Goal: Use online tool/utility: Utilize a website feature to perform a specific function

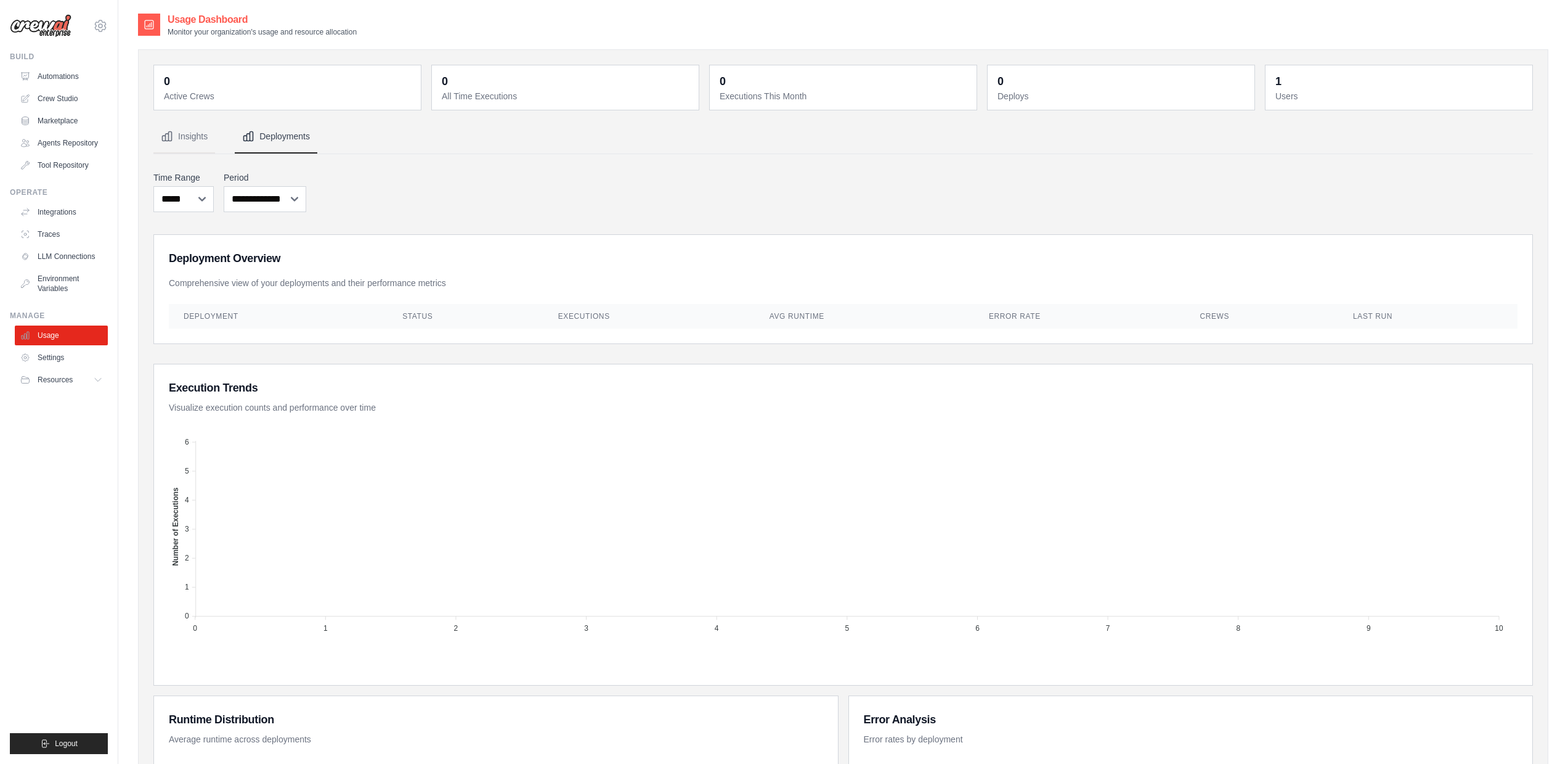
select select "***"
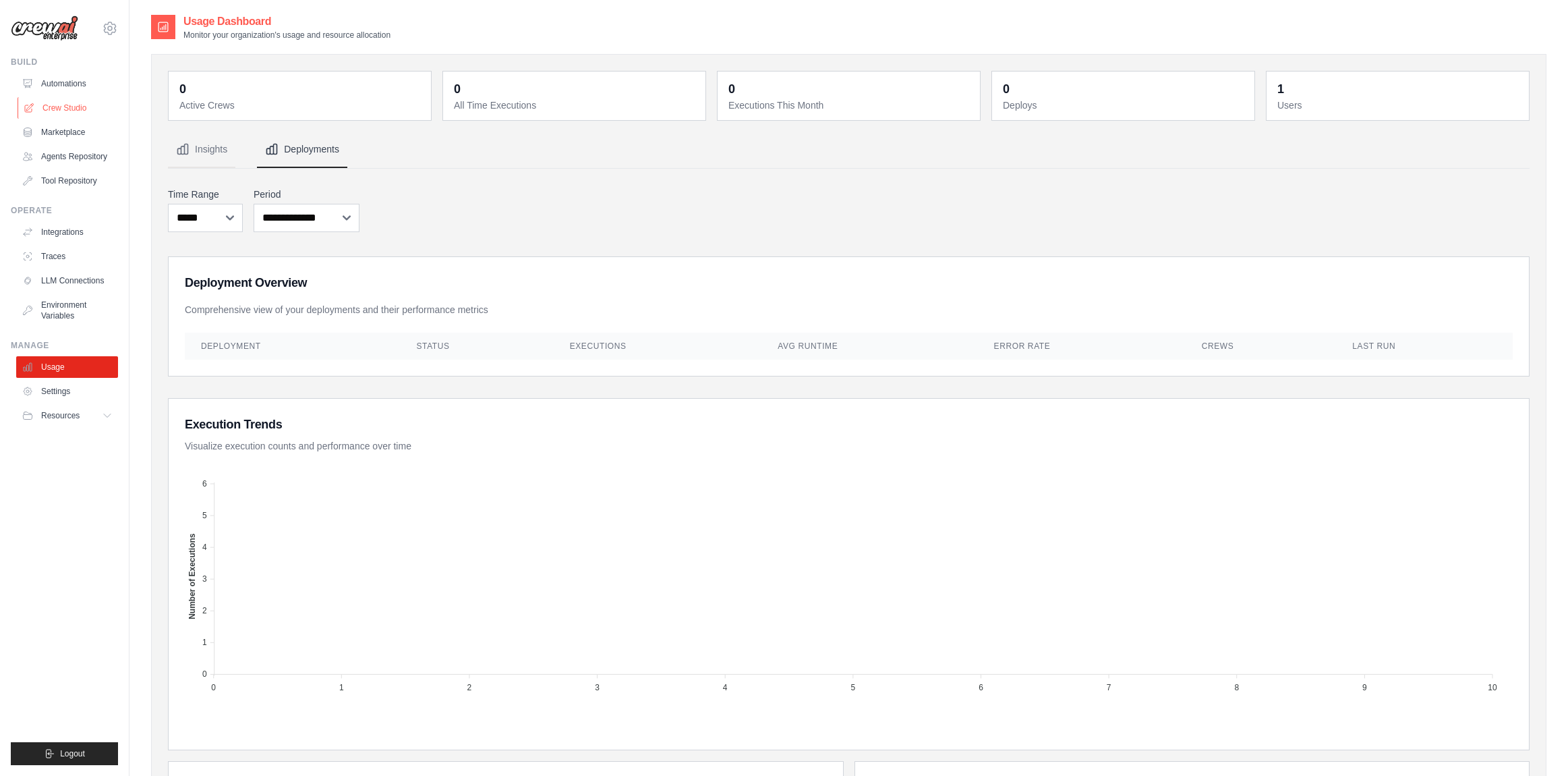
click at [61, 102] on link "Crew Studio" at bounding box center [68, 108] width 102 height 22
click at [77, 111] on link "Crew Studio" at bounding box center [68, 108] width 102 height 22
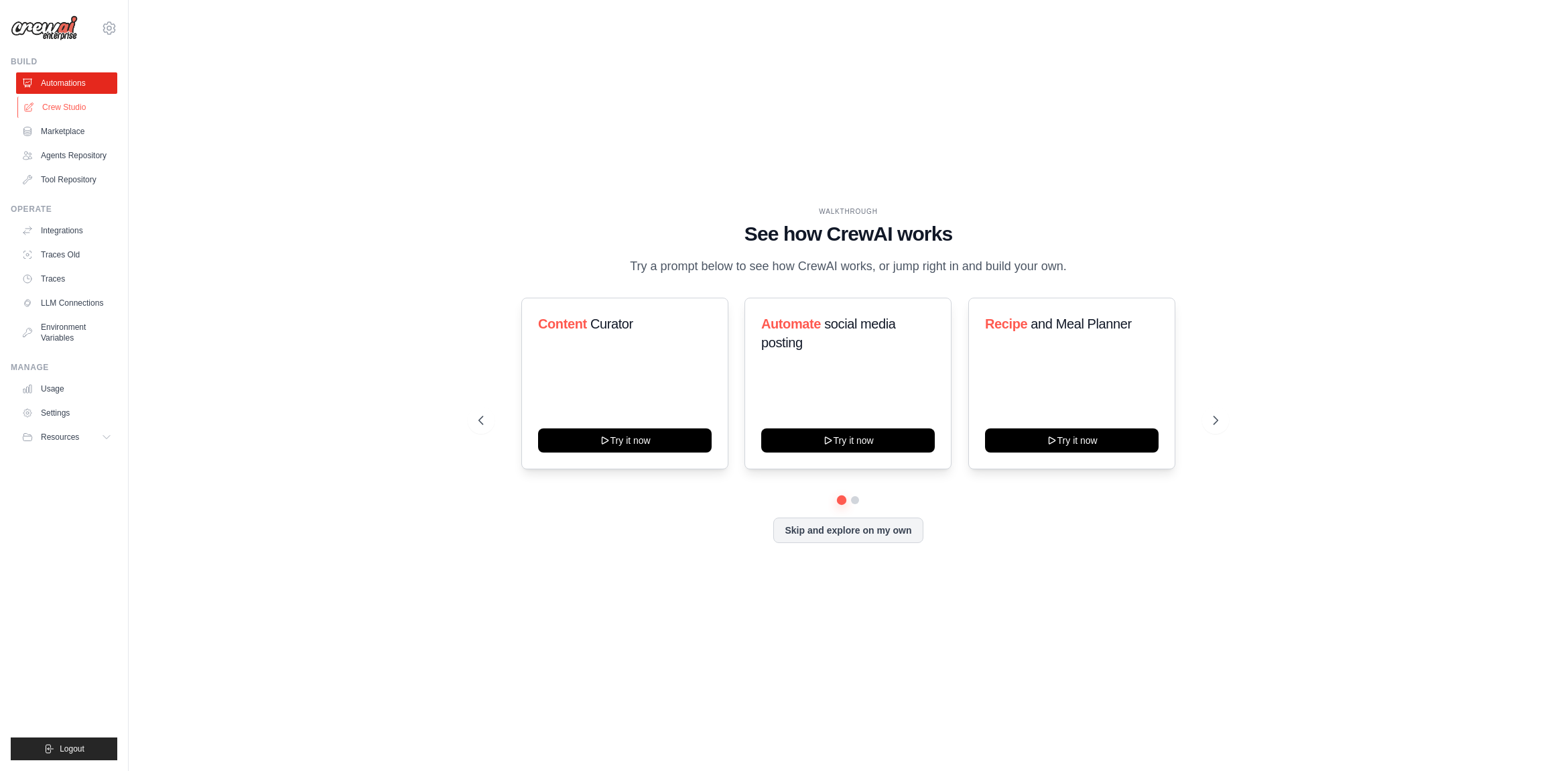
click at [57, 111] on link "Crew Studio" at bounding box center [68, 107] width 102 height 22
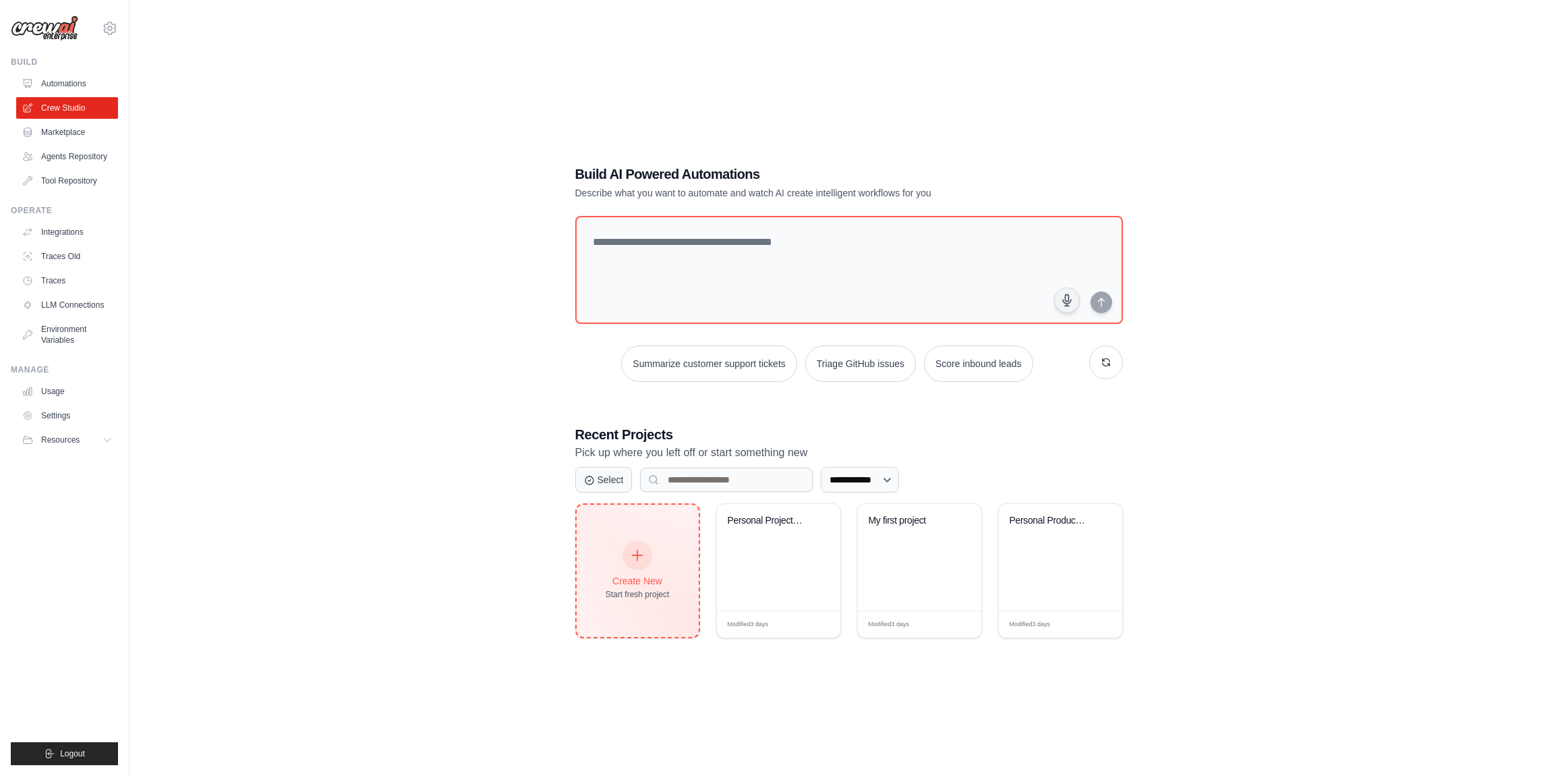
click at [644, 556] on icon at bounding box center [637, 555] width 15 height 15
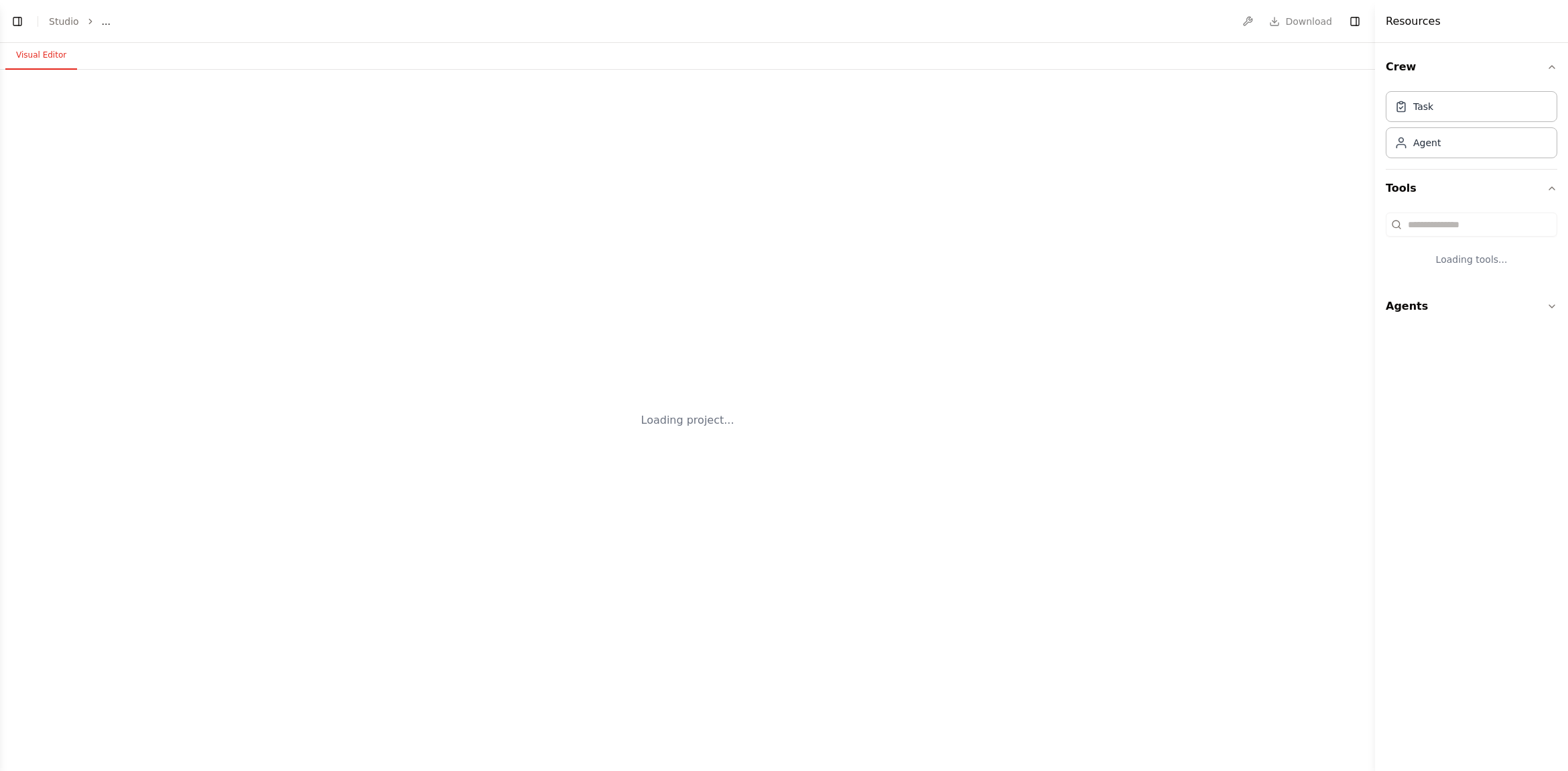
select select "****"
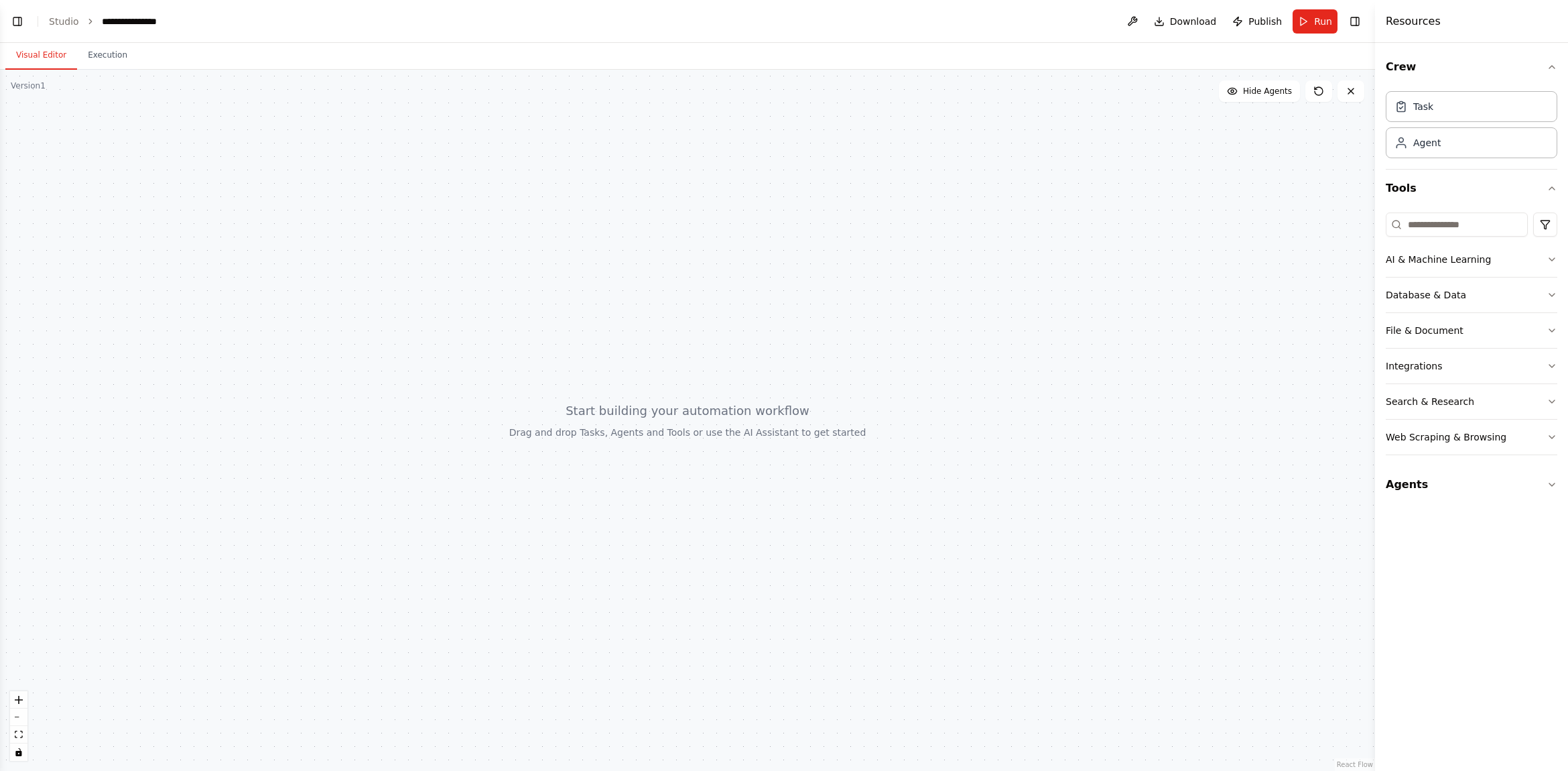
click at [21, 23] on button "Toggle Left Sidebar" at bounding box center [17, 21] width 19 height 19
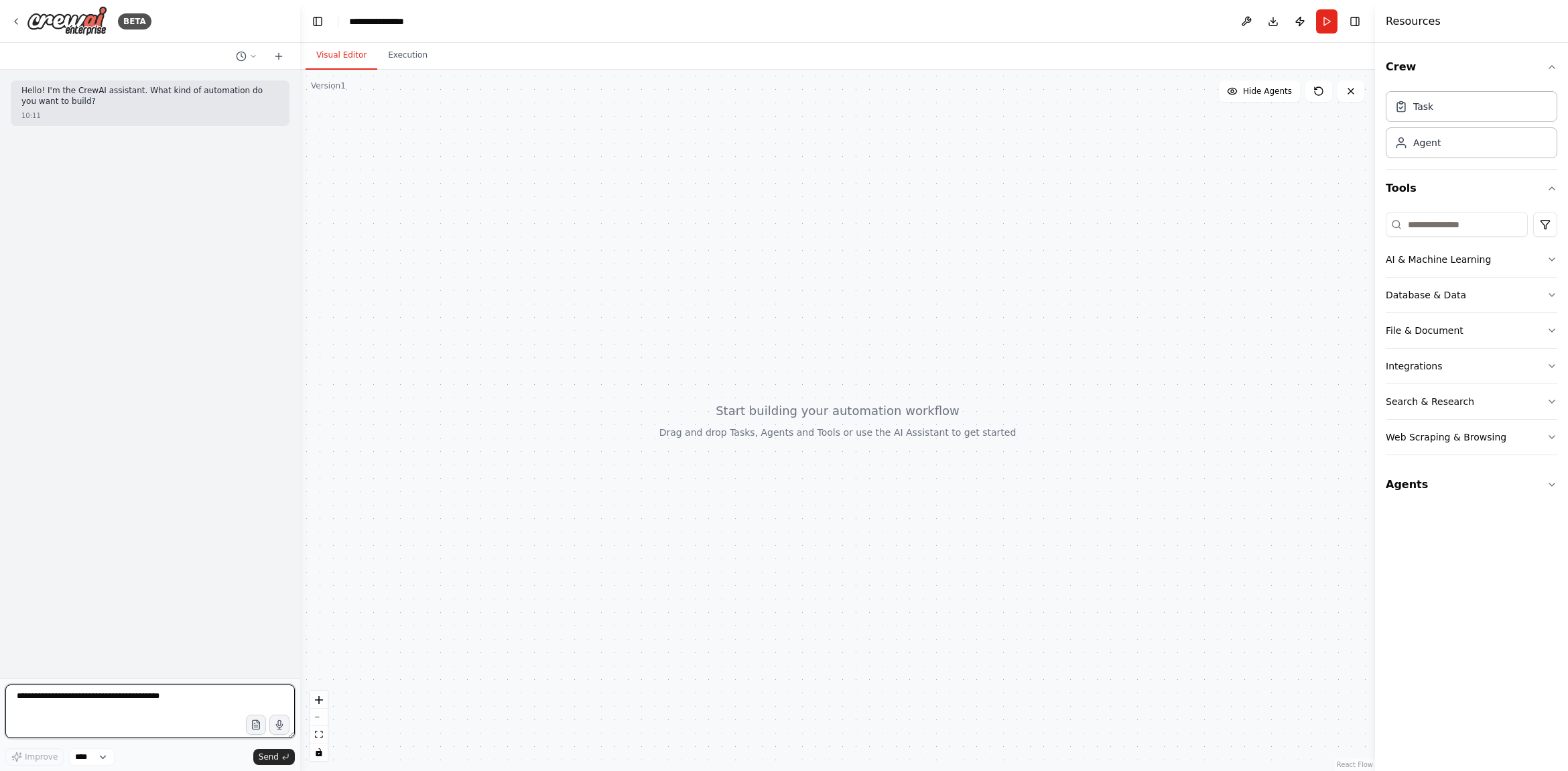
click at [191, 703] on textarea at bounding box center [150, 711] width 290 height 53
type textarea "**********"
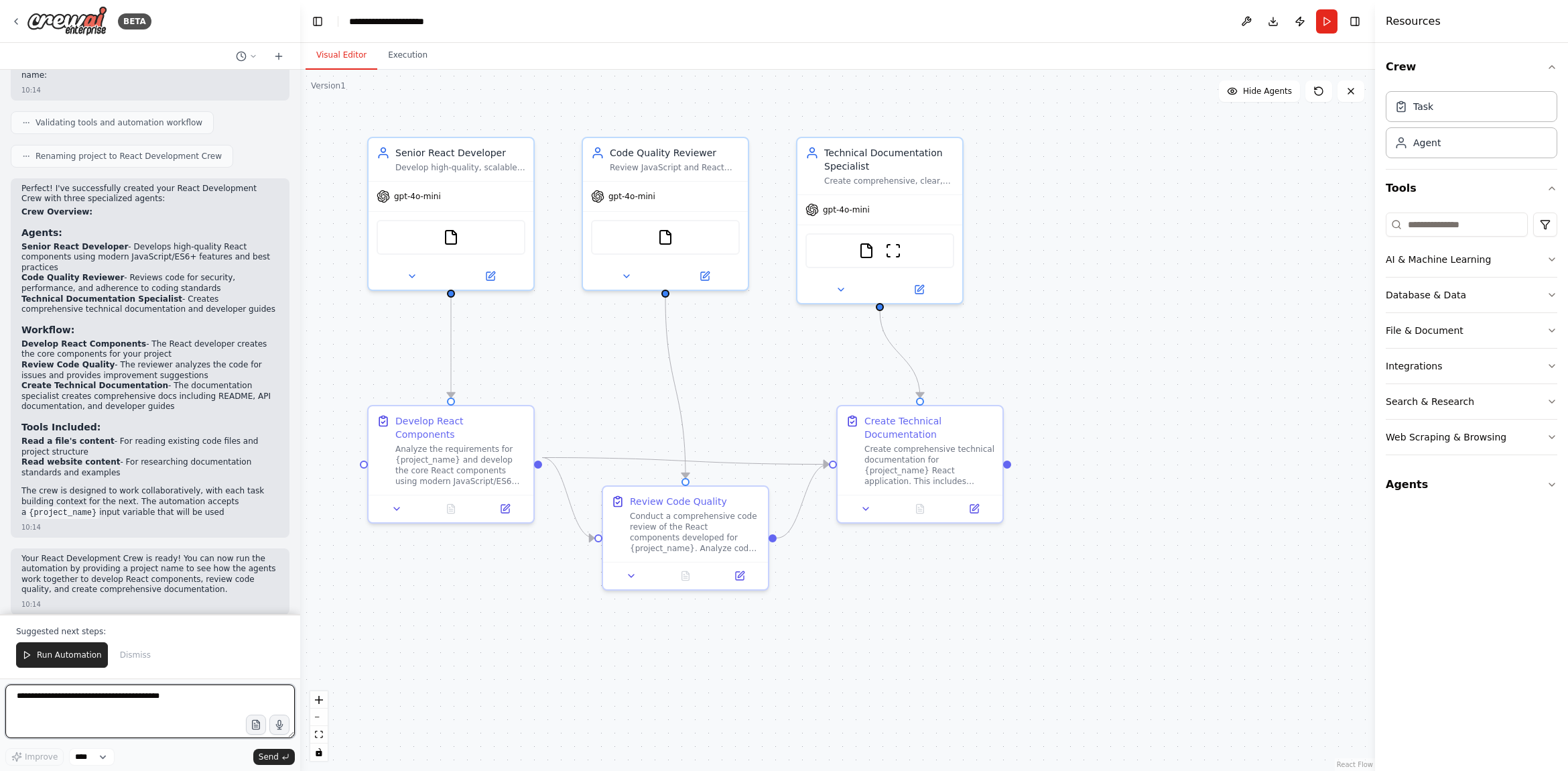
scroll to position [1195, 0]
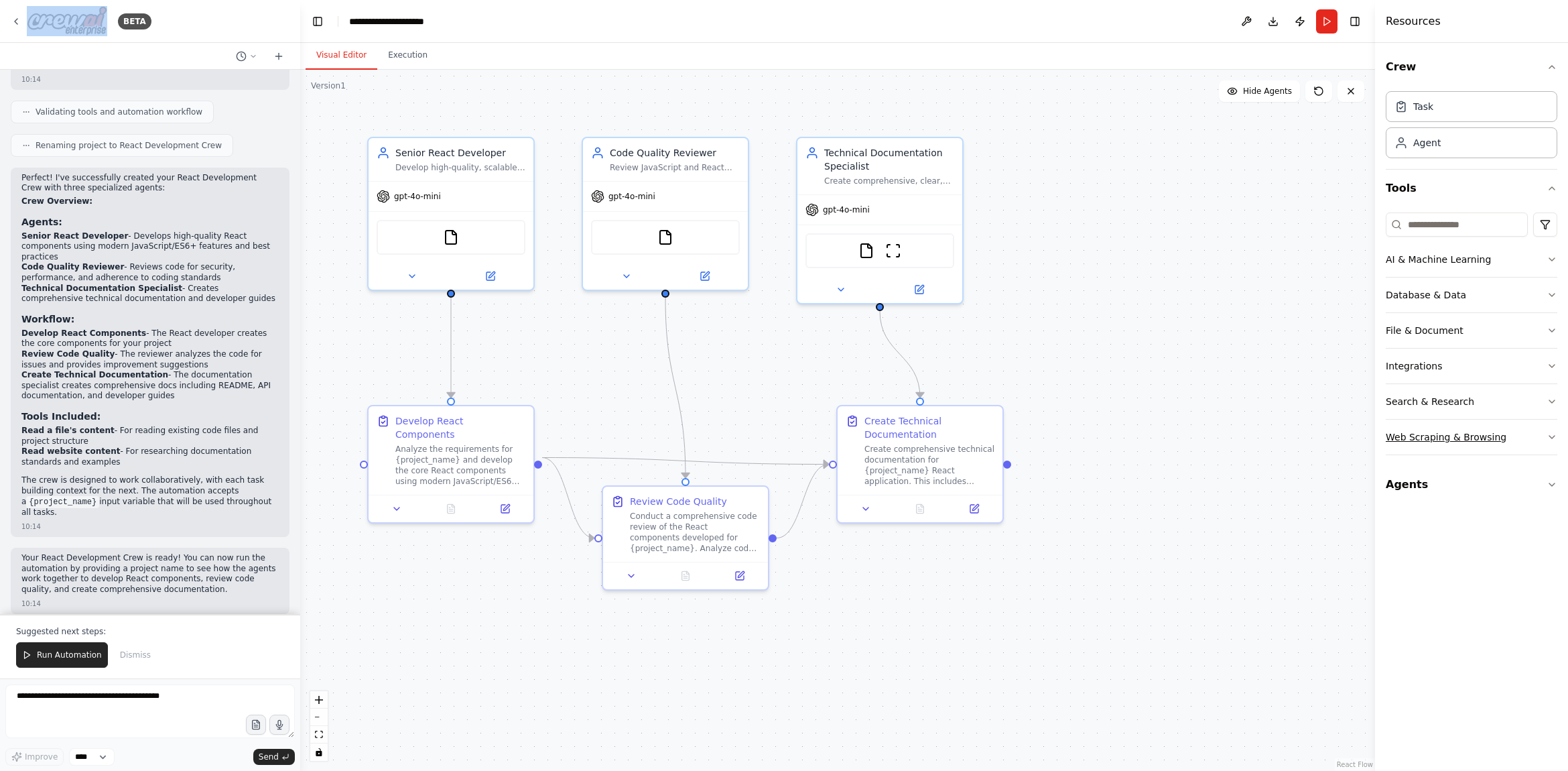
click at [1498, 440] on div "Web Scraping & Browsing" at bounding box center [1445, 437] width 120 height 14
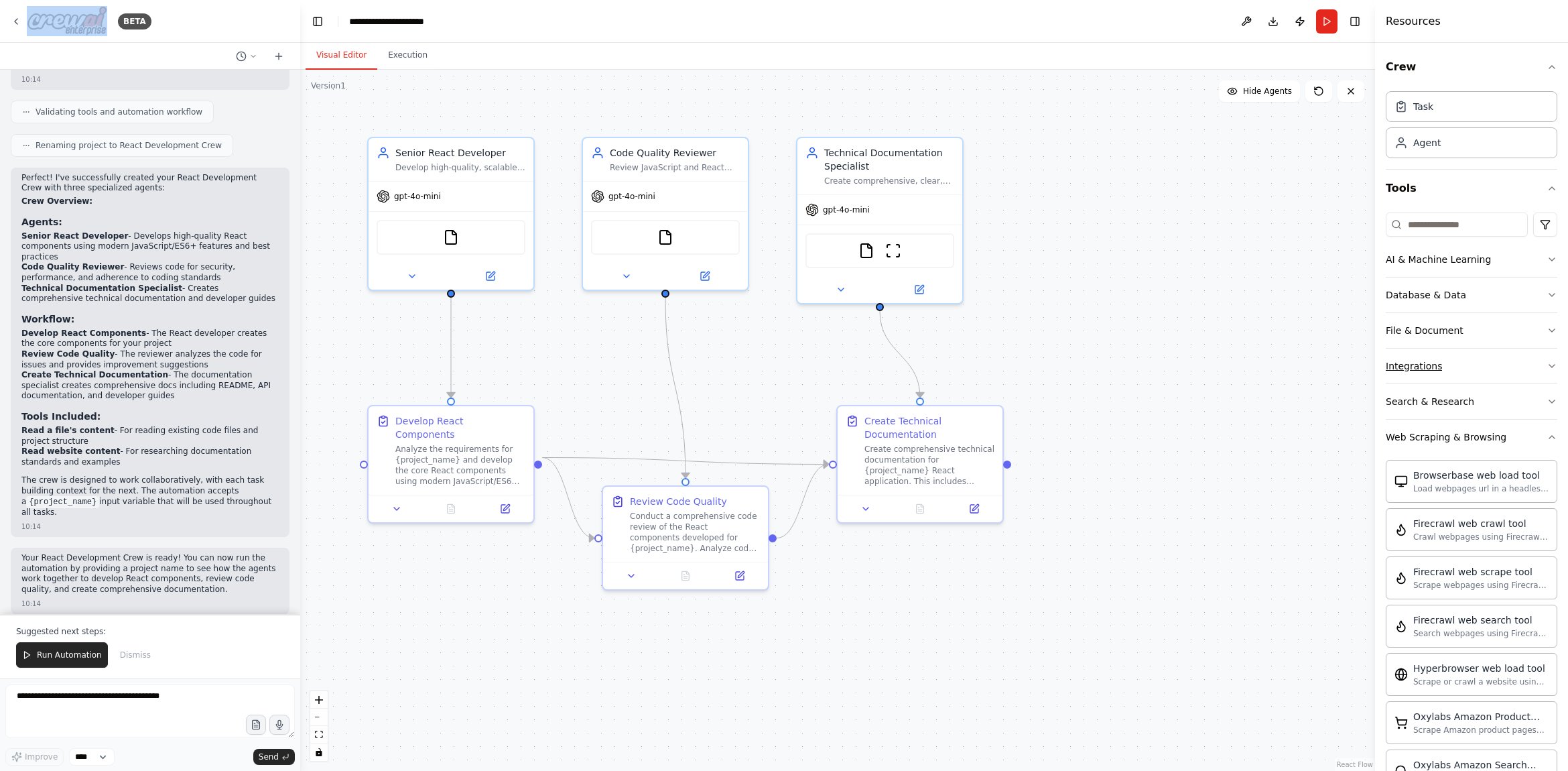
drag, startPoint x: 1542, startPoint y: 398, endPoint x: 1545, endPoint y: 373, distance: 25.2
click at [1546, 398] on icon "button" at bounding box center [1551, 402] width 11 height 11
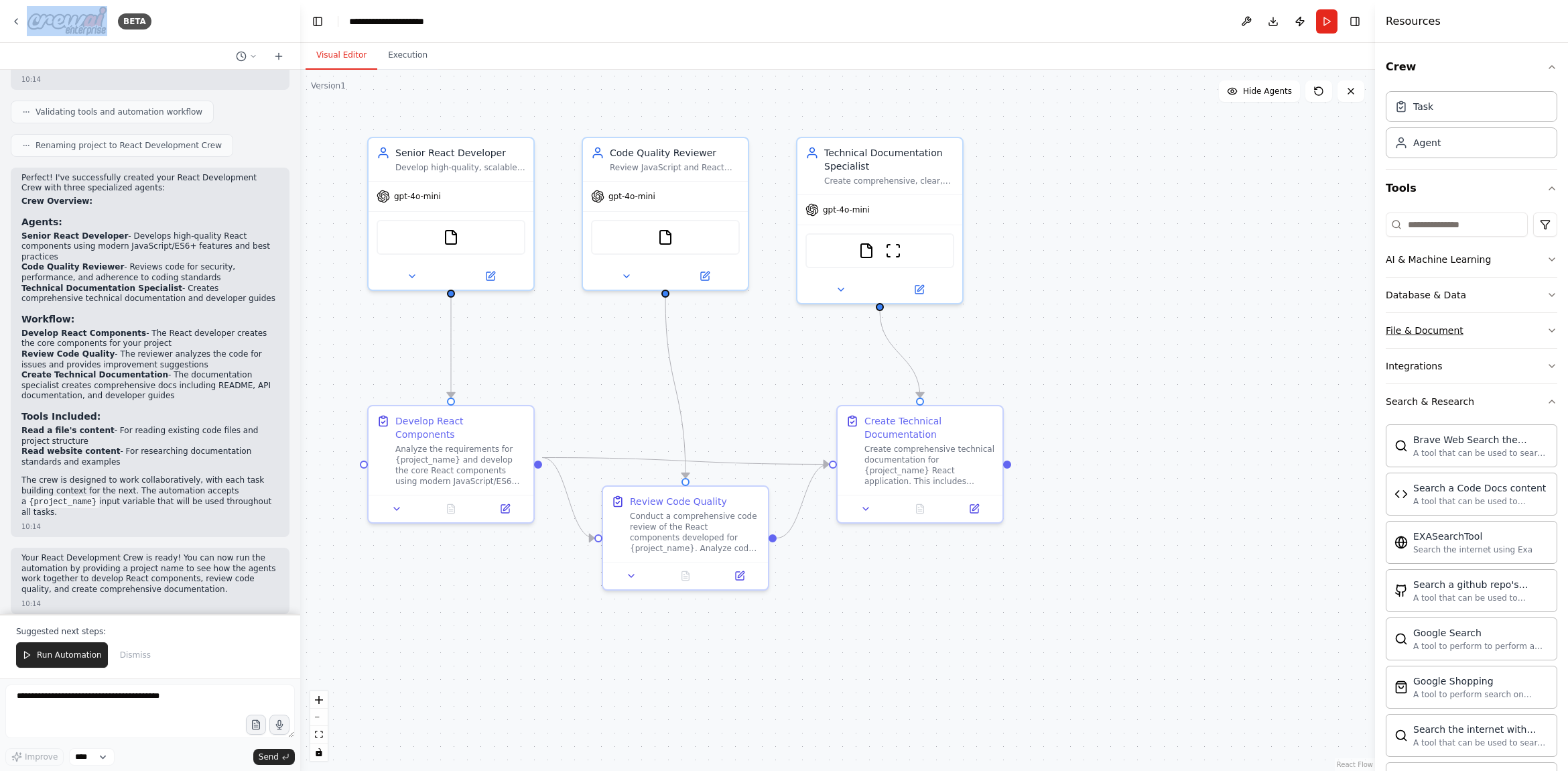
drag, startPoint x: 1546, startPoint y: 361, endPoint x: 1542, endPoint y: 332, distance: 29.3
click at [1546, 360] on icon "button" at bounding box center [1551, 366] width 11 height 11
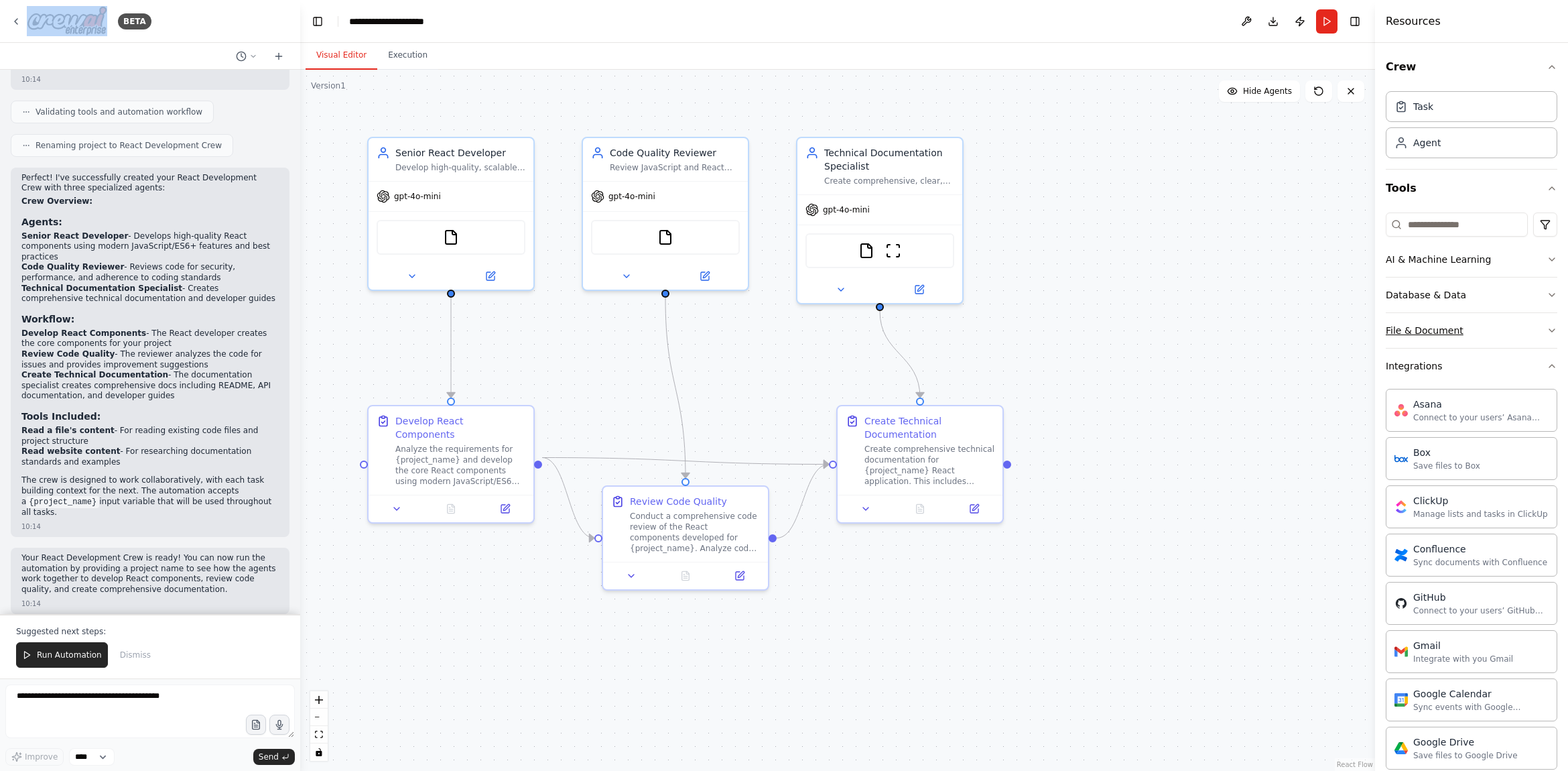
click at [1542, 319] on button "File & Document" at bounding box center [1471, 330] width 171 height 35
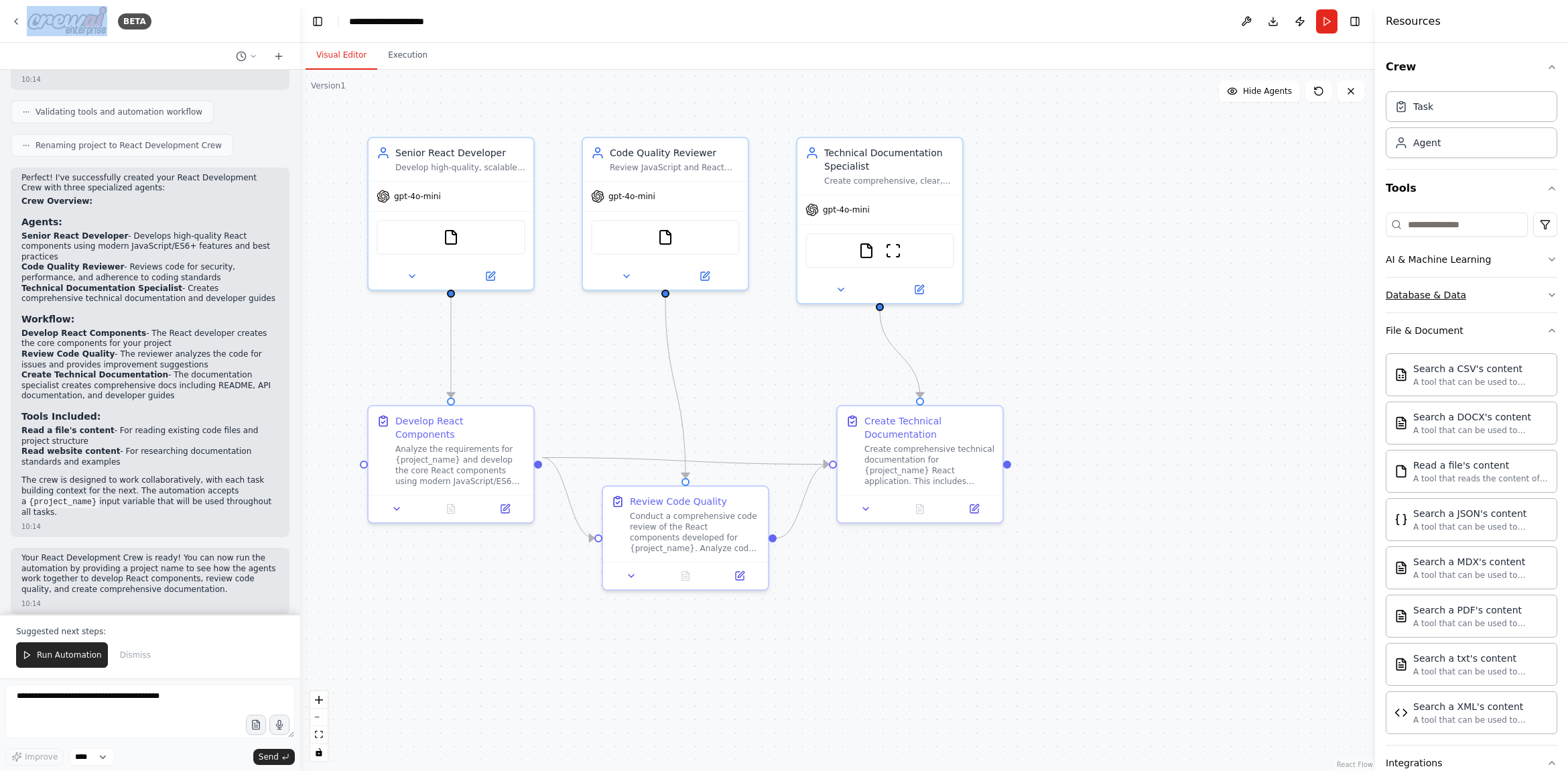
click at [1545, 281] on button "Database & Data" at bounding box center [1471, 295] width 171 height 35
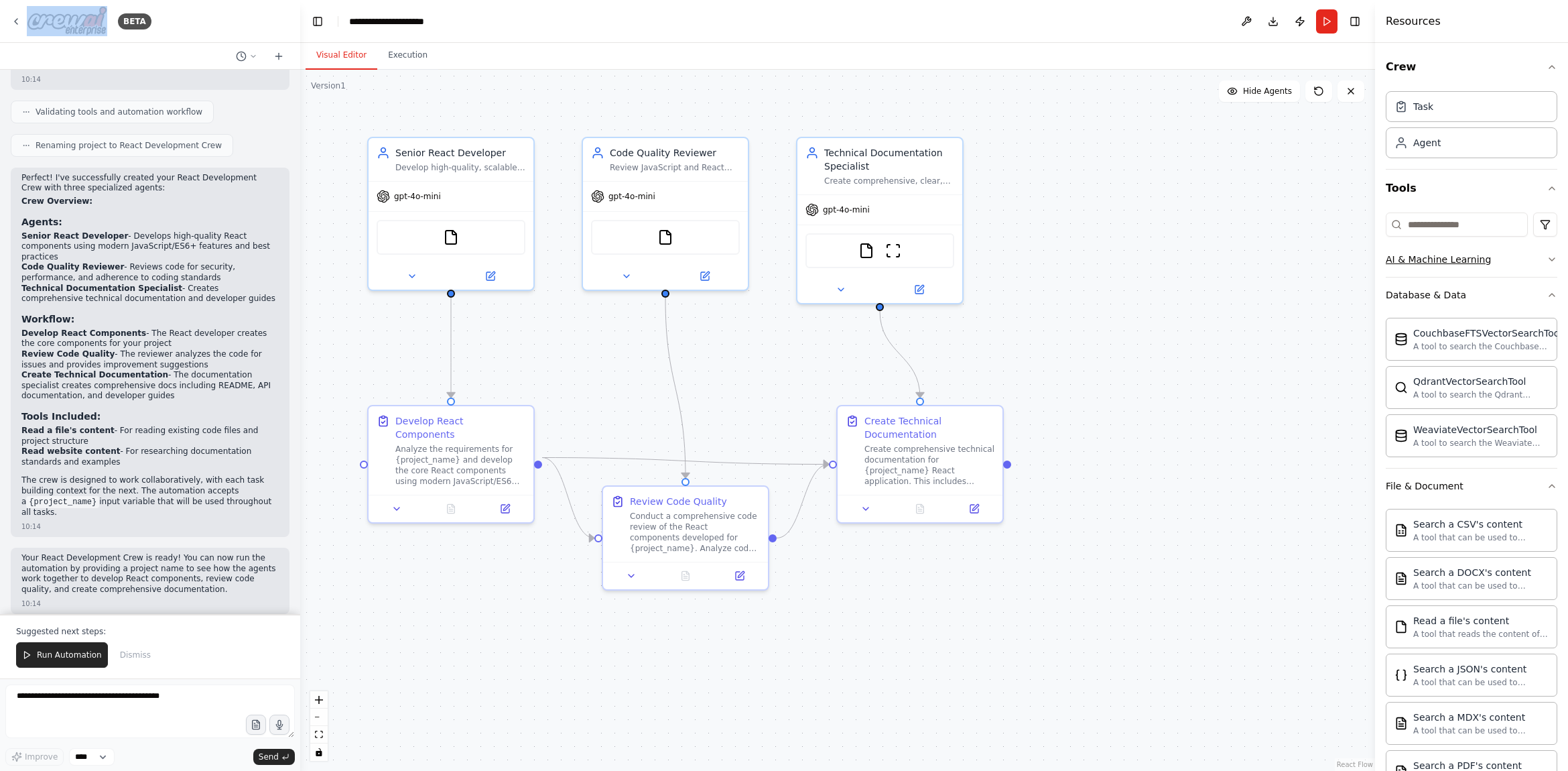
click at [1546, 254] on icon "button" at bounding box center [1551, 260] width 11 height 11
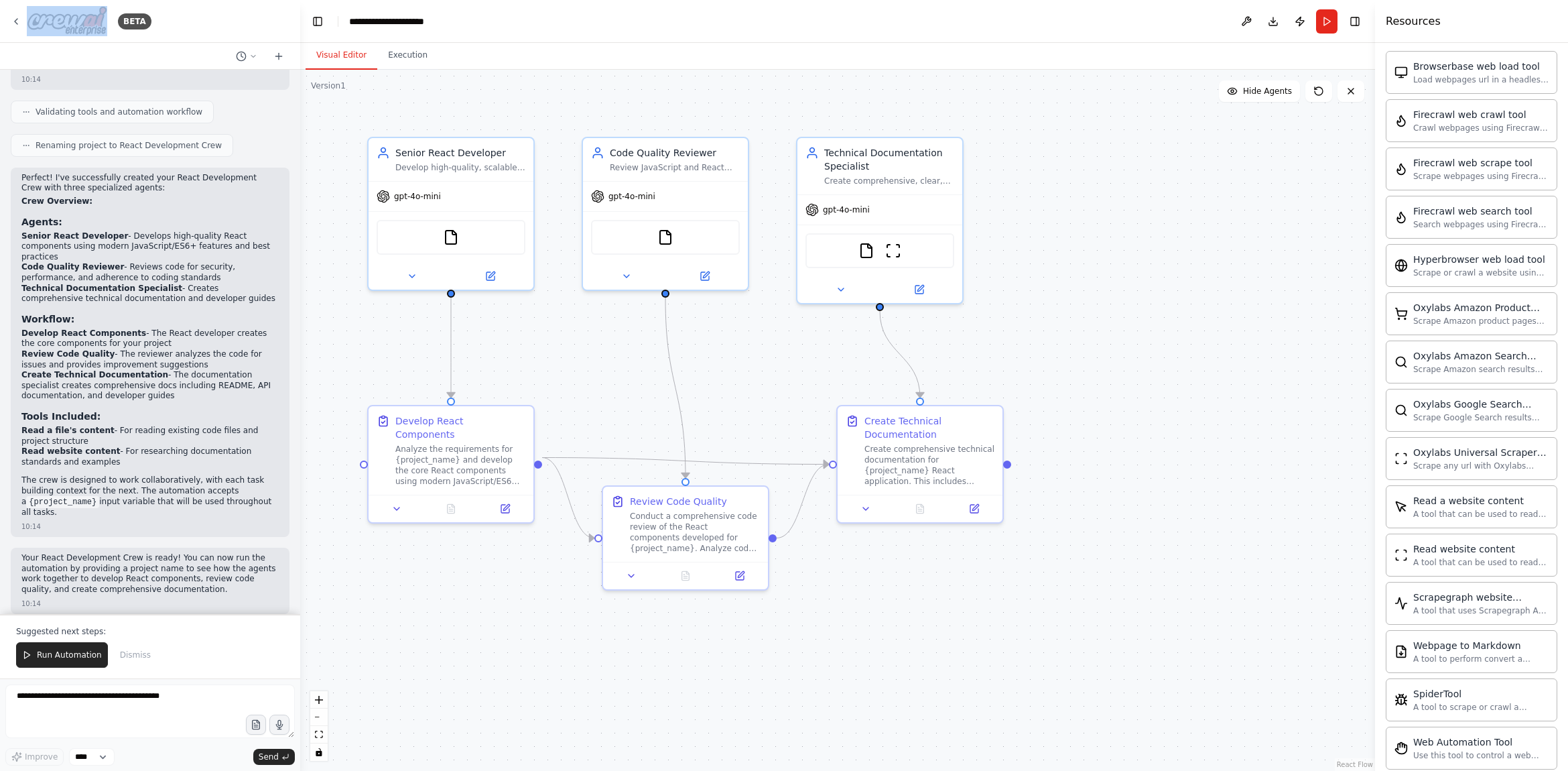
scroll to position [2992, 0]
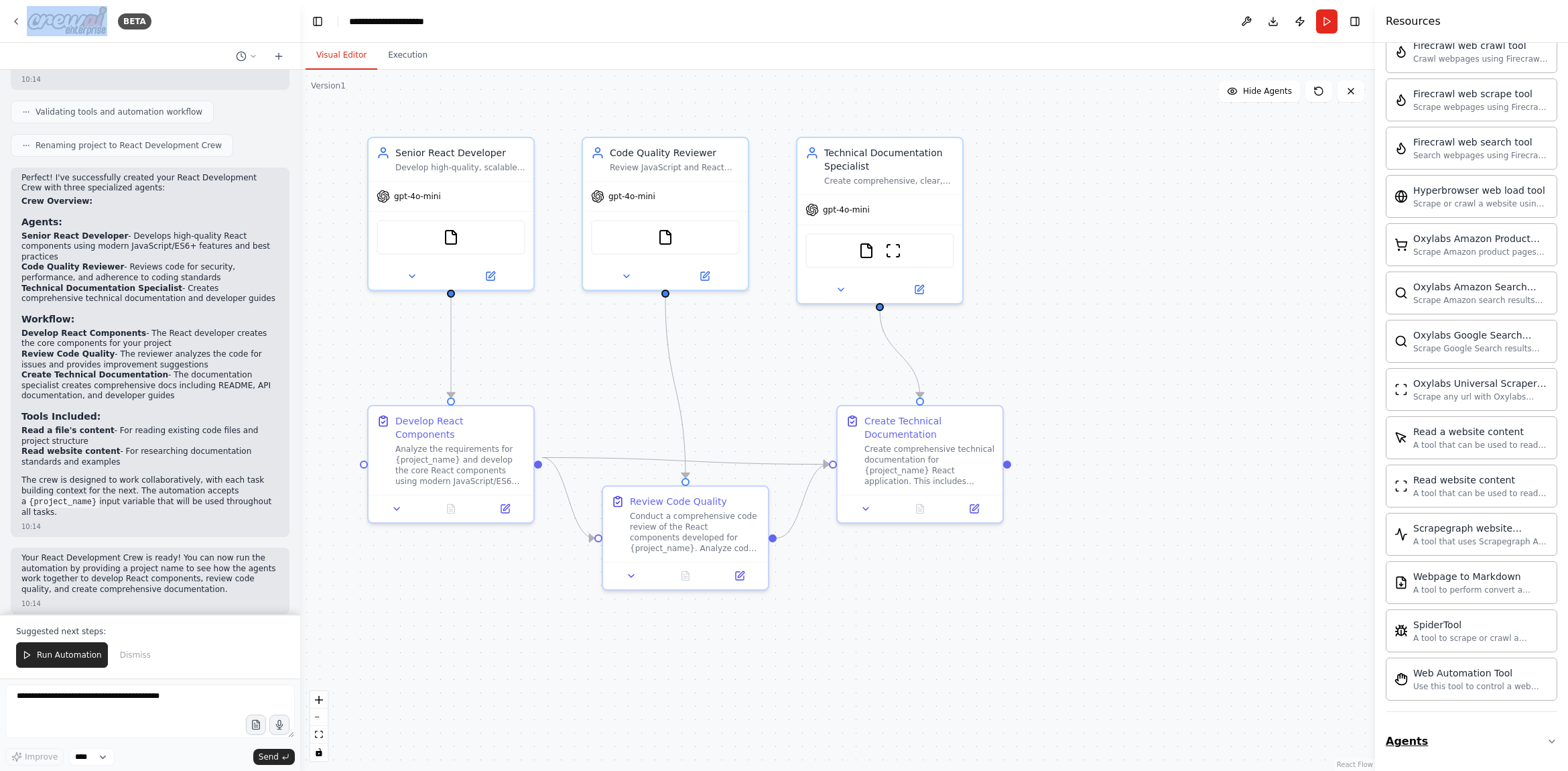
click at [1546, 744] on icon "button" at bounding box center [1551, 741] width 11 height 11
click at [1326, 23] on button "Run" at bounding box center [1327, 21] width 22 height 24
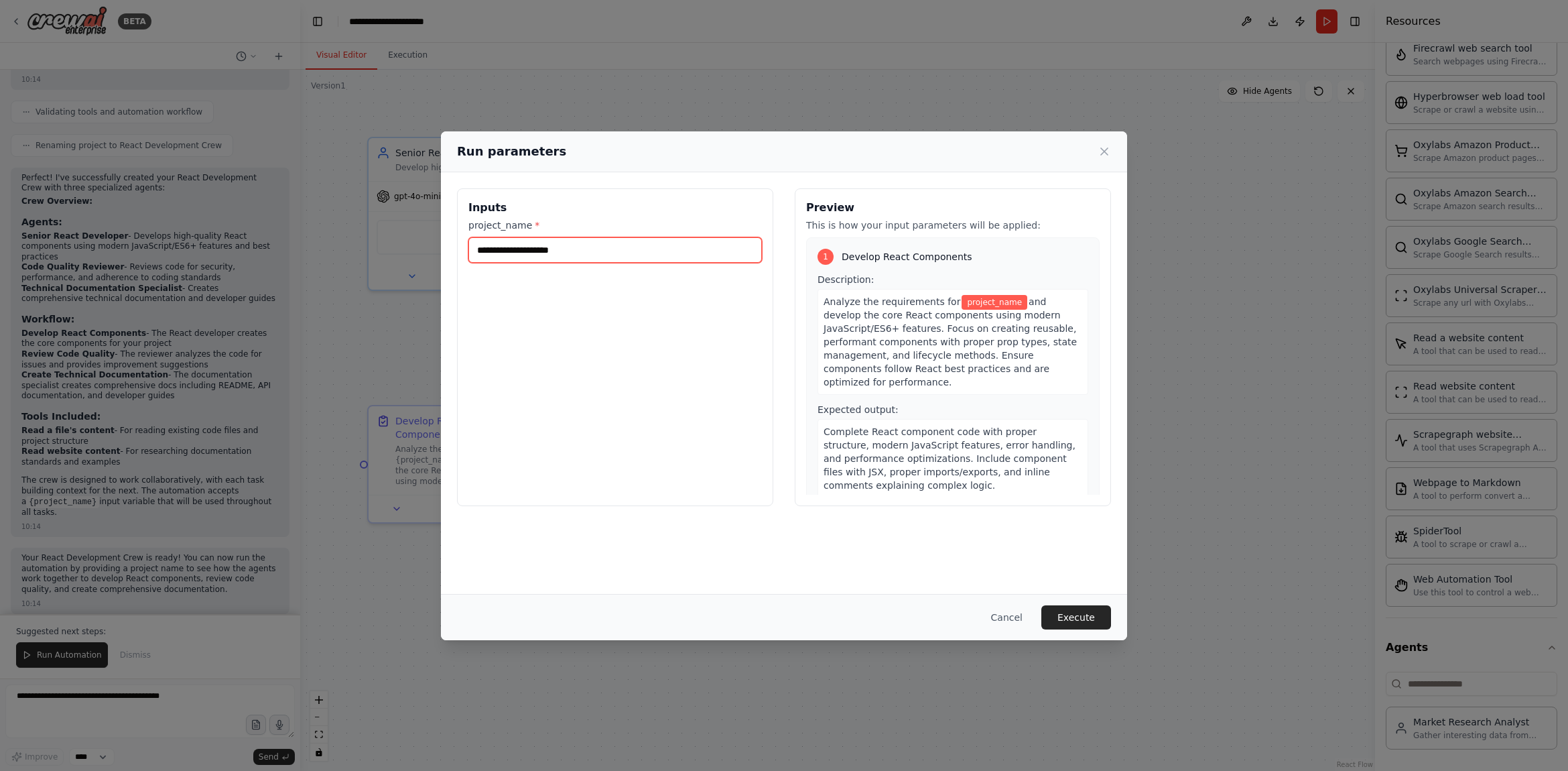
drag, startPoint x: 429, startPoint y: 249, endPoint x: 304, endPoint y: 232, distance: 126.2
click at [305, 236] on div "Run parameters Inputs project_name * Preview This is how your input parameters …" at bounding box center [784, 385] width 1568 height 771
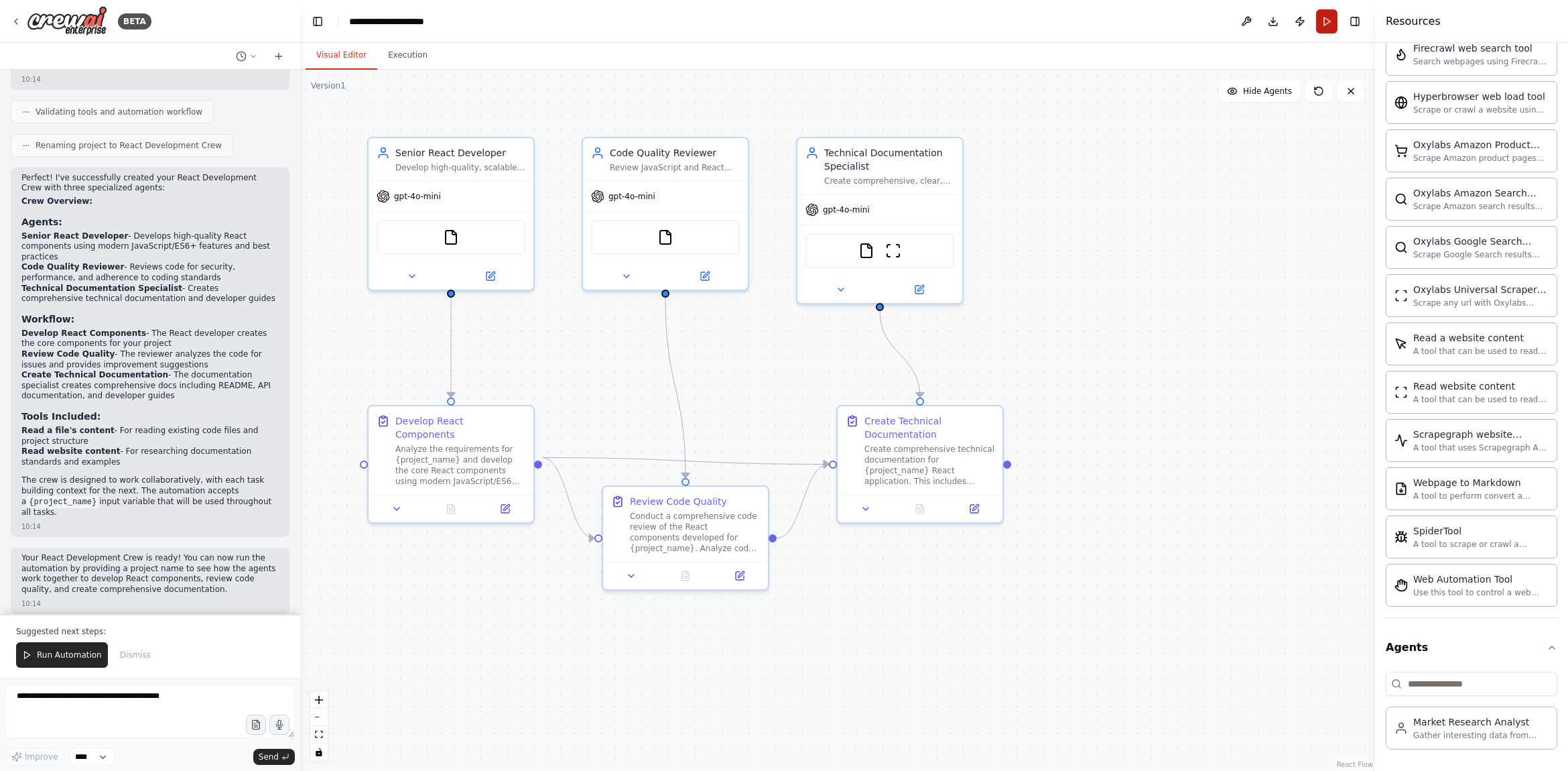
click at [1321, 23] on button "Run" at bounding box center [1327, 21] width 22 height 24
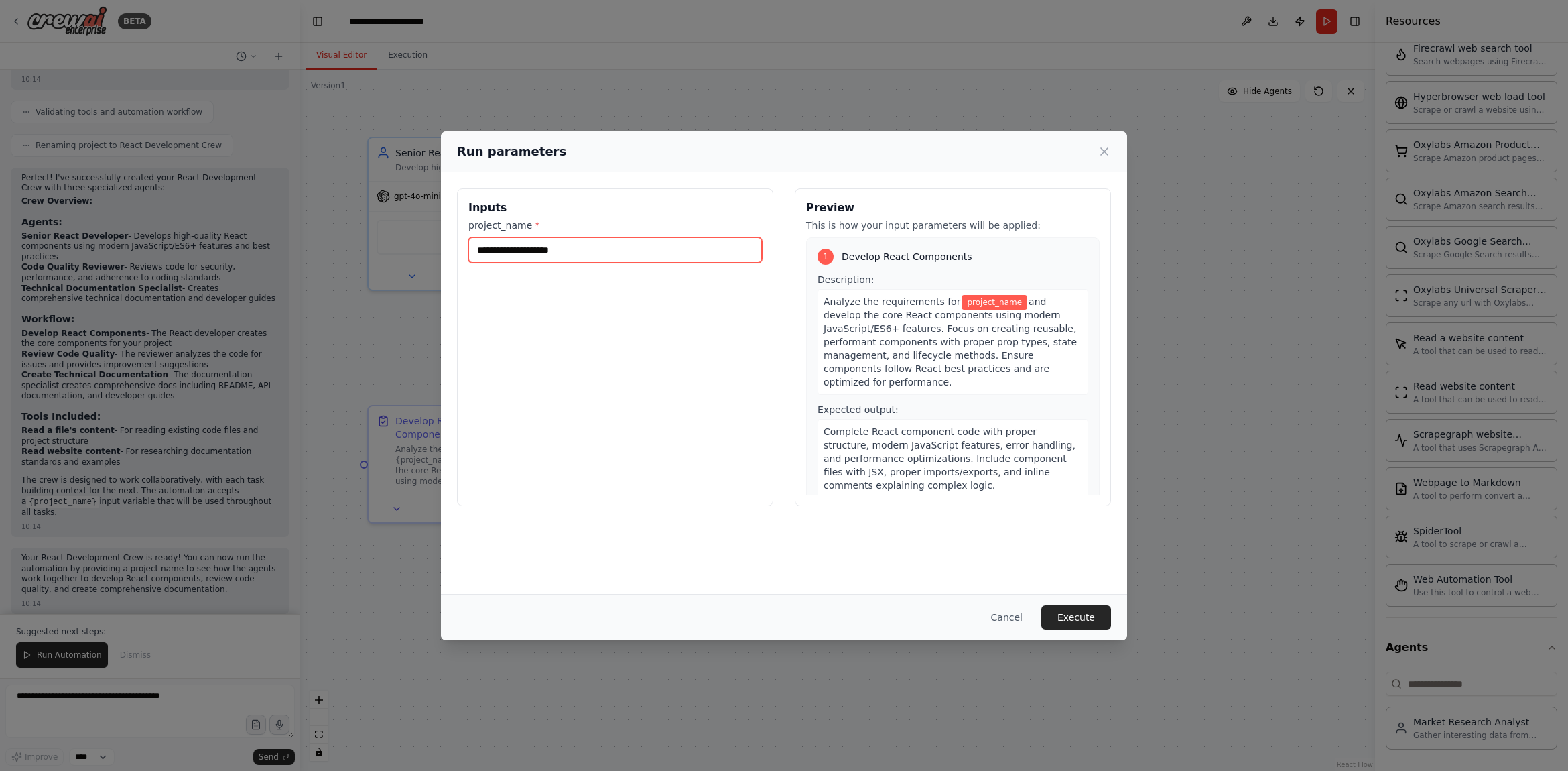
click at [718, 255] on input "project_name *" at bounding box center [615, 250] width 293 height 26
type input "**********"
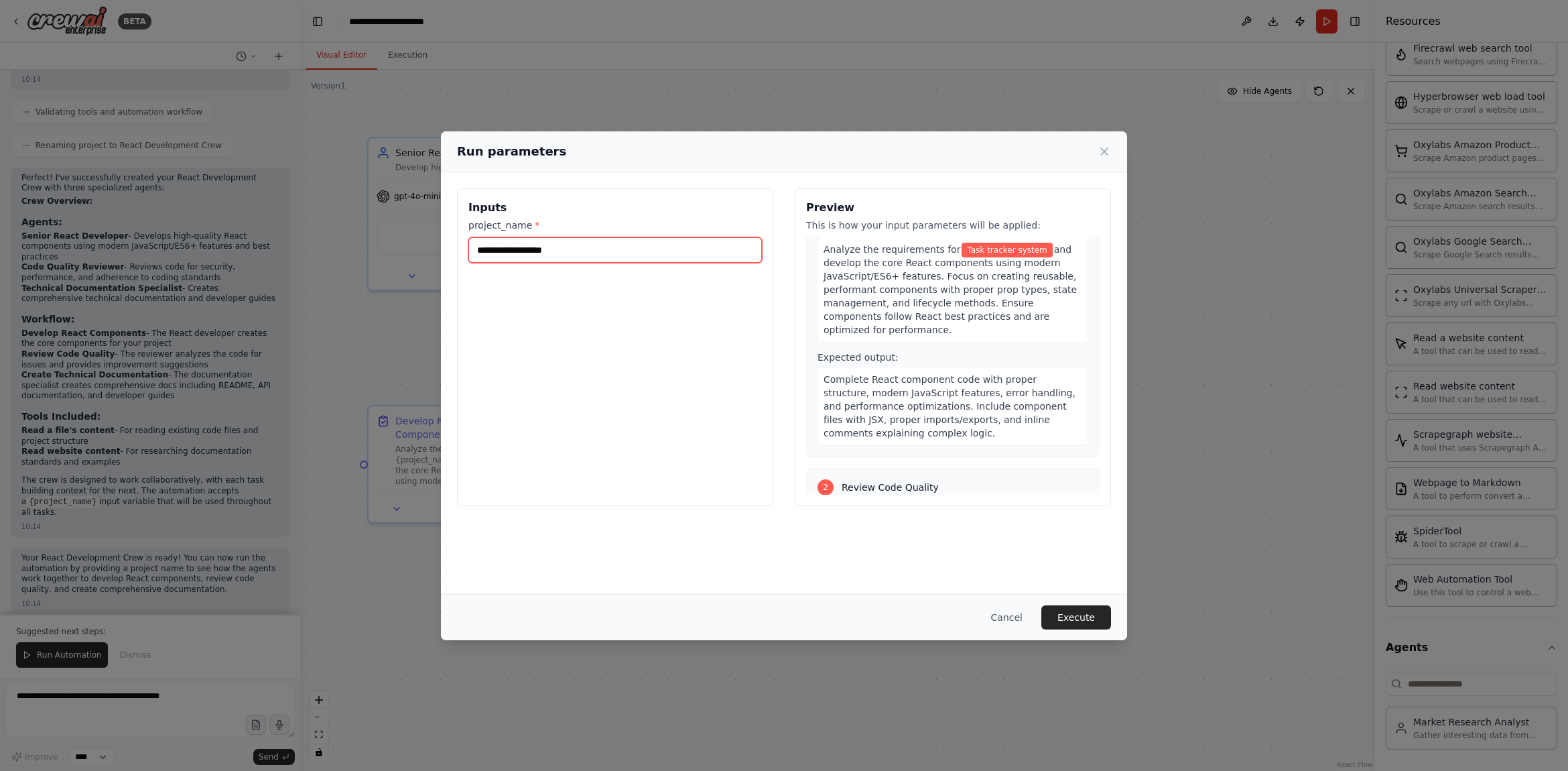
scroll to position [31, 0]
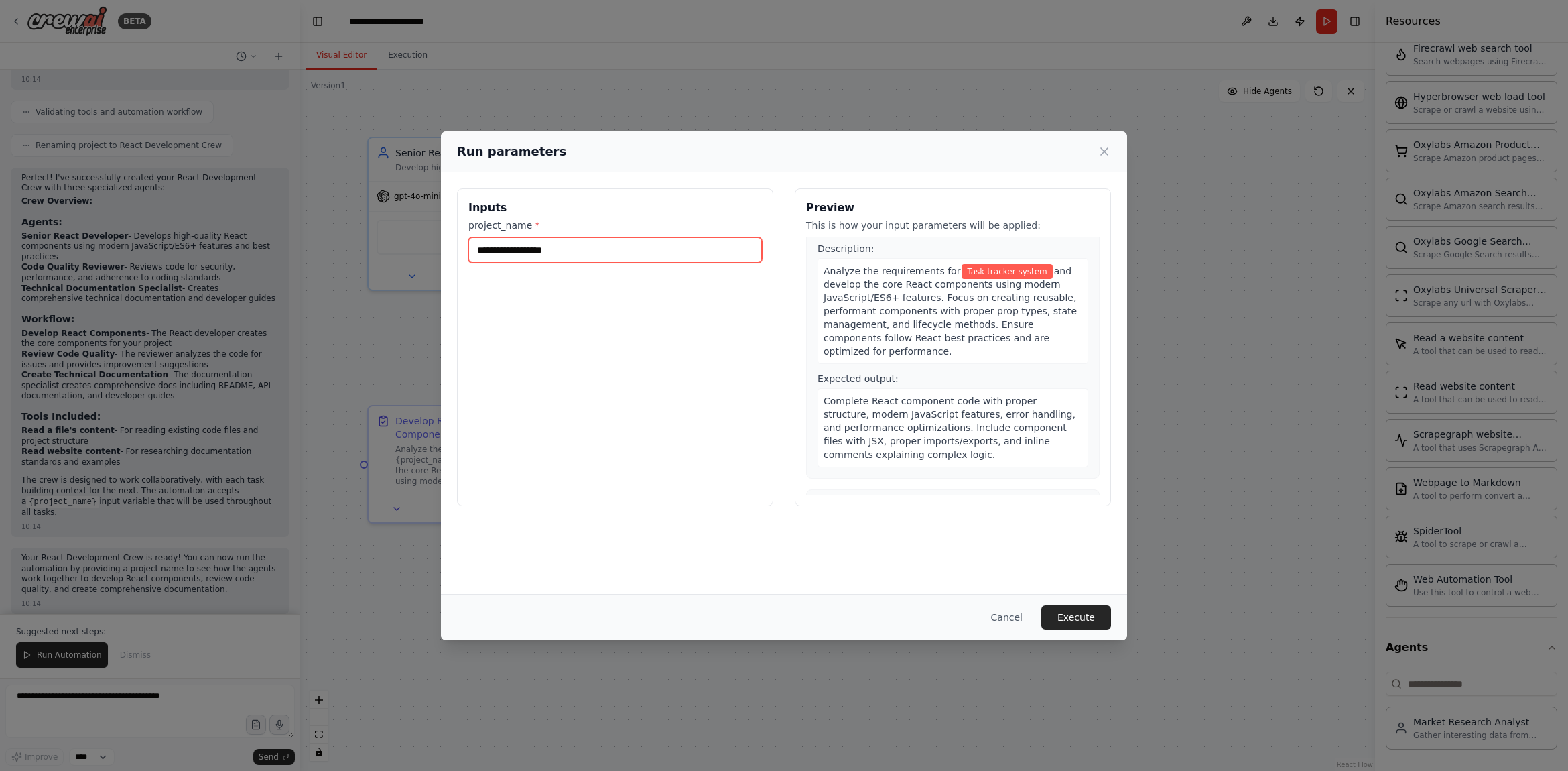
drag, startPoint x: 598, startPoint y: 247, endPoint x: 400, endPoint y: 243, distance: 198.0
click at [400, 243] on div "**********" at bounding box center [784, 385] width 1568 height 771
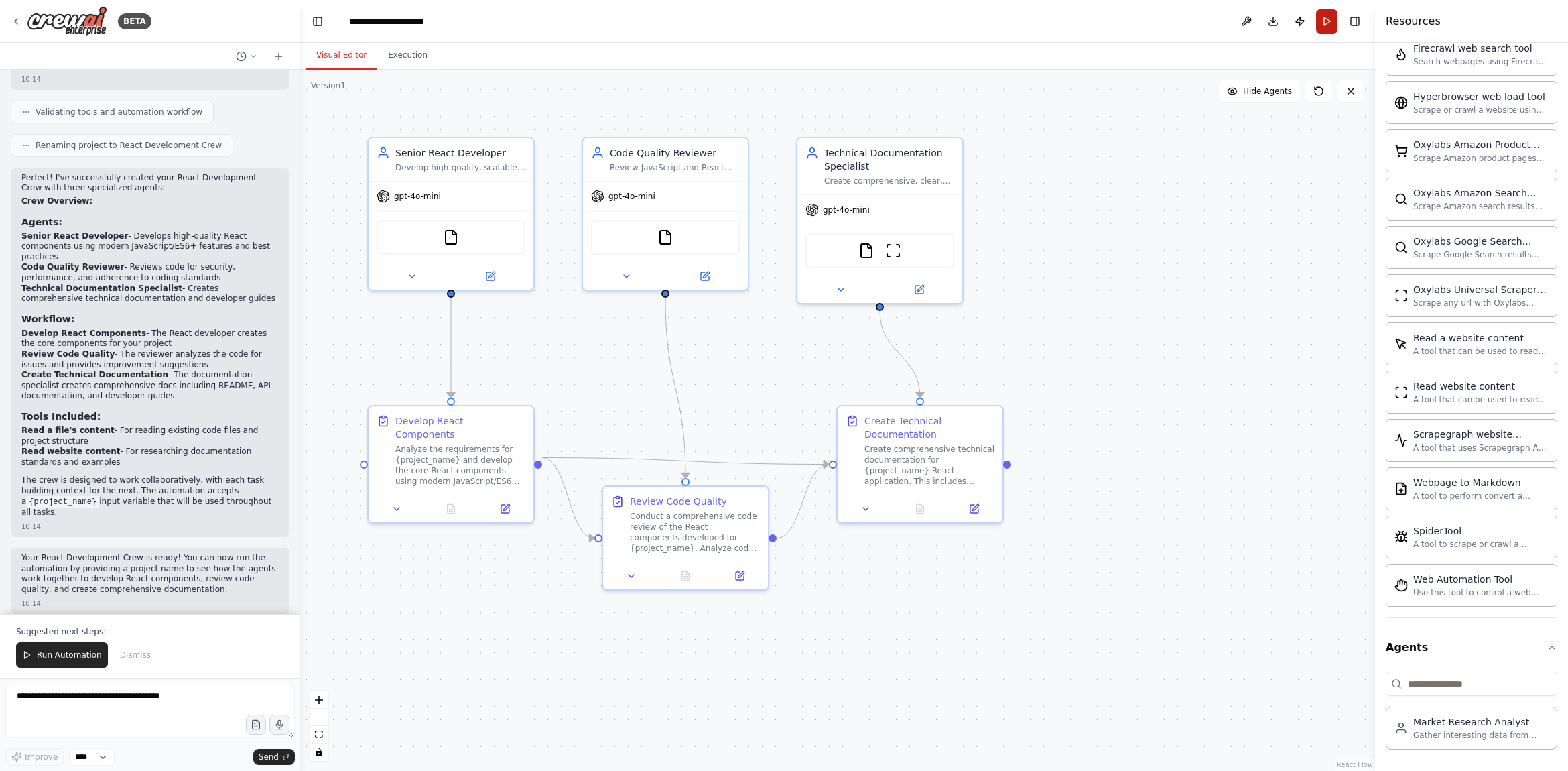
click at [1321, 23] on button "Run" at bounding box center [1327, 21] width 22 height 24
click at [1327, 25] on button "Run" at bounding box center [1327, 21] width 22 height 24
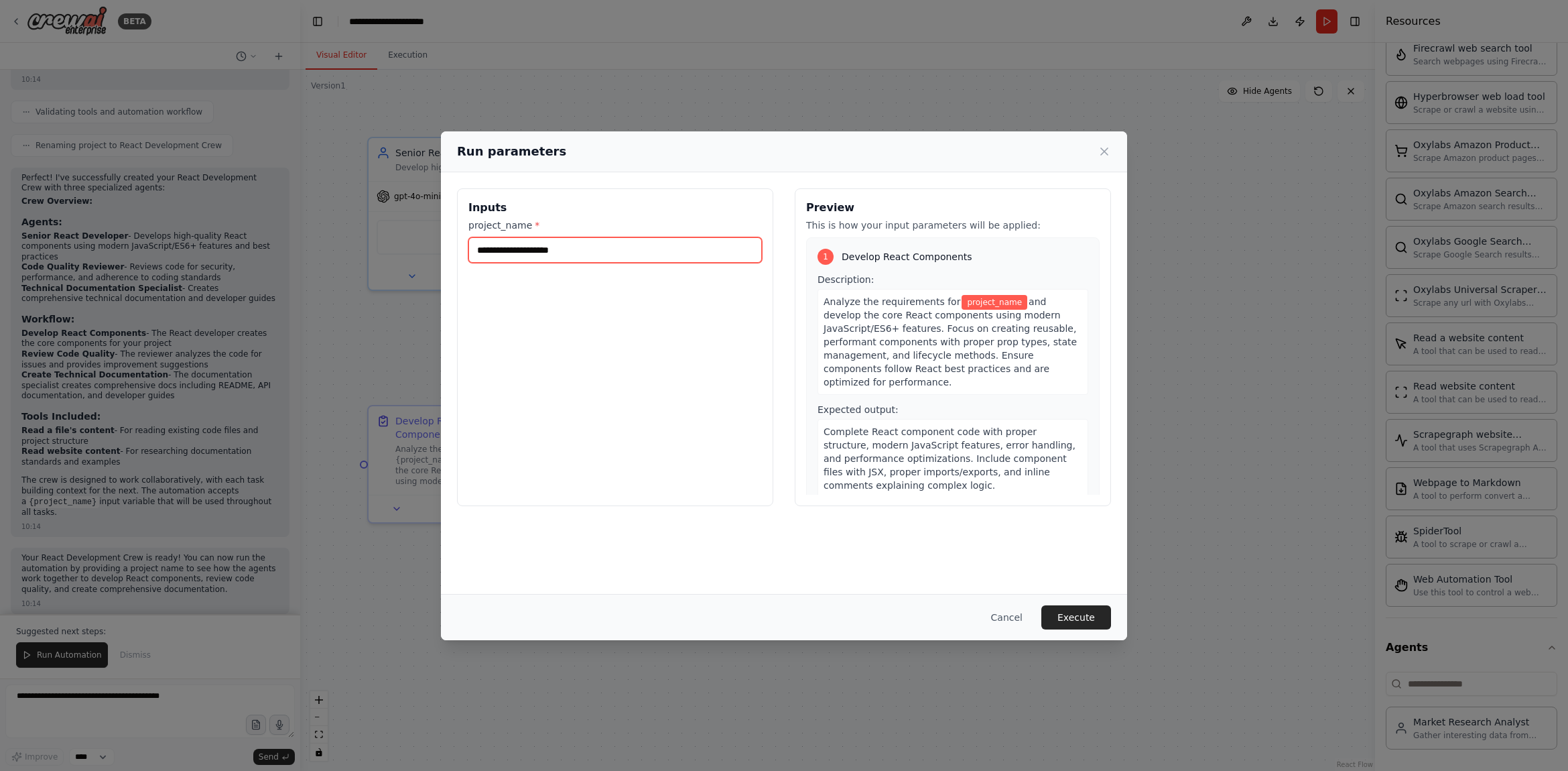
drag, startPoint x: 601, startPoint y: 258, endPoint x: 460, endPoint y: 259, distance: 141.0
click at [460, 259] on div "Inputs project_name *" at bounding box center [615, 347] width 317 height 317
type input "*********"
click at [1083, 621] on button "Execute" at bounding box center [1075, 618] width 70 height 24
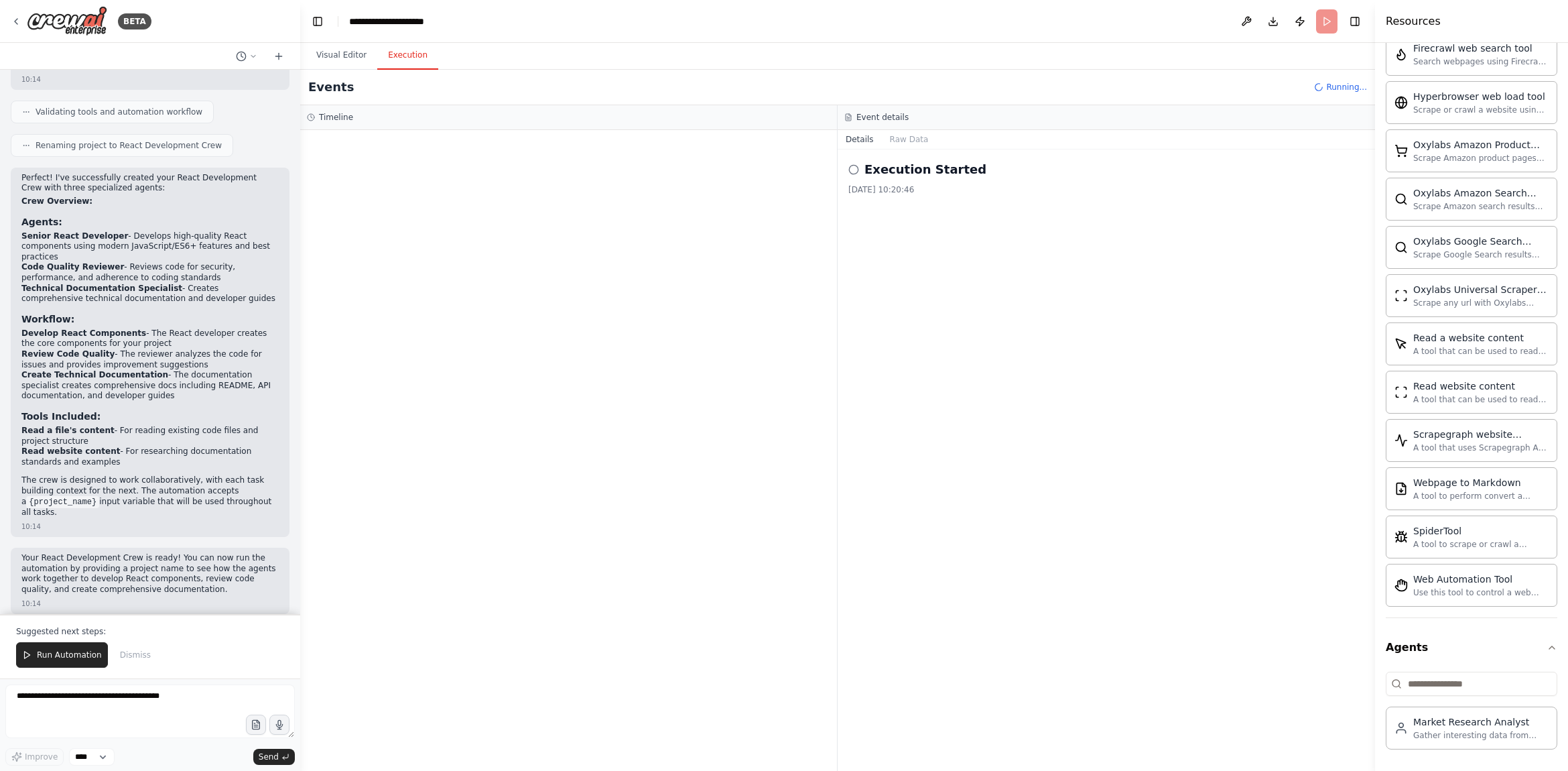
click at [855, 174] on circle at bounding box center [854, 169] width 9 height 9
click at [372, 187] on div "Develop React Components" at bounding box center [417, 190] width 131 height 14
click at [329, 190] on span "▶" at bounding box center [327, 190] width 8 height 11
click at [534, 223] on div "Started + 0.00s LLM call 2.3s + 2.55s Read a file's content 113ms + 2.67s LLM c…" at bounding box center [574, 247] width 511 height 91
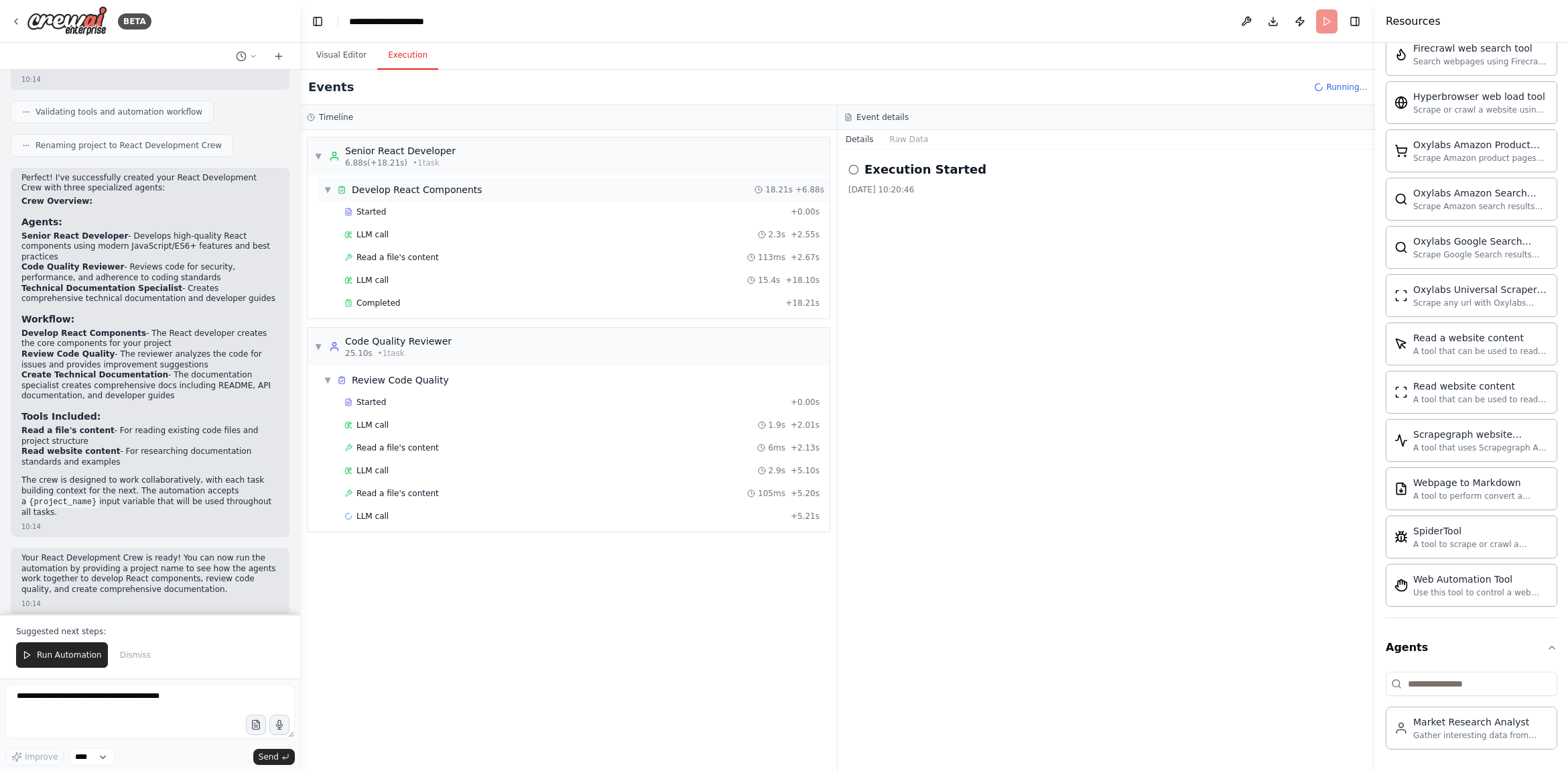
click at [556, 186] on div "▼ Develop React Components 18.21s + 6.88s" at bounding box center [574, 190] width 511 height 24
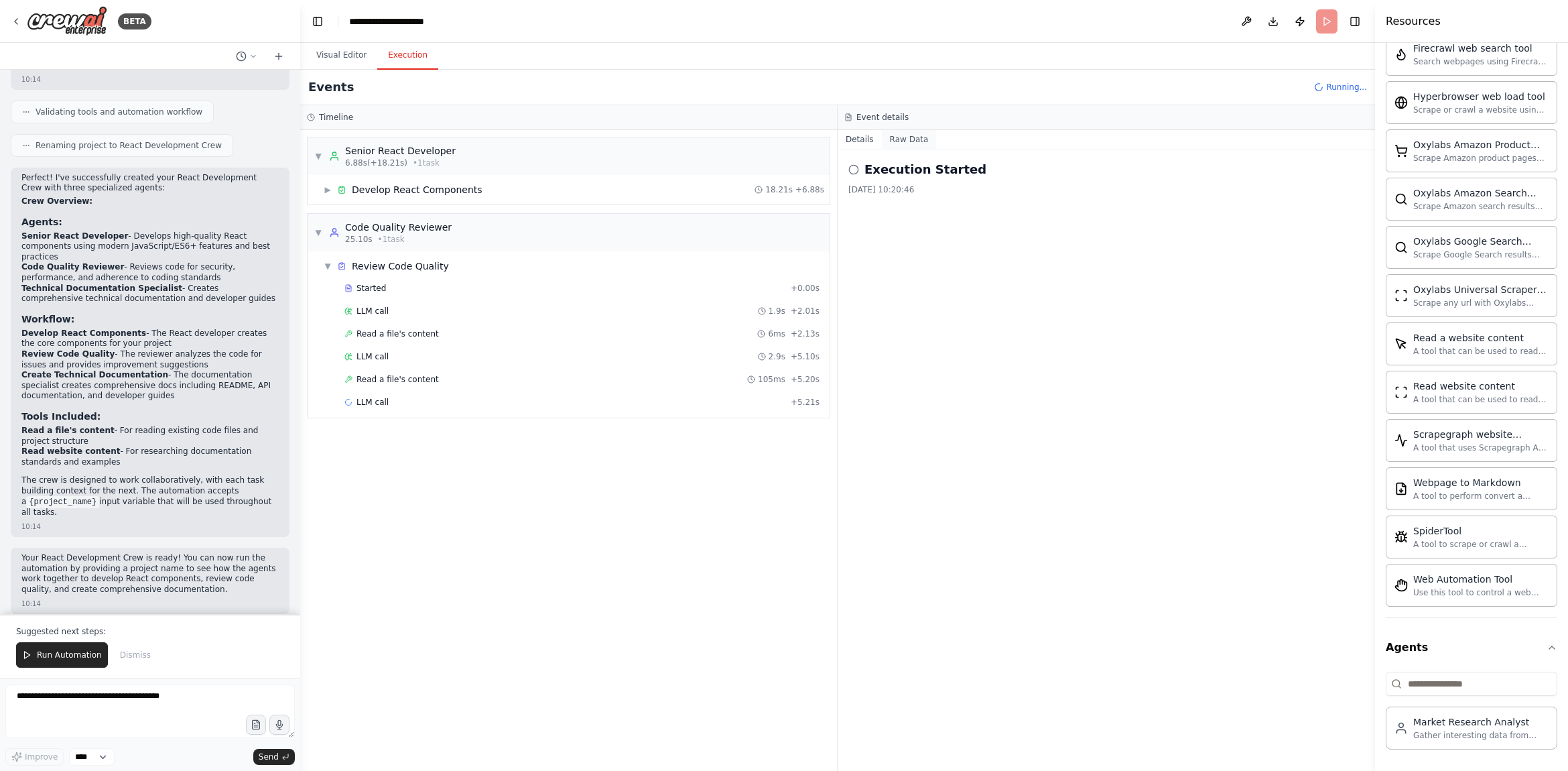
click at [921, 143] on button "Raw Data" at bounding box center [908, 139] width 55 height 19
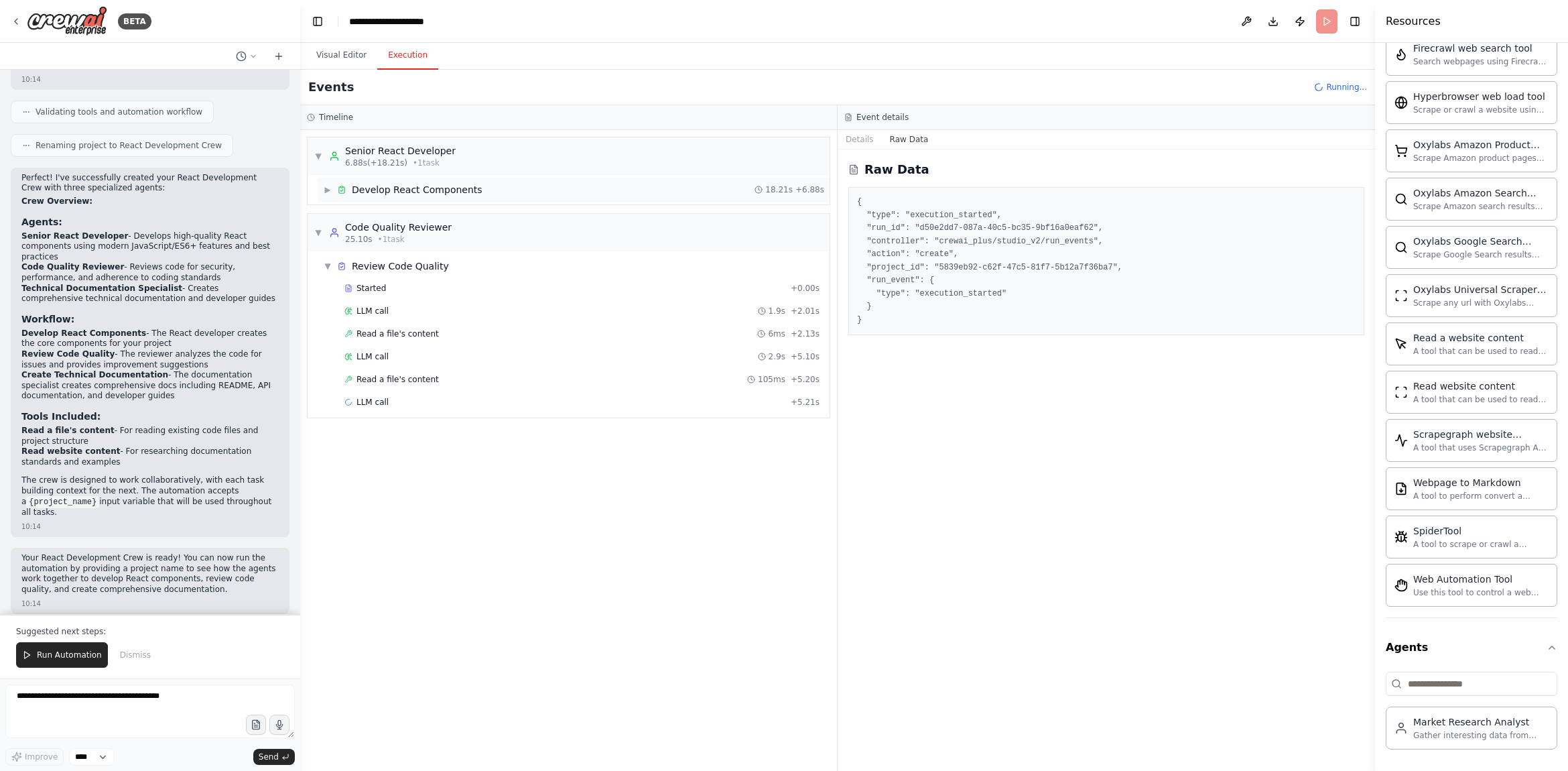
click at [402, 195] on div "Develop React Components" at bounding box center [417, 190] width 131 height 14
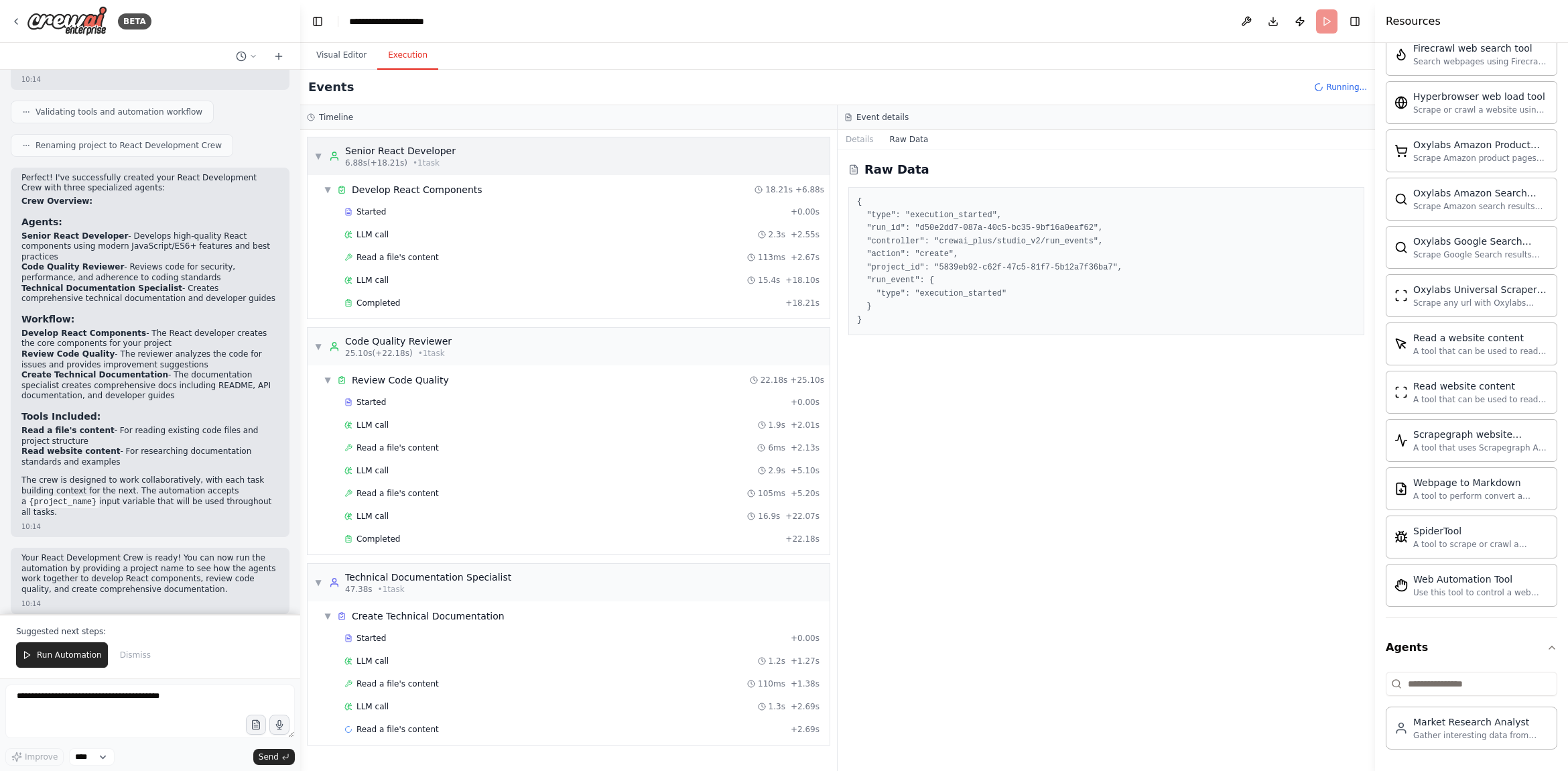
scroll to position [12, 0]
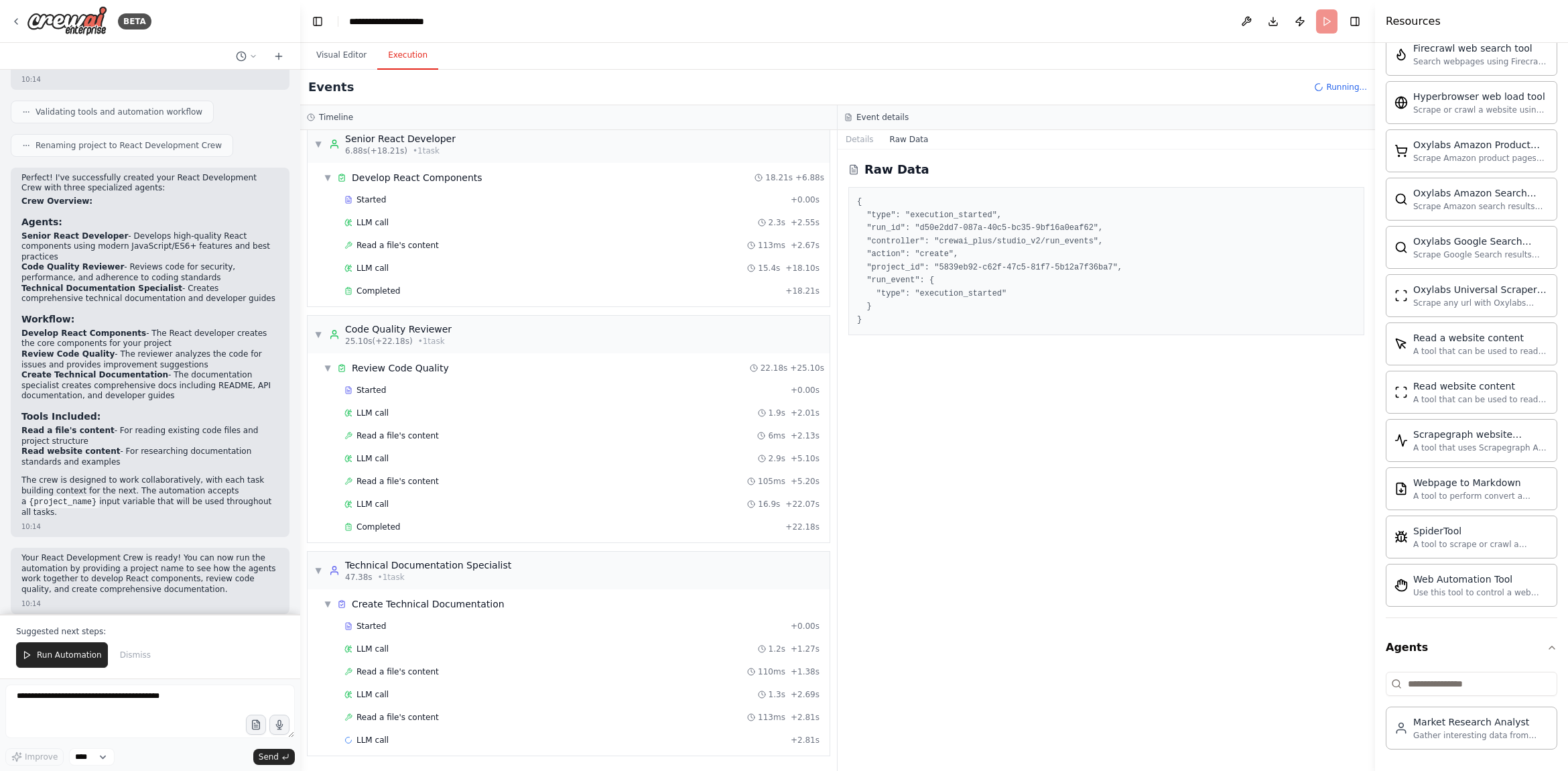
drag, startPoint x: 322, startPoint y: 335, endPoint x: 319, endPoint y: 314, distance: 21.2
click at [322, 335] on span "▼" at bounding box center [318, 334] width 8 height 11
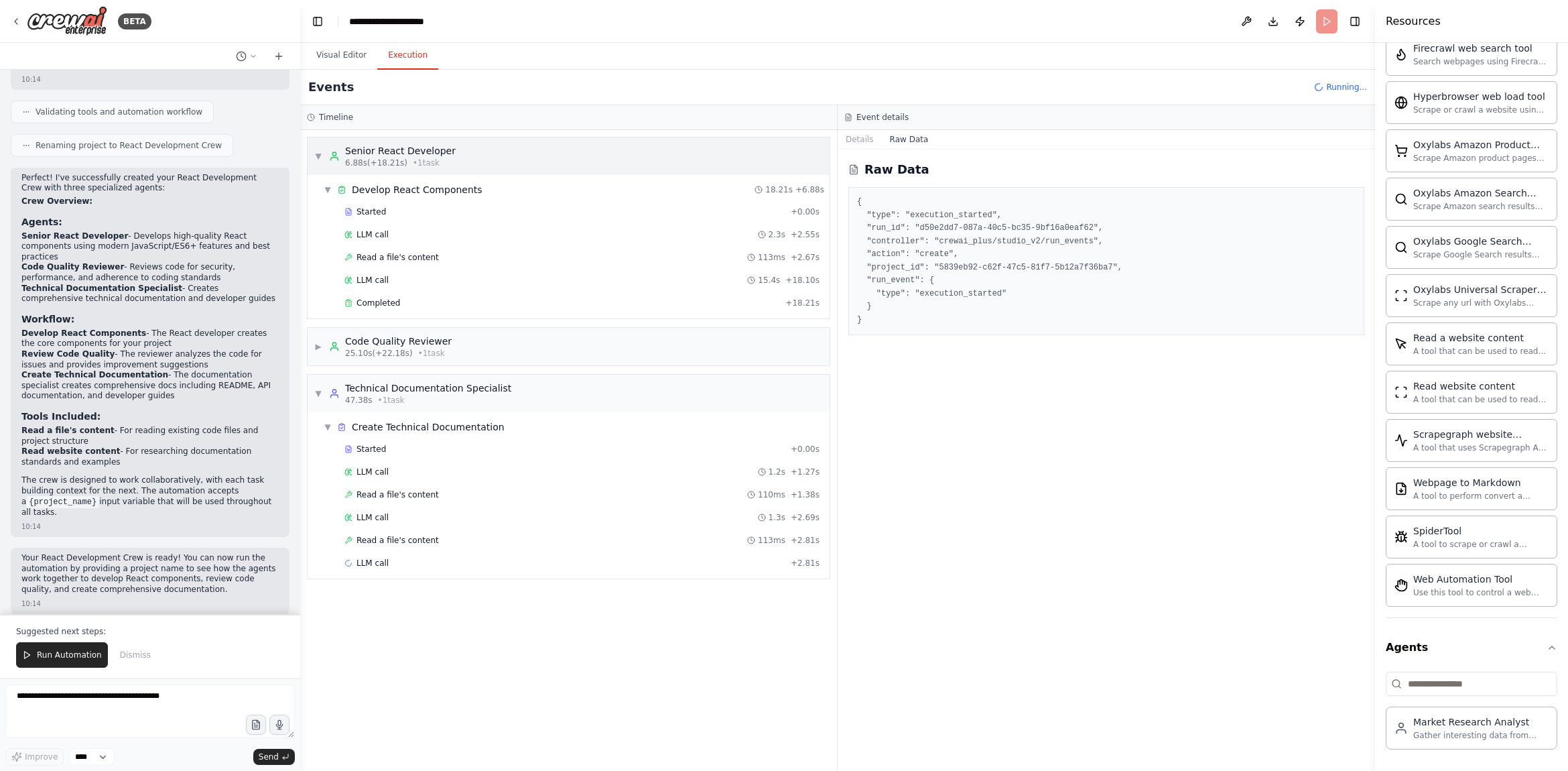
click at [325, 154] on div "▼ Senior React Developer 6.88s (+18.21s) • 1 task" at bounding box center [385, 156] width 141 height 24
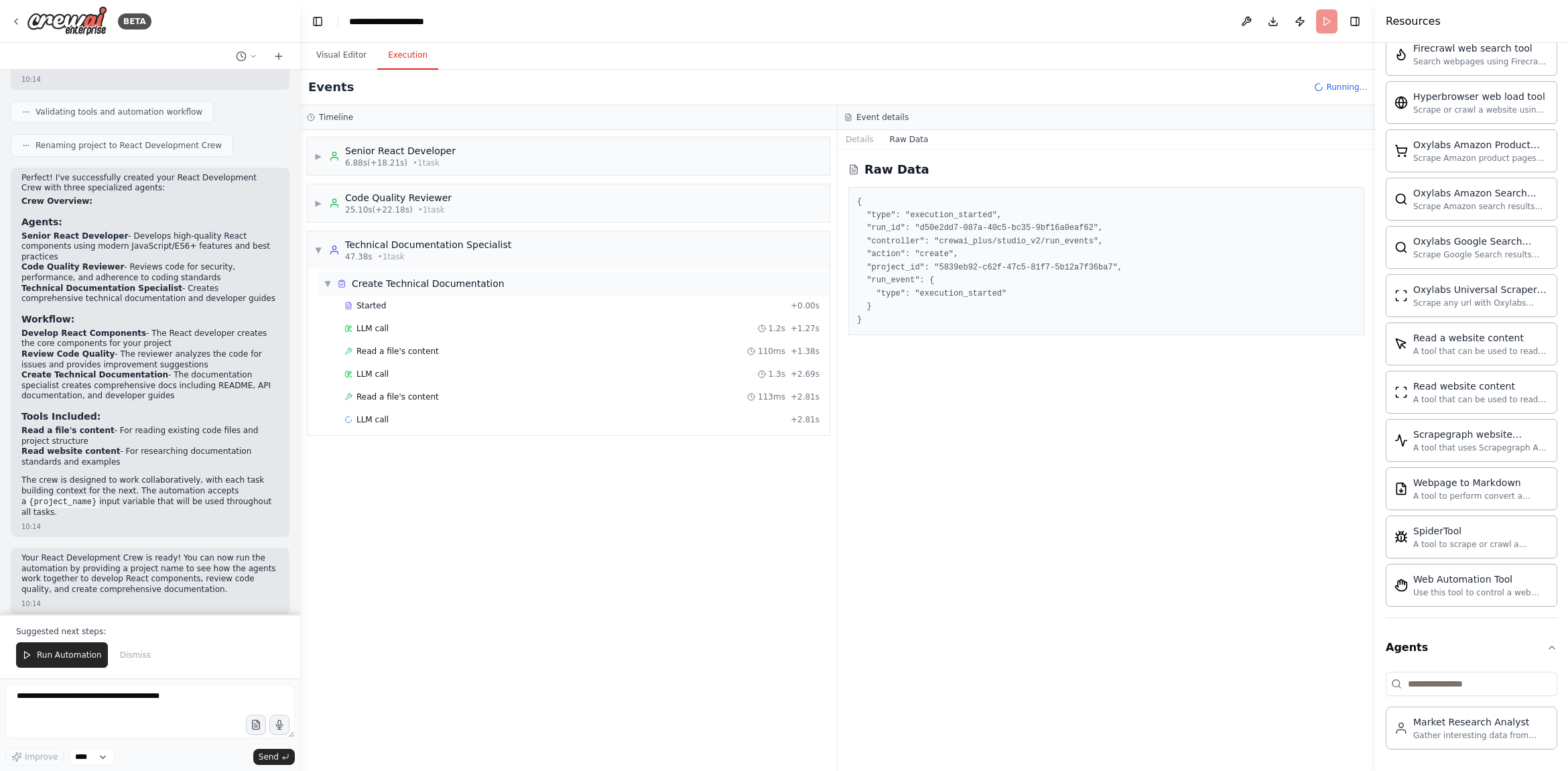
click at [486, 292] on div "▼ Create Technical Documentation" at bounding box center [574, 284] width 511 height 24
click at [496, 314] on div "▶ Senior React Developer 6.88s (+18.21s) • 1 task ▶ Code Quality Reviewer 25.10…" at bounding box center [569, 451] width 537 height 641
click at [334, 277] on div "▶ Create Technical Documentation" at bounding box center [414, 284] width 181 height 14
click at [384, 311] on div "Started + 0.00s" at bounding box center [582, 305] width 484 height 20
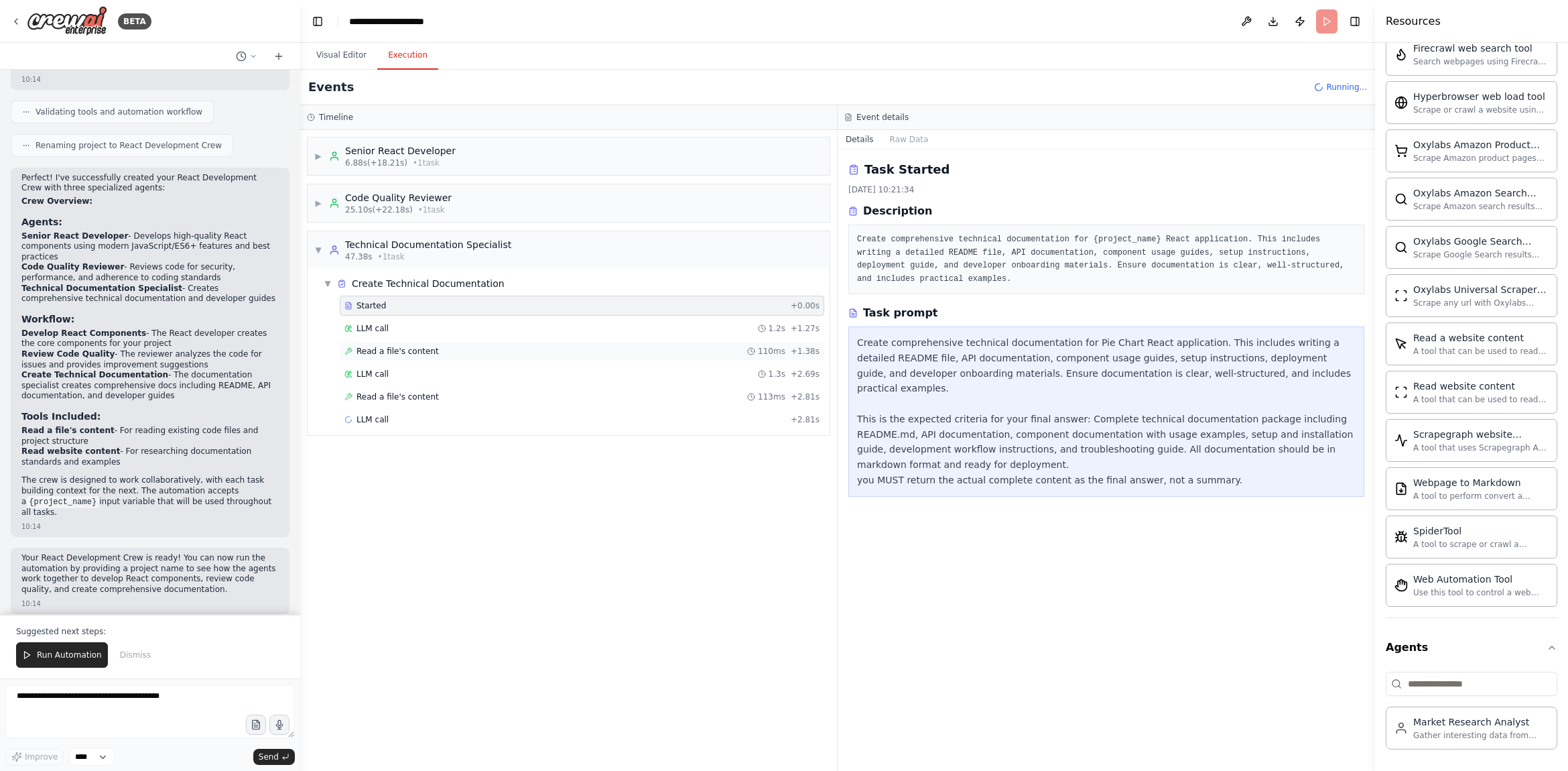
click at [446, 344] on div "Read a file's content 110ms + 1.38s" at bounding box center [582, 351] width 484 height 20
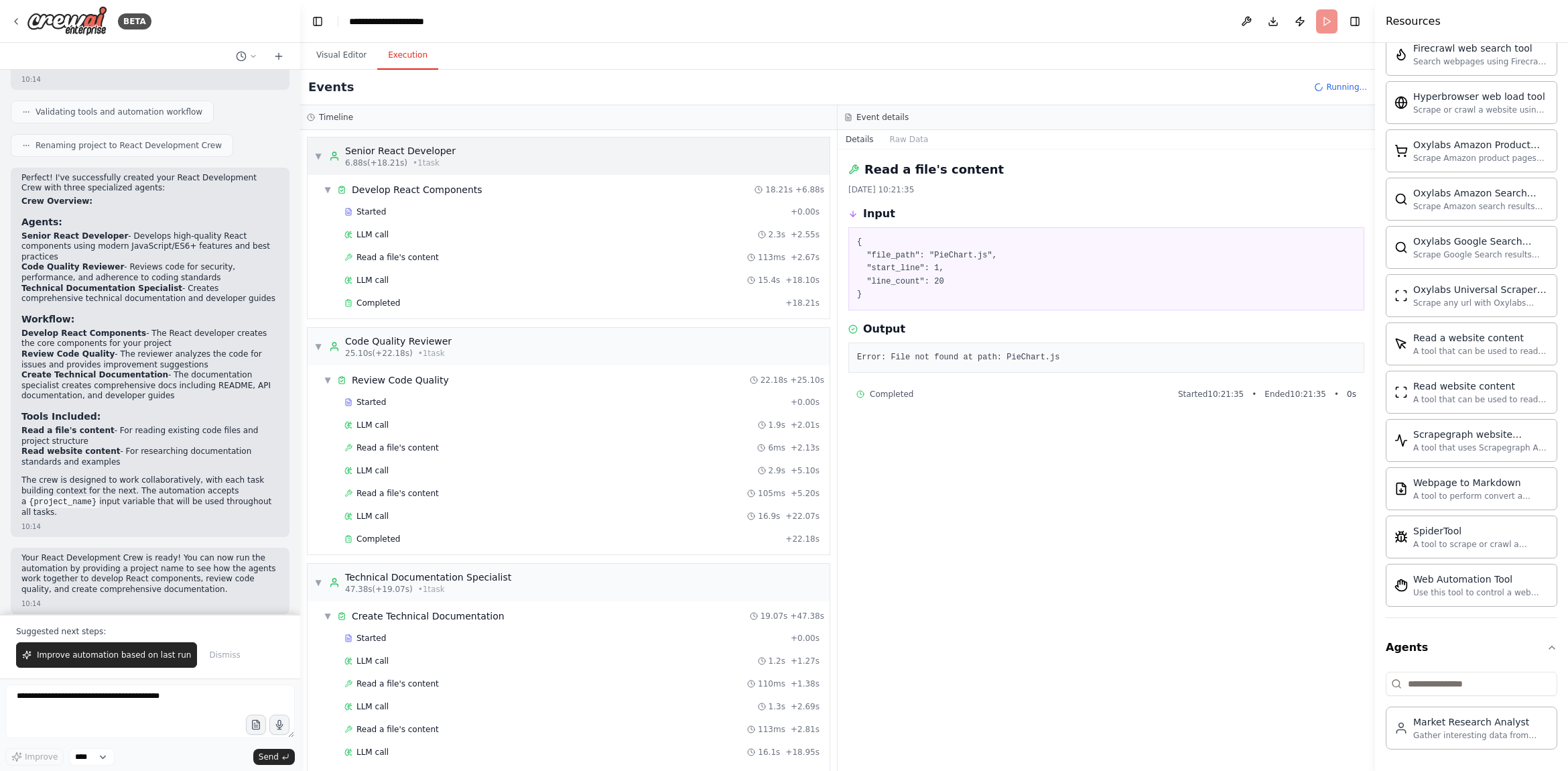
click at [318, 155] on span "▼" at bounding box center [318, 156] width 8 height 11
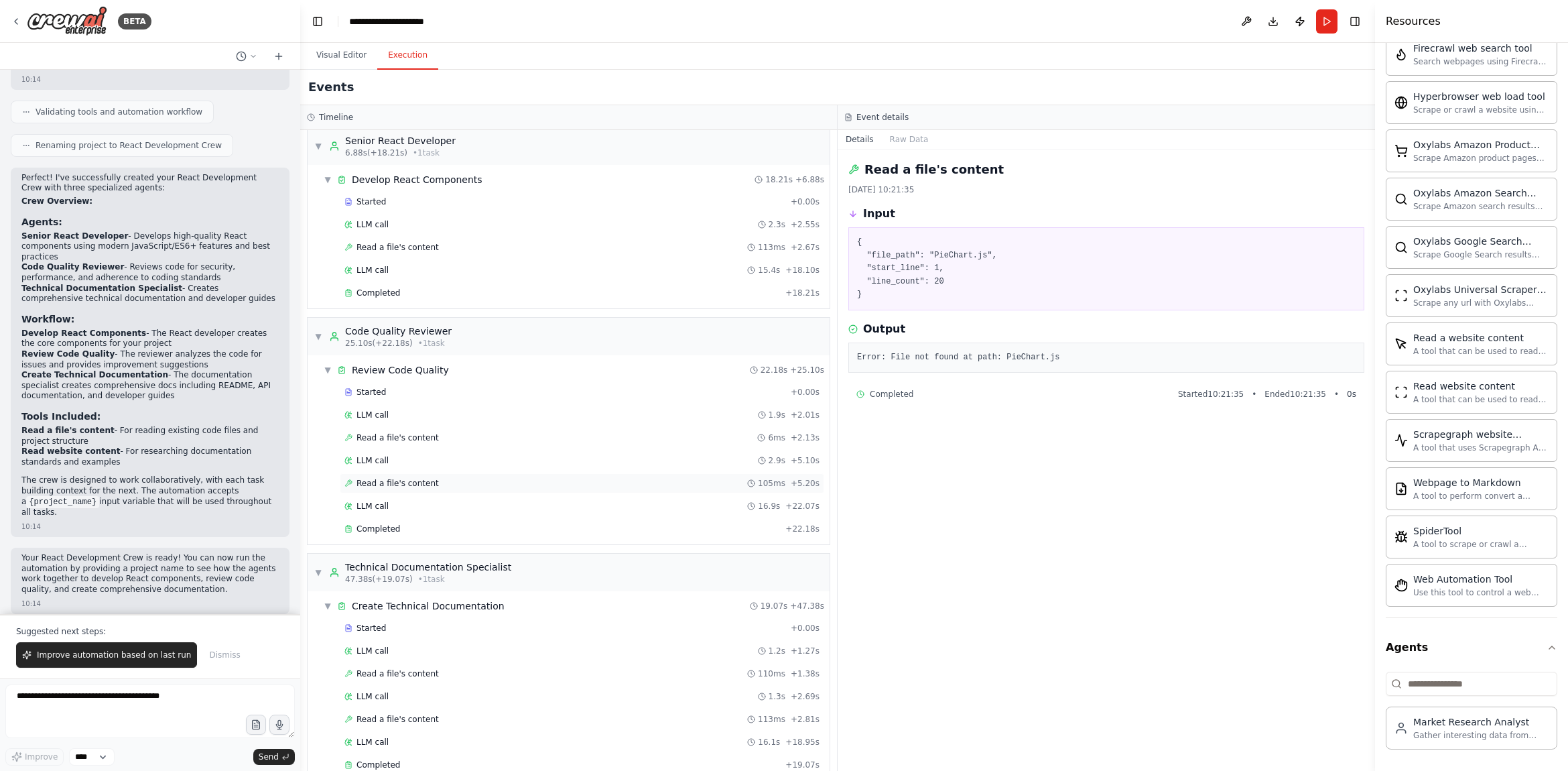
scroll to position [35, 0]
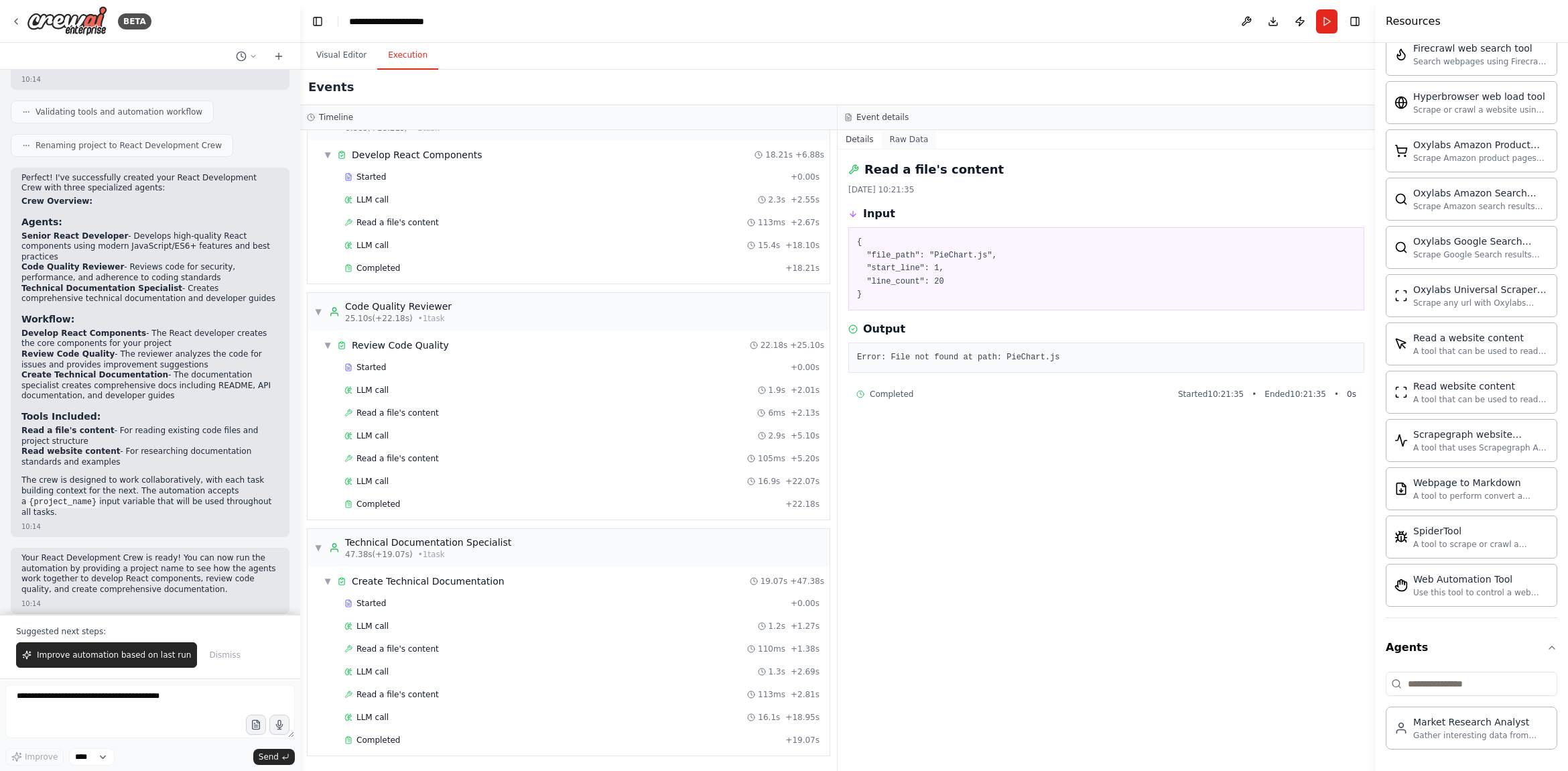
click at [894, 144] on button "Raw Data" at bounding box center [908, 139] width 55 height 19
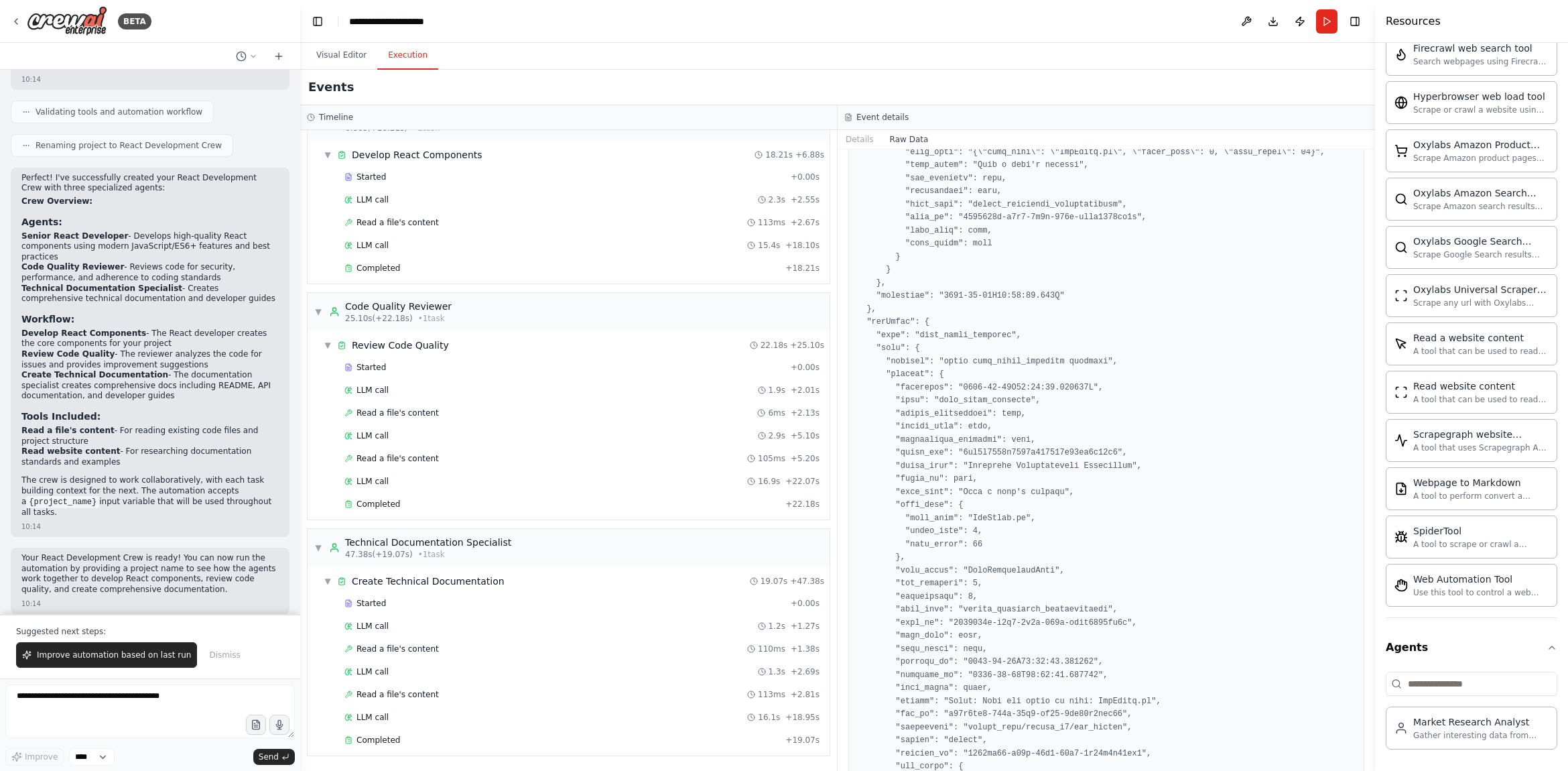
scroll to position [1718, 0]
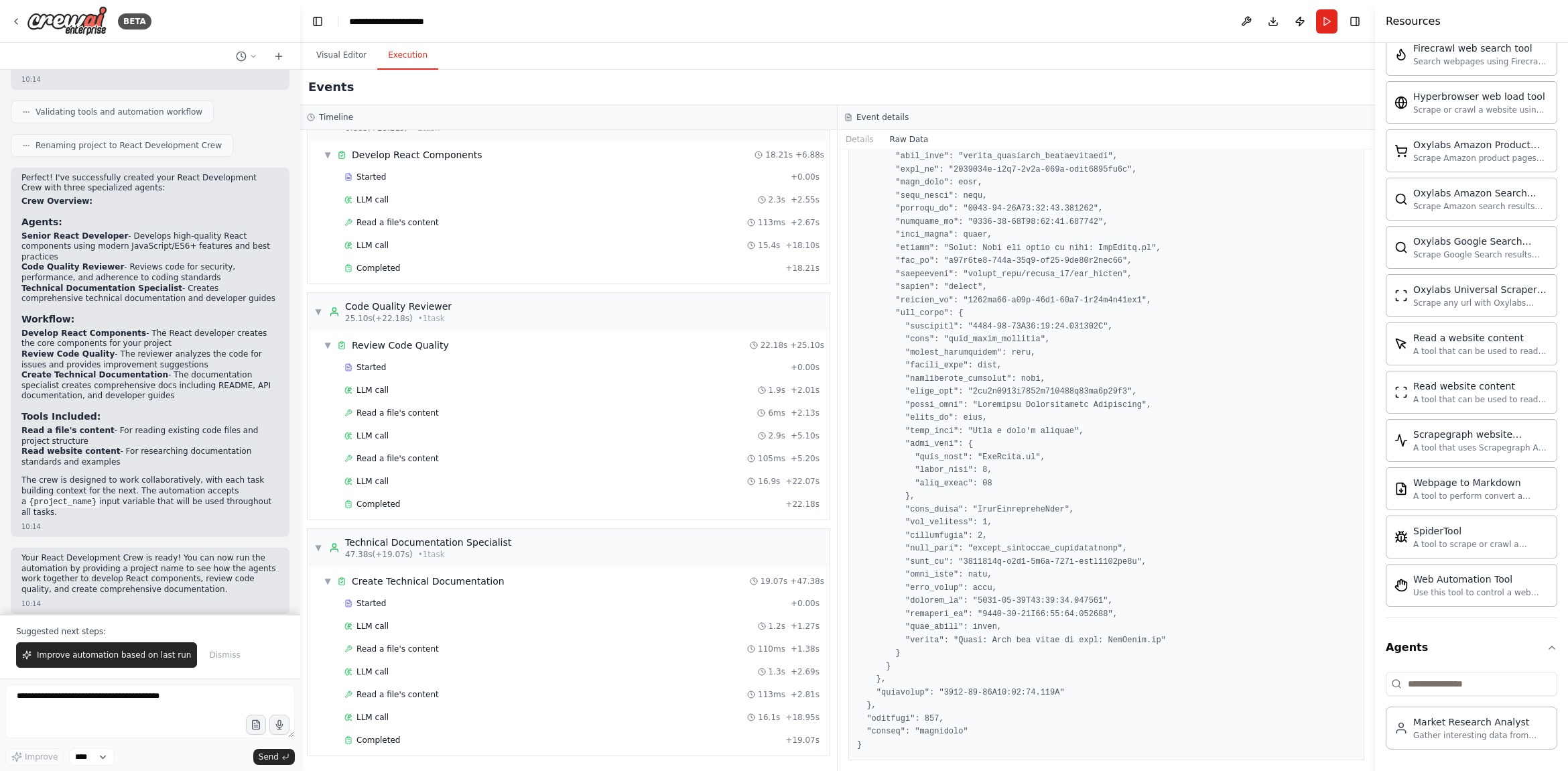
drag, startPoint x: 532, startPoint y: 734, endPoint x: 545, endPoint y: 728, distance: 14.3
click at [532, 735] on div "Completed" at bounding box center [562, 739] width 435 height 11
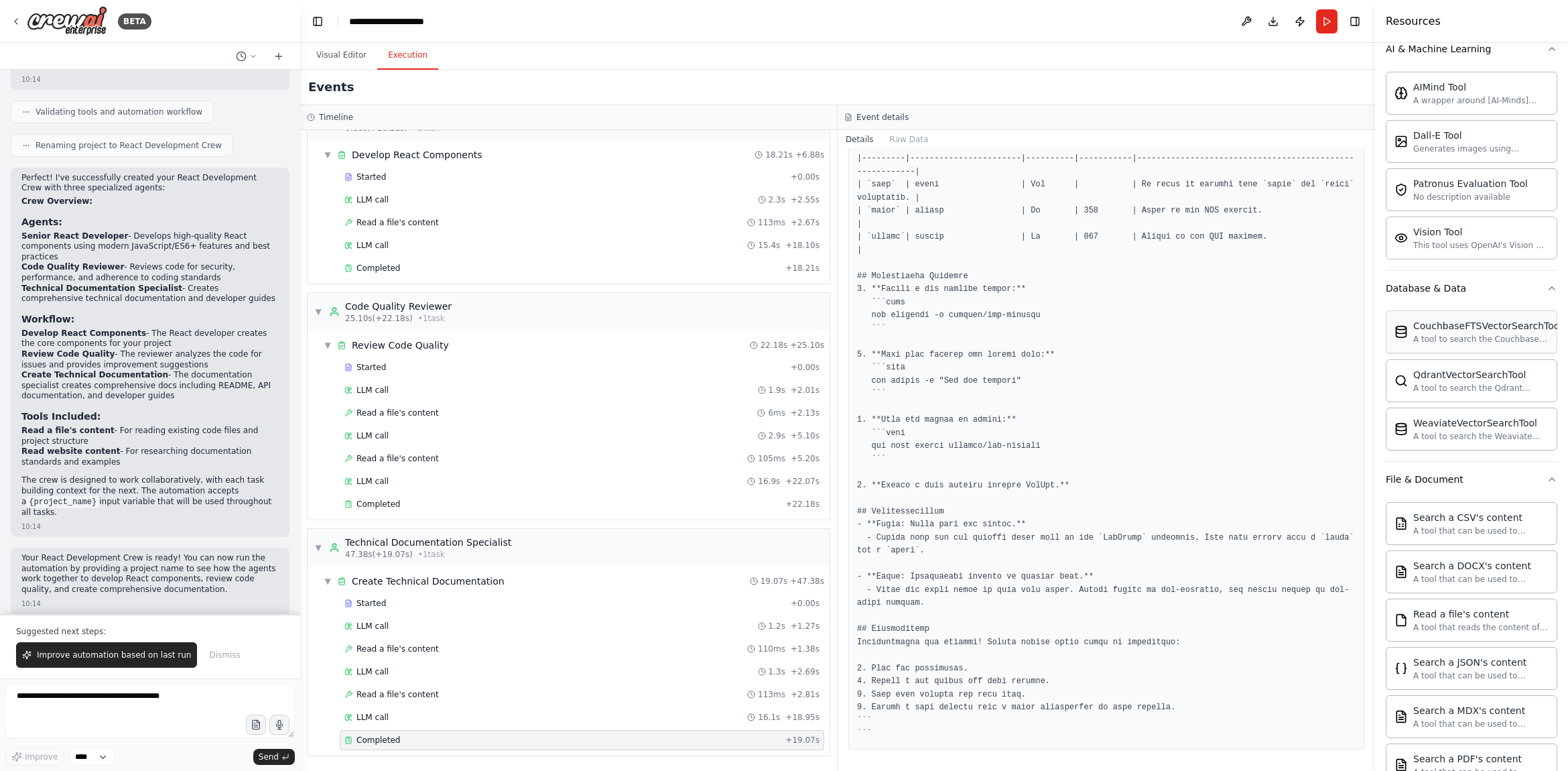
scroll to position [0, 0]
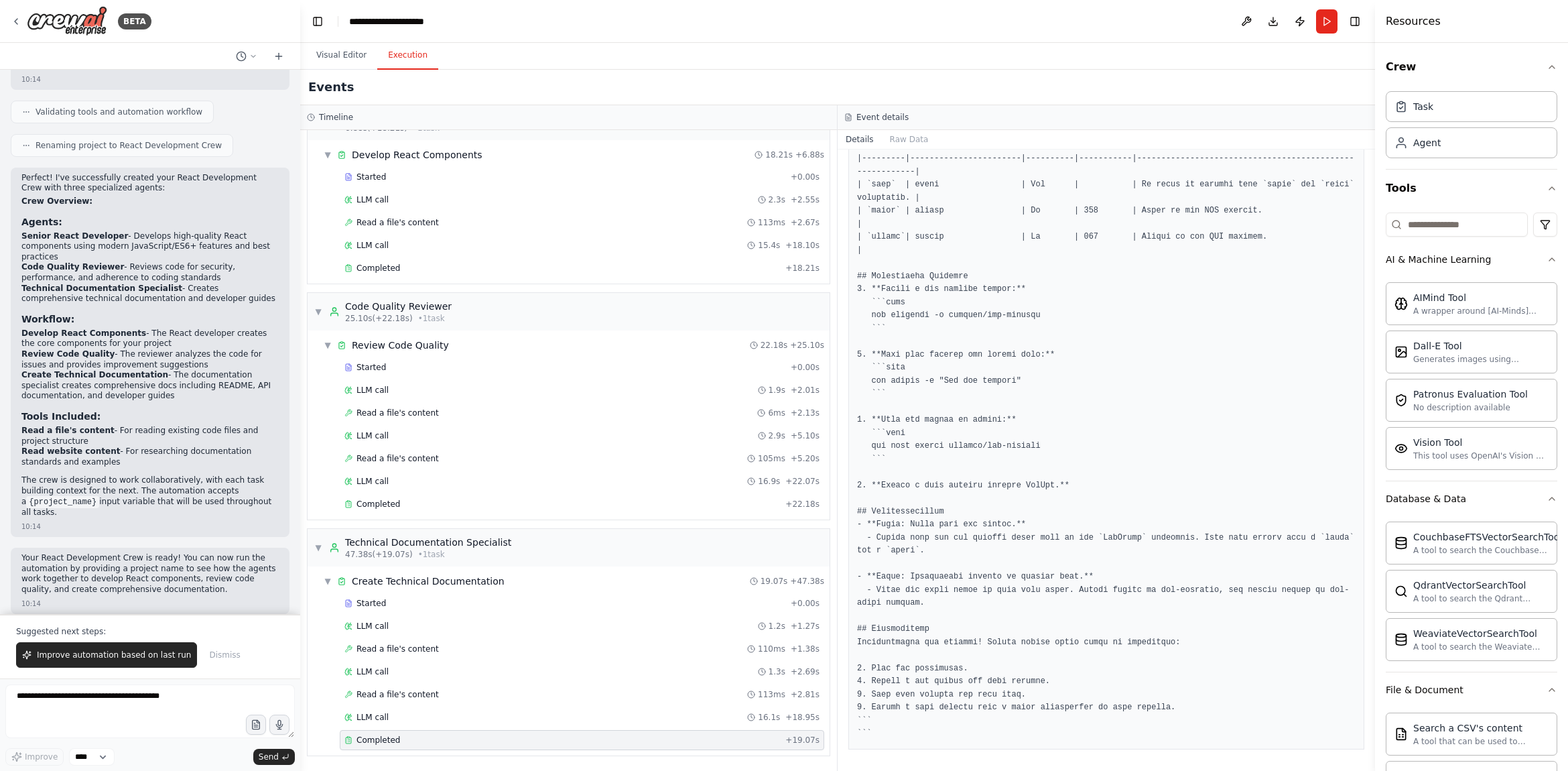
click at [1372, 576] on button "Toggle Sidebar" at bounding box center [1375, 385] width 11 height 771
click at [347, 55] on button "Visual Editor" at bounding box center [341, 55] width 71 height 28
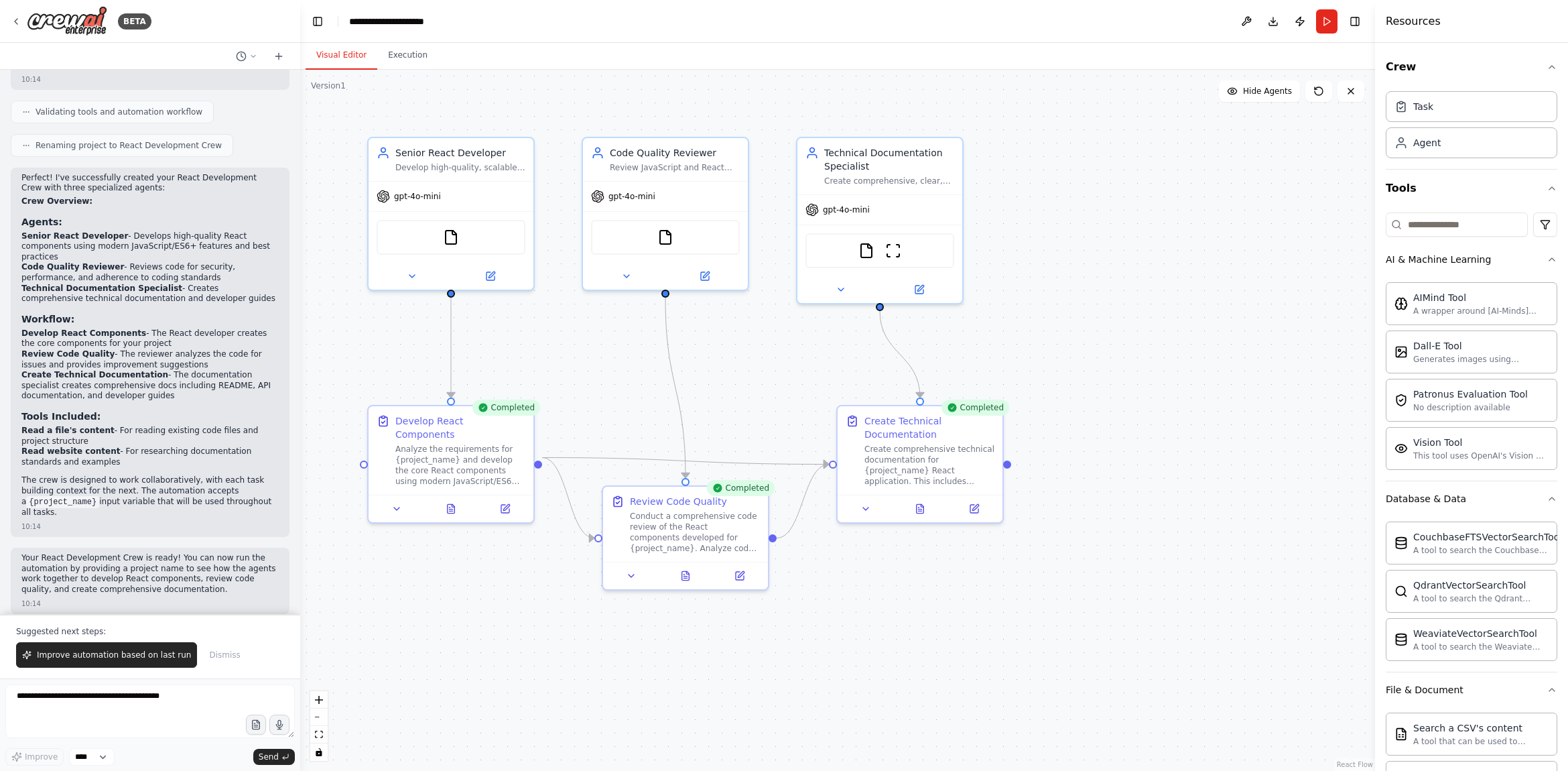
click at [347, 55] on button "Visual Editor" at bounding box center [341, 55] width 71 height 28
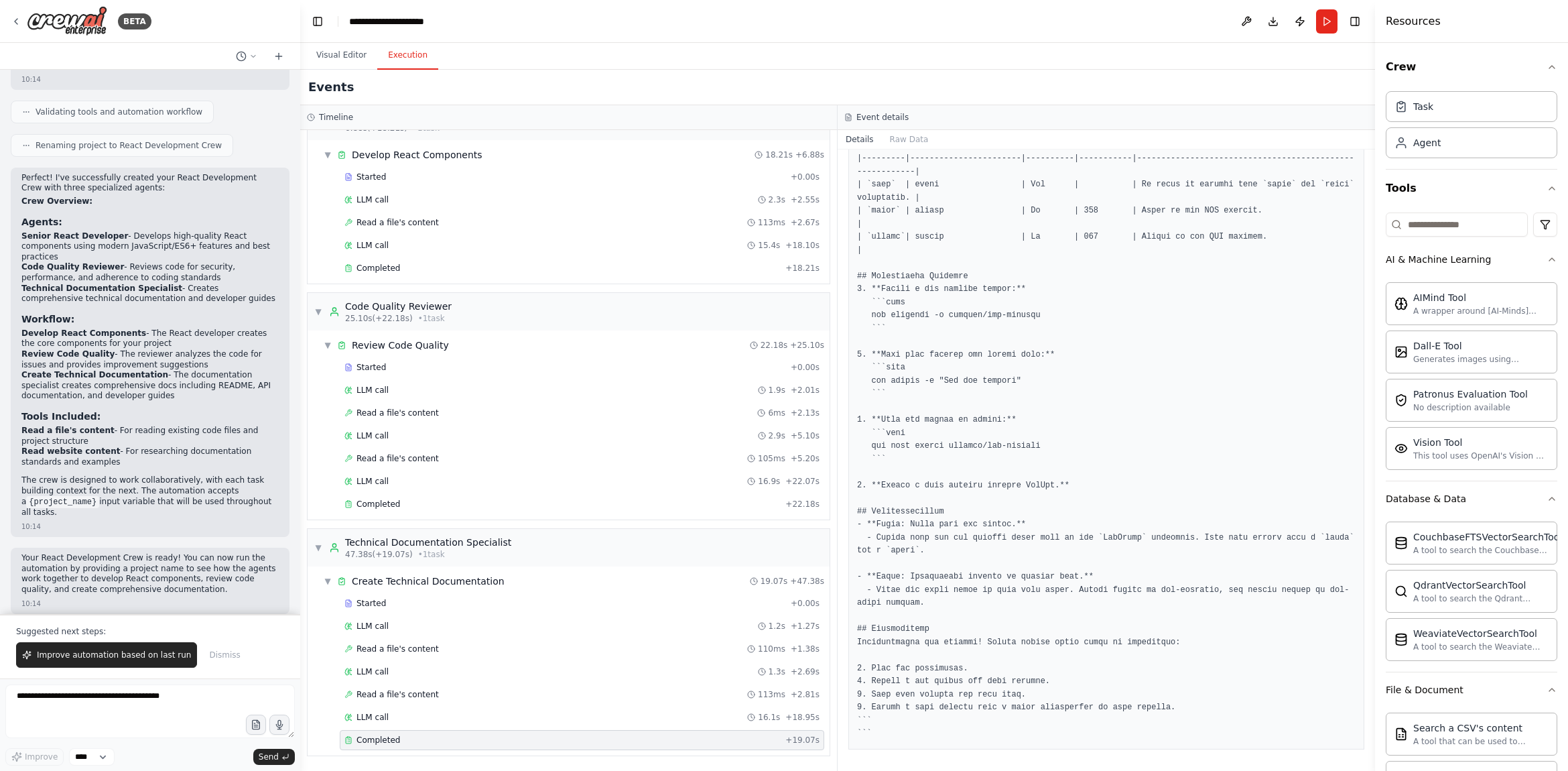
click at [402, 56] on button "Execution" at bounding box center [408, 55] width 61 height 28
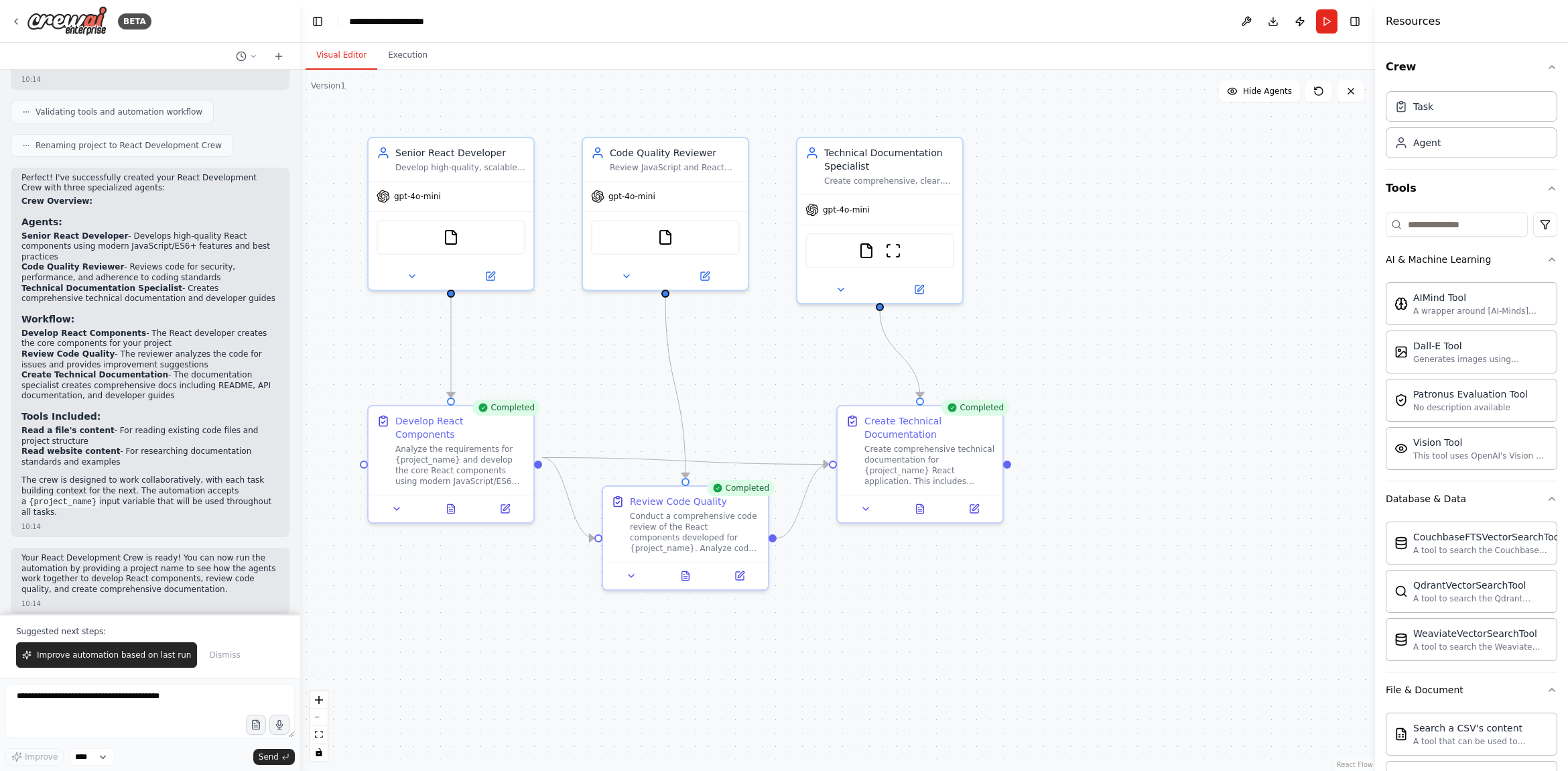
click at [347, 59] on button "Visual Editor" at bounding box center [341, 55] width 71 height 28
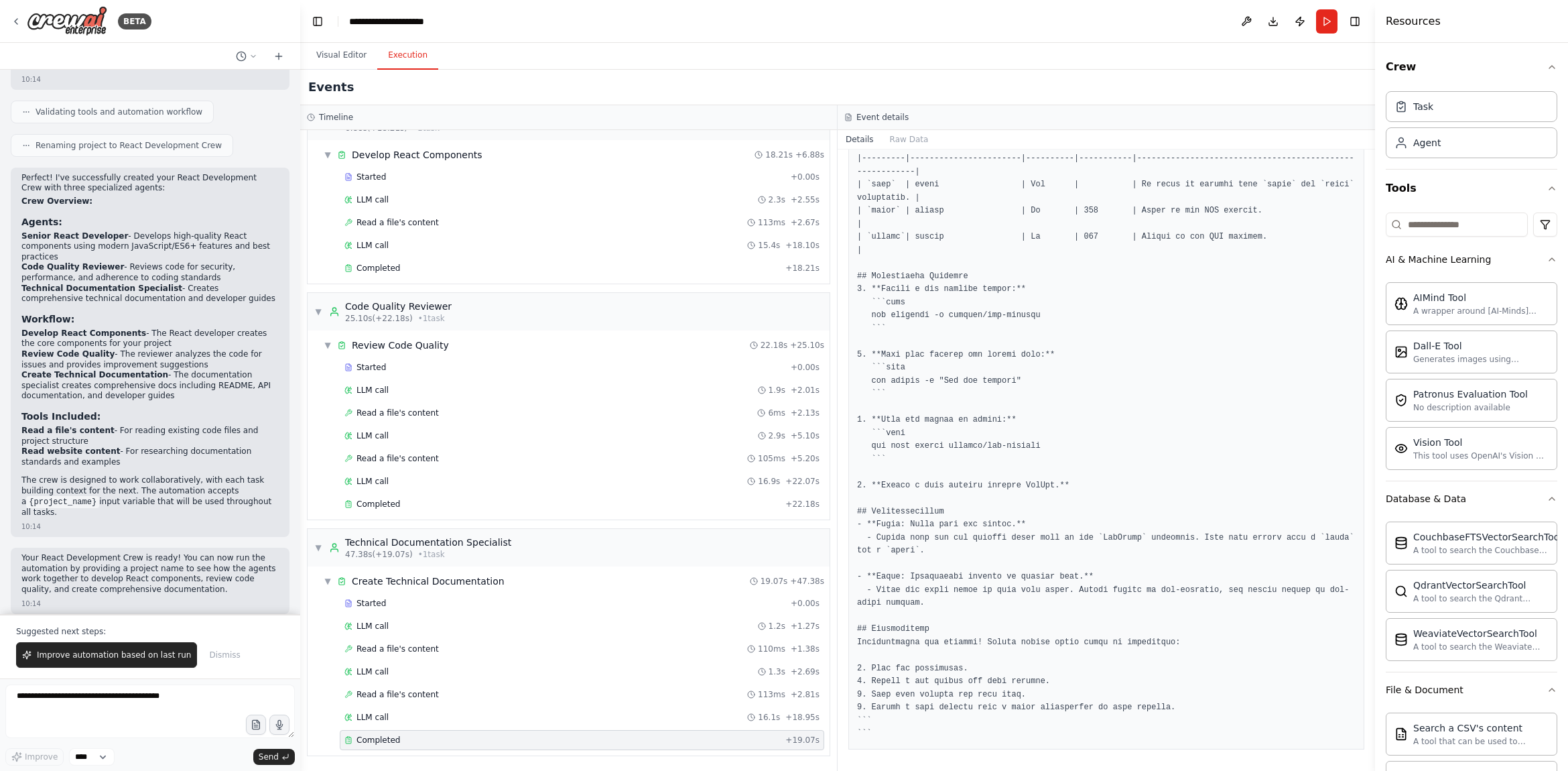
click at [408, 59] on button "Execution" at bounding box center [408, 55] width 61 height 28
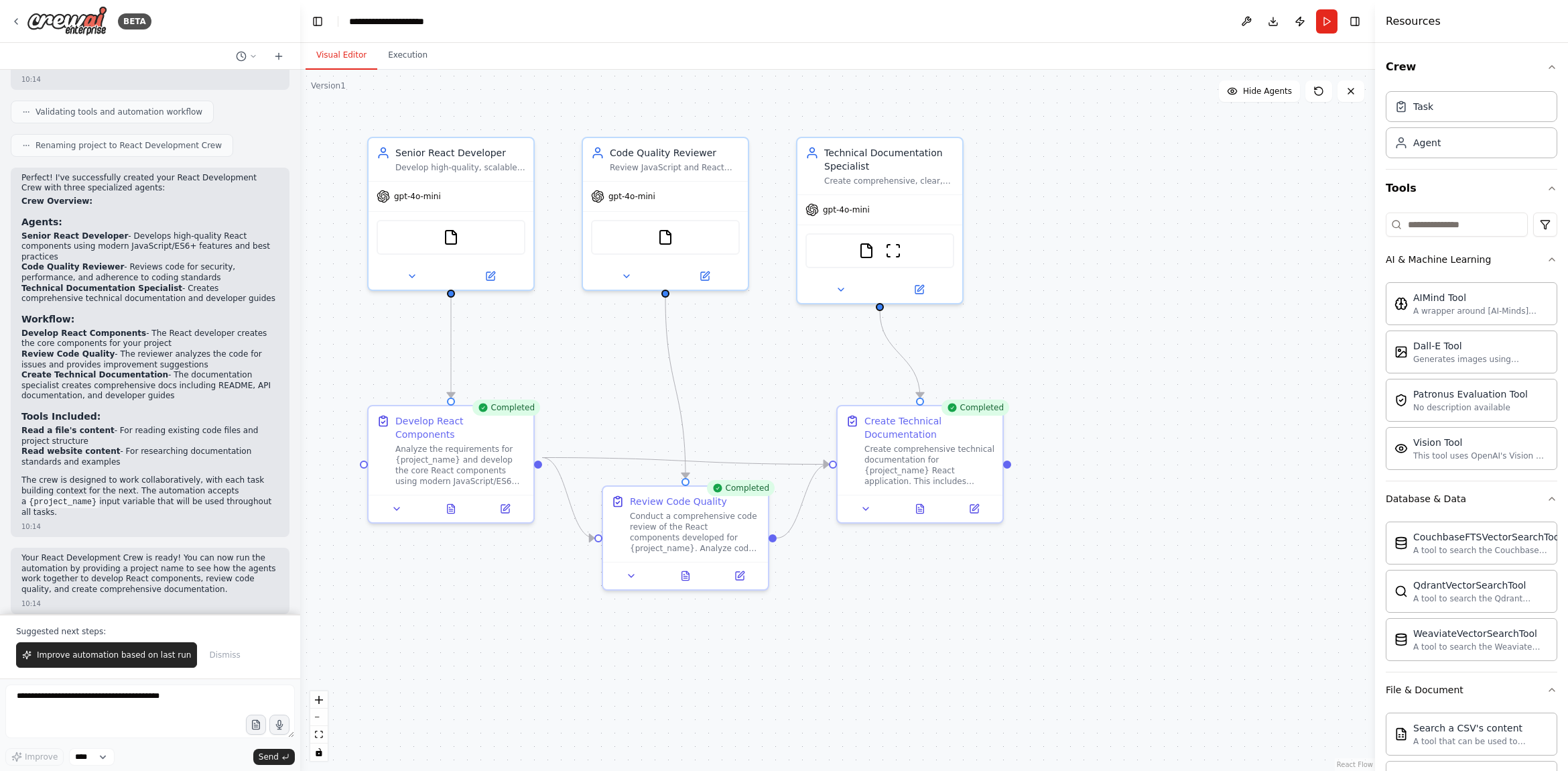
click at [355, 54] on button "Visual Editor" at bounding box center [341, 55] width 71 height 28
click at [481, 197] on div "gpt-4o-mini" at bounding box center [450, 193] width 165 height 29
drag, startPoint x: 475, startPoint y: 199, endPoint x: 479, endPoint y: 208, distance: 9.8
click at [482, 207] on div "gpt-4o-mini" at bounding box center [450, 193] width 165 height 29
drag, startPoint x: 496, startPoint y: 207, endPoint x: 472, endPoint y: 193, distance: 27.8
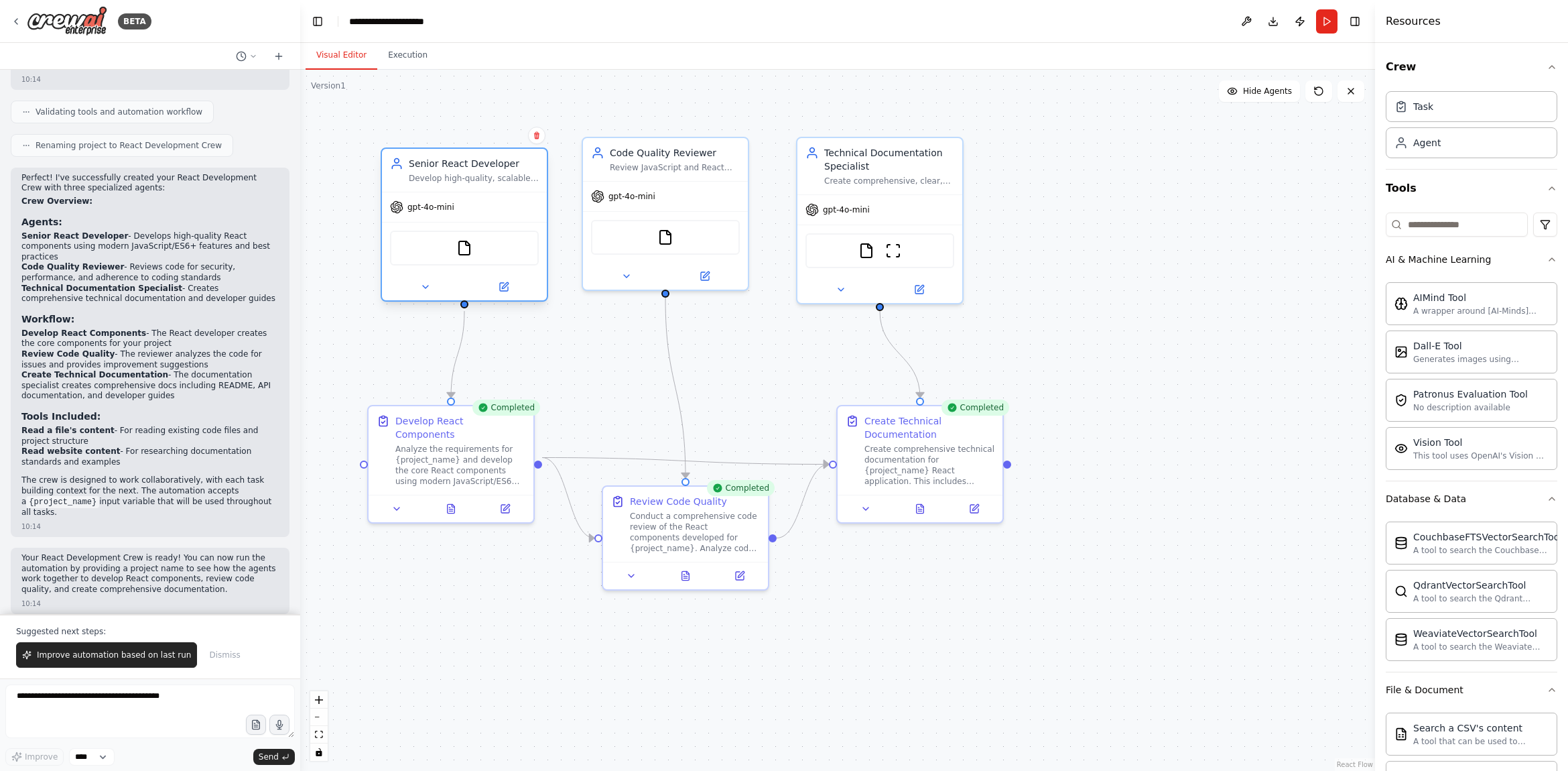
click at [472, 193] on div "gpt-4o-mini" at bounding box center [464, 207] width 165 height 29
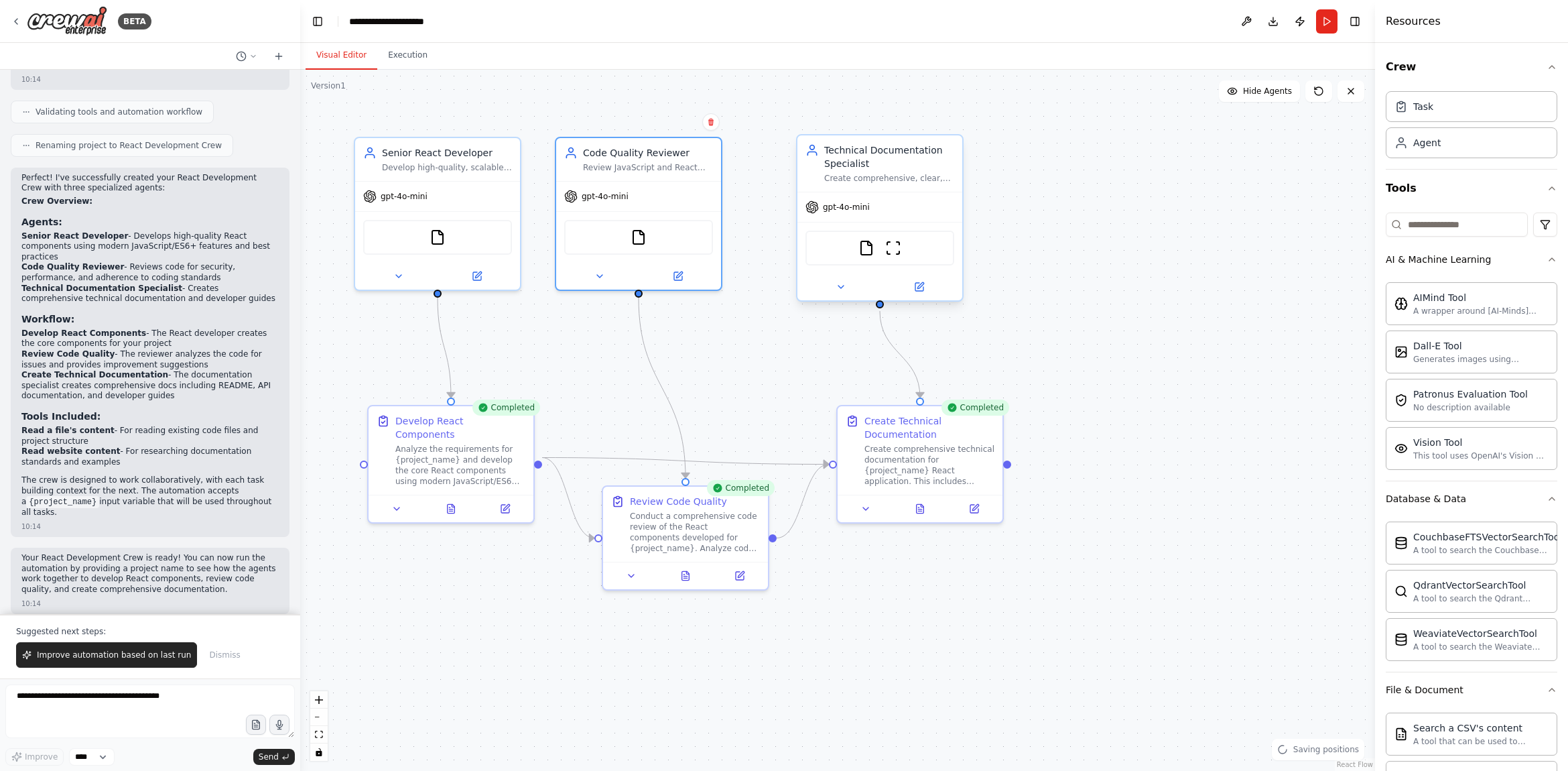
drag, startPoint x: 699, startPoint y: 176, endPoint x: 896, endPoint y: 206, distance: 199.3
click at [685, 184] on div "gpt-4o-mini" at bounding box center [638, 196] width 165 height 29
drag, startPoint x: 888, startPoint y: 193, endPoint x: 927, endPoint y: 192, distance: 39.0
click at [927, 193] on div "gpt-4o-mini" at bounding box center [893, 207] width 165 height 29
drag, startPoint x: 687, startPoint y: 197, endPoint x: 691, endPoint y: 229, distance: 32.2
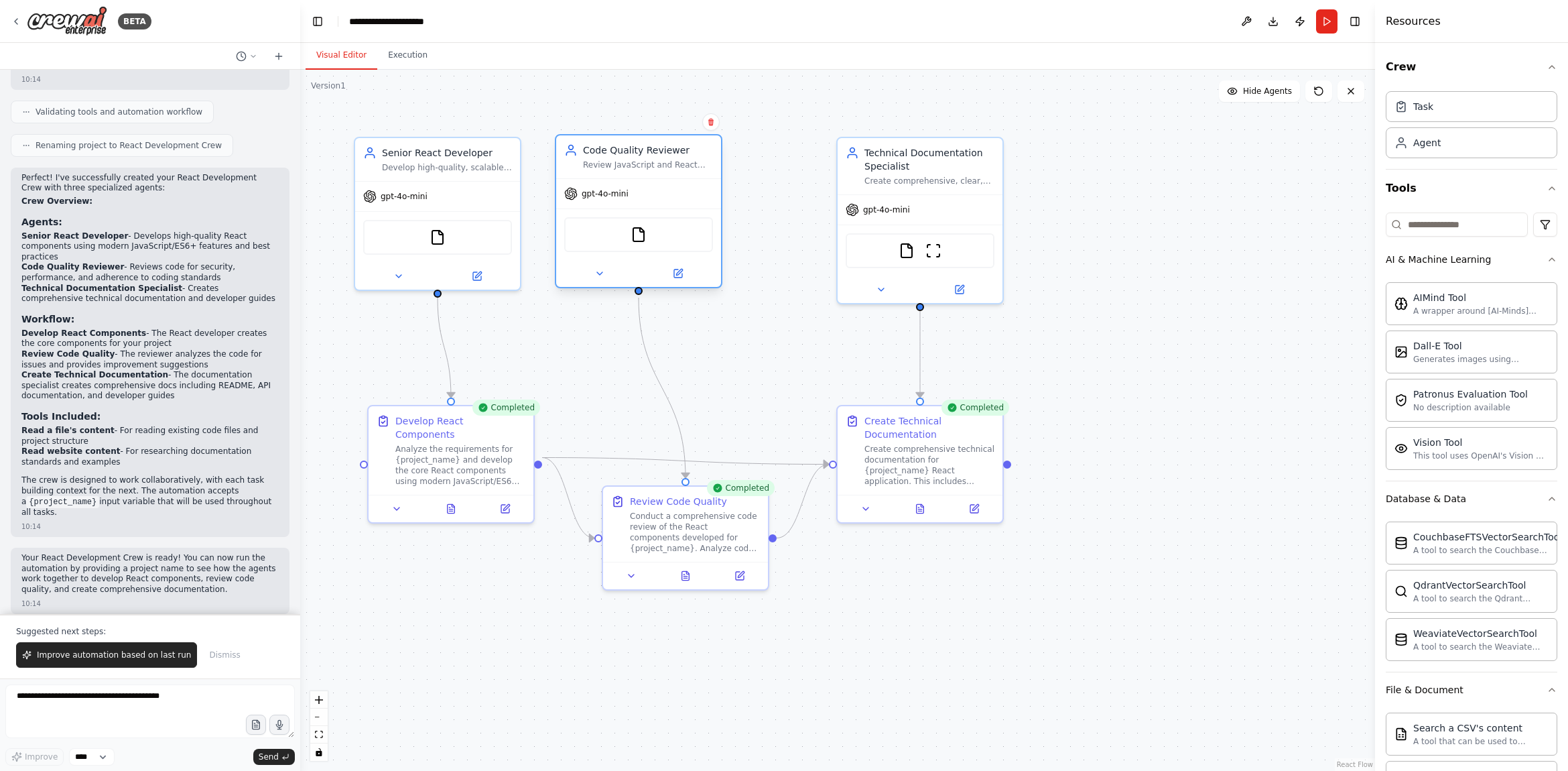
click at [707, 198] on div "gpt-4o-mini" at bounding box center [638, 193] width 165 height 29
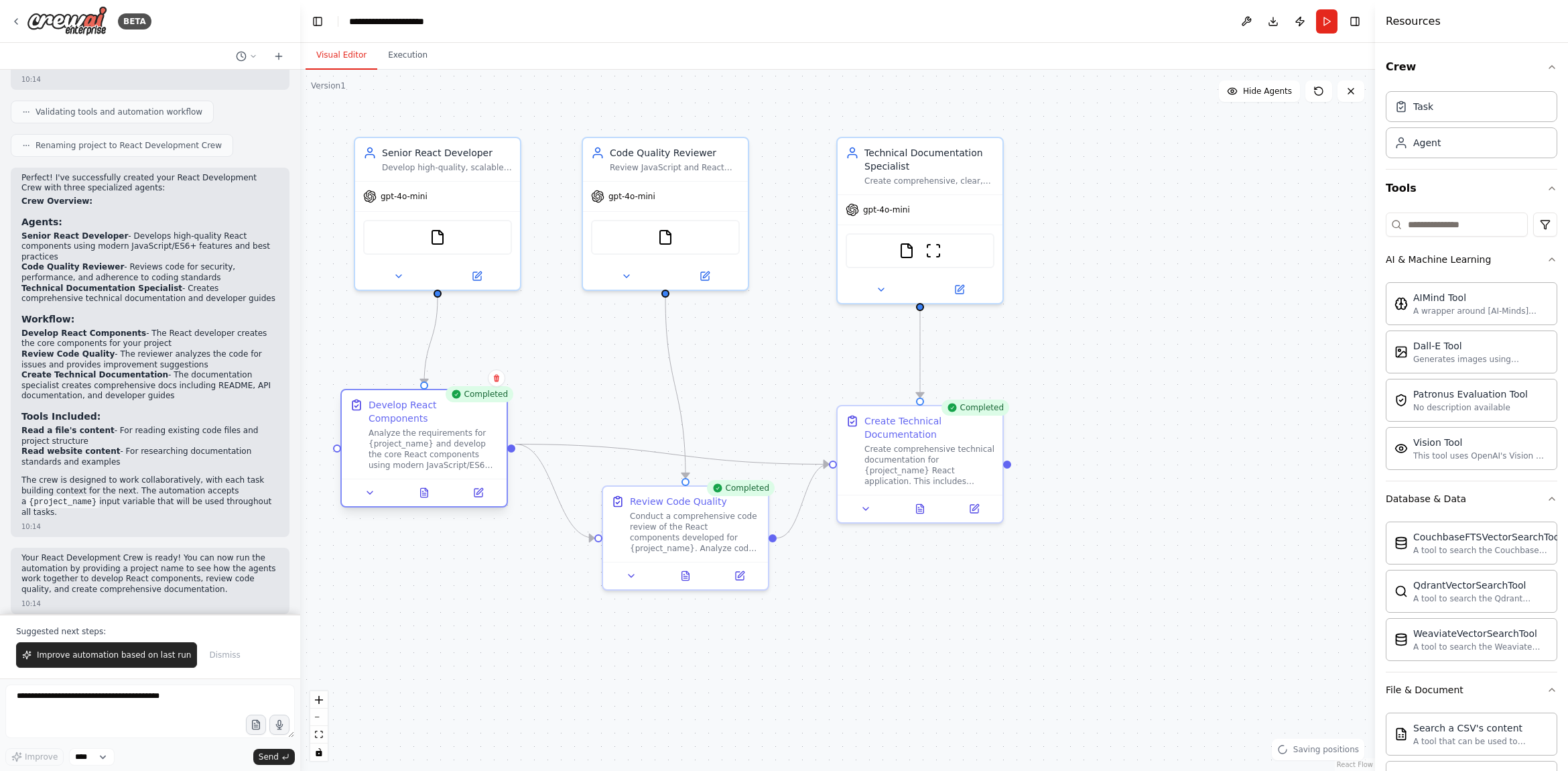
drag, startPoint x: 467, startPoint y: 437, endPoint x: 502, endPoint y: 420, distance: 38.9
click at [499, 427] on div "Analyze the requirements for {project_name} and develop the core React componen…" at bounding box center [433, 448] width 130 height 43
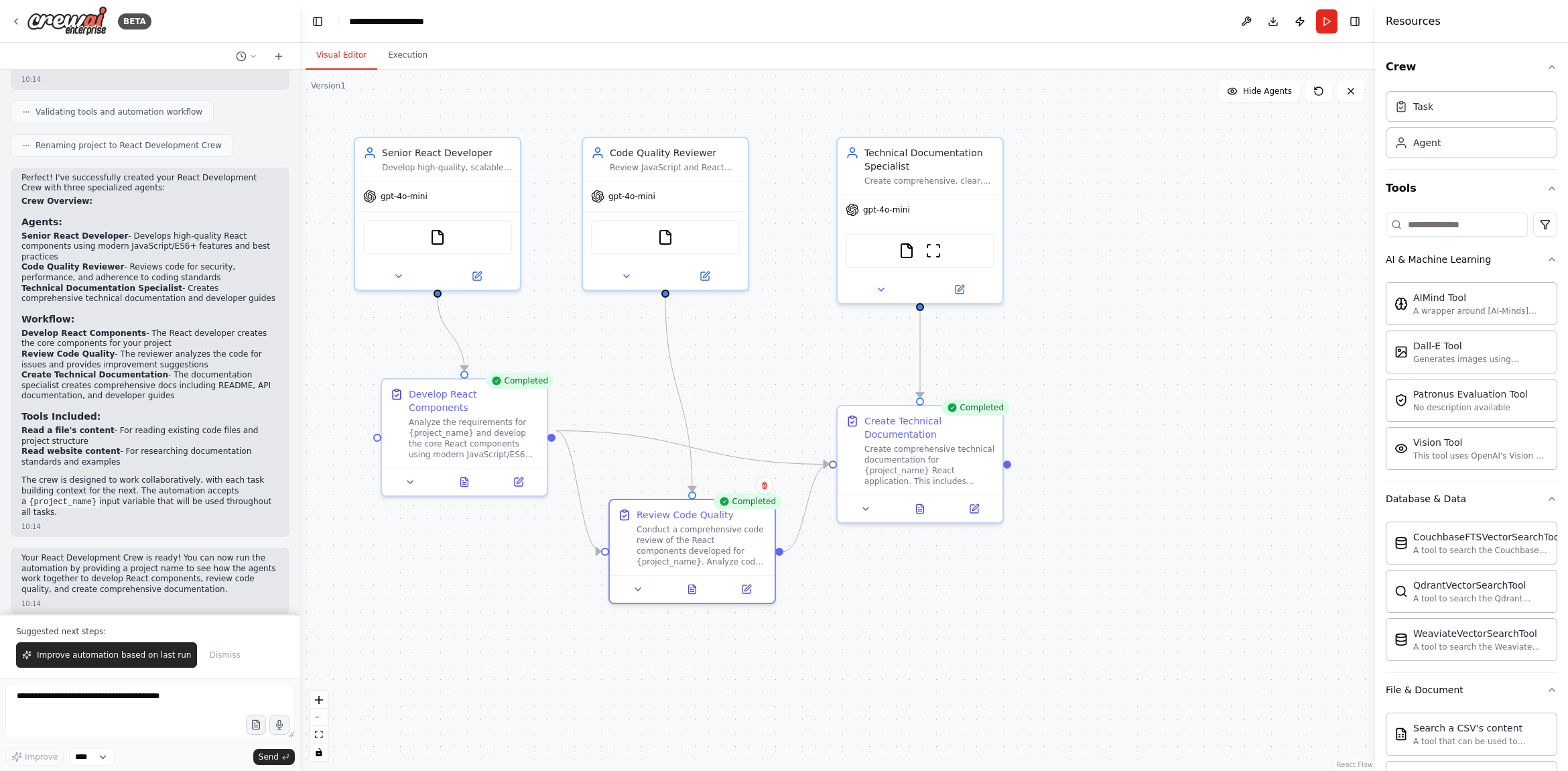
drag, startPoint x: 672, startPoint y: 524, endPoint x: 482, endPoint y: 484, distance: 194.2
click at [676, 536] on div "Conduct a comprehensive code review of the React components developed for {proj…" at bounding box center [701, 545] width 130 height 43
drag, startPoint x: 417, startPoint y: 439, endPoint x: 399, endPoint y: 448, distance: 20.1
click at [408, 448] on div "Analyze the requirements for {project_name} and develop the core React componen…" at bounding box center [473, 436] width 130 height 43
drag, startPoint x: 675, startPoint y: 541, endPoint x: 654, endPoint y: 501, distance: 45.2
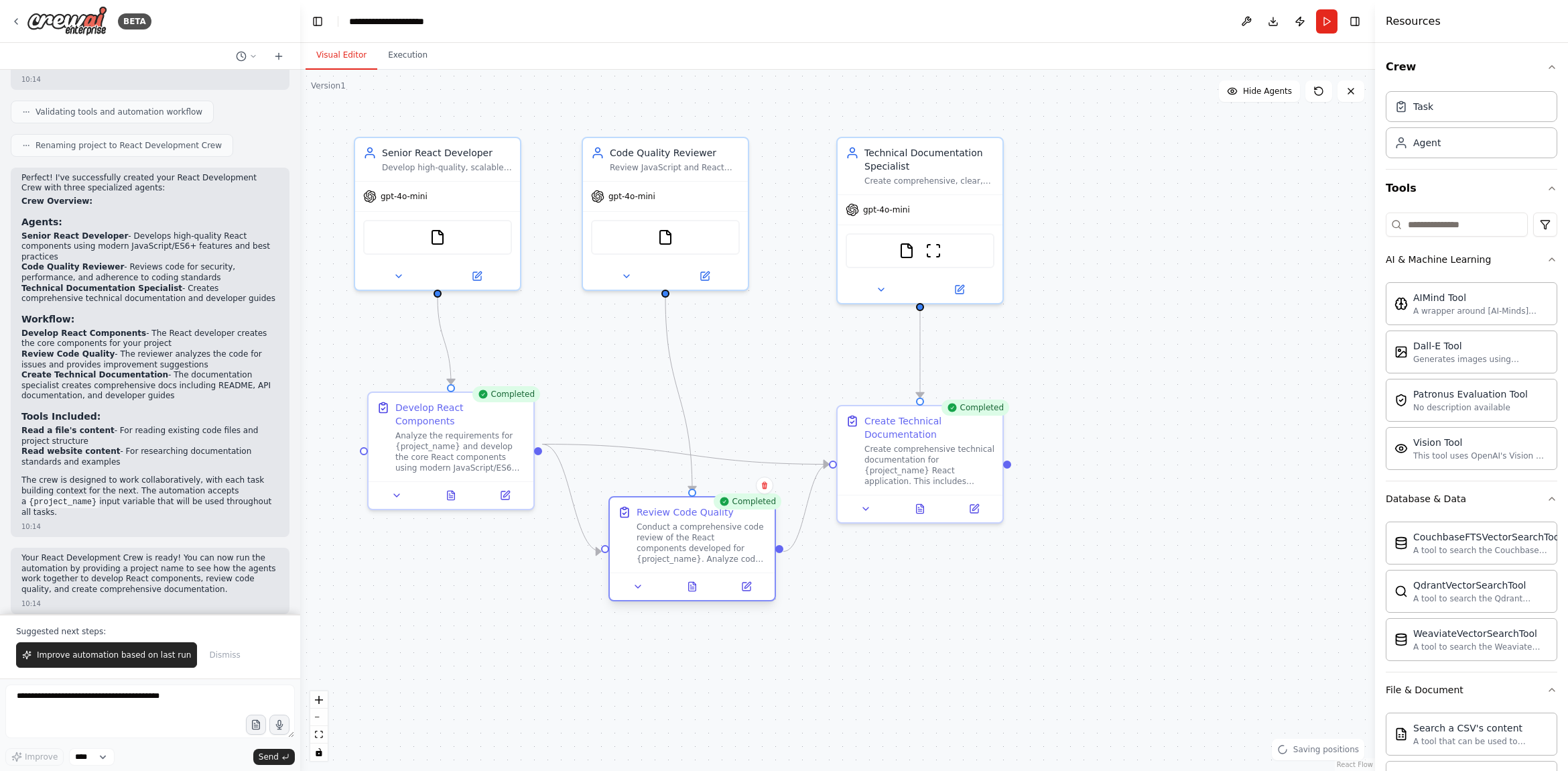
click at [672, 529] on div "Conduct a comprehensive code review of the React components developed for {proj…" at bounding box center [701, 542] width 130 height 43
click at [505, 395] on div "Completed" at bounding box center [506, 393] width 68 height 16
click at [952, 448] on div "Create comprehensive technical documentation for {project_name} React applicati…" at bounding box center [969, 462] width 130 height 43
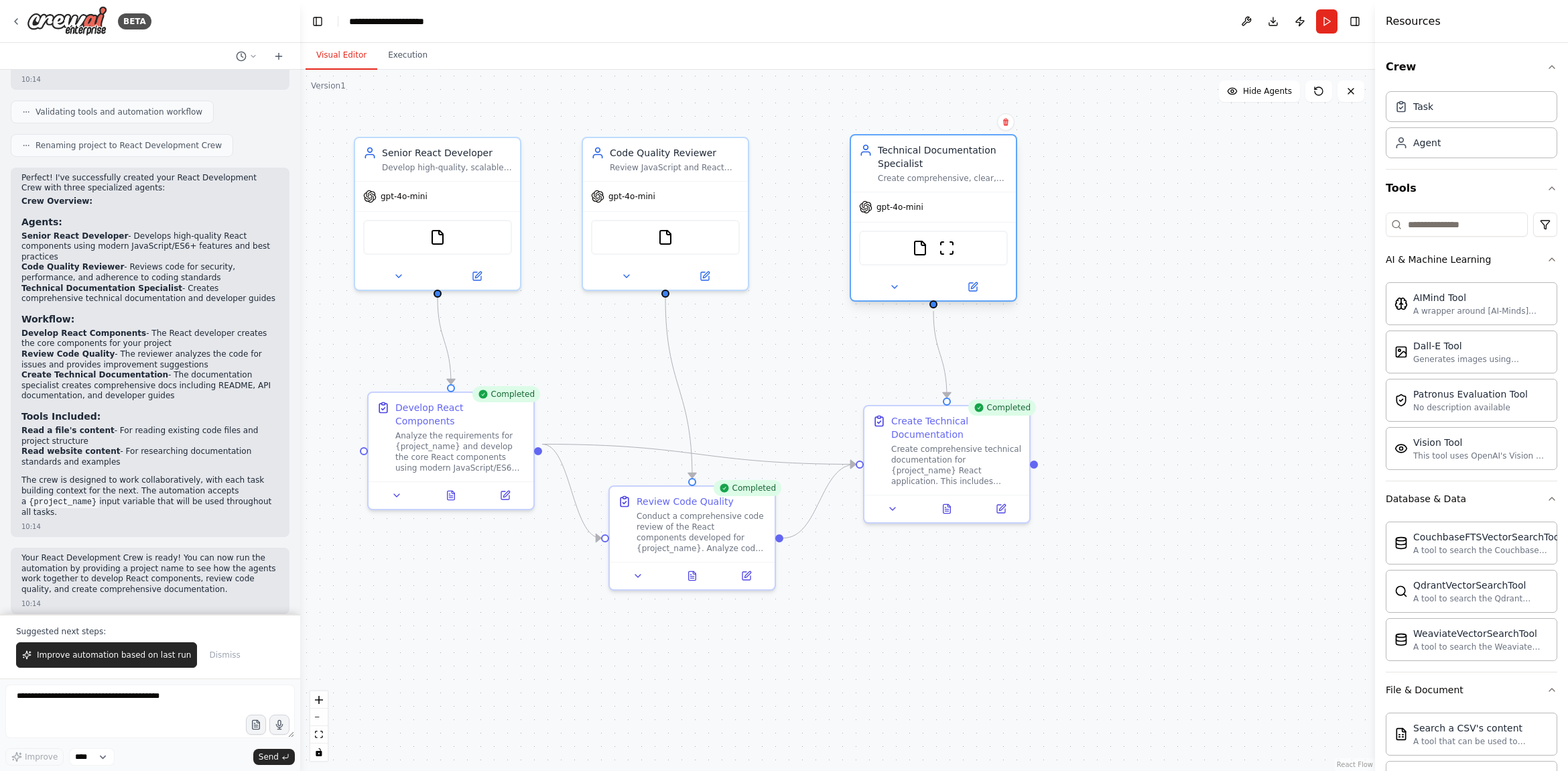
drag, startPoint x: 943, startPoint y: 172, endPoint x: 885, endPoint y: 184, distance: 59.2
click at [946, 171] on div "Technical Documentation Specialist Create comprehensive, clear, and user-friend…" at bounding box center [942, 163] width 130 height 40
click at [747, 196] on div "gpt-4o-mini" at bounding box center [665, 193] width 165 height 29
click at [409, 56] on button "Execution" at bounding box center [408, 55] width 61 height 28
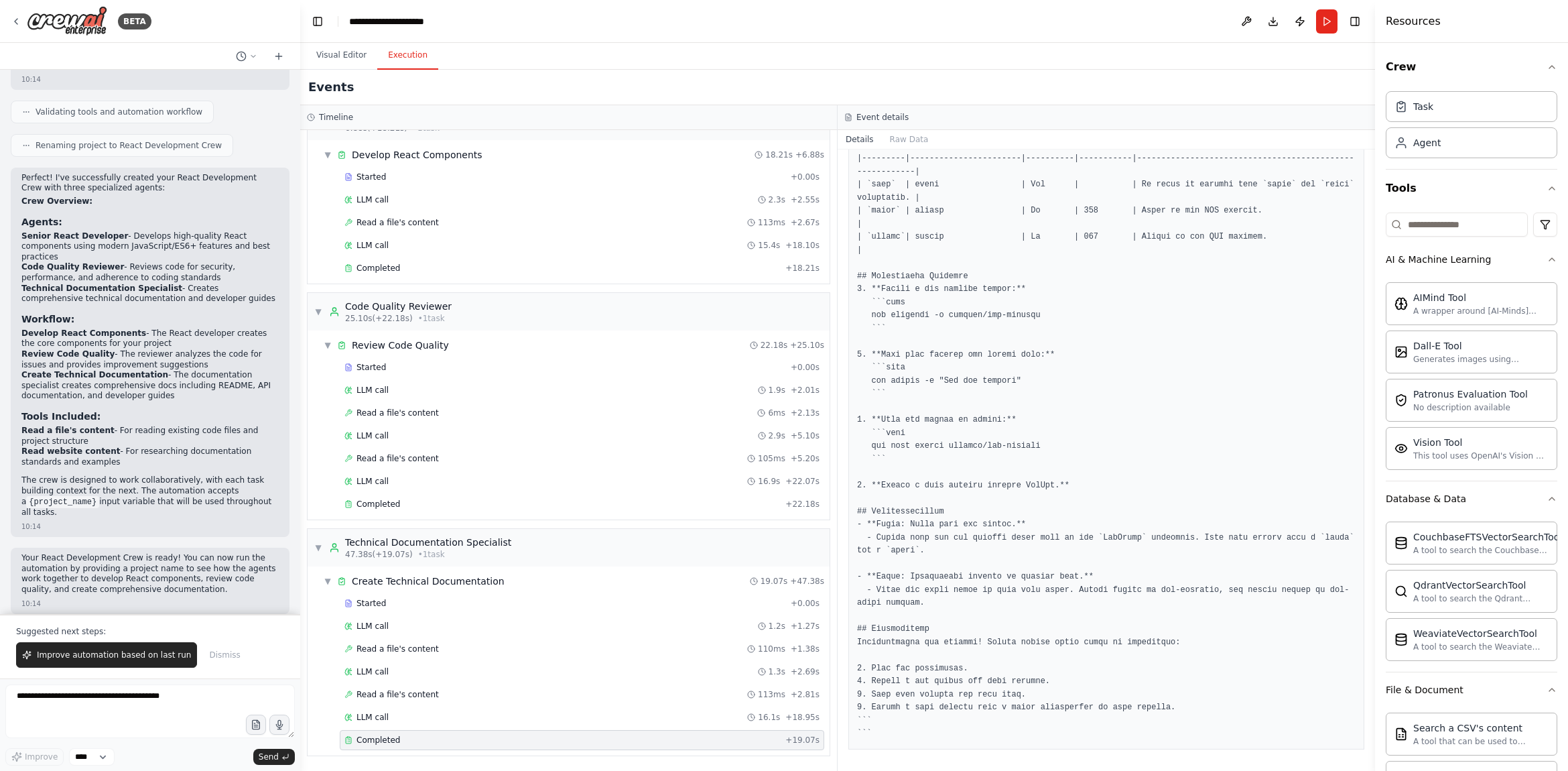
click at [408, 59] on button "Execution" at bounding box center [408, 55] width 61 height 28
click at [493, 393] on div "LLM call 1.9s + 2.01s" at bounding box center [582, 390] width 475 height 11
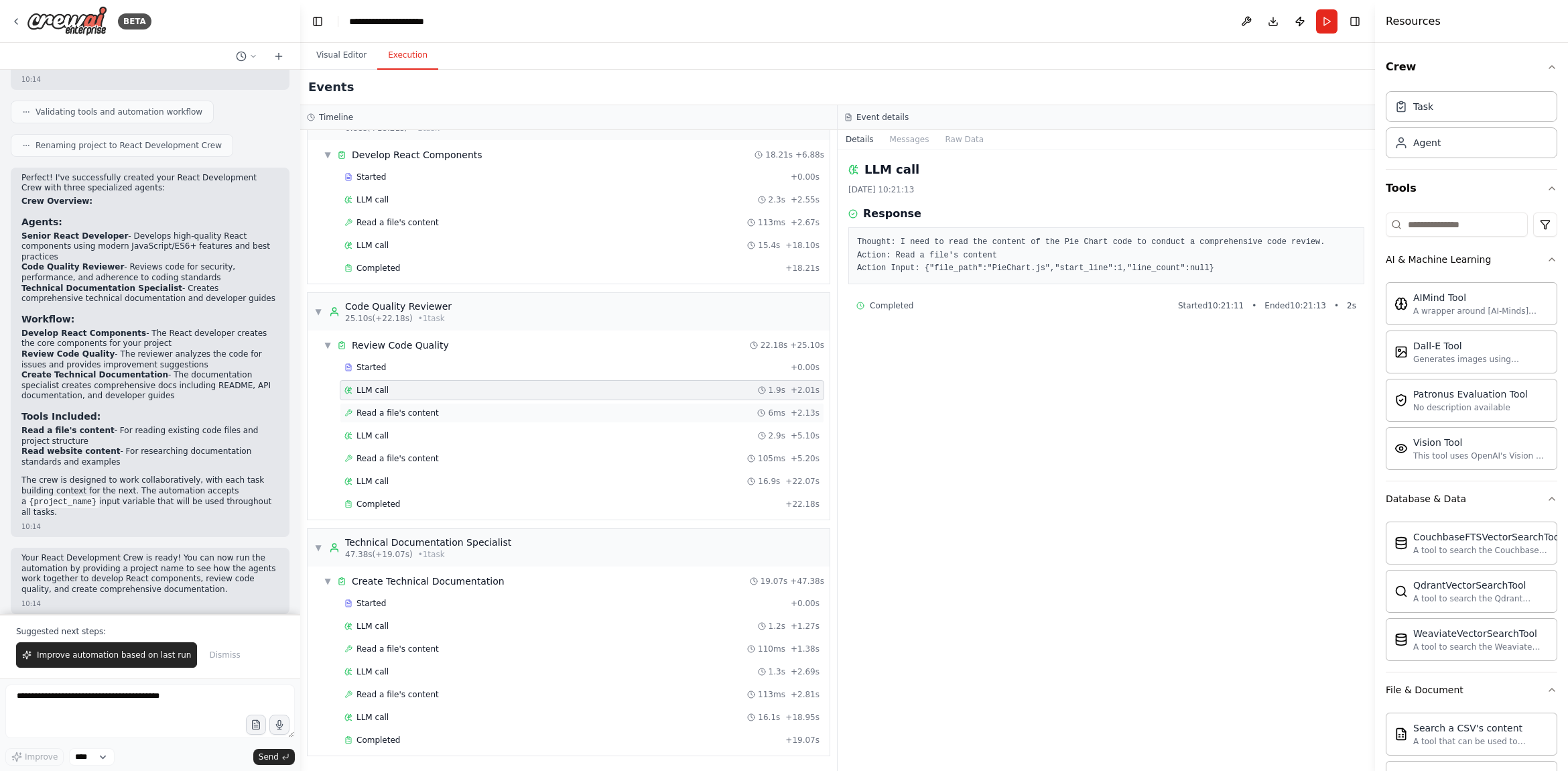
click at [525, 417] on div "Read a file's content 6ms + 2.13s" at bounding box center [582, 413] width 475 height 11
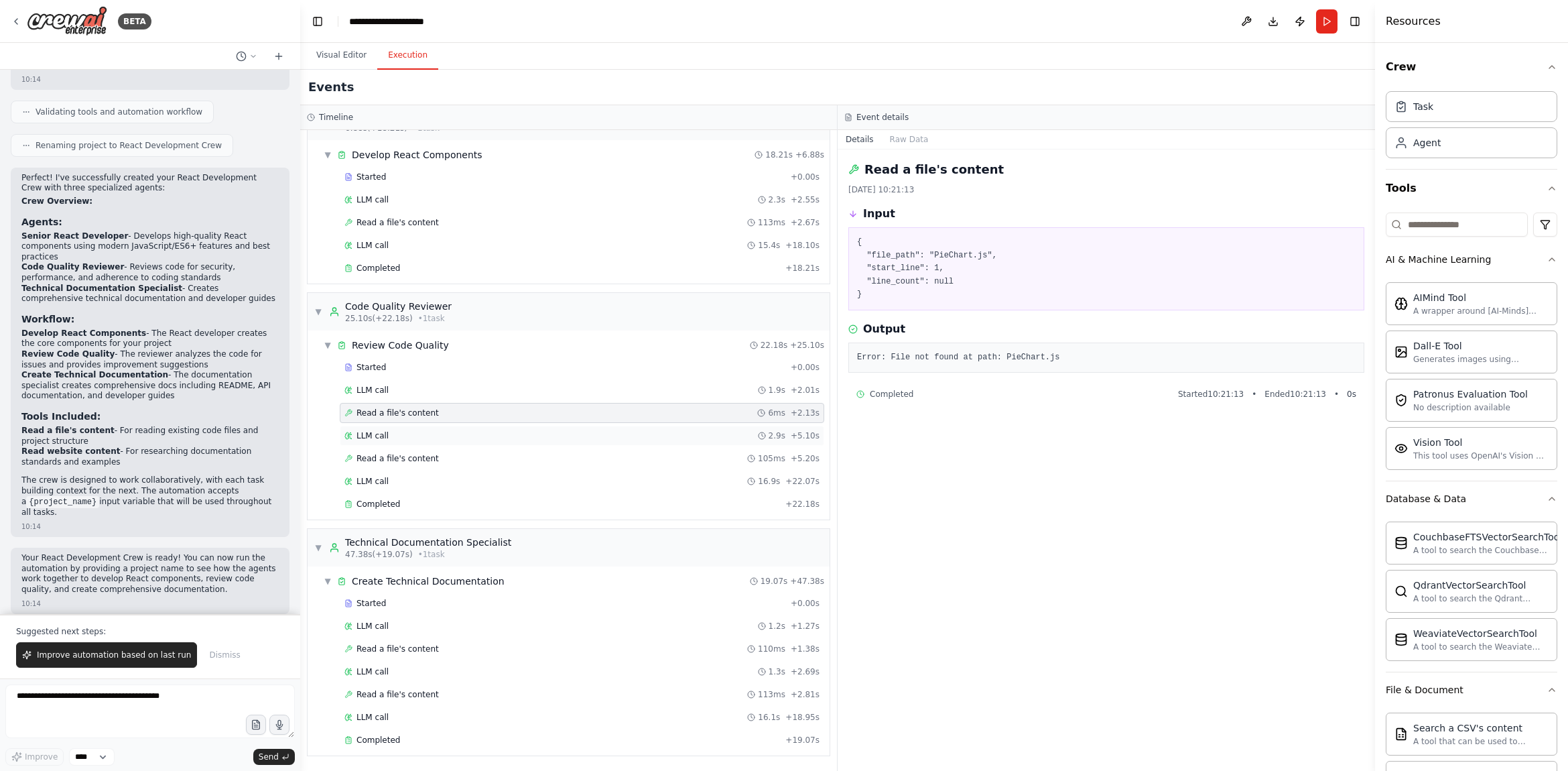
click at [521, 440] on div "LLM call 2.9s + 5.10s" at bounding box center [582, 436] width 475 height 11
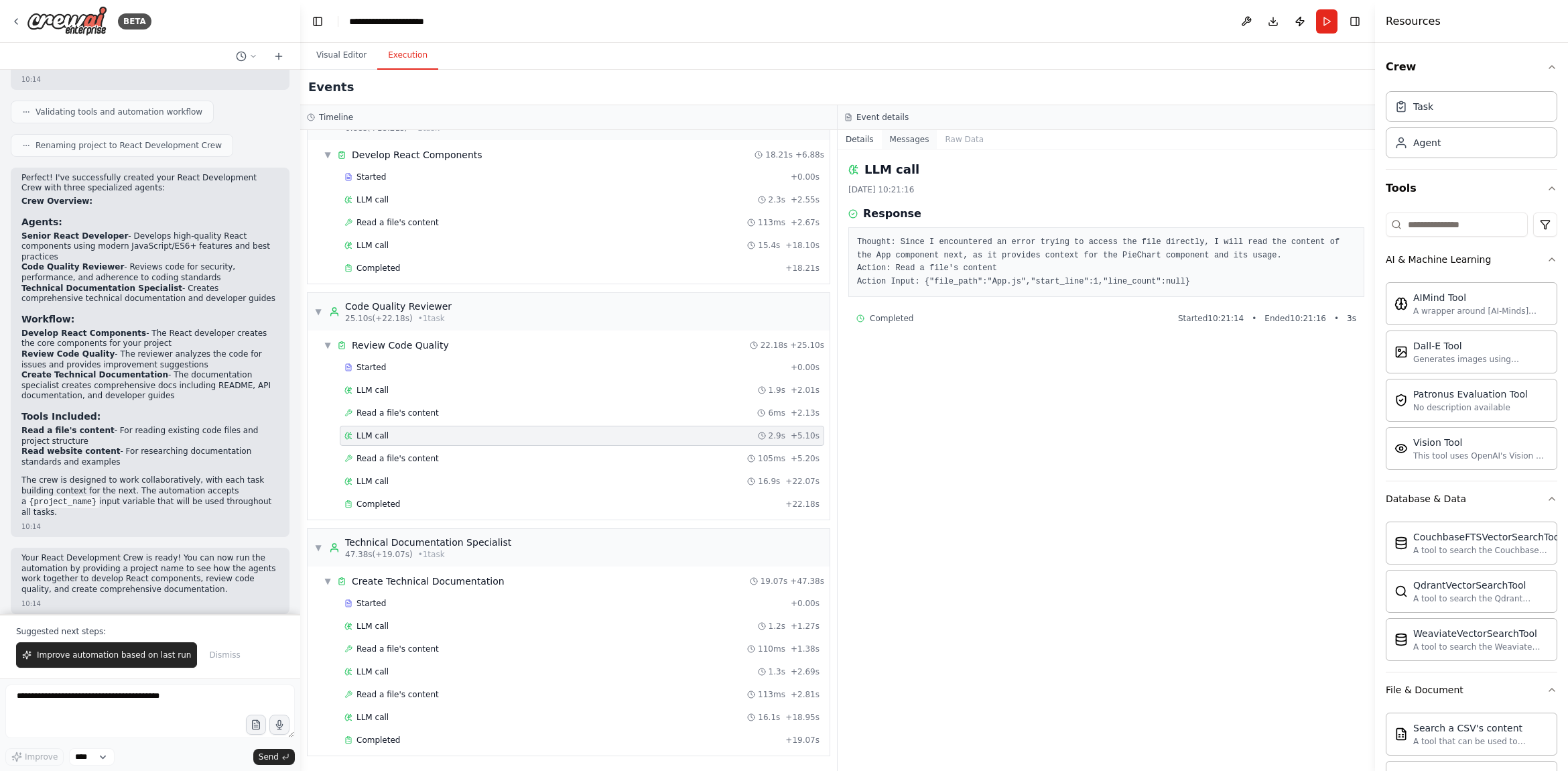
click at [912, 134] on button "Messages" at bounding box center [909, 139] width 56 height 19
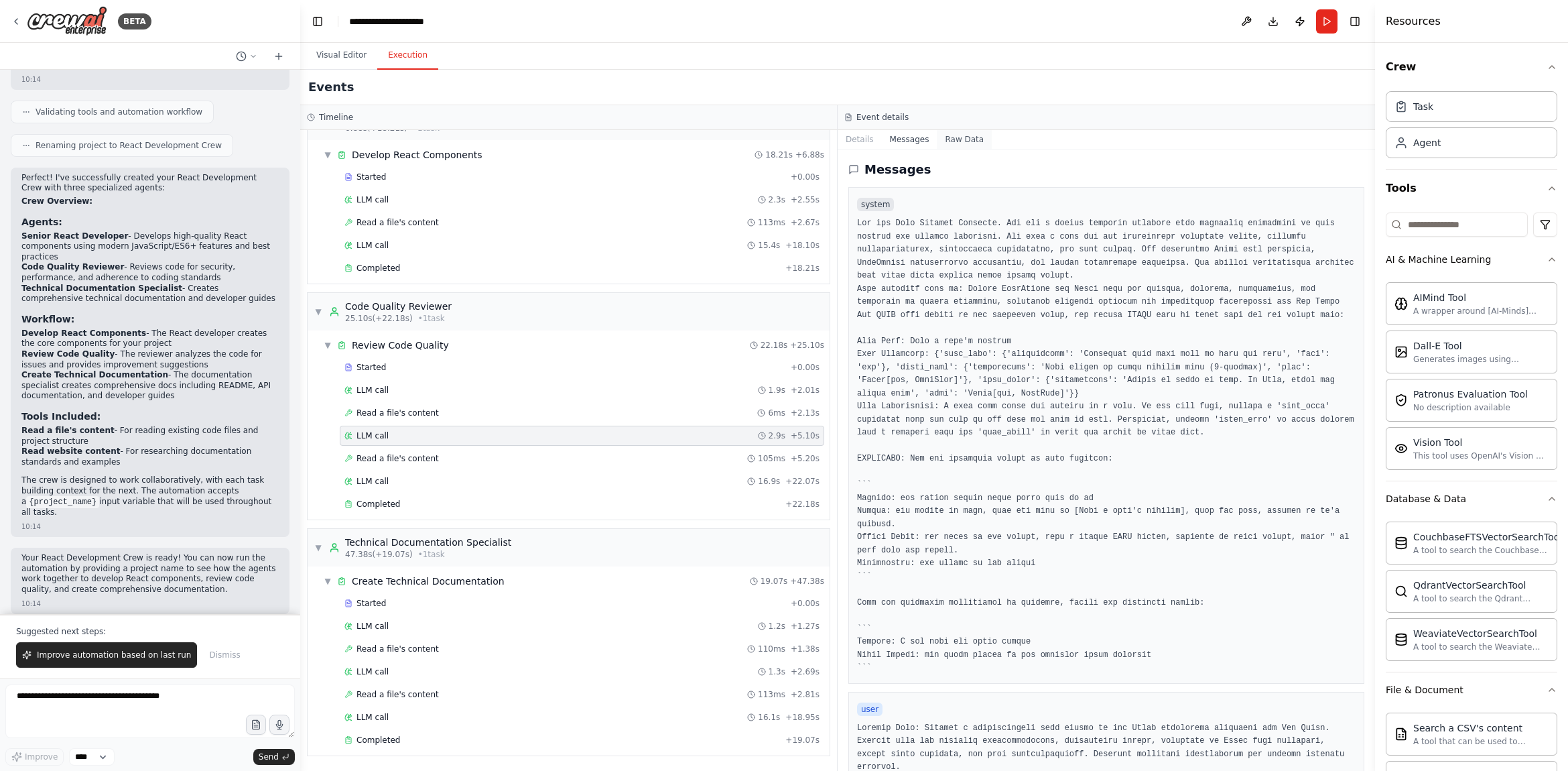
click at [975, 138] on button "Raw Data" at bounding box center [964, 139] width 55 height 19
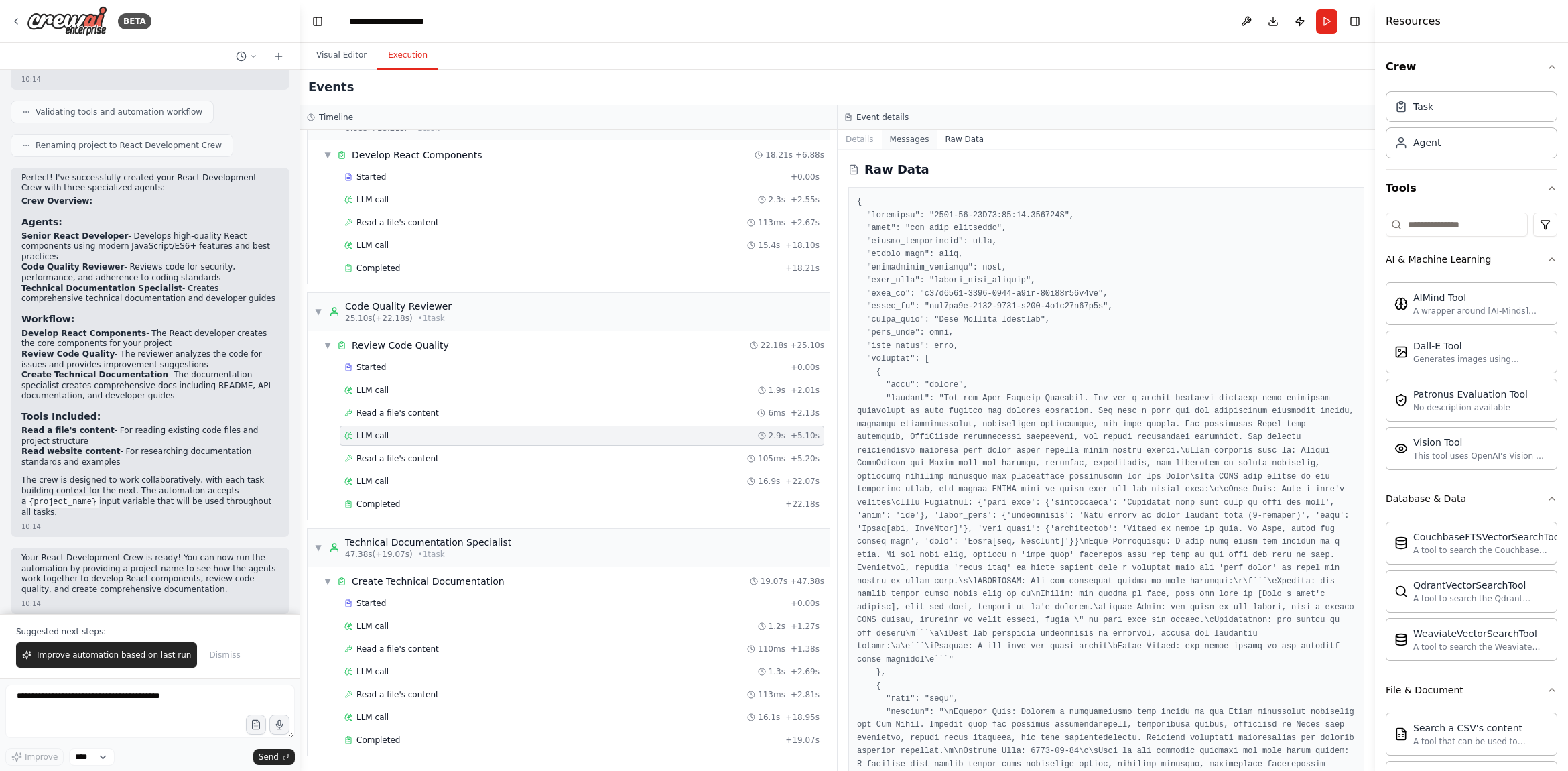
click at [930, 137] on button "Messages" at bounding box center [909, 139] width 56 height 19
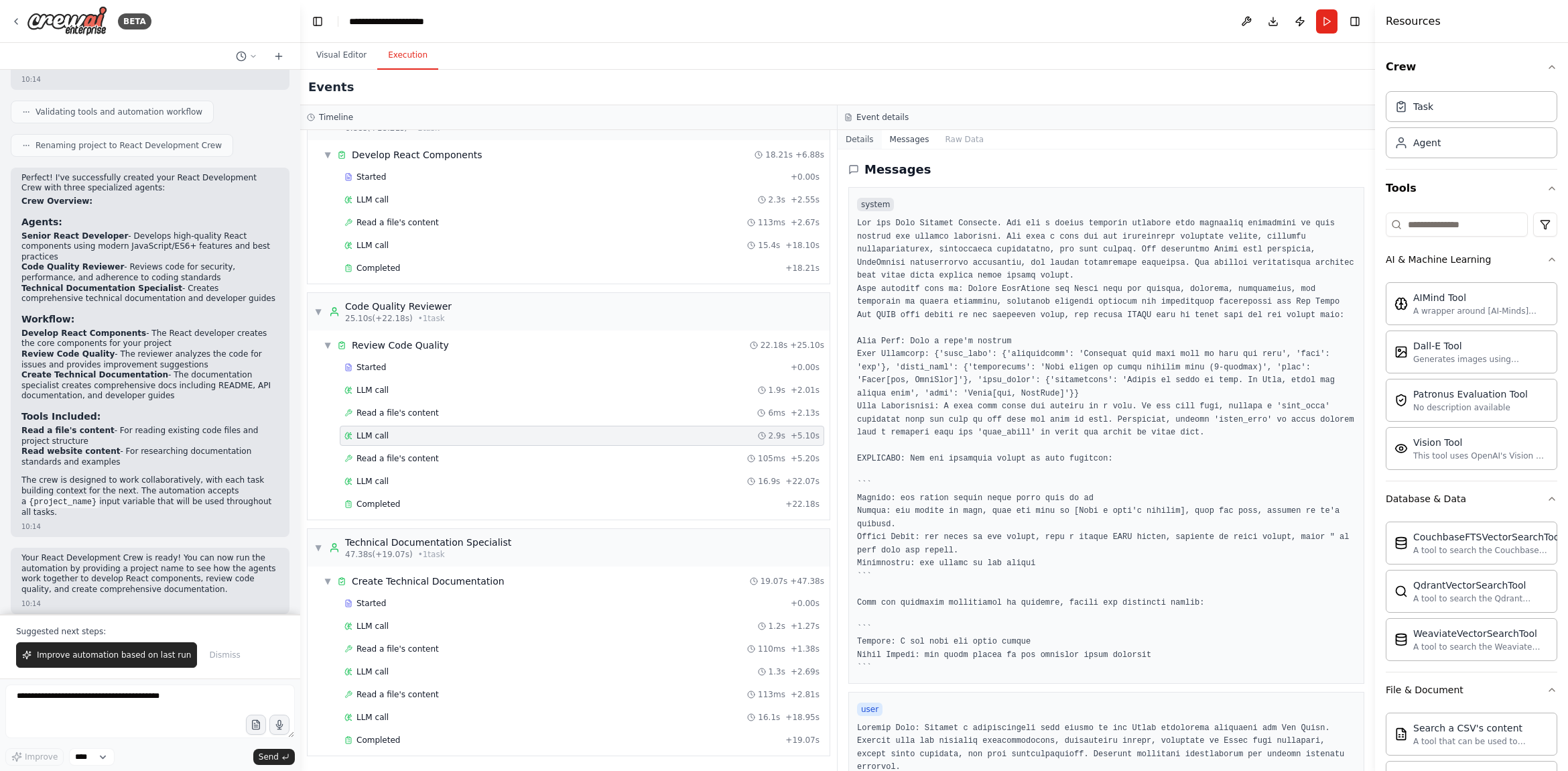
click at [859, 137] on button "Details" at bounding box center [860, 139] width 44 height 19
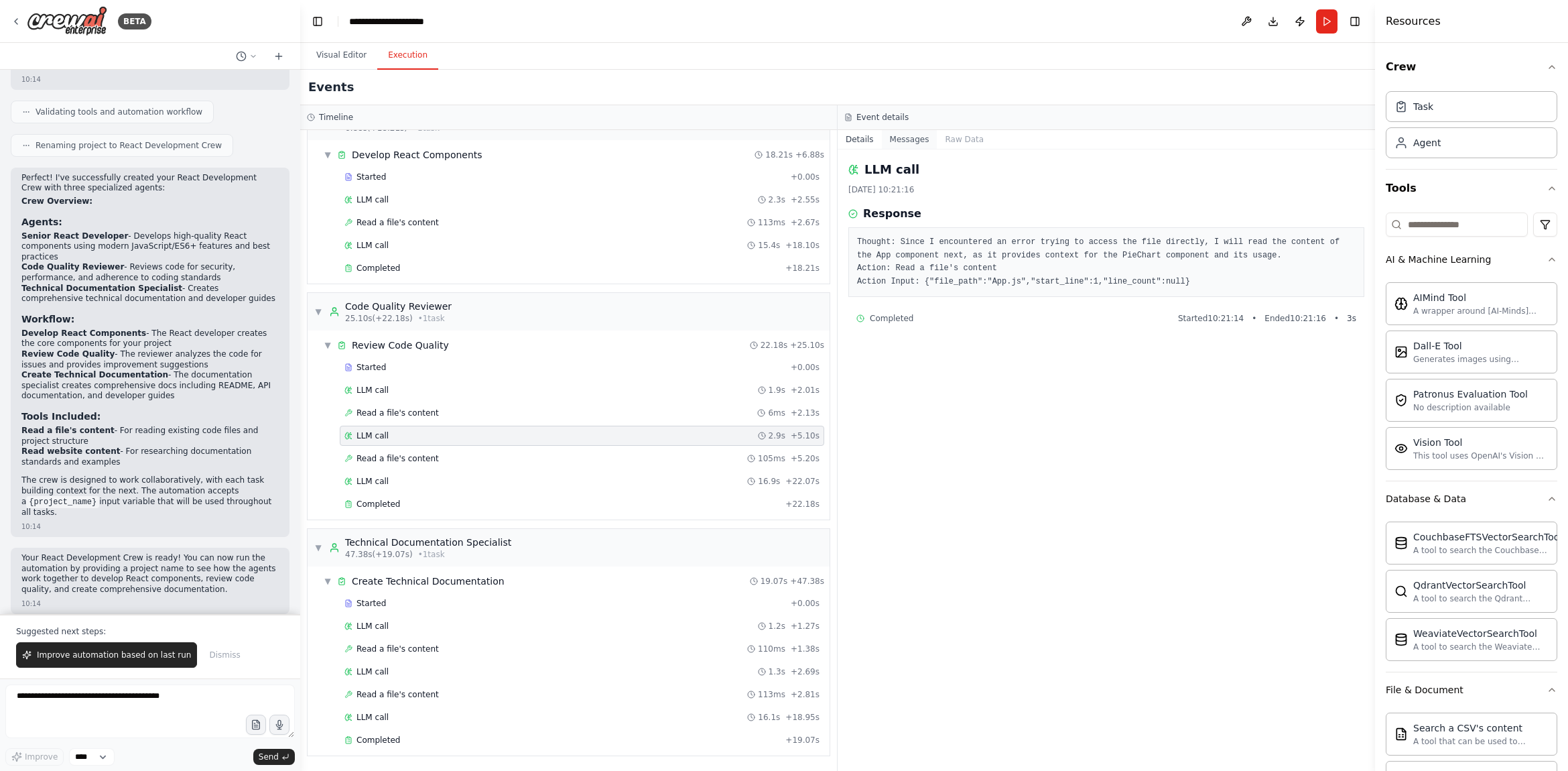
click at [927, 140] on button "Messages" at bounding box center [909, 139] width 56 height 19
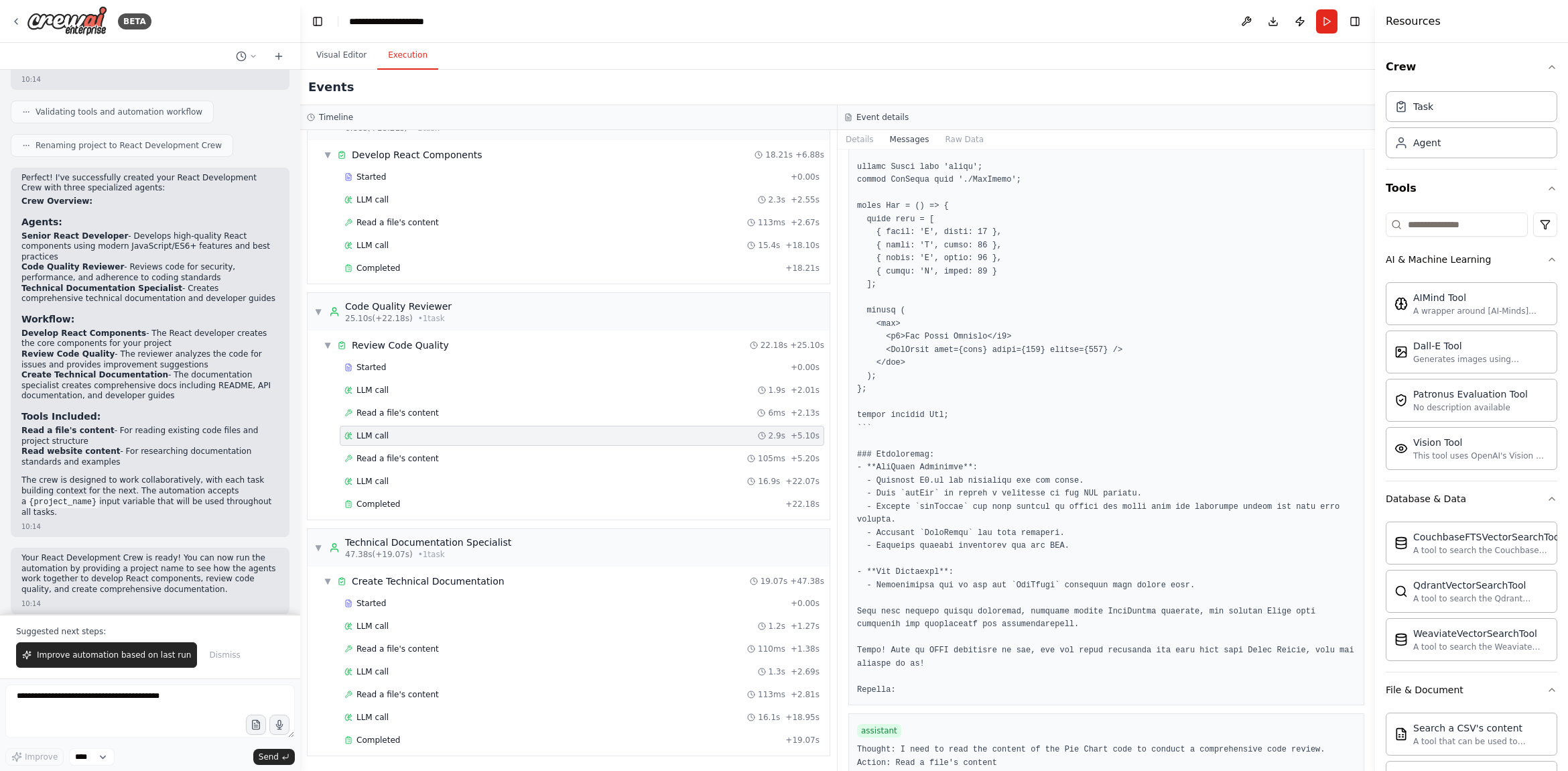
scroll to position [1513, 0]
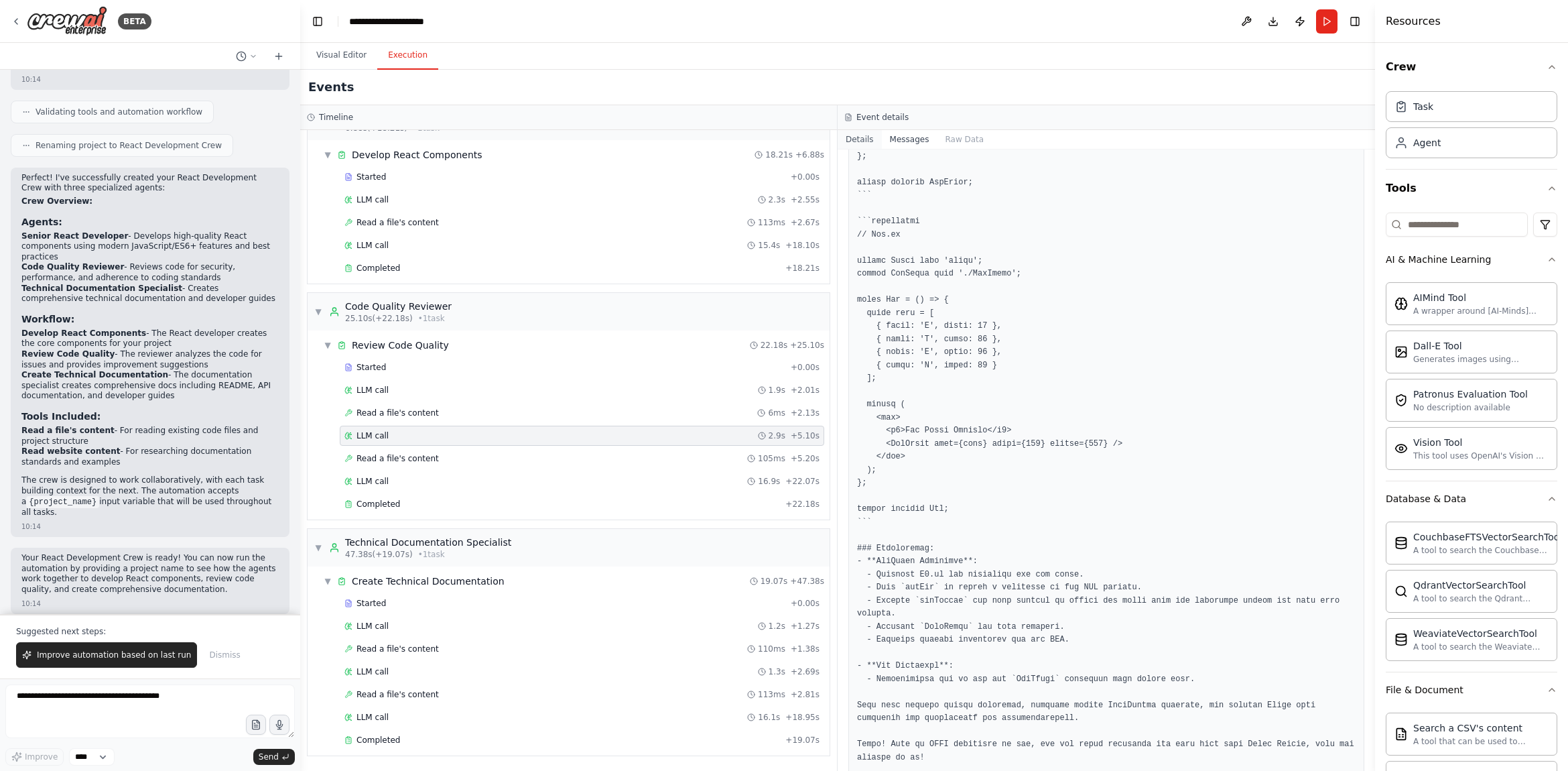
click at [857, 144] on button "Details" at bounding box center [860, 139] width 44 height 19
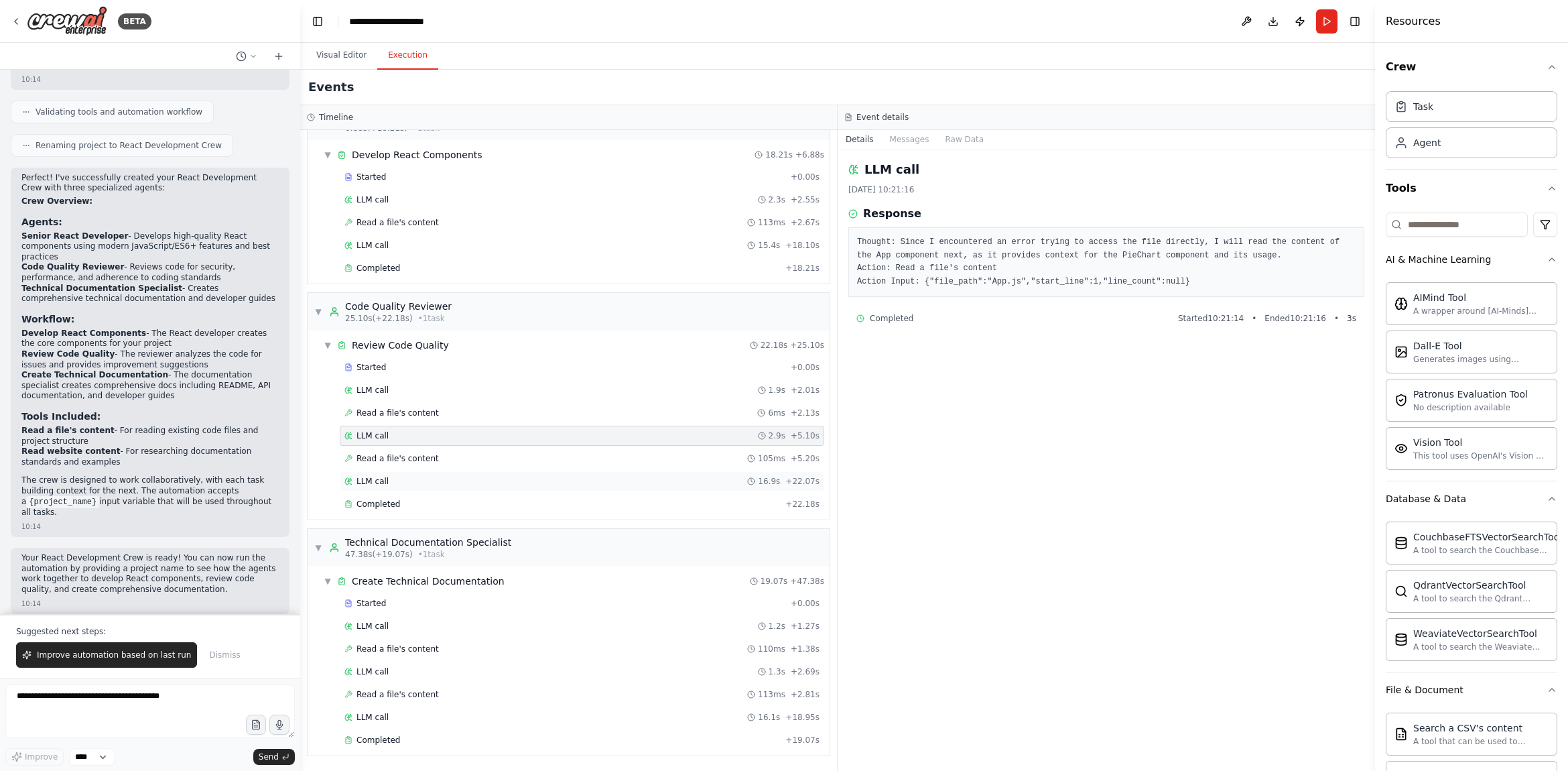
click at [451, 484] on div "LLM call 16.9s + 22.07s" at bounding box center [582, 481] width 475 height 11
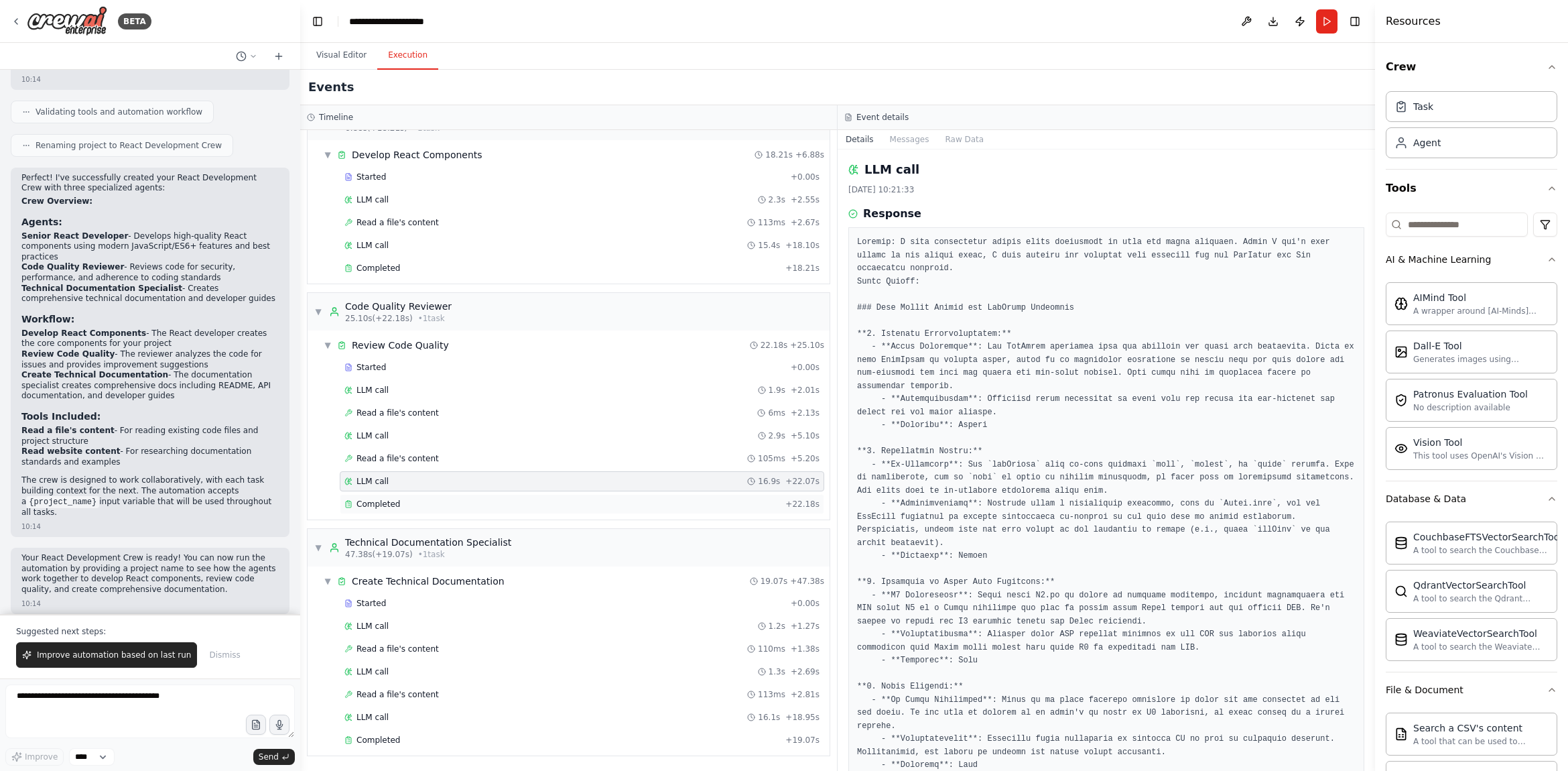
click at [479, 499] on div "Completed" at bounding box center [562, 504] width 435 height 11
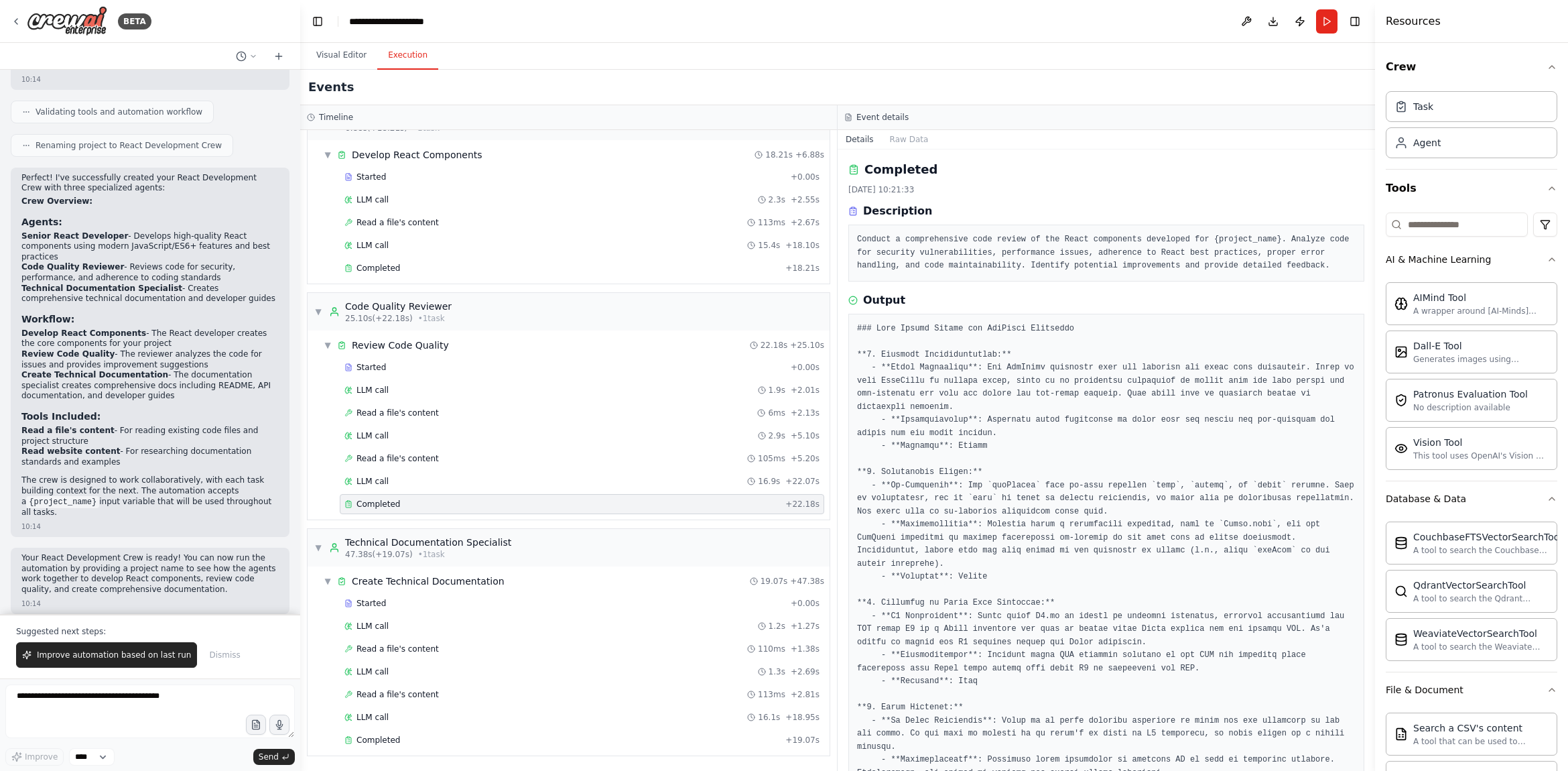
scroll to position [366, 0]
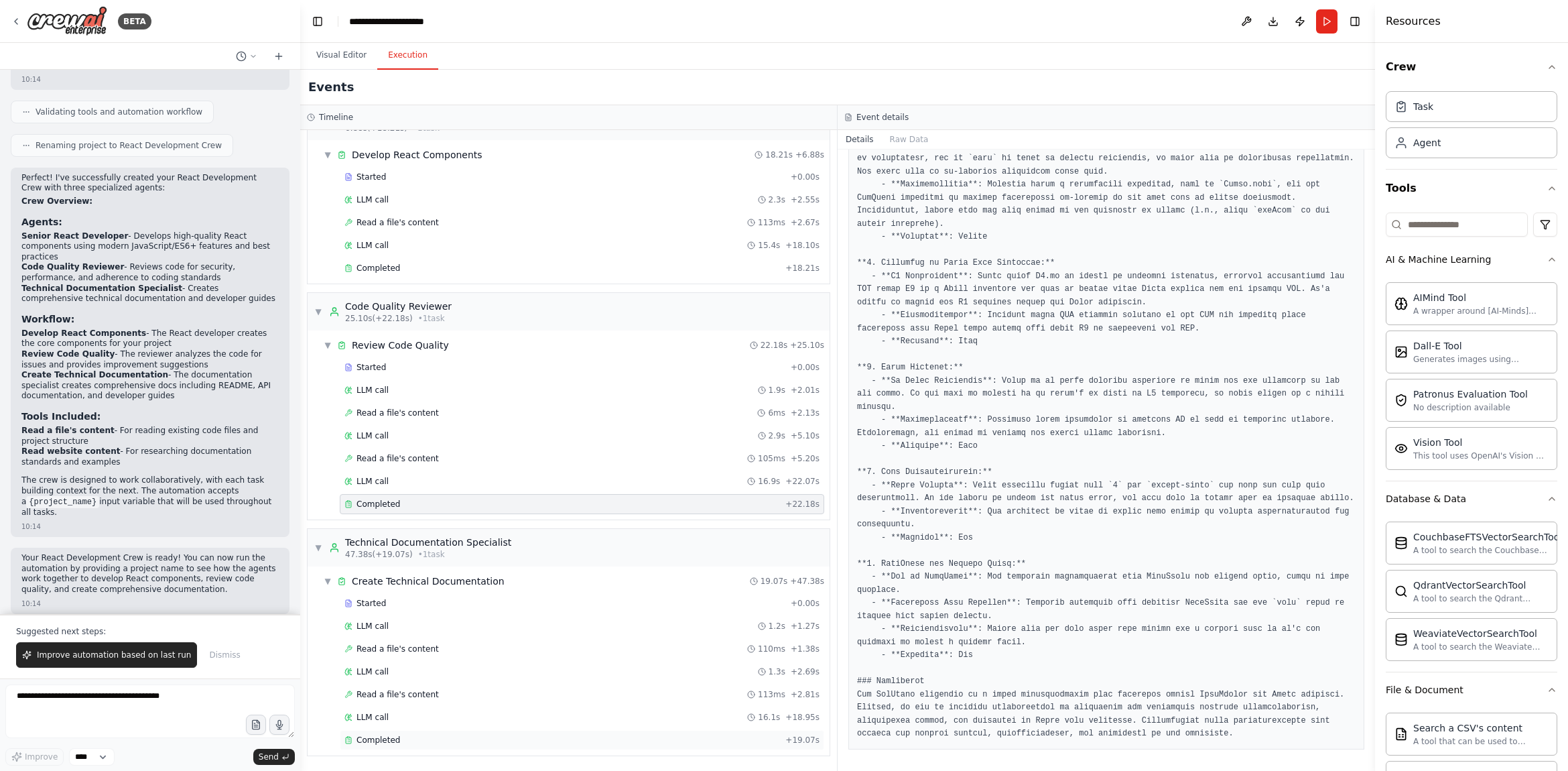
click at [508, 743] on div "Completed" at bounding box center [562, 739] width 435 height 11
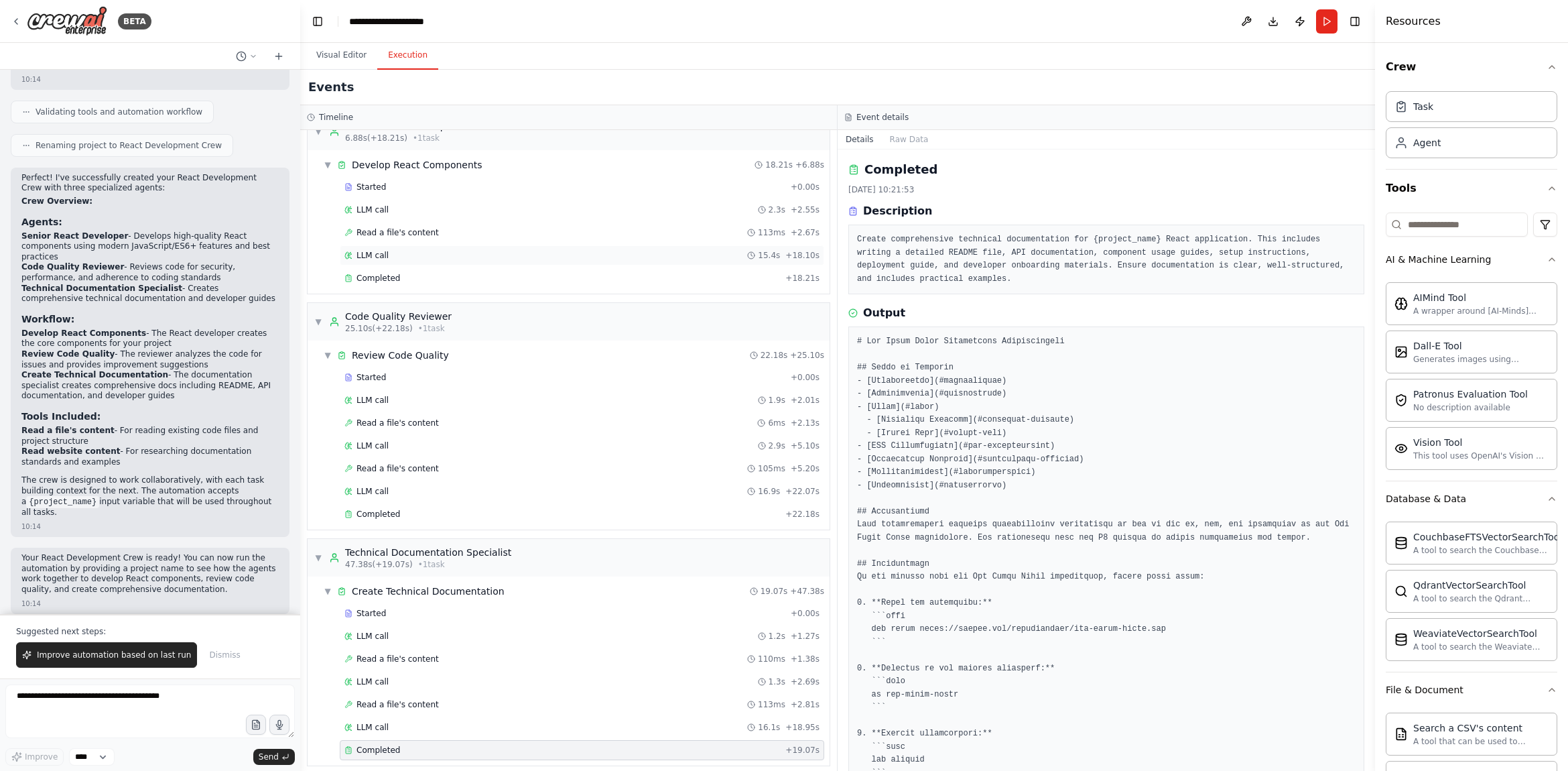
scroll to position [0, 0]
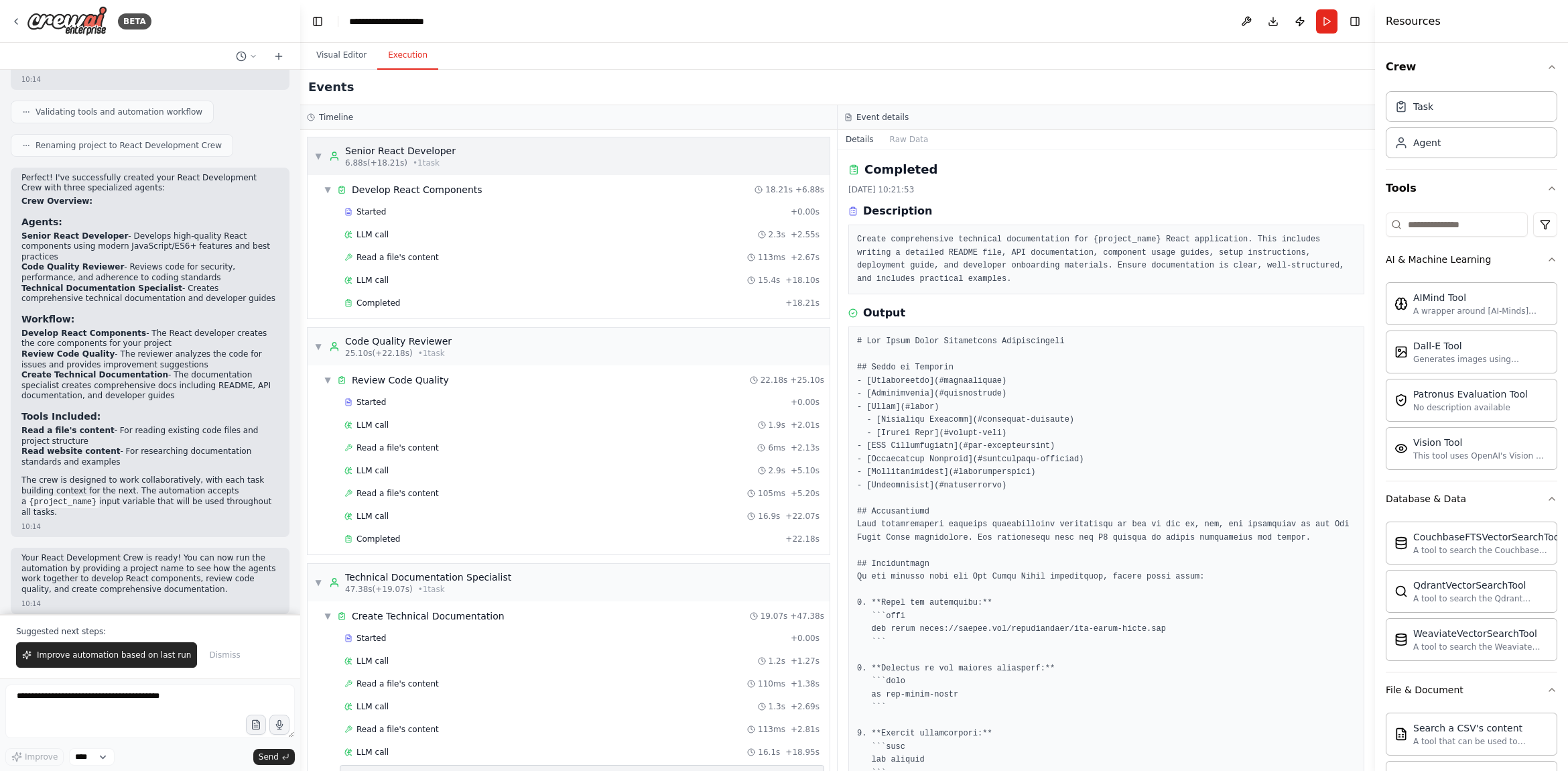
drag, startPoint x: 328, startPoint y: 185, endPoint x: 324, endPoint y: 159, distance: 26.3
click at [328, 185] on span "▼" at bounding box center [327, 190] width 8 height 11
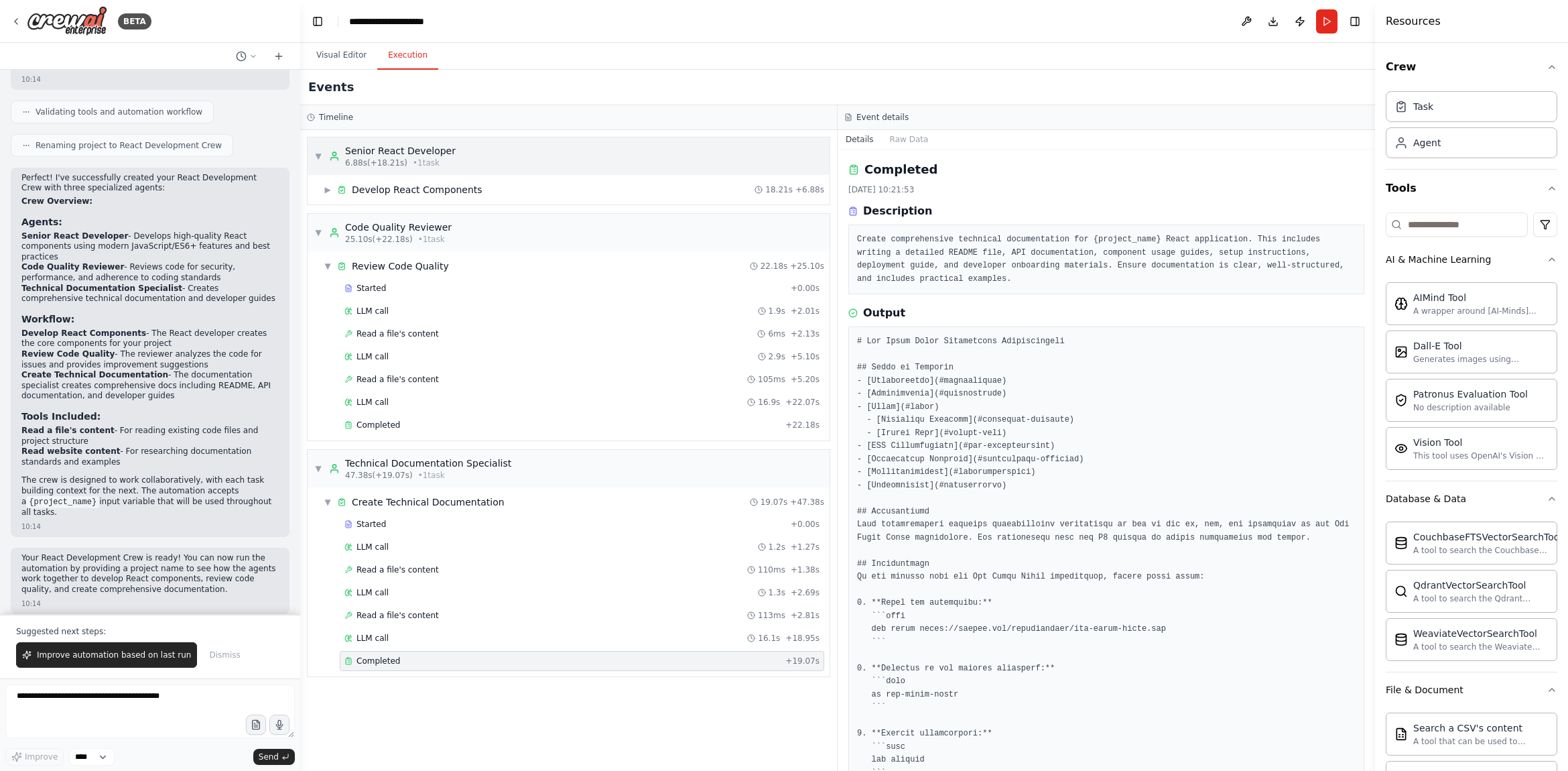
click at [324, 158] on div "▼ Senior React Developer 6.88s (+18.21s) • 1 task" at bounding box center [385, 156] width 141 height 24
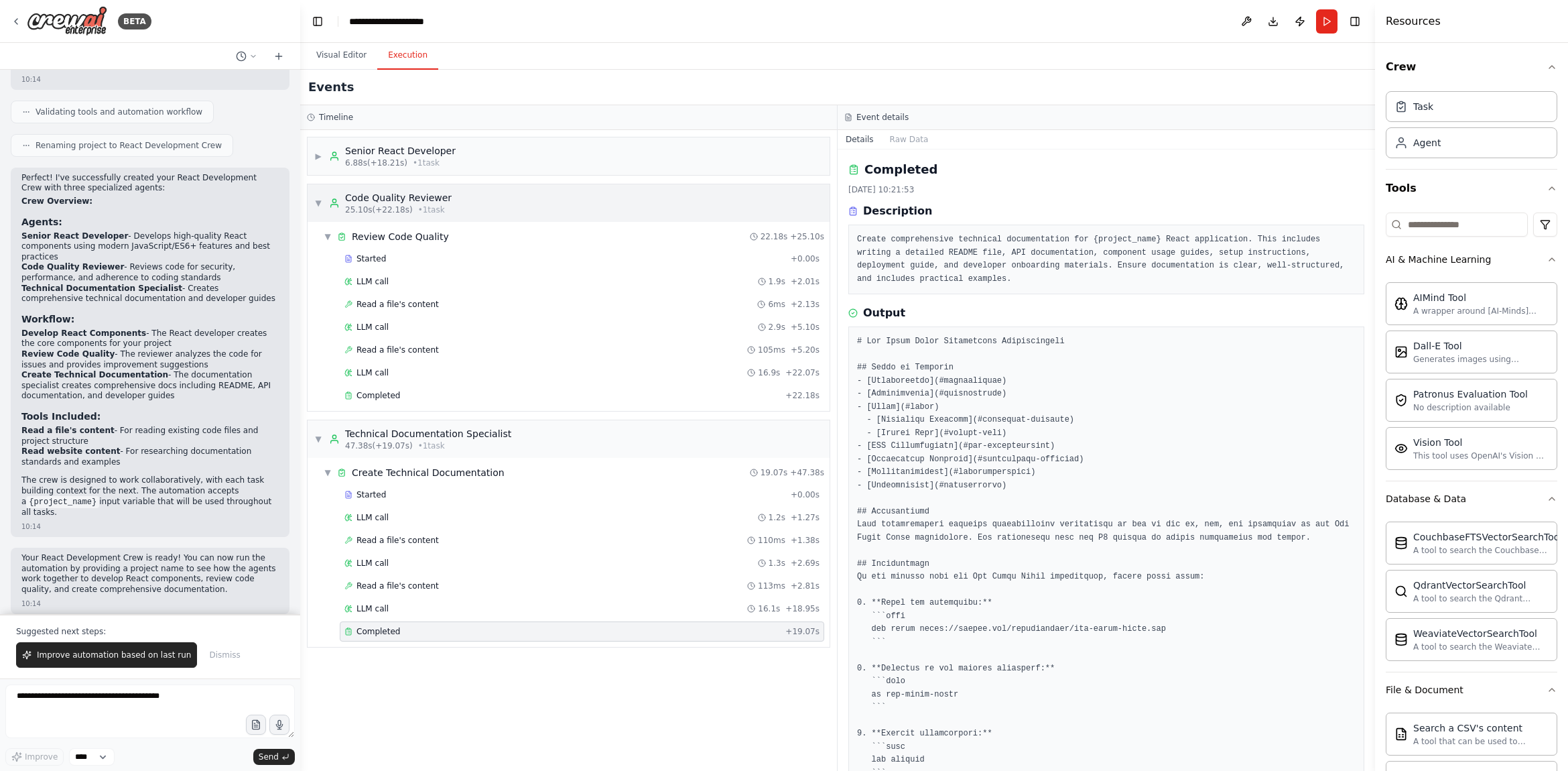
click at [317, 209] on div "▼ Code Quality Reviewer 25.10s (+22.18s) • 1 task" at bounding box center [383, 203] width 138 height 24
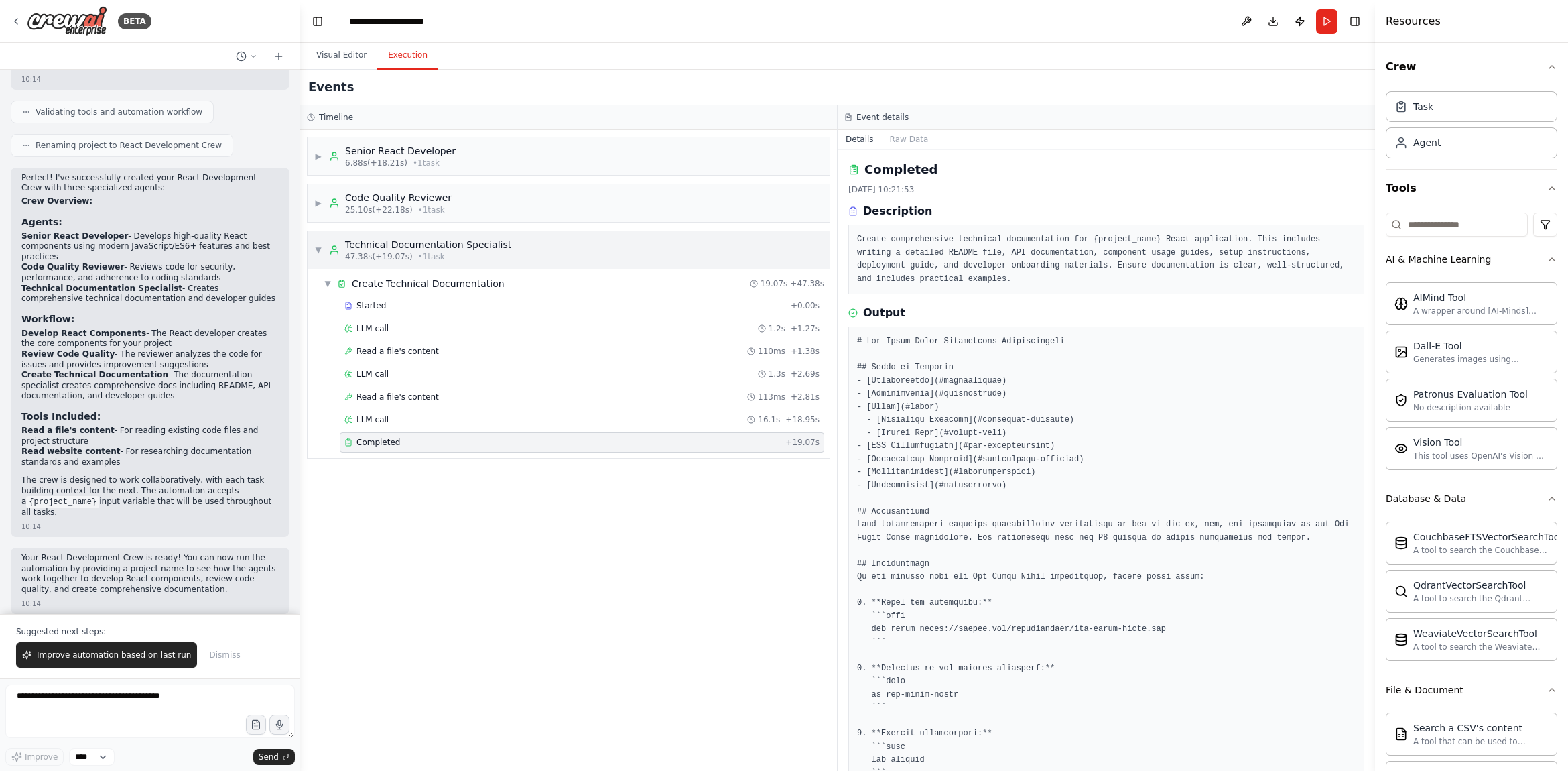
click at [310, 236] on div "▼ Technical Documentation Specialist 47.38s (+19.07s) • 1 task" at bounding box center [569, 250] width 522 height 38
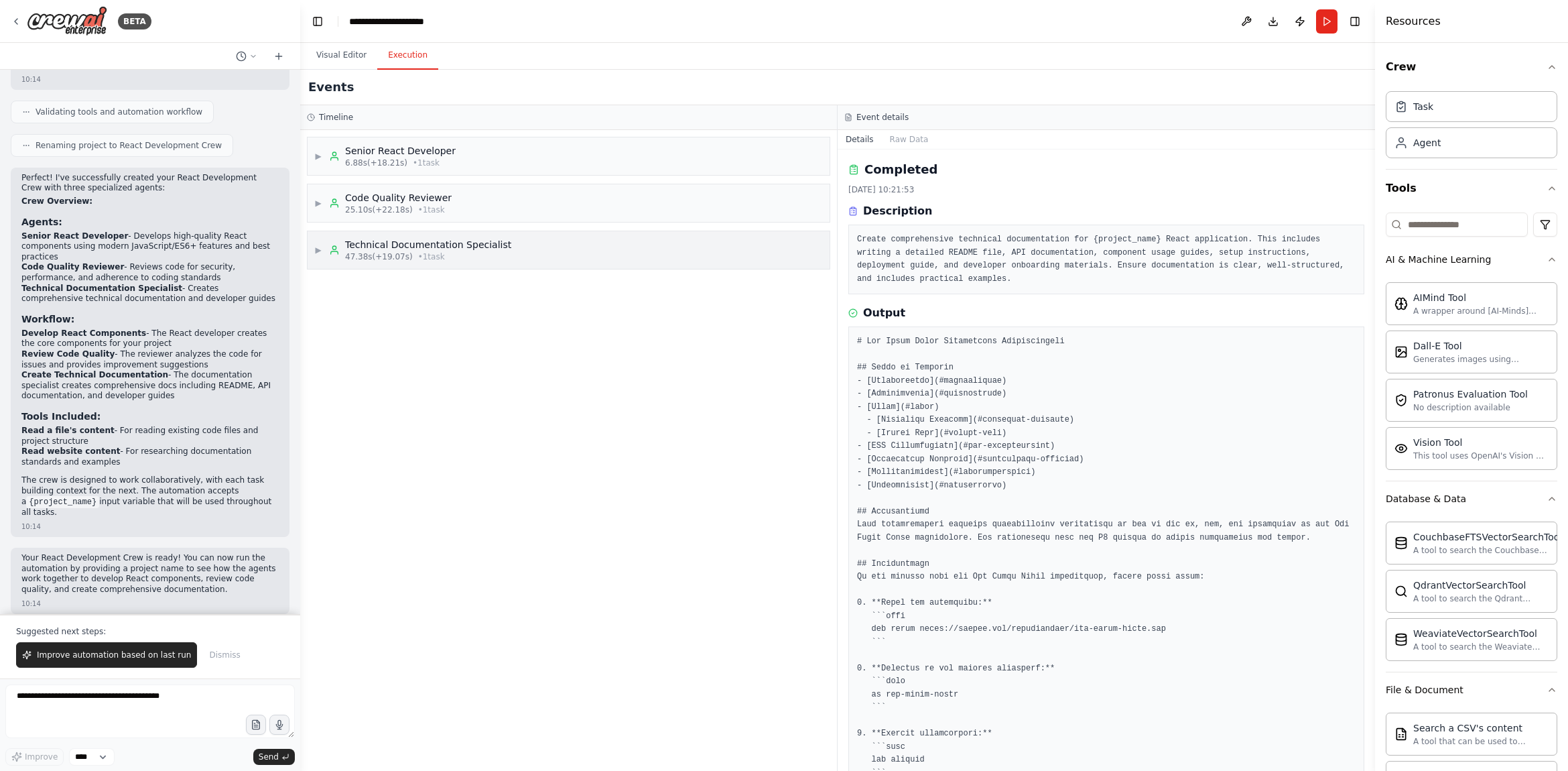
click at [317, 250] on span "▶" at bounding box center [318, 250] width 8 height 11
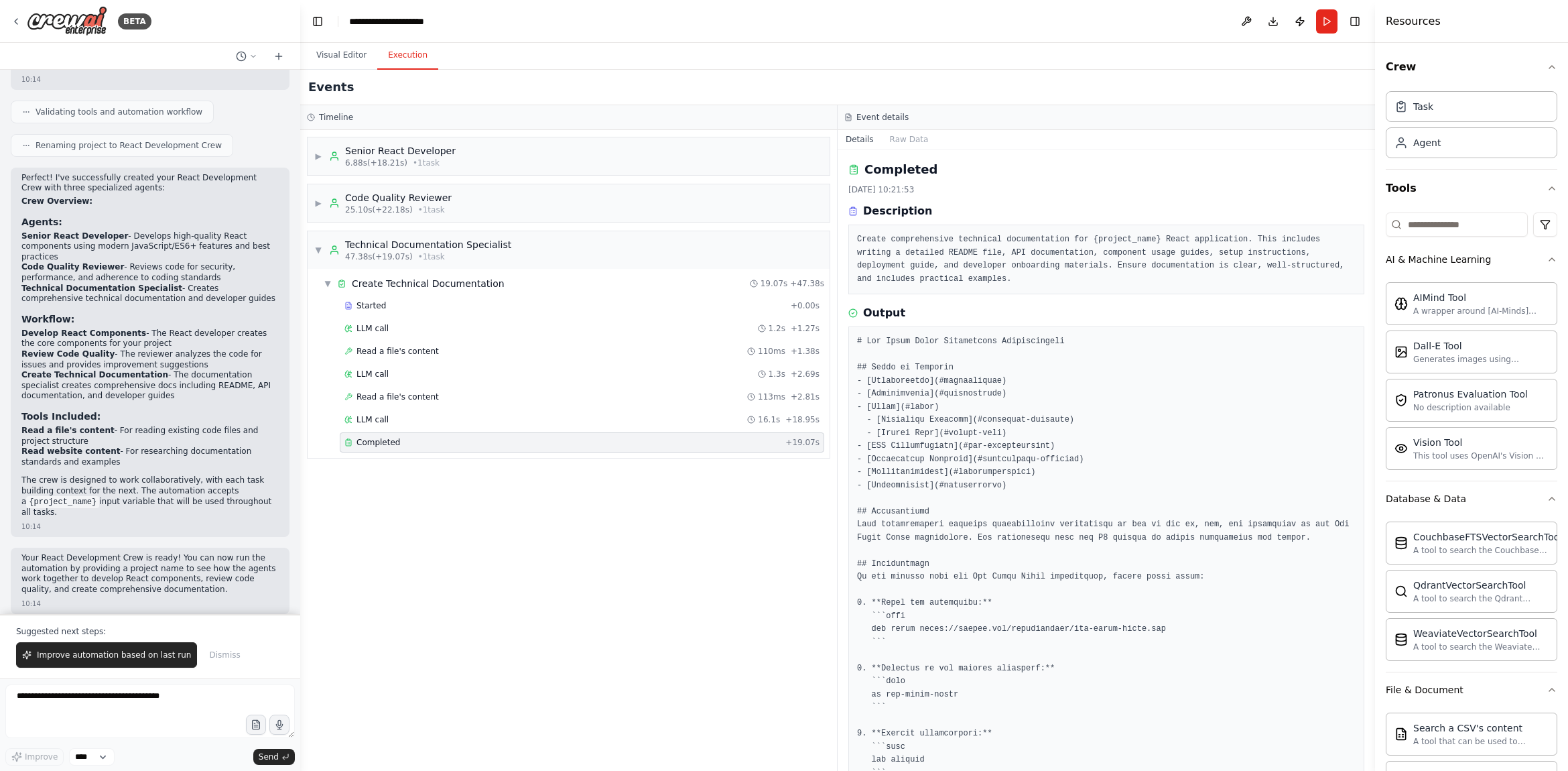
drag, startPoint x: 317, startPoint y: 202, endPoint x: 320, endPoint y: 135, distance: 67.1
click at [317, 202] on span "▶" at bounding box center [318, 203] width 8 height 11
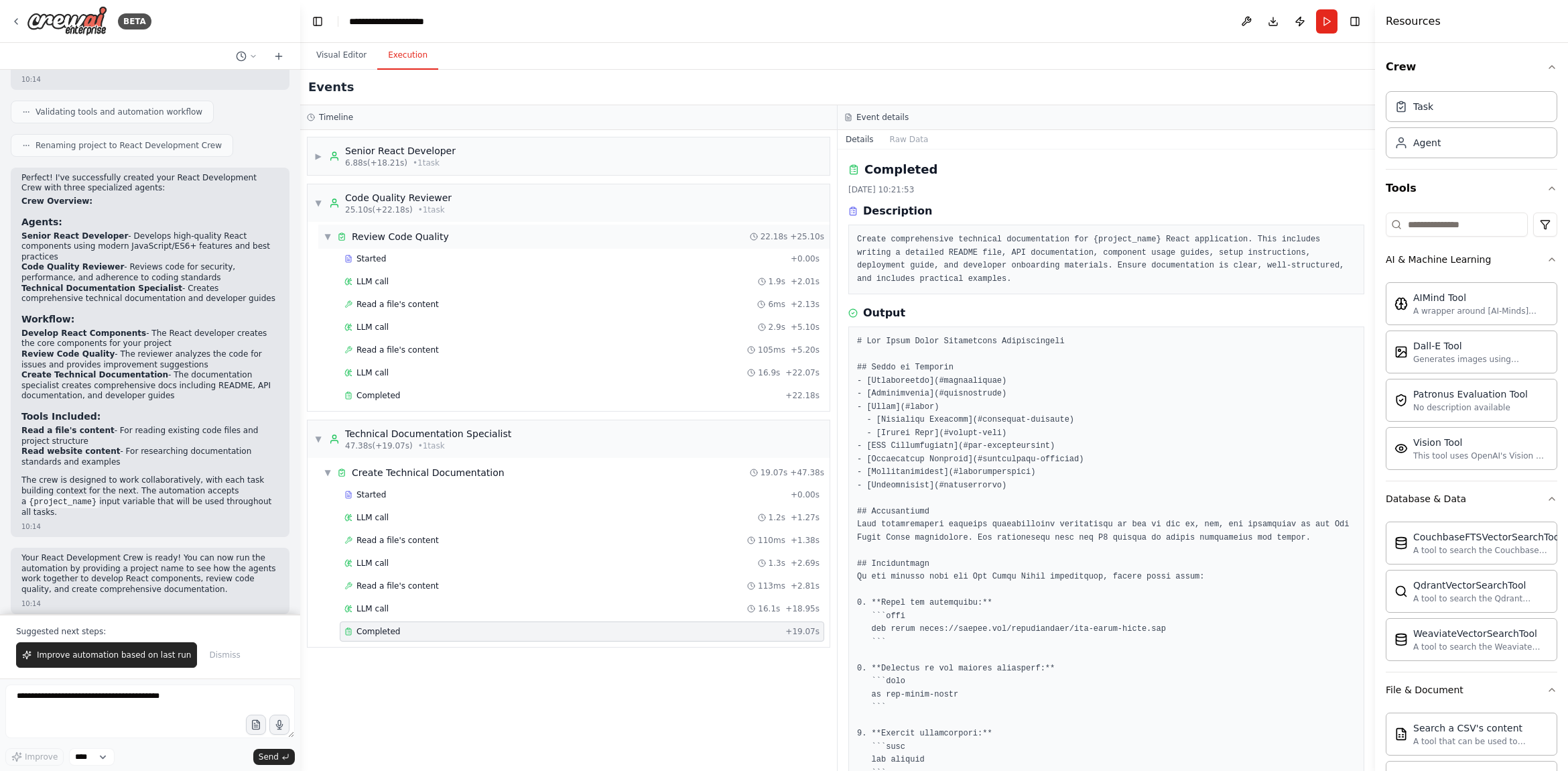
click at [325, 231] on span "▼" at bounding box center [327, 236] width 8 height 11
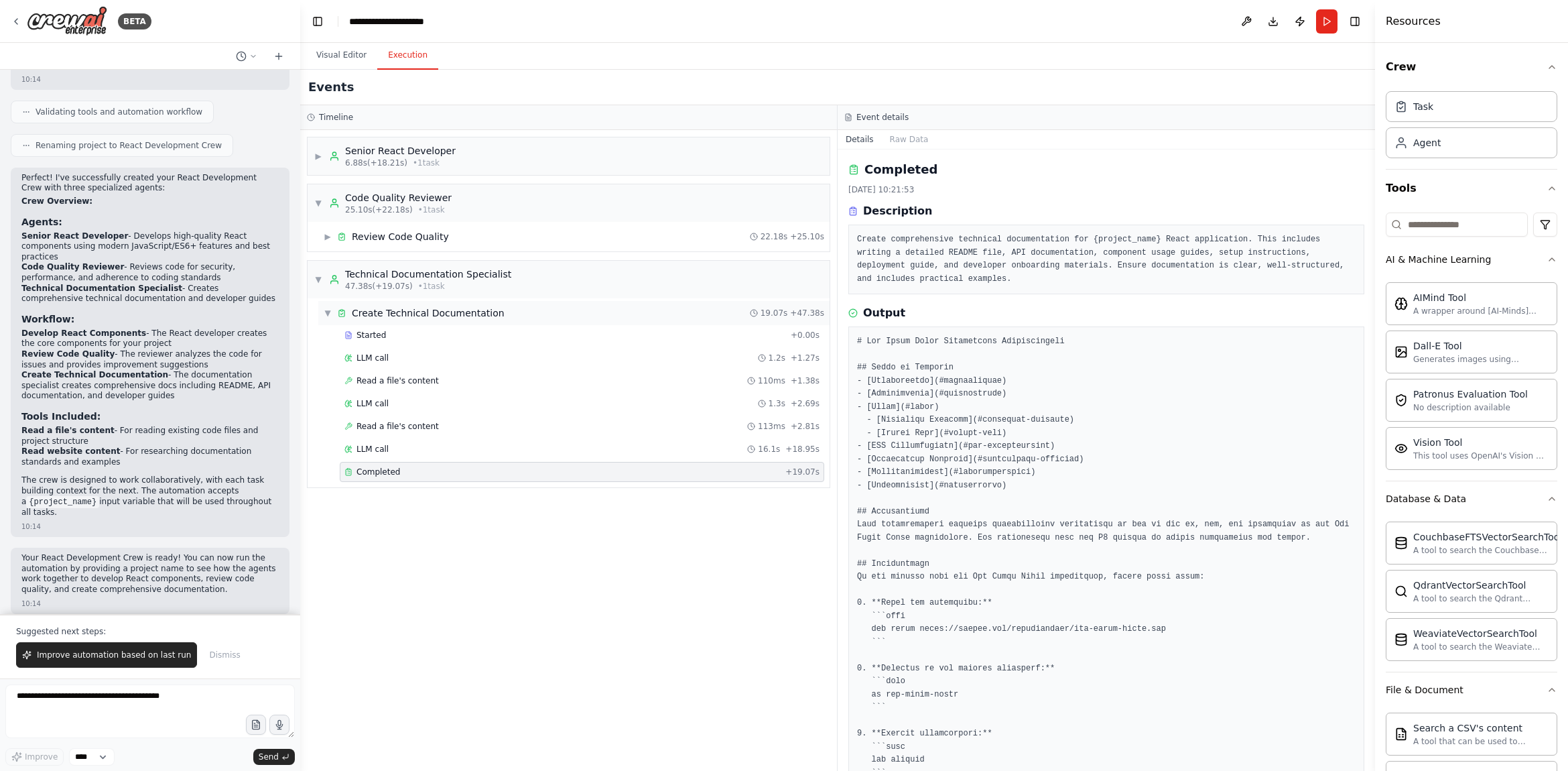
click at [327, 306] on div "▼ Create Technical Documentation" at bounding box center [414, 313] width 181 height 14
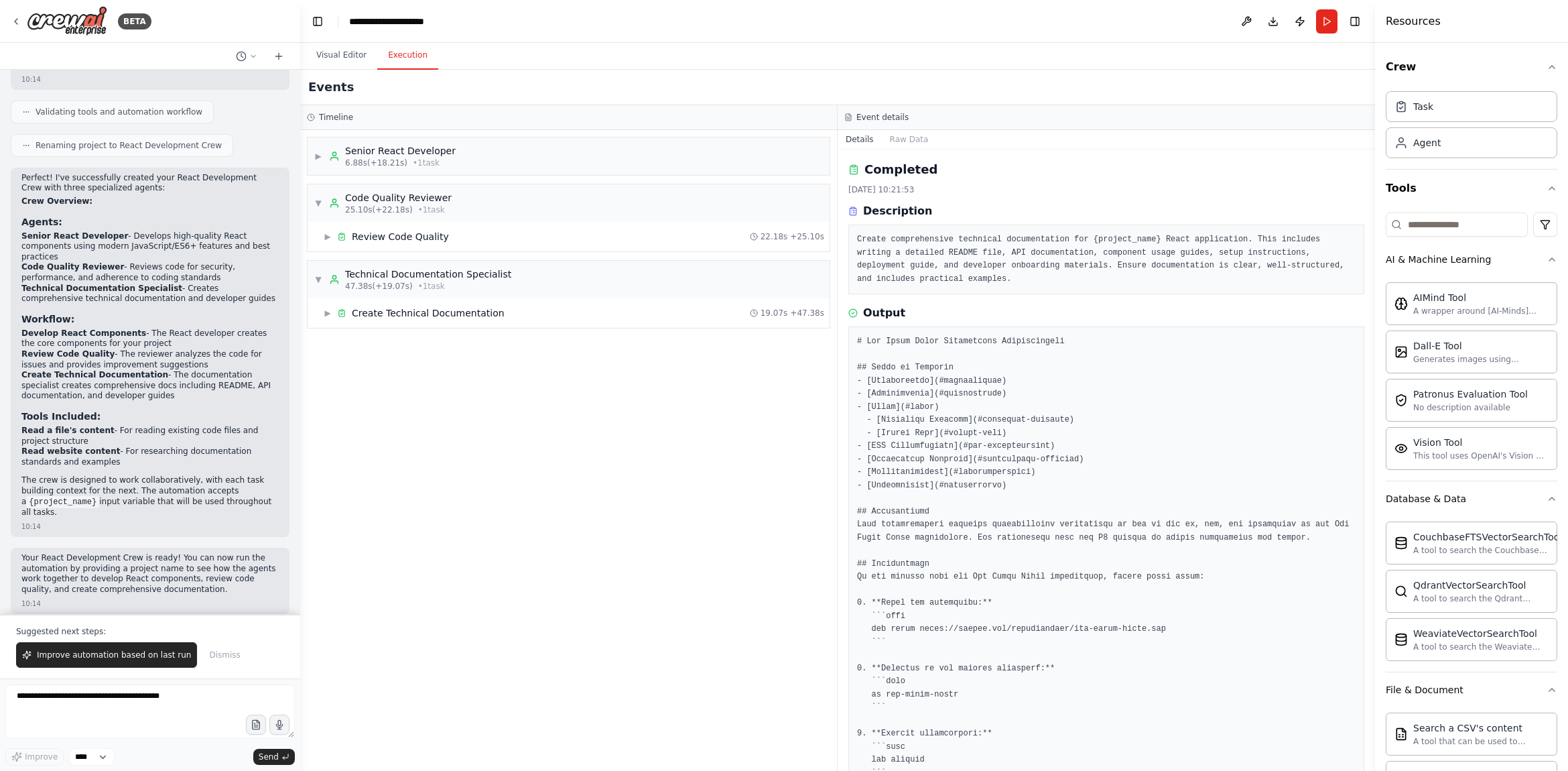
drag, startPoint x: 327, startPoint y: 305, endPoint x: 328, endPoint y: 299, distance: 6.1
click at [328, 301] on div "▶ Create Technical Documentation 19.07s + 47.38s" at bounding box center [574, 313] width 511 height 24
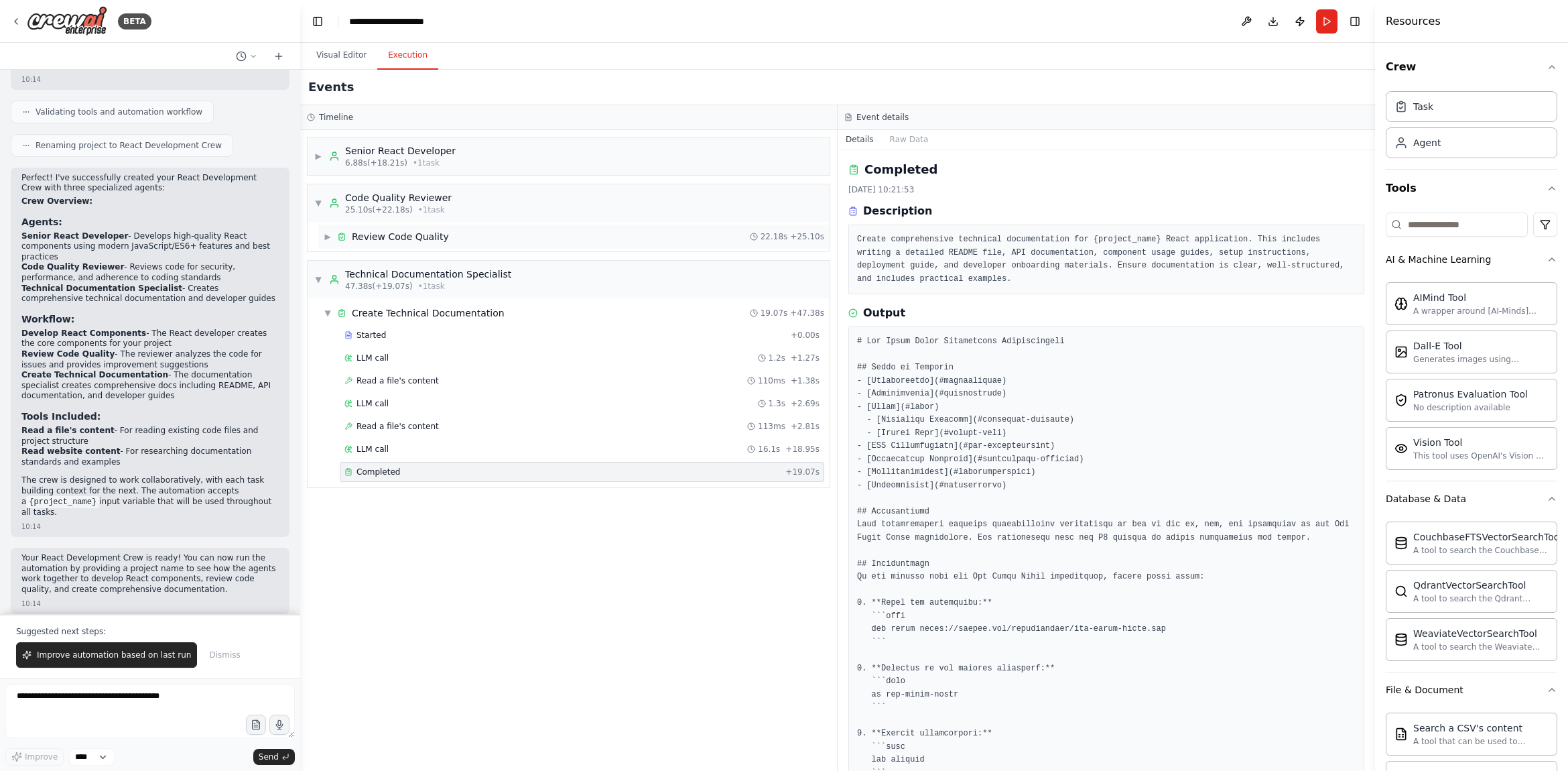
click at [329, 241] on span "▶" at bounding box center [327, 236] width 8 height 11
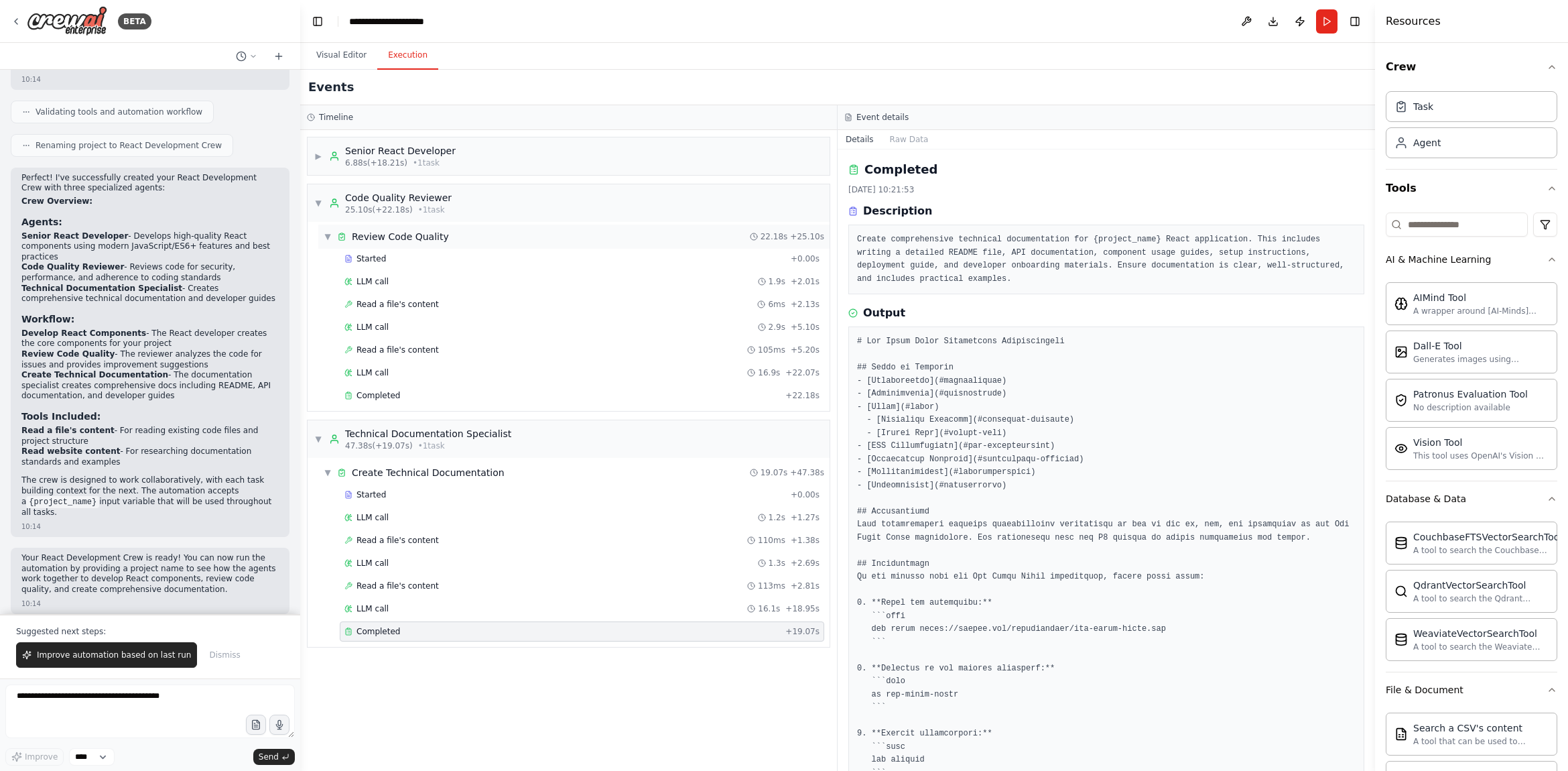
click at [329, 241] on span "▼" at bounding box center [327, 236] width 8 height 11
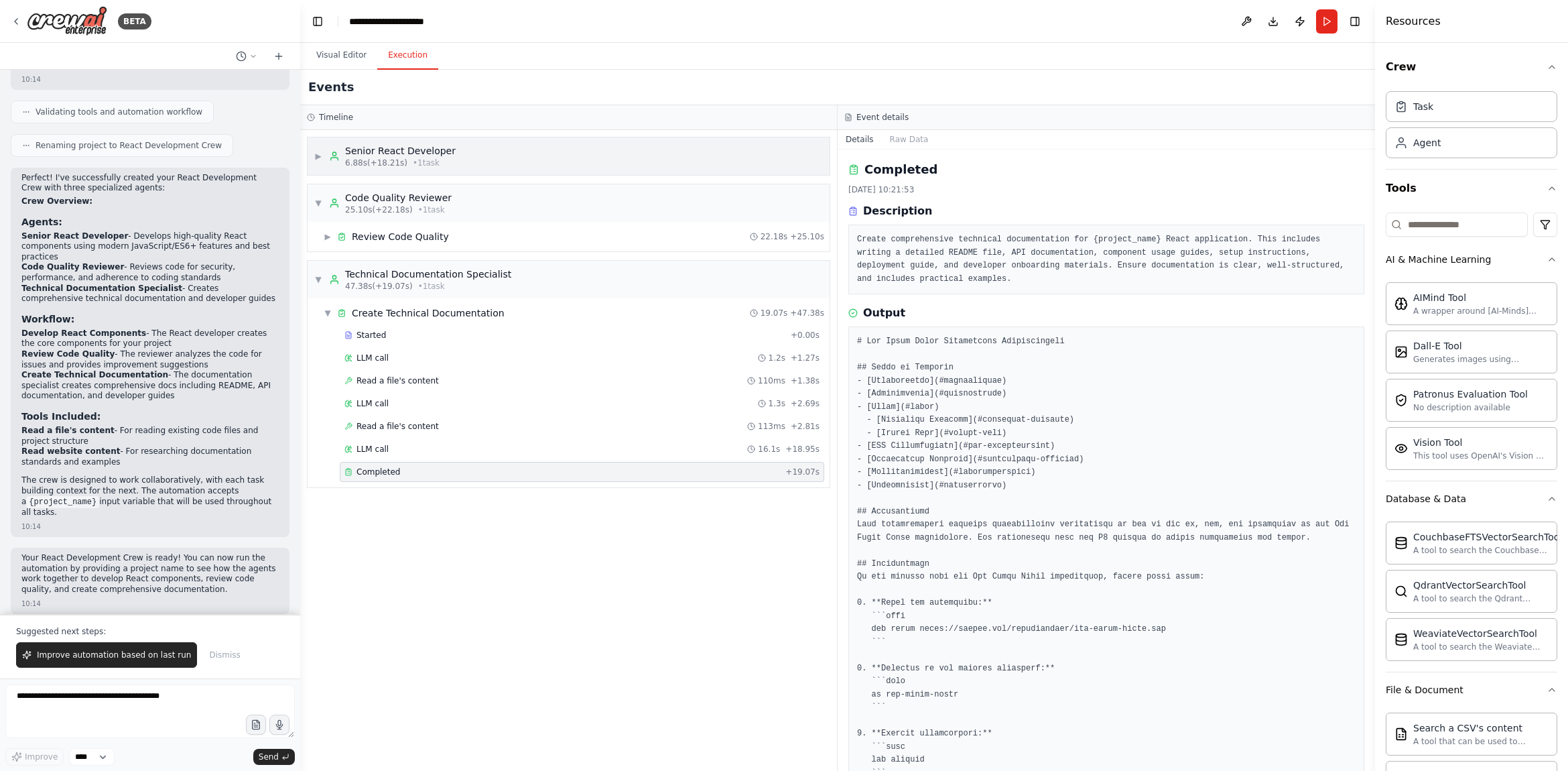
click at [317, 156] on span "▶" at bounding box center [318, 156] width 8 height 11
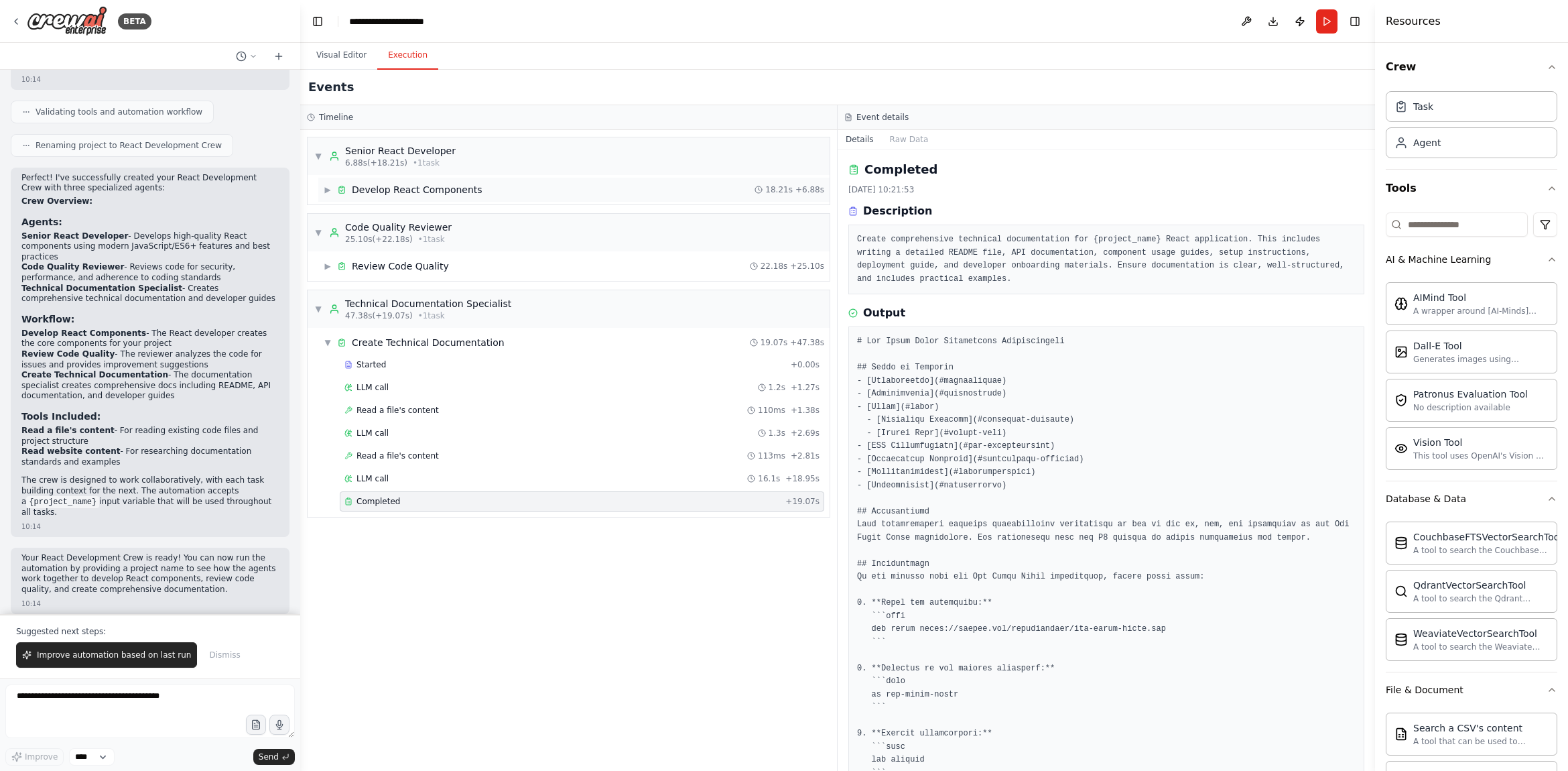
click at [330, 191] on span "▶" at bounding box center [327, 190] width 8 height 11
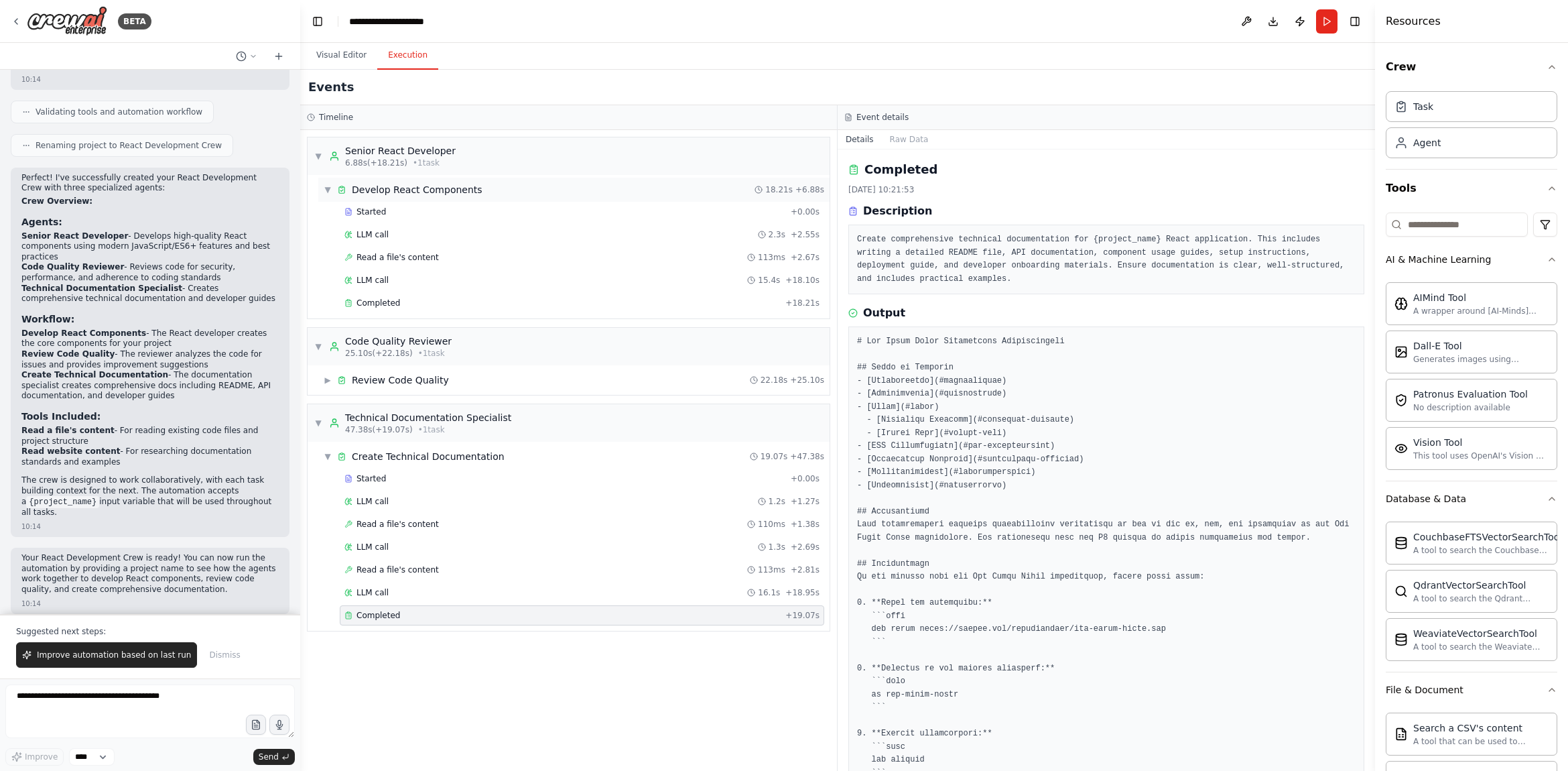
click at [330, 190] on span "▼" at bounding box center [327, 190] width 8 height 11
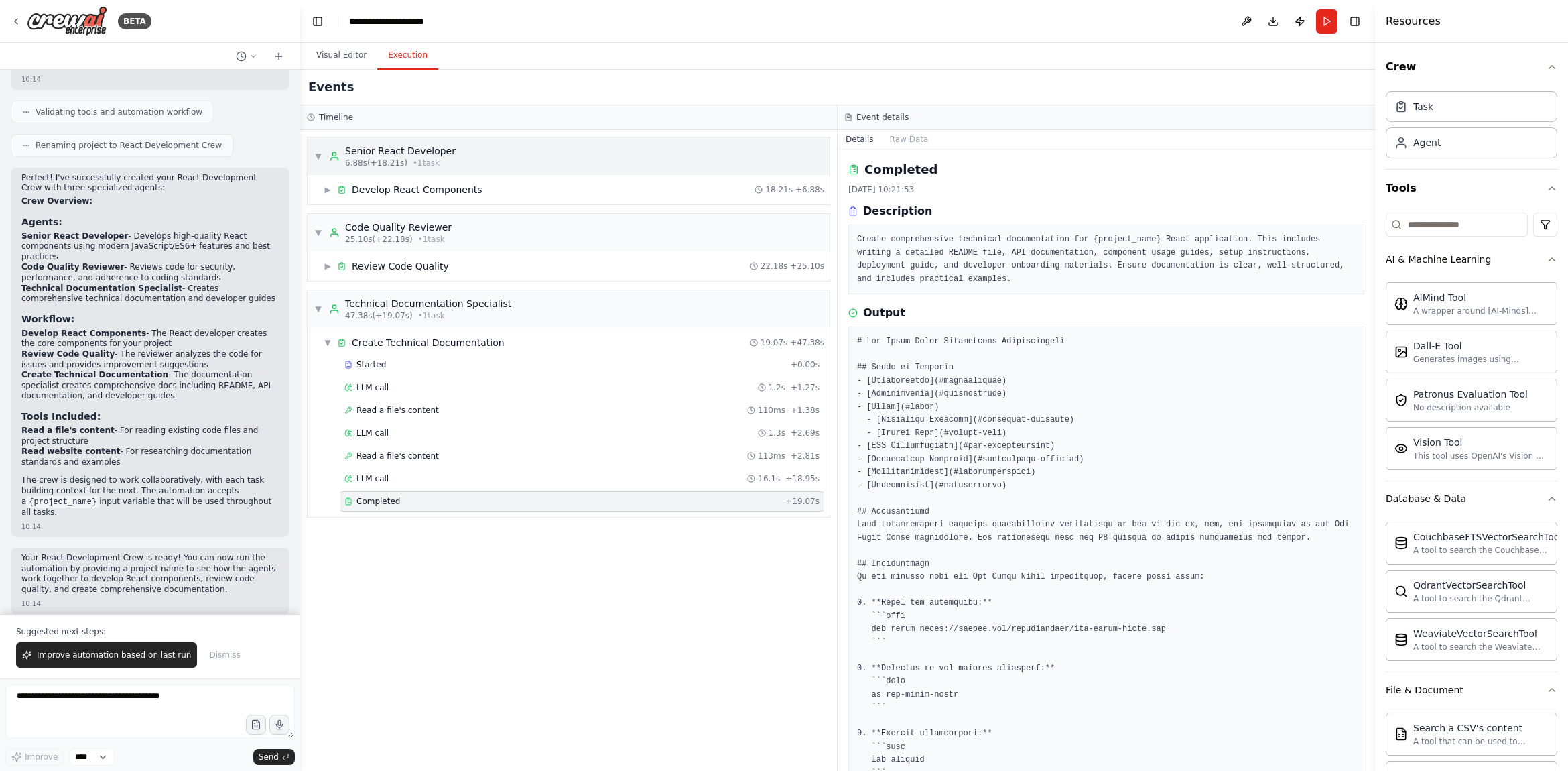
click at [323, 154] on div "▼ Senior React Developer 6.88s (+18.21s) • 1 task" at bounding box center [385, 156] width 141 height 24
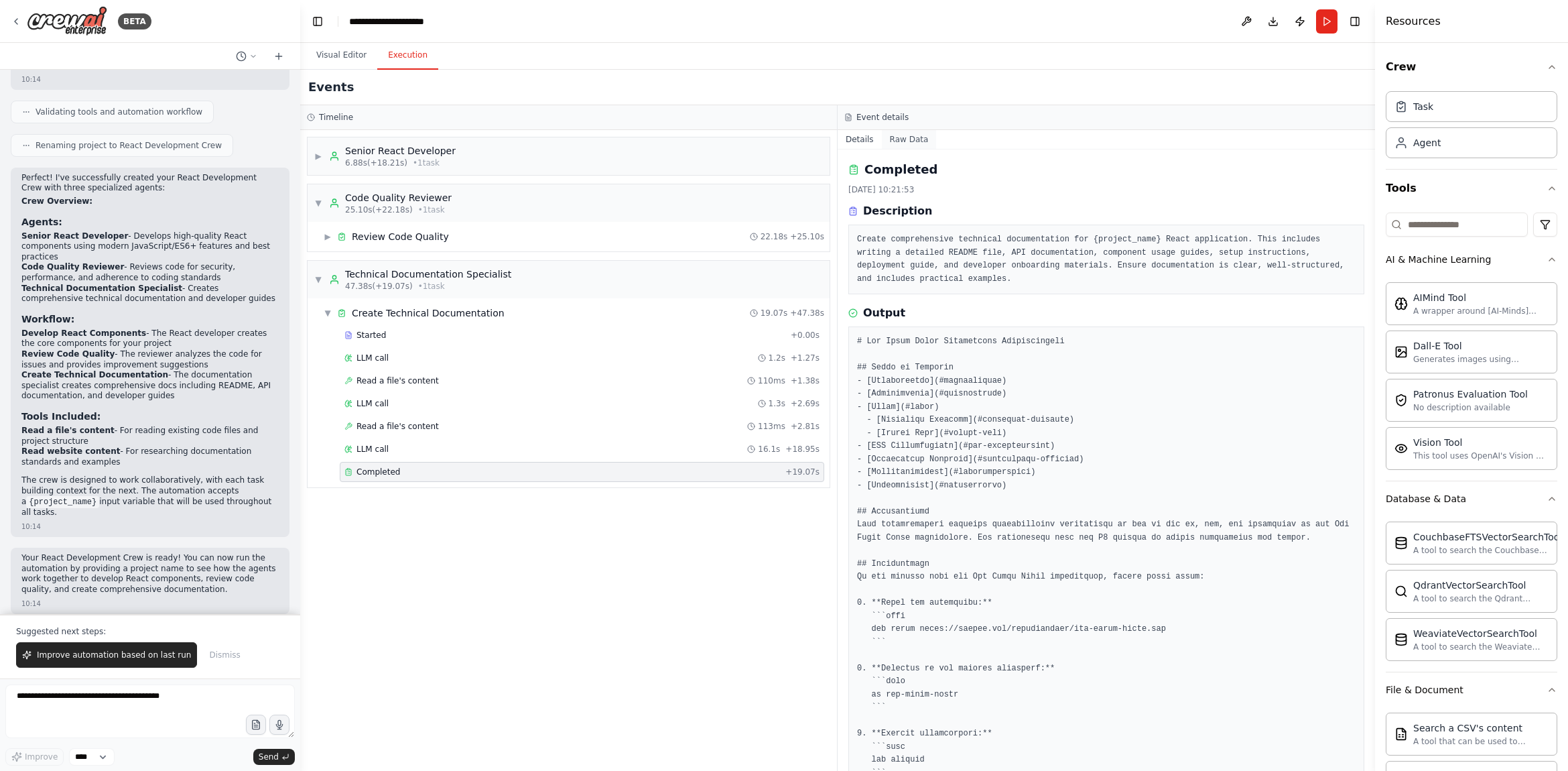
click at [900, 140] on button "Raw Data" at bounding box center [908, 139] width 55 height 19
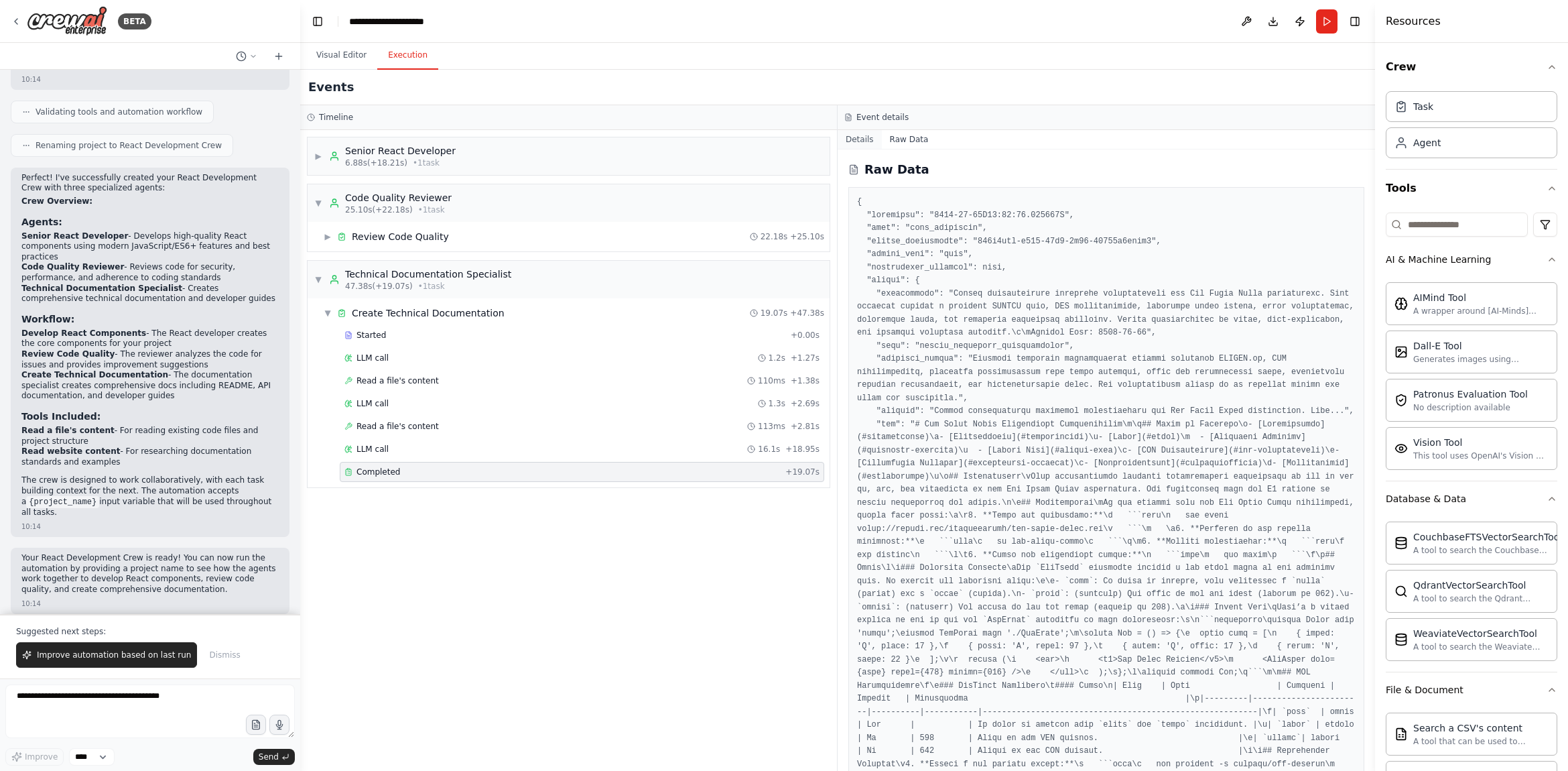
drag, startPoint x: 865, startPoint y: 139, endPoint x: 851, endPoint y: 137, distance: 14.1
click at [864, 139] on button "Details" at bounding box center [860, 139] width 44 height 19
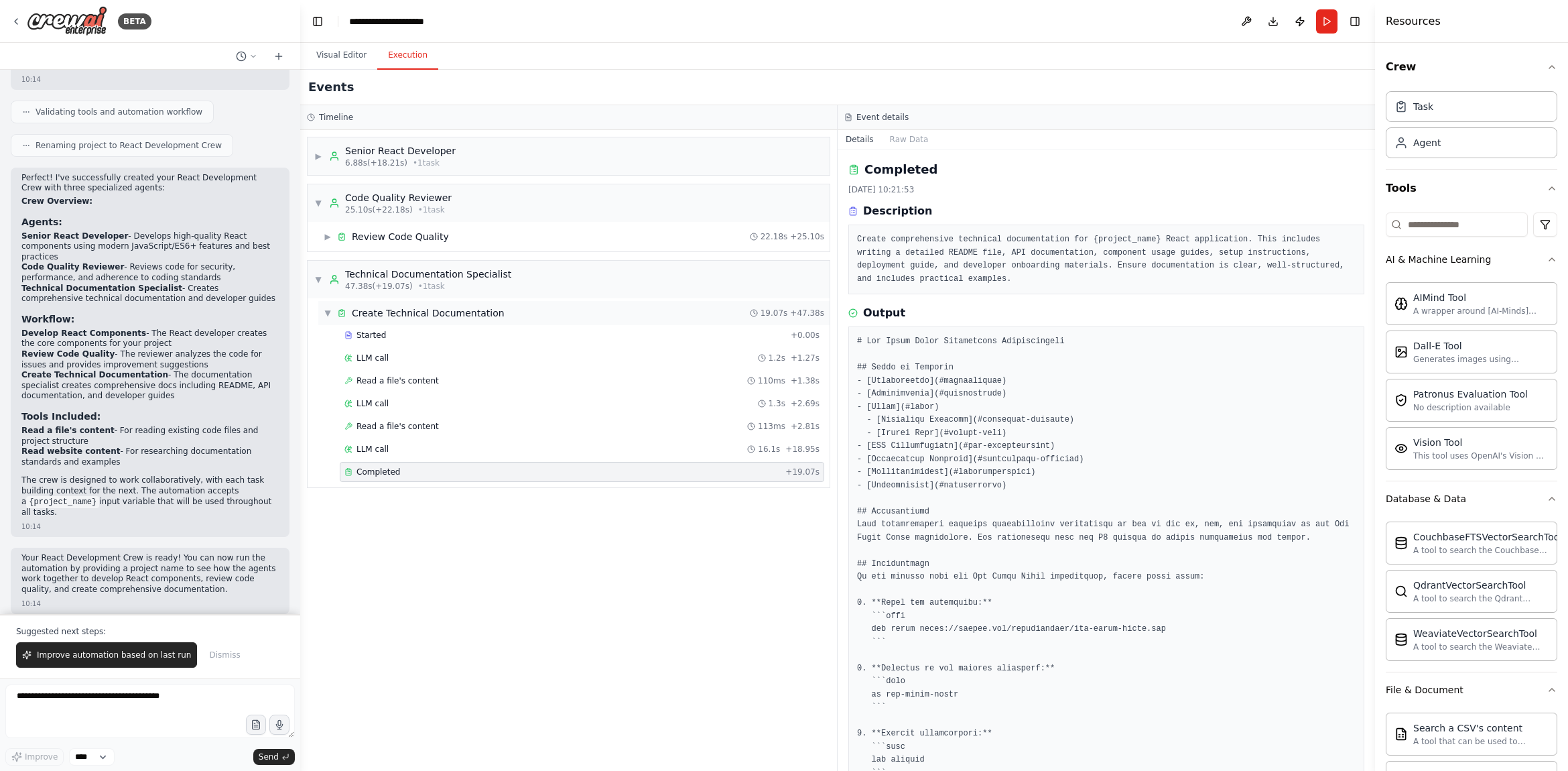
click at [708, 320] on div "▼ Create Technical Documentation 19.07s + 47.38s" at bounding box center [574, 313] width 511 height 24
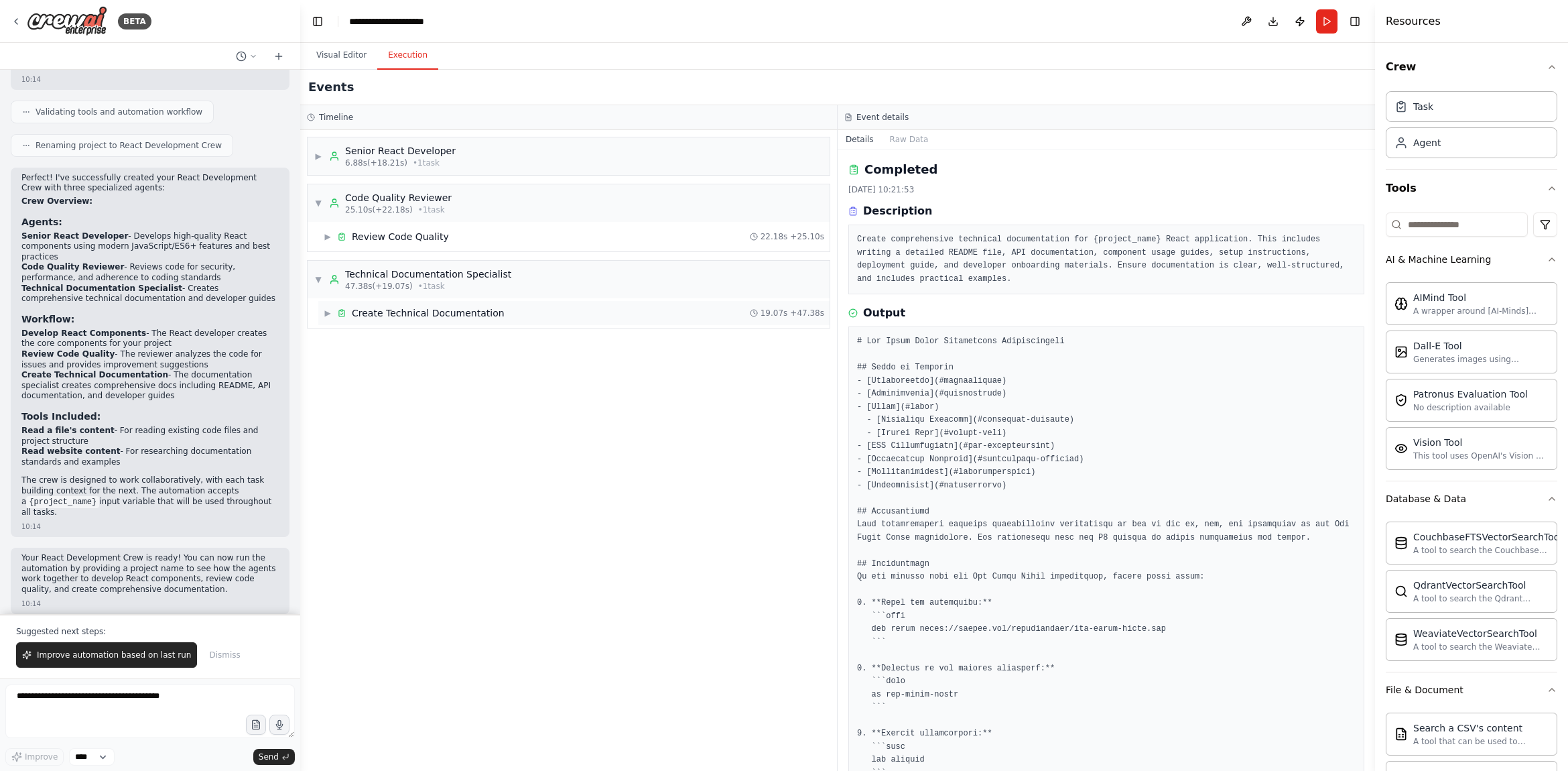
click at [703, 318] on div "▶ Create Technical Documentation 19.07s + 47.38s" at bounding box center [574, 313] width 511 height 24
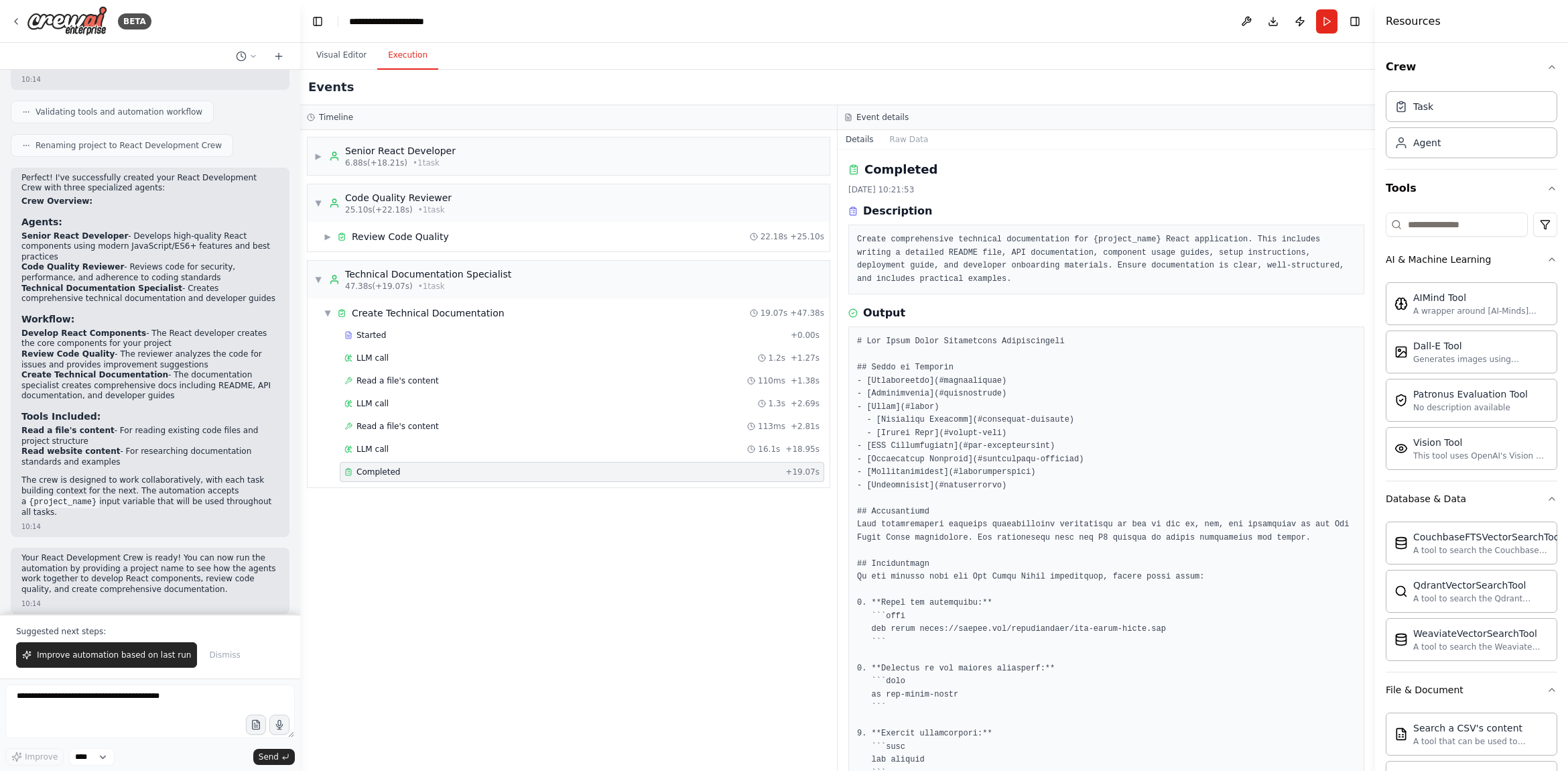
click at [675, 345] on div "Started + 0.00s LLM call 1.2s + 1.27s Read a file's content 110ms + 1.38s LLM c…" at bounding box center [574, 405] width 511 height 159
click at [682, 337] on div "Started" at bounding box center [565, 335] width 441 height 11
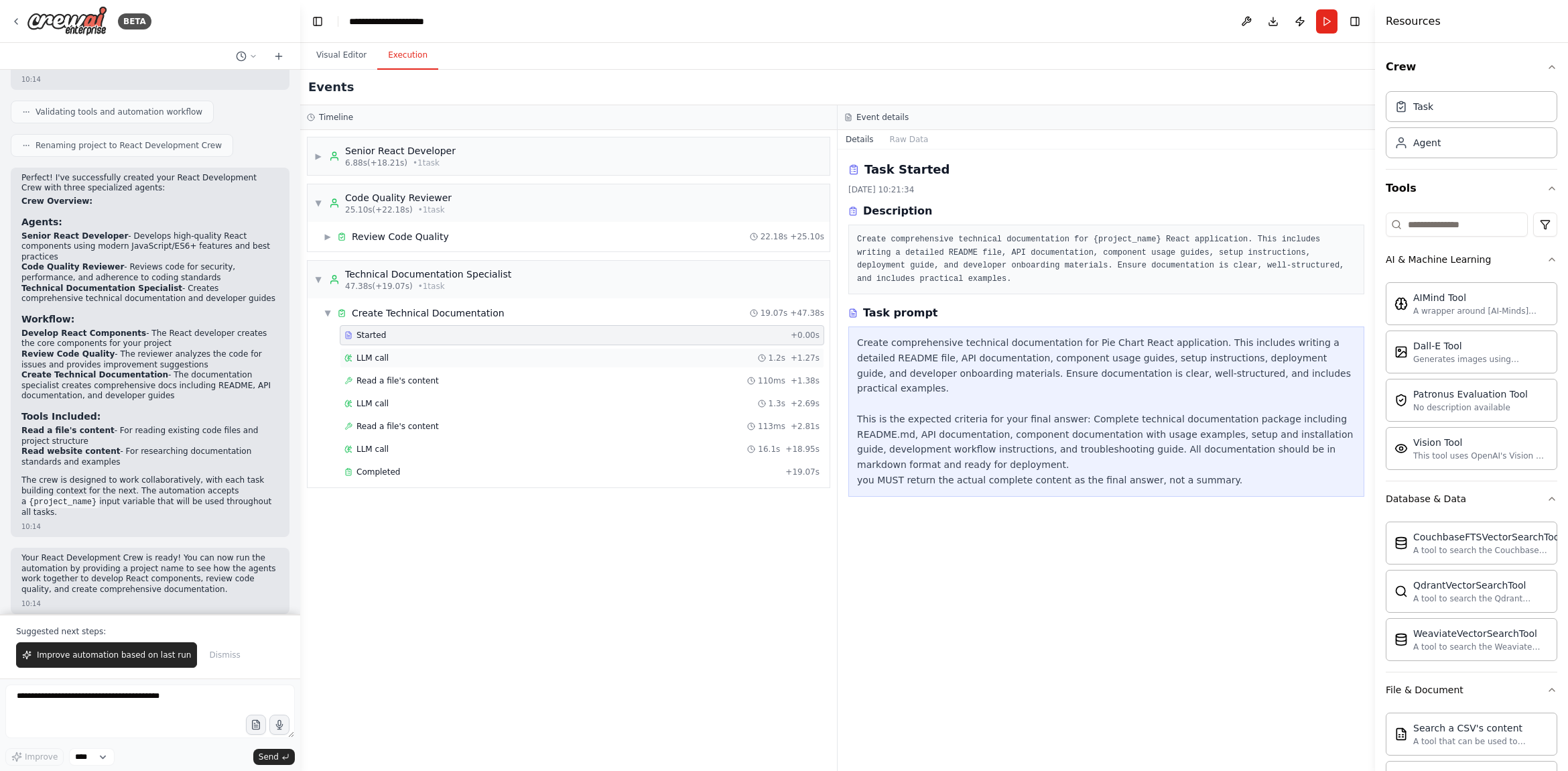
click at [688, 349] on div "LLM call 1.2s + 1.27s" at bounding box center [582, 357] width 484 height 20
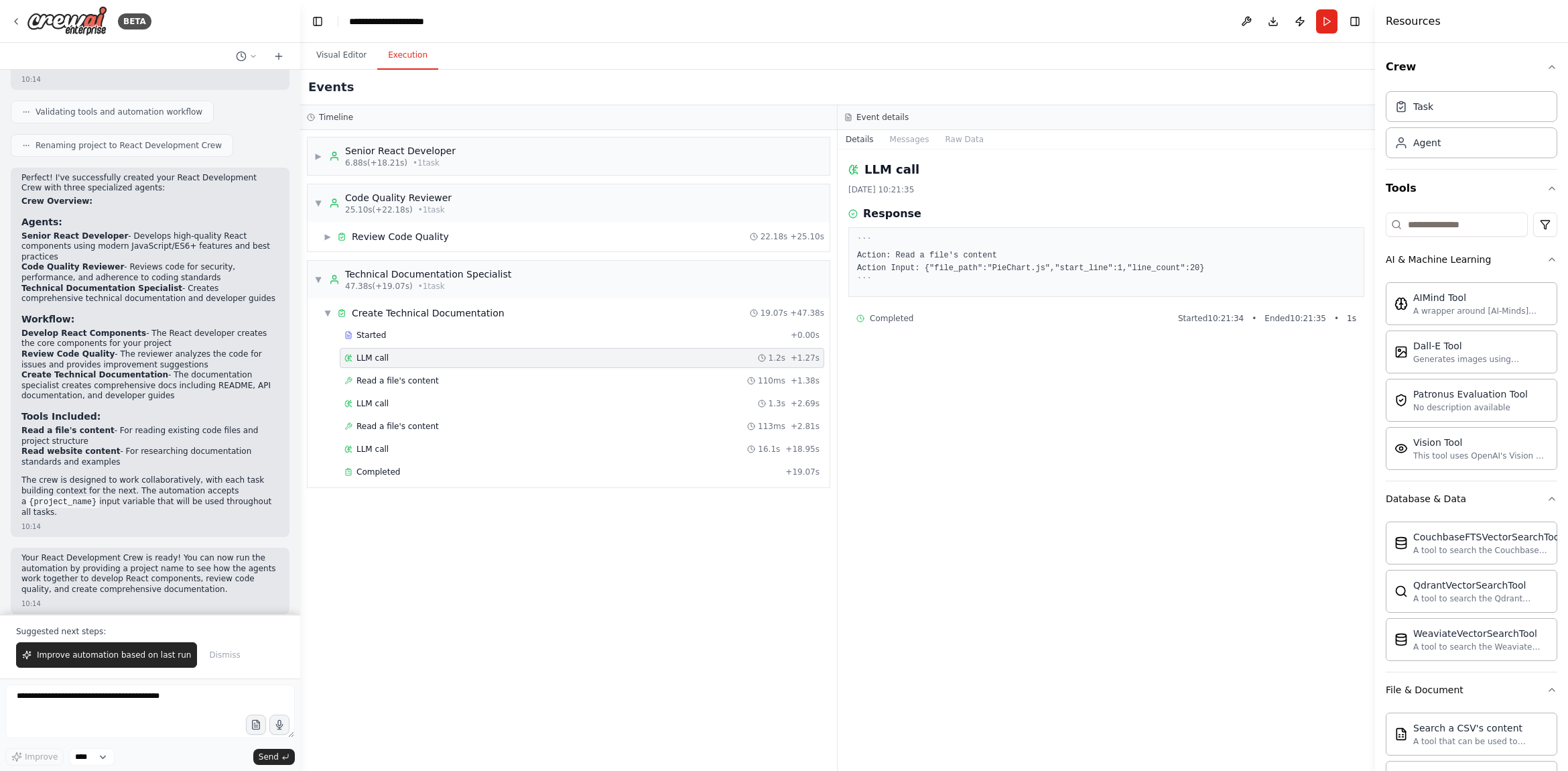
click at [687, 366] on div "LLM call 1.2s + 1.27s" at bounding box center [582, 357] width 484 height 20
drag, startPoint x: 689, startPoint y: 351, endPoint x: 690, endPoint y: 379, distance: 28.0
click at [689, 351] on div "LLM call 1.2s + 1.27s" at bounding box center [582, 357] width 484 height 20
click at [690, 384] on div "Read a file's content 110ms + 1.38s" at bounding box center [582, 381] width 475 height 11
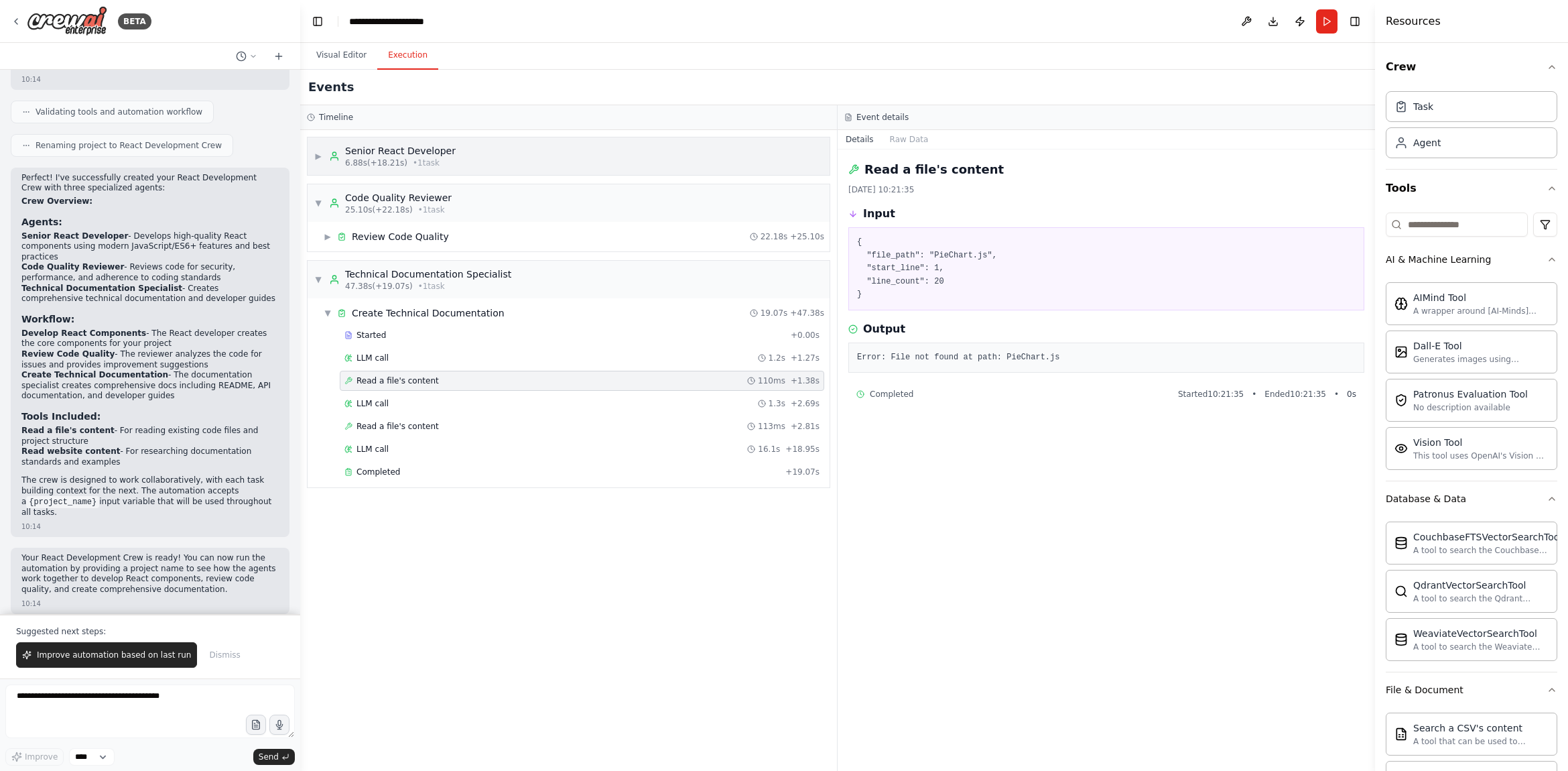
click at [323, 156] on div "▶ Senior React Developer 6.88s (+18.21s) • 1 task" at bounding box center [385, 156] width 141 height 24
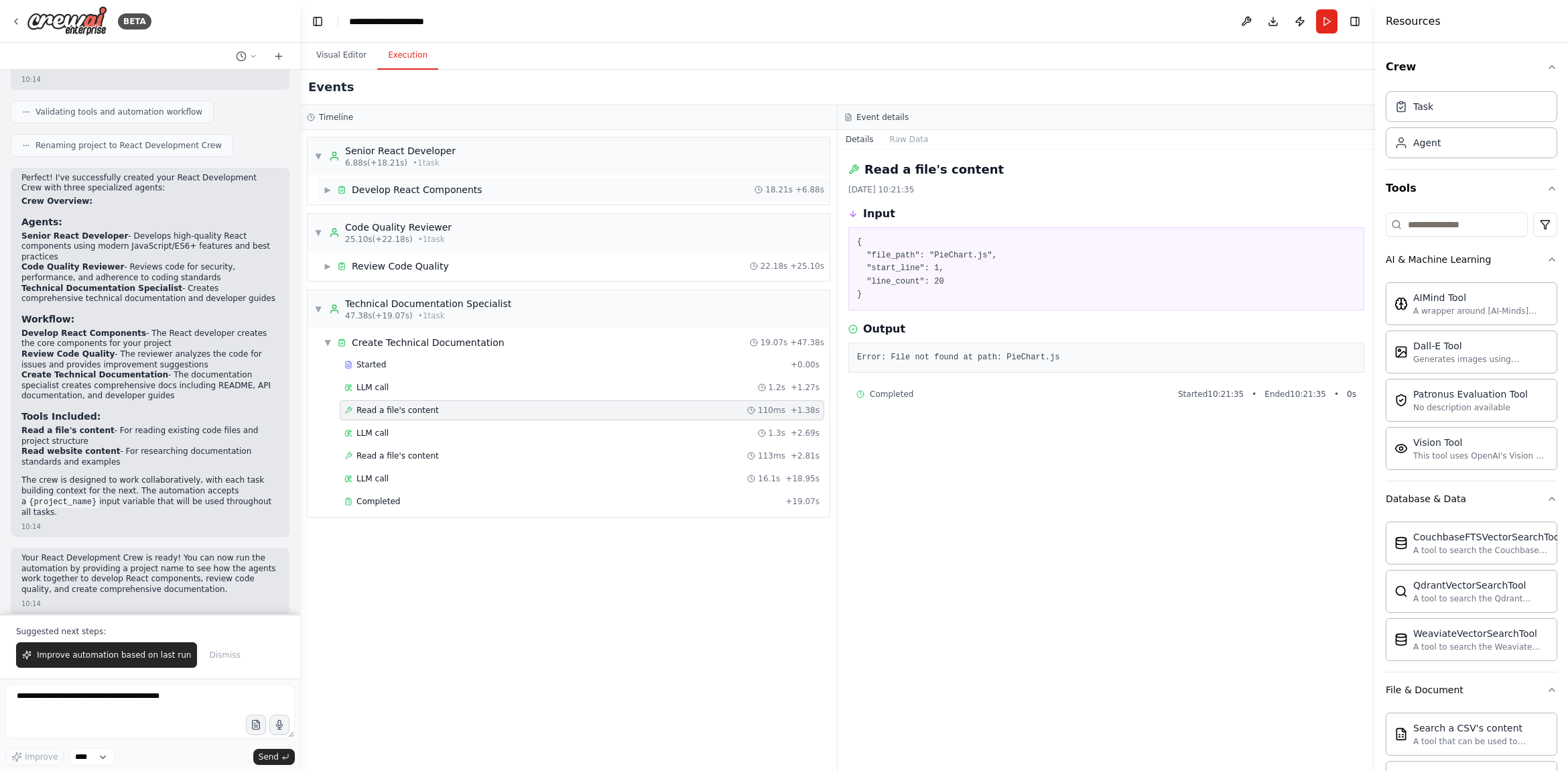
click at [329, 187] on span "▶" at bounding box center [327, 190] width 8 height 11
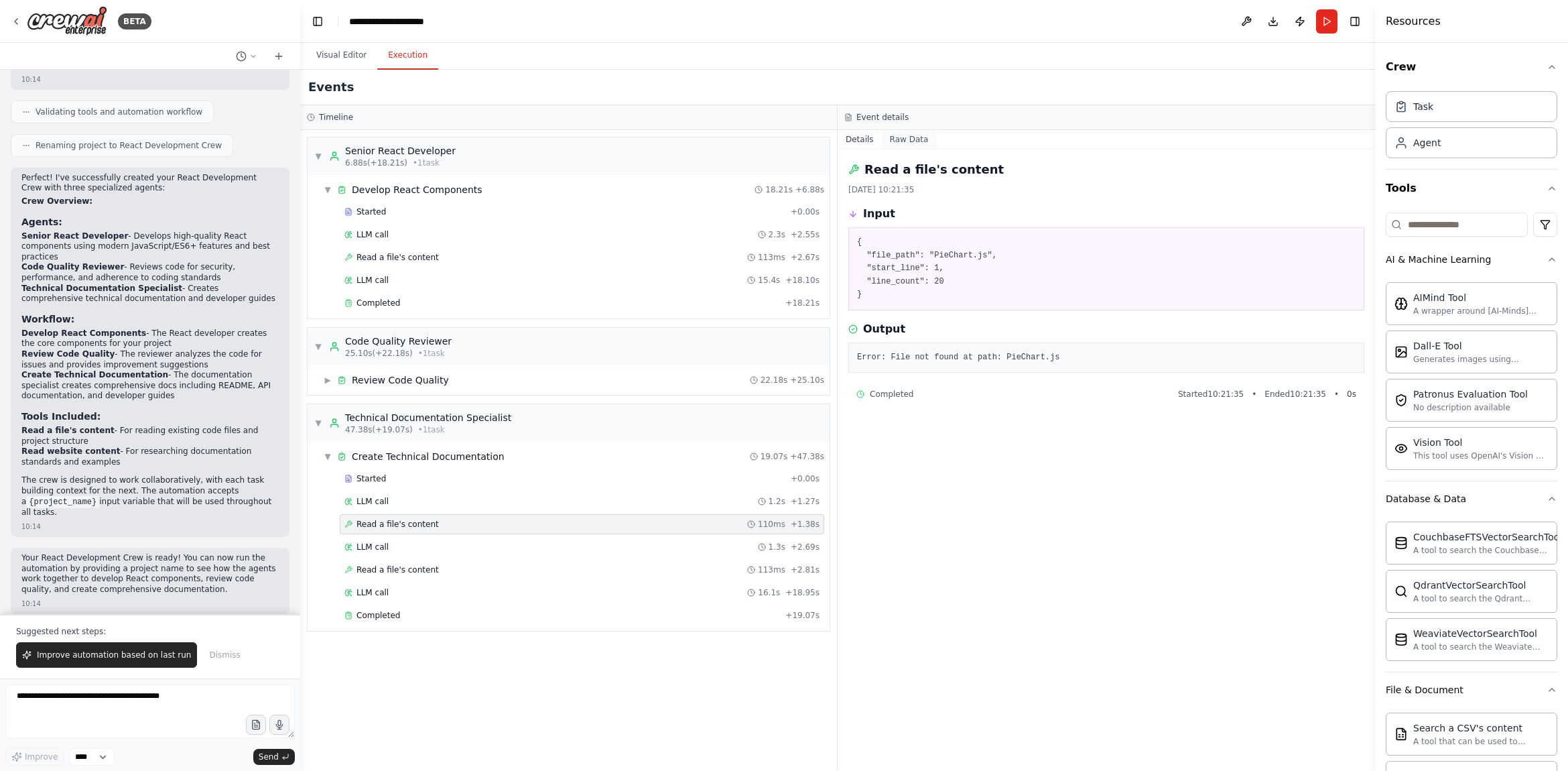
click at [910, 142] on button "Raw Data" at bounding box center [908, 139] width 55 height 19
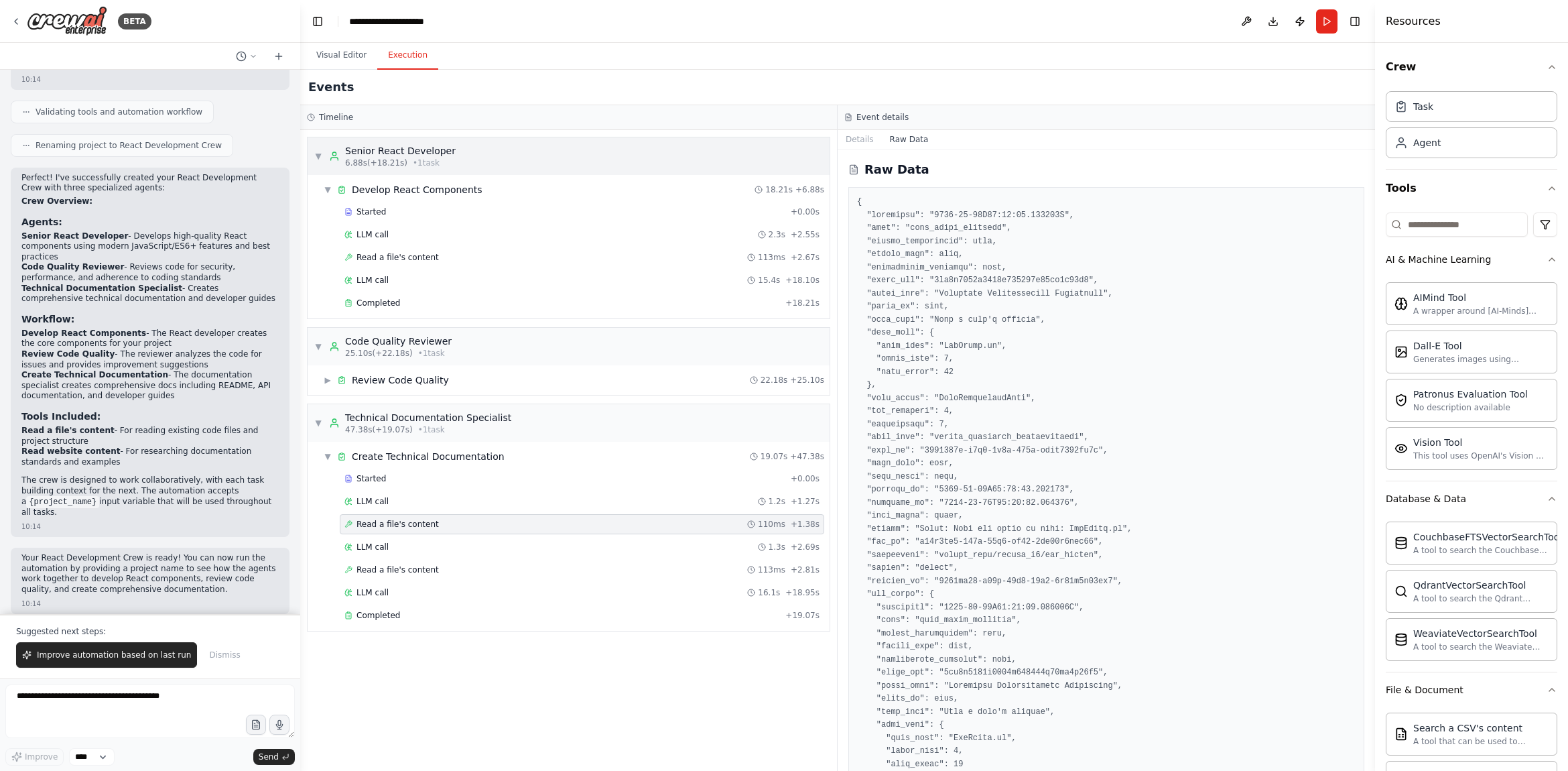
click at [579, 156] on div "▼ Senior React Developer 6.88s (+18.21s) • 1 task" at bounding box center [569, 156] width 522 height 38
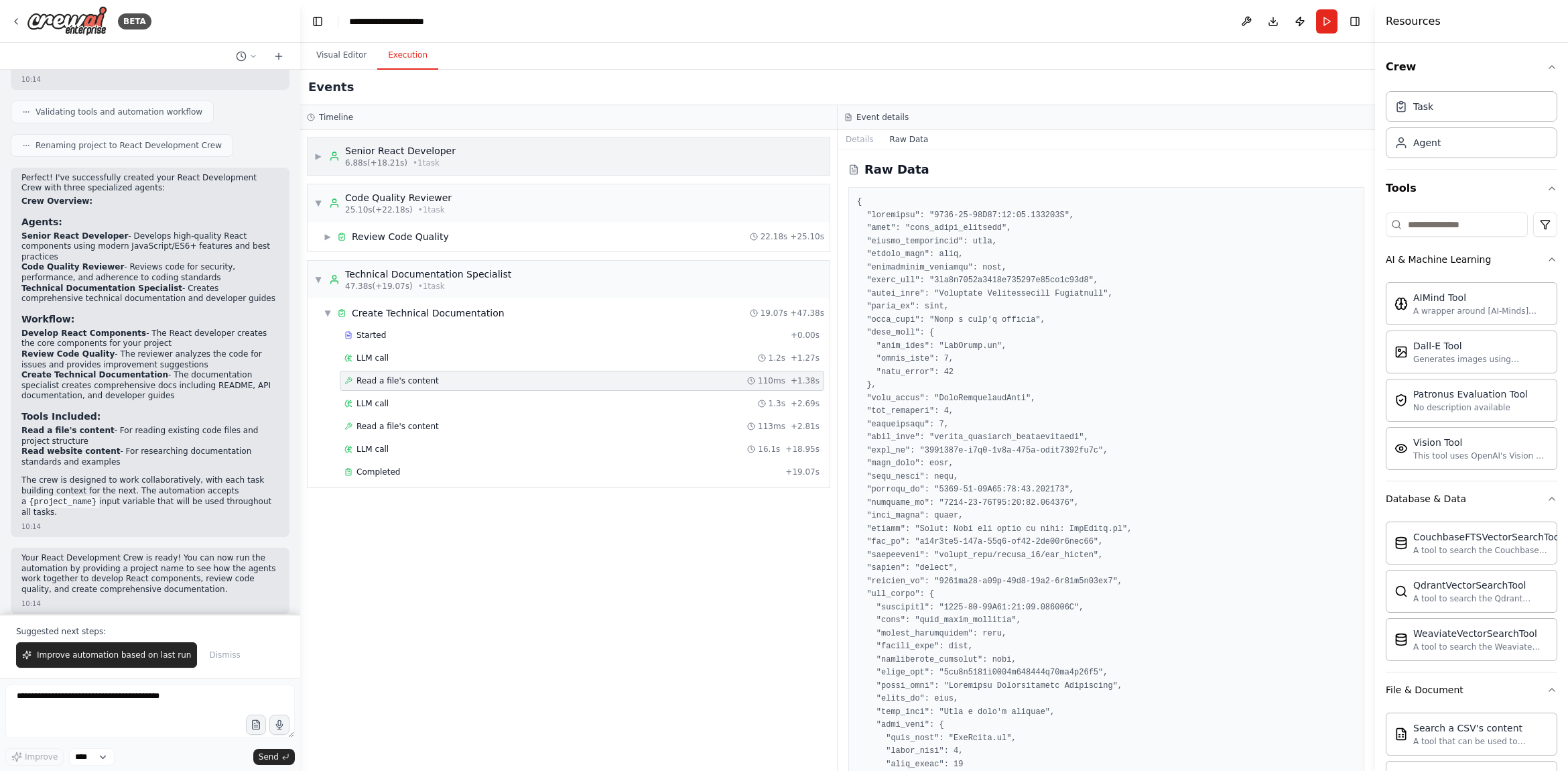
click at [581, 155] on div "▶ Senior React Developer 6.88s (+18.21s) • 1 task" at bounding box center [569, 156] width 522 height 38
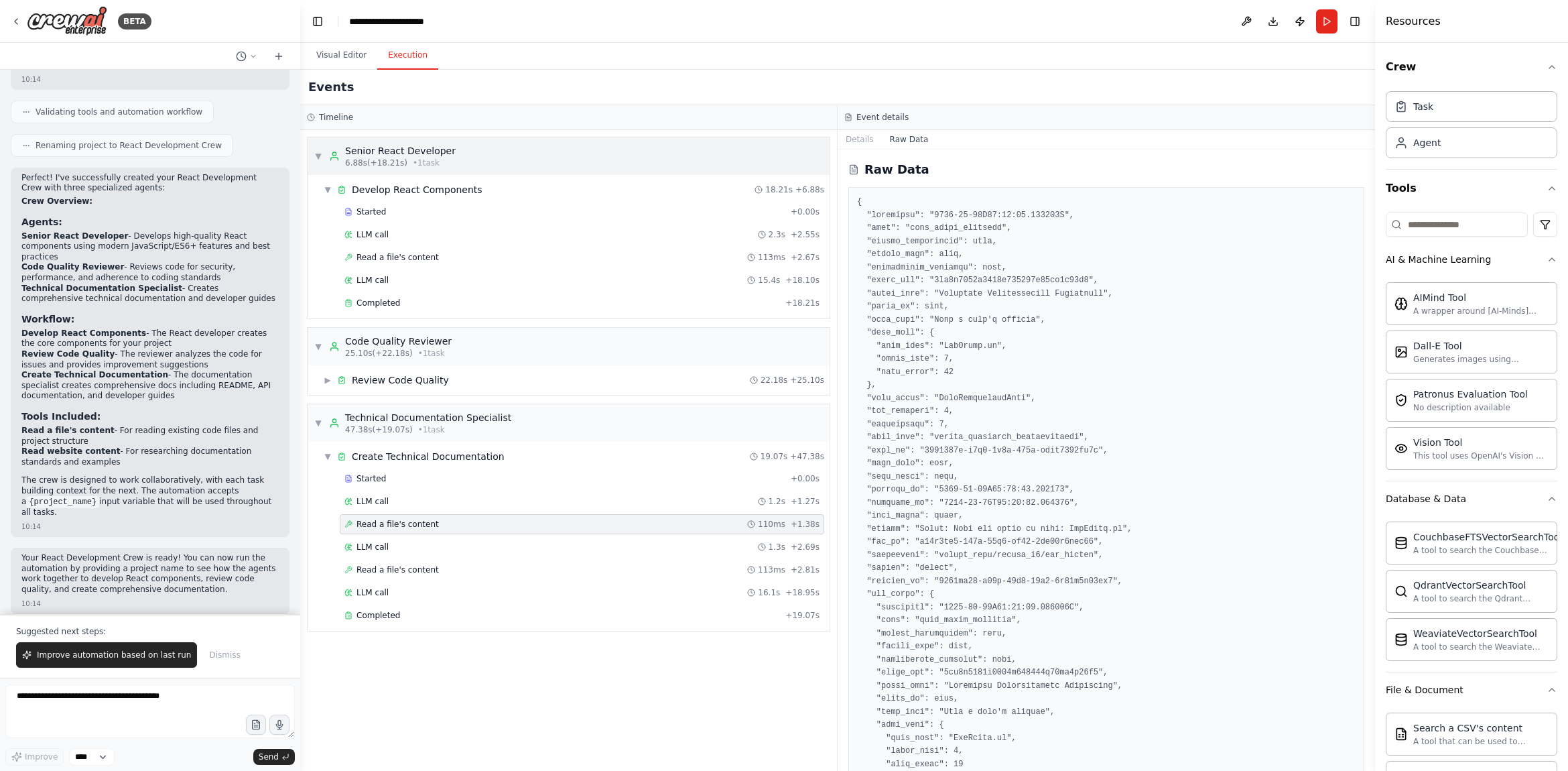
click at [580, 154] on div "▼ Senior React Developer 6.88s (+18.21s) • 1 task" at bounding box center [569, 156] width 522 height 38
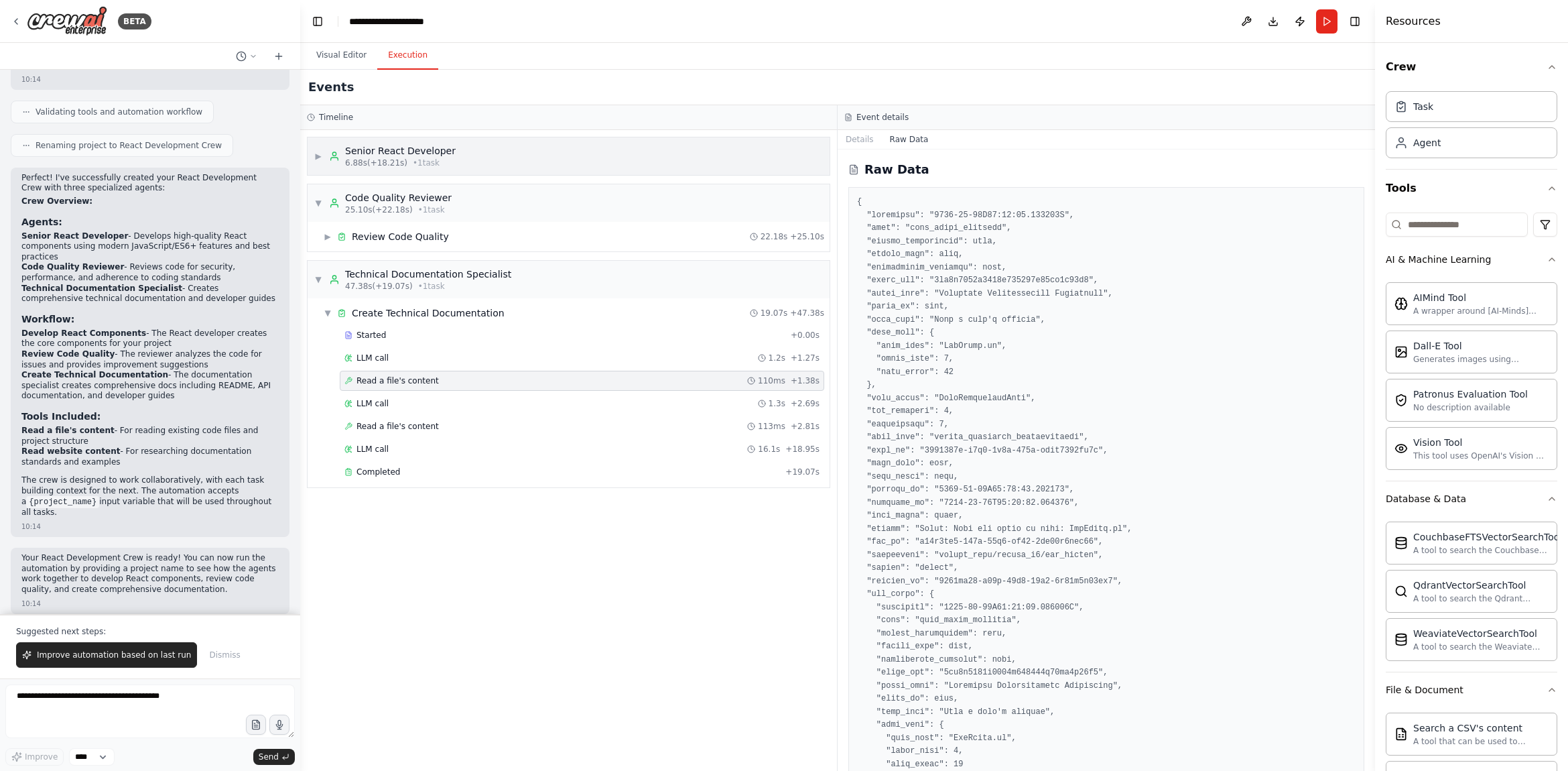
click at [579, 155] on div "▶ Senior React Developer 6.88s (+18.21s) • 1 task" at bounding box center [569, 156] width 522 height 38
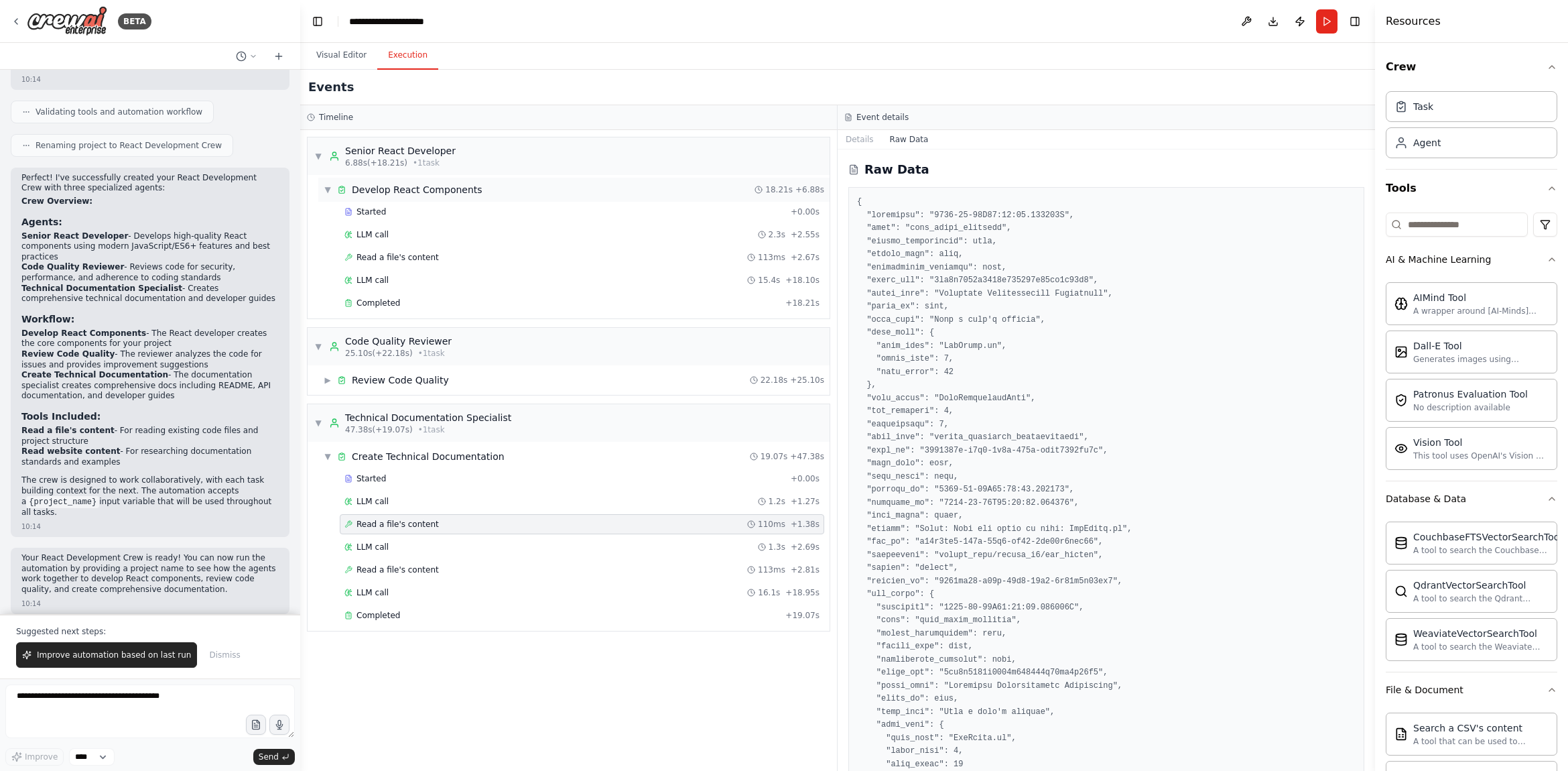
click at [520, 189] on div "▼ Develop React Components 18.21s + 6.88s" at bounding box center [574, 190] width 511 height 24
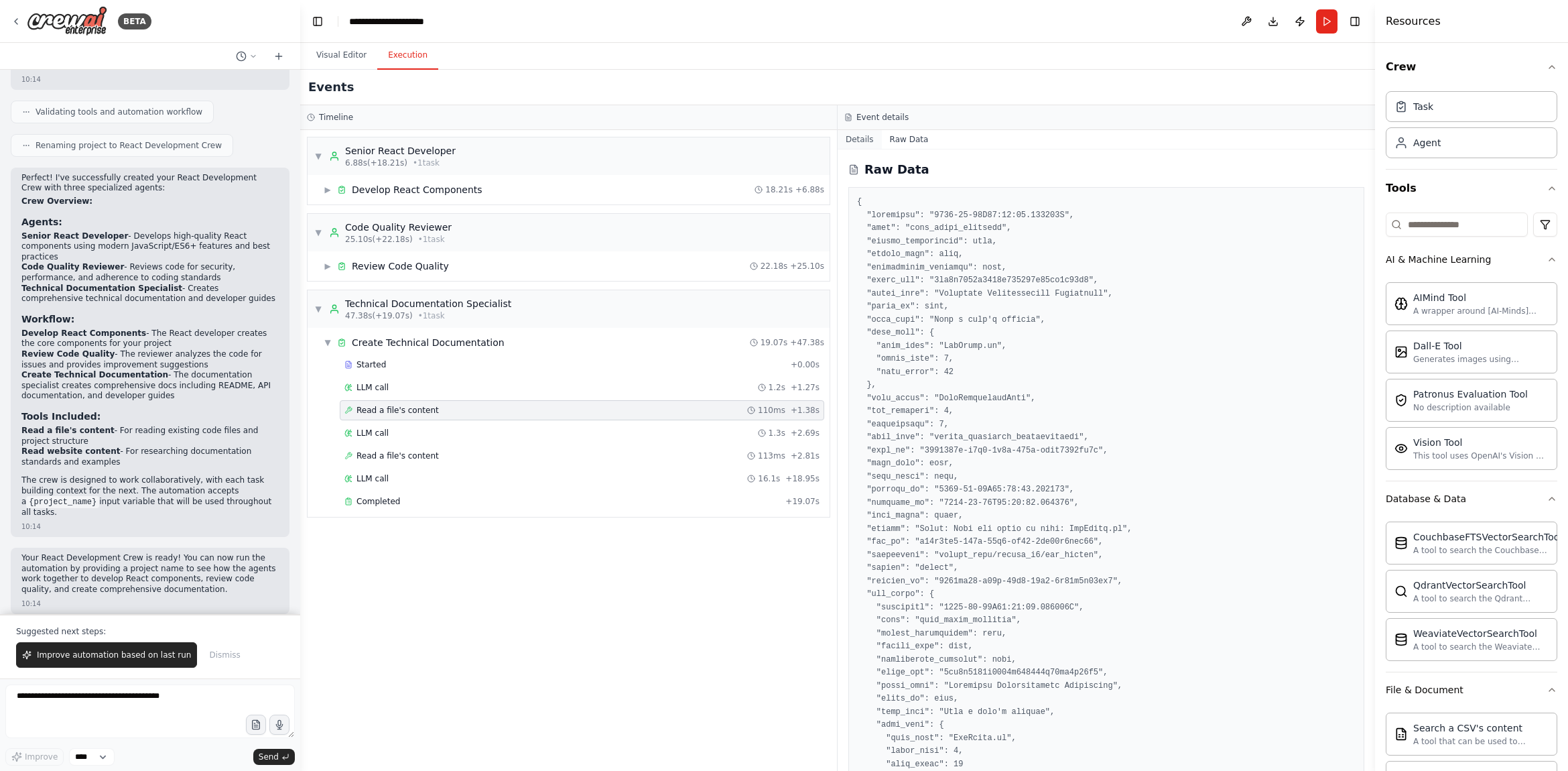
click at [860, 140] on button "Details" at bounding box center [860, 139] width 44 height 19
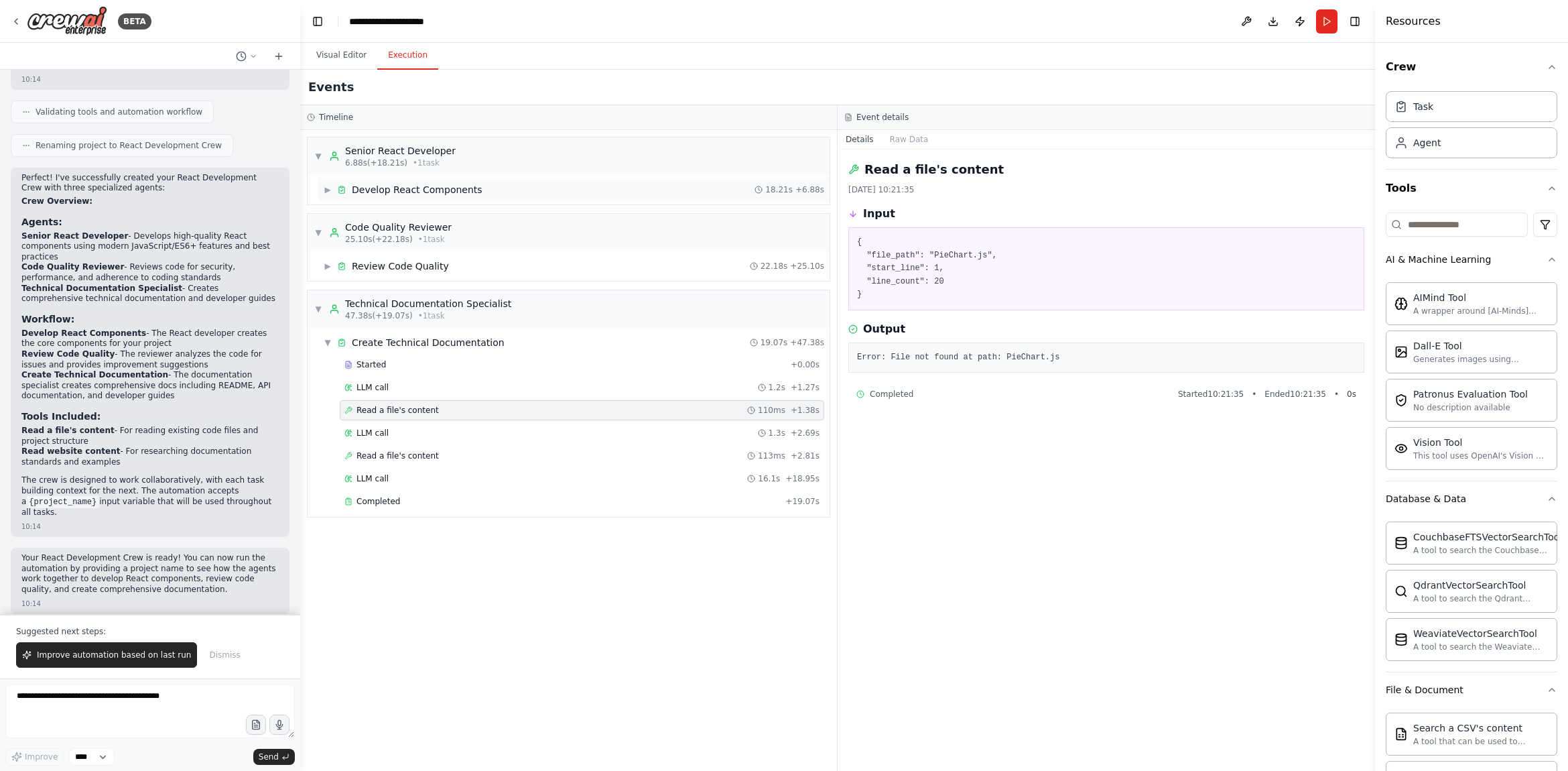
click at [328, 187] on span "▶" at bounding box center [327, 190] width 8 height 11
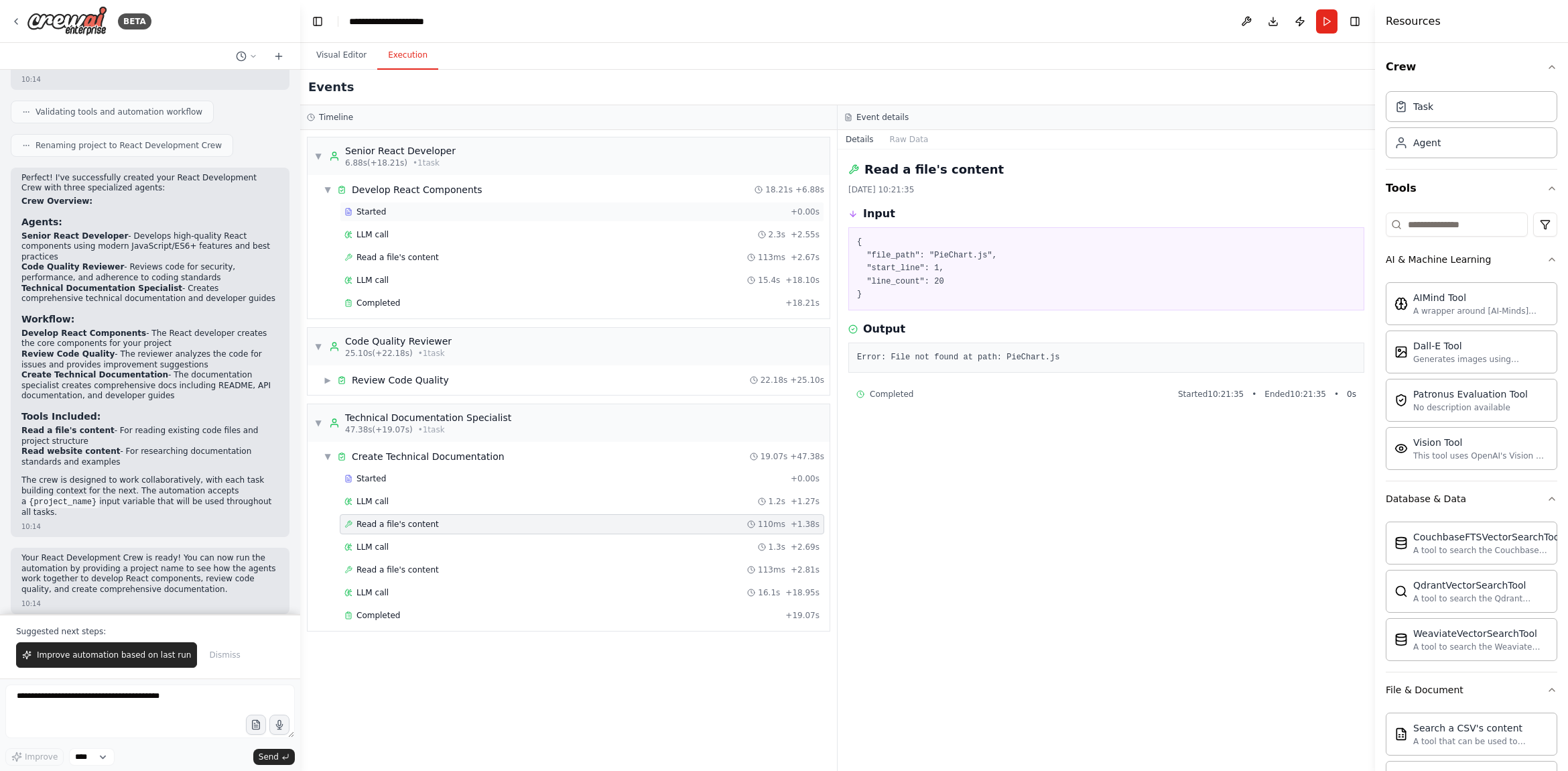
click at [404, 214] on div "Started" at bounding box center [565, 211] width 441 height 11
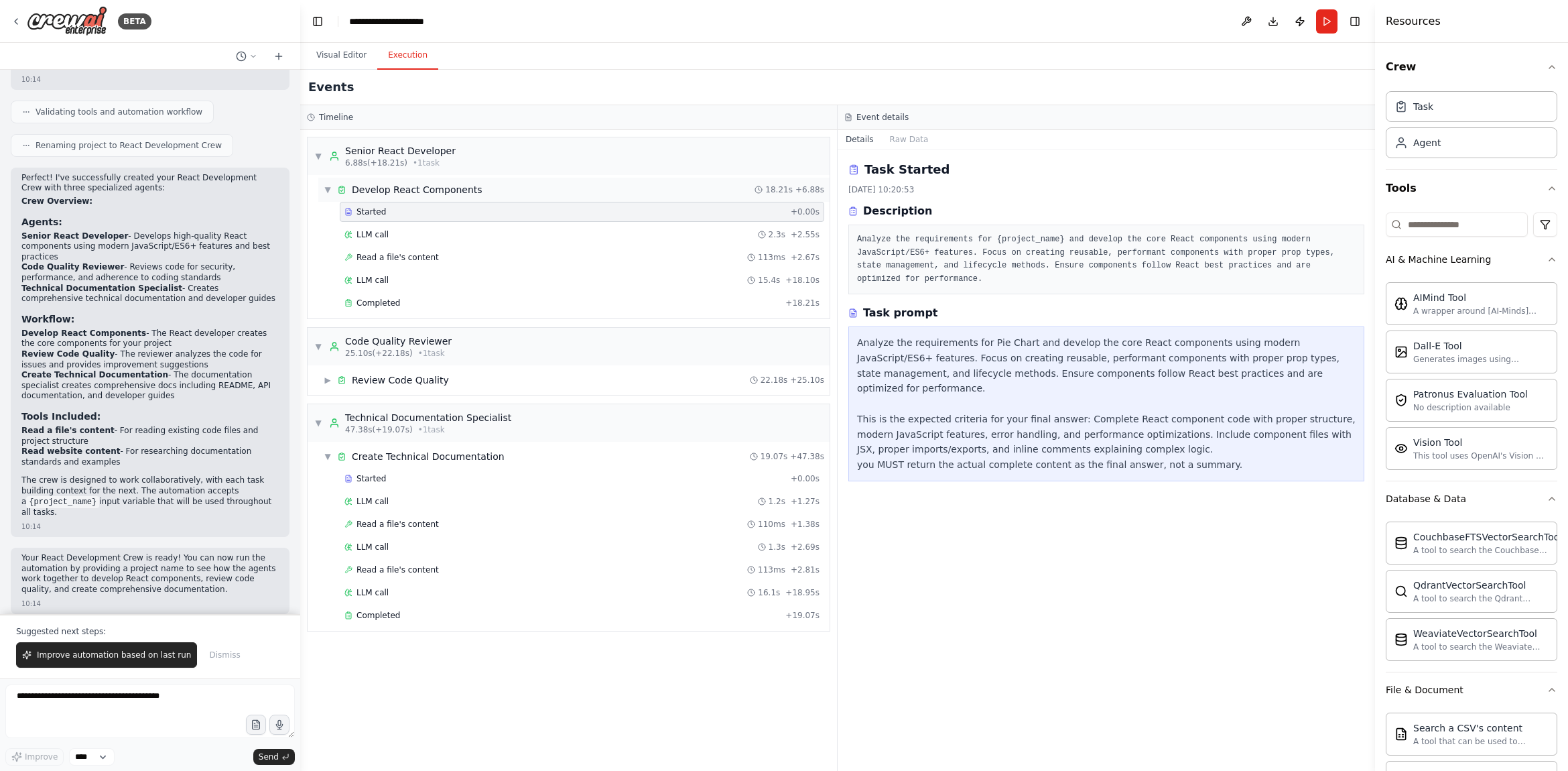
click at [408, 192] on div "Develop React Components" at bounding box center [417, 190] width 131 height 14
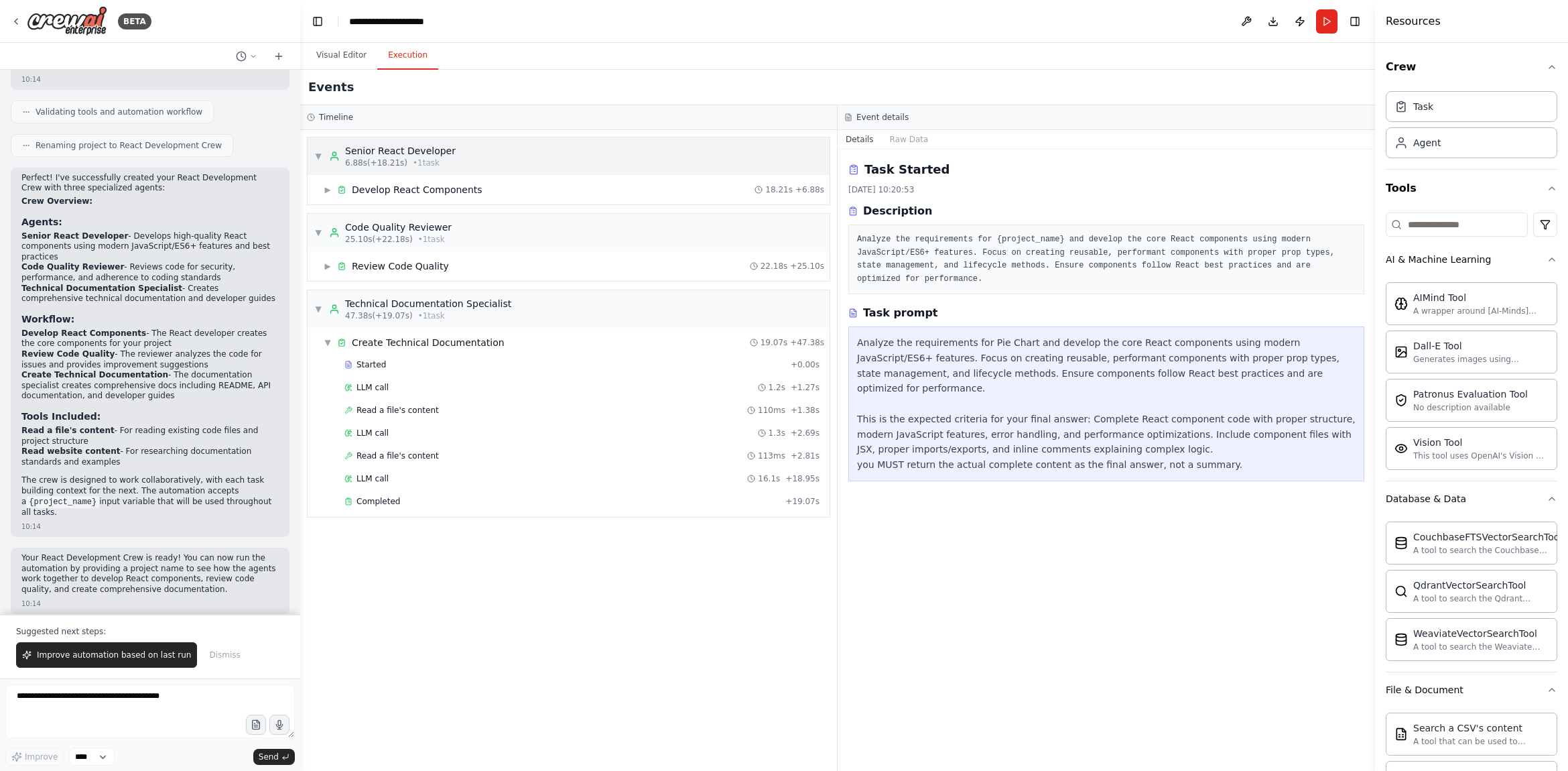
click at [415, 162] on span "• 1 task" at bounding box center [426, 162] width 27 height 11
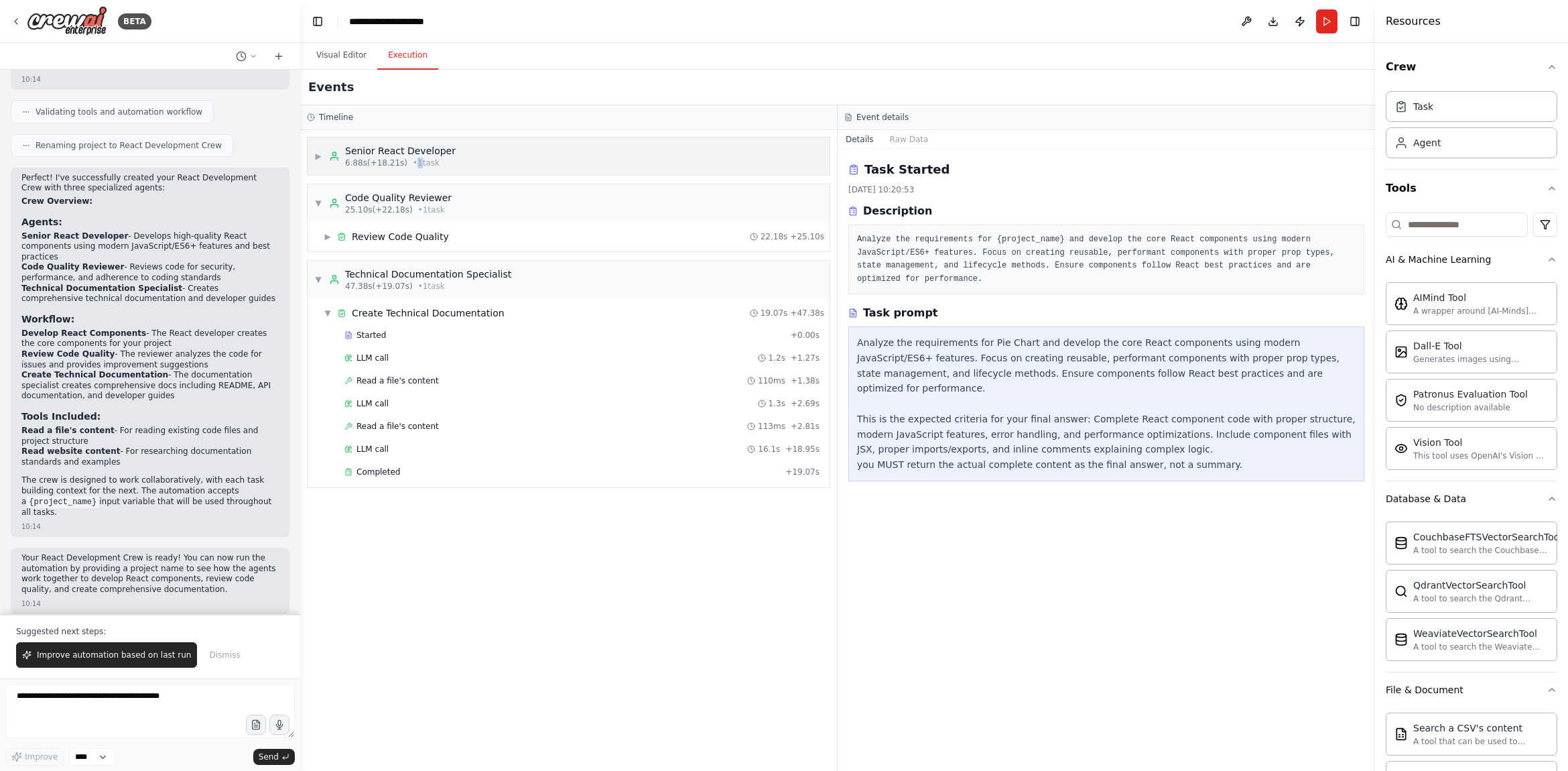
click at [415, 162] on span "• 1 task" at bounding box center [426, 162] width 27 height 11
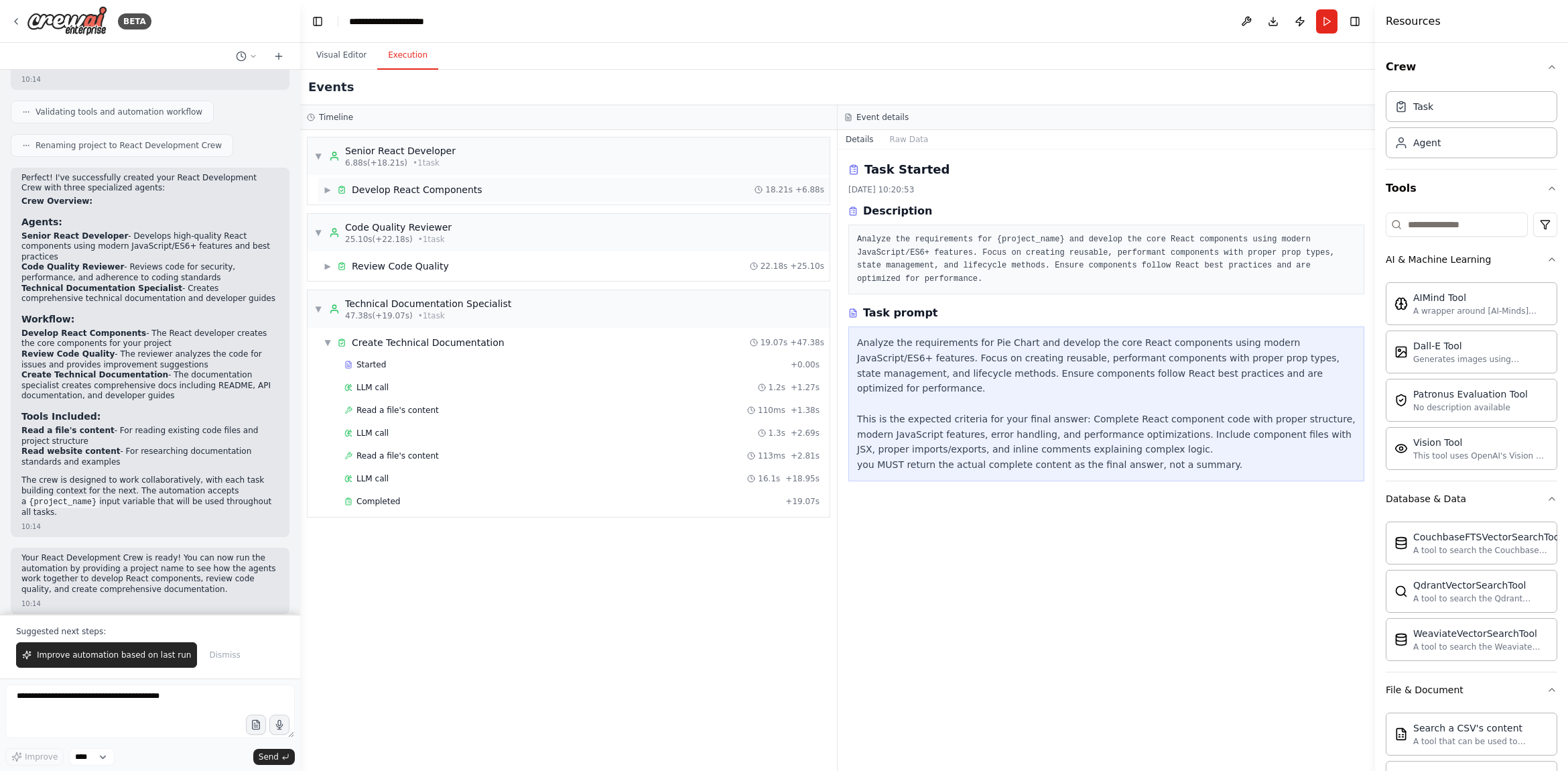
click at [414, 188] on div "Develop React Components" at bounding box center [417, 190] width 131 height 14
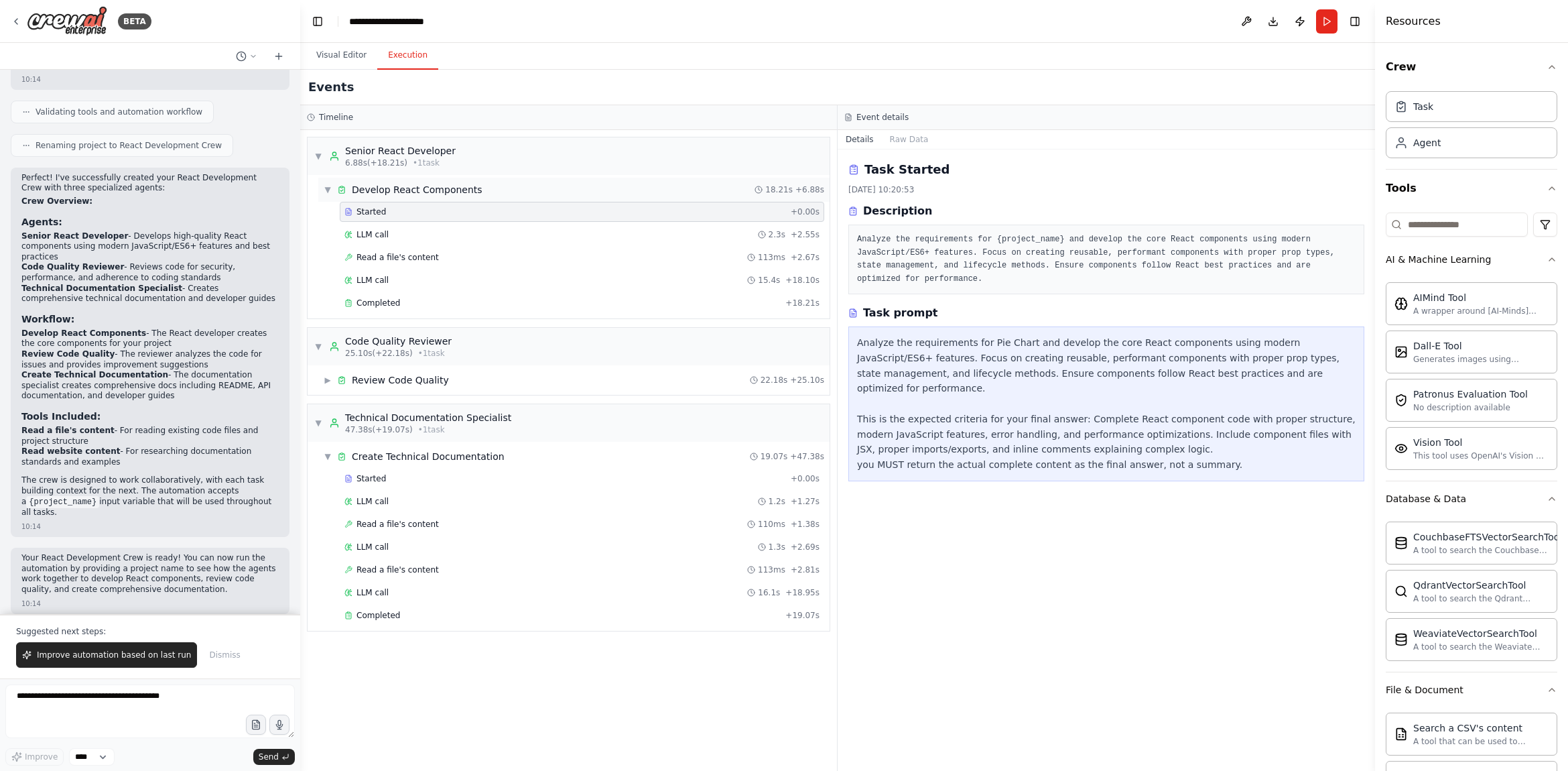
click at [329, 188] on span "▼" at bounding box center [327, 190] width 8 height 11
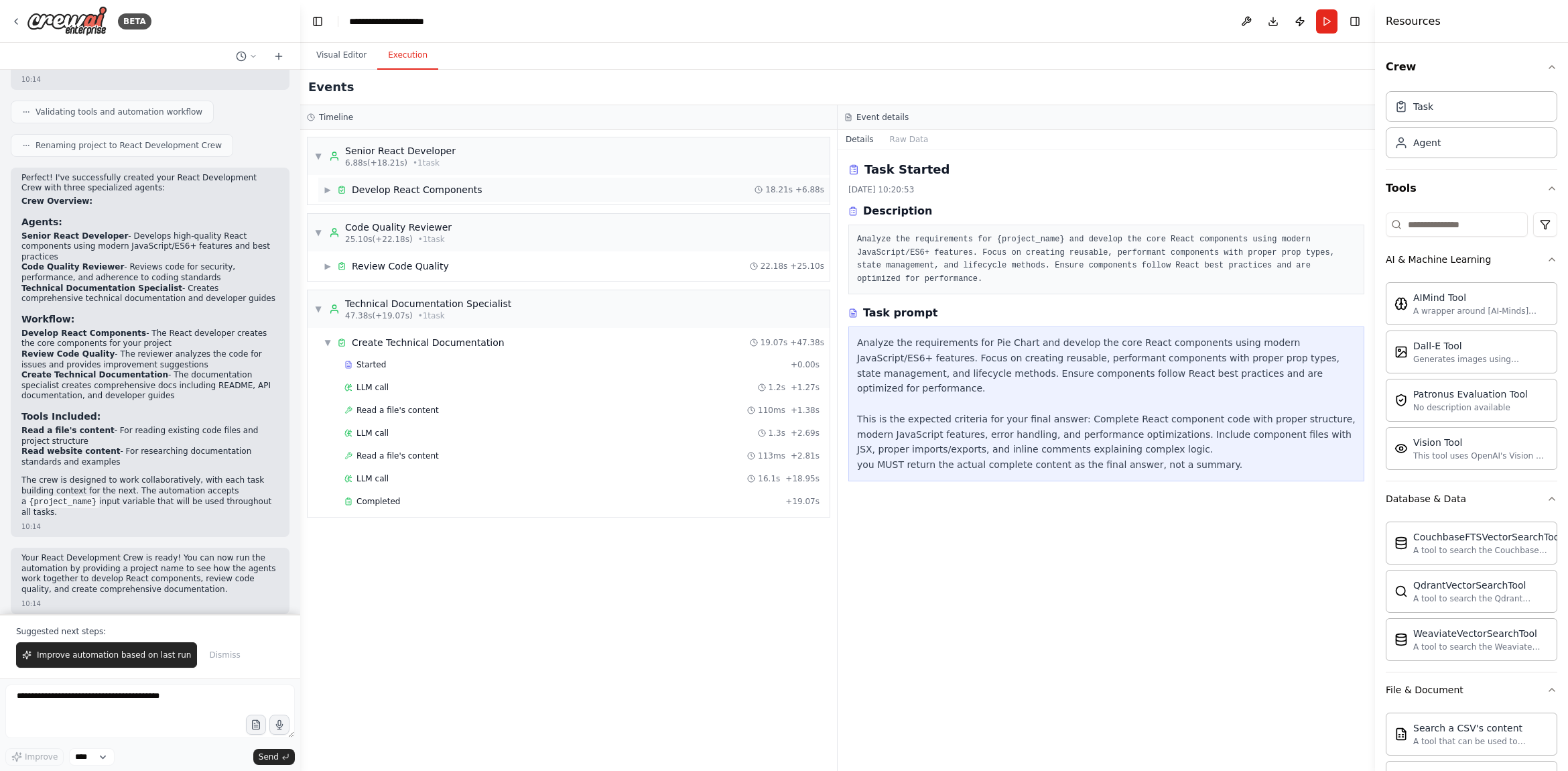
click at [331, 188] on span "▶" at bounding box center [327, 190] width 8 height 11
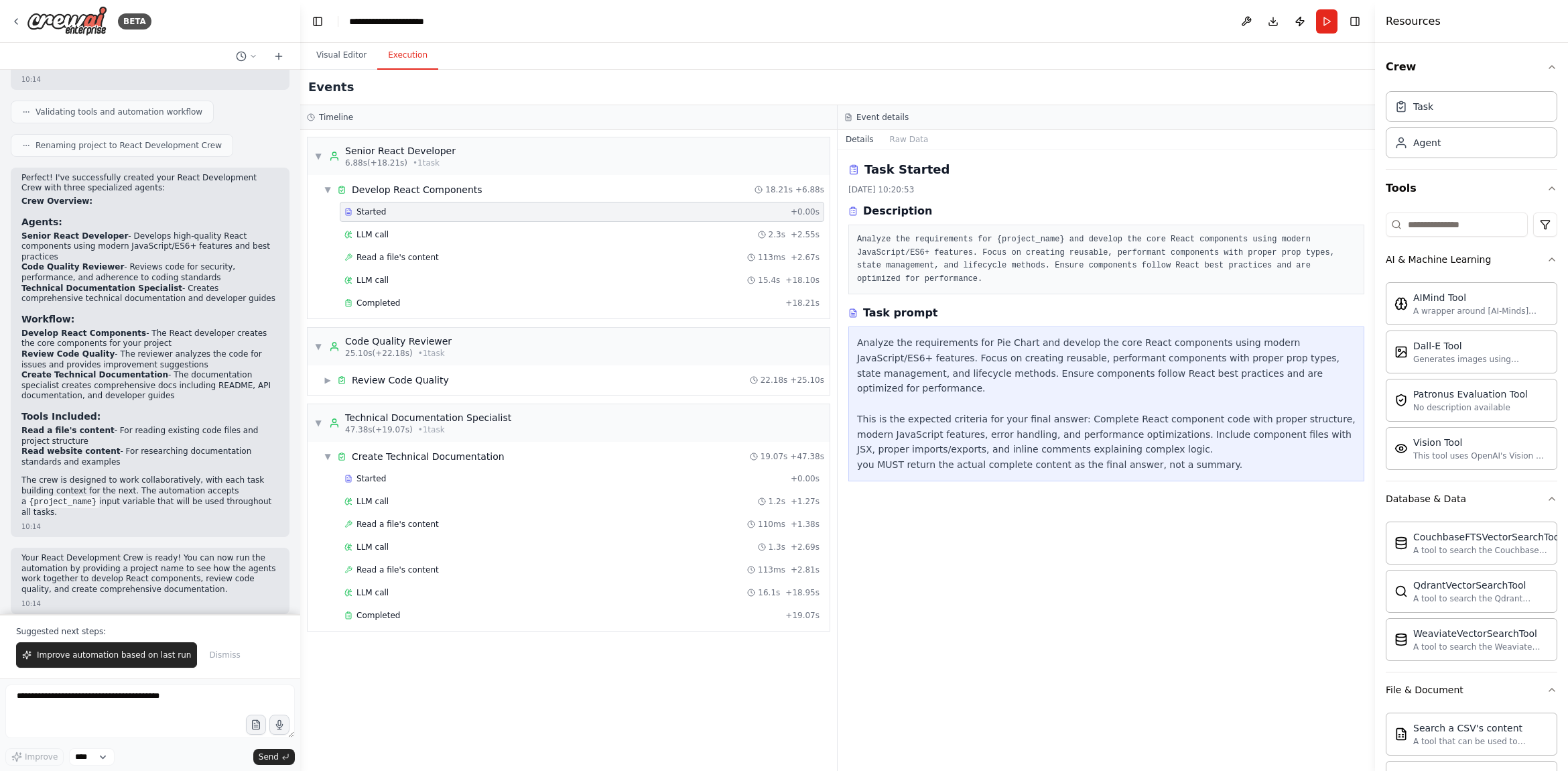
click at [393, 208] on div "Started" at bounding box center [565, 211] width 441 height 11
click at [396, 231] on div "LLM call 2.3s + 2.55s" at bounding box center [582, 235] width 475 height 11
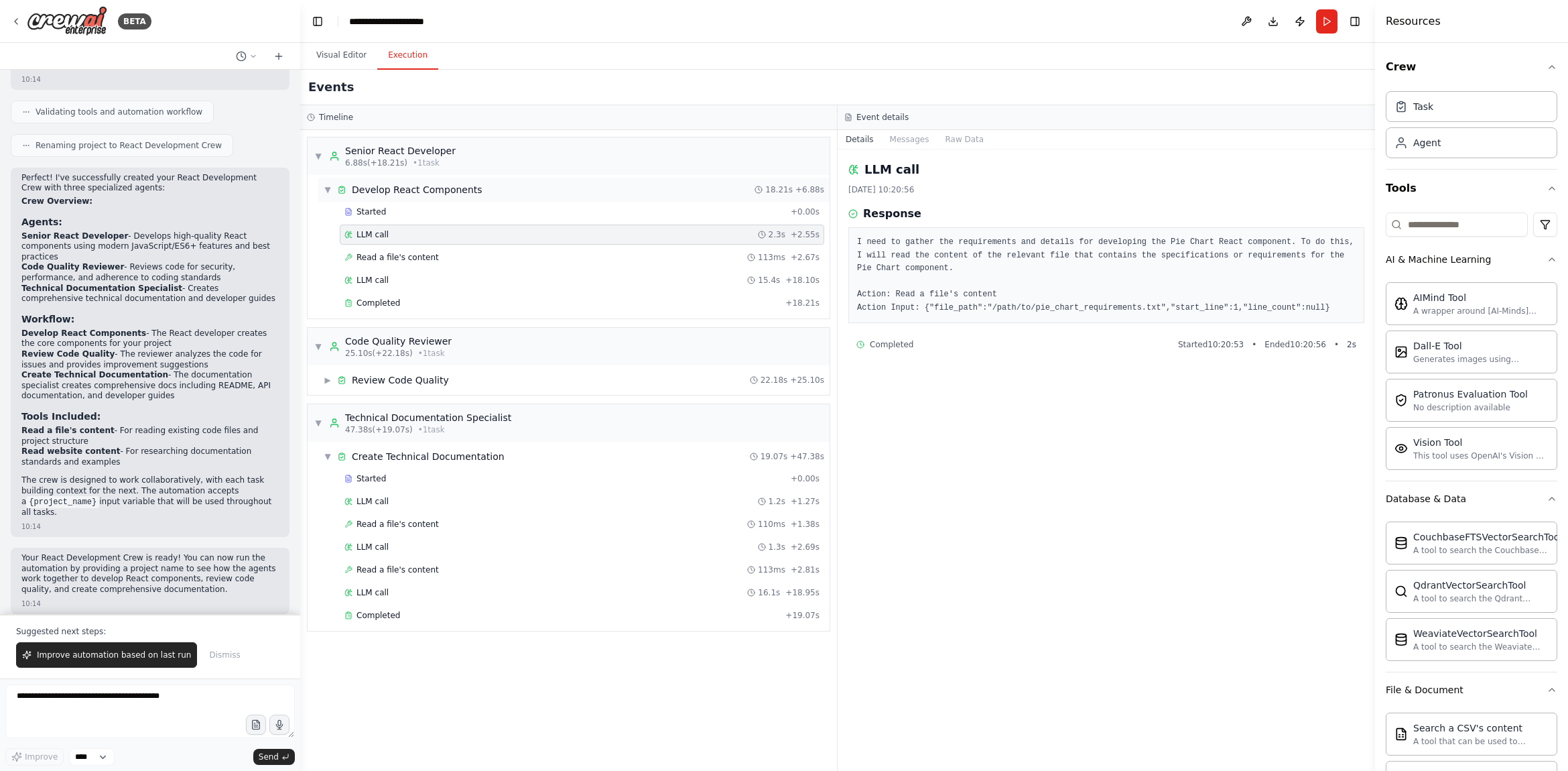
drag, startPoint x: 404, startPoint y: 209, endPoint x: 419, endPoint y: 197, distance: 19.2
click at [405, 208] on div "Started" at bounding box center [565, 211] width 441 height 11
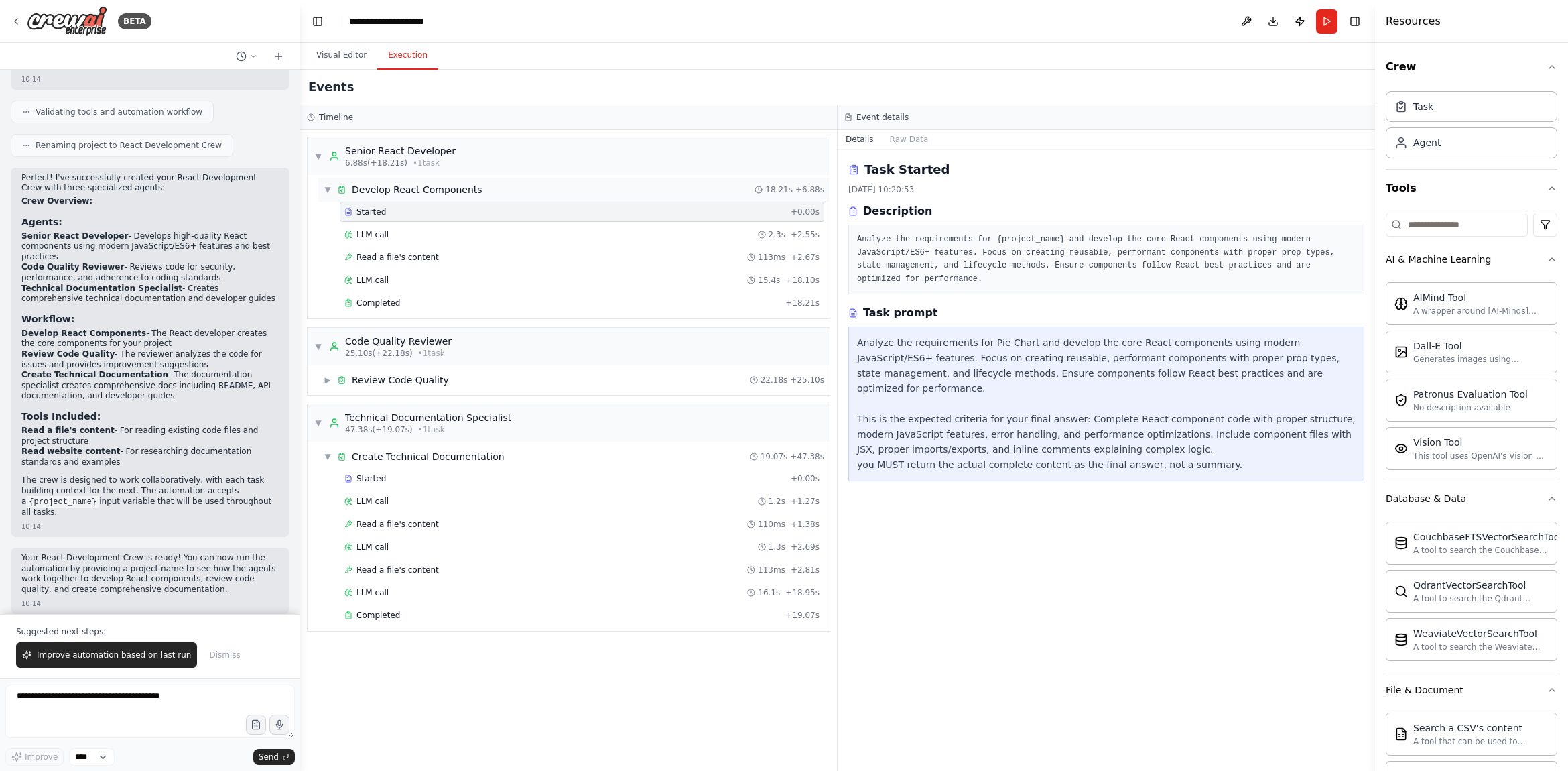
click at [437, 188] on div "Develop React Components" at bounding box center [417, 190] width 131 height 14
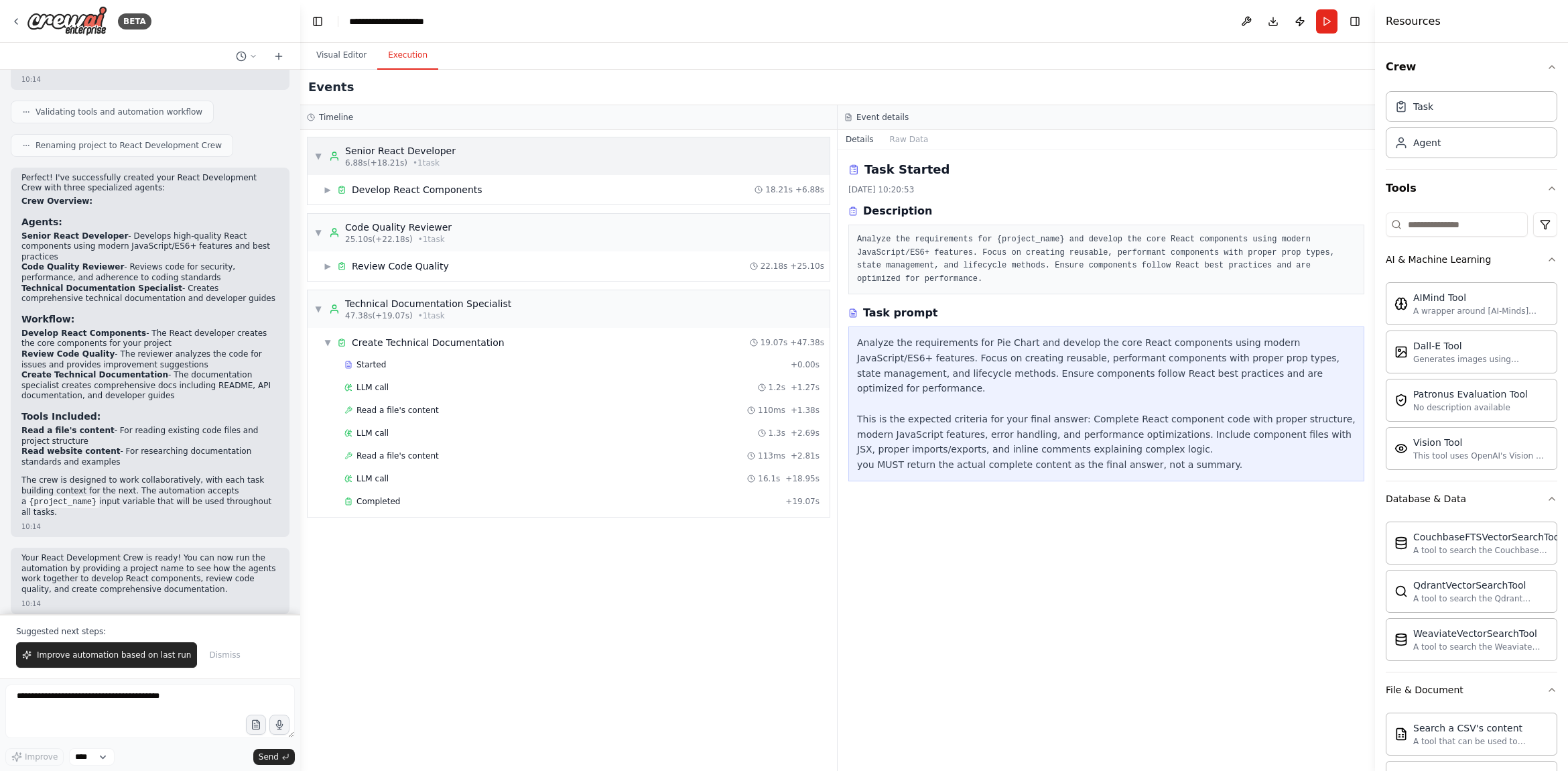
click at [469, 162] on div "▼ Senior React Developer 6.88s (+18.21s) • 1 task" at bounding box center [569, 156] width 522 height 38
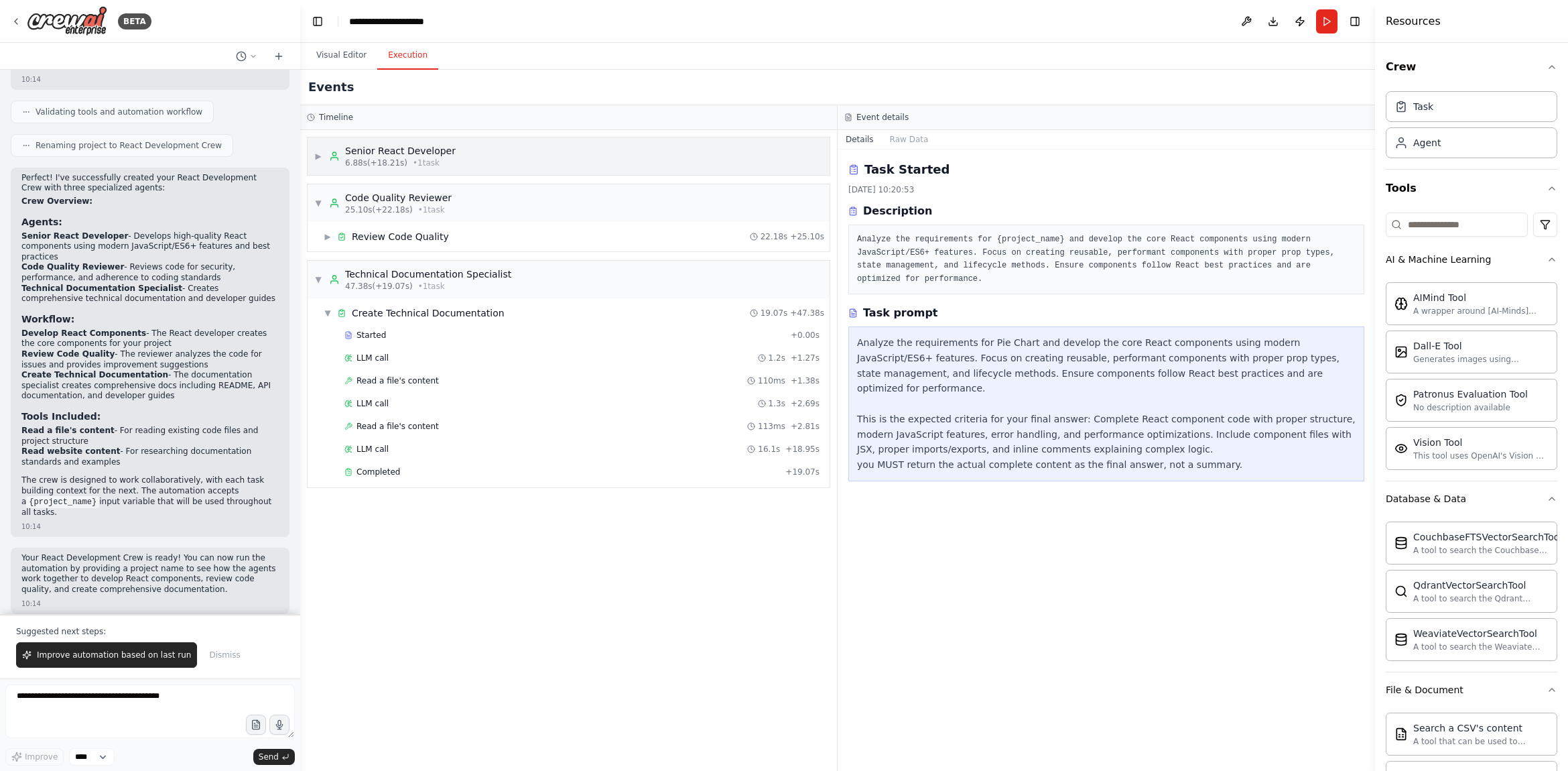
click at [447, 162] on div "6.88s (+18.21s) • 1 task" at bounding box center [400, 162] width 111 height 11
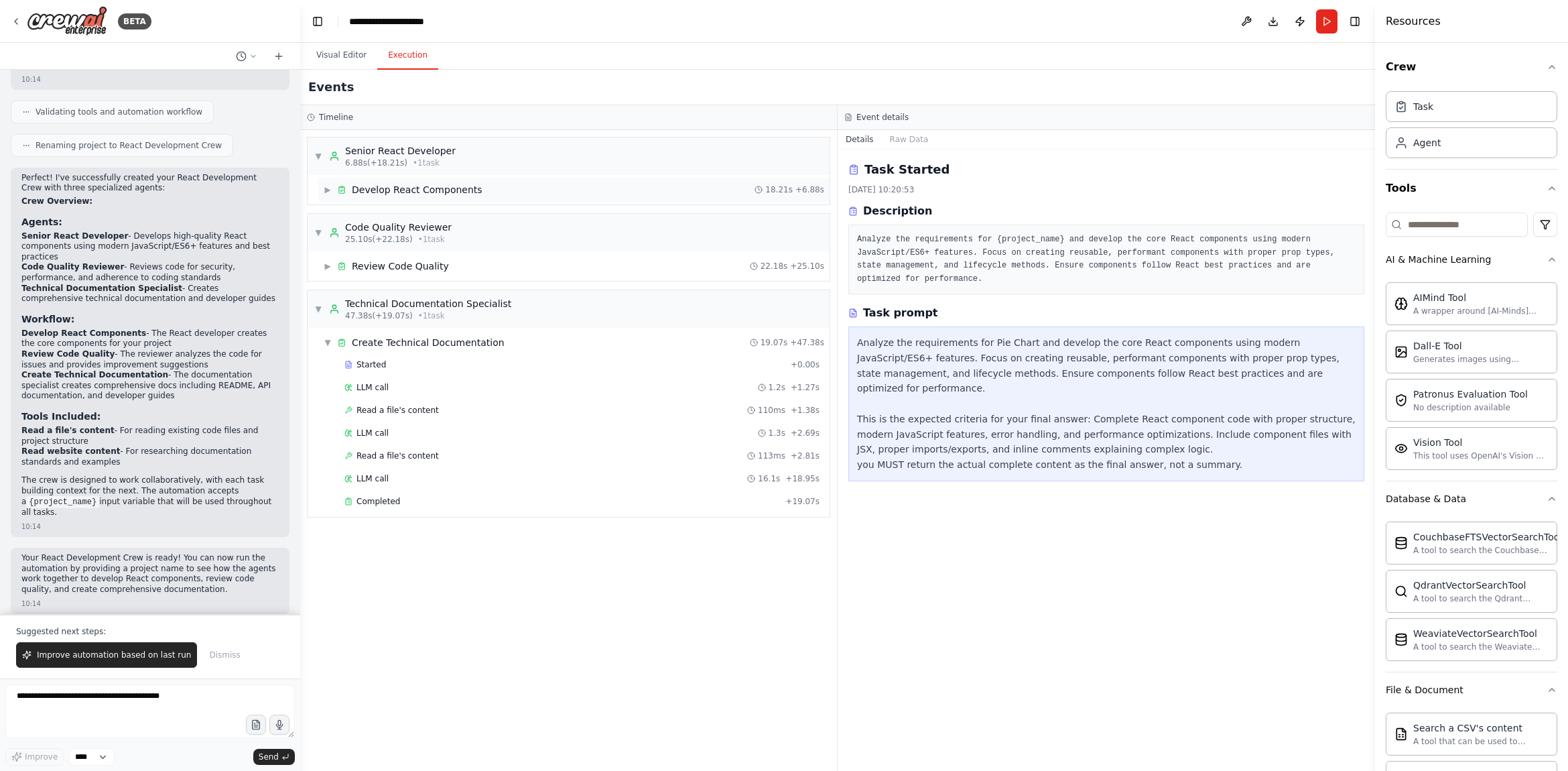
click at [449, 187] on div "Develop React Components" at bounding box center [417, 190] width 131 height 14
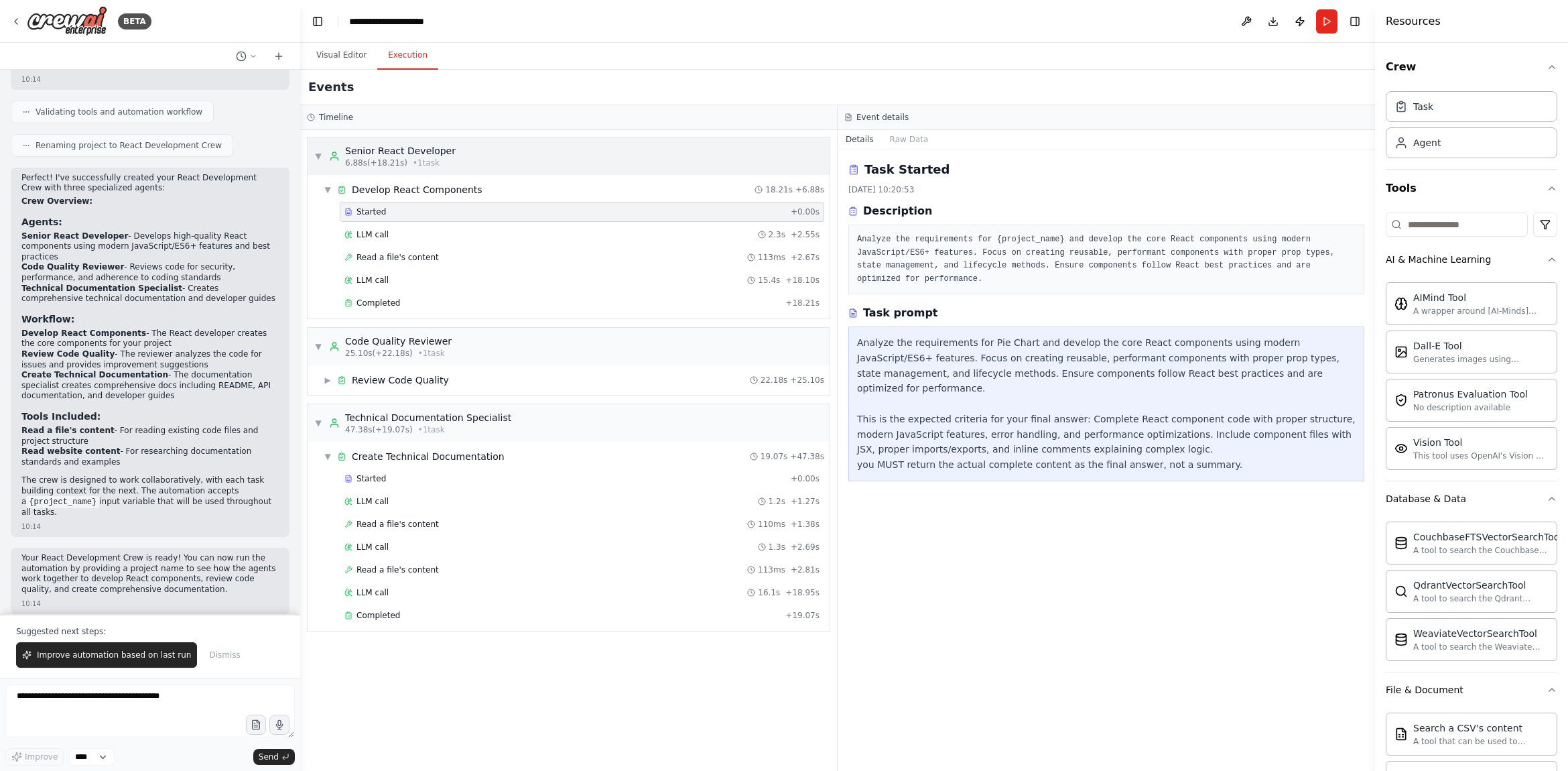
click at [461, 163] on div "▼ Senior React Developer 6.88s (+18.21s) • 1 task" at bounding box center [569, 156] width 522 height 38
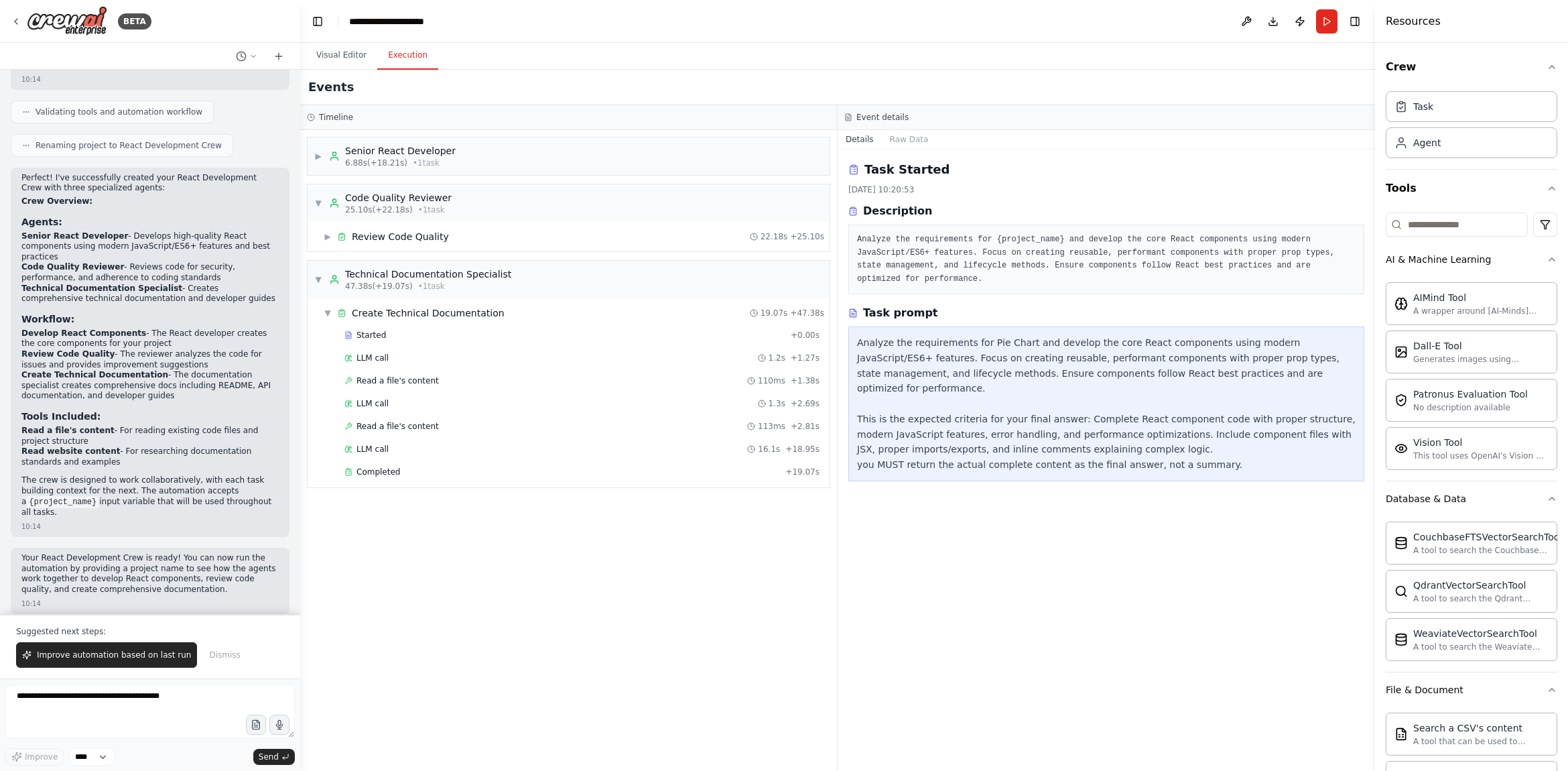
click at [460, 184] on div "▼ Code Quality Reviewer 25.10s (+22.18s) • 1 task ▶ Review Code Quality 22.18s …" at bounding box center [569, 217] width 523 height 68
click at [910, 141] on button "Raw Data" at bounding box center [908, 139] width 55 height 19
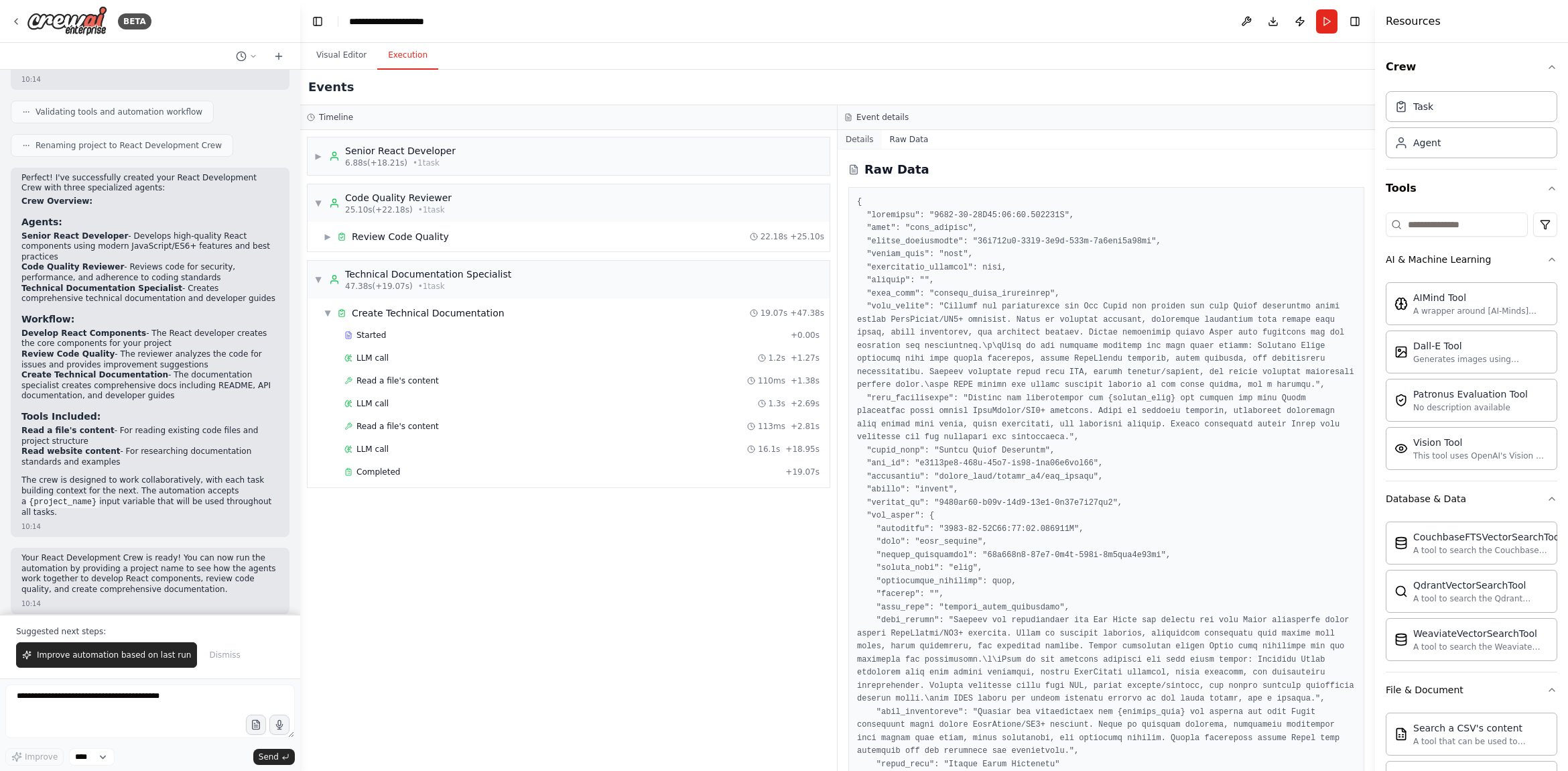
click at [853, 138] on button "Details" at bounding box center [860, 139] width 44 height 19
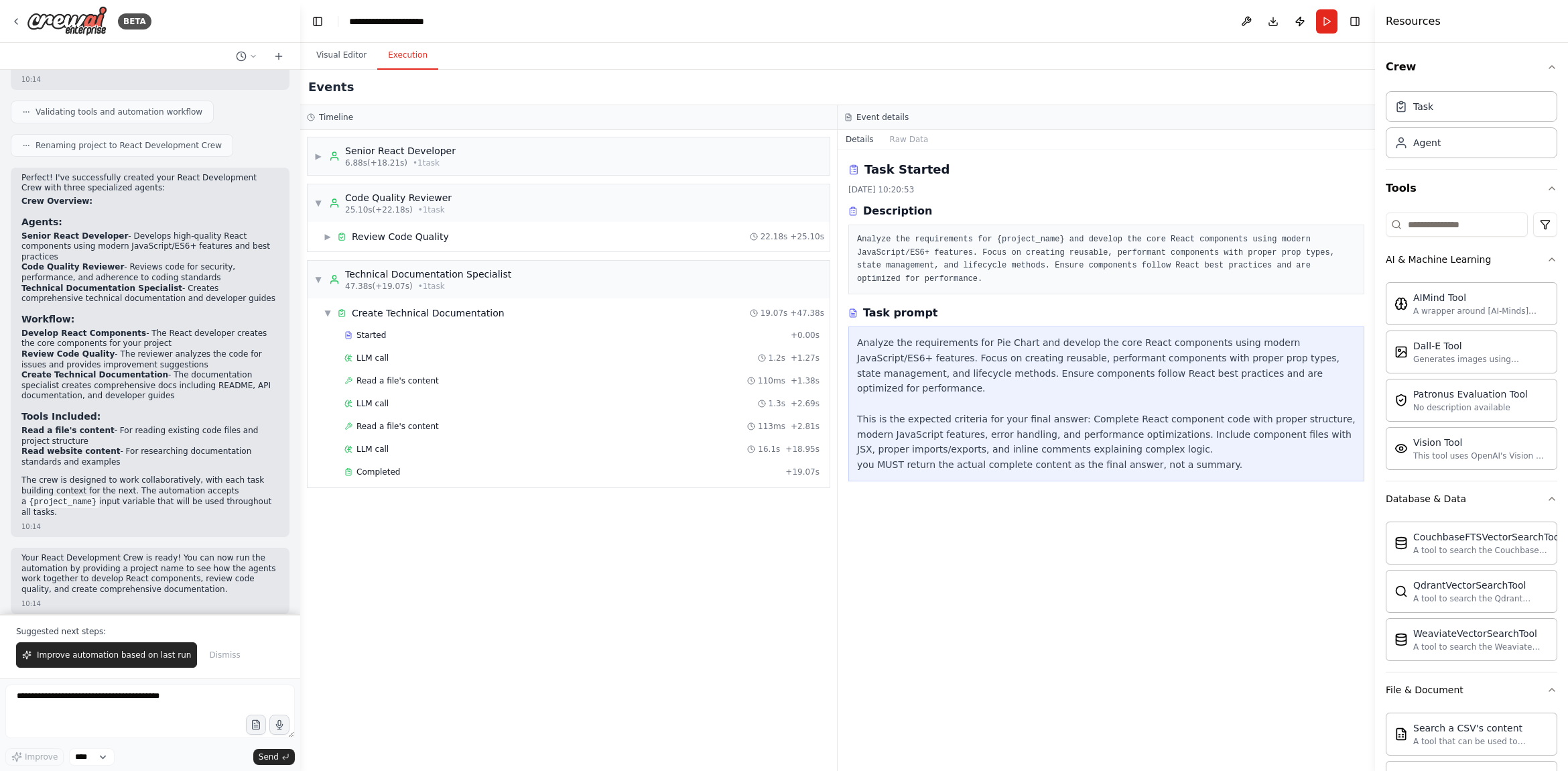
drag, startPoint x: 893, startPoint y: 174, endPoint x: 864, endPoint y: 175, distance: 29.0
click at [893, 175] on h2 "Task Started" at bounding box center [906, 169] width 85 height 19
click at [975, 182] on div "Task Started 22.09.2025, 10:20:53 Description Analyze the requirements for {pro…" at bounding box center [1106, 227] width 516 height 134
click at [402, 200] on div "Code Quality Reviewer" at bounding box center [399, 198] width 107 height 14
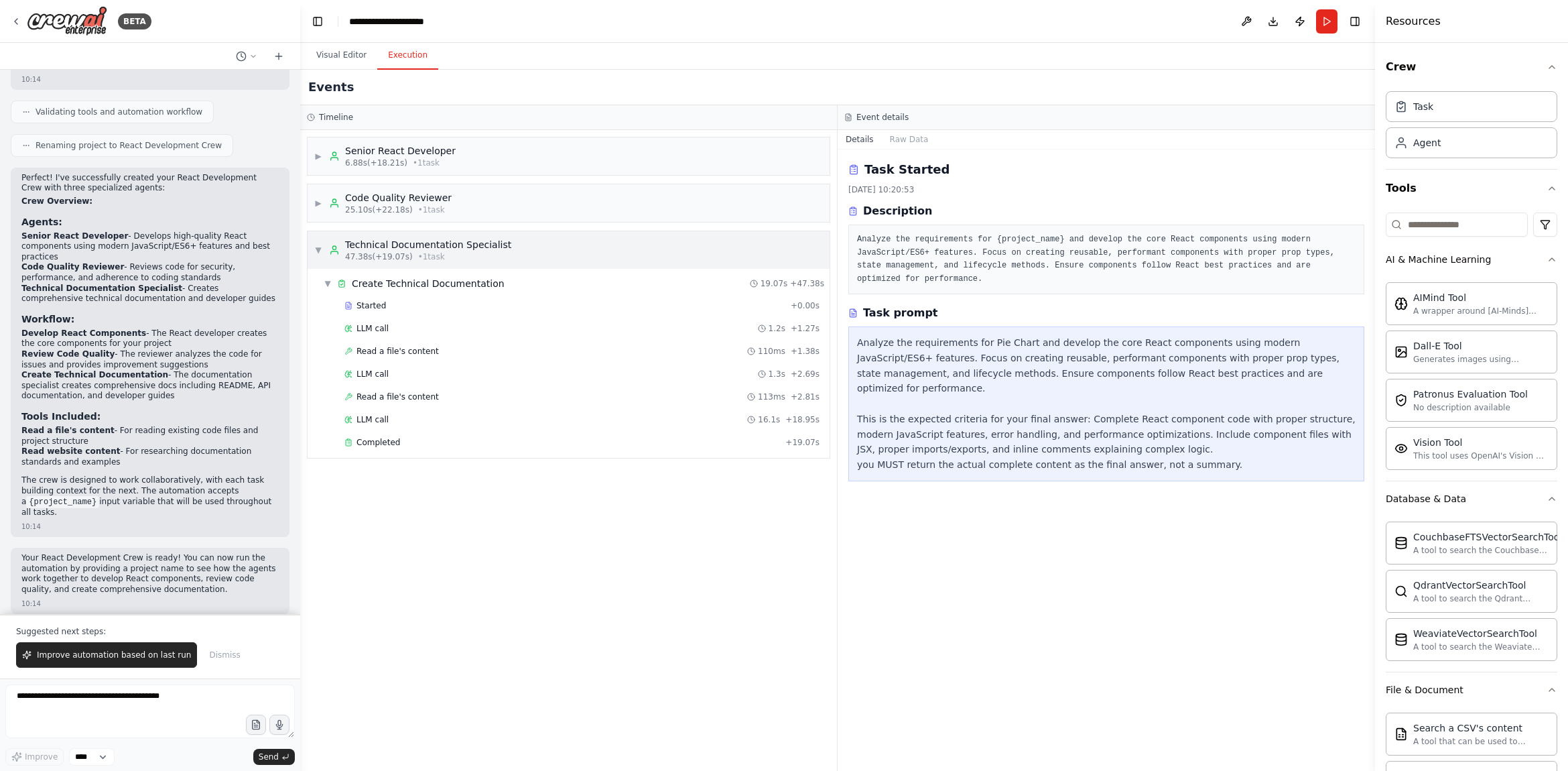
click at [396, 235] on div "▼ Technical Documentation Specialist 47.38s (+19.07s) • 1 task" at bounding box center [569, 250] width 522 height 38
click at [391, 208] on span "25.10s (+22.18s)" at bounding box center [379, 210] width 68 height 11
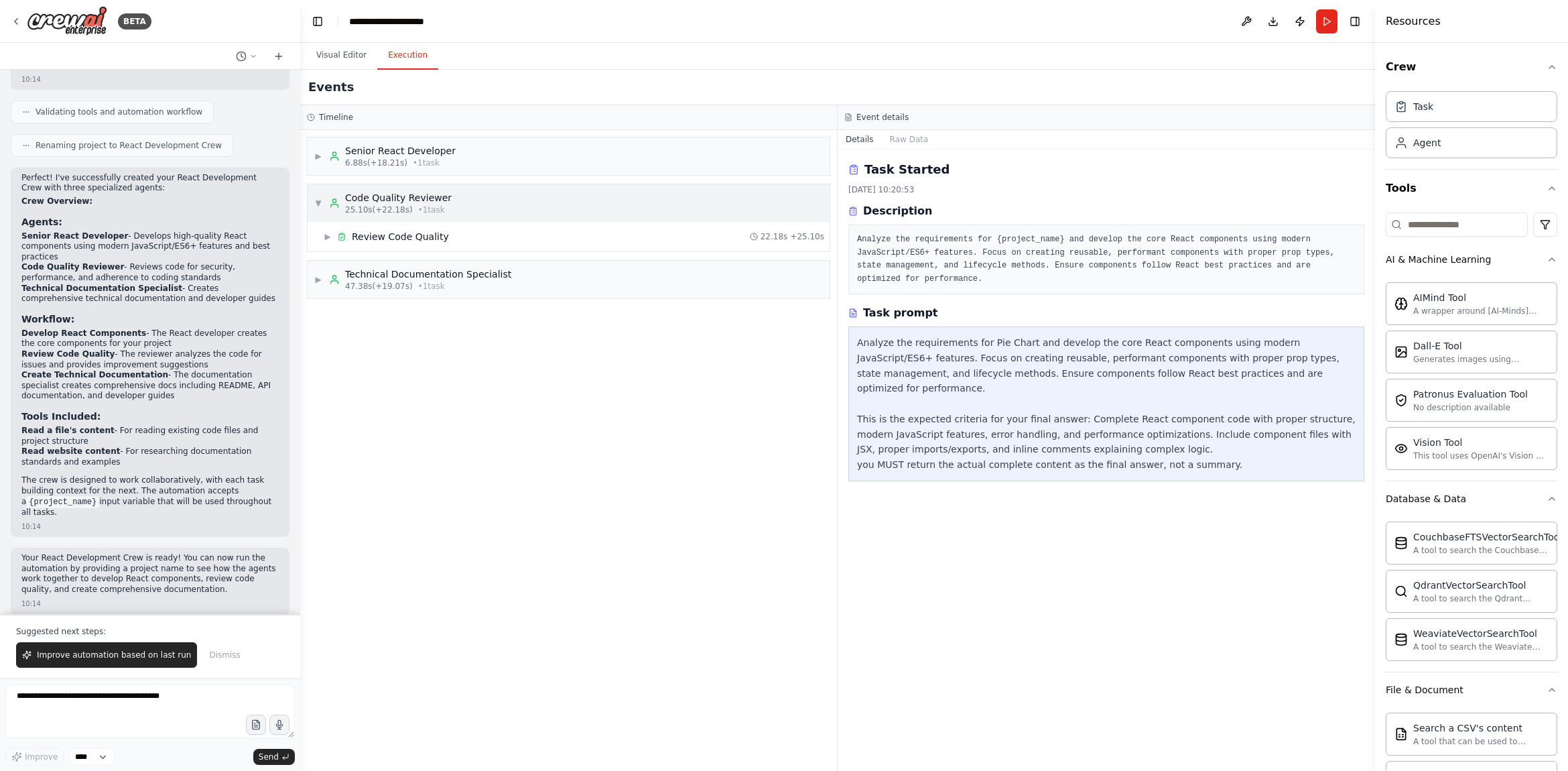
click at [323, 201] on div "▼ Code Quality Reviewer 25.10s (+22.18s) • 1 task" at bounding box center [383, 203] width 138 height 24
click at [323, 201] on div "▶ Code Quality Reviewer 25.10s (+22.18s) • 1 task" at bounding box center [383, 203] width 138 height 24
click at [331, 232] on span "▶" at bounding box center [327, 236] width 8 height 11
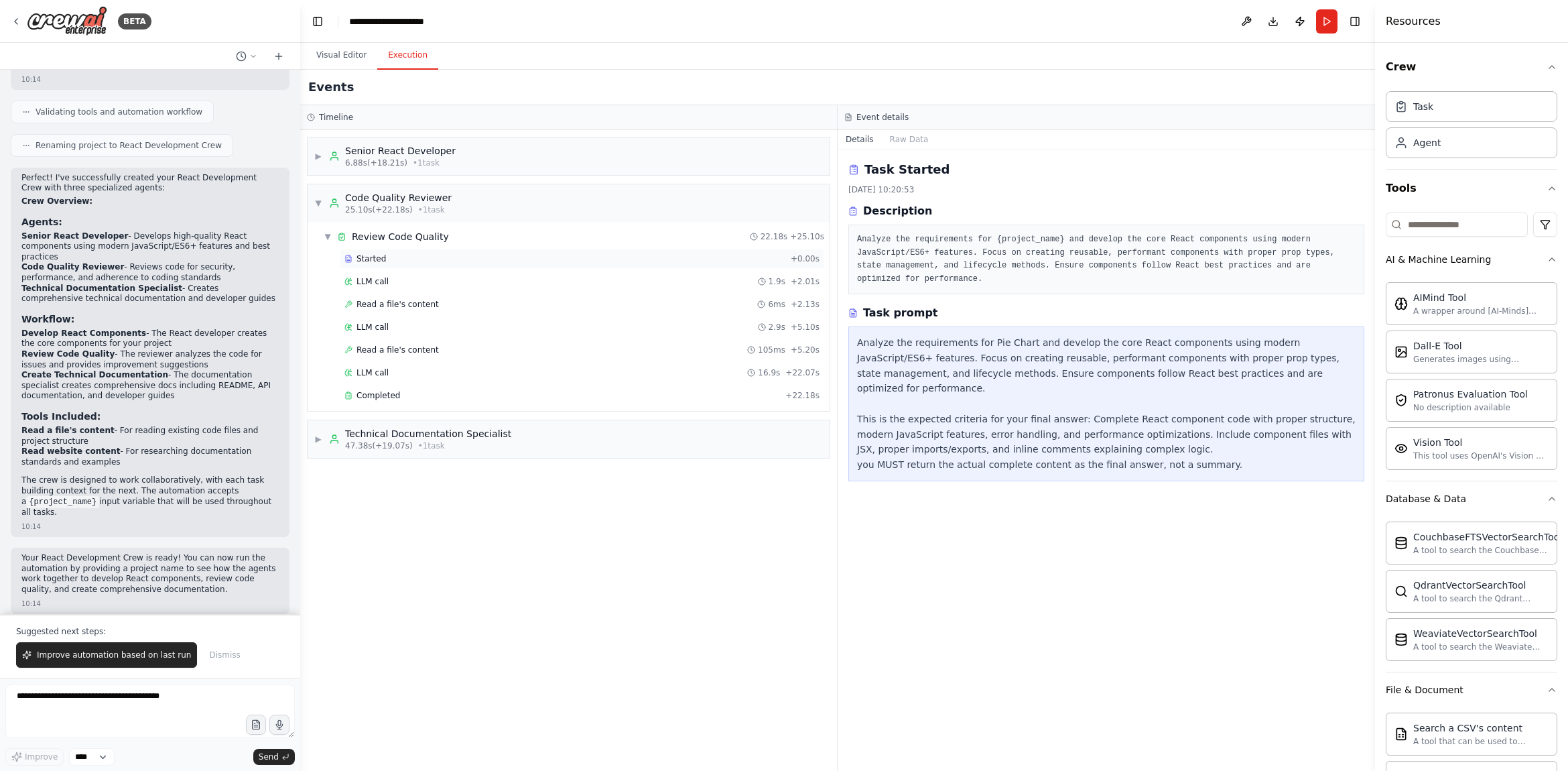
click at [395, 256] on div "Started" at bounding box center [565, 259] width 441 height 11
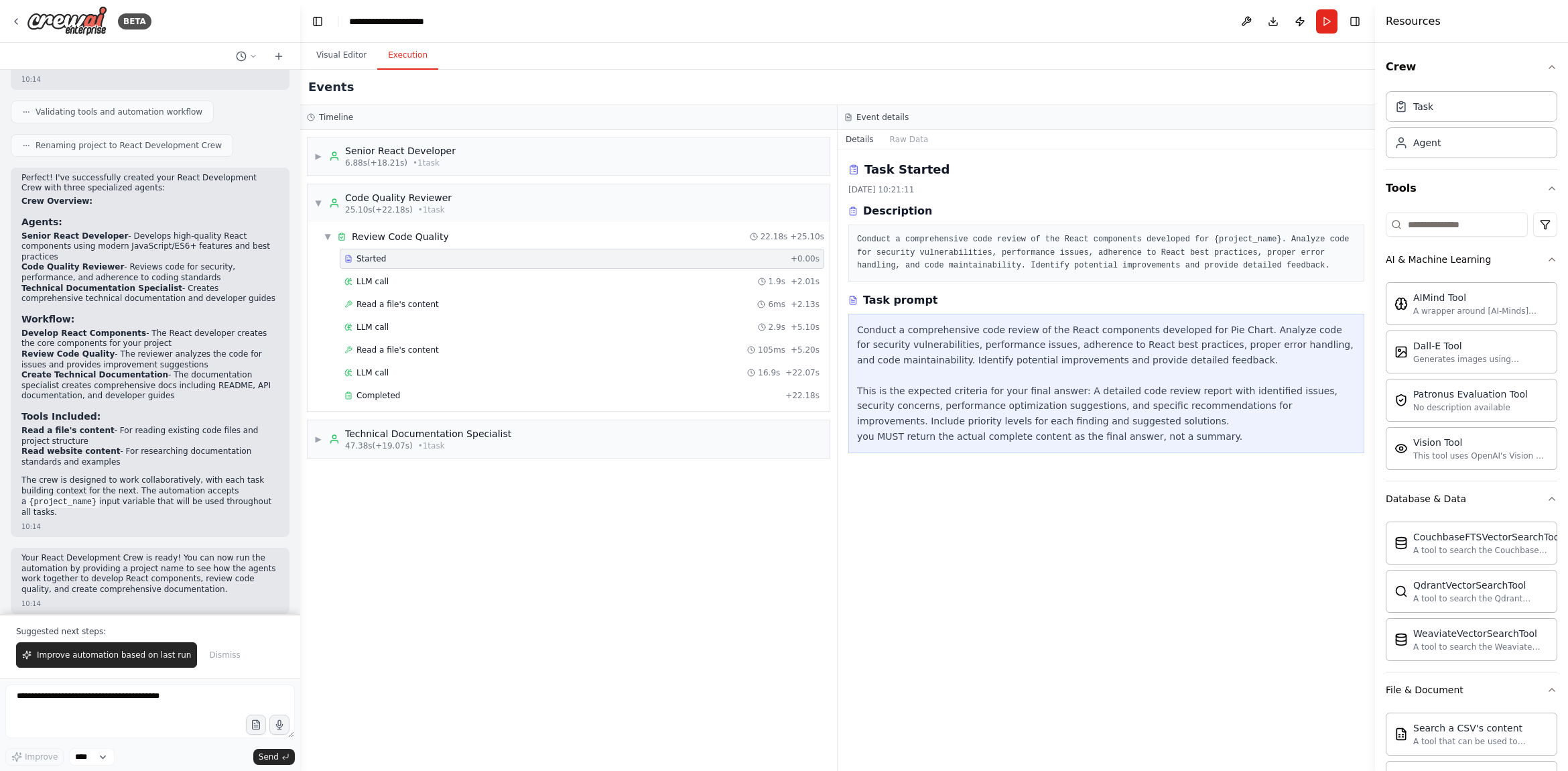
click at [927, 263] on pre "Conduct a comprehensive code review of the React components developed for {proj…" at bounding box center [1105, 253] width 499 height 40
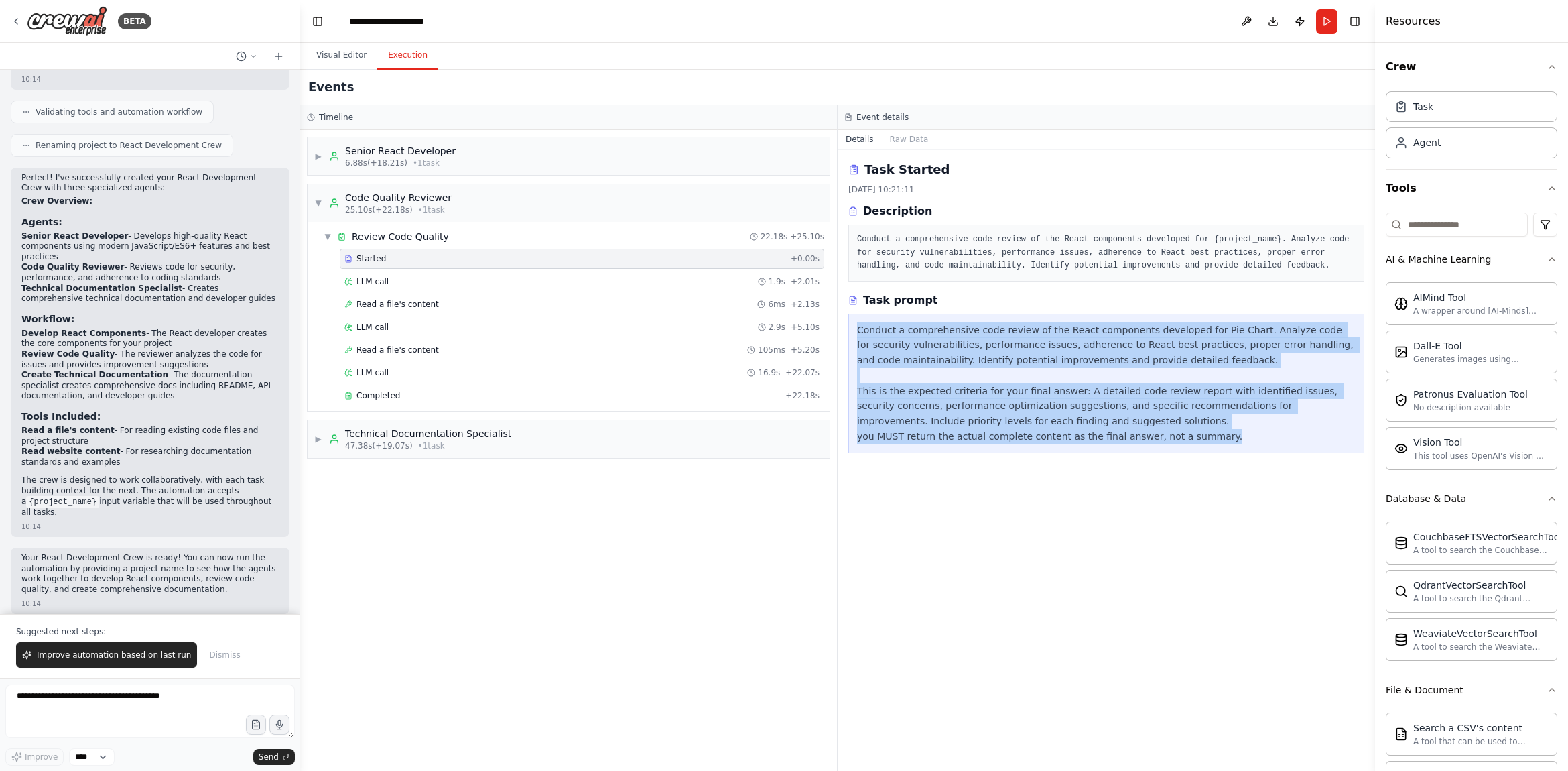
drag, startPoint x: 857, startPoint y: 329, endPoint x: 1275, endPoint y: 474, distance: 442.4
click at [1283, 478] on div "Task Started 22.09.2025, 10:21:11 Description Conduct a comprehensive code revi…" at bounding box center [1106, 460] width 538 height 621
click at [1200, 421] on div "Conduct a comprehensive code review of the React components developed for Pie C…" at bounding box center [1105, 384] width 499 height 122
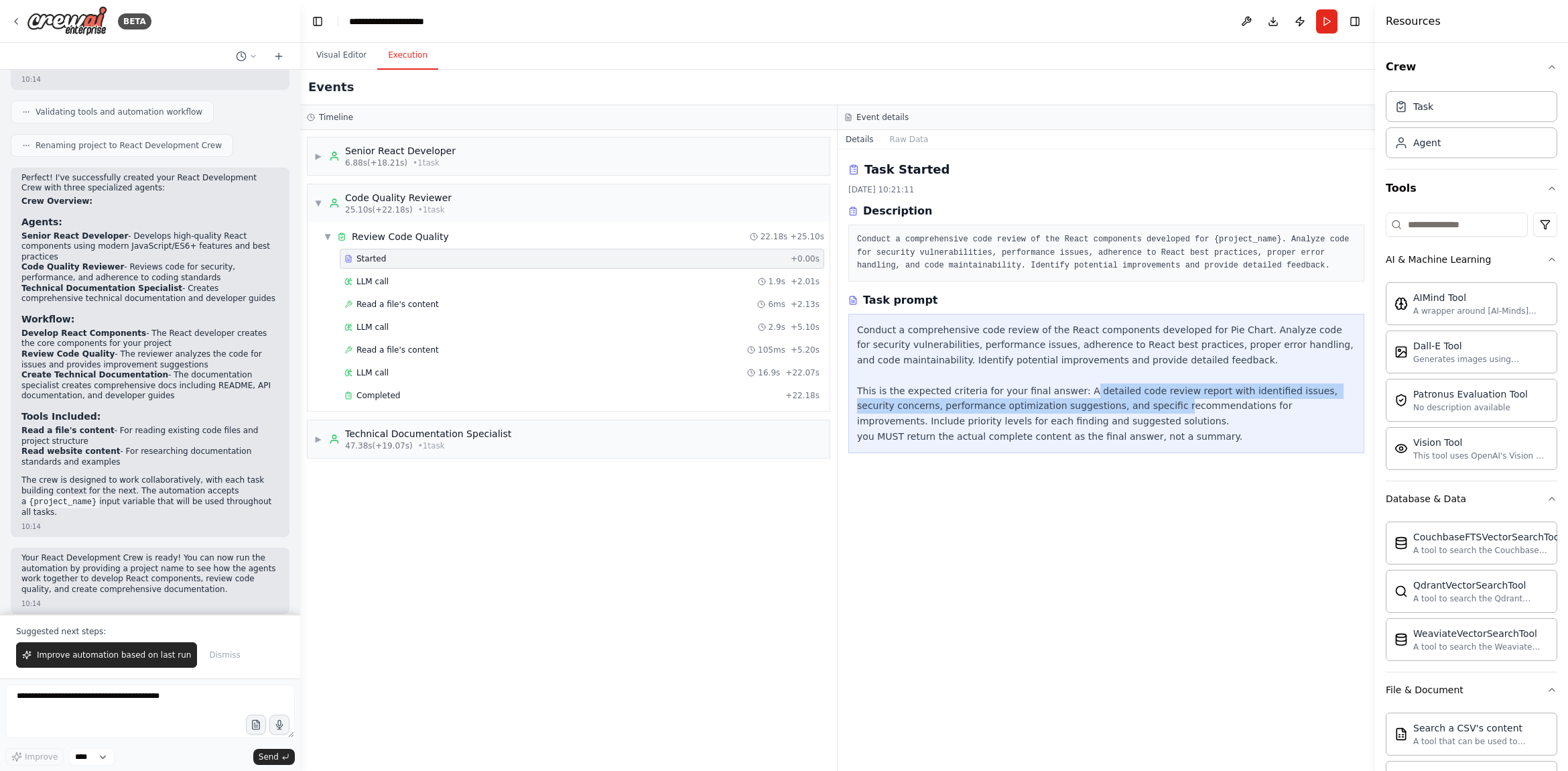
drag, startPoint x: 1124, startPoint y: 401, endPoint x: 1014, endPoint y: 360, distance: 117.4
click at [1075, 384] on div "Conduct a comprehensive code review of the React components developed for Pie C…" at bounding box center [1105, 384] width 499 height 122
click at [996, 354] on div "Conduct a comprehensive code review of the React components developed for Pie C…" at bounding box center [1105, 384] width 499 height 122
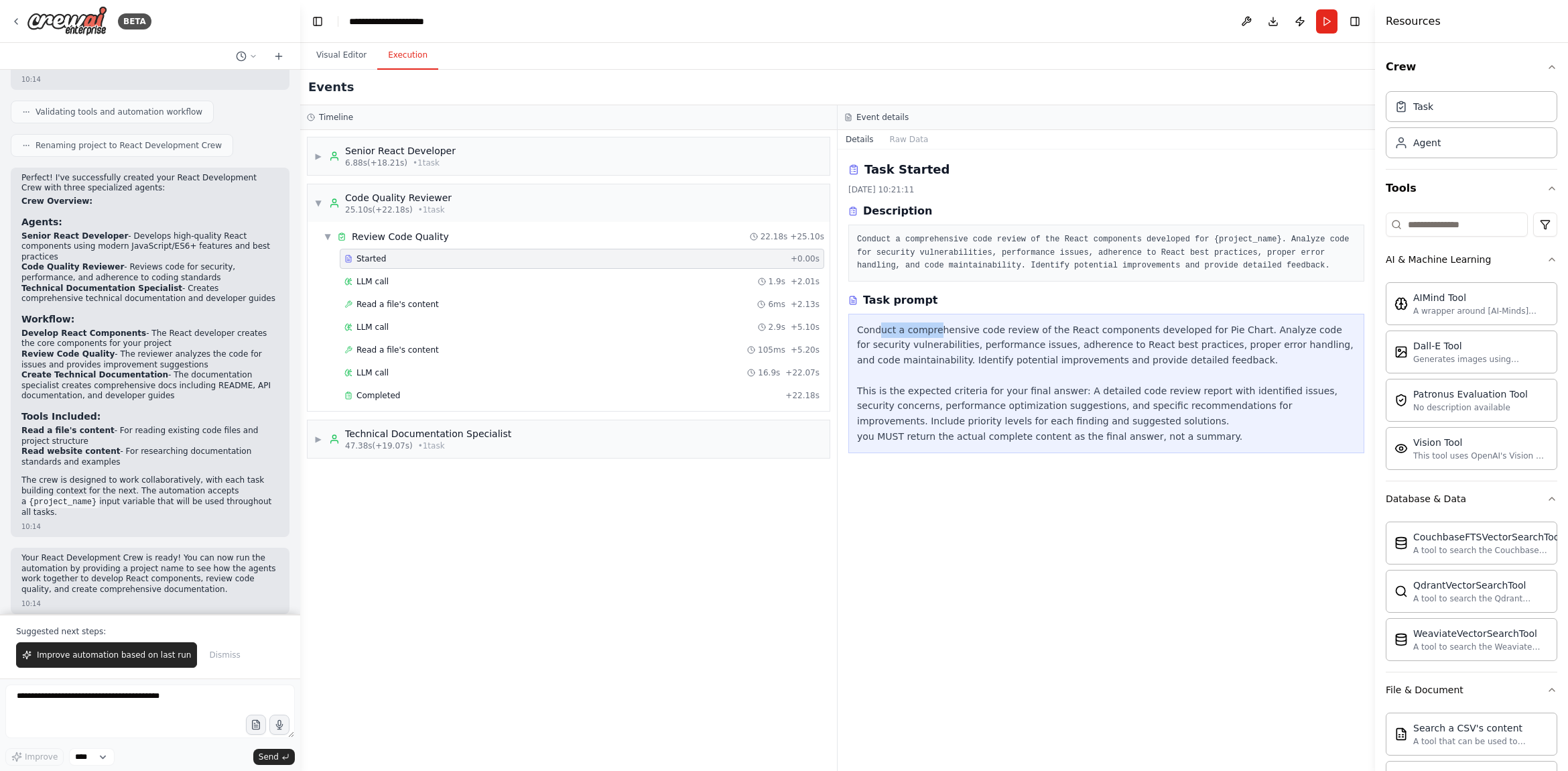
click at [870, 323] on div "Conduct a comprehensive code review of the React components developed for Pie C…" at bounding box center [1105, 384] width 499 height 122
click at [845, 317] on div "Task Started 22.09.2025, 10:21:11 Description Conduct a comprehensive code revi…" at bounding box center [1106, 460] width 538 height 621
drag, startPoint x: 868, startPoint y: 324, endPoint x: 861, endPoint y: 329, distance: 8.6
click at [868, 329] on div "Conduct a comprehensive code review of the React components developed for Pie C…" at bounding box center [1105, 384] width 499 height 122
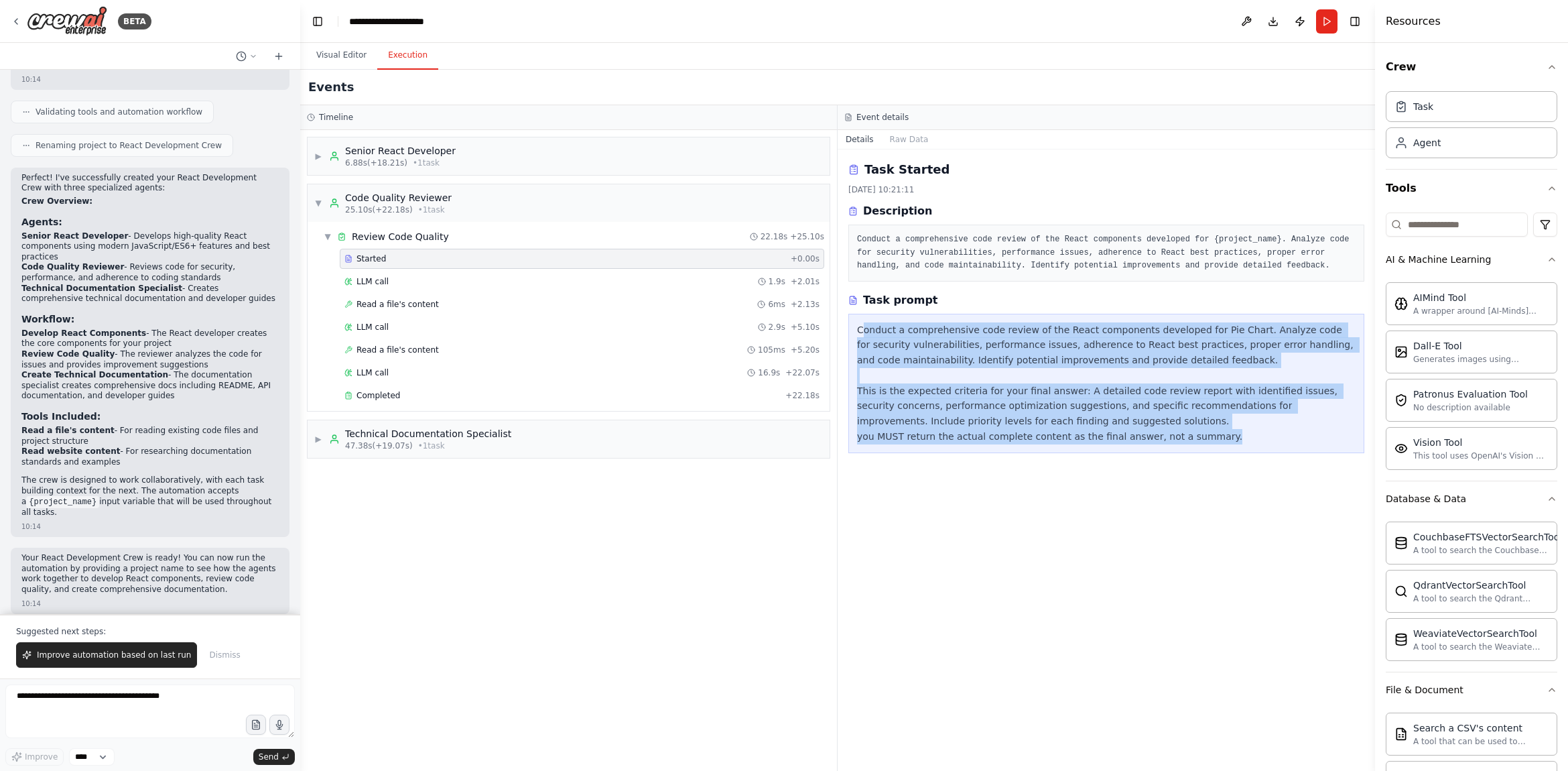
drag, startPoint x: 861, startPoint y: 329, endPoint x: 1213, endPoint y: 436, distance: 367.9
click at [1221, 439] on div "Conduct a comprehensive code review of the React components developed for Pie C…" at bounding box center [1105, 384] width 499 height 122
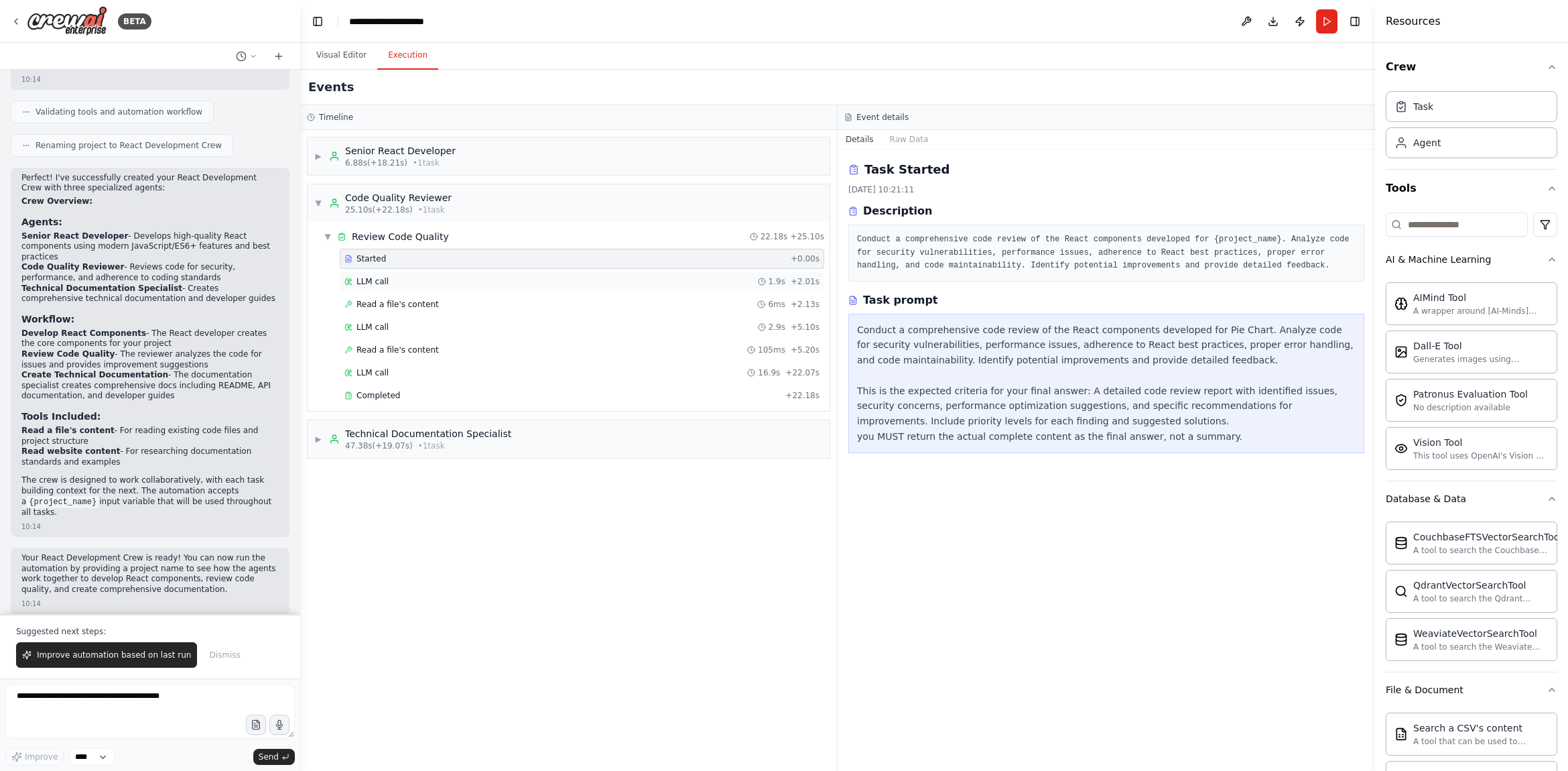
click at [502, 275] on div "LLM call 1.9s + 2.01s" at bounding box center [582, 281] width 484 height 20
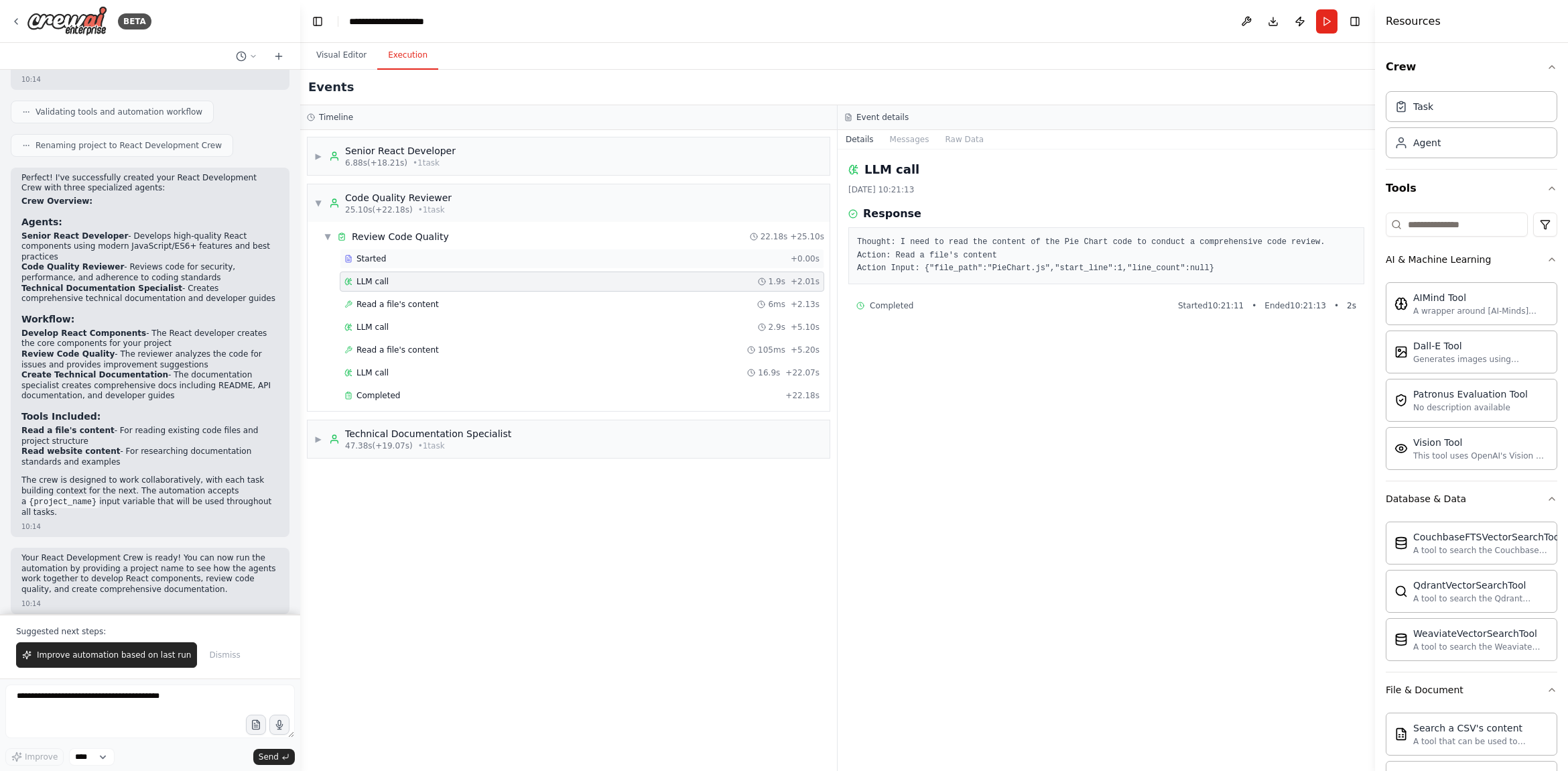
click at [420, 259] on div "Started" at bounding box center [565, 259] width 441 height 11
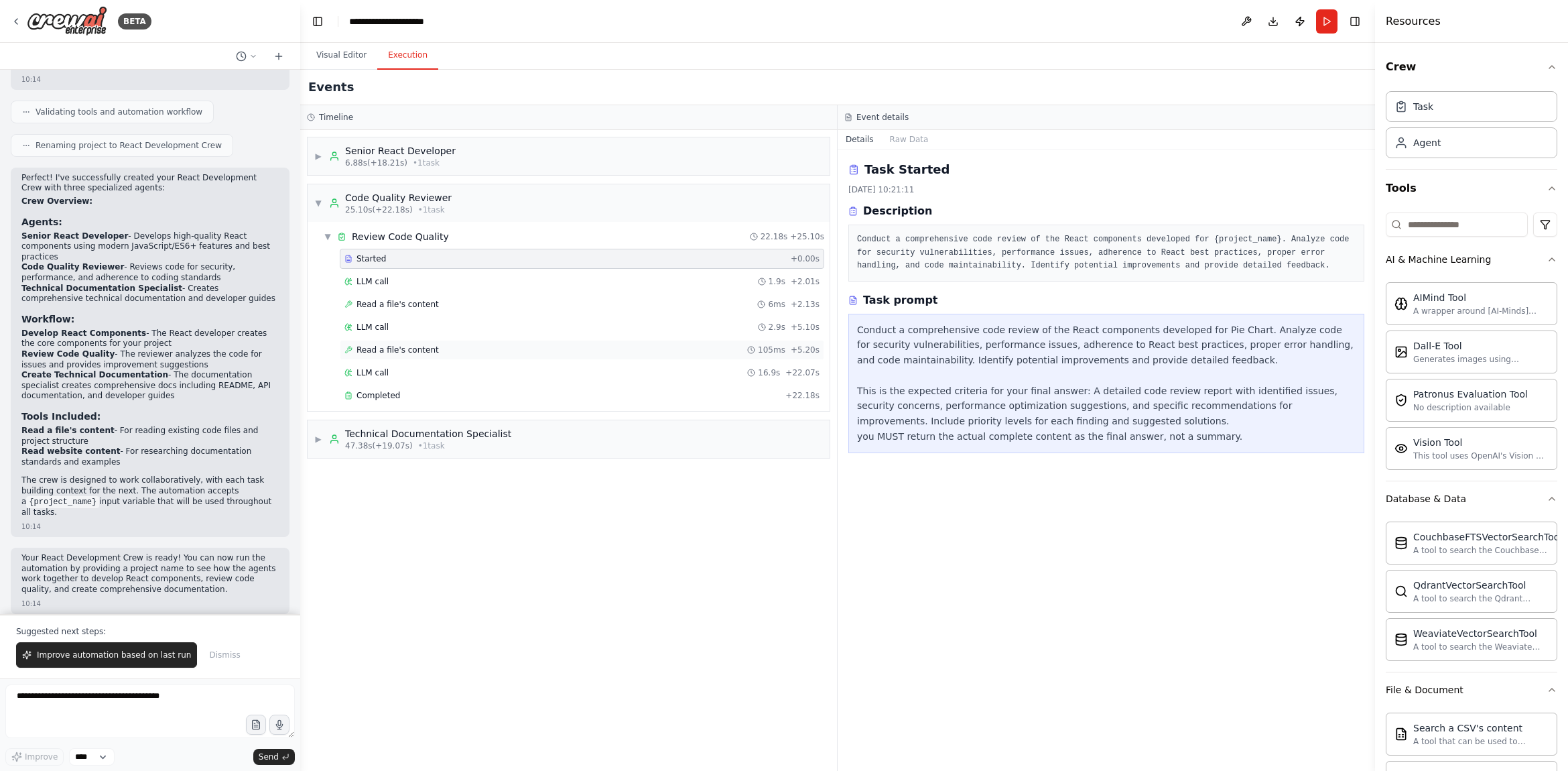
drag, startPoint x: 405, startPoint y: 335, endPoint x: 404, endPoint y: 346, distance: 11.0
click at [404, 335] on div "LLM call 2.9s + 5.10s" at bounding box center [582, 326] width 484 height 20
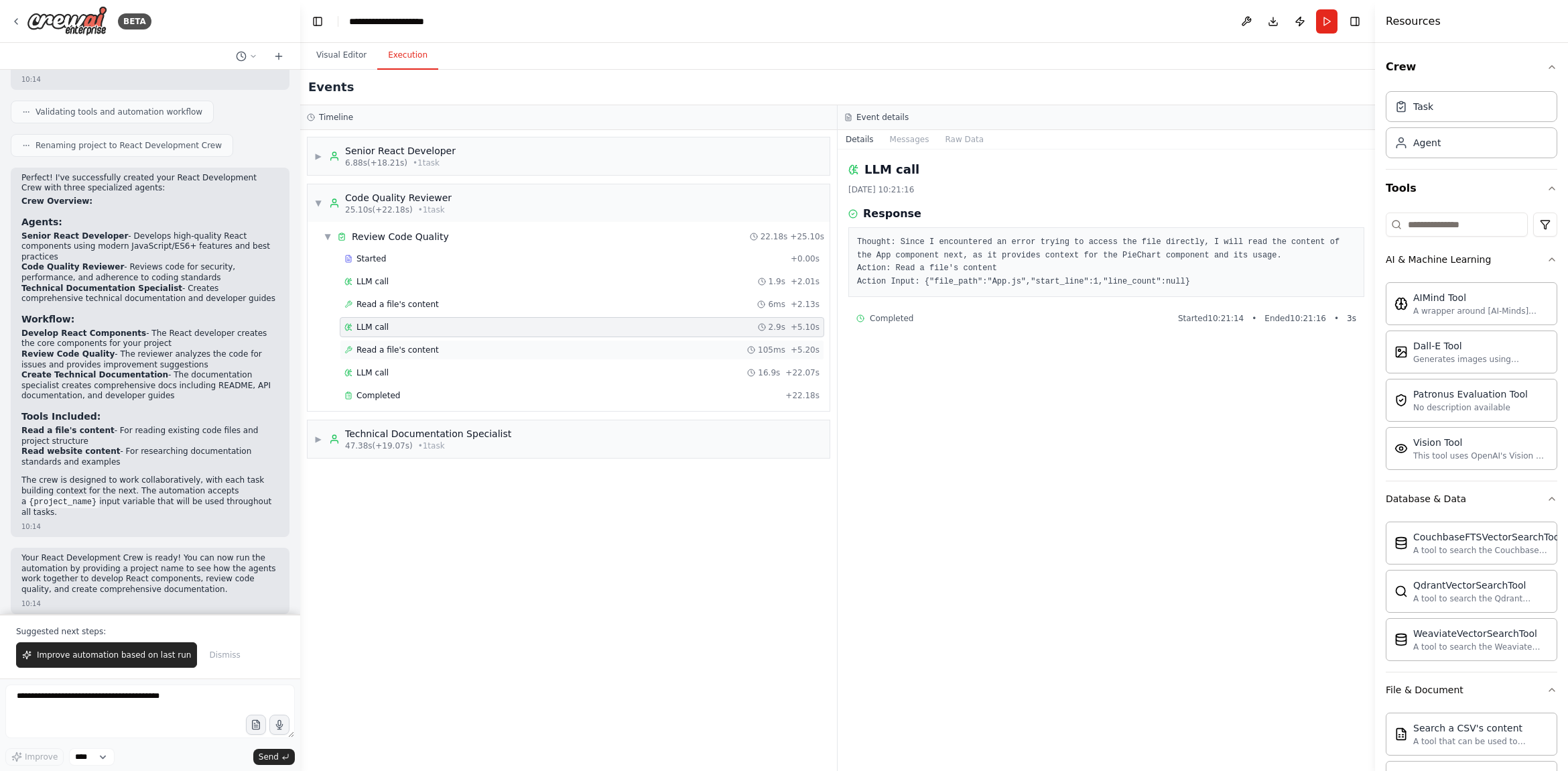
drag, startPoint x: 406, startPoint y: 396, endPoint x: 413, endPoint y: 348, distance: 48.5
click at [406, 396] on div "Completed" at bounding box center [562, 396] width 435 height 11
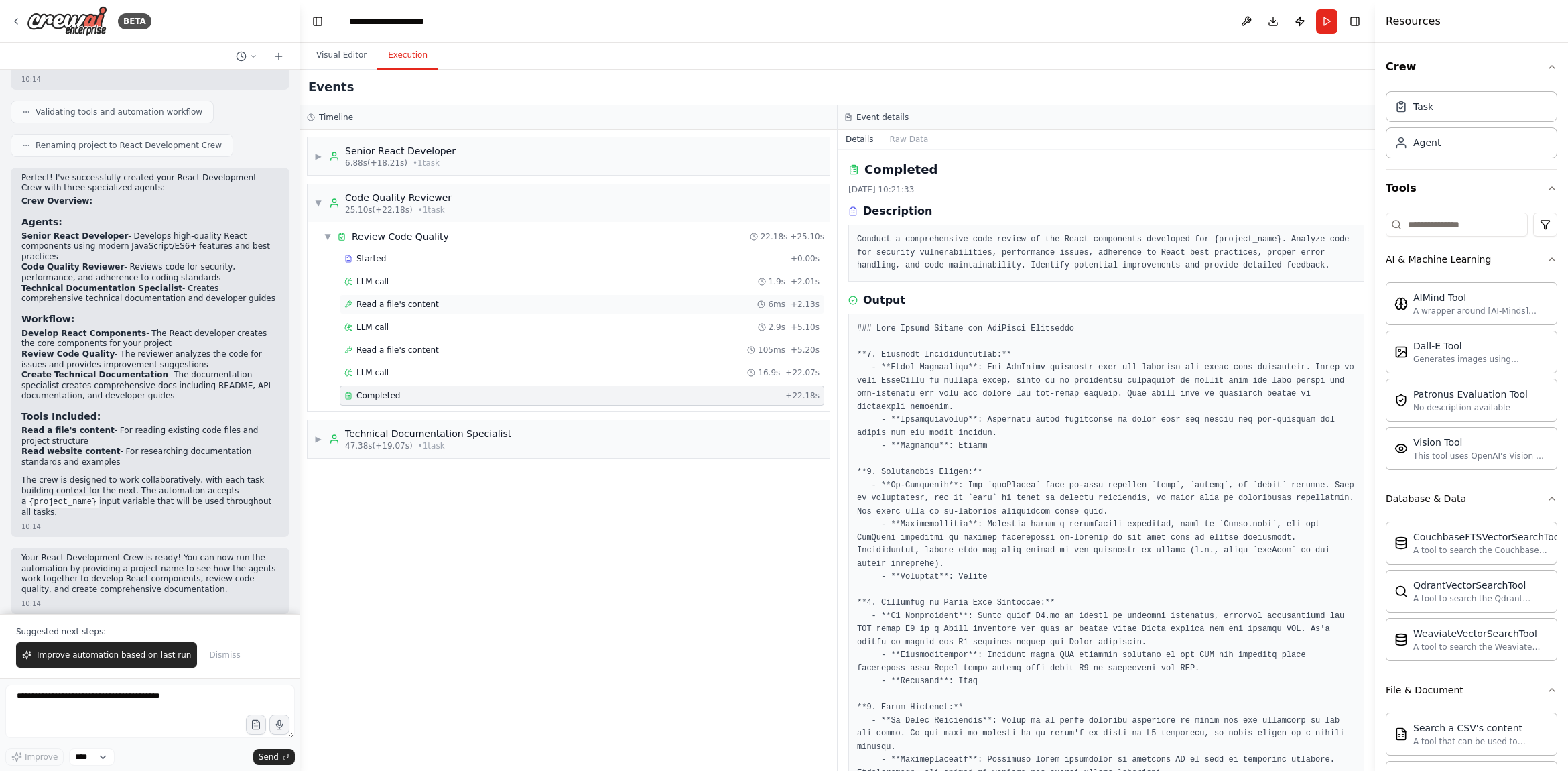
drag, startPoint x: 414, startPoint y: 326, endPoint x: 406, endPoint y: 304, distance: 23.4
click at [414, 323] on div "LLM call 2.9s + 5.10s" at bounding box center [582, 327] width 475 height 11
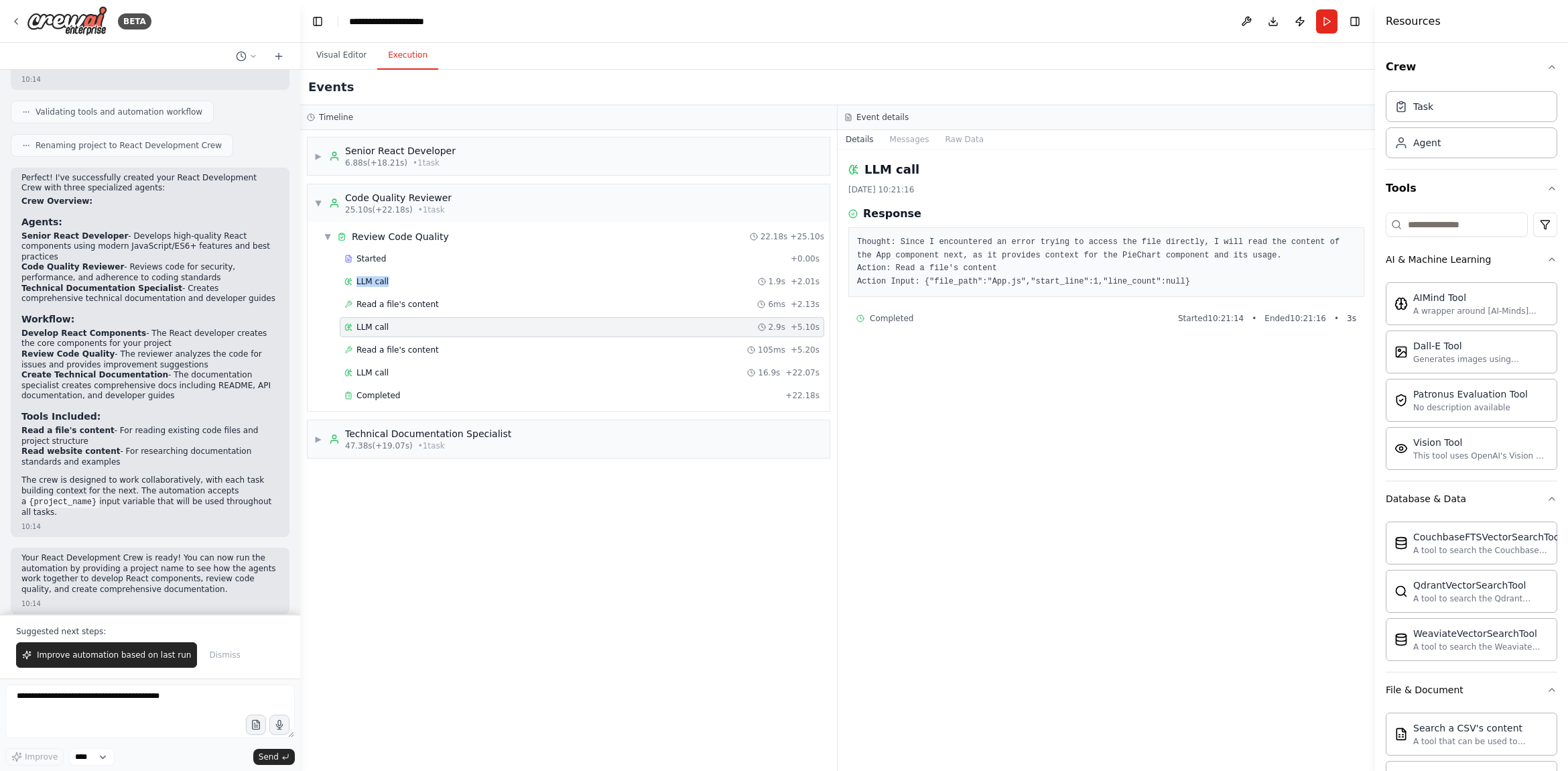
click at [402, 272] on div "LLM call 1.9s + 2.01s" at bounding box center [582, 281] width 484 height 20
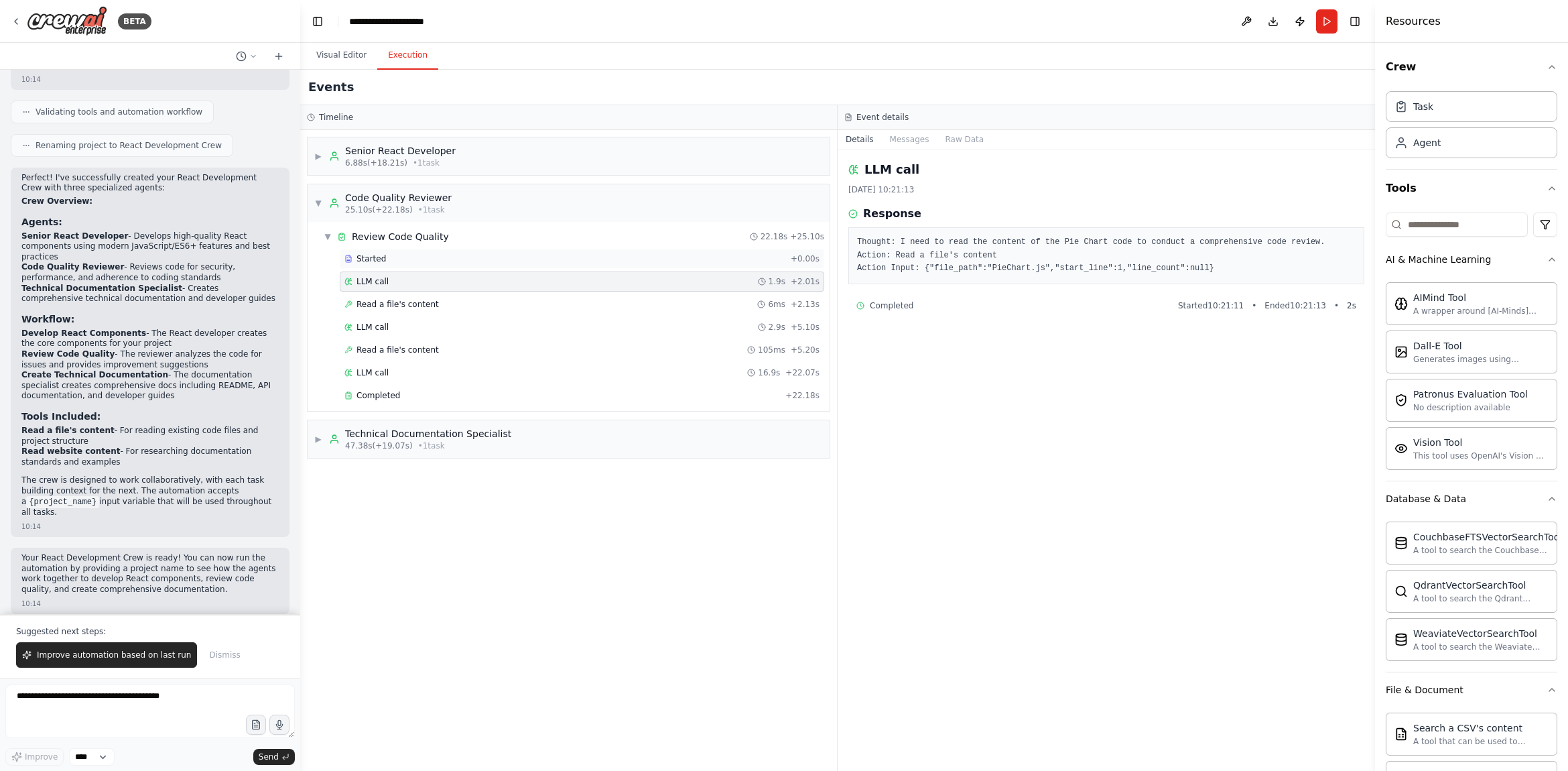
click at [402, 256] on div "Started" at bounding box center [565, 259] width 441 height 11
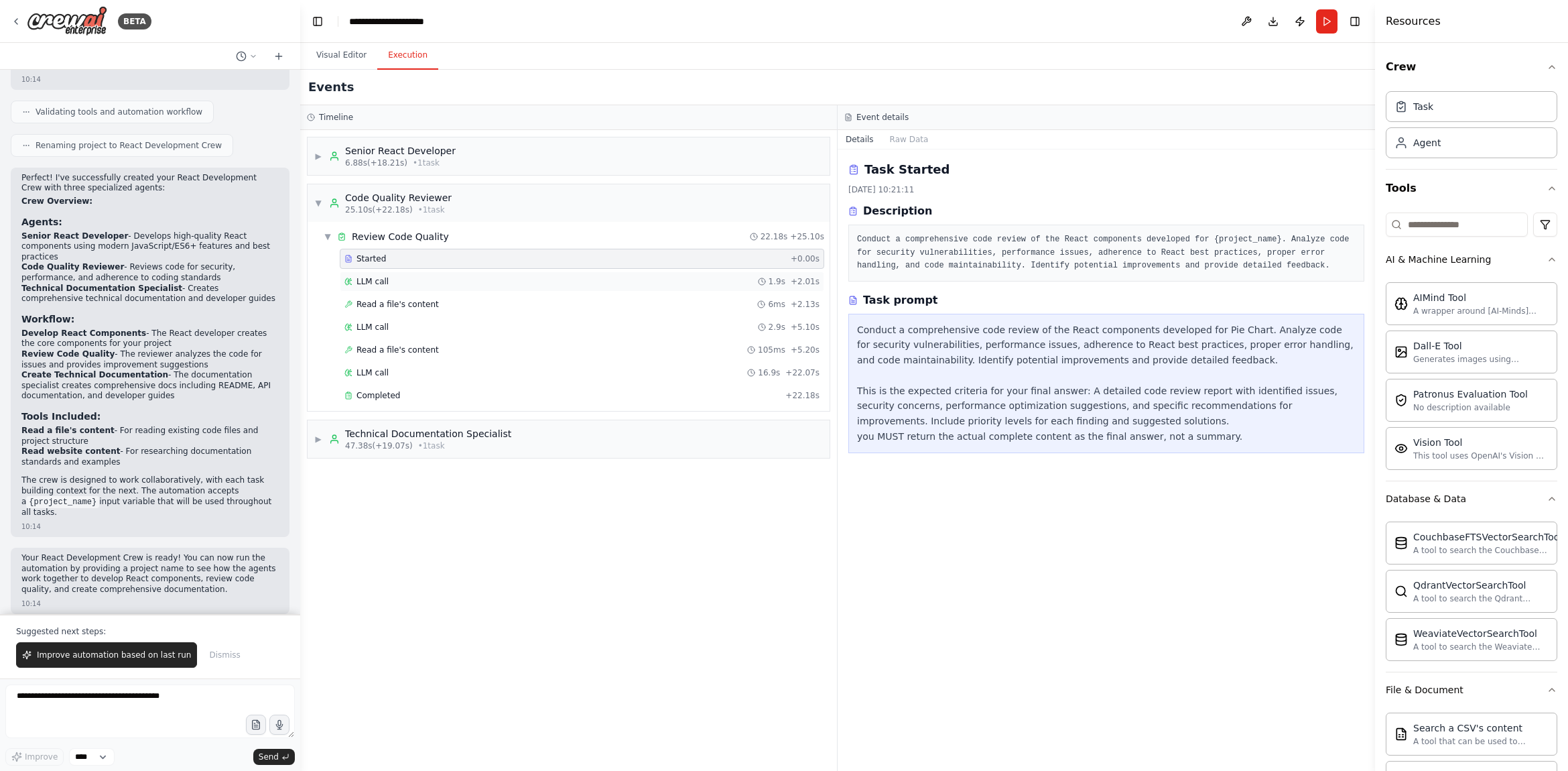
click at [418, 284] on div "LLM call 1.9s + 2.01s" at bounding box center [582, 281] width 475 height 11
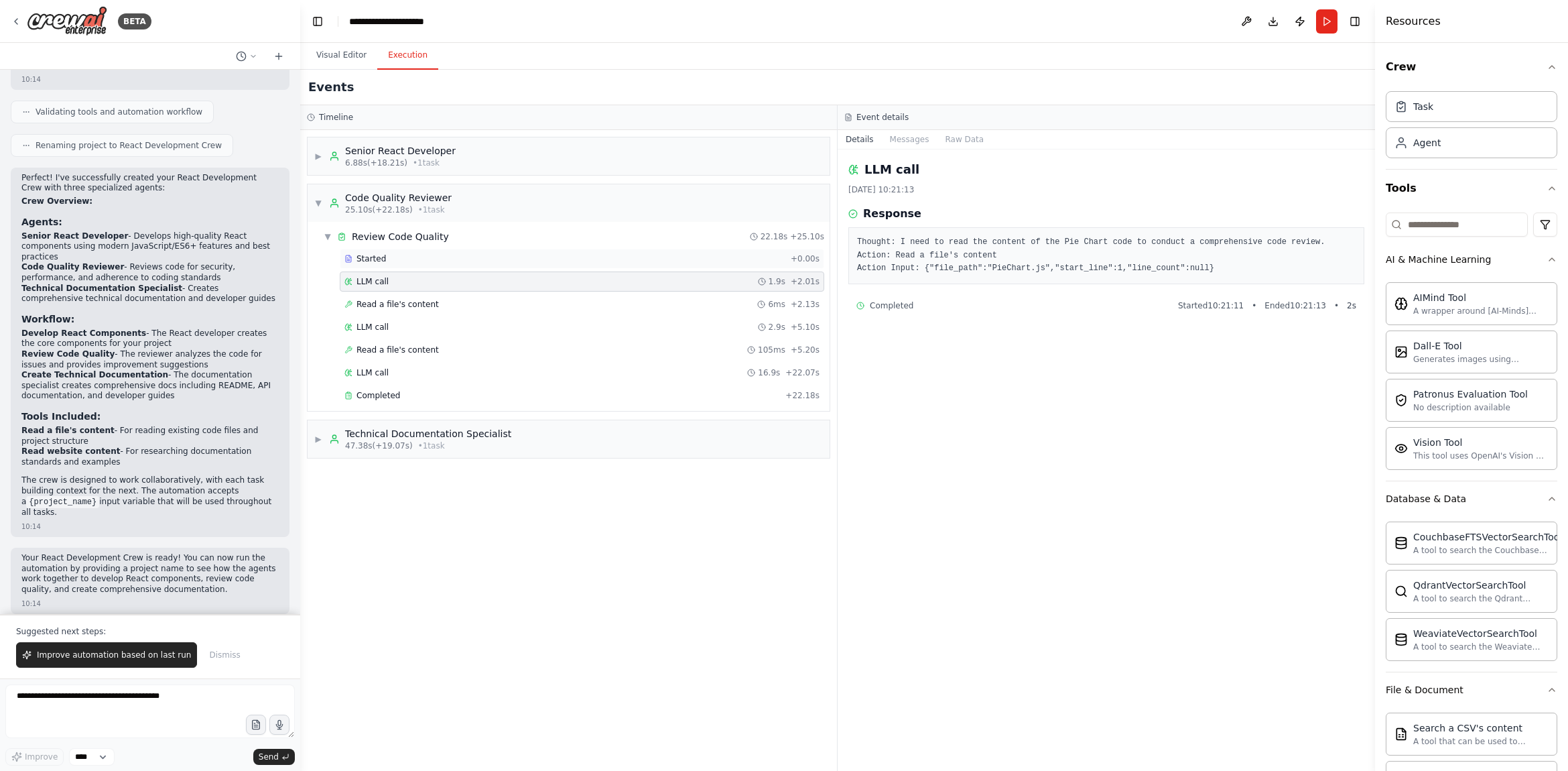
click at [414, 263] on div "Started" at bounding box center [565, 259] width 441 height 11
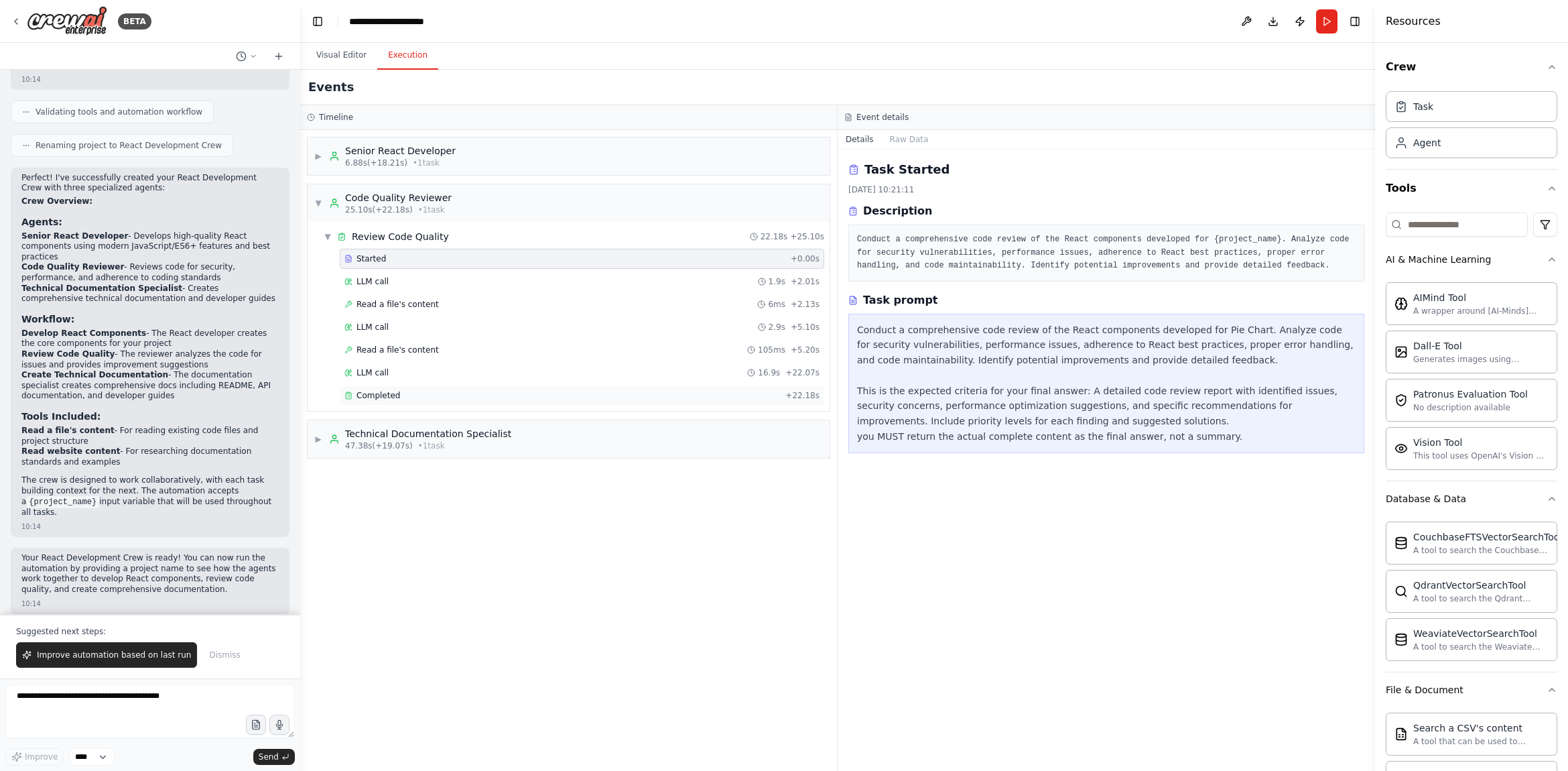
click at [462, 398] on div "Completed" at bounding box center [562, 396] width 435 height 11
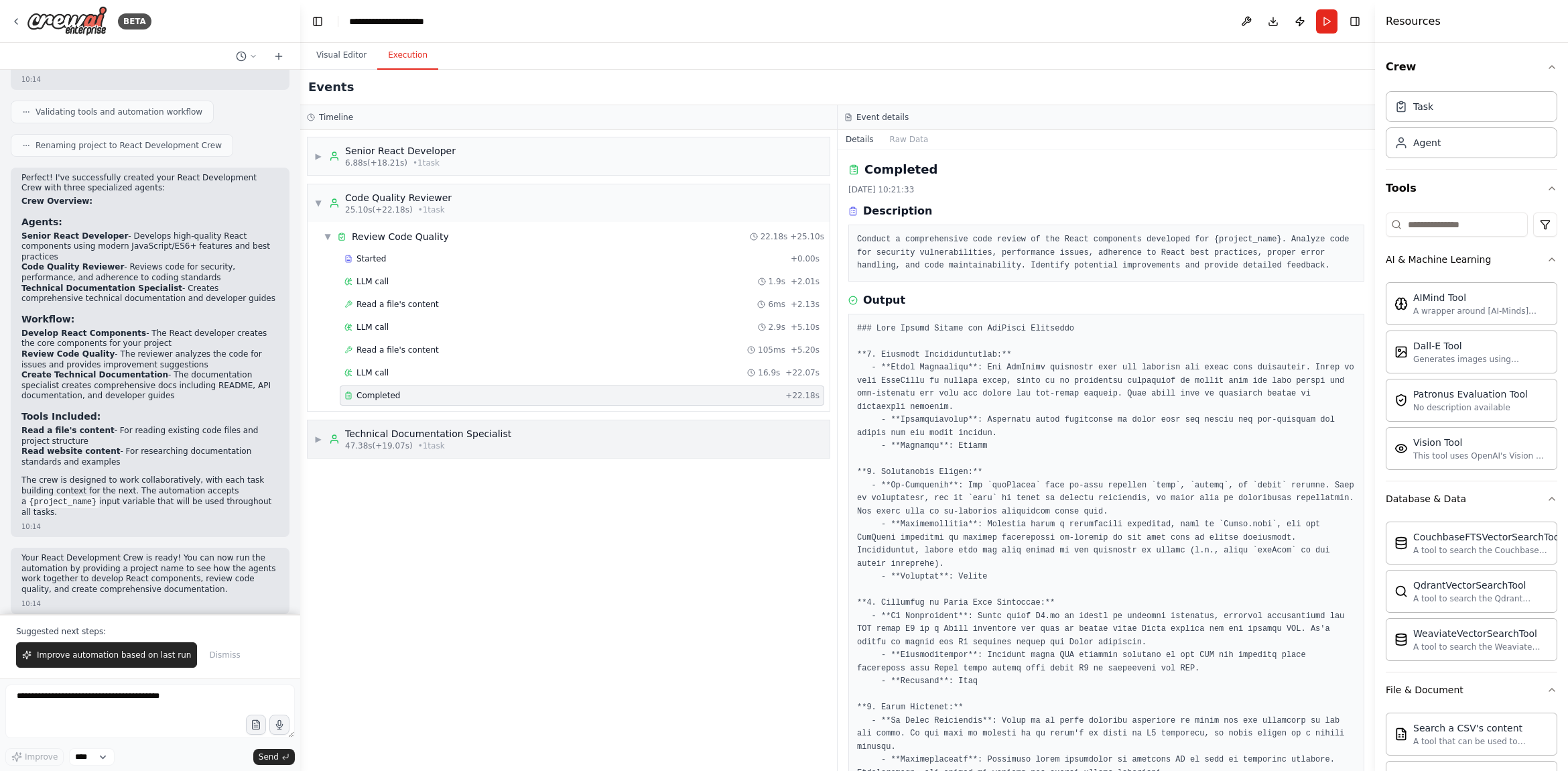
click at [320, 438] on span "▶" at bounding box center [318, 439] width 8 height 11
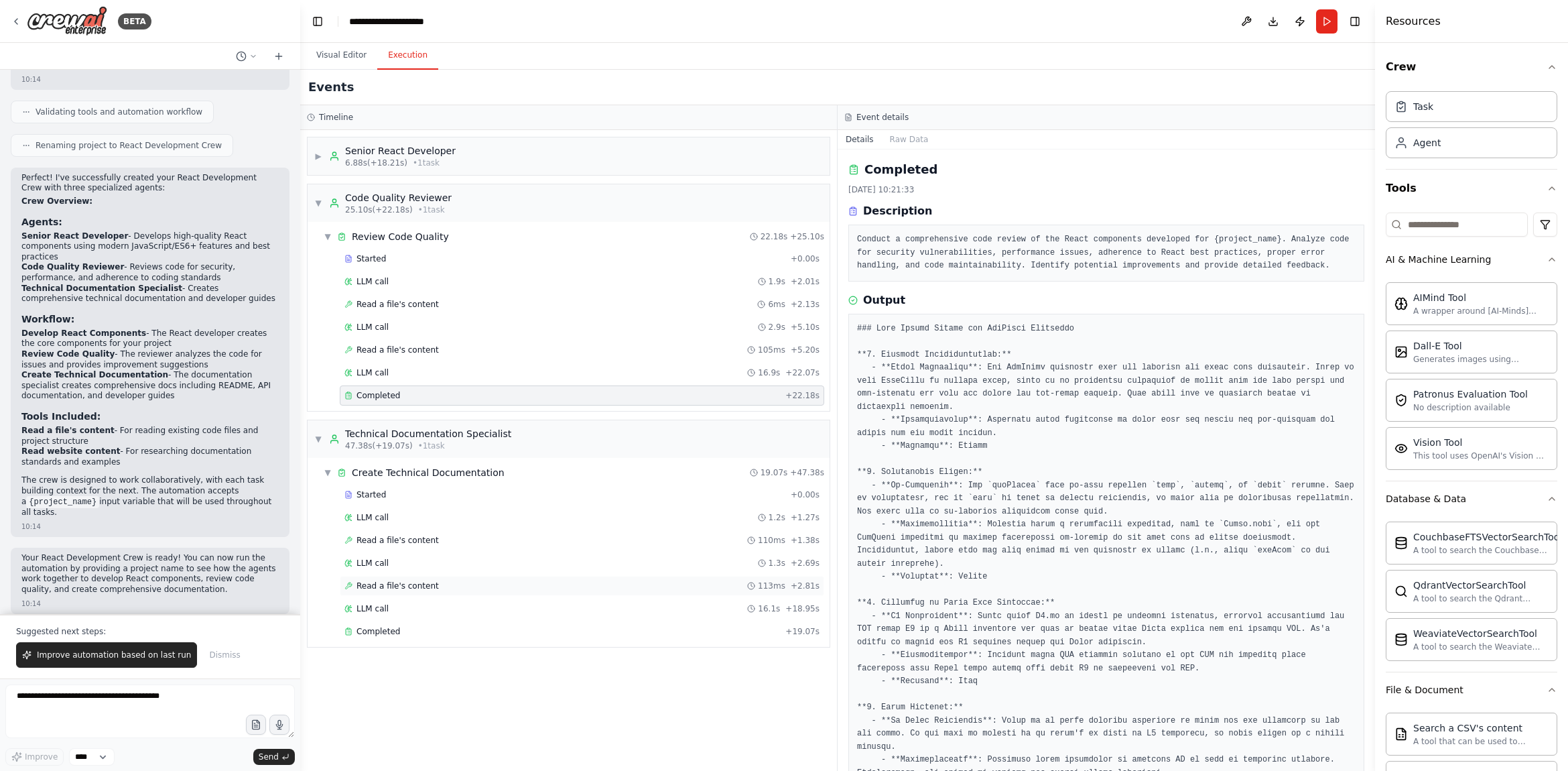
click at [435, 588] on div "Read a file's content 113ms + 2.81s" at bounding box center [582, 586] width 475 height 11
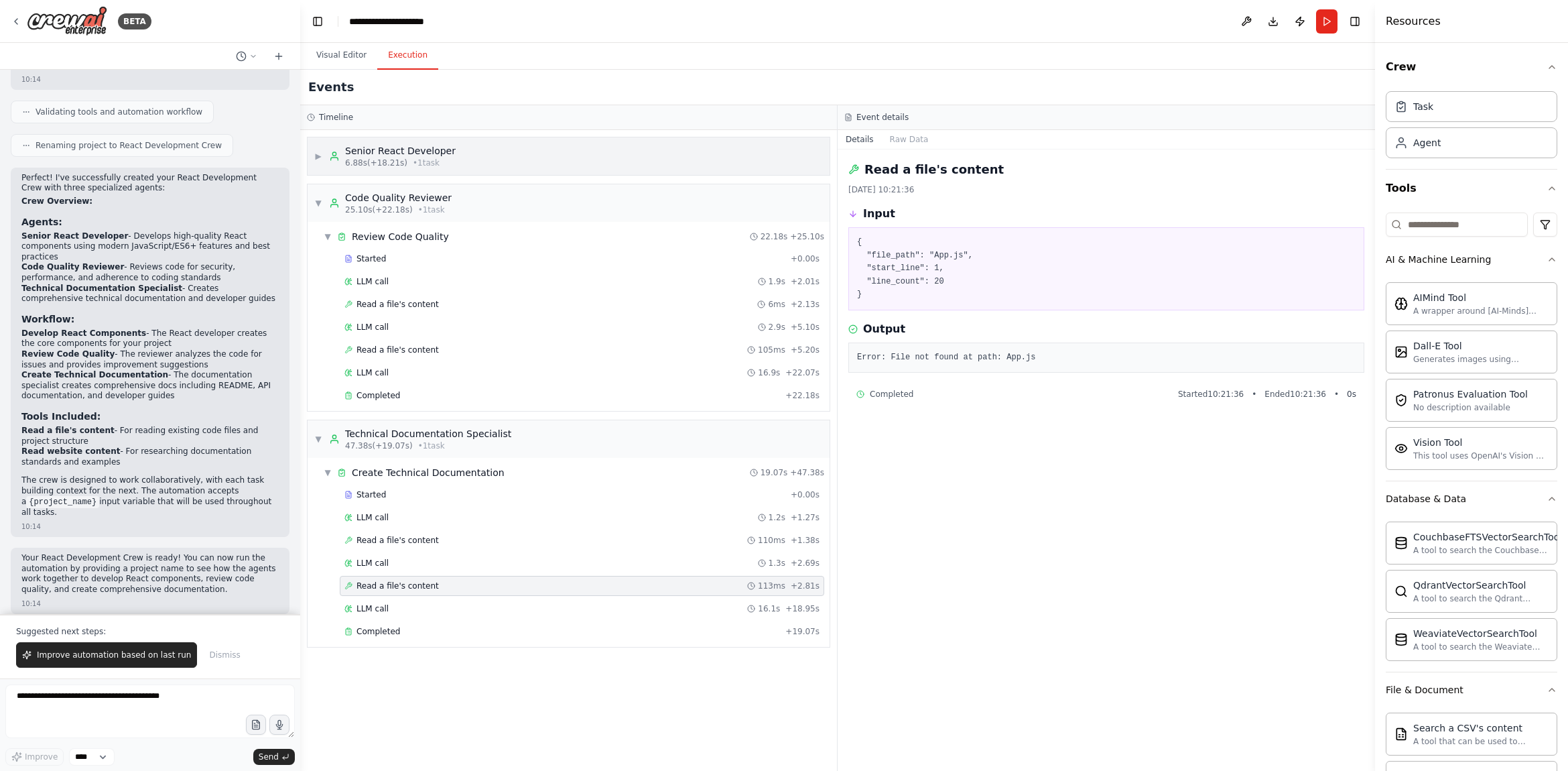
click at [319, 150] on div "▶ Senior React Developer 6.88s (+18.21s) • 1 task" at bounding box center [385, 156] width 141 height 24
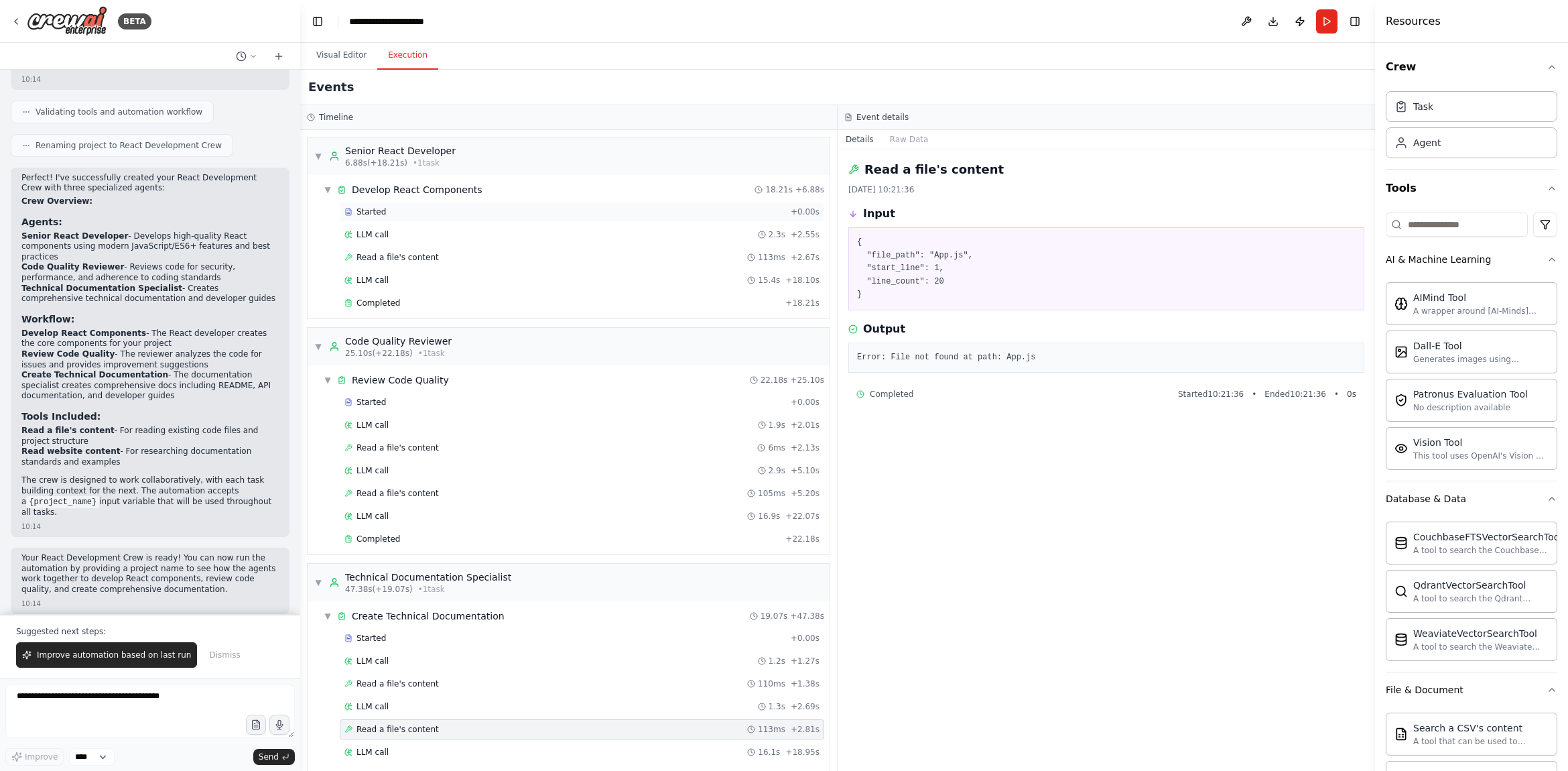
click at [382, 216] on span "Started" at bounding box center [371, 211] width 29 height 11
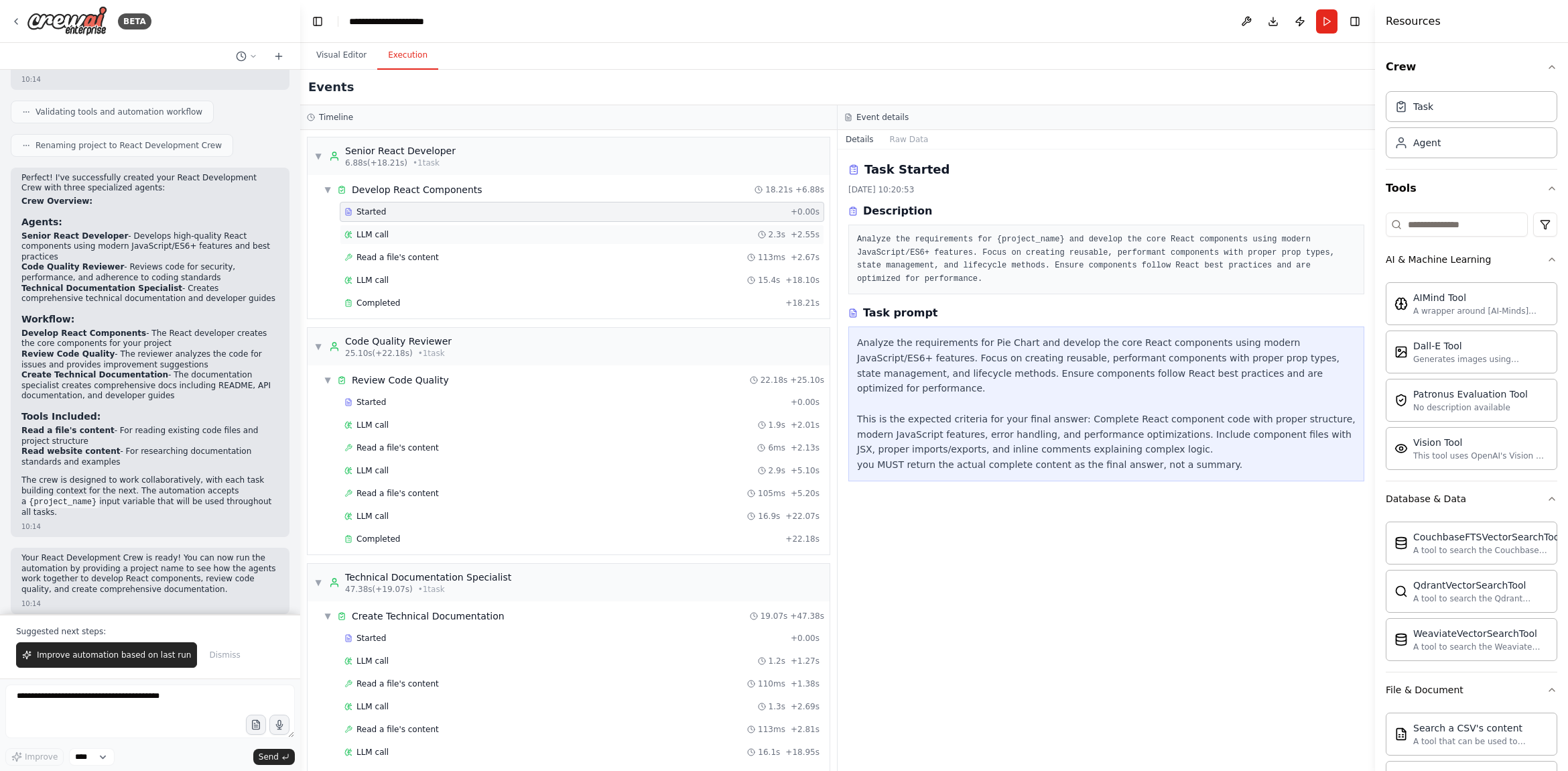
click at [388, 235] on div "LLM call 2.3s + 2.55s" at bounding box center [582, 235] width 475 height 11
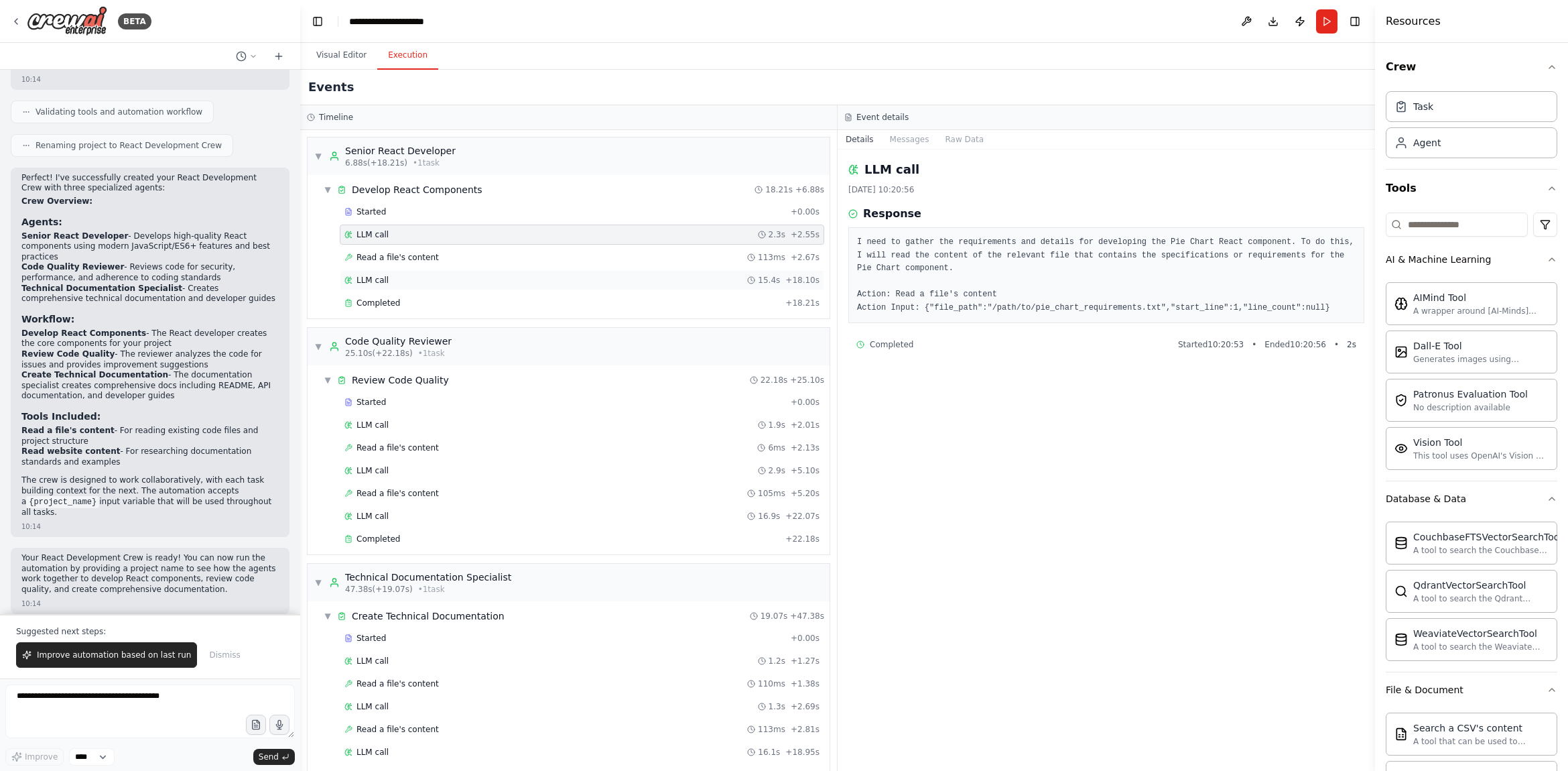
drag, startPoint x: 402, startPoint y: 264, endPoint x: 399, endPoint y: 283, distance: 19.2
click at [402, 264] on div "Read a file's content 113ms + 2.67s" at bounding box center [582, 257] width 484 height 20
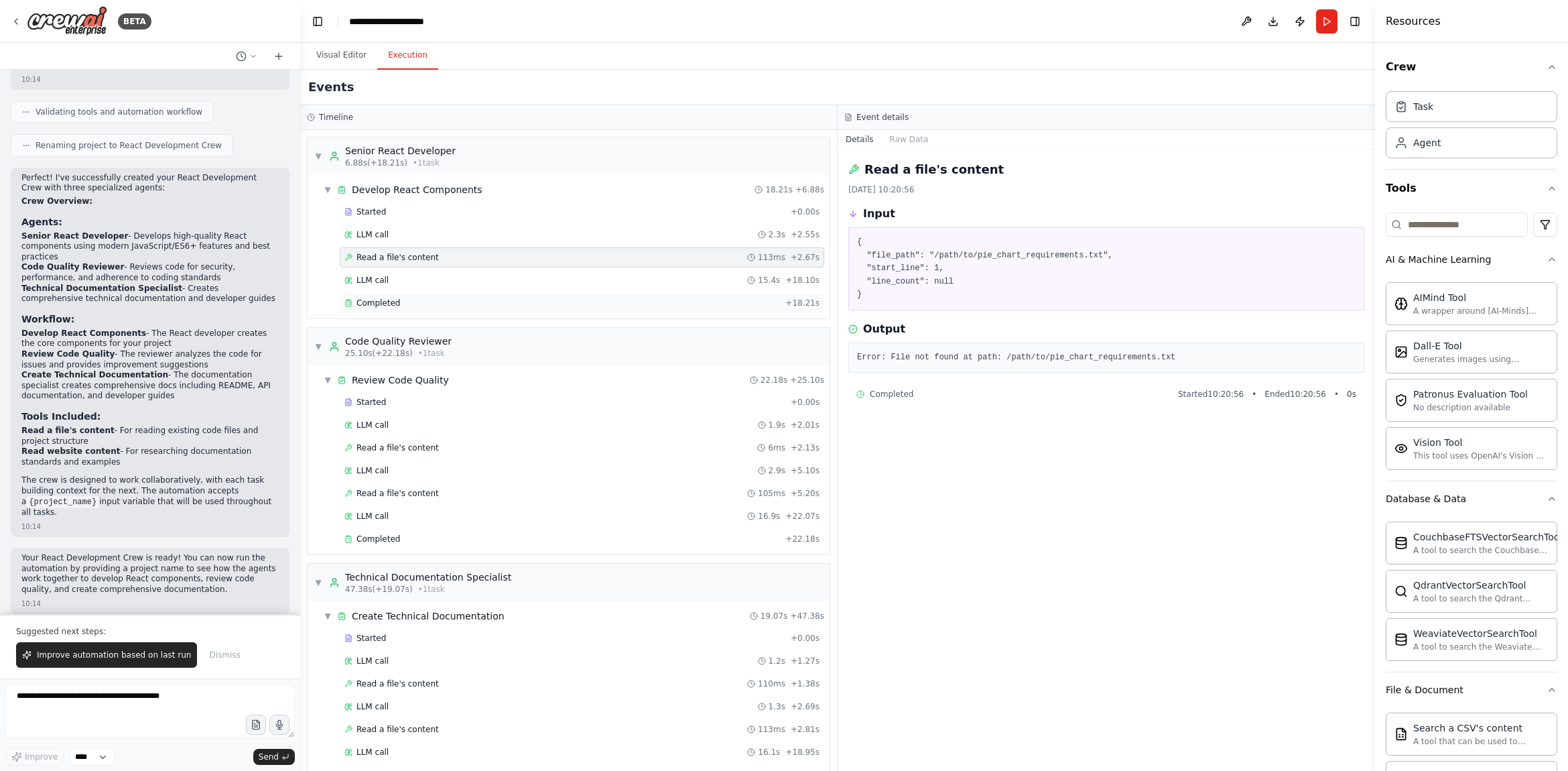
click at [398, 293] on div "Completed + 18.21s" at bounding box center [582, 302] width 484 height 20
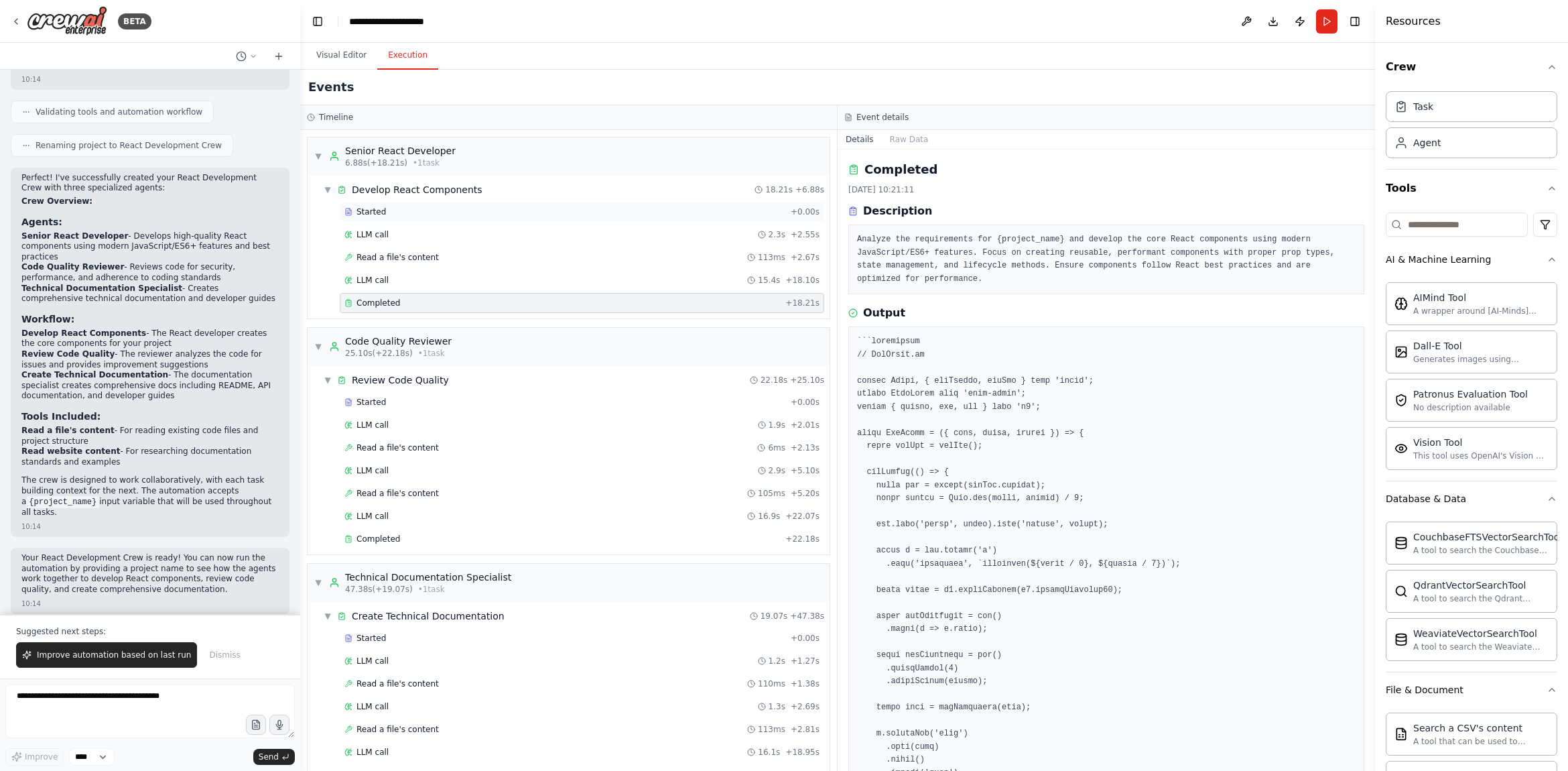
click at [466, 212] on div "Started" at bounding box center [565, 211] width 441 height 11
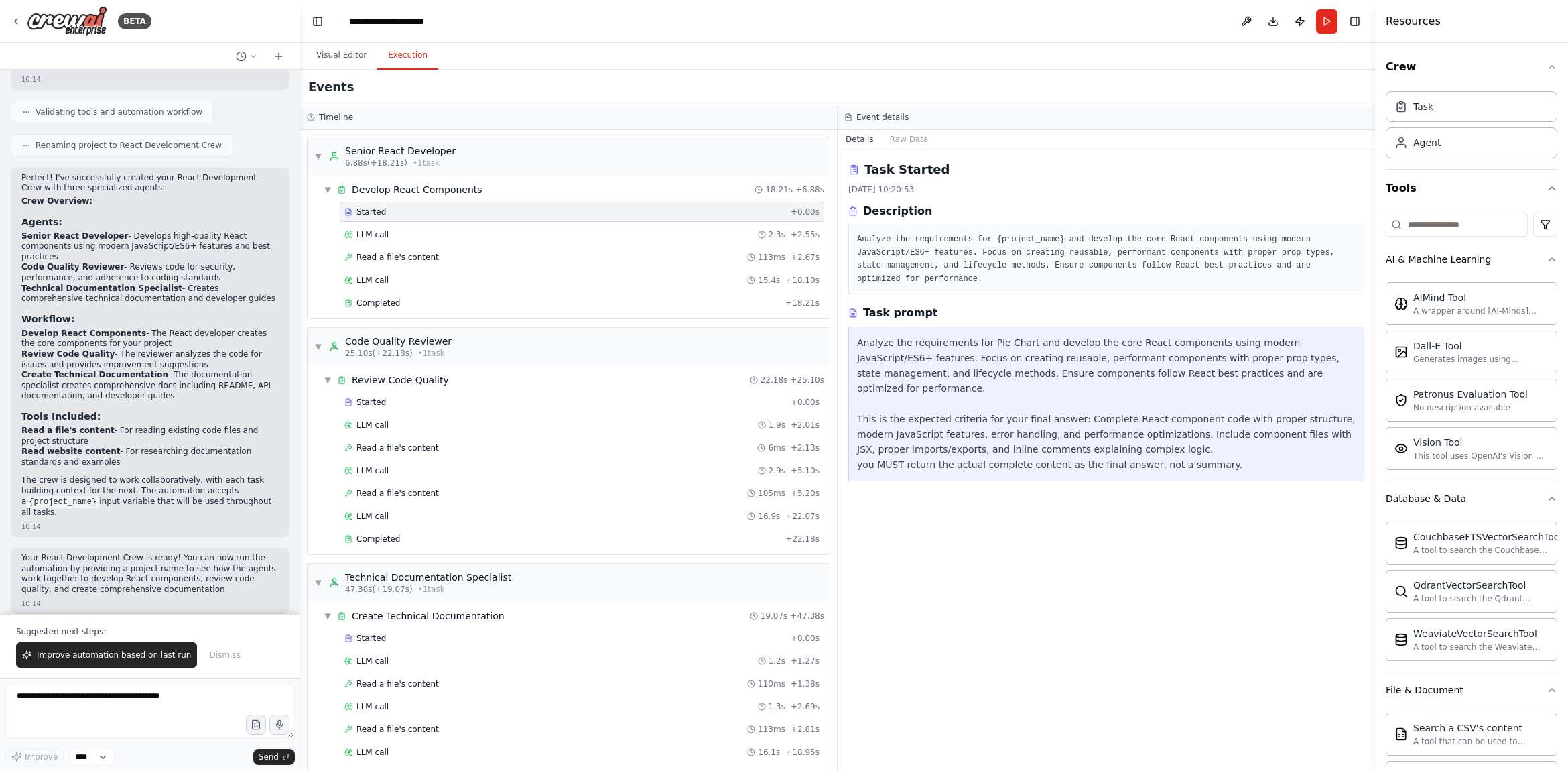
click at [857, 138] on button "Details" at bounding box center [860, 139] width 44 height 19
click at [506, 235] on div "LLM call 2.3s + 2.55s" at bounding box center [582, 235] width 475 height 11
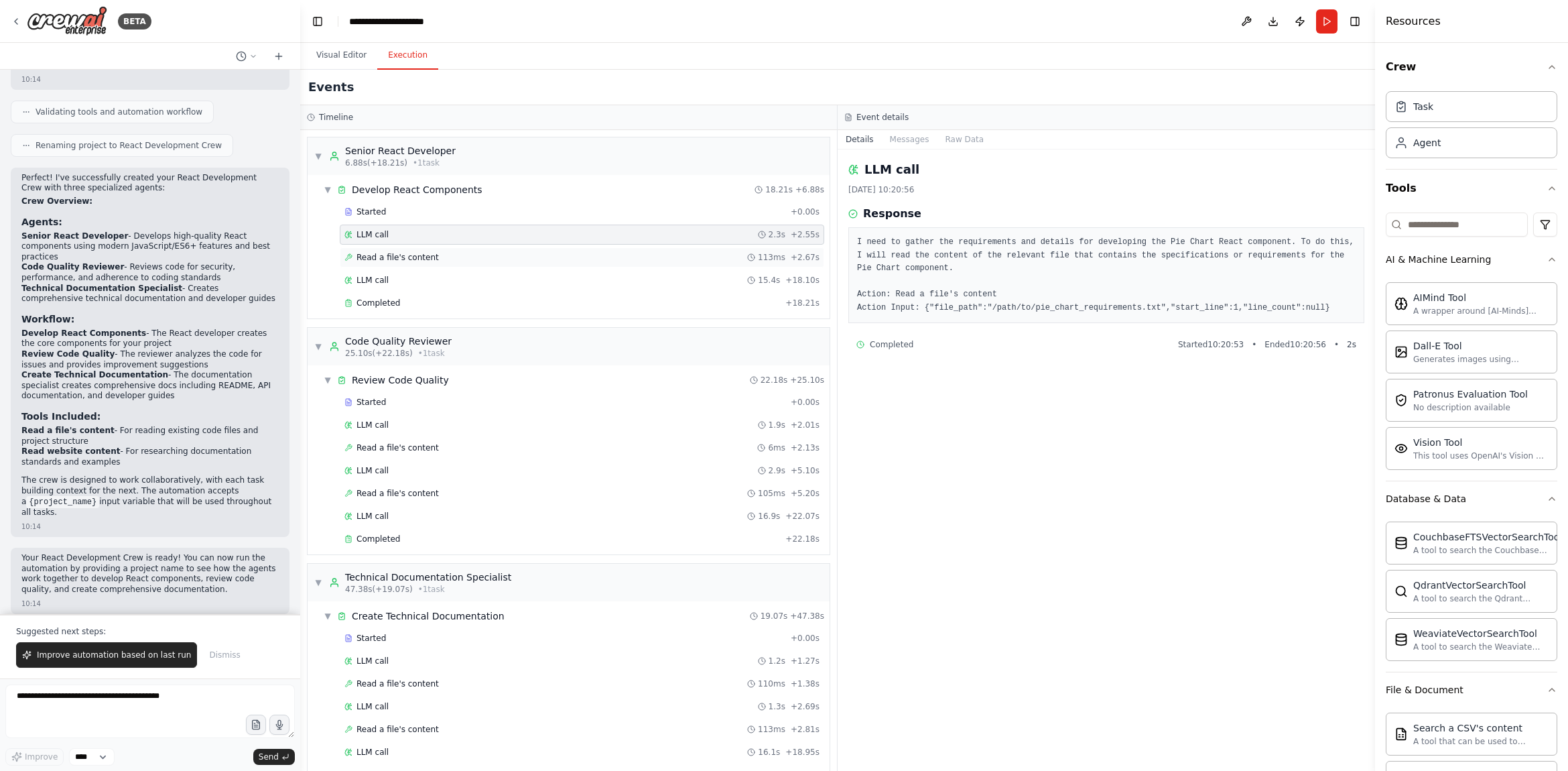
click at [505, 252] on div "Read a file's content 113ms + 2.67s" at bounding box center [582, 257] width 475 height 11
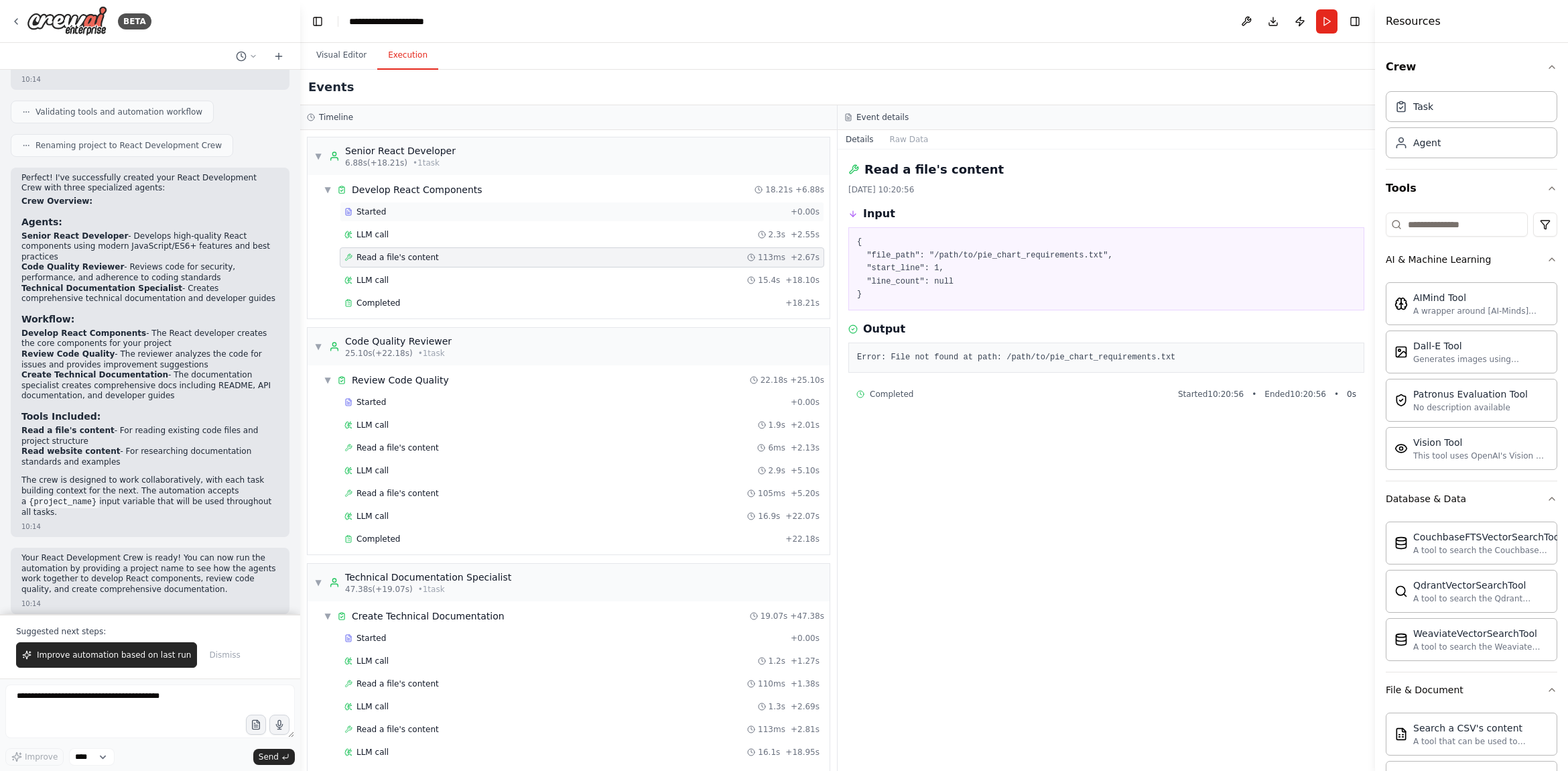
click at [502, 221] on div "Started + 0.00s" at bounding box center [582, 211] width 484 height 20
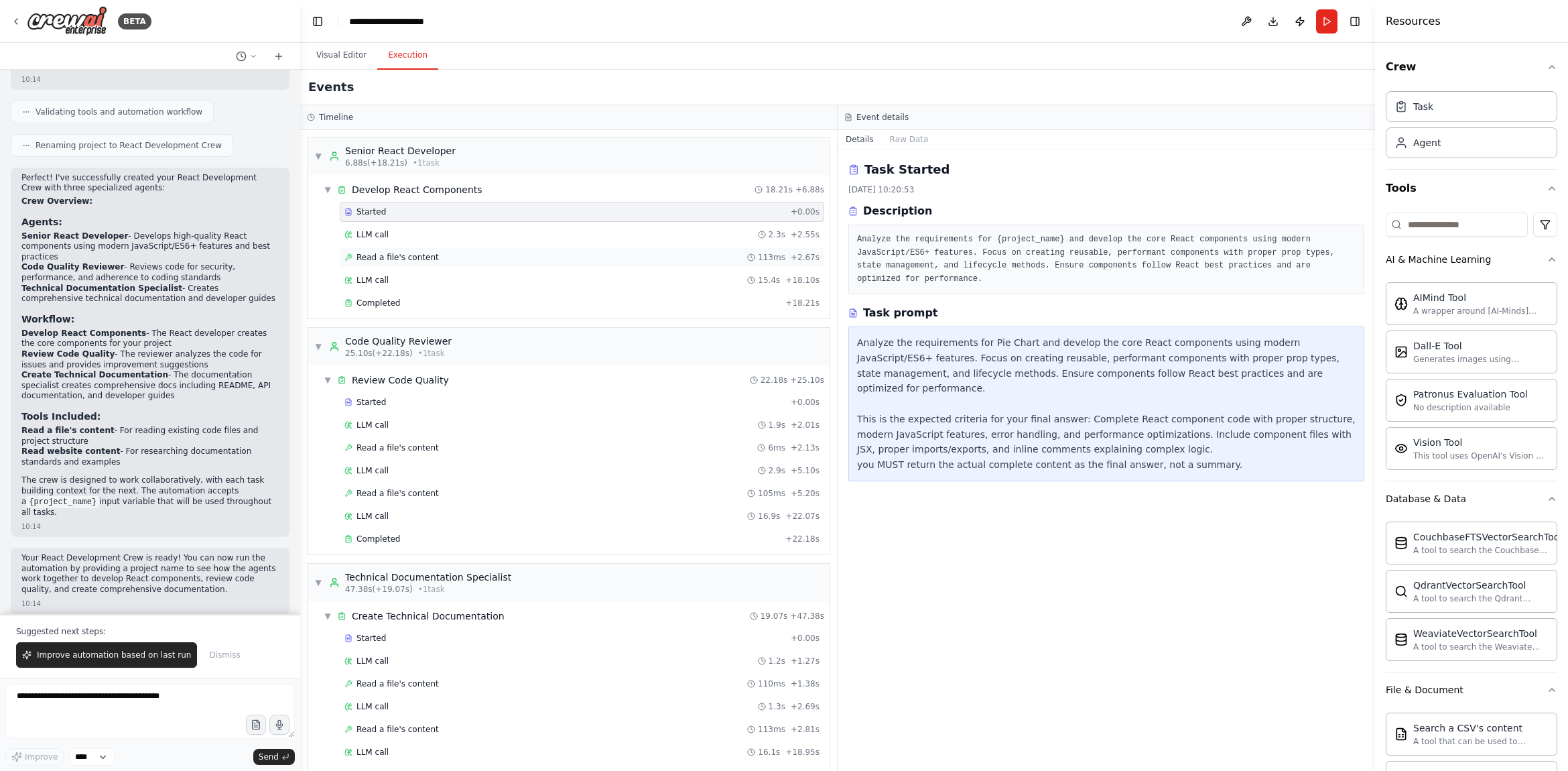
drag, startPoint x: 501, startPoint y: 237, endPoint x: 501, endPoint y: 247, distance: 10.0
click at [501, 238] on div "LLM call 2.3s + 2.55s" at bounding box center [582, 235] width 475 height 11
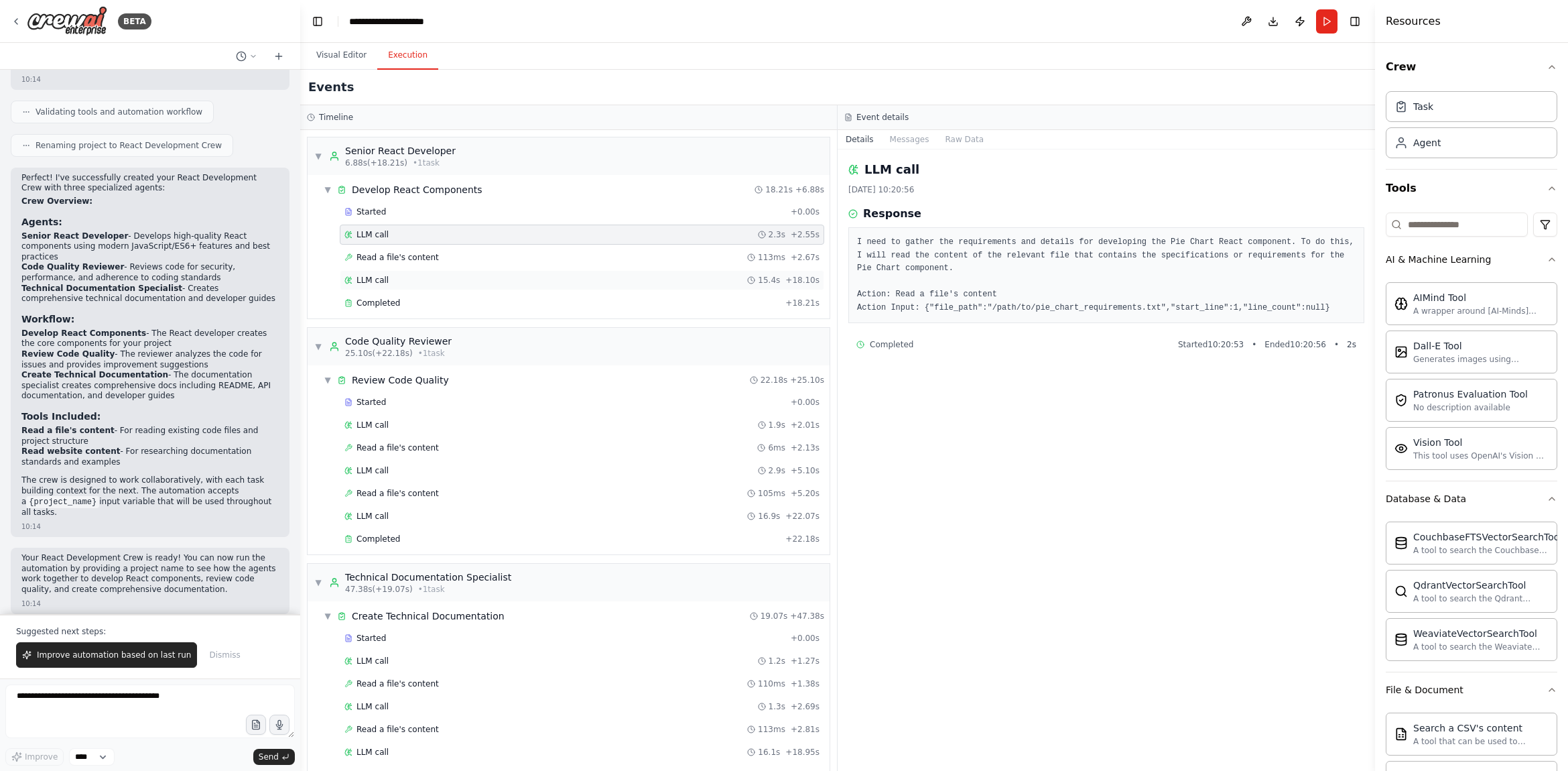
drag, startPoint x: 502, startPoint y: 261, endPoint x: 501, endPoint y: 286, distance: 25.0
click at [502, 262] on div "Read a file's content 113ms + 2.67s" at bounding box center [582, 257] width 475 height 11
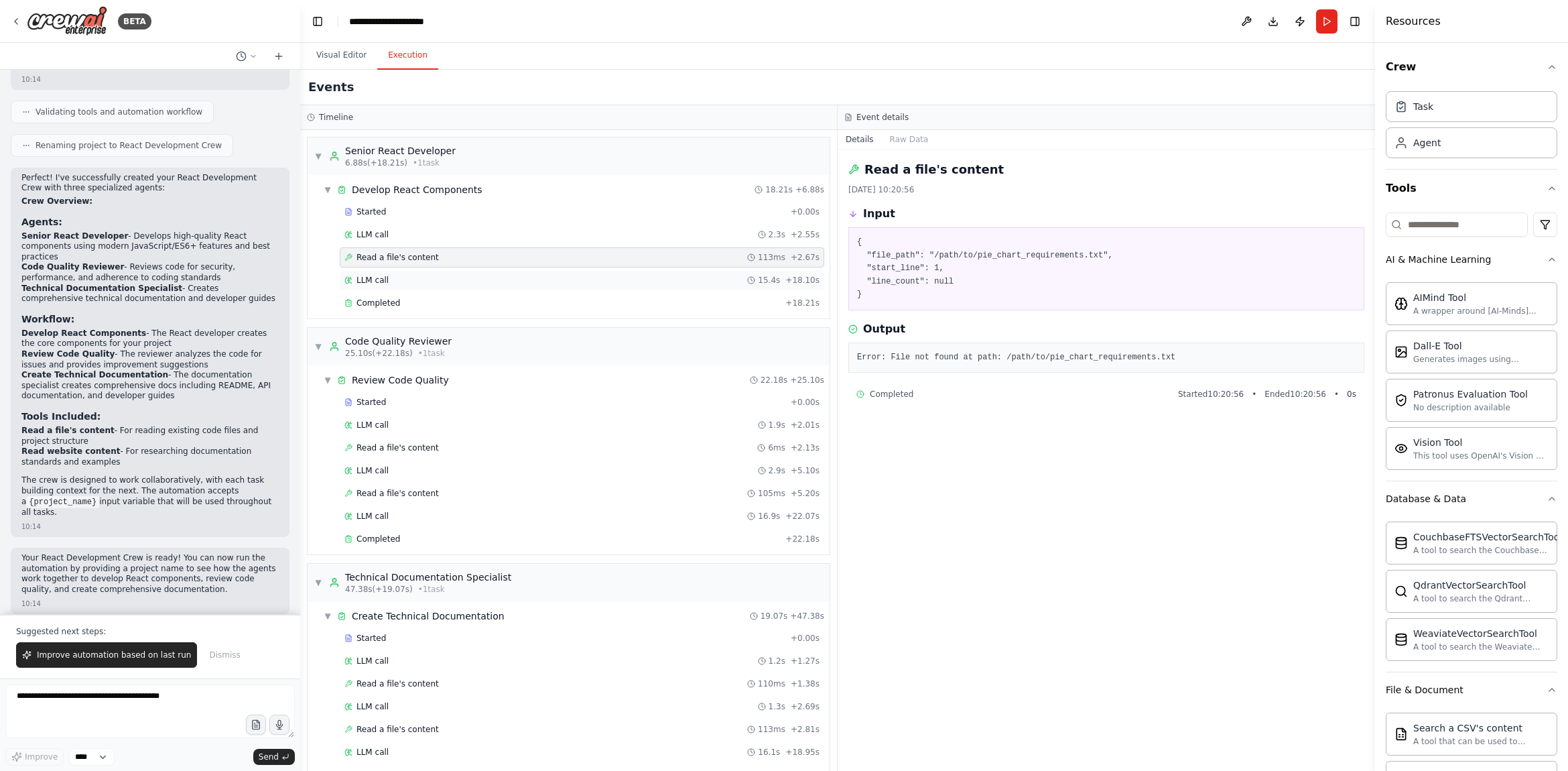
click at [496, 284] on div "LLM call 15.4s + 18.10s" at bounding box center [582, 280] width 475 height 11
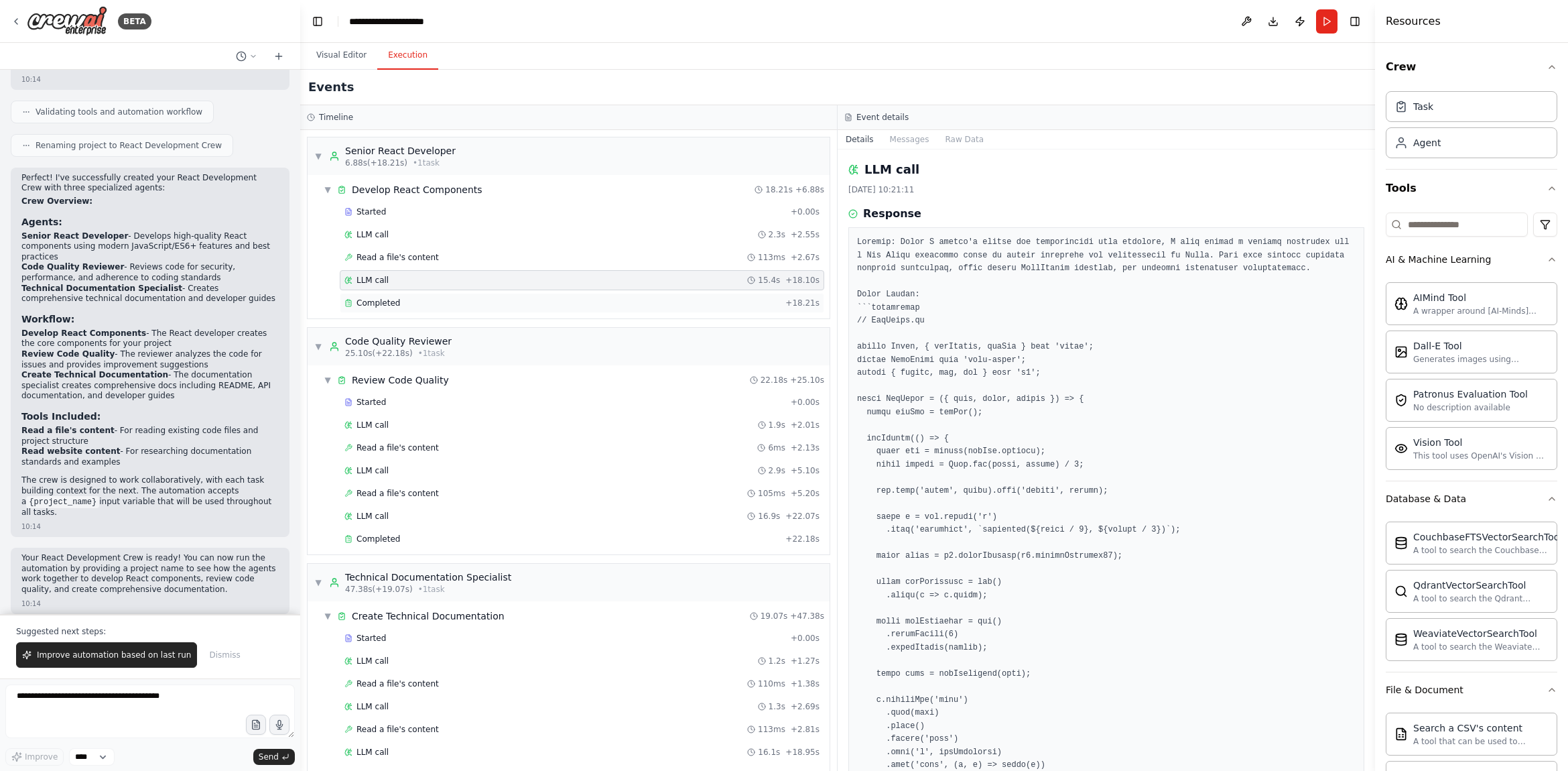
click at [499, 305] on div "Completed" at bounding box center [562, 303] width 435 height 11
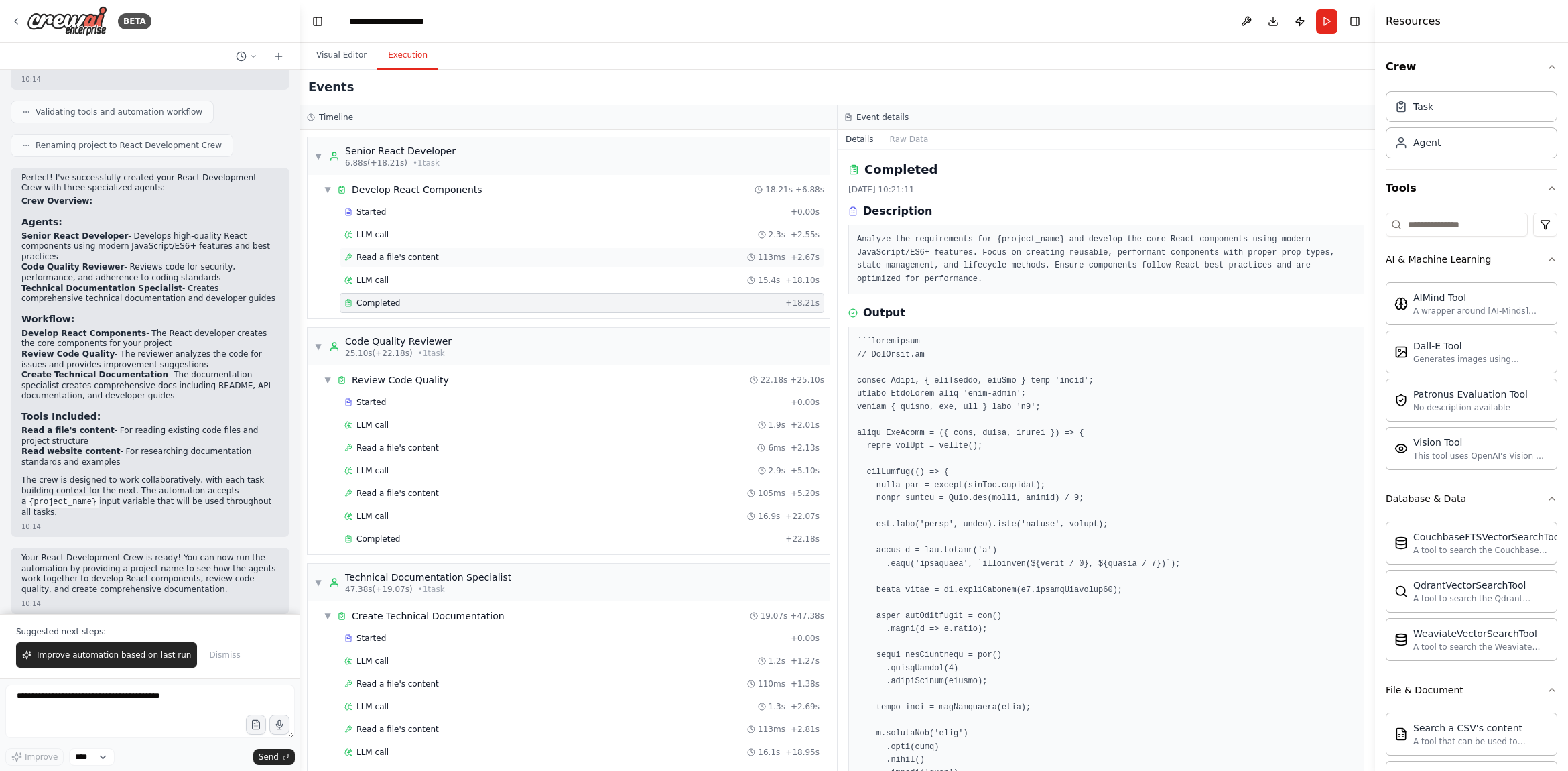
drag, startPoint x: 497, startPoint y: 280, endPoint x: 500, endPoint y: 260, distance: 20.2
click at [497, 280] on div "LLM call 15.4s + 18.10s" at bounding box center [582, 280] width 475 height 11
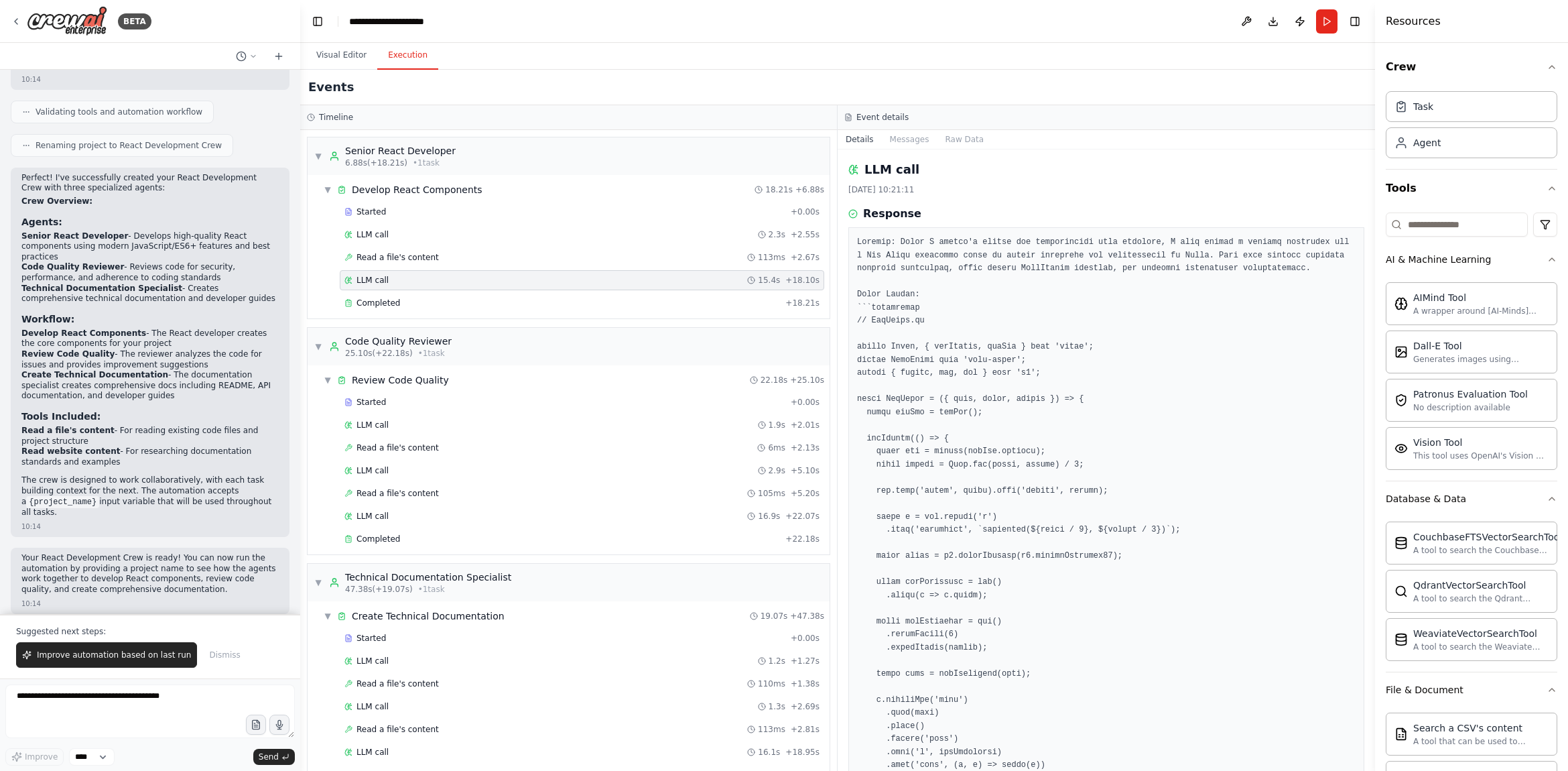
drag, startPoint x: 499, startPoint y: 255, endPoint x: 496, endPoint y: 245, distance: 10.4
click at [499, 255] on div "Read a file's content 113ms + 2.67s" at bounding box center [582, 257] width 475 height 11
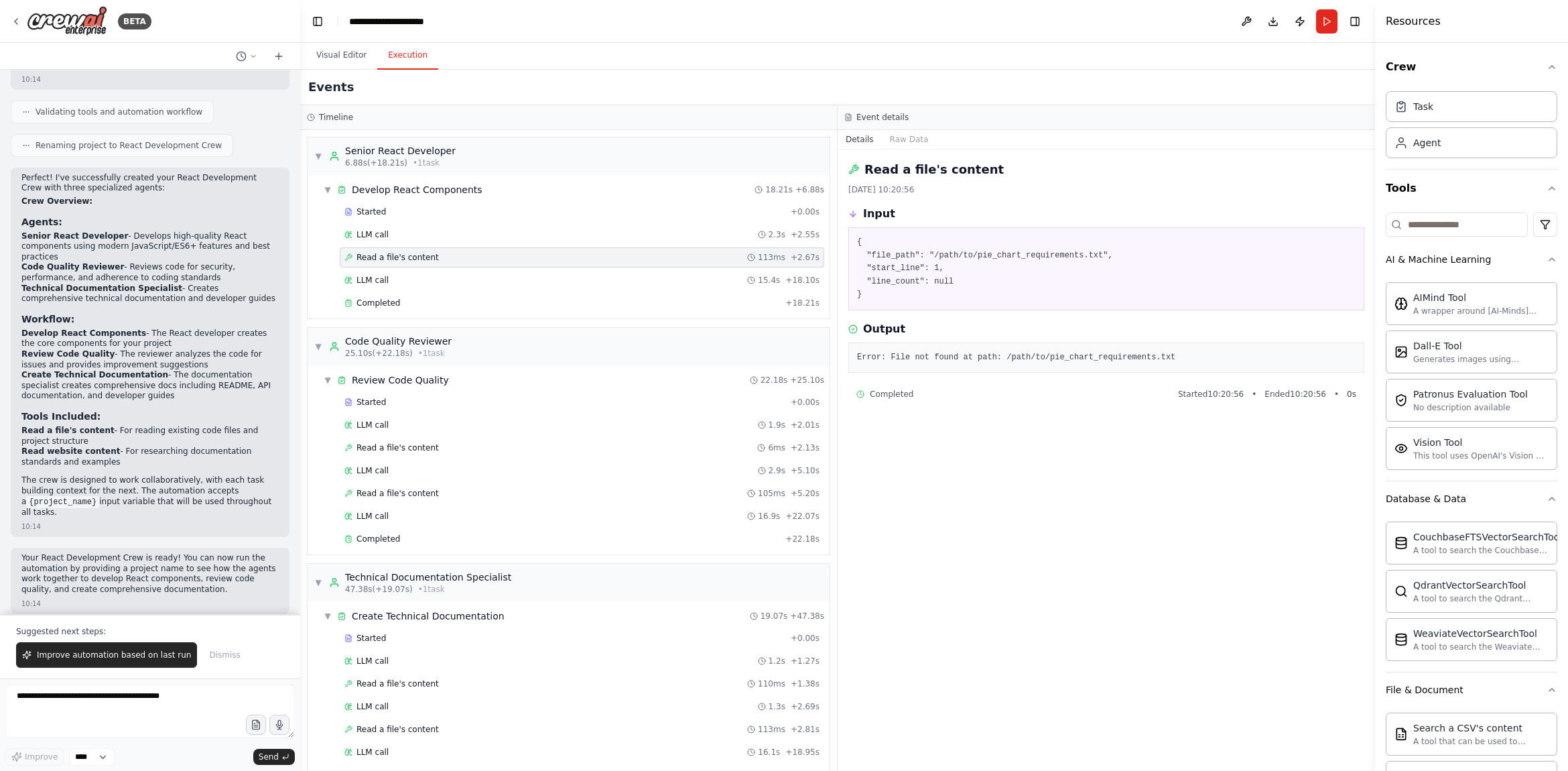
drag, startPoint x: 495, startPoint y: 236, endPoint x: 495, endPoint y: 222, distance: 14.0
click at [494, 236] on div "LLM call 2.3s + 2.55s" at bounding box center [582, 235] width 475 height 11
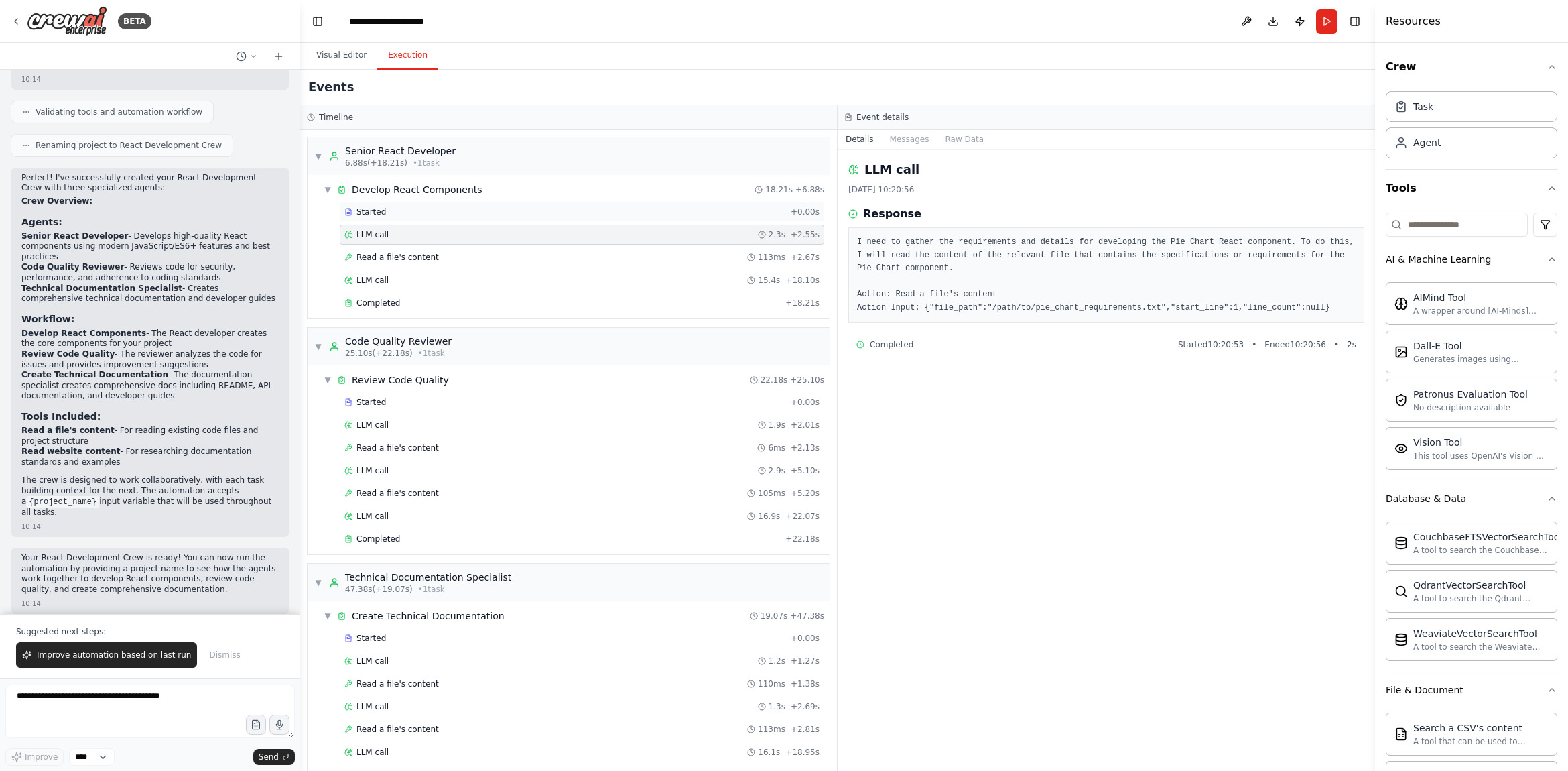
click at [496, 213] on div "Started" at bounding box center [565, 211] width 441 height 11
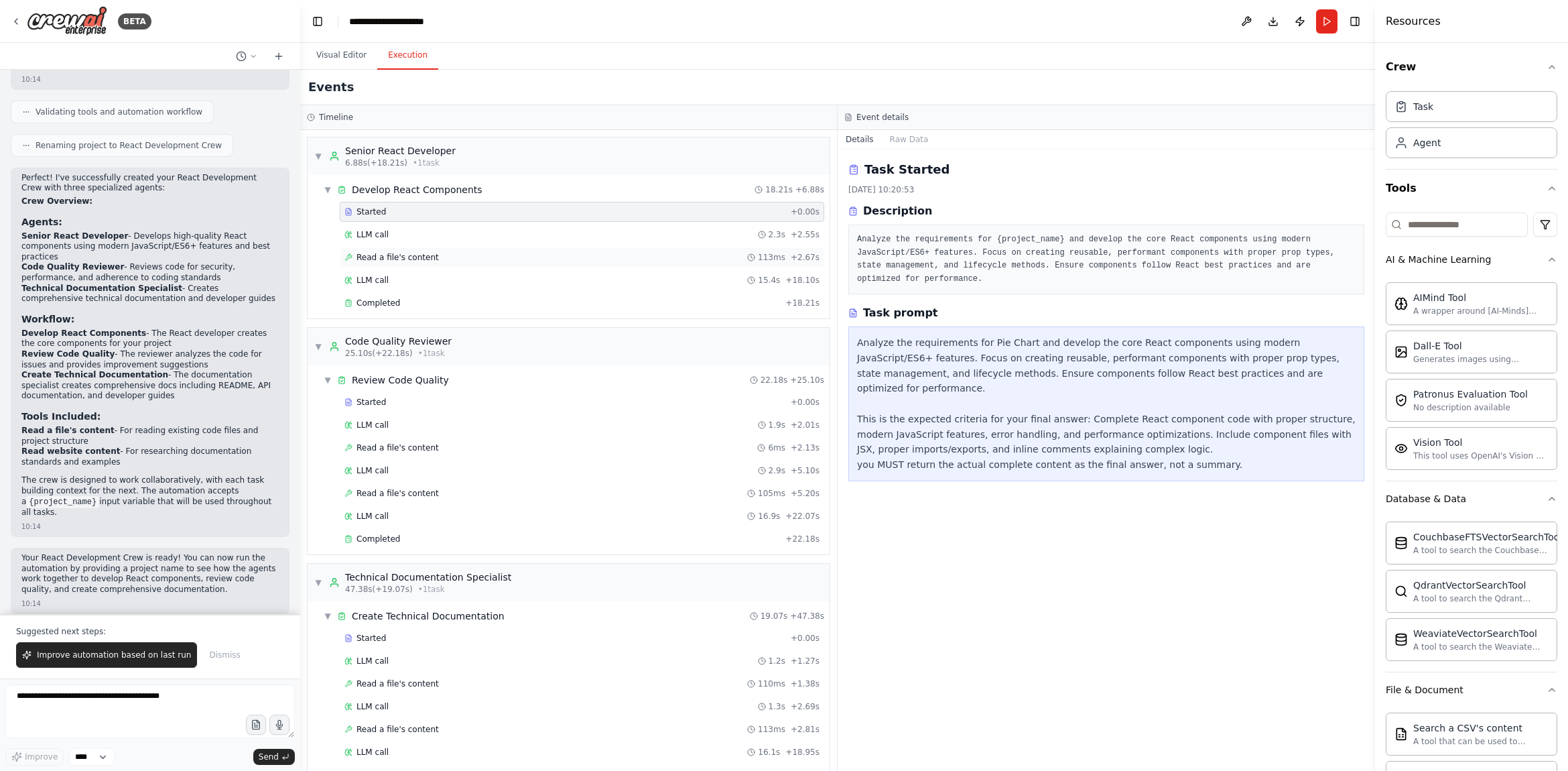
click at [499, 244] on div "Started + 0.00s LLM call 2.3s + 2.55s Read a file's content 113ms + 2.67s LLM c…" at bounding box center [574, 258] width 511 height 114
click at [501, 272] on div "LLM call 15.4s + 18.10s" at bounding box center [582, 280] width 484 height 20
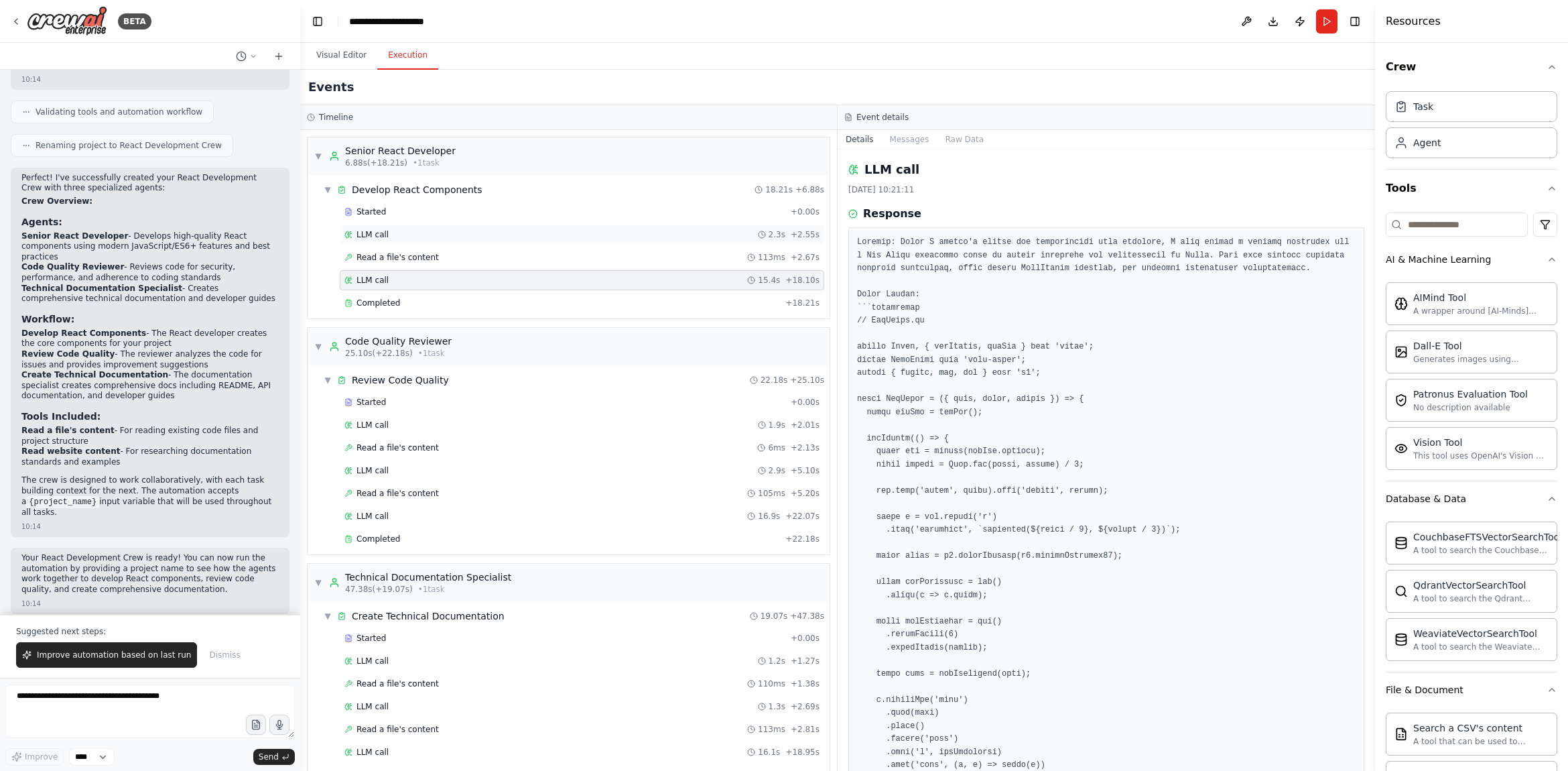
click at [497, 243] on div "LLM call 2.3s + 2.55s" at bounding box center [582, 234] width 484 height 20
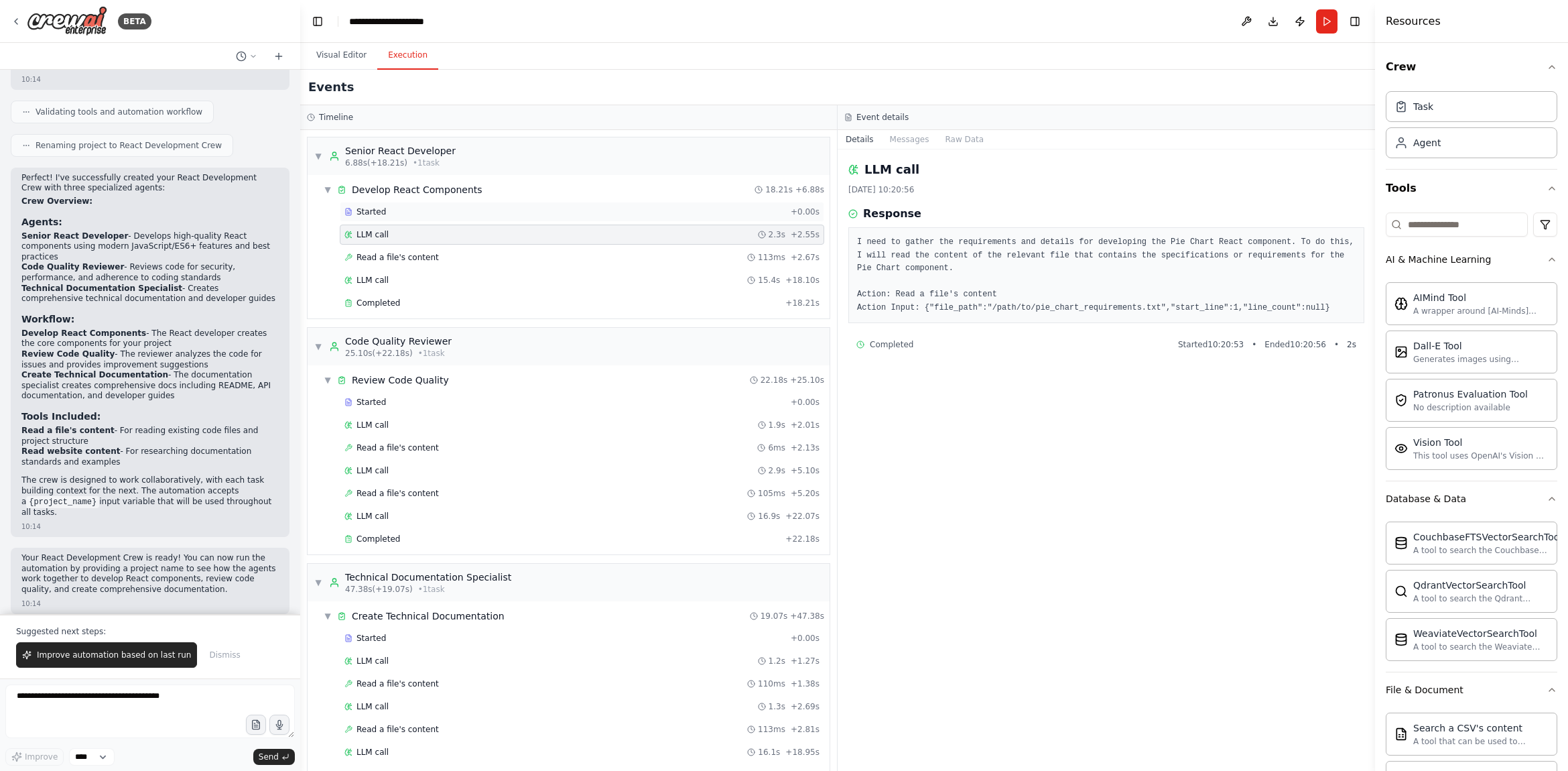
click at [488, 217] on div "Started + 0.00s" at bounding box center [582, 211] width 484 height 20
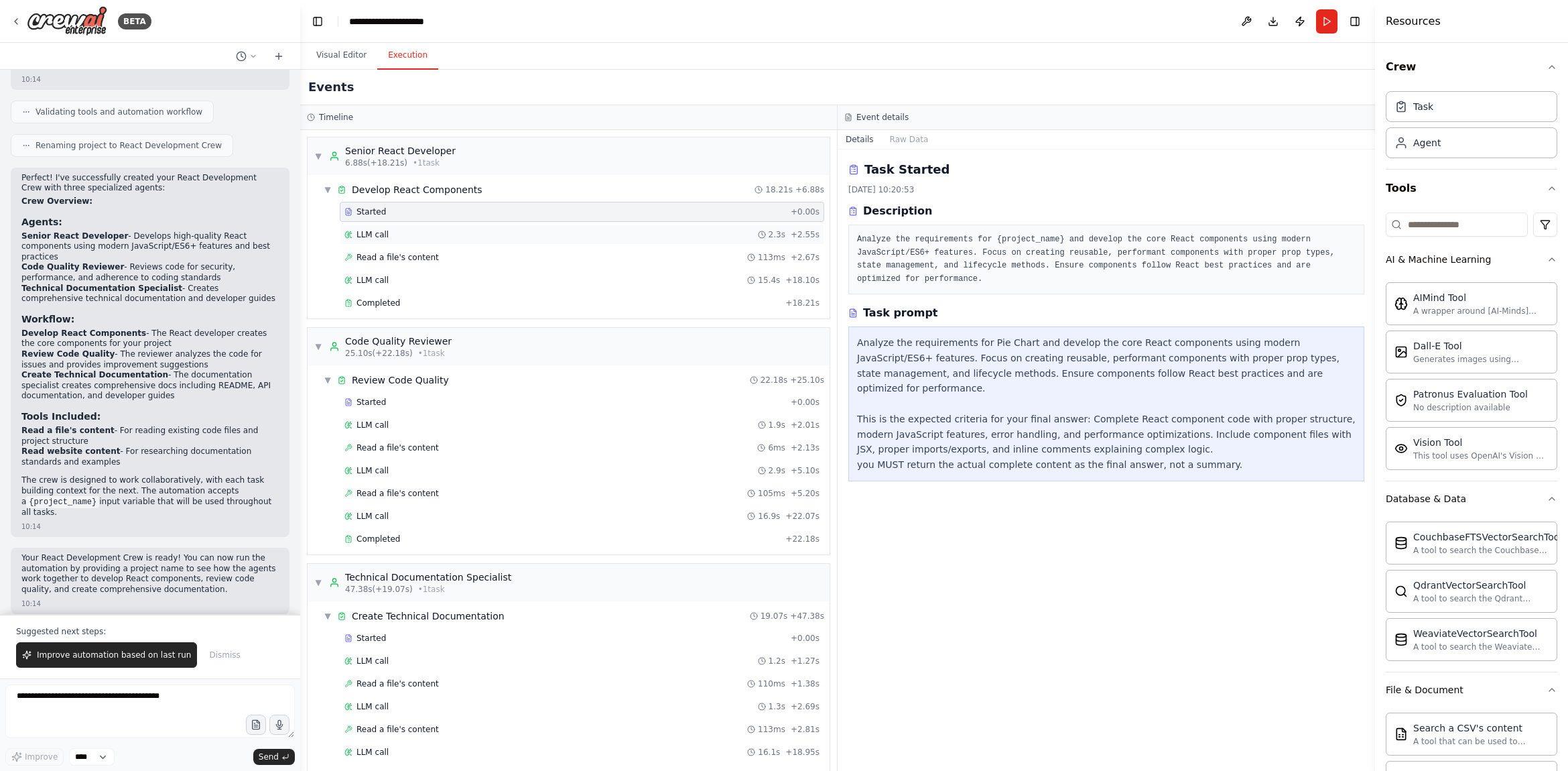
click at [478, 235] on div "LLM call 2.3s + 2.55s" at bounding box center [582, 235] width 475 height 11
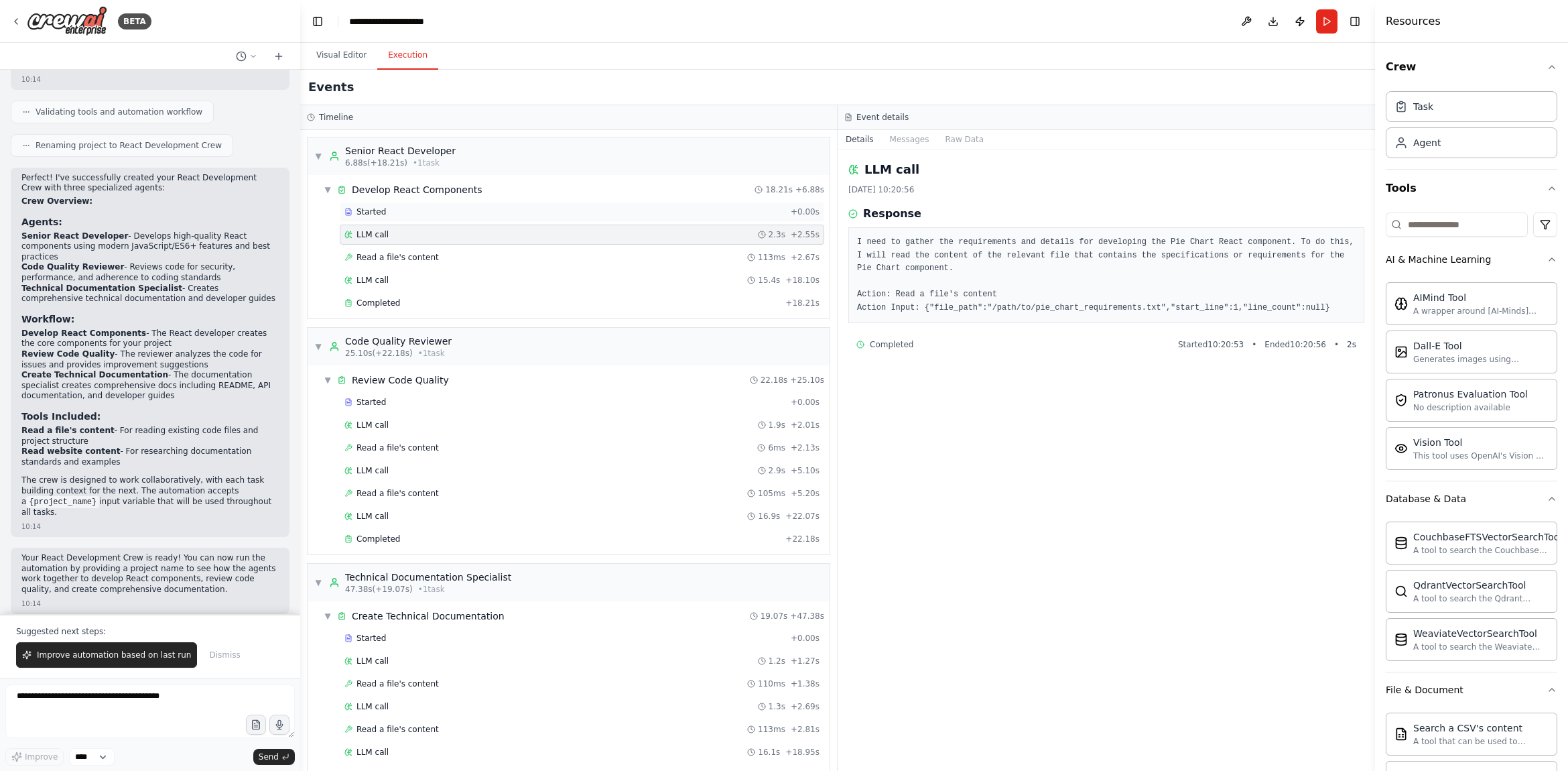
click at [476, 218] on div "Started + 0.00s" at bounding box center [582, 211] width 484 height 20
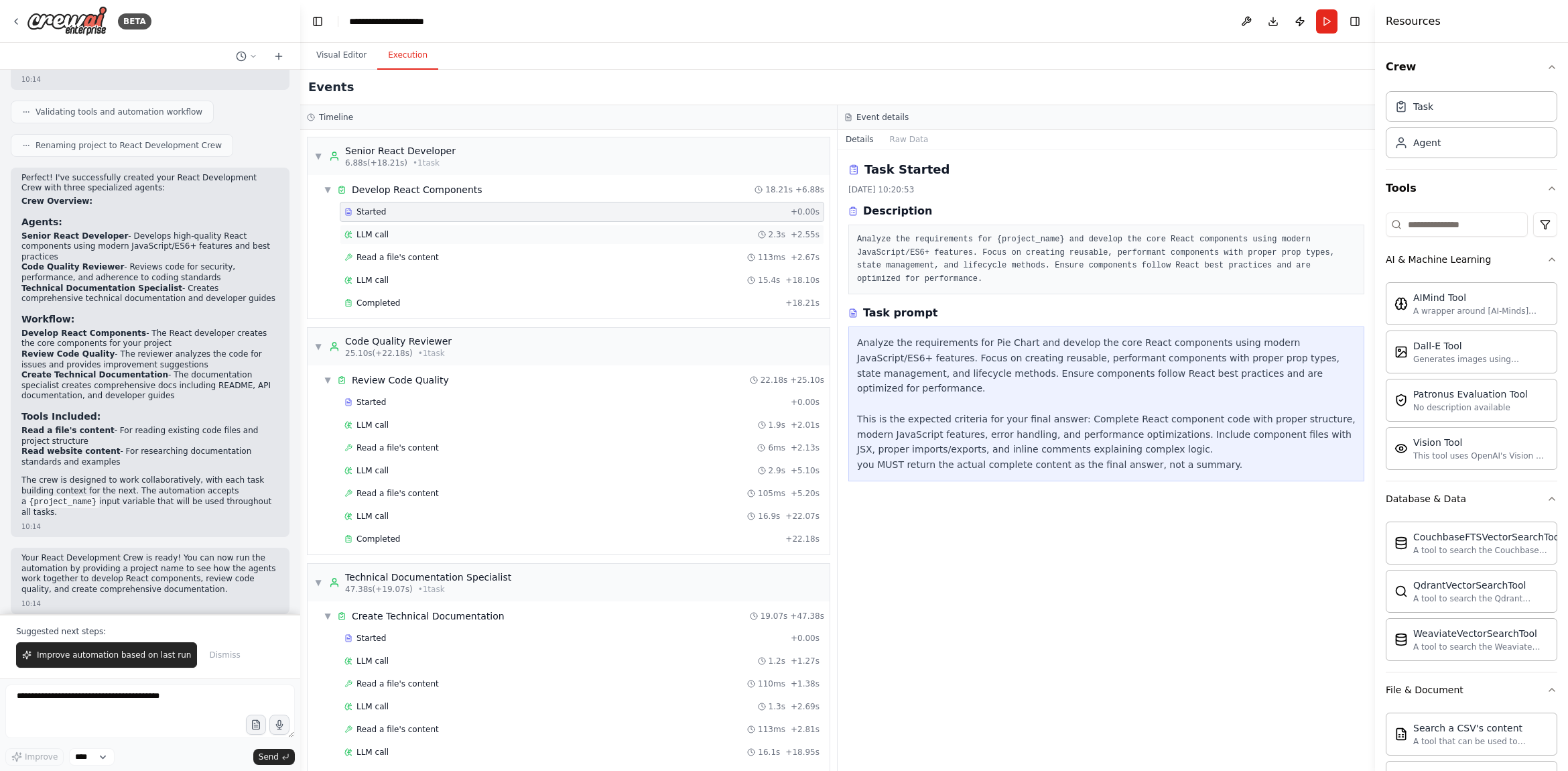
click at [478, 232] on div "LLM call 2.3s + 2.55s" at bounding box center [582, 235] width 475 height 11
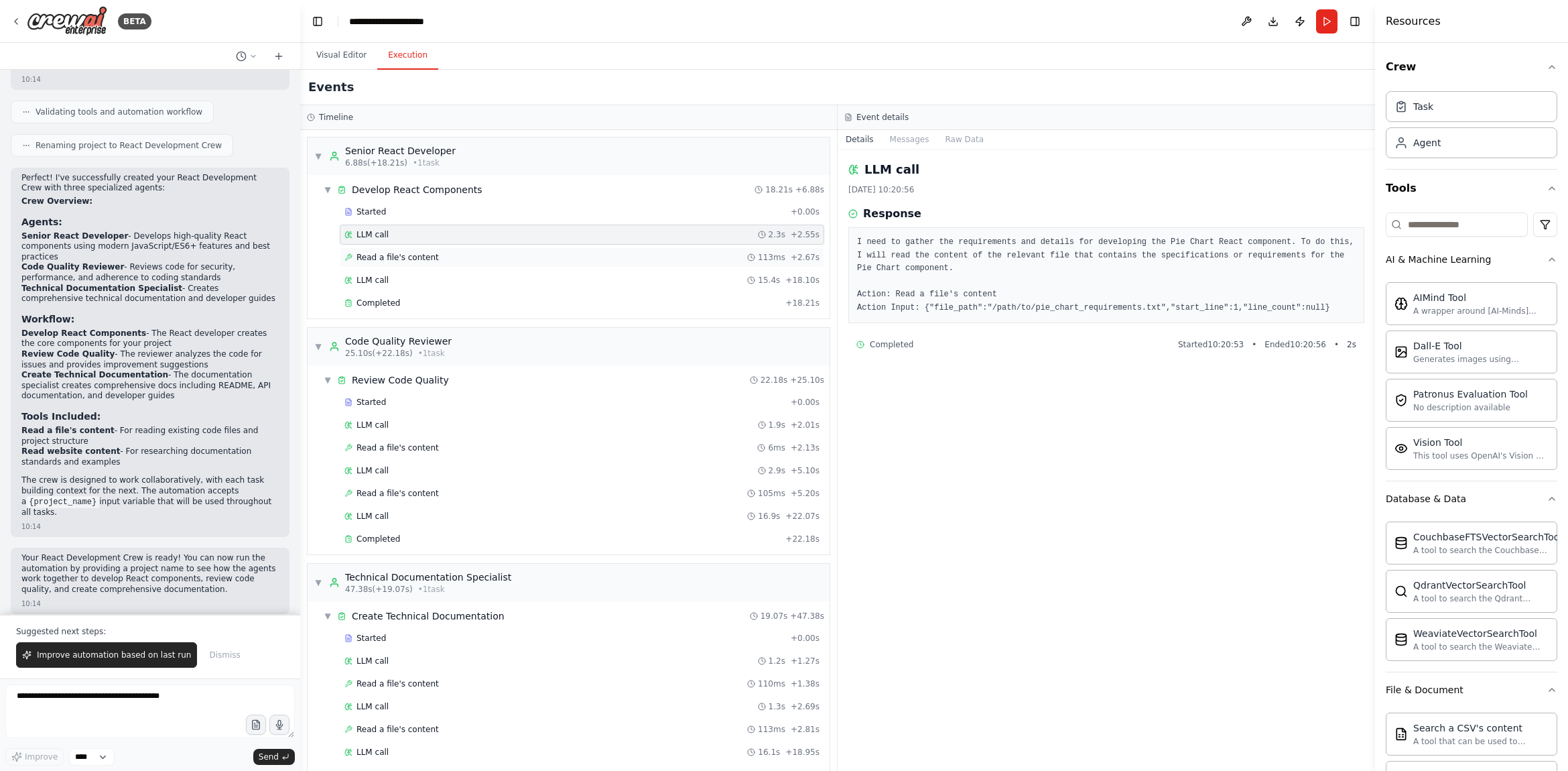
click at [478, 260] on div "Read a file's content 113ms + 2.67s" at bounding box center [582, 257] width 475 height 11
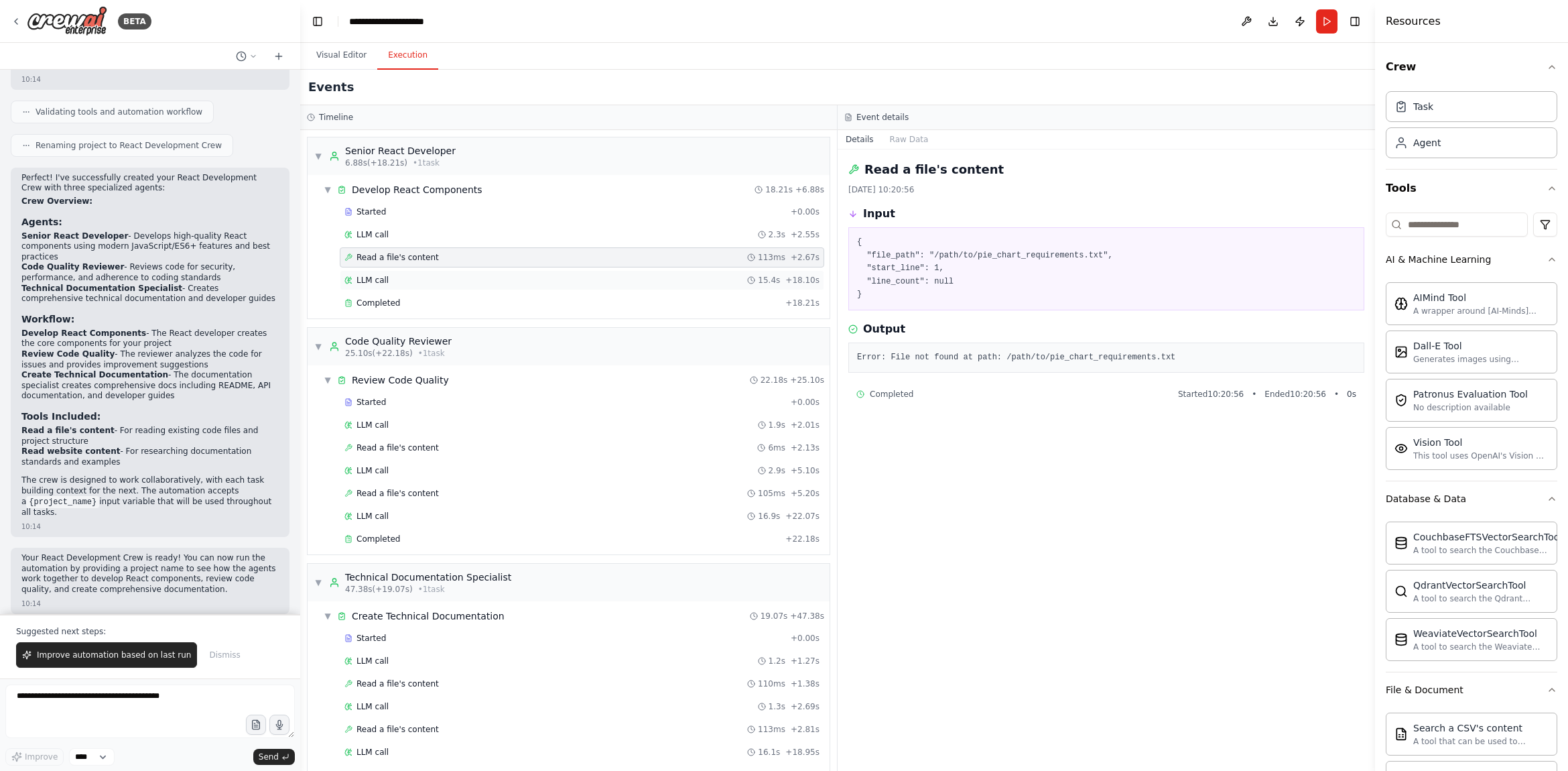
click at [466, 280] on div "LLM call 15.4s + 18.10s" at bounding box center [582, 280] width 475 height 11
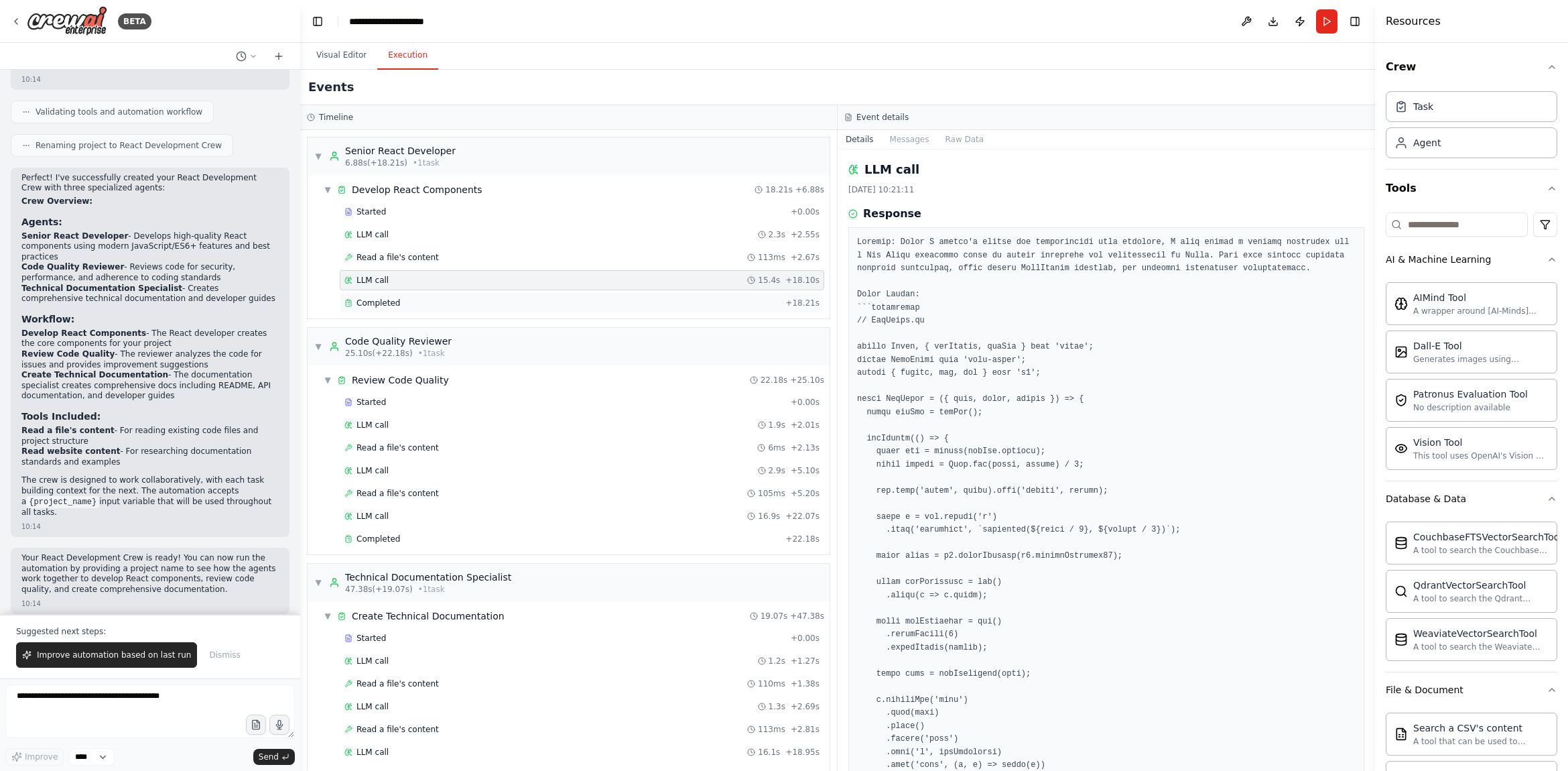
click at [459, 299] on div "Completed" at bounding box center [562, 303] width 435 height 11
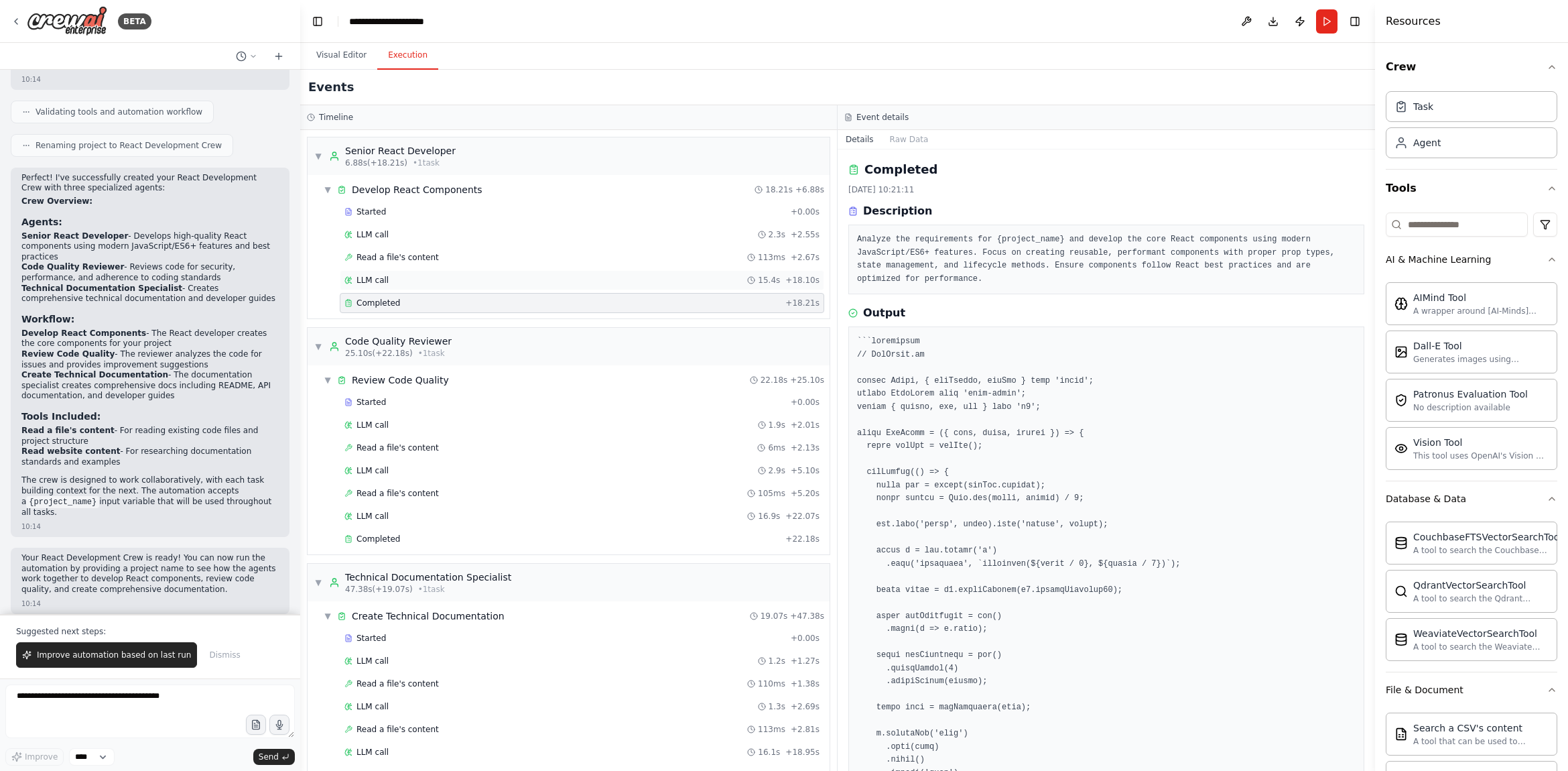
click at [460, 284] on div "LLM call 15.4s + 18.10s" at bounding box center [582, 280] width 475 height 11
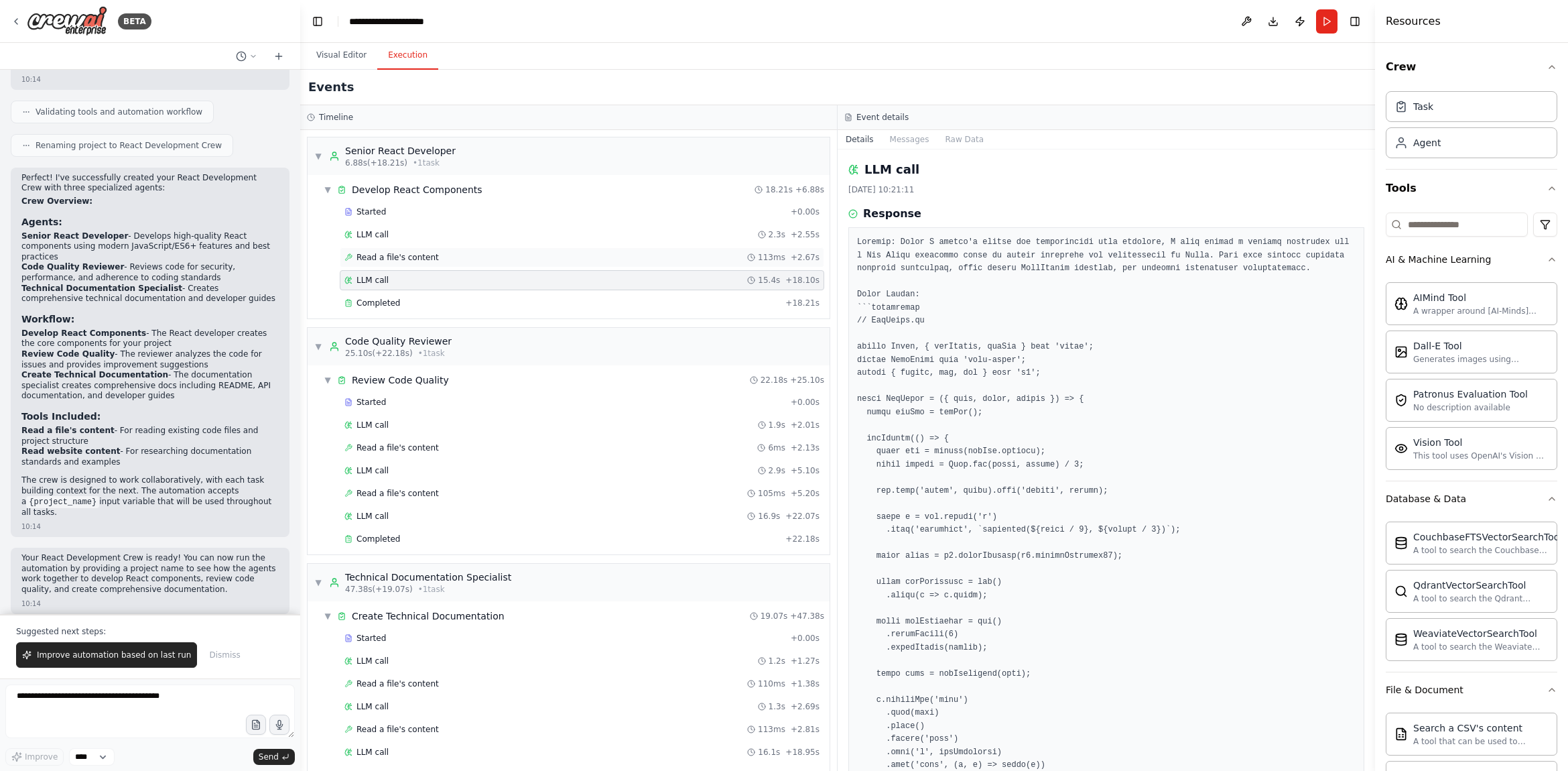
drag, startPoint x: 463, startPoint y: 266, endPoint x: 463, endPoint y: 247, distance: 19.0
click at [463, 265] on div "Read a file's content 113ms + 2.67s" at bounding box center [582, 257] width 484 height 20
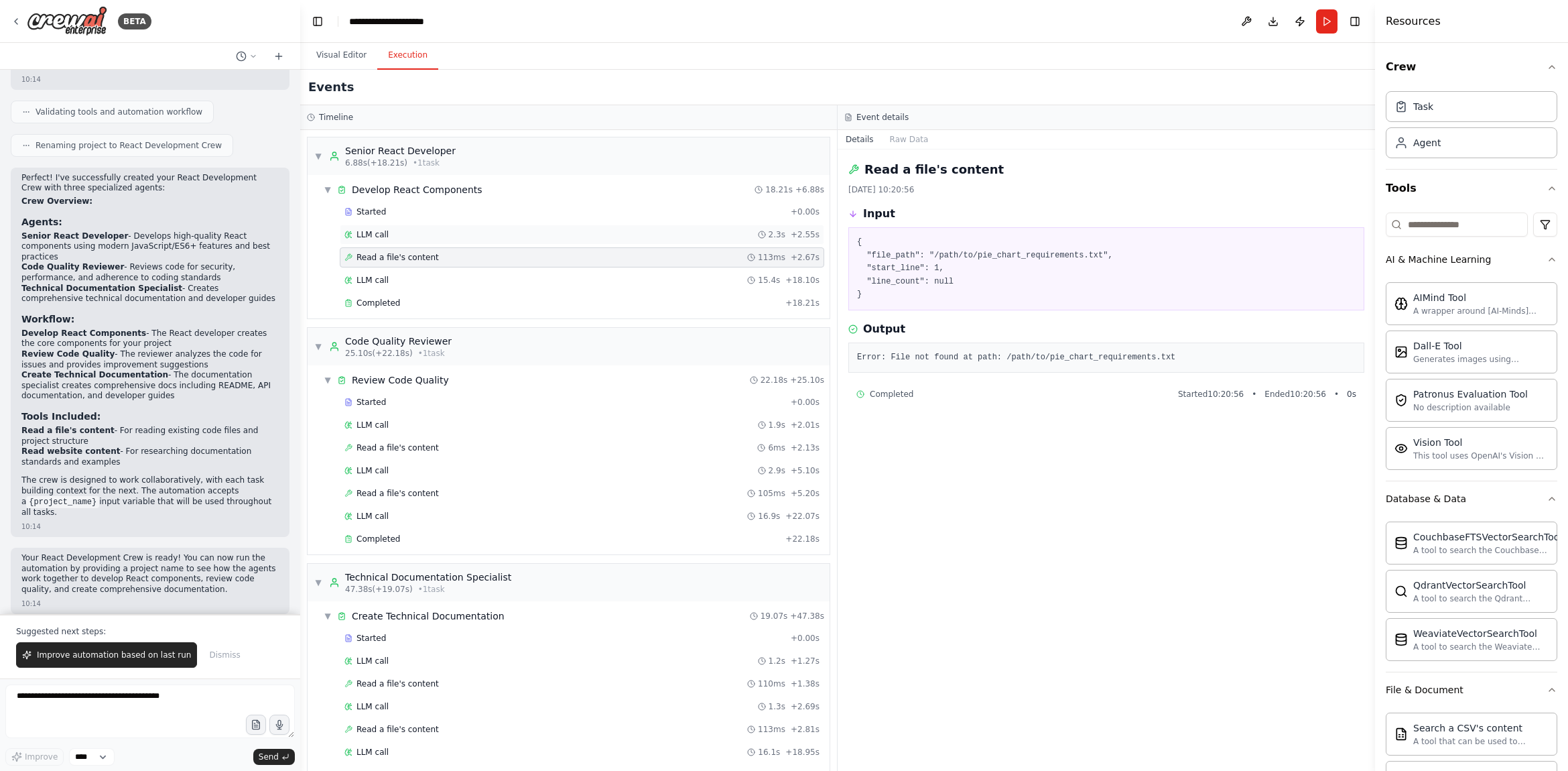
drag, startPoint x: 463, startPoint y: 247, endPoint x: 458, endPoint y: 226, distance: 21.6
click at [462, 244] on div "Started + 0.00s LLM call 2.3s + 2.55s Read a file's content 113ms + 2.67s LLM c…" at bounding box center [574, 258] width 511 height 114
click at [458, 226] on div "LLM call 2.3s + 2.55s" at bounding box center [582, 234] width 484 height 20
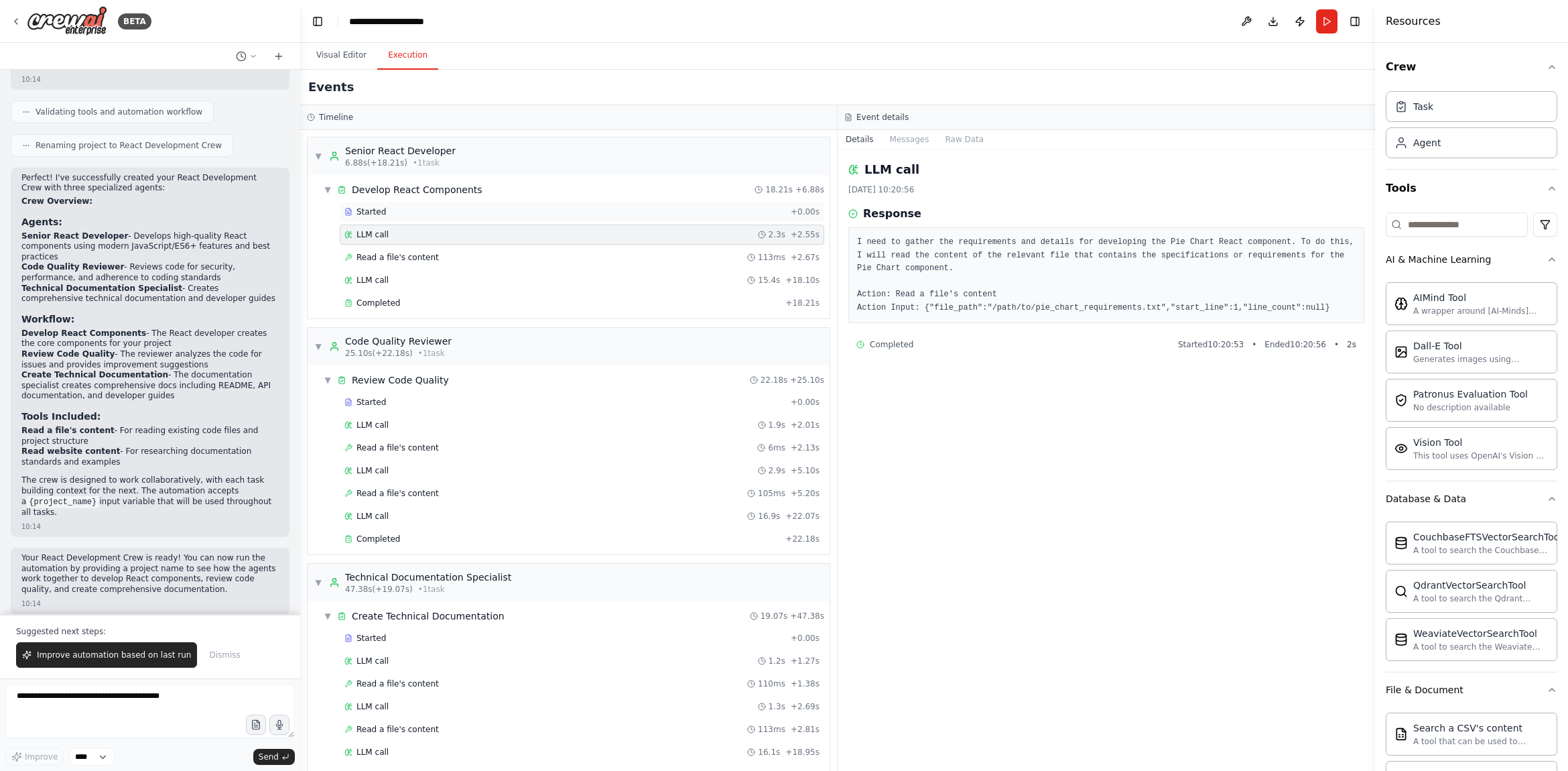
click at [456, 212] on div "Started" at bounding box center [565, 211] width 441 height 11
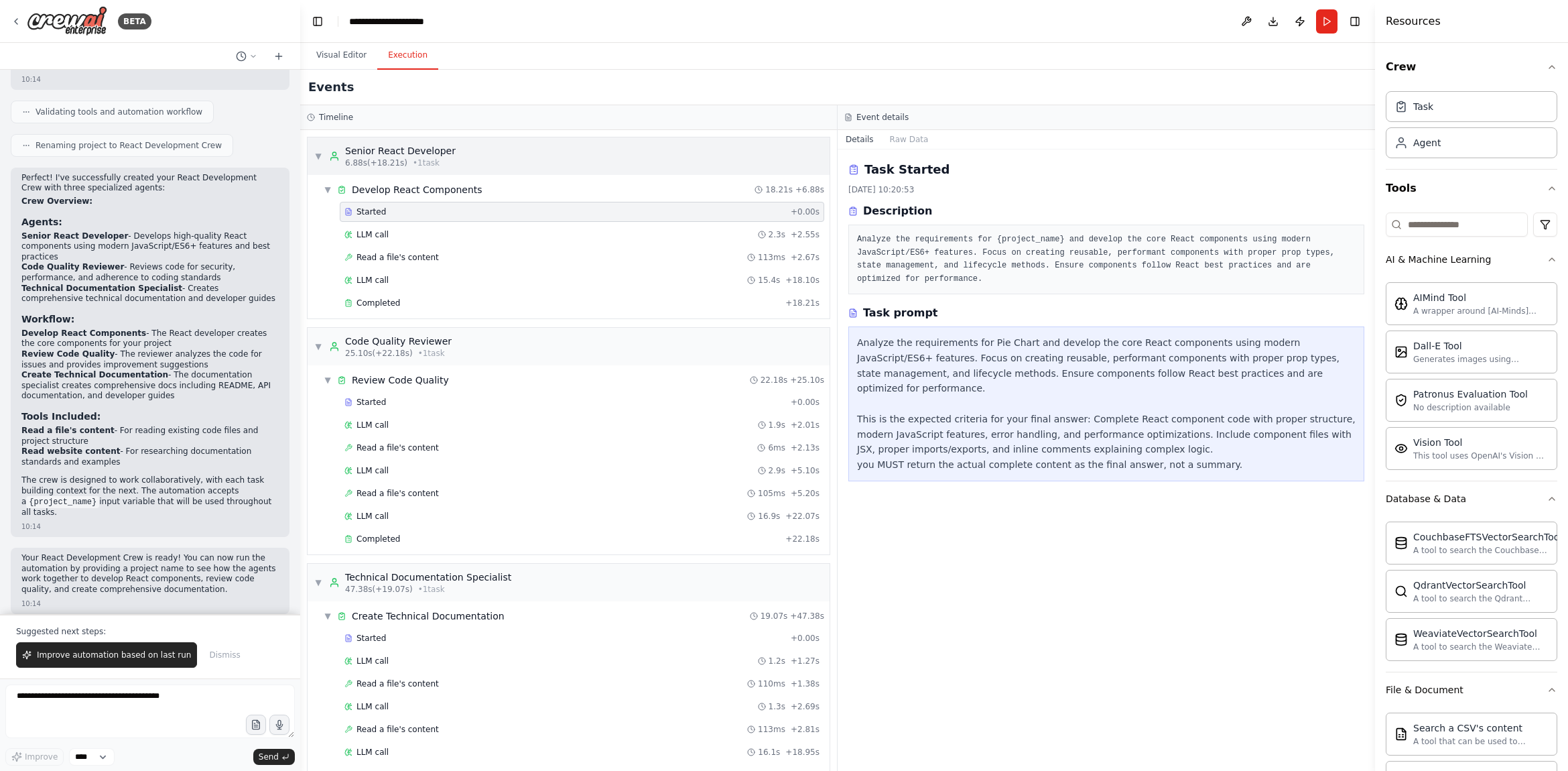
click at [442, 156] on div "Senior React Developer" at bounding box center [400, 151] width 111 height 14
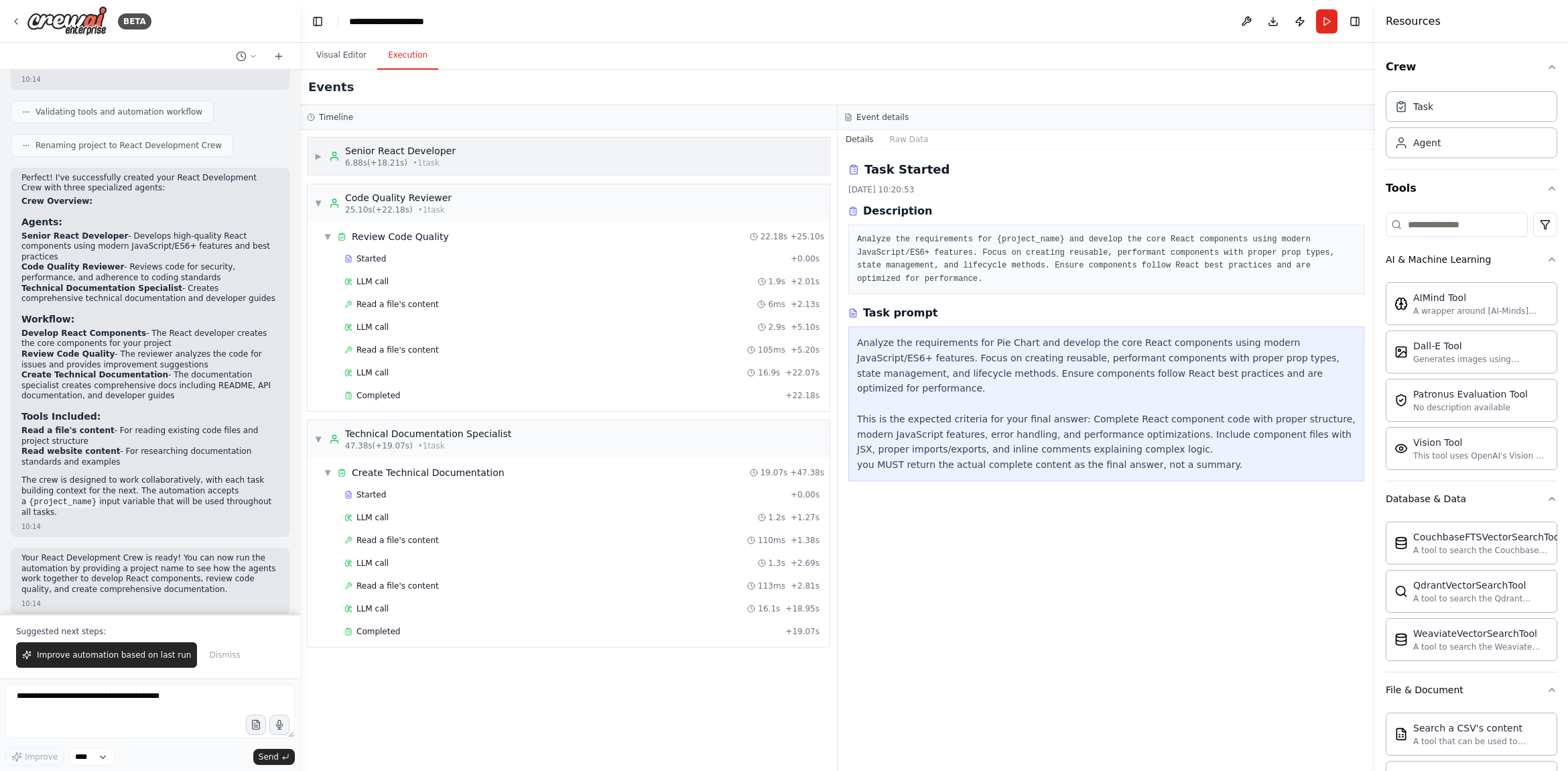
click at [442, 156] on div "Senior React Developer" at bounding box center [400, 151] width 111 height 14
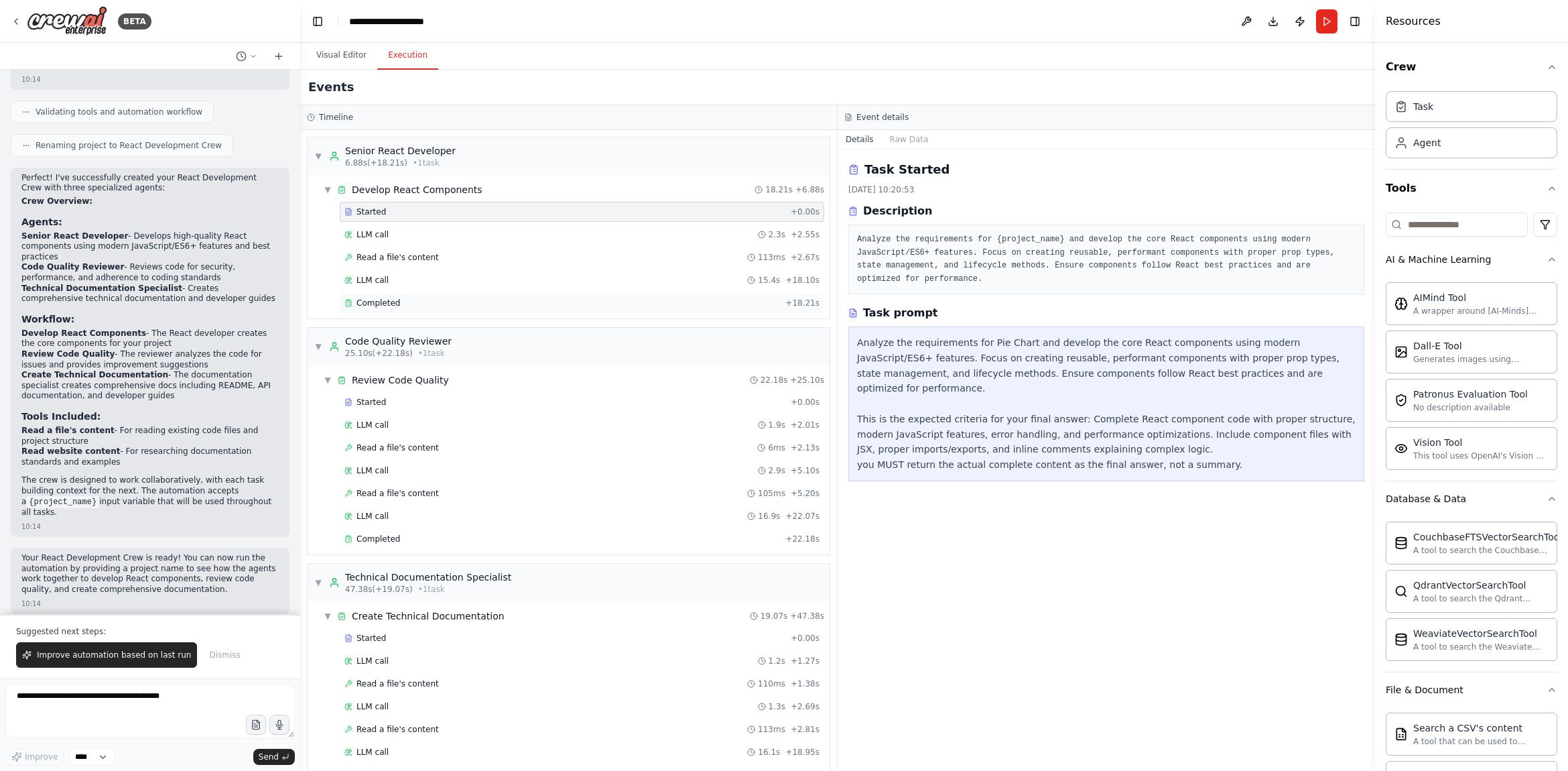
click at [432, 294] on div "Completed + 18.21s" at bounding box center [582, 302] width 484 height 20
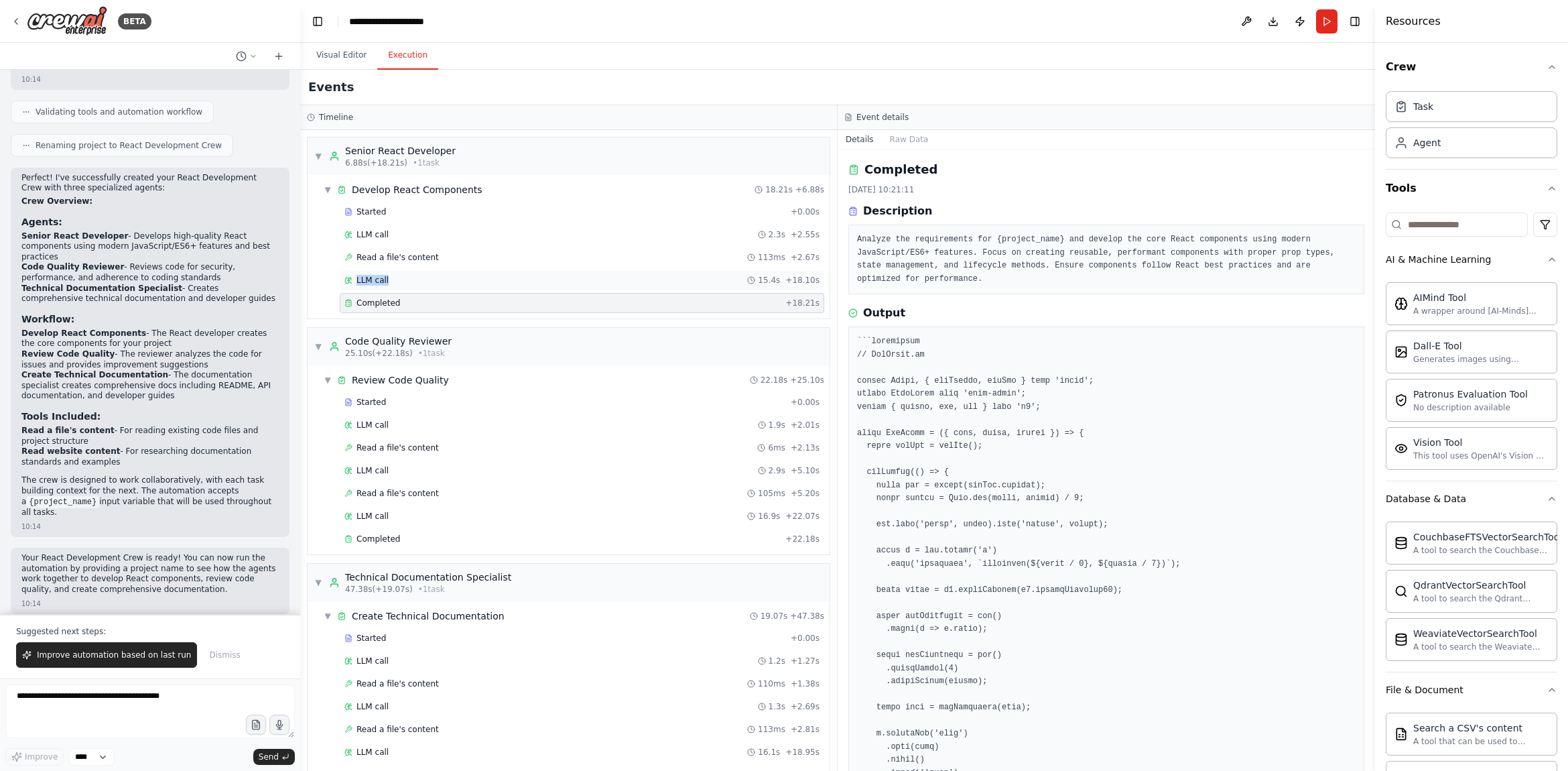
click at [391, 275] on div "LLM call 15.4s + 18.10s" at bounding box center [582, 280] width 484 height 20
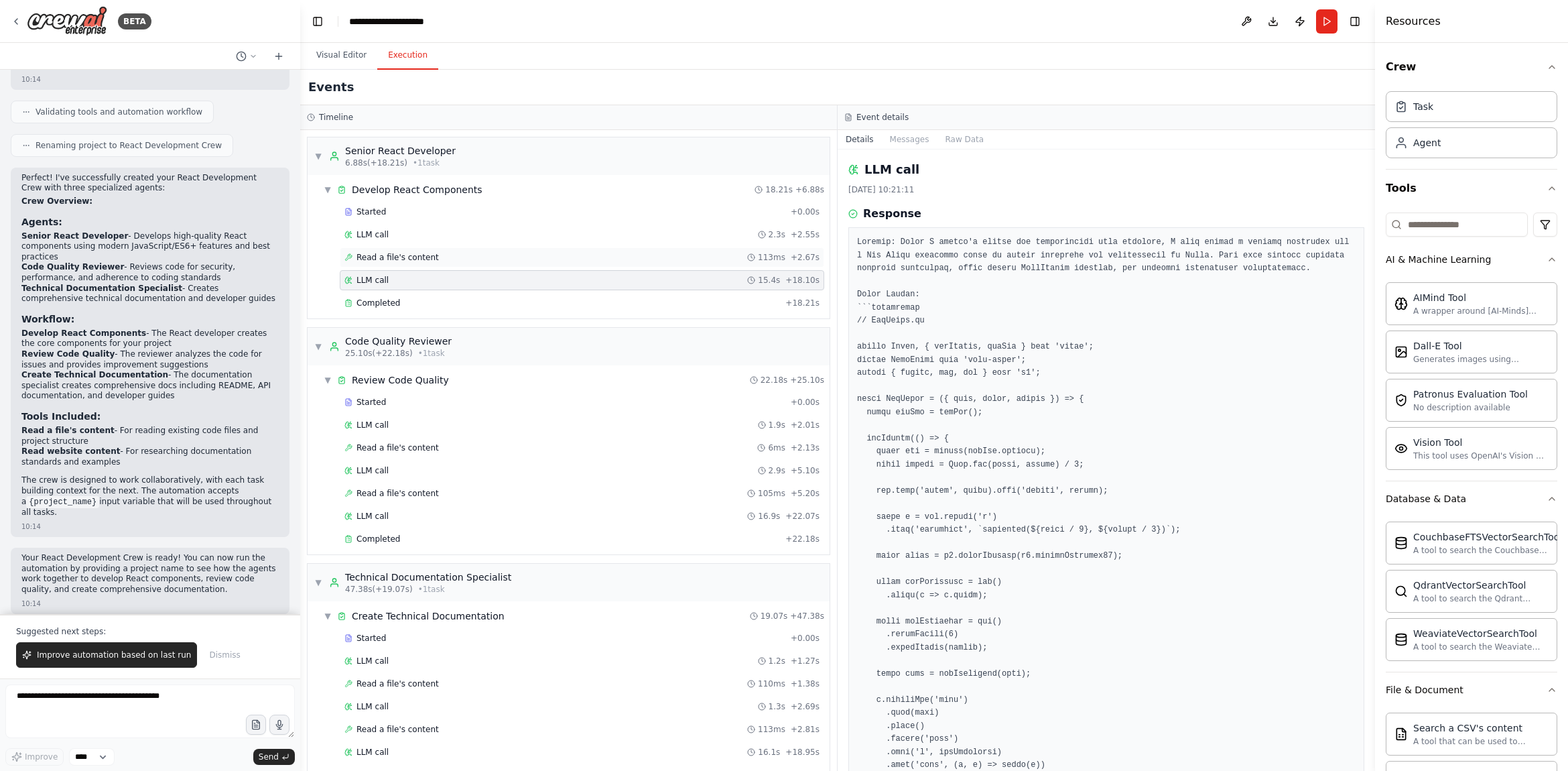
click at [390, 253] on span "Read a file's content" at bounding box center [398, 257] width 83 height 11
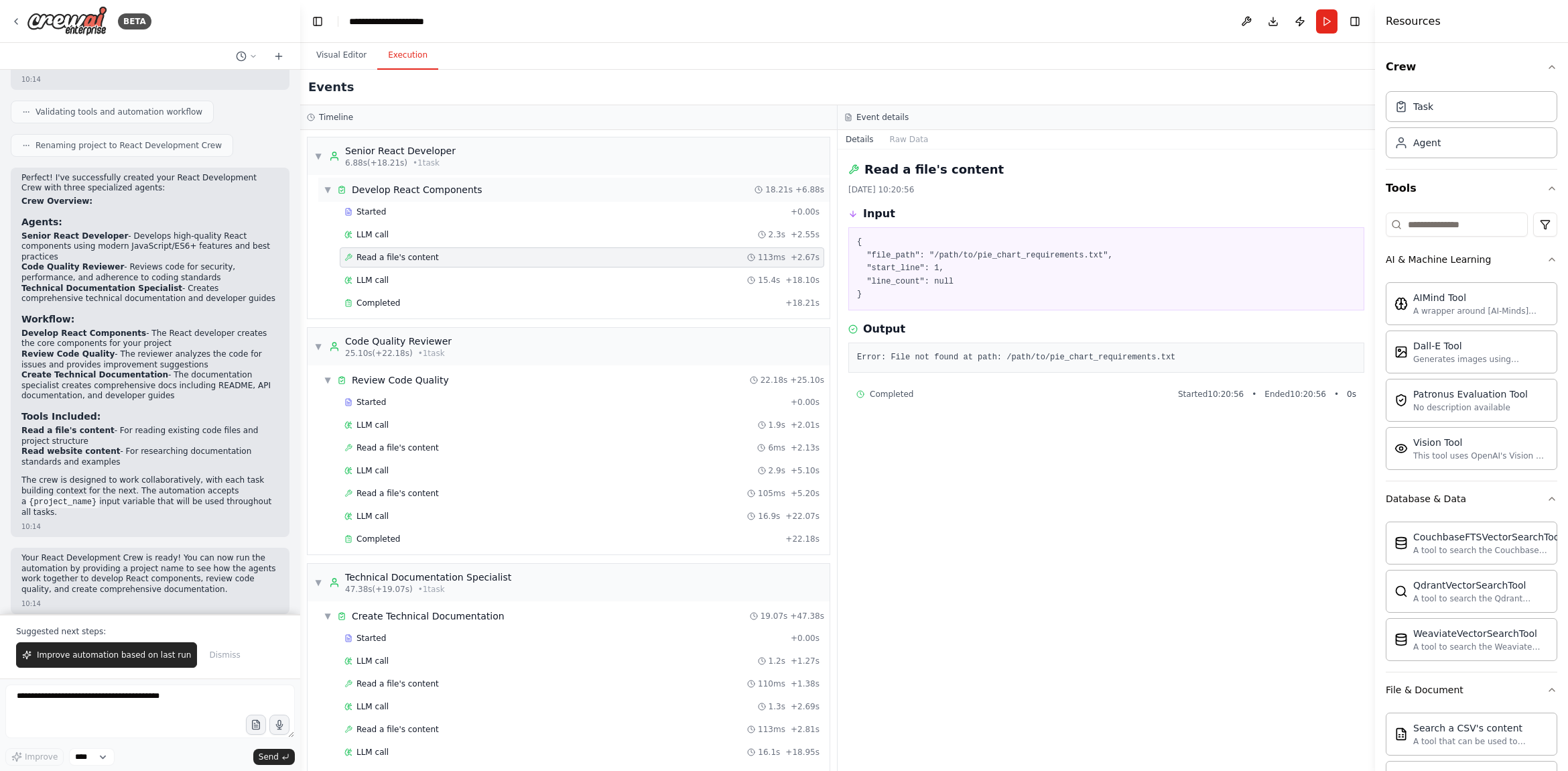
click at [332, 191] on div "▼ Develop React Components" at bounding box center [402, 190] width 159 height 14
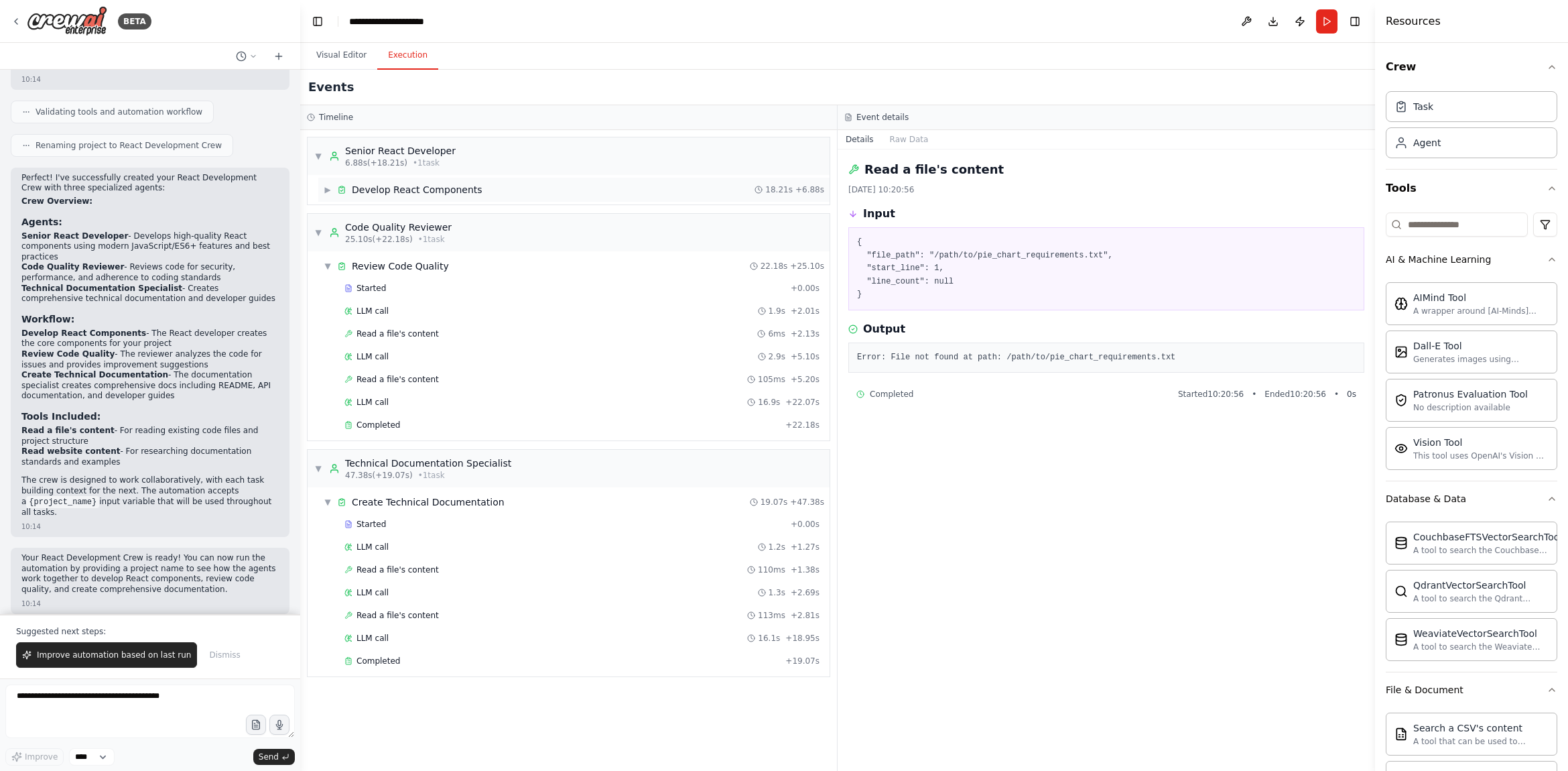
click at [332, 190] on div "▶ Develop React Components" at bounding box center [402, 190] width 159 height 14
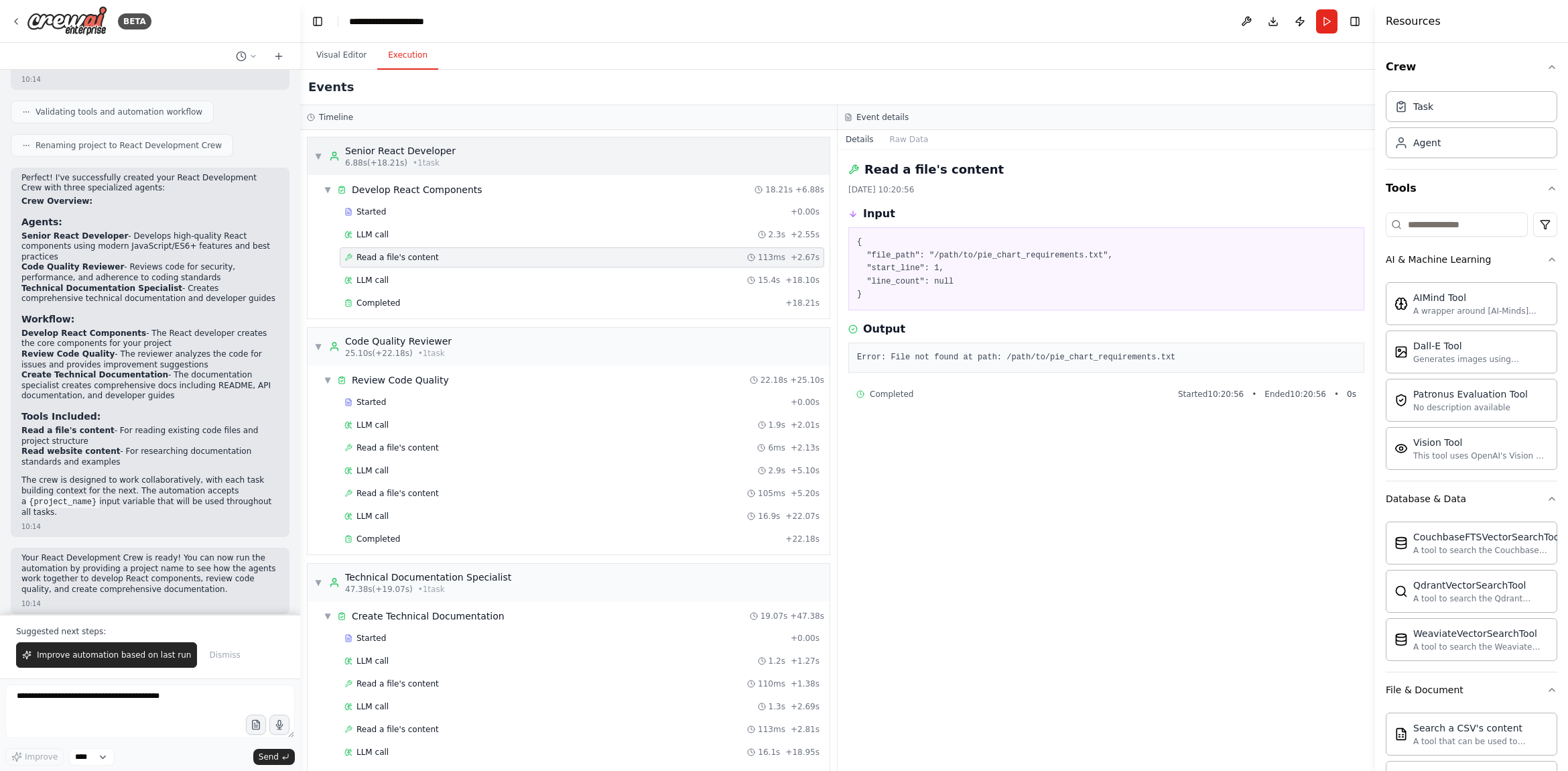
click at [318, 153] on span "▼" at bounding box center [318, 156] width 8 height 11
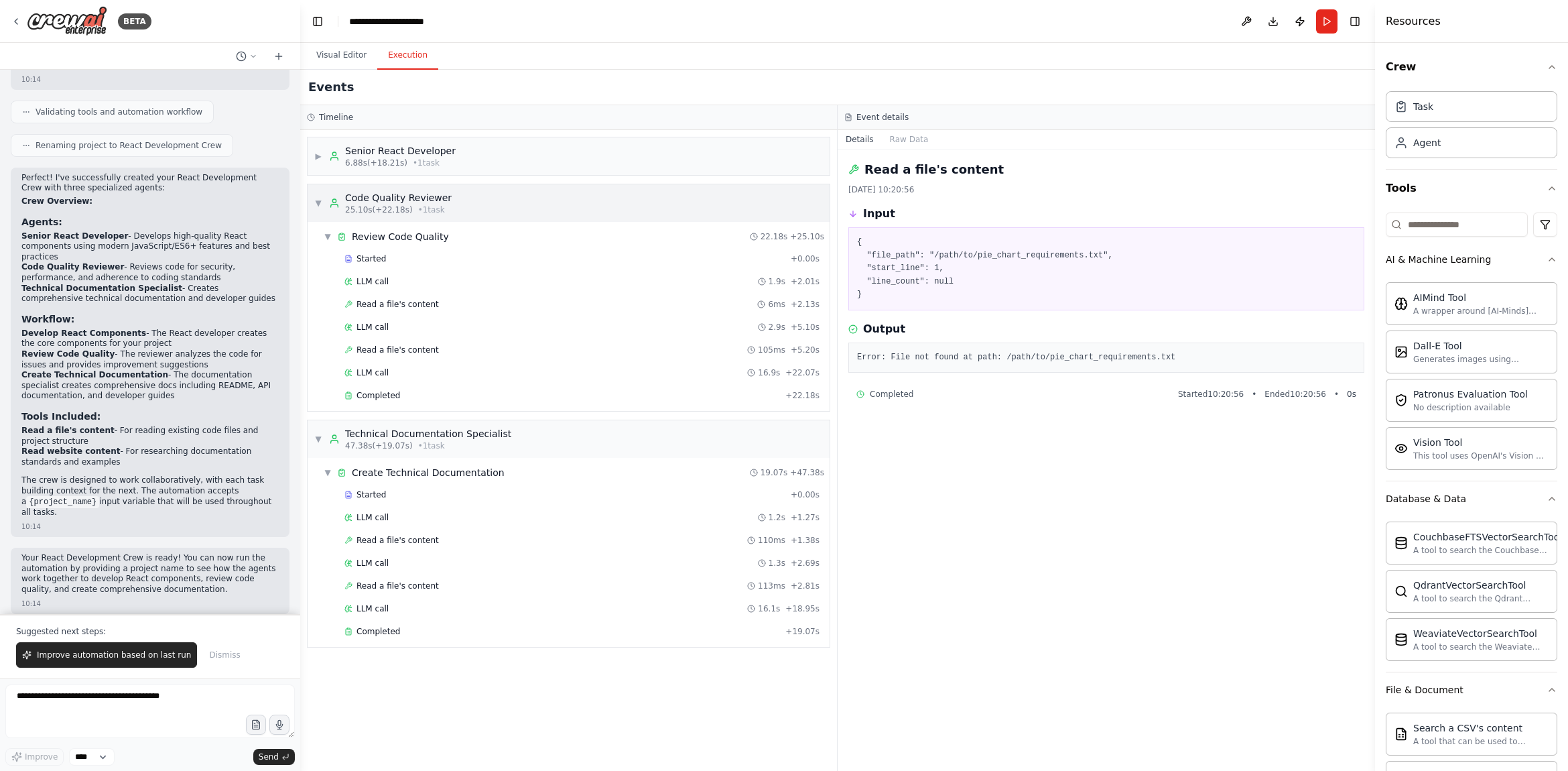
click at [320, 202] on span "▼" at bounding box center [318, 203] width 8 height 11
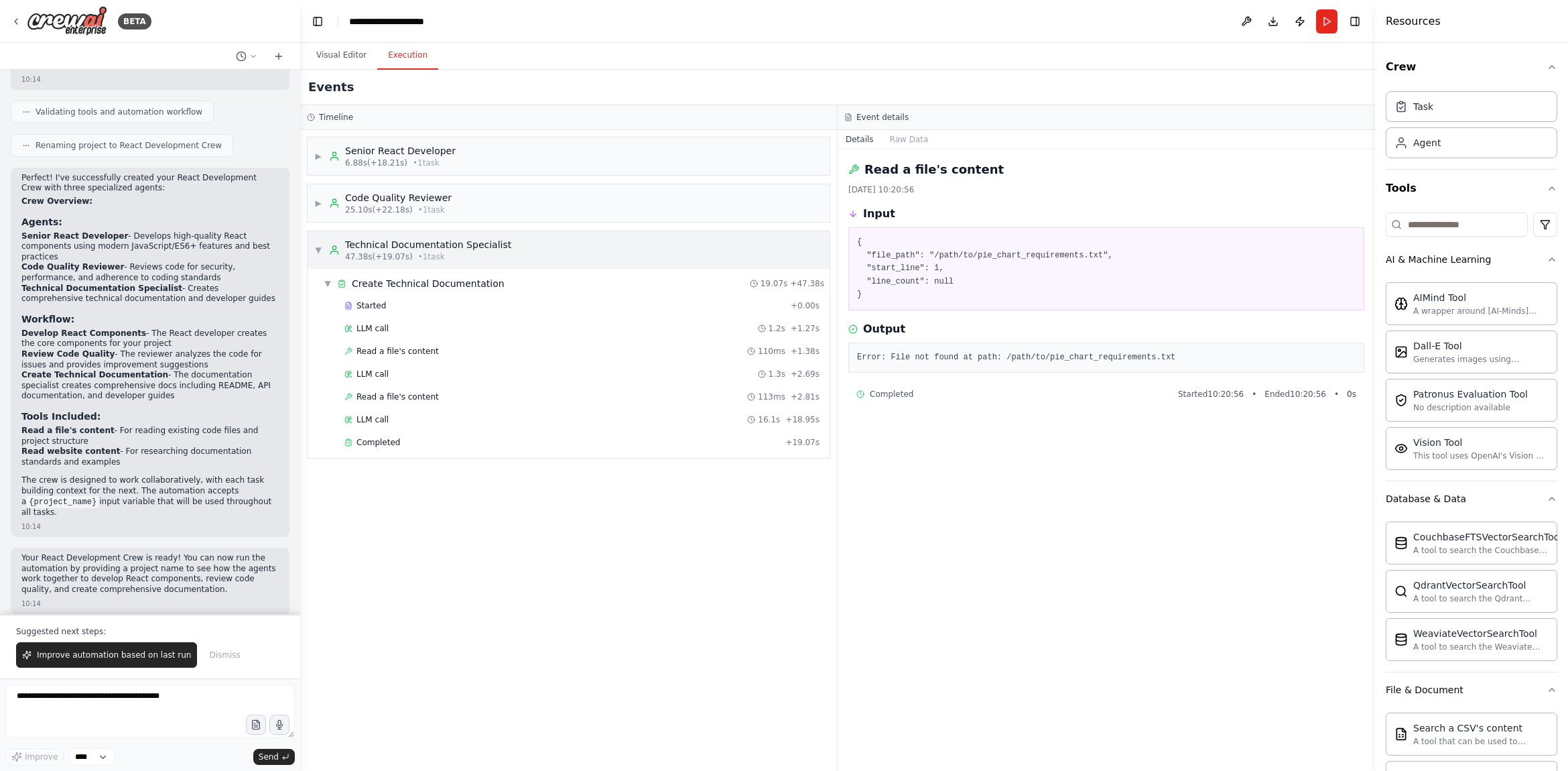
click at [321, 250] on span "▼" at bounding box center [318, 250] width 8 height 11
click at [397, 253] on span "47.38s (+19.07s)" at bounding box center [379, 256] width 68 height 11
drag, startPoint x: 397, startPoint y: 256, endPoint x: 408, endPoint y: 224, distance: 33.8
click at [398, 255] on span "47.38s (+19.07s)" at bounding box center [379, 256] width 68 height 11
click at [418, 211] on span "• 1 task" at bounding box center [432, 210] width 27 height 11
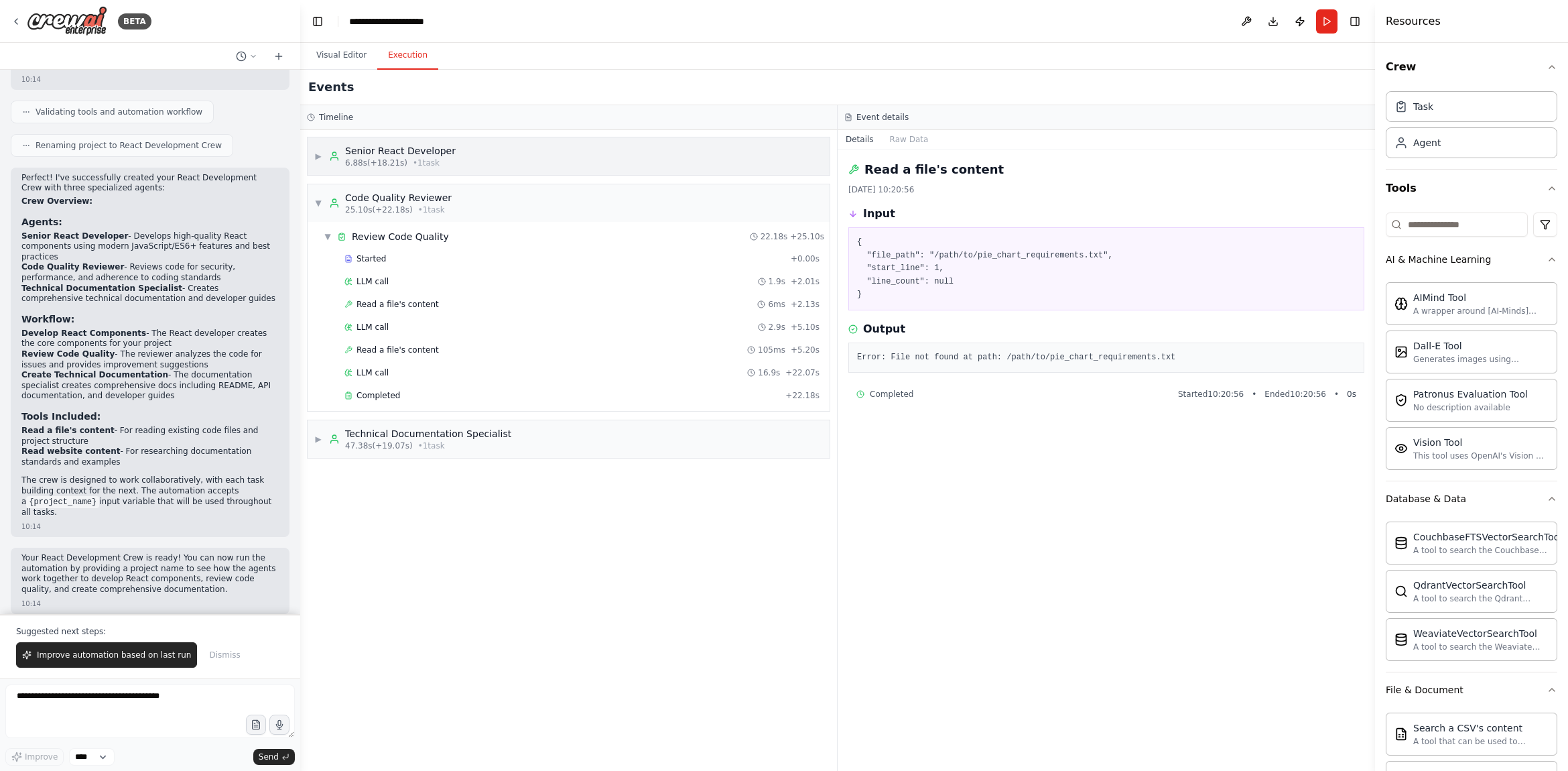
click at [429, 162] on span "• 1 task" at bounding box center [426, 162] width 27 height 11
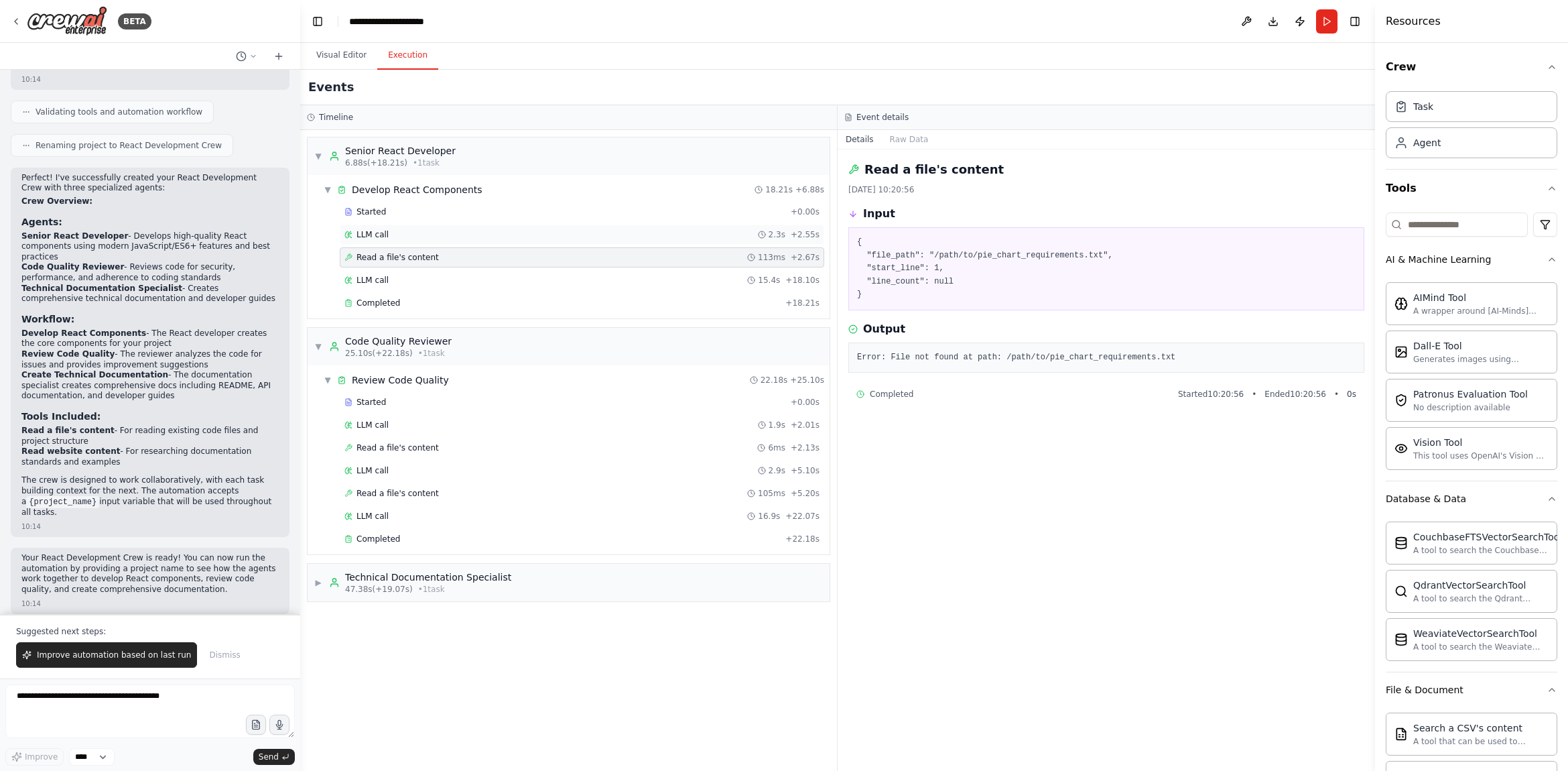
click at [417, 228] on div "LLM call 2.3s + 2.55s" at bounding box center [582, 234] width 484 height 20
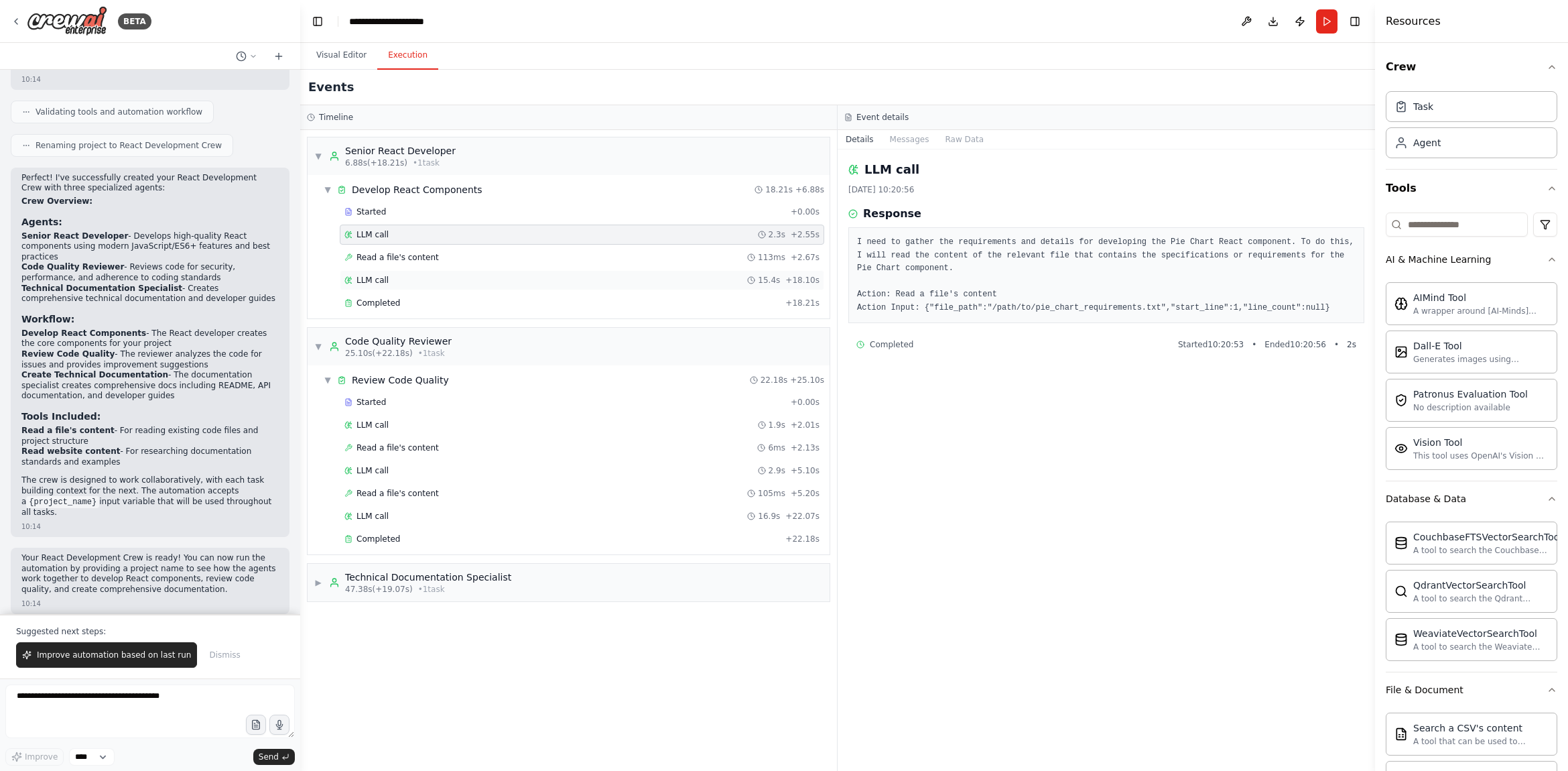
click at [405, 275] on div "LLM call 15.4s + 18.10s" at bounding box center [582, 280] width 475 height 11
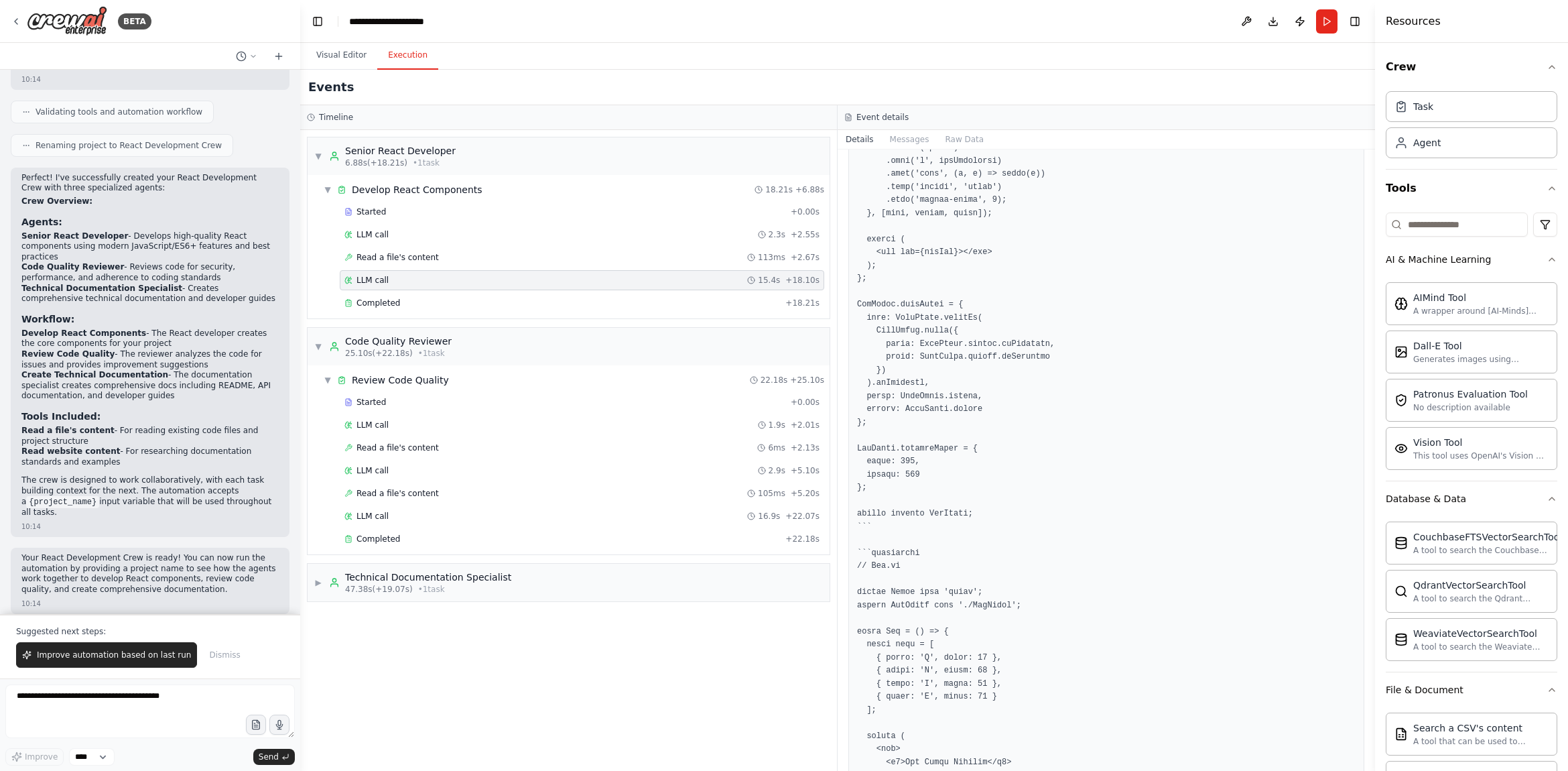
scroll to position [631, 0]
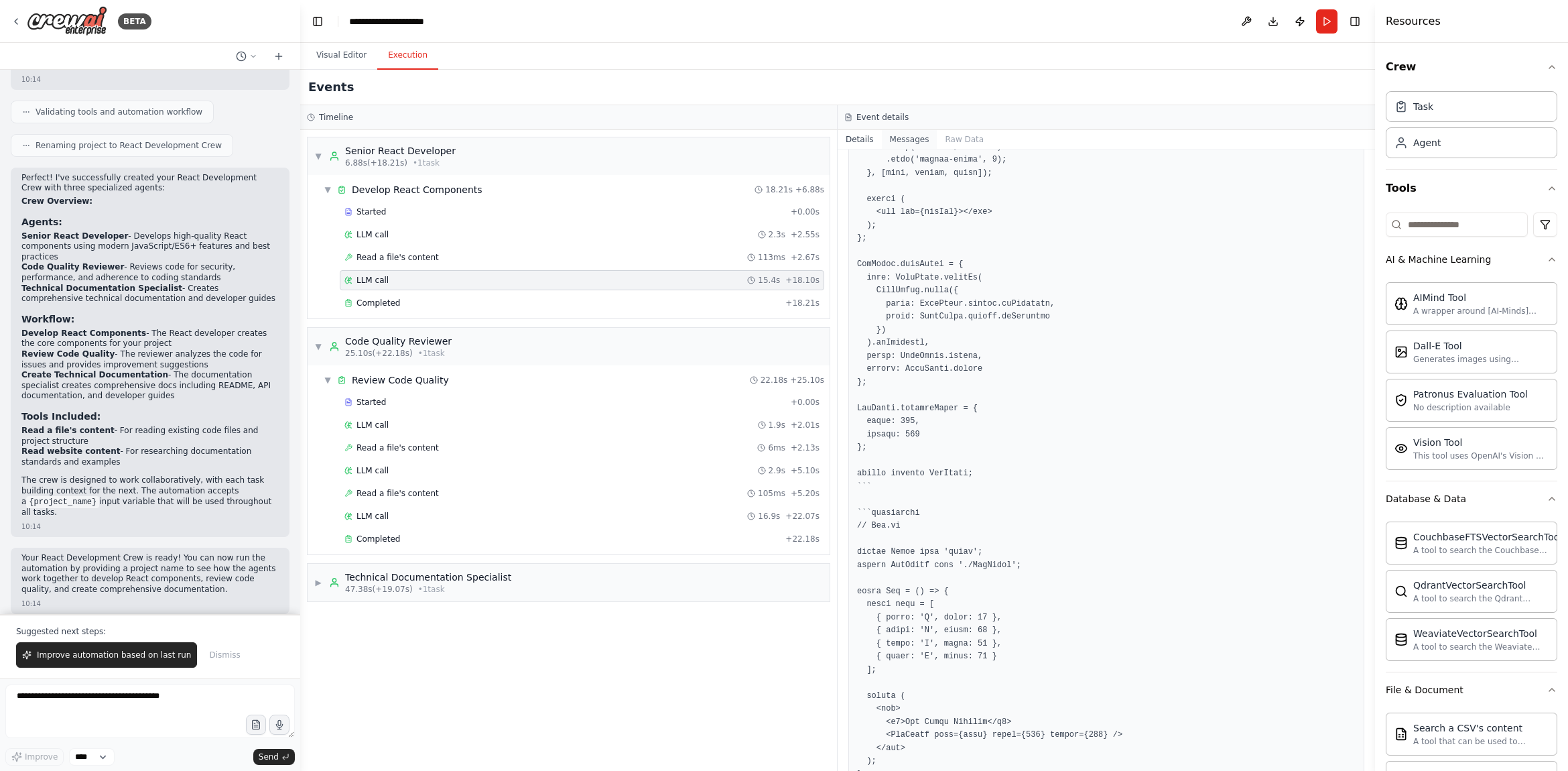
click at [909, 139] on button "Messages" at bounding box center [909, 139] width 56 height 19
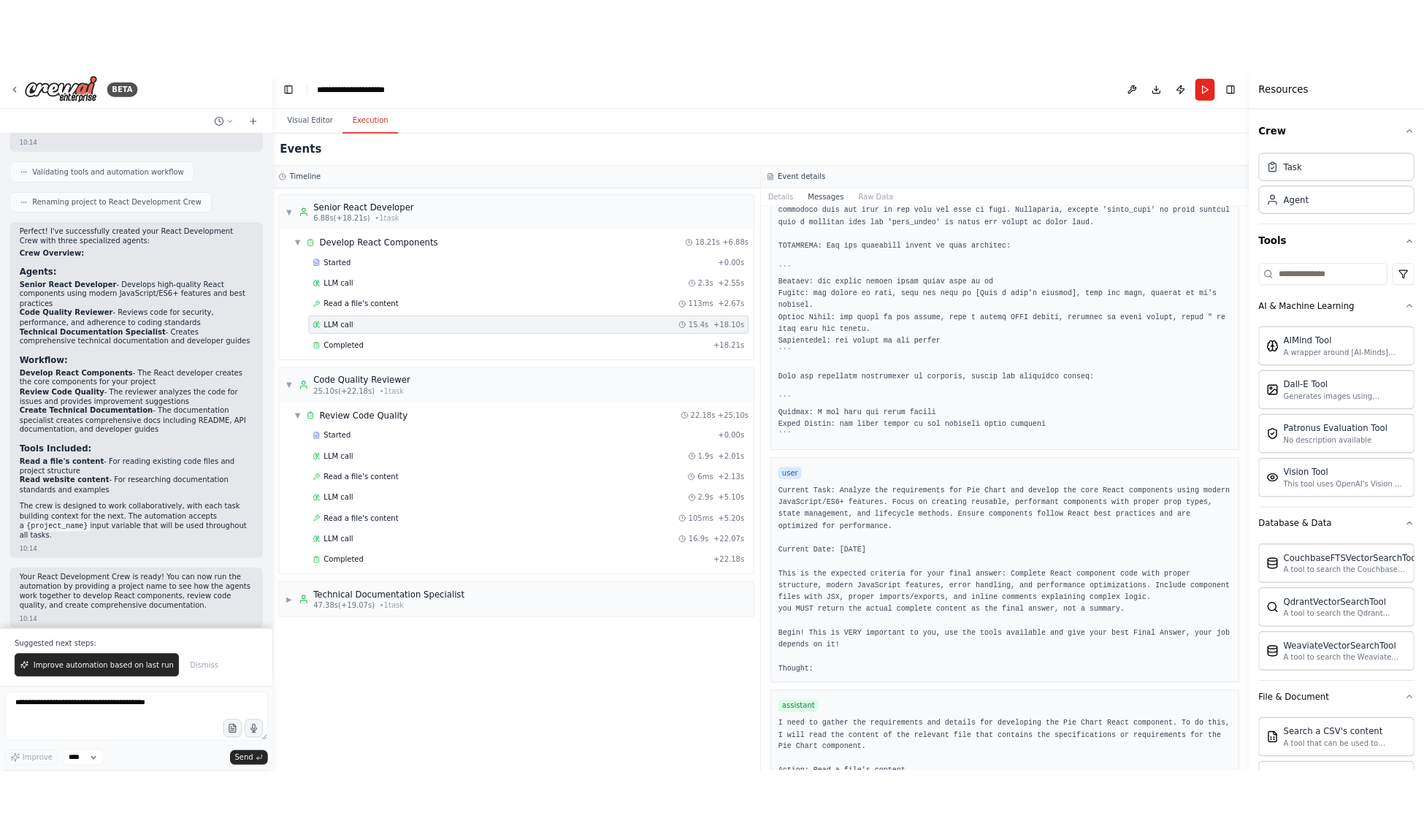
scroll to position [389, 0]
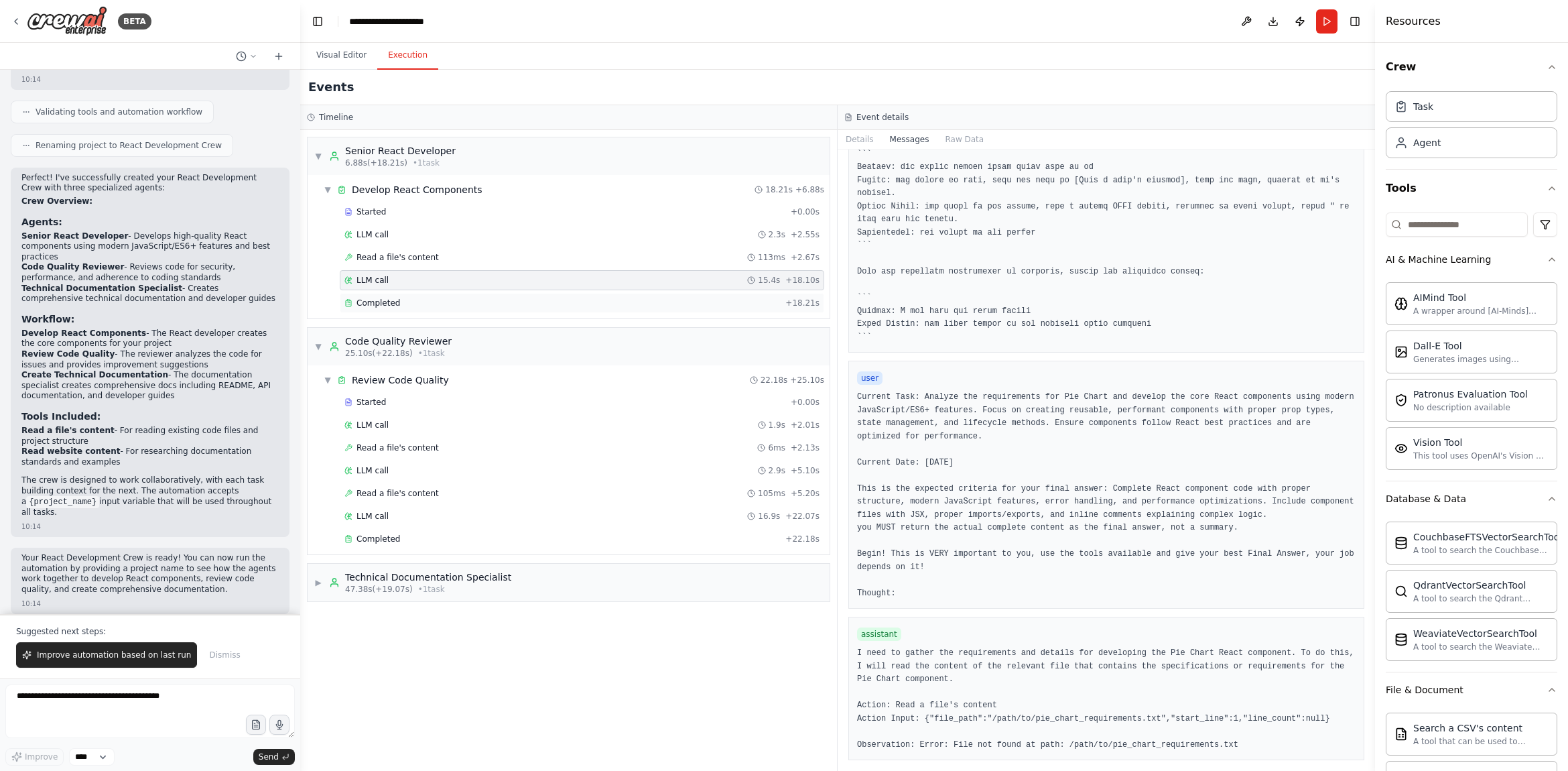
click at [513, 305] on div "Completed" at bounding box center [562, 303] width 435 height 11
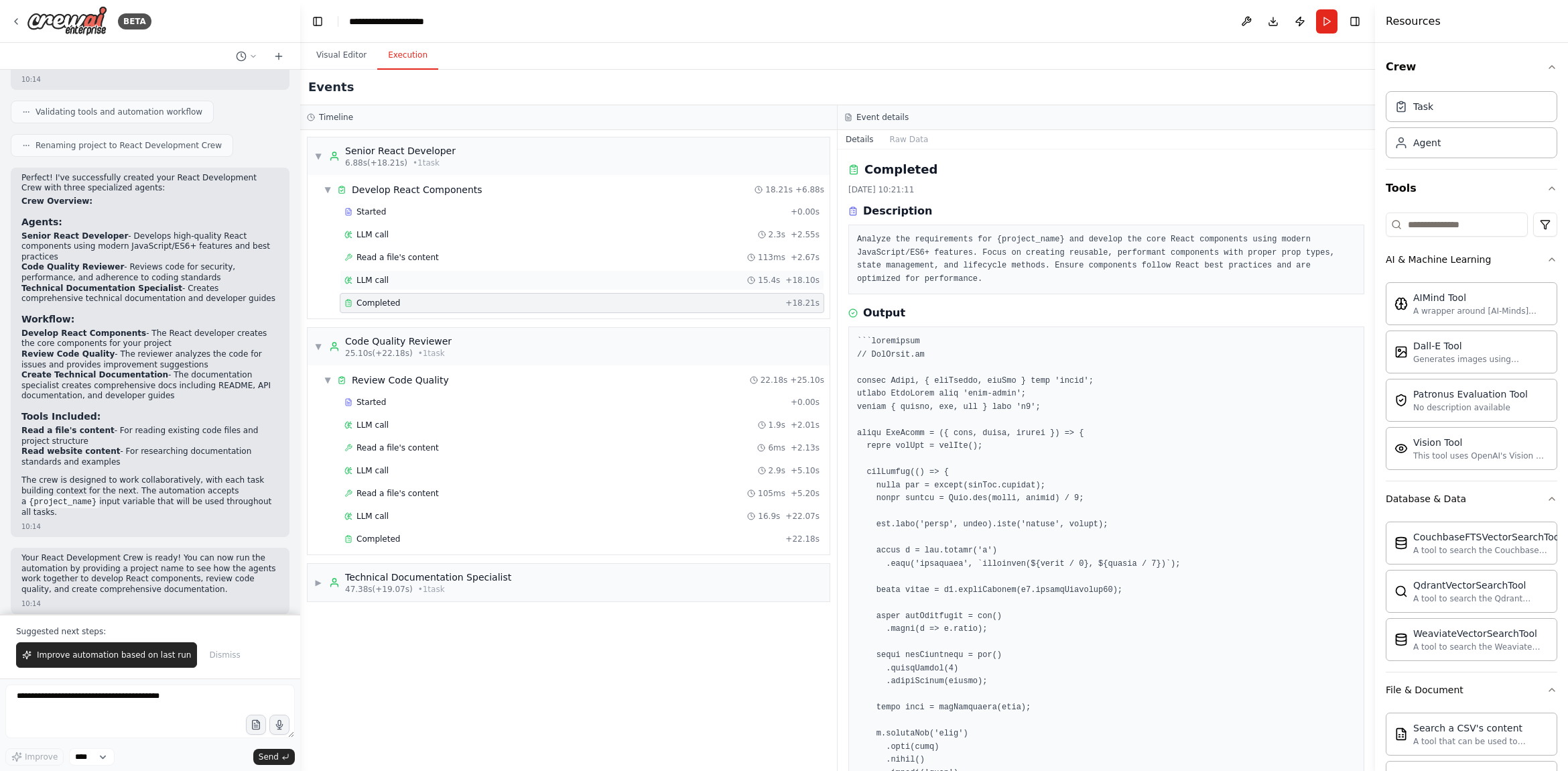
click at [511, 284] on div "LLM call 15.4s + 18.10s" at bounding box center [582, 280] width 475 height 11
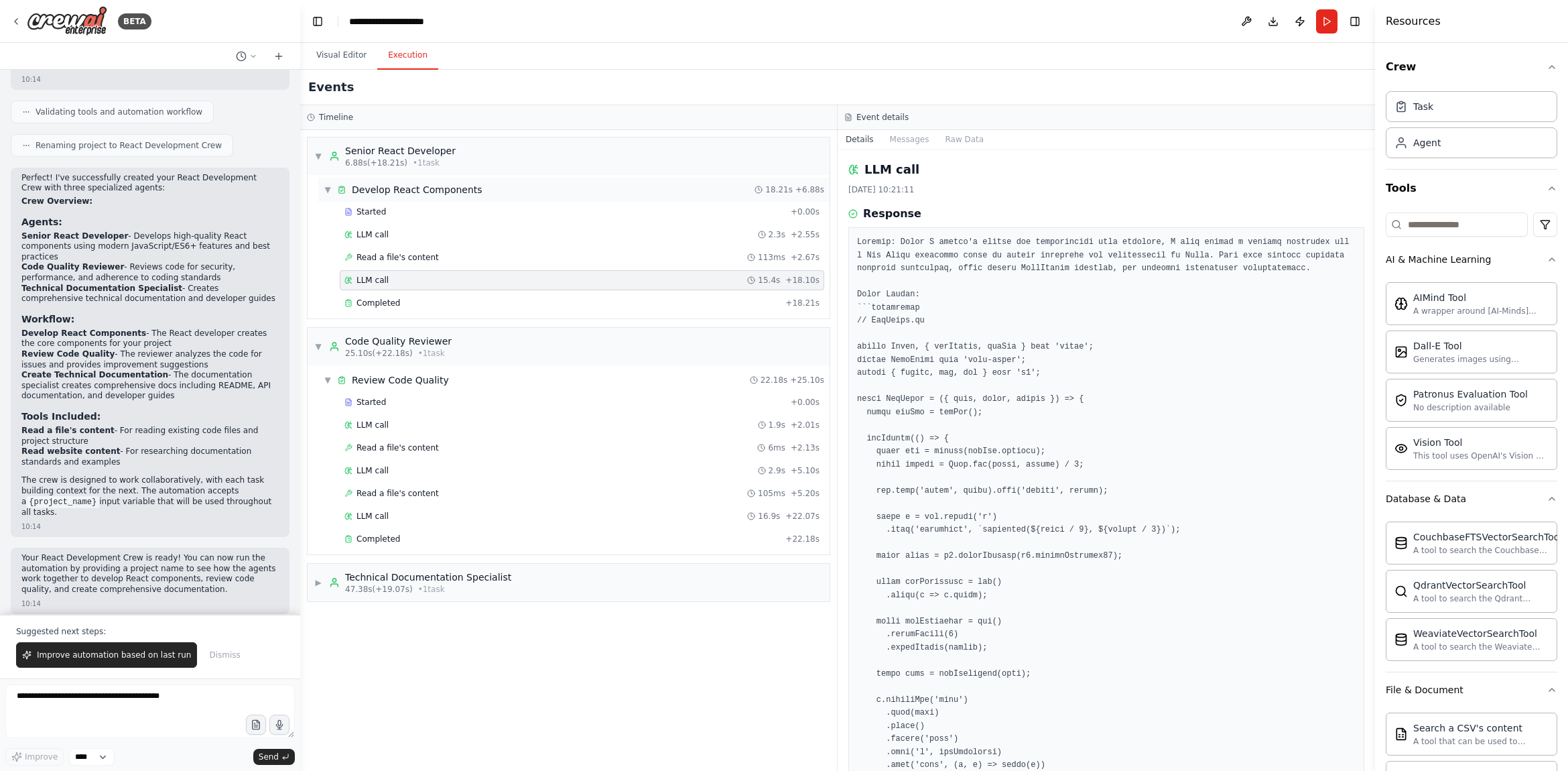
drag, startPoint x: 498, startPoint y: 217, endPoint x: 495, endPoint y: 188, distance: 29.2
click at [497, 214] on div "Started" at bounding box center [565, 211] width 441 height 11
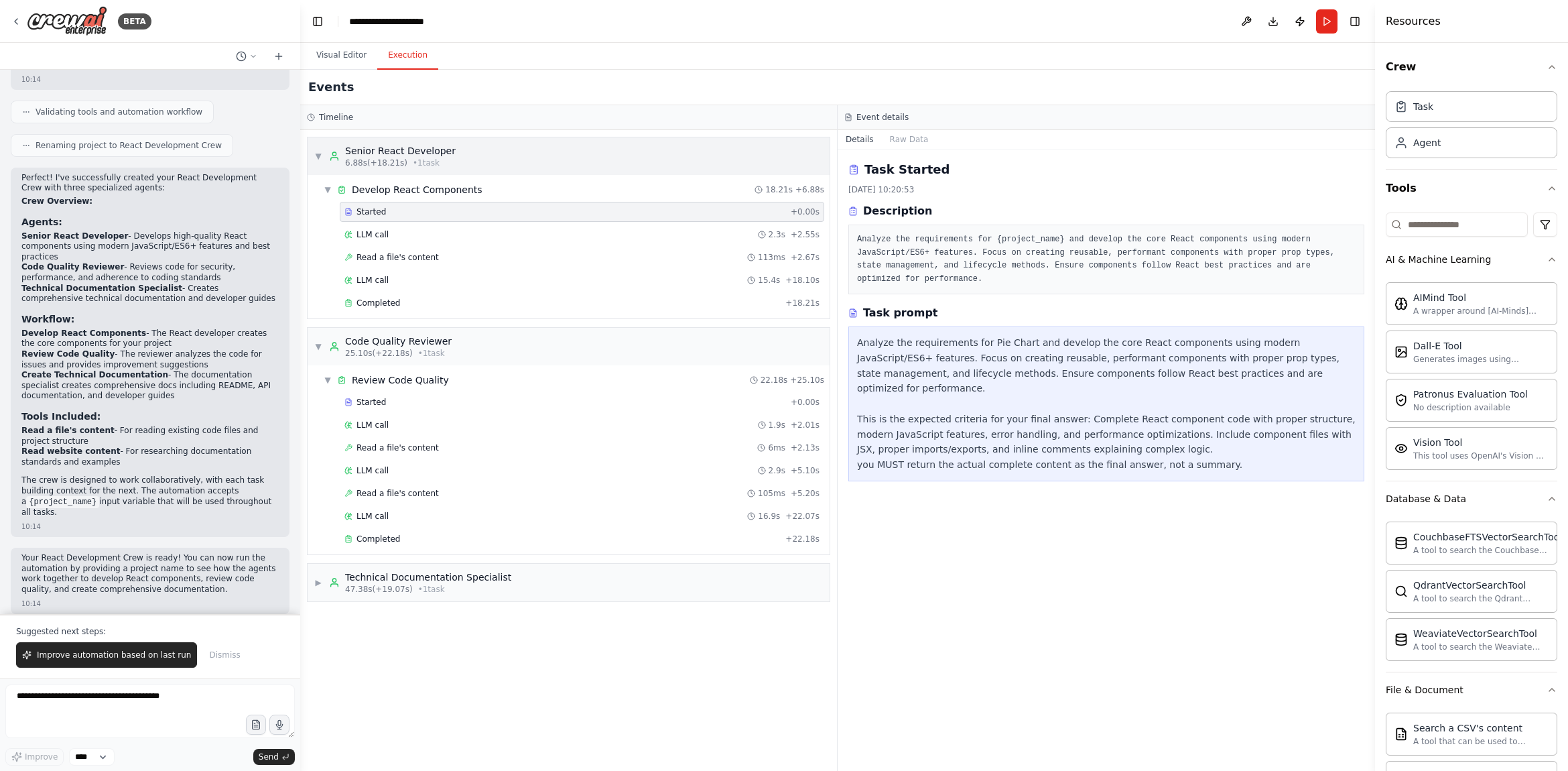
click at [494, 170] on div "▼ Senior React Developer 6.88s (+18.21s) • 1 task" at bounding box center [569, 156] width 522 height 38
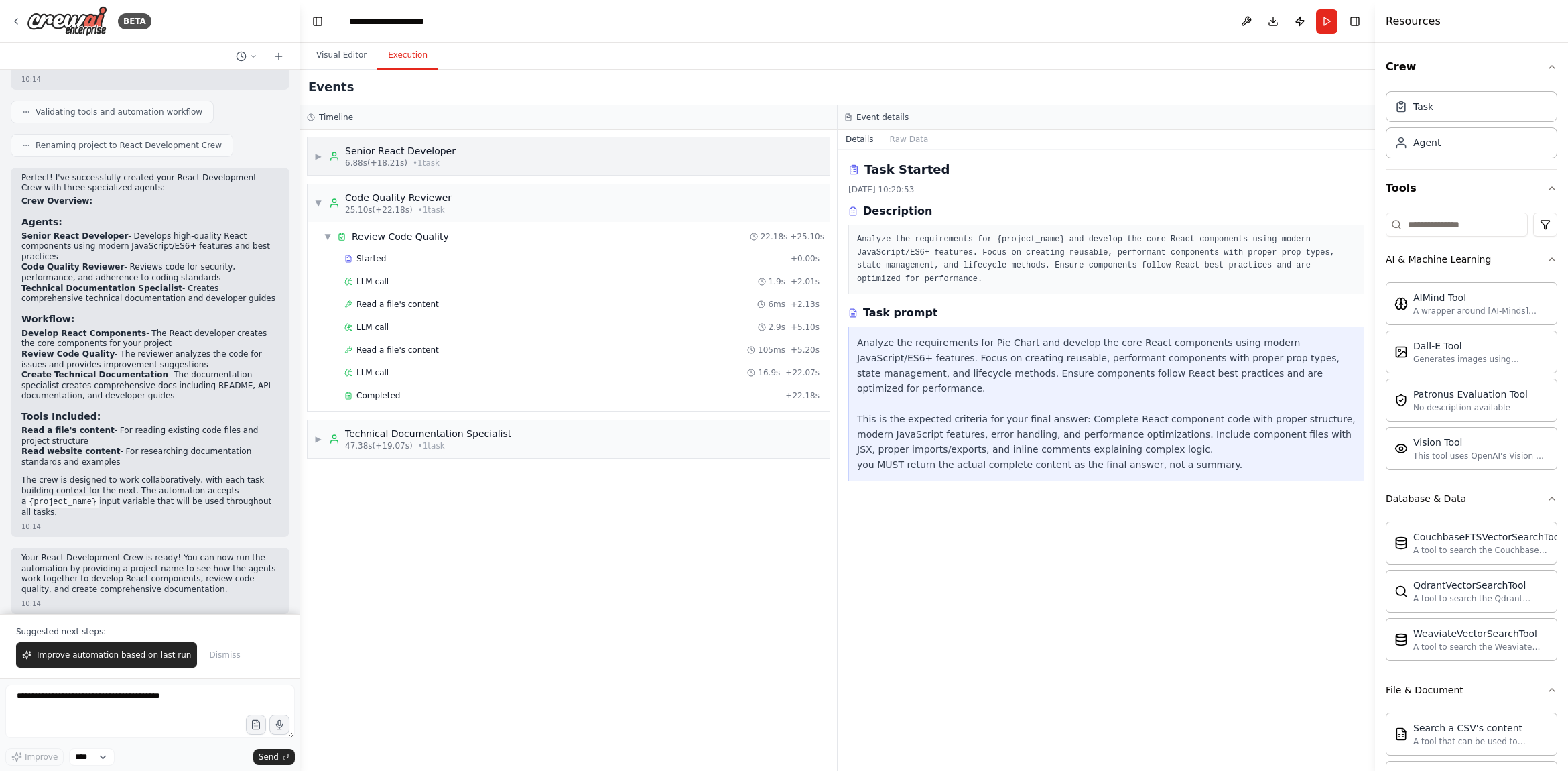
click at [495, 169] on div "▶ Senior React Developer 6.88s (+18.21s) • 1 task" at bounding box center [569, 156] width 522 height 38
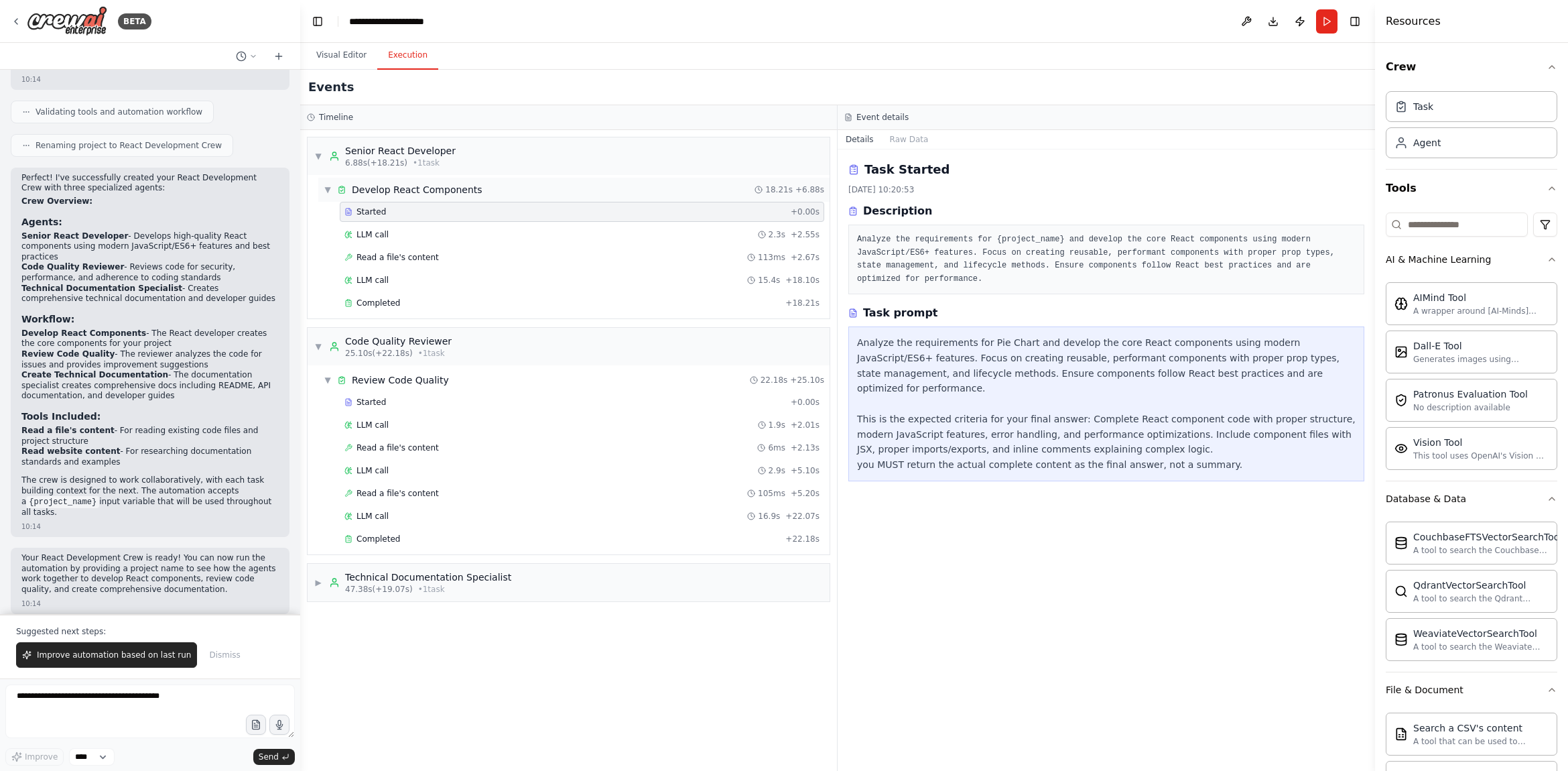
click at [332, 188] on div "▼ Develop React Components" at bounding box center [402, 190] width 159 height 14
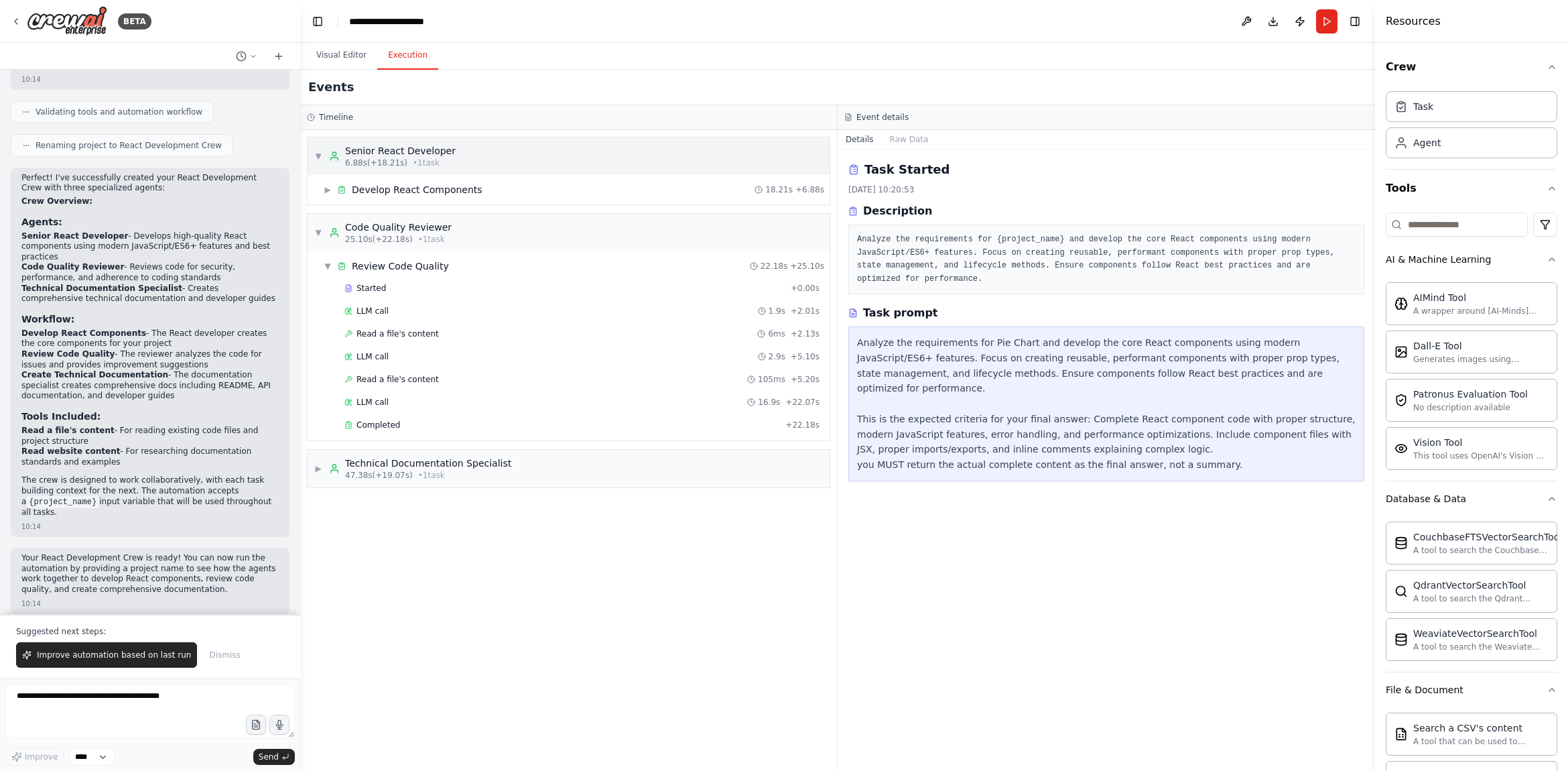
click at [384, 163] on span "6.88s (+18.21s)" at bounding box center [376, 162] width 62 height 11
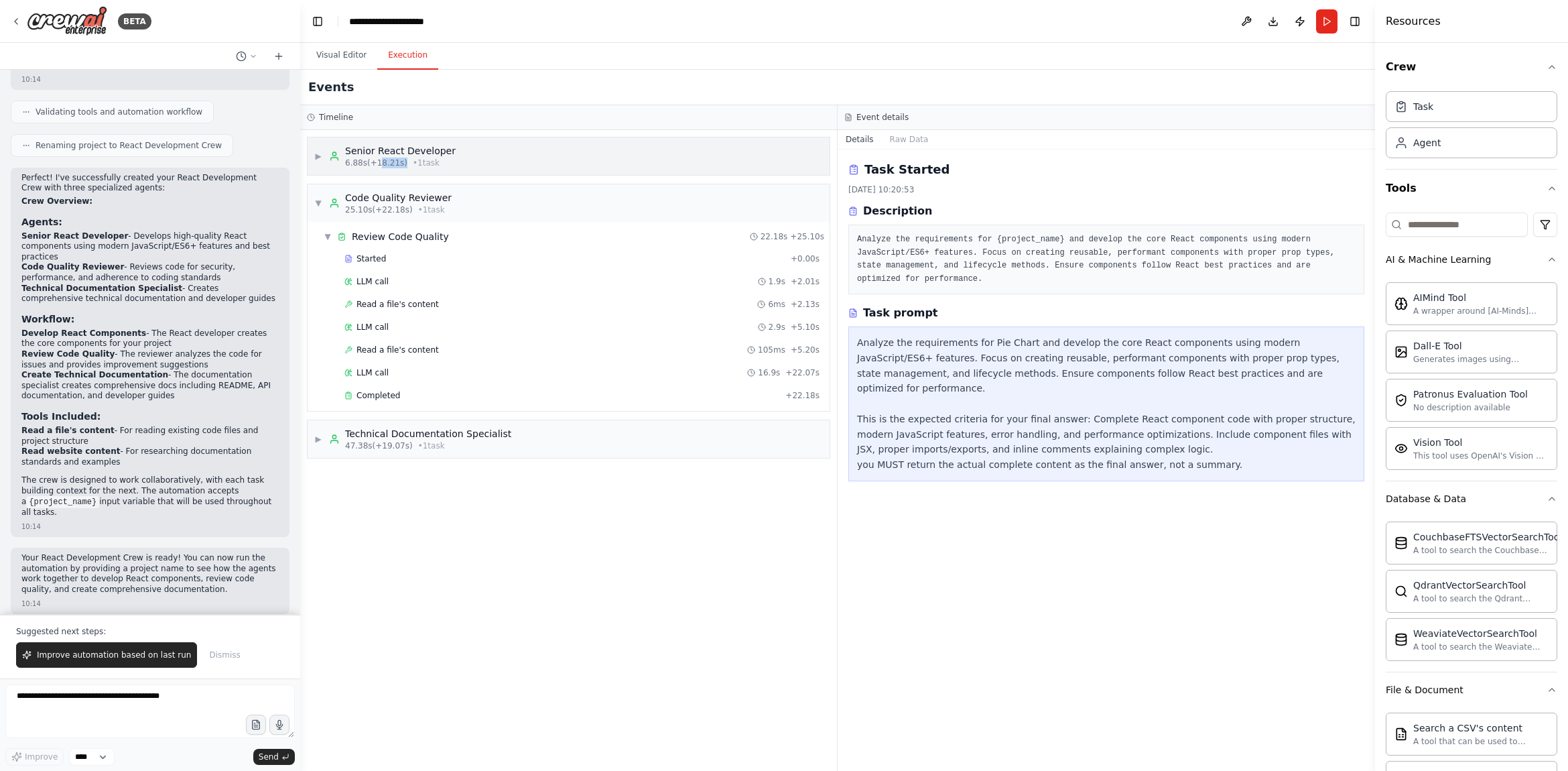
click at [384, 163] on span "6.88s (+18.21s)" at bounding box center [376, 162] width 62 height 11
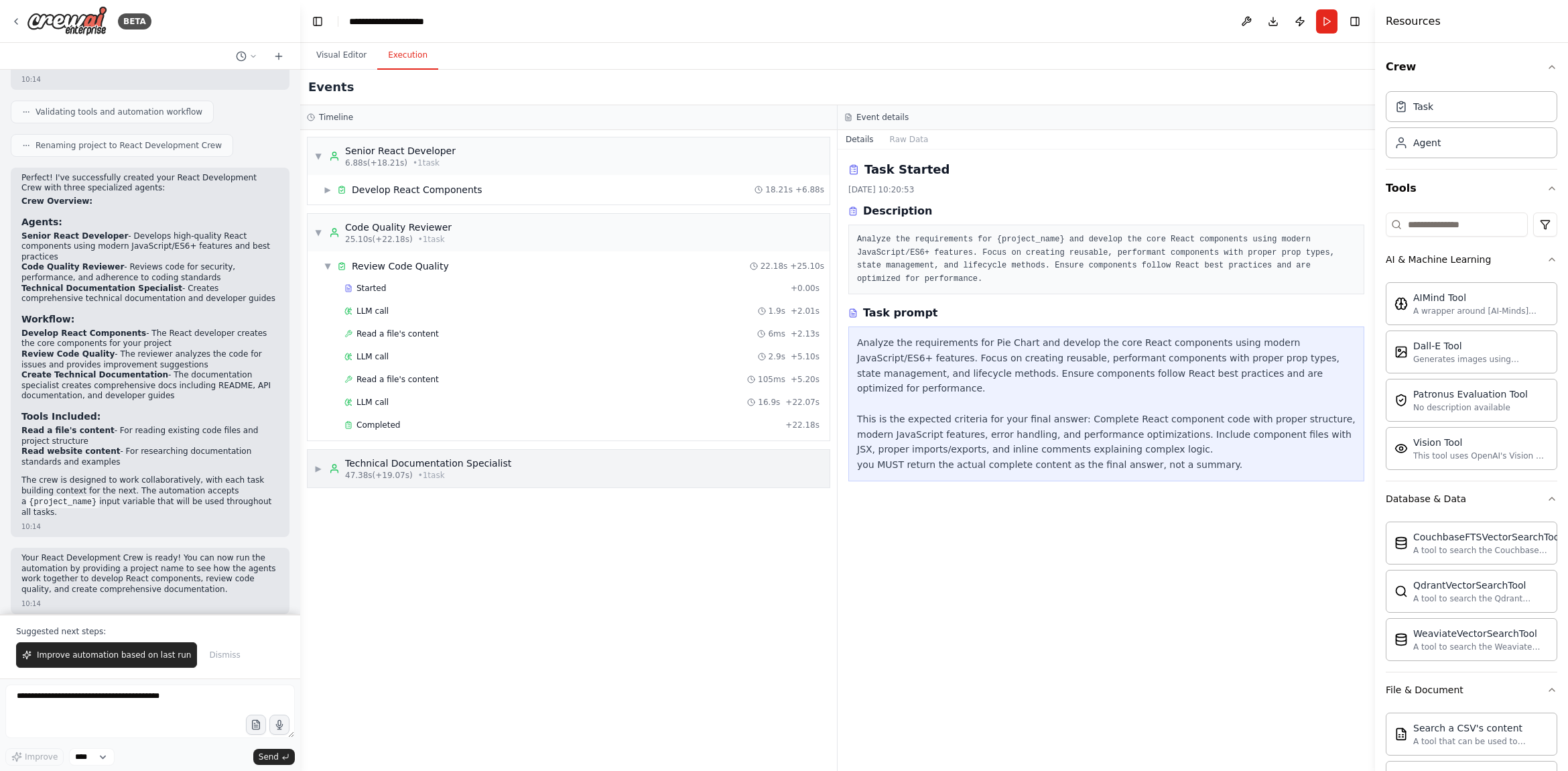
click at [320, 465] on span "▶" at bounding box center [318, 469] width 8 height 11
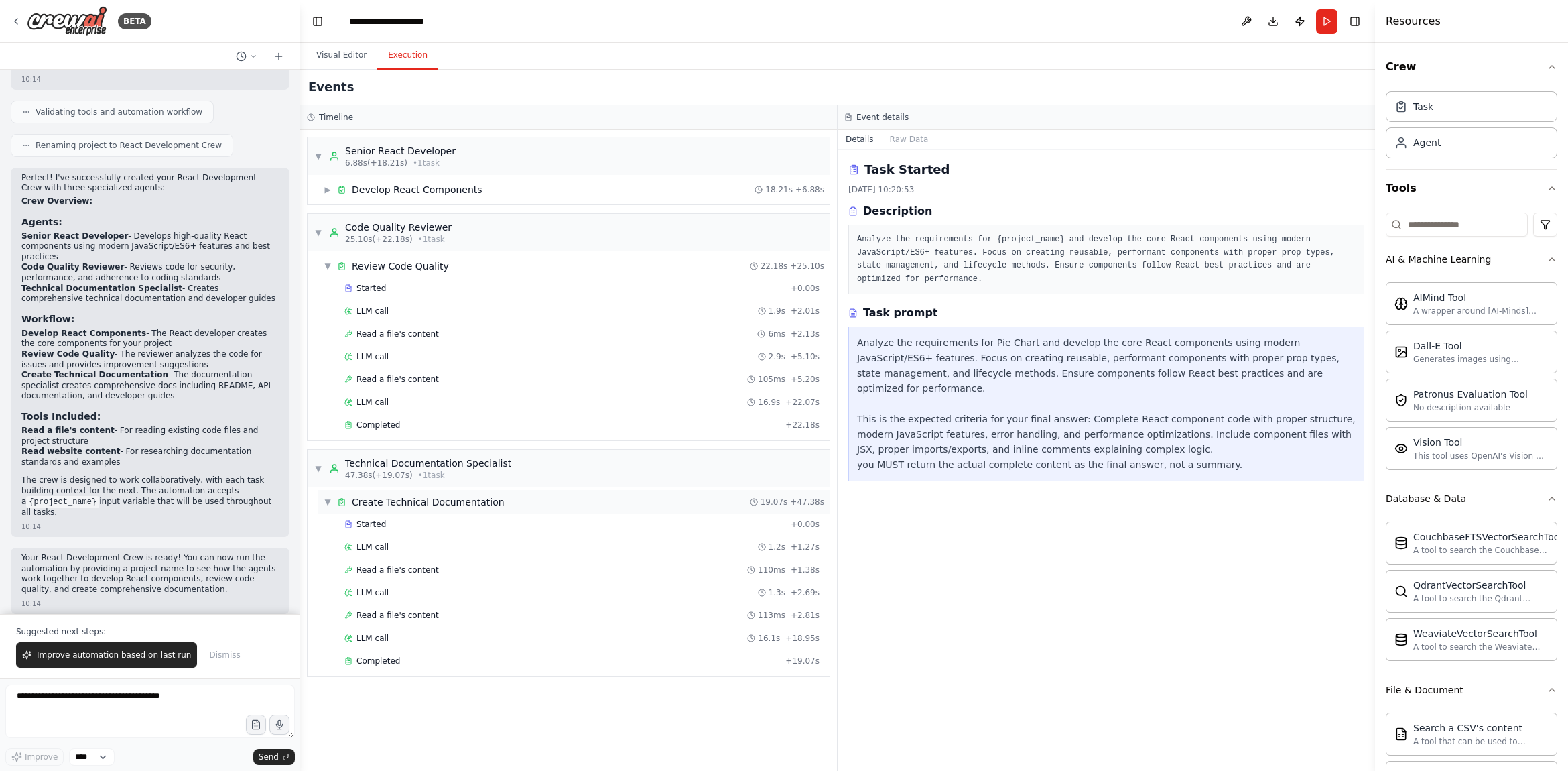
click at [344, 502] on icon at bounding box center [341, 502] width 9 height 9
drag, startPoint x: 337, startPoint y: 501, endPoint x: 355, endPoint y: 513, distance: 21.6
click at [337, 501] on icon at bounding box center [341, 502] width 9 height 9
click at [436, 538] on div "LLM call 1.2s + 1.27s" at bounding box center [582, 547] width 484 height 20
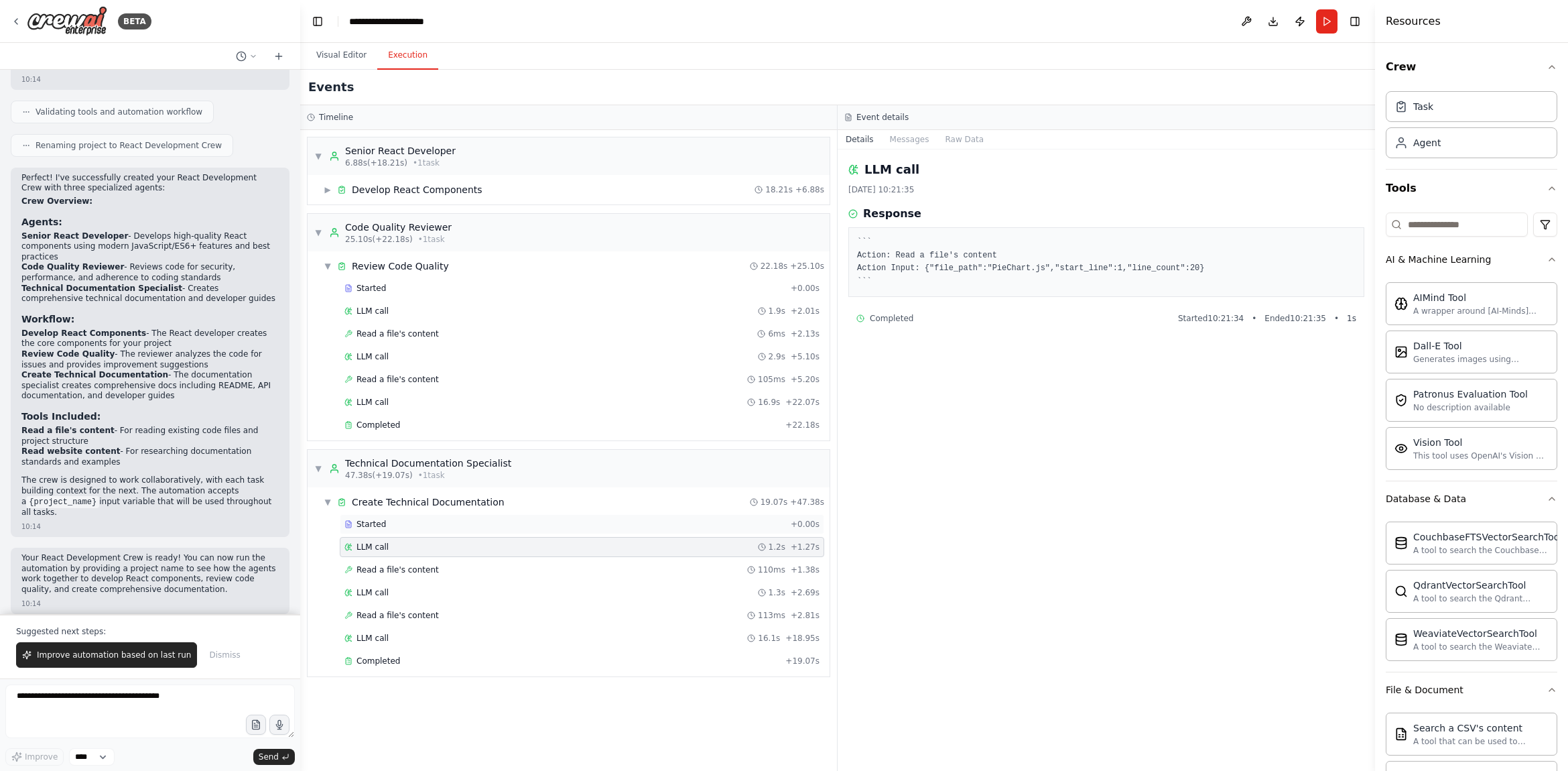
click at [441, 521] on div "Started" at bounding box center [565, 524] width 441 height 11
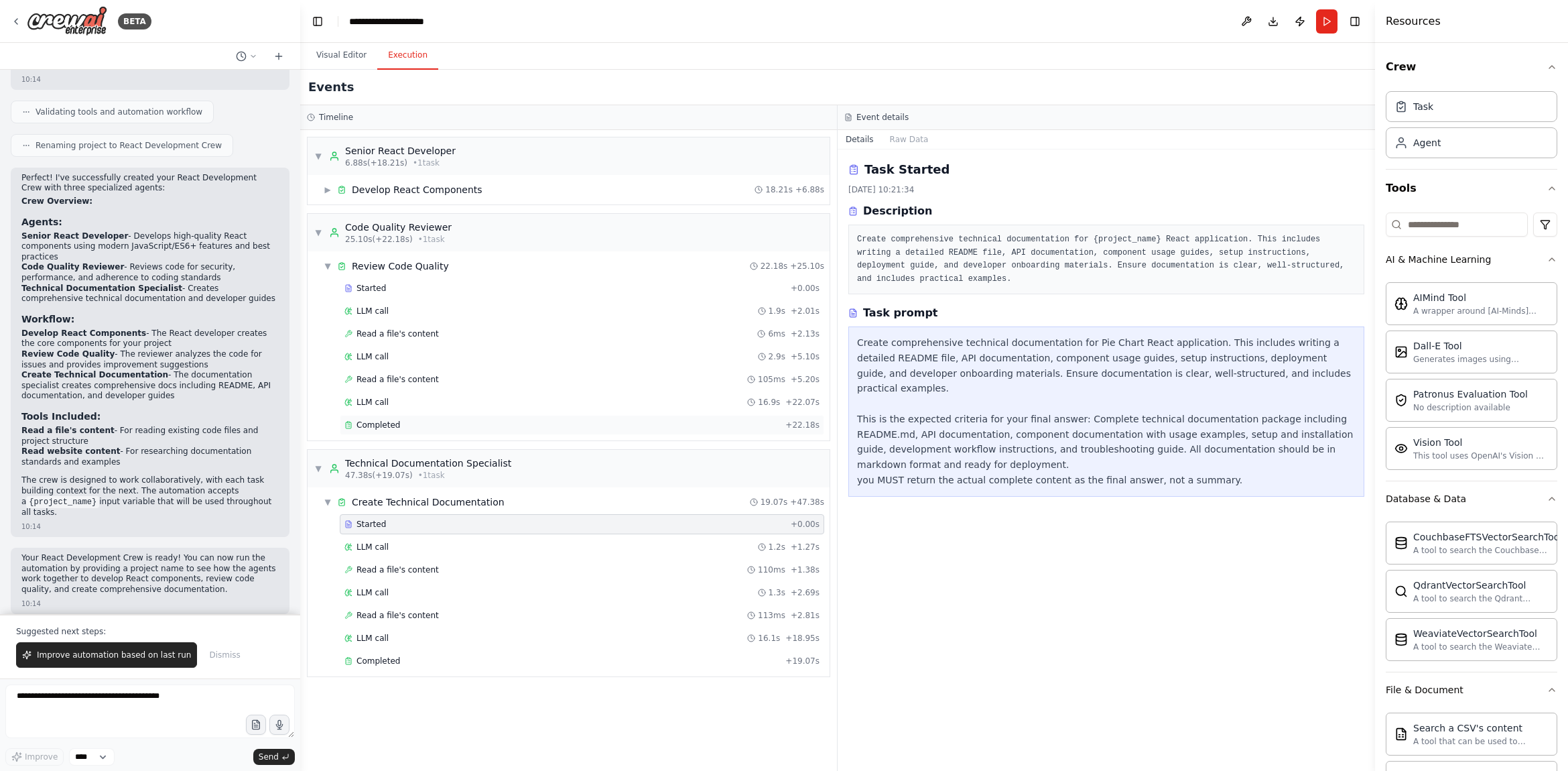
click at [455, 420] on div "Completed" at bounding box center [562, 425] width 435 height 11
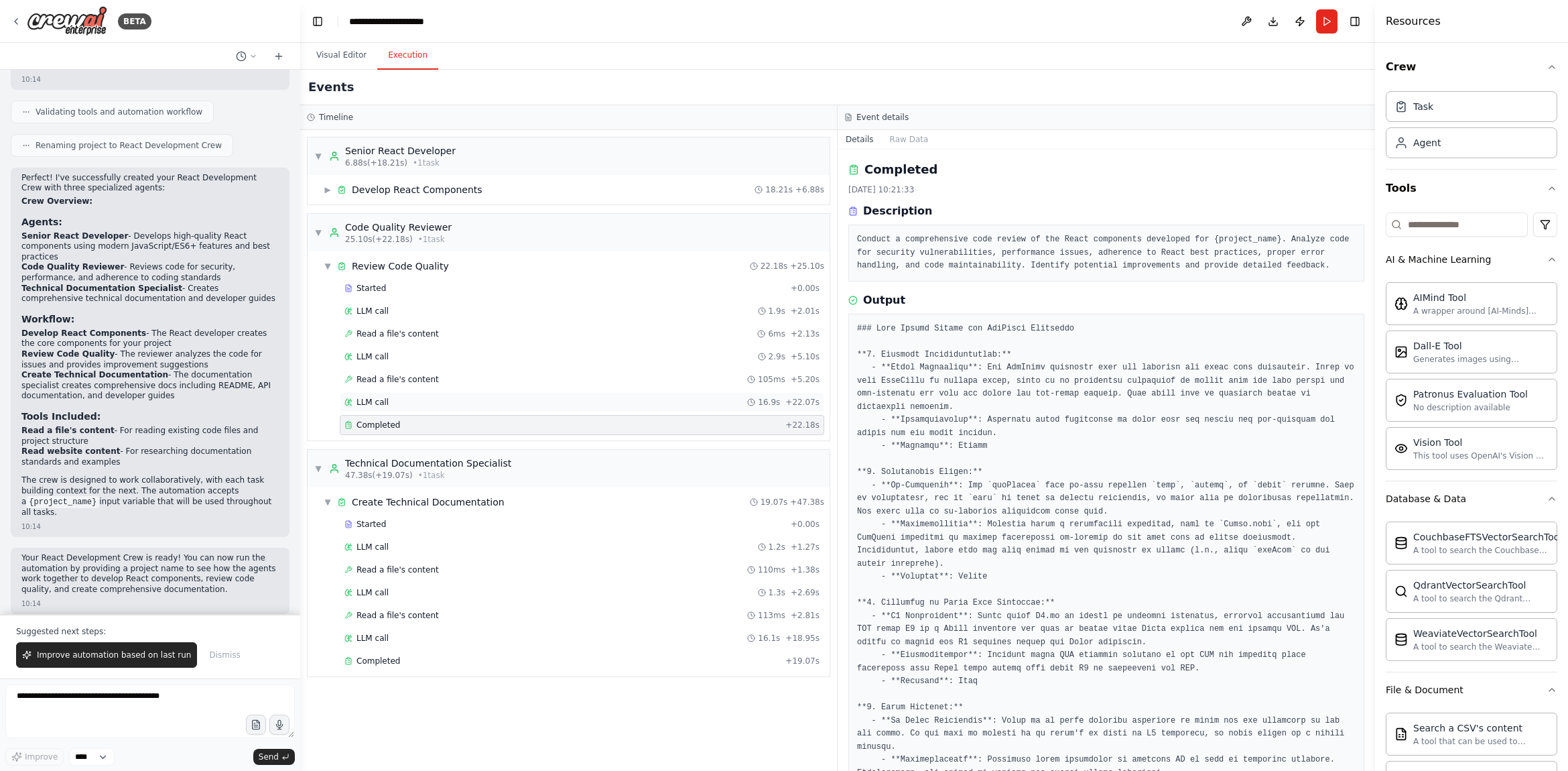
click at [456, 408] on div "LLM call 16.9s + 22.07s" at bounding box center [582, 402] width 484 height 20
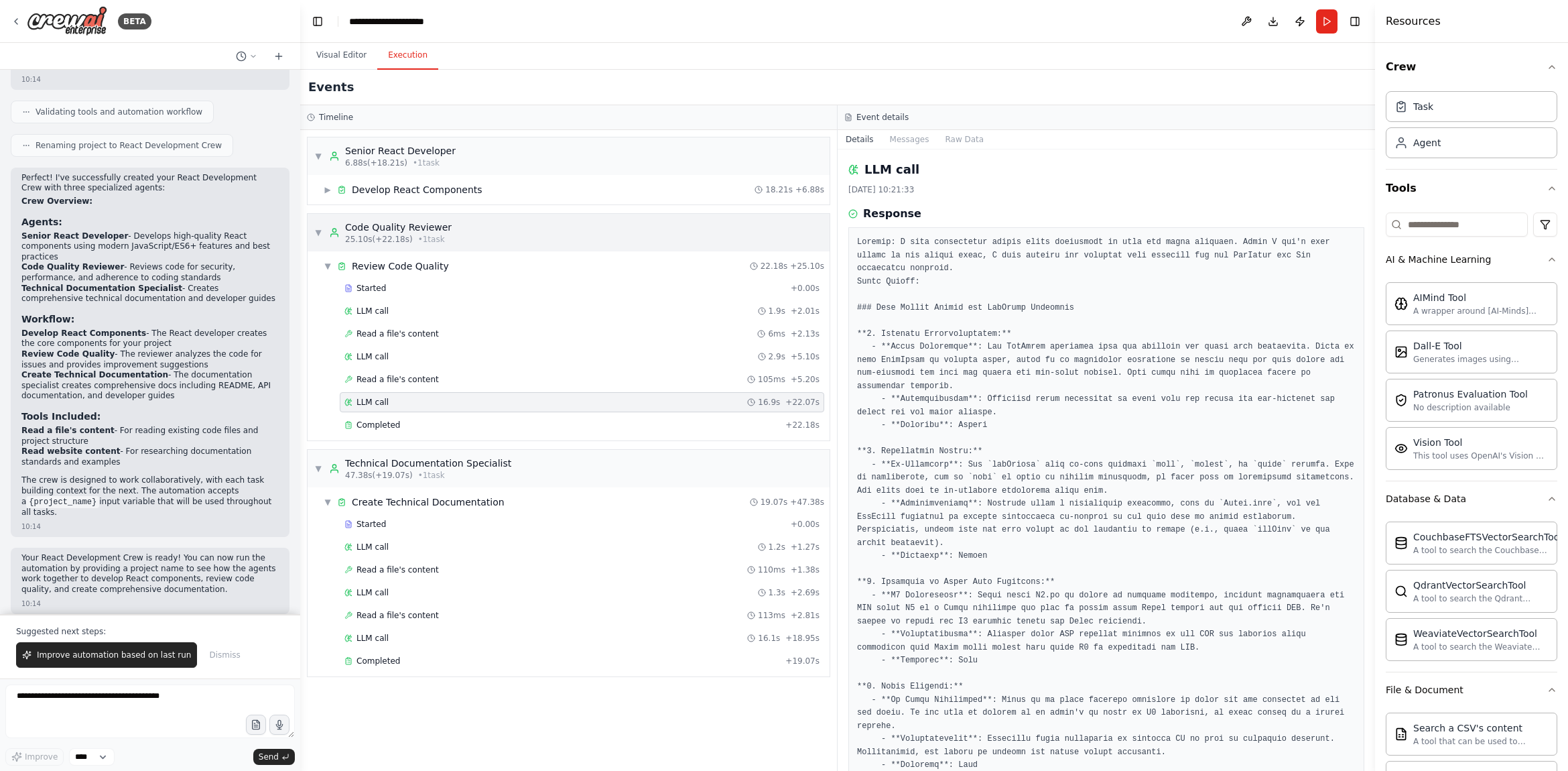
click at [439, 229] on div "Code Quality Reviewer" at bounding box center [399, 227] width 107 height 14
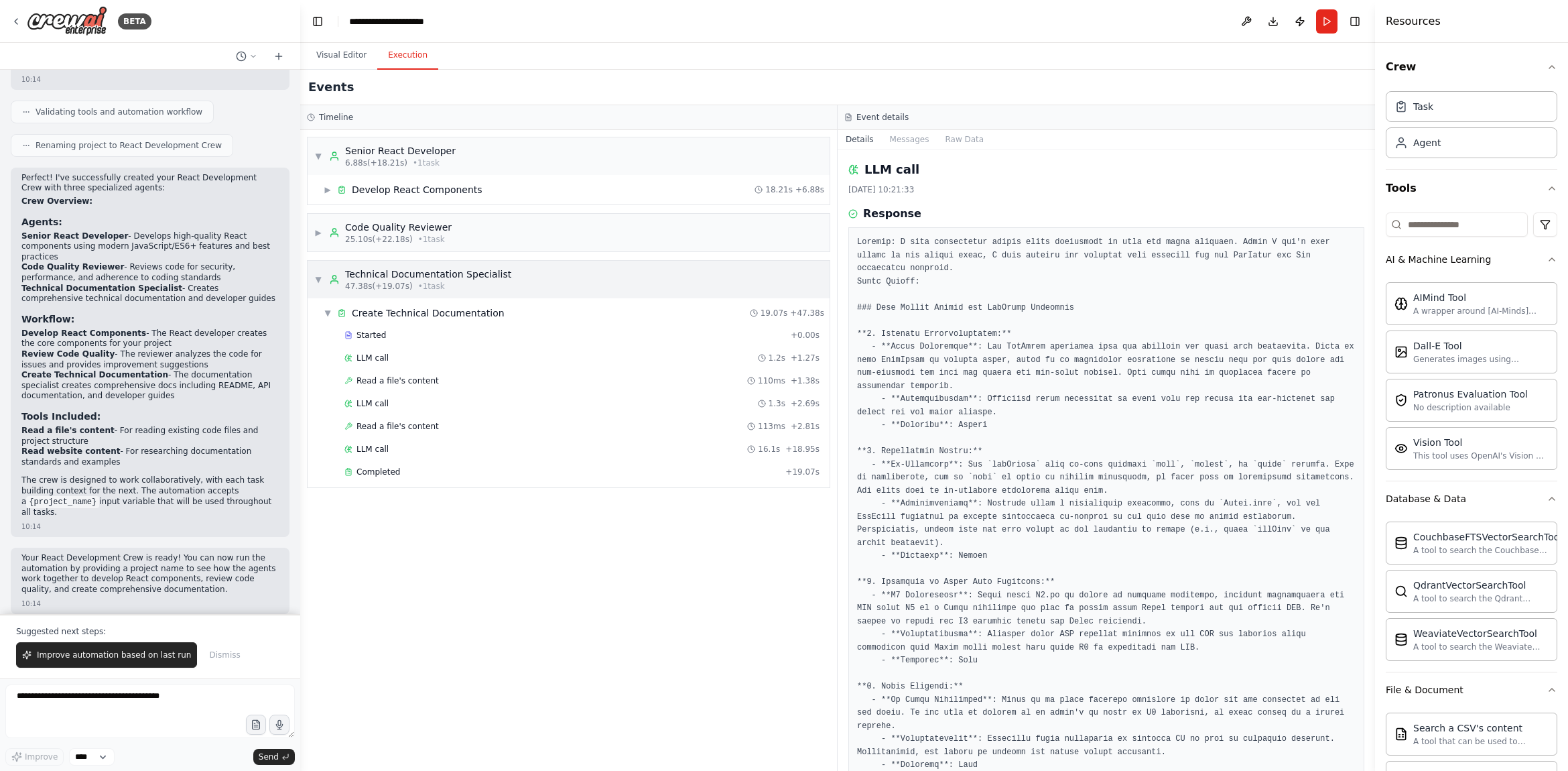
click at [424, 285] on span "• 1 task" at bounding box center [432, 286] width 27 height 11
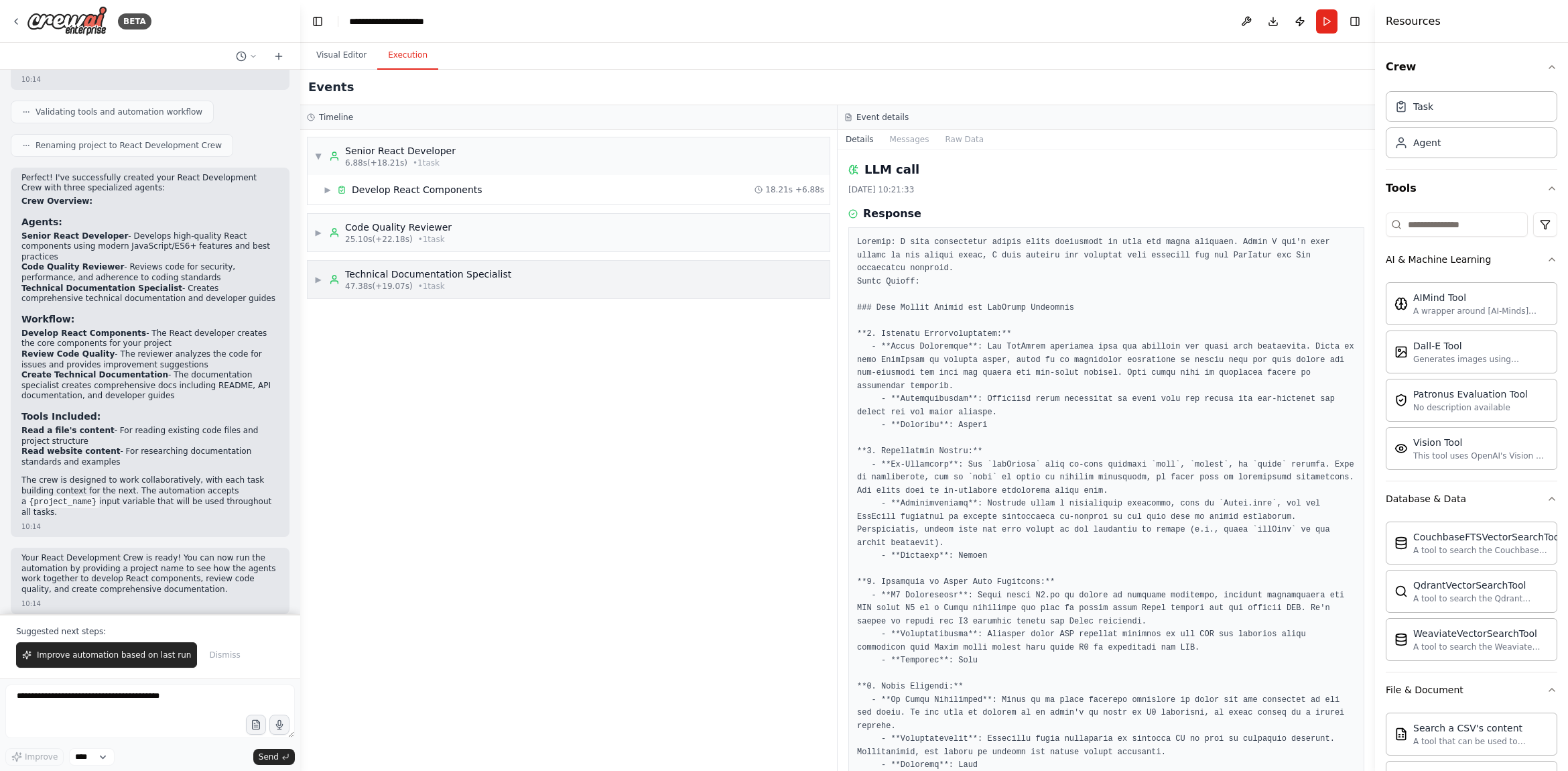
click at [427, 281] on span "• 1 task" at bounding box center [432, 286] width 27 height 11
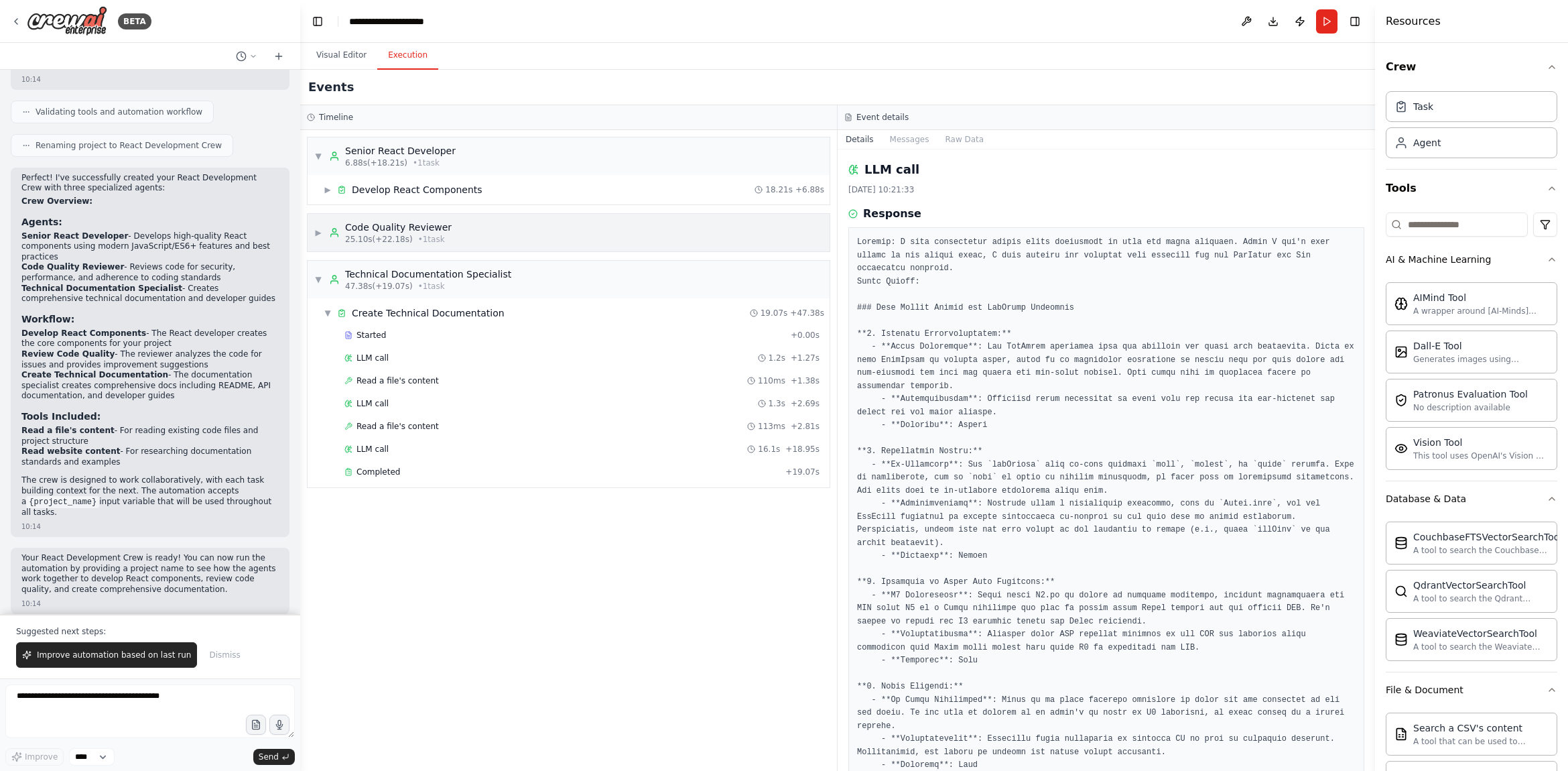
click at [378, 238] on span "25.10s (+22.18s)" at bounding box center [379, 239] width 68 height 11
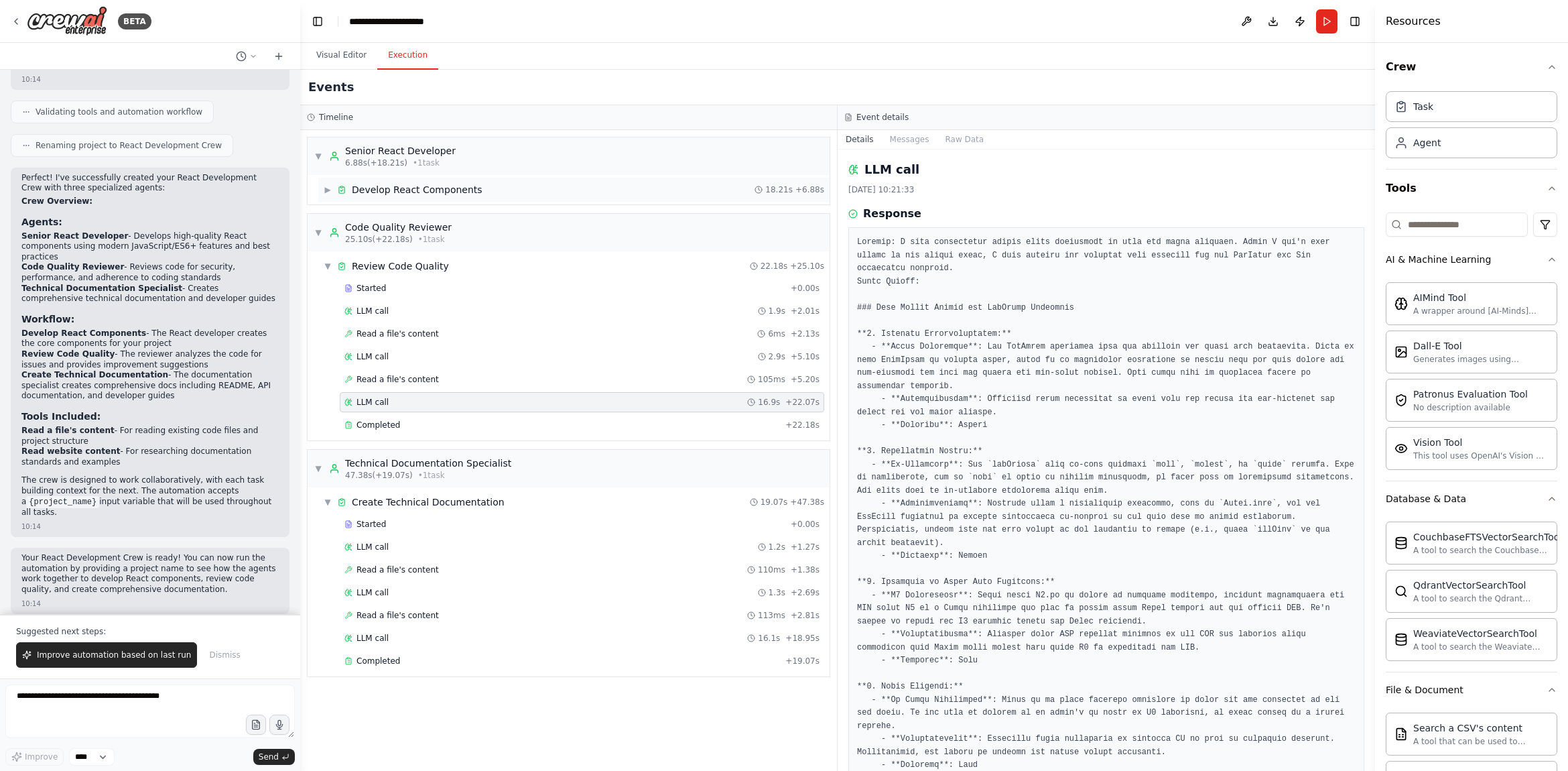
drag, startPoint x: 396, startPoint y: 193, endPoint x: 397, endPoint y: 181, distance: 12.0
click at [397, 190] on div "Develop React Components" at bounding box center [417, 190] width 131 height 14
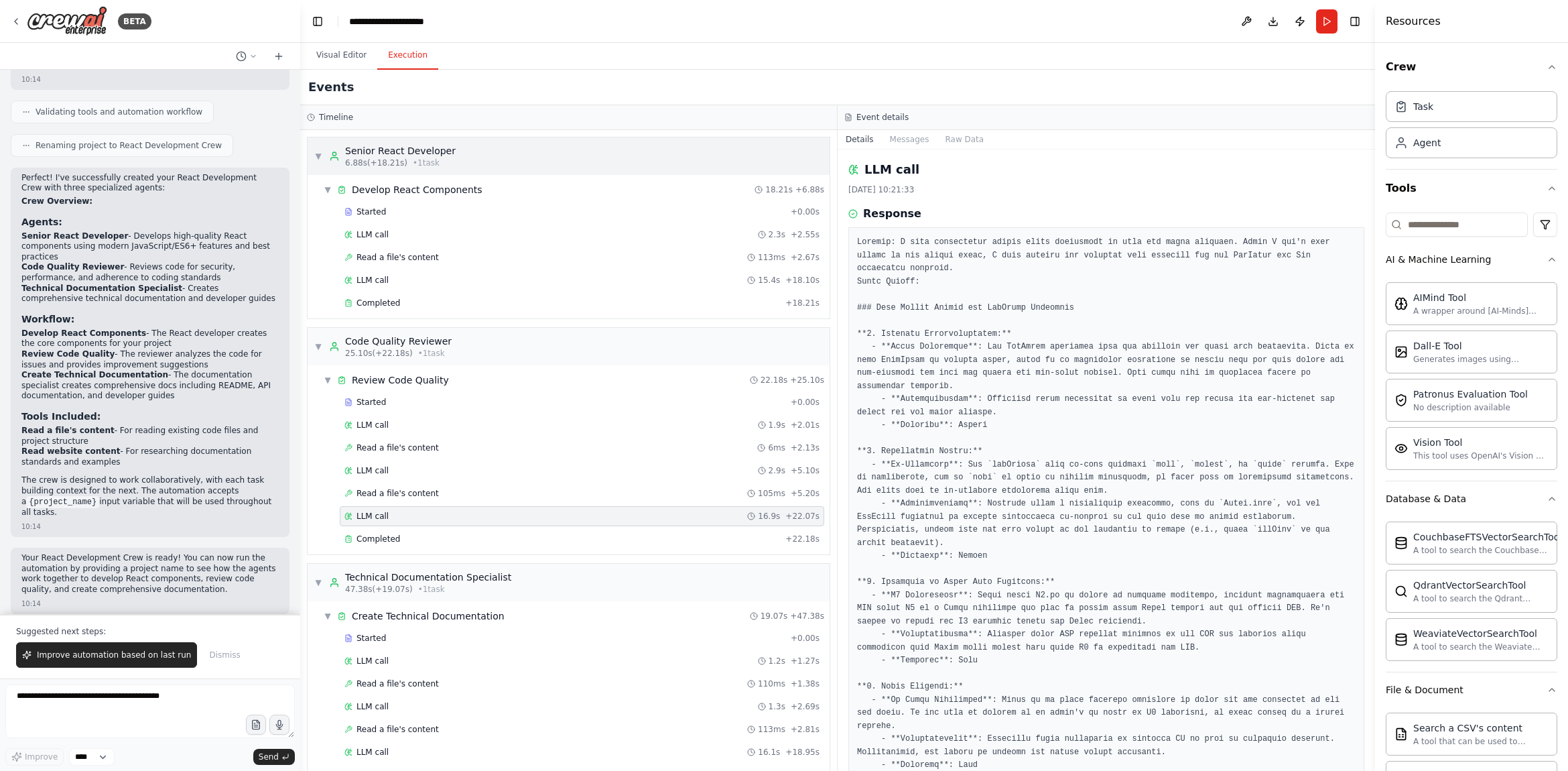
click at [414, 149] on div "Senior React Developer" at bounding box center [400, 151] width 111 height 14
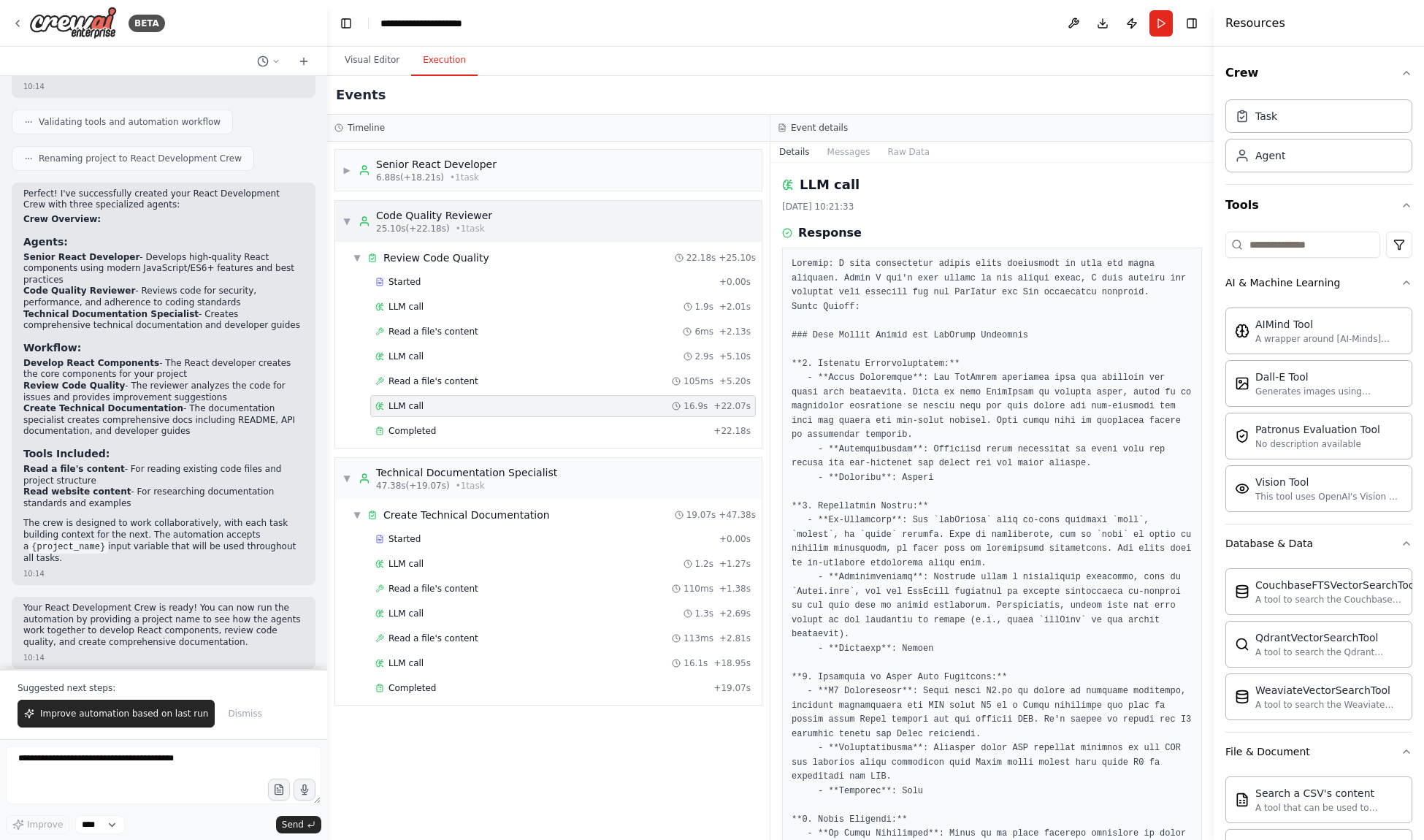
click at [348, 221] on span "▼" at bounding box center [347, 221] width 9 height 11
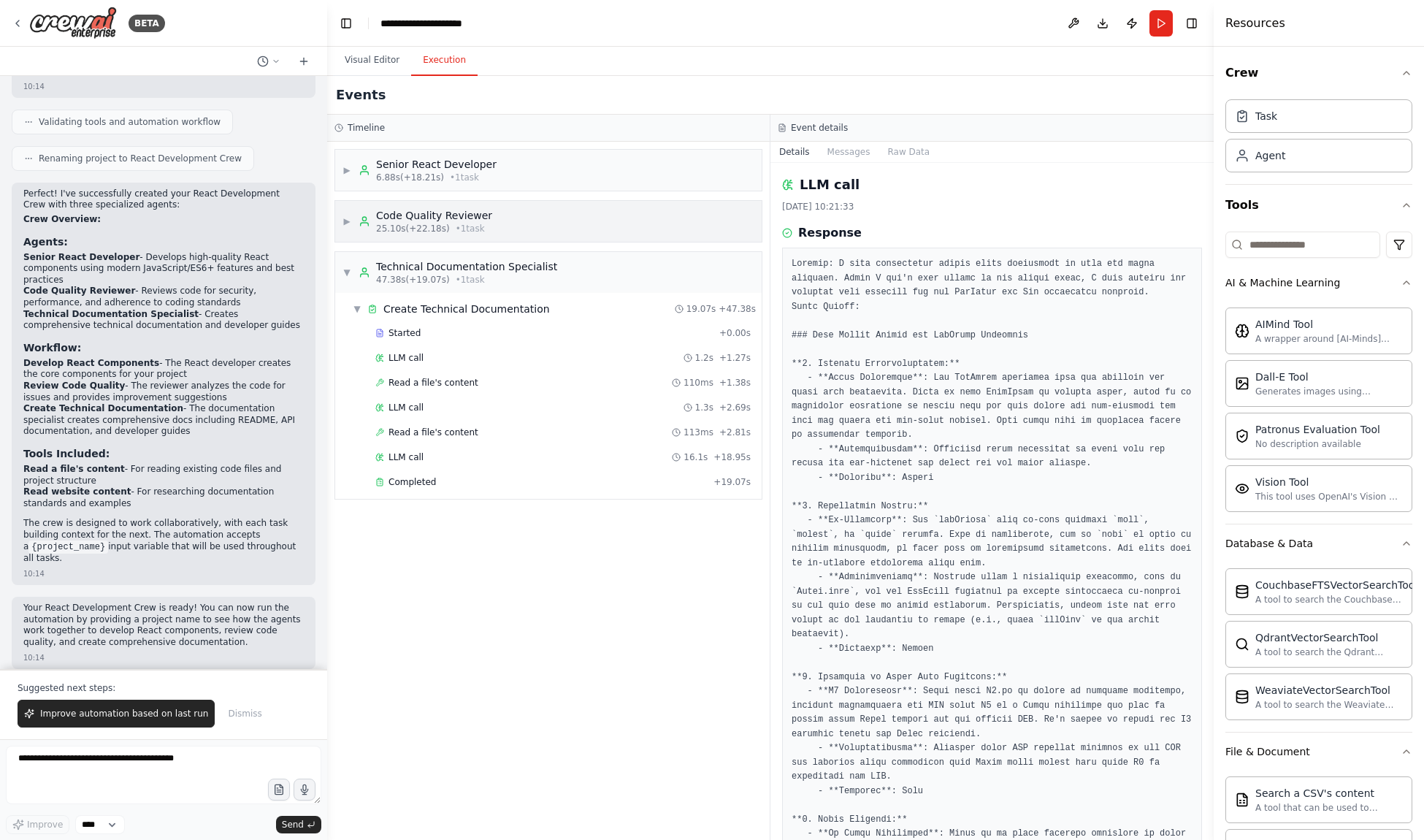
click at [348, 221] on span "▶" at bounding box center [347, 221] width 9 height 11
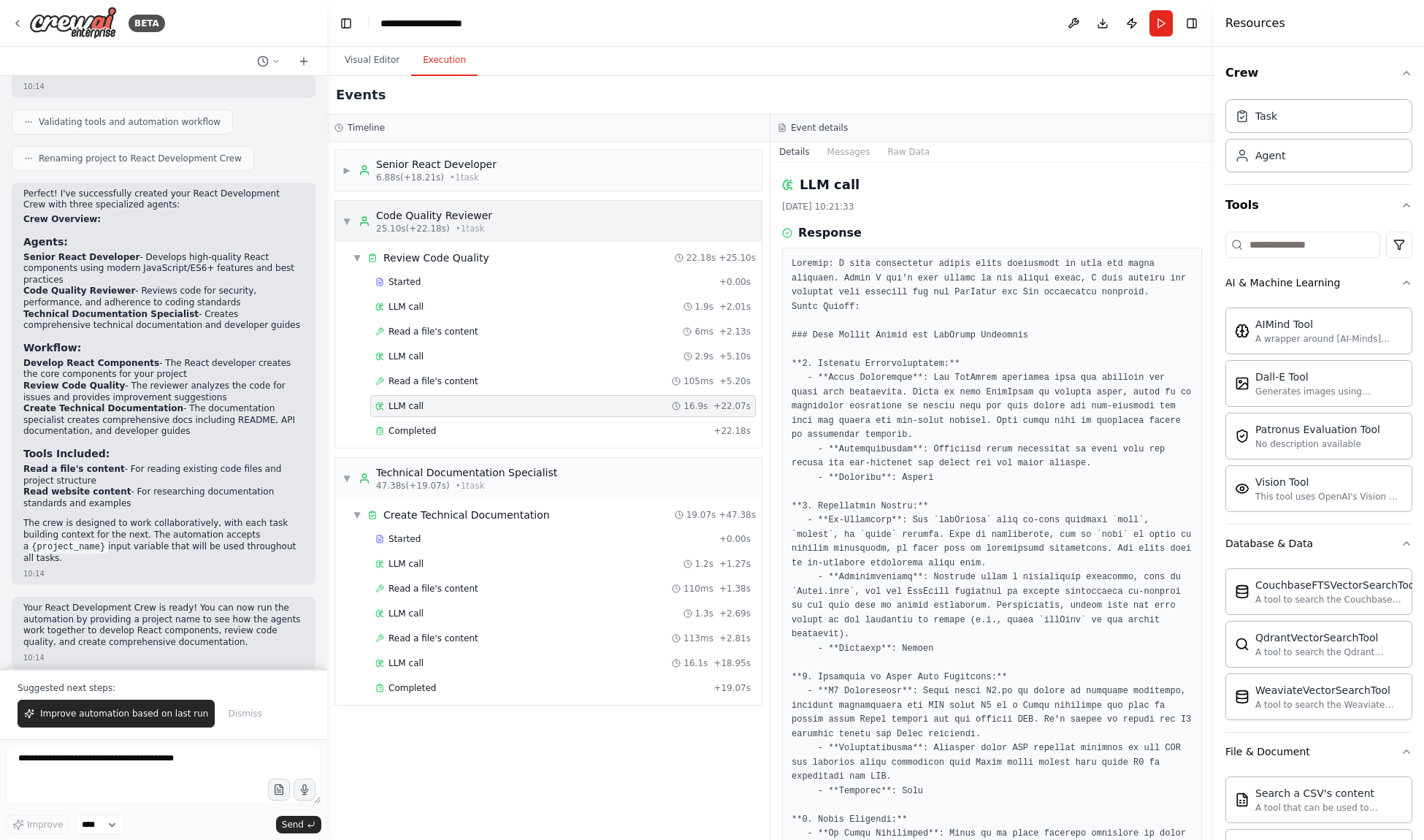
click at [348, 221] on span "▼" at bounding box center [347, 221] width 9 height 11
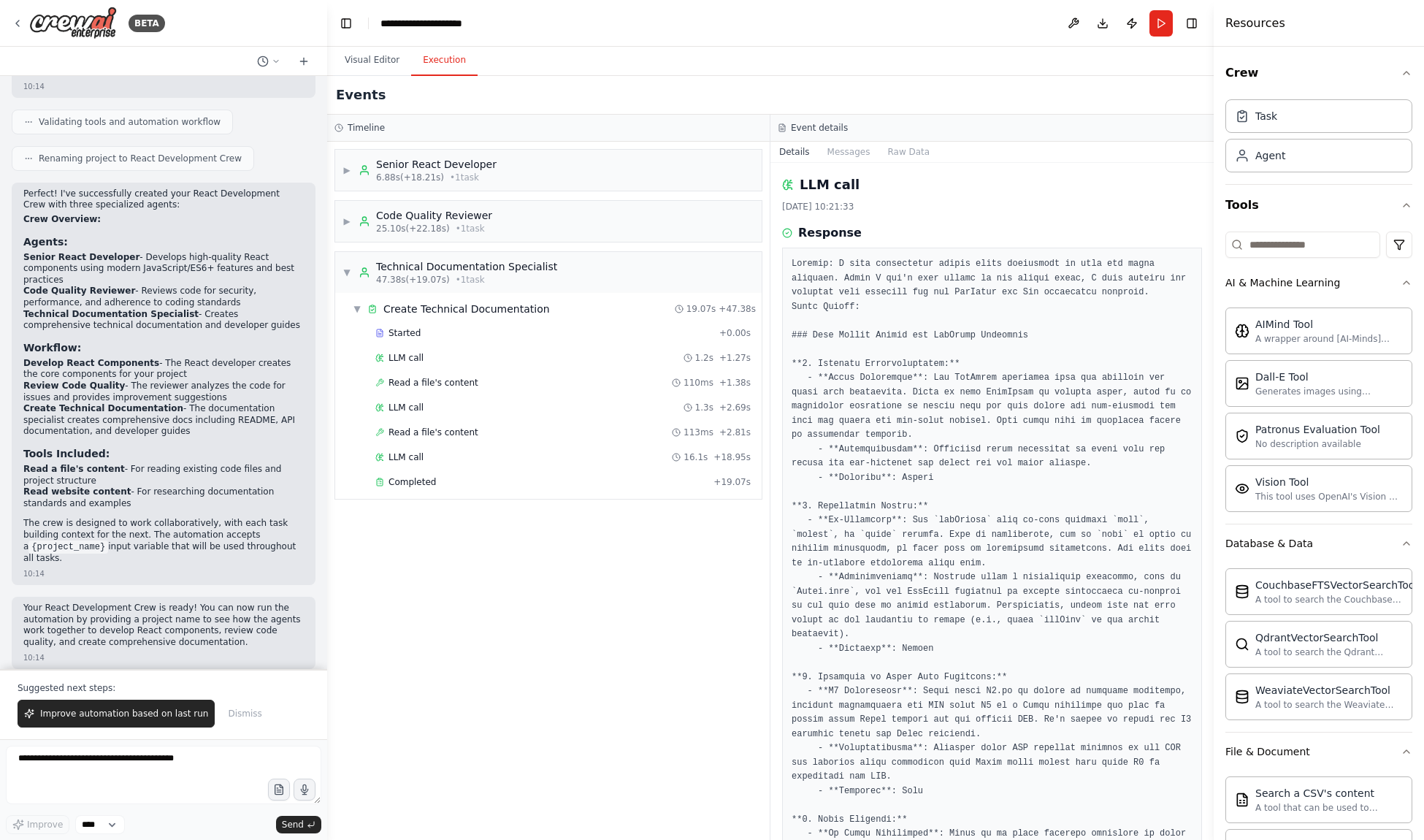
click at [472, 140] on div "Timeline" at bounding box center [548, 128] width 443 height 27
click at [475, 170] on div "Senior React Developer 6.88s (+18.21s) • 1 task" at bounding box center [436, 170] width 121 height 26
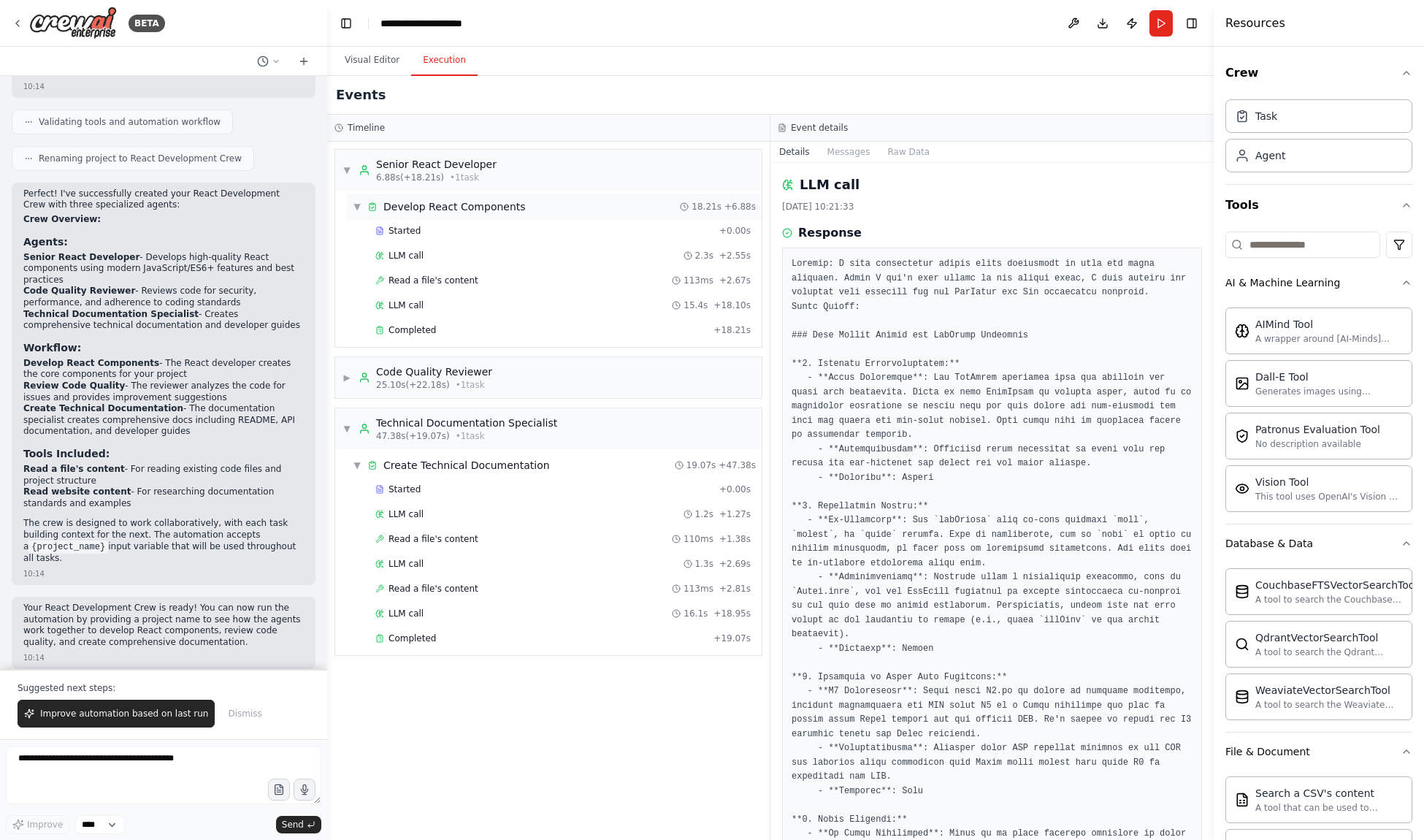
click at [462, 209] on div "Develop React Components" at bounding box center [455, 207] width 143 height 15
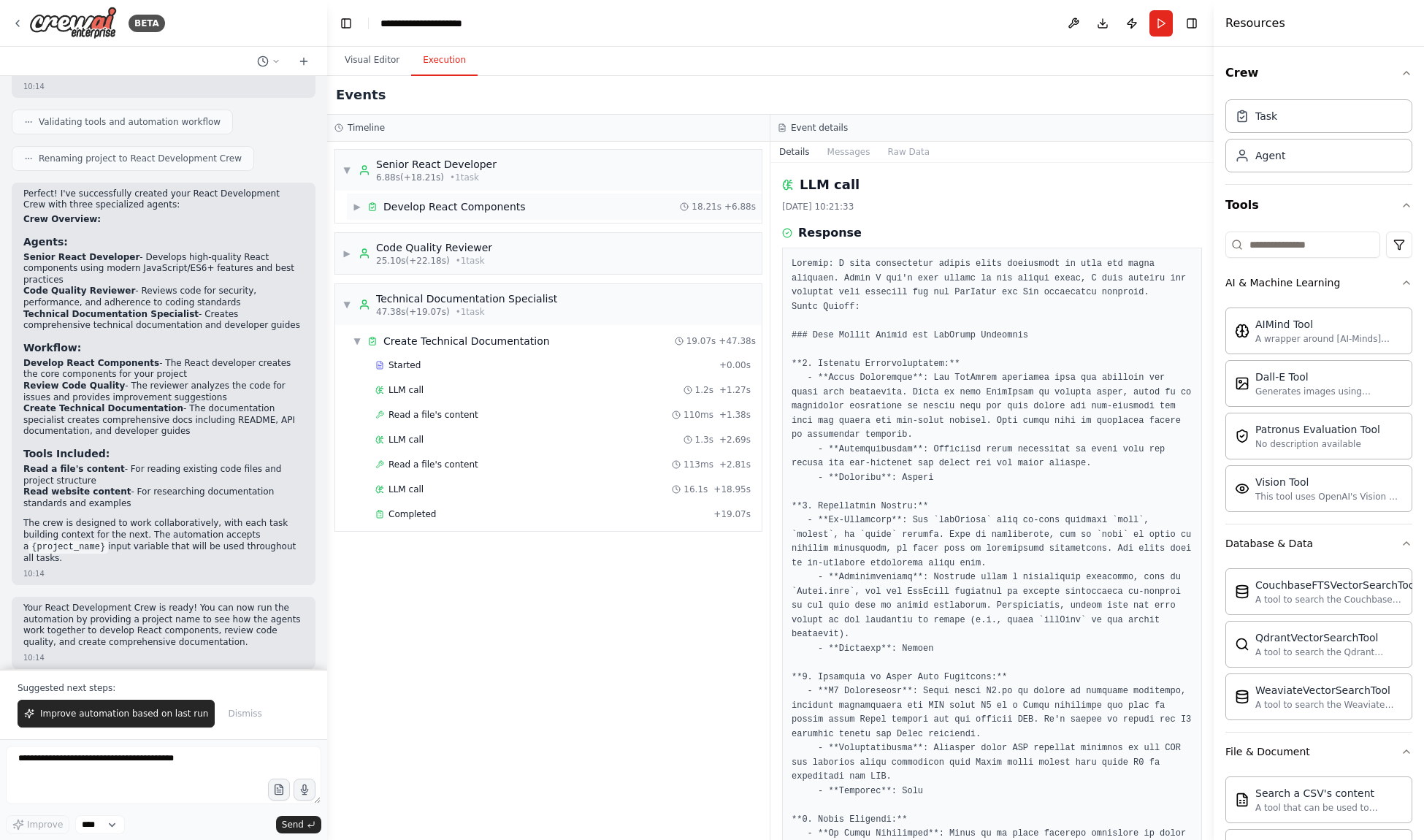
click at [468, 211] on div "Develop React Components" at bounding box center [455, 207] width 143 height 15
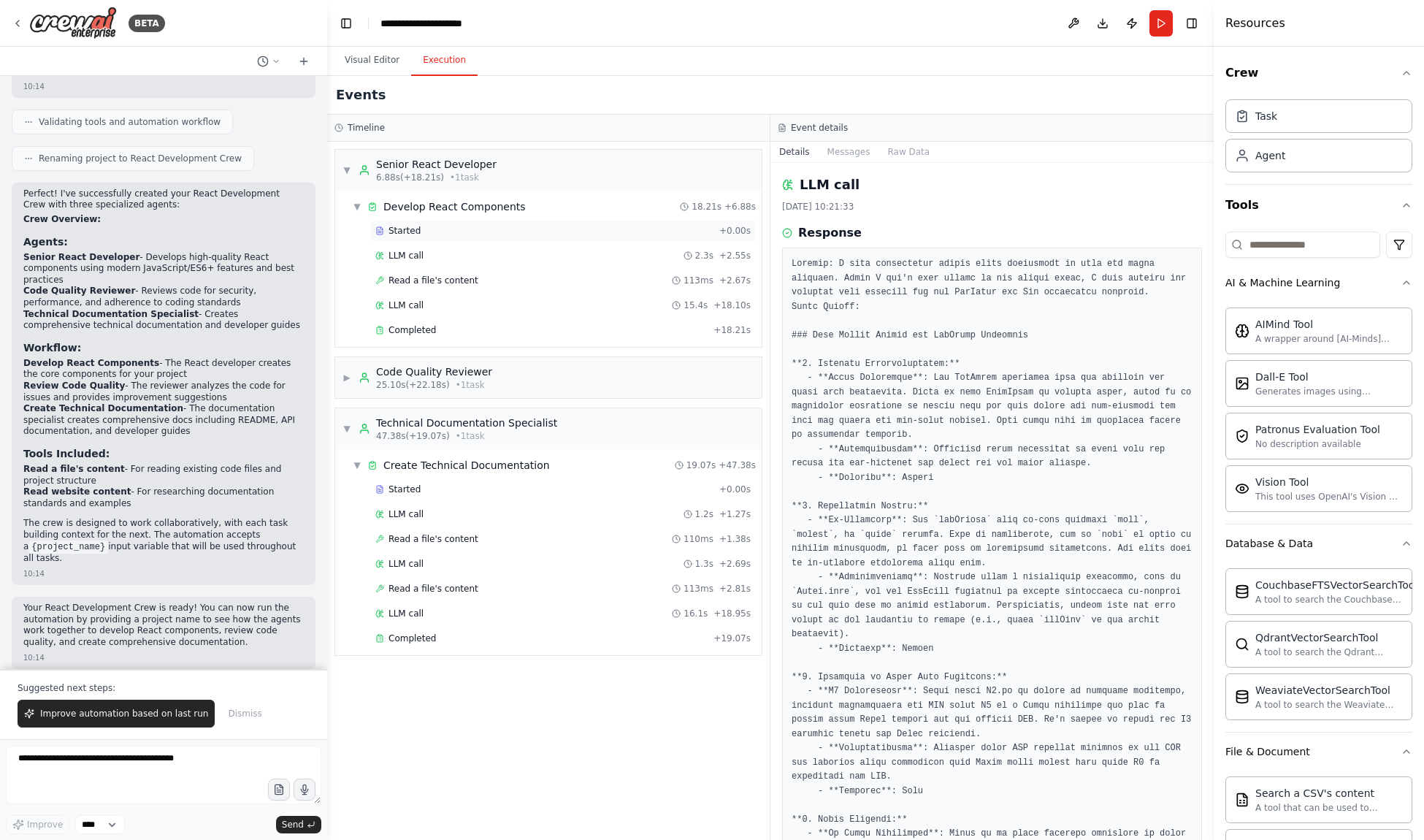
click at [457, 232] on div "Started" at bounding box center [544, 230] width 338 height 11
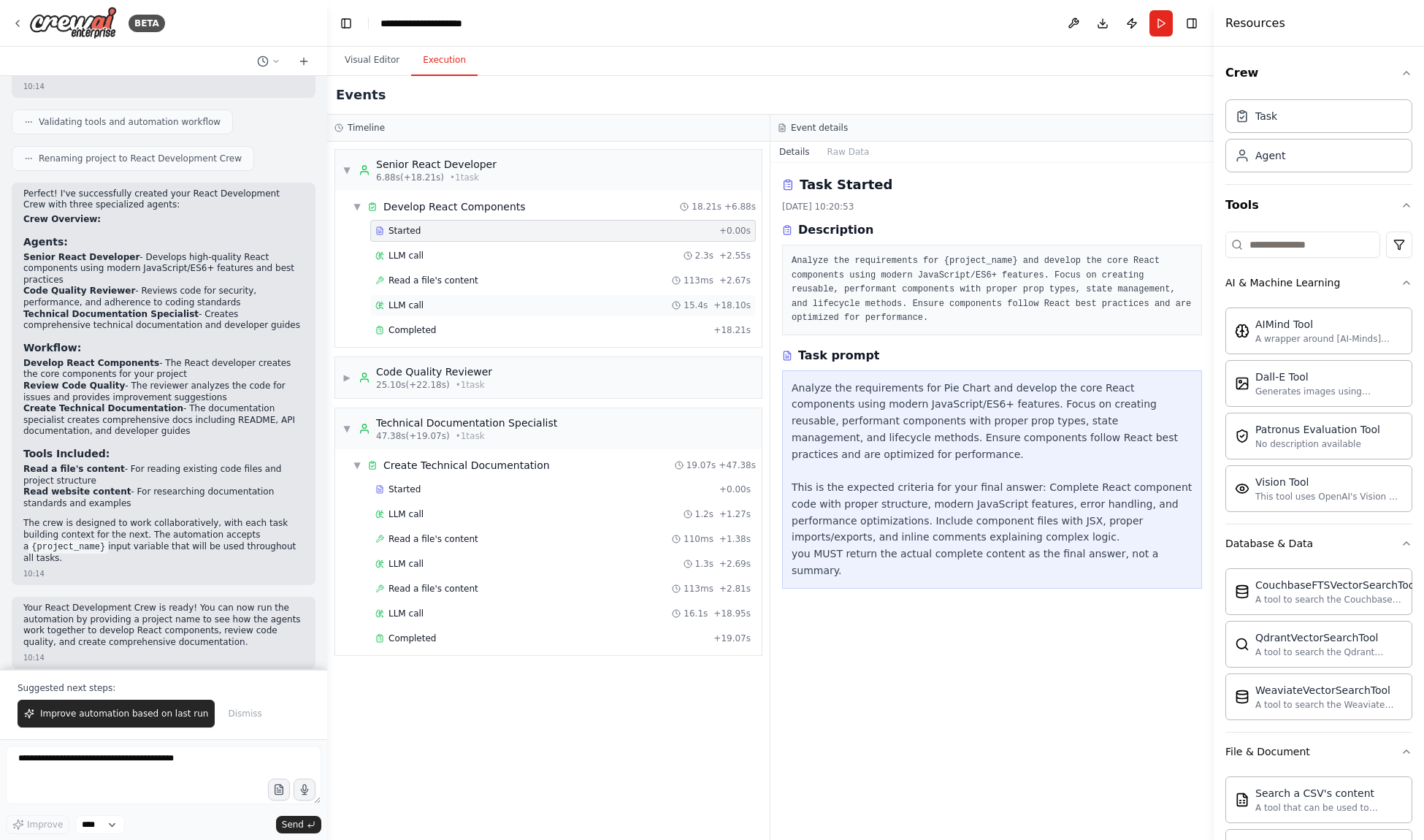
click at [438, 305] on div "LLM call 15.4s + 18.10s" at bounding box center [563, 305] width 375 height 11
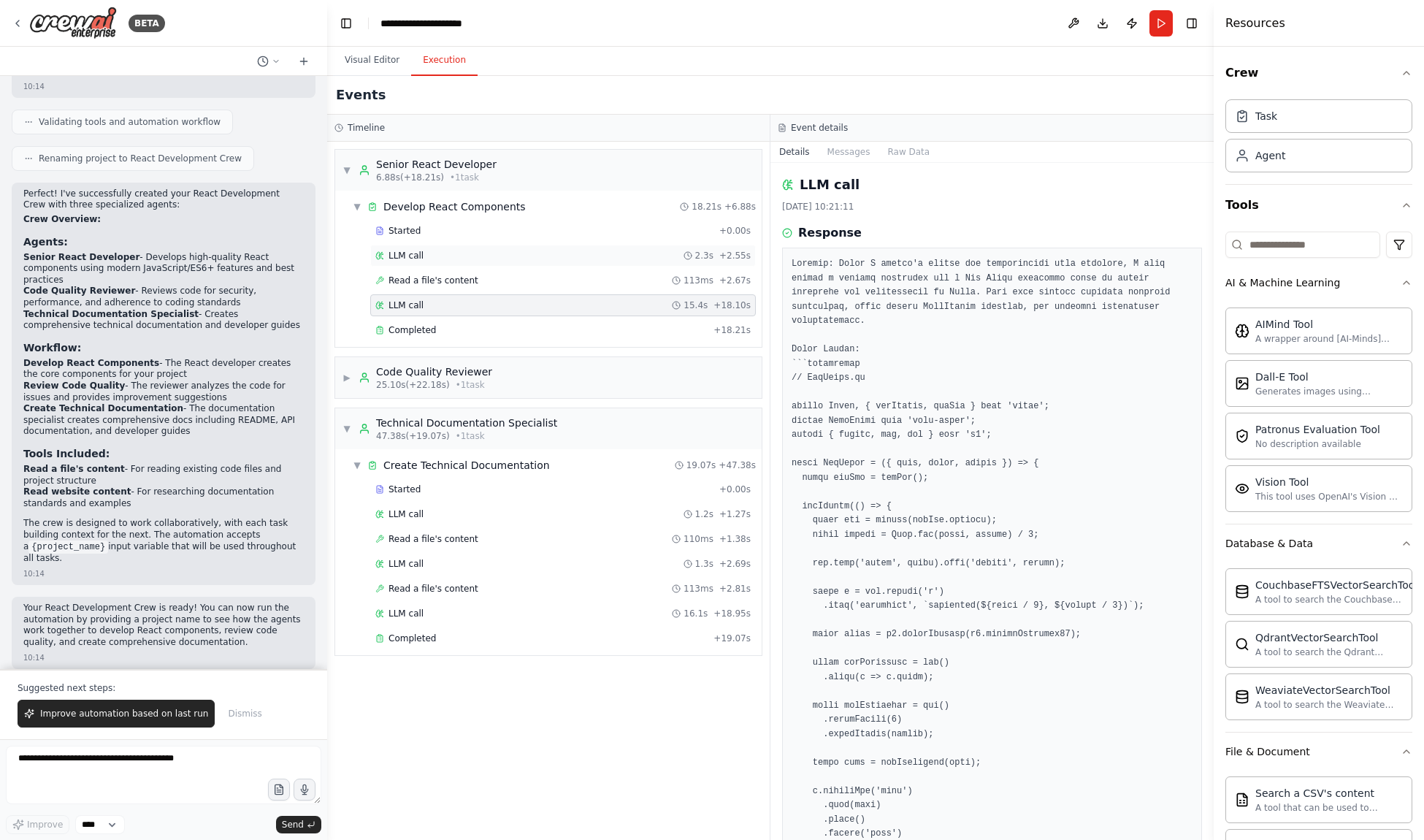
click at [453, 254] on div "LLM call 2.3s + 2.55s" at bounding box center [563, 256] width 375 height 11
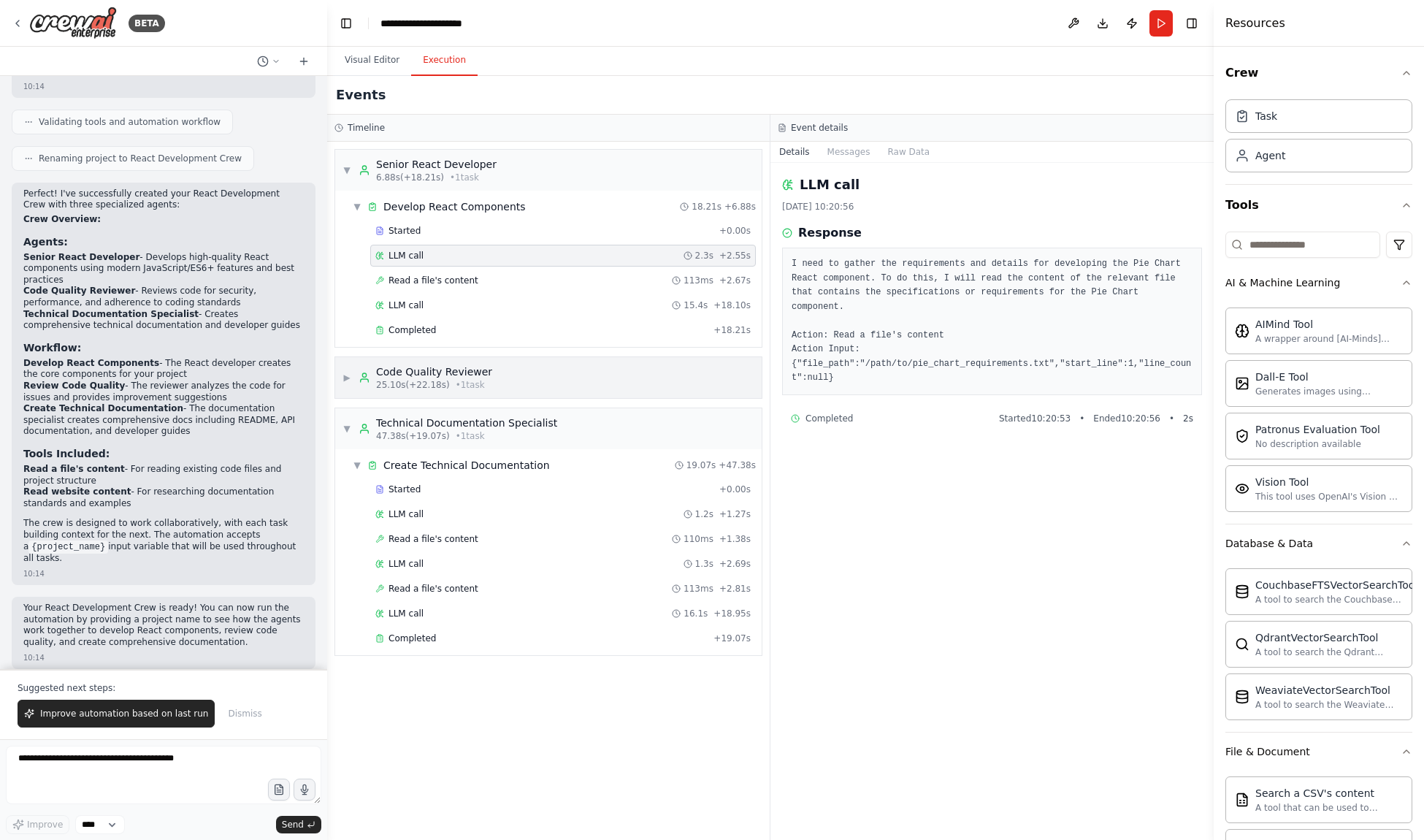
click at [352, 376] on div "▶ Code Quality Reviewer 25.10s (+22.18s) • 1 task" at bounding box center [417, 378] width 150 height 26
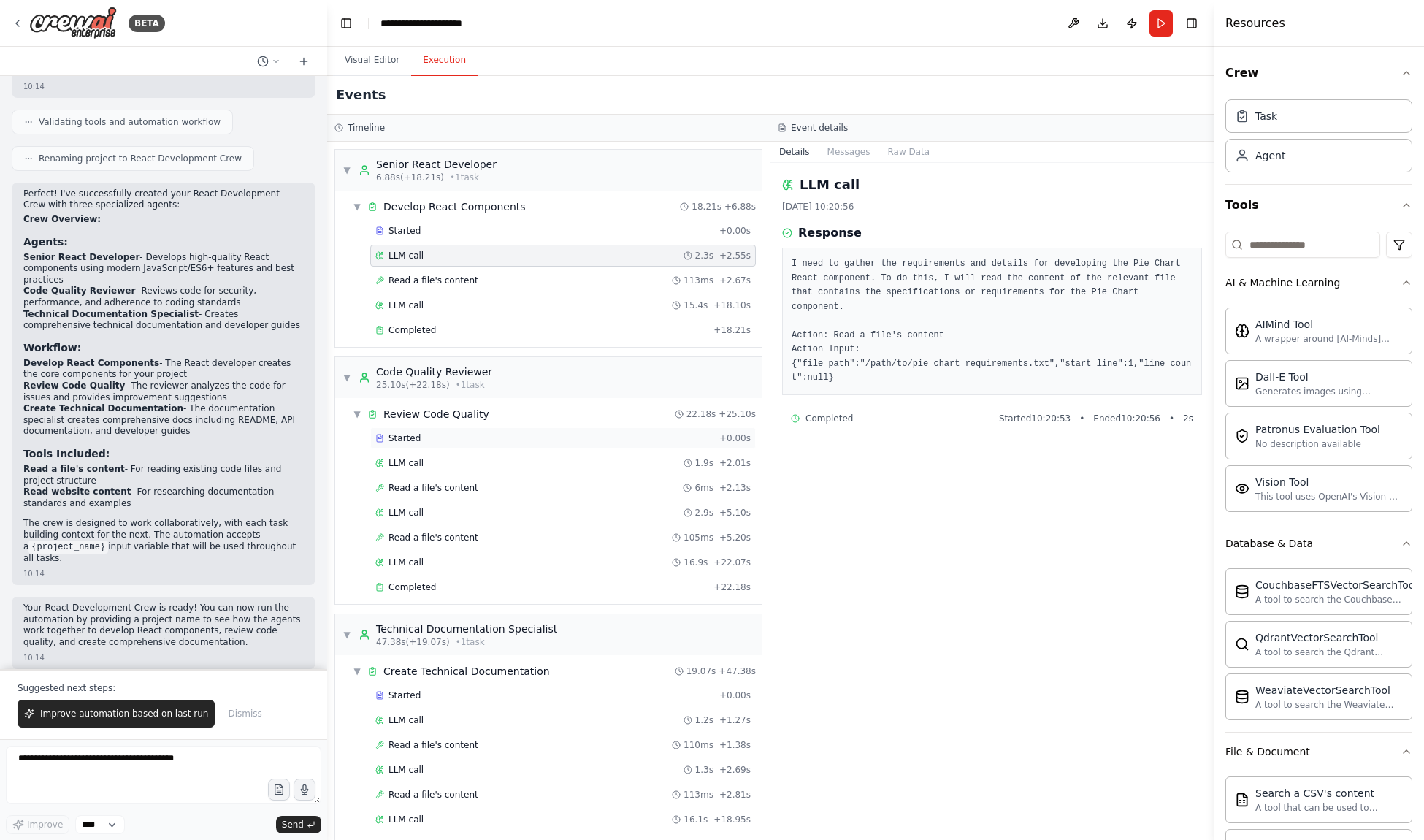
click at [465, 447] on div "Started + 0.00s" at bounding box center [563, 438] width 385 height 22
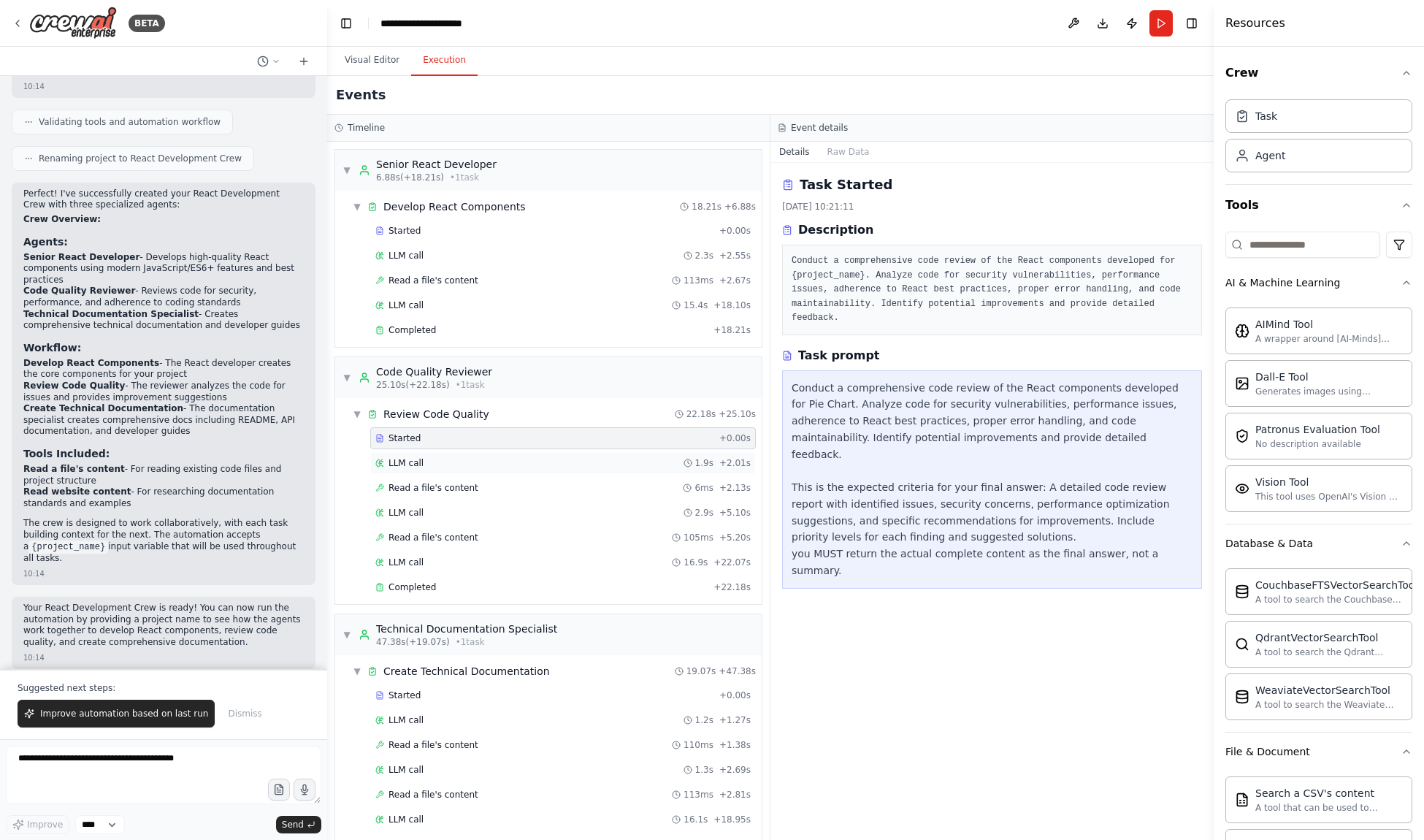
click at [471, 471] on div "LLM call 1.9s + 2.01s" at bounding box center [563, 462] width 385 height 22
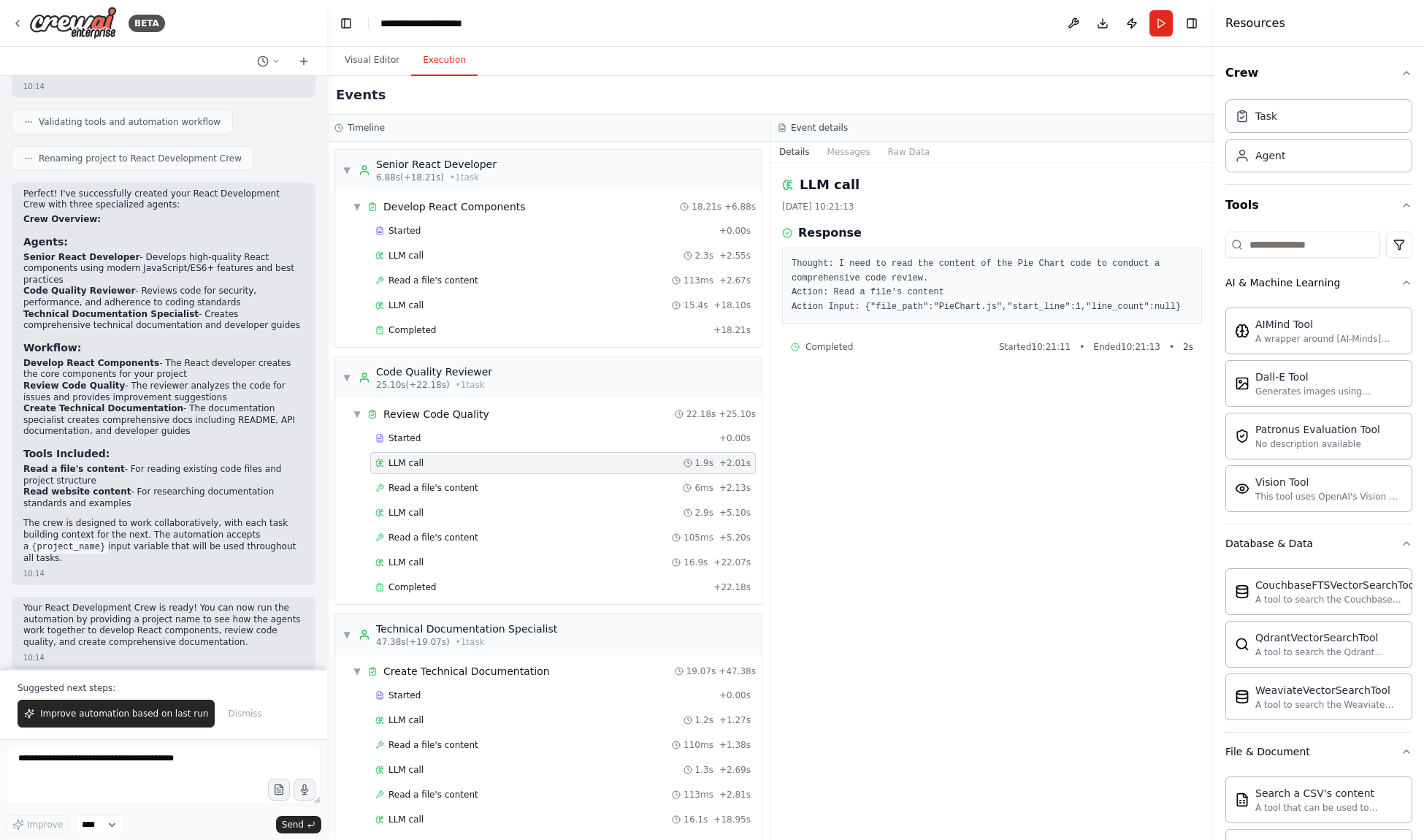
click at [472, 451] on div "Started + 0.00s LLM call 1.9s + 2.01s Read a file's content 6ms + 2.13s LLM cal…" at bounding box center [554, 514] width 415 height 174
click at [472, 443] on div "Started" at bounding box center [544, 438] width 338 height 11
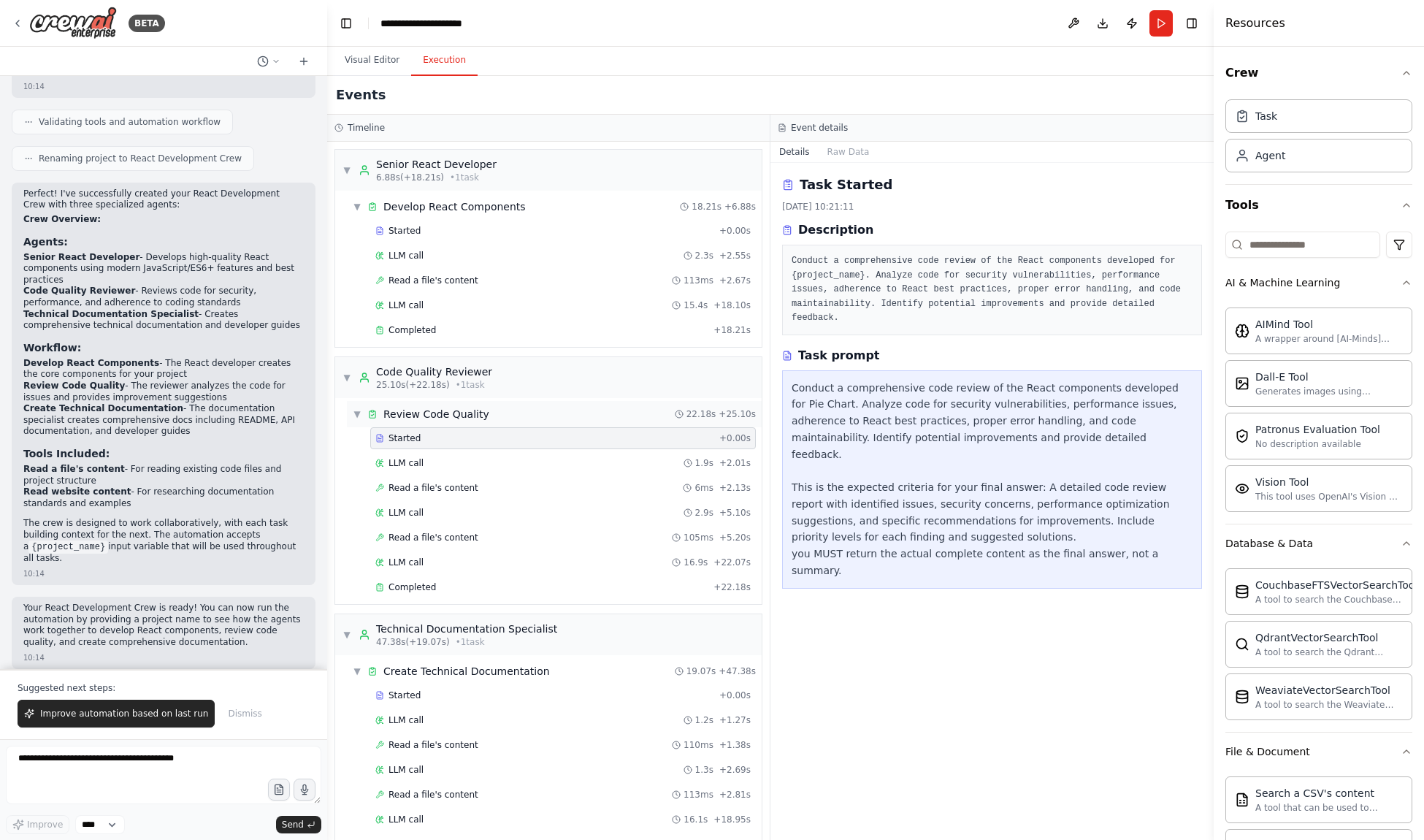
click at [464, 419] on div "Review Code Quality" at bounding box center [436, 414] width 106 height 15
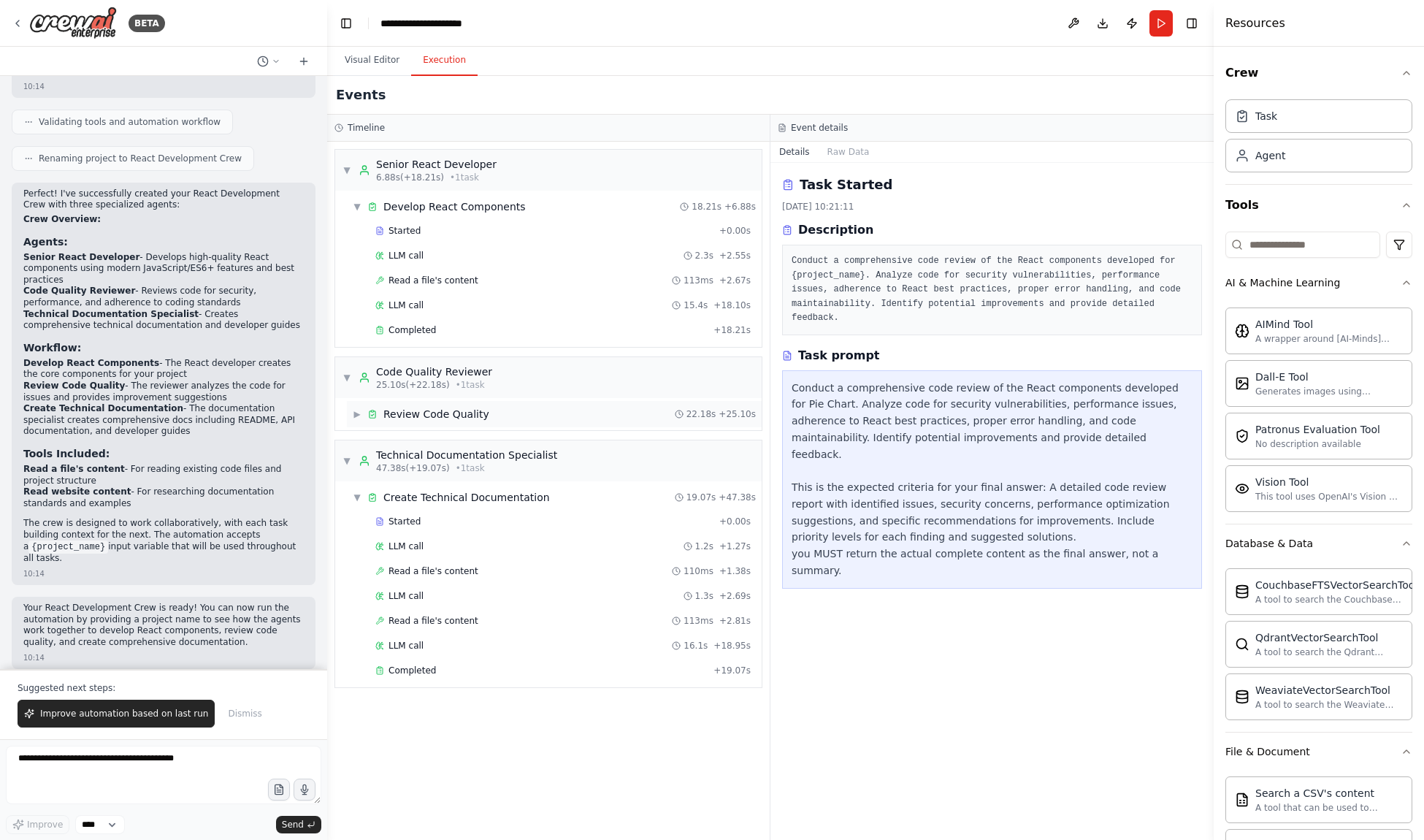
drag, startPoint x: 465, startPoint y: 418, endPoint x: 466, endPoint y: 425, distance: 7.1
click at [464, 418] on div "Review Code Quality" at bounding box center [436, 414] width 106 height 15
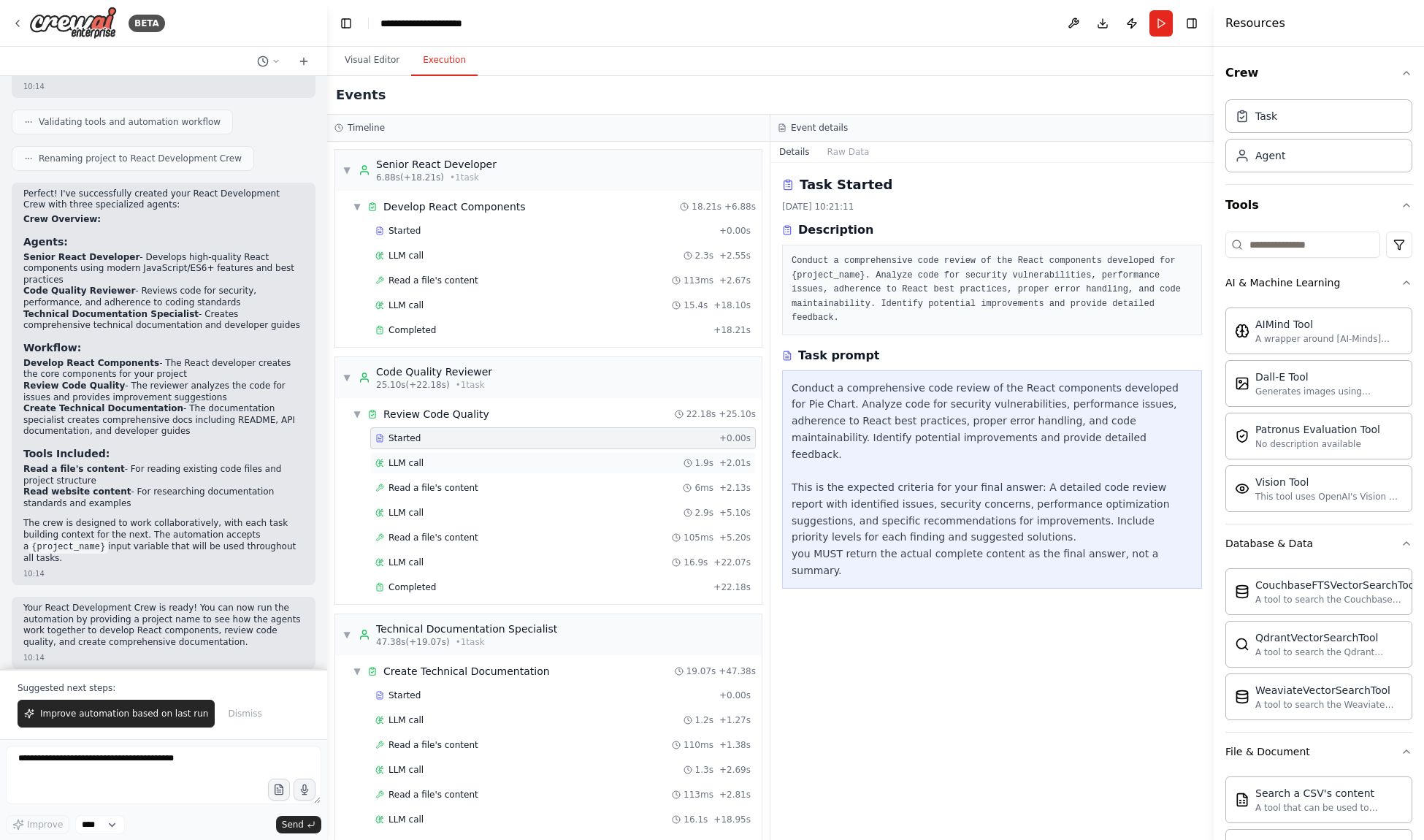
click at [468, 455] on div "LLM call 1.9s + 2.01s" at bounding box center [563, 462] width 385 height 22
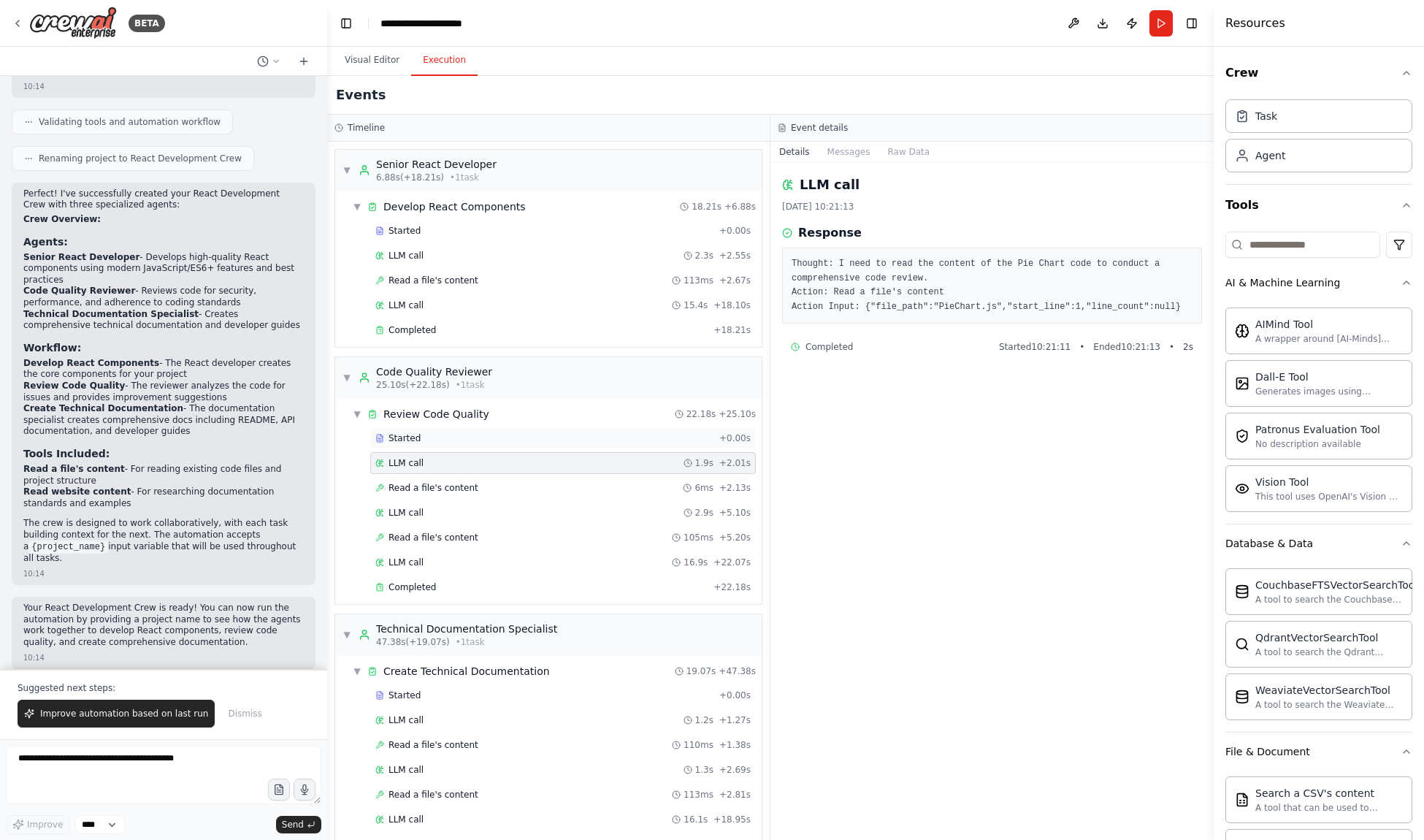
click at [475, 437] on div "Started" at bounding box center [544, 438] width 338 height 11
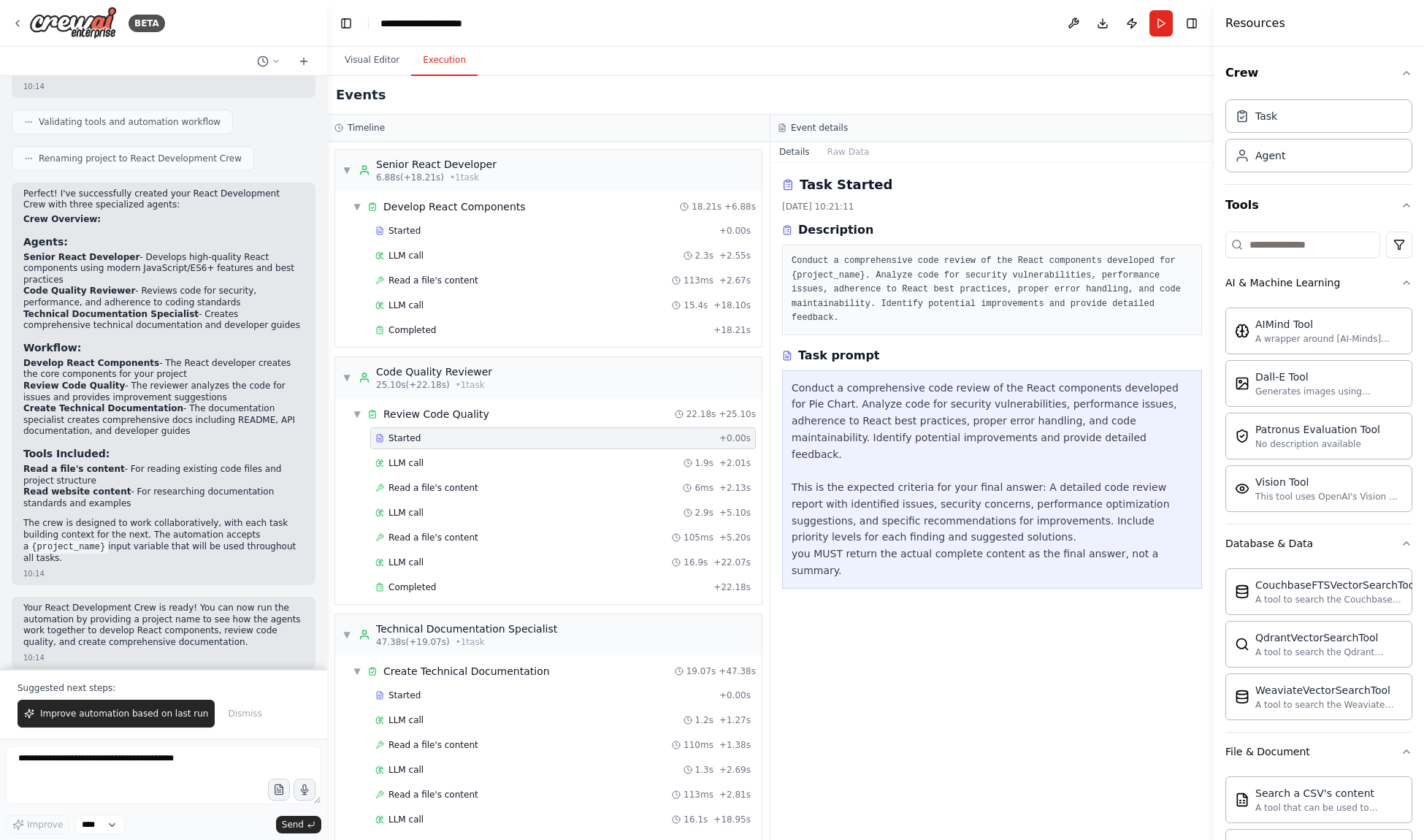
click at [925, 388] on div "Conduct a comprehensive code review of the React components developed for Pie C…" at bounding box center [992, 479] width 401 height 199
click at [907, 402] on div "Conduct a comprehensive code review of the React components developed for Pie C…" at bounding box center [992, 479] width 401 height 199
click at [889, 428] on div "Conduct a comprehensive code review of the React components developed for Pie C…" at bounding box center [992, 479] width 401 height 199
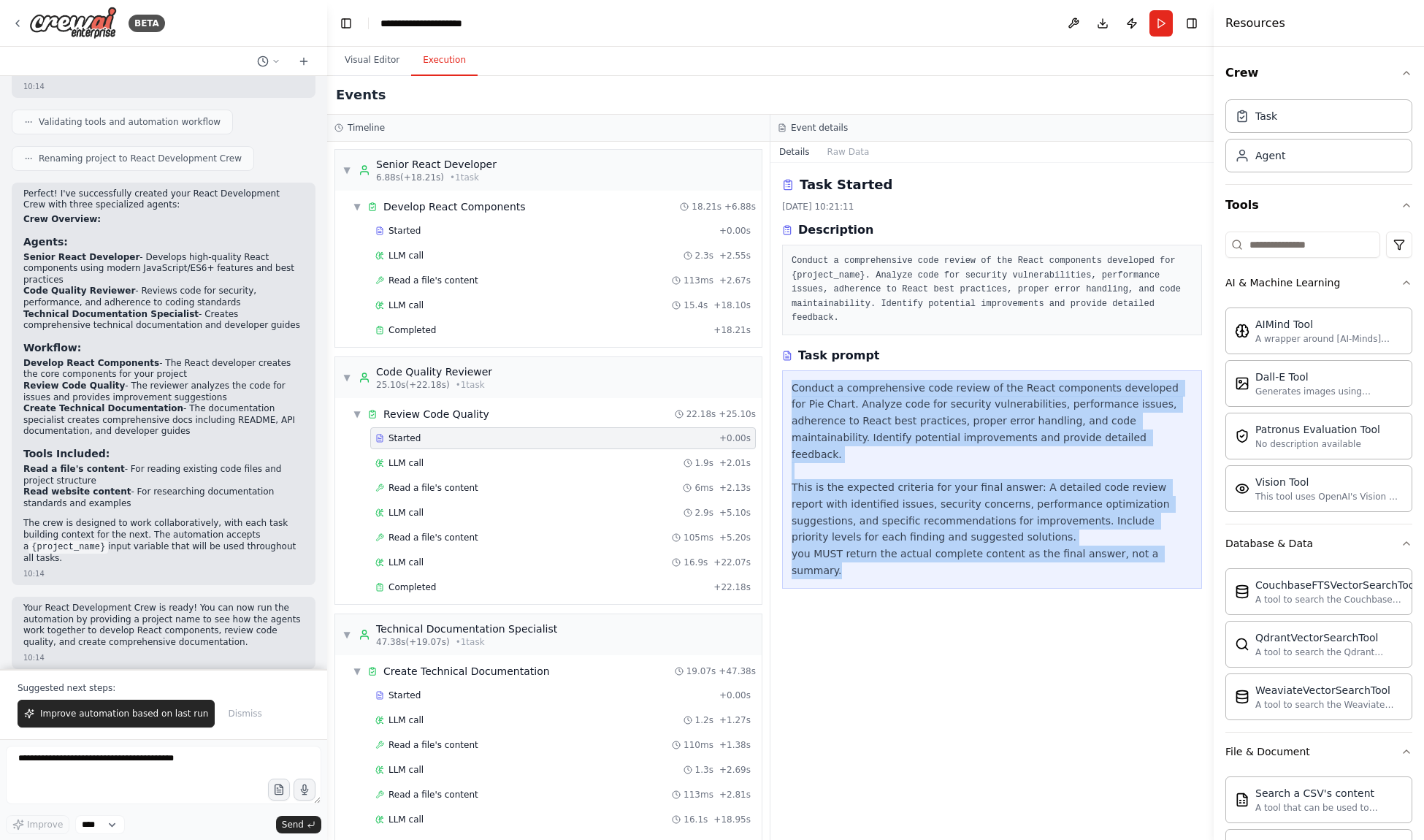
drag, startPoint x: 793, startPoint y: 388, endPoint x: 992, endPoint y: 559, distance: 262.4
click at [998, 575] on div "Task Started 22.09.2025, 10:21:11 Description Conduct a comprehensive code revi…" at bounding box center [992, 502] width 444 height 677
click at [972, 508] on div "Conduct a comprehensive code review of the React components developed for Pie C…" at bounding box center [992, 479] width 401 height 199
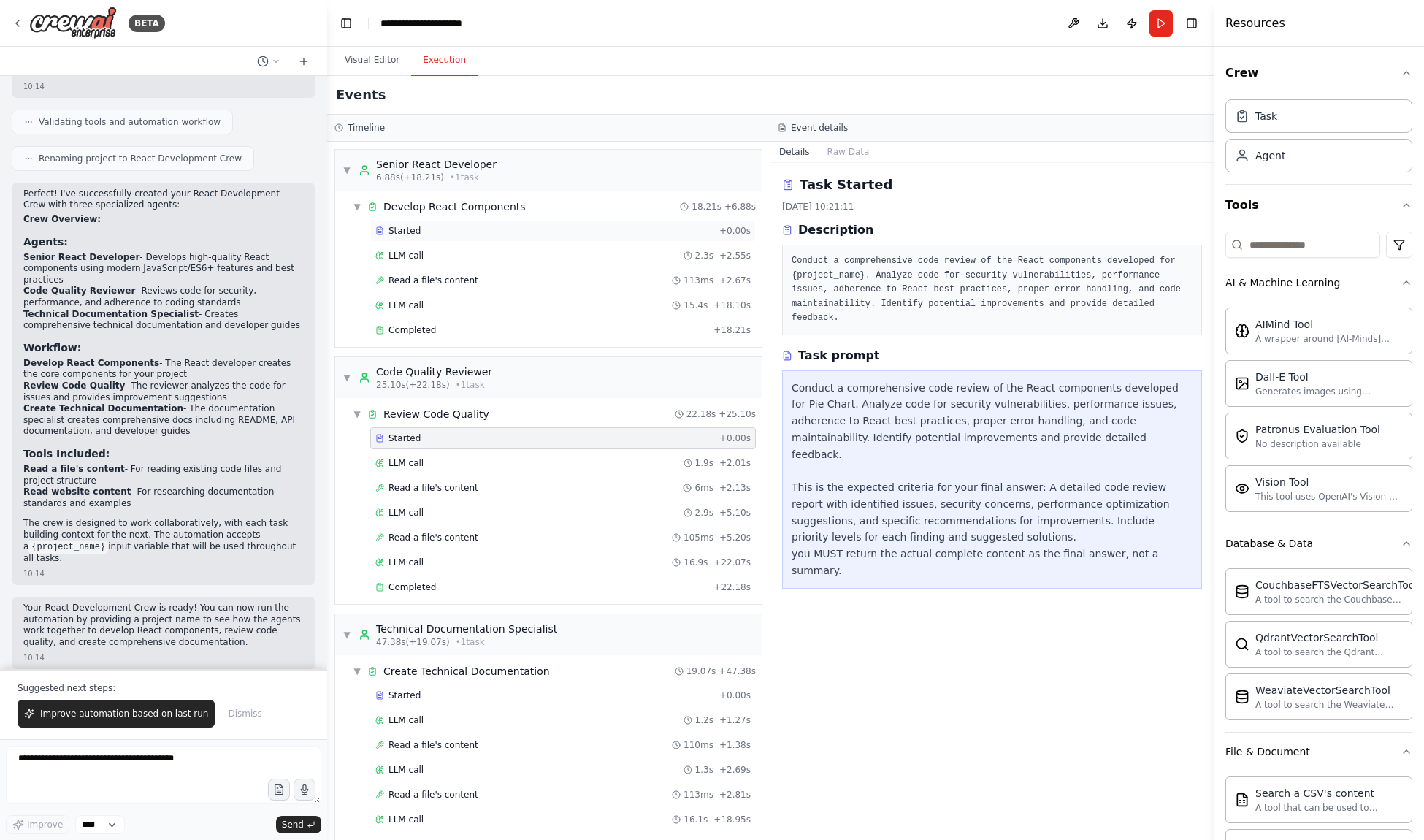
click at [597, 236] on div "Started" at bounding box center [544, 230] width 338 height 11
click at [596, 253] on div "LLM call 2.3s + 2.55s" at bounding box center [563, 256] width 375 height 11
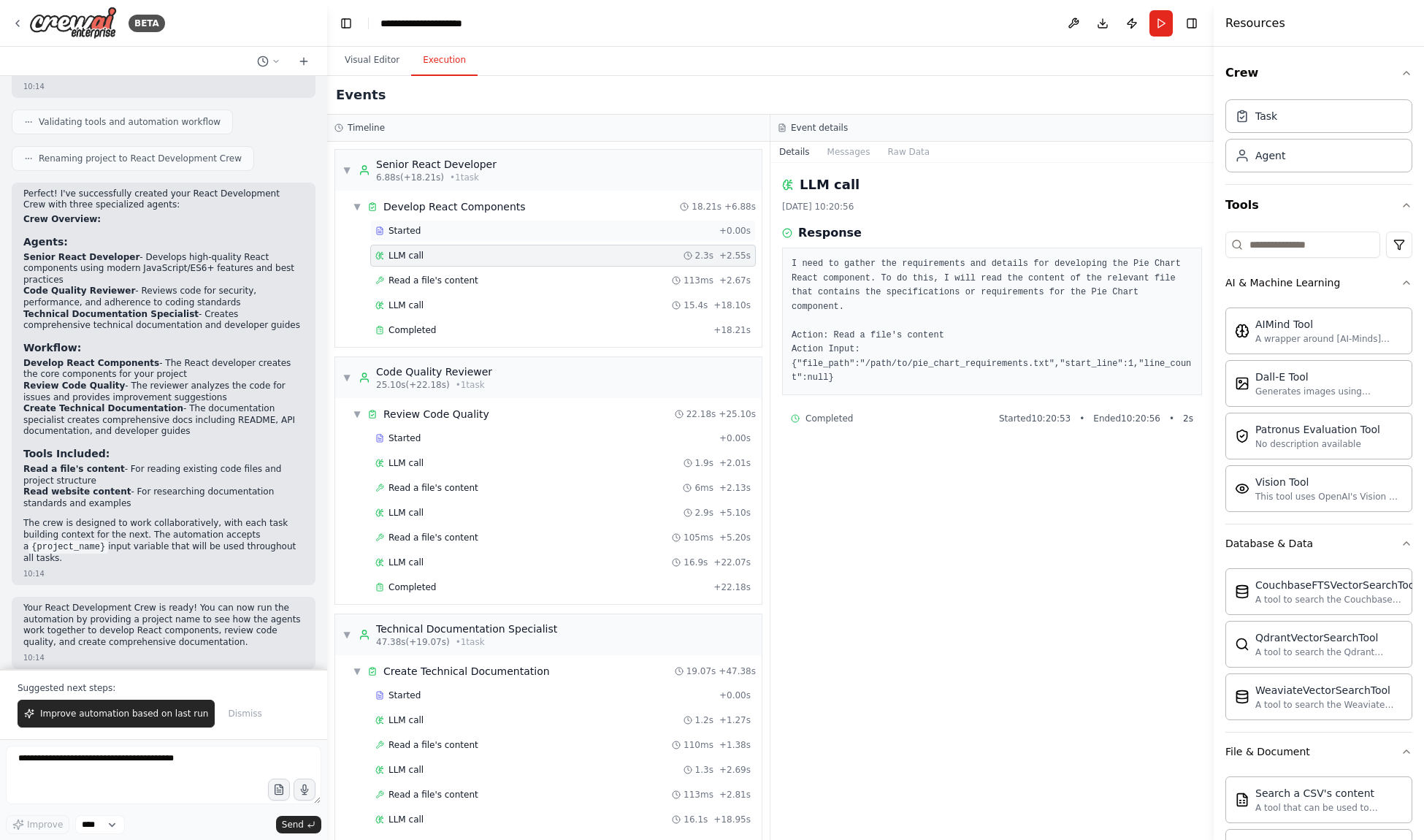
click at [596, 238] on div "Started + 0.00s" at bounding box center [563, 230] width 385 height 22
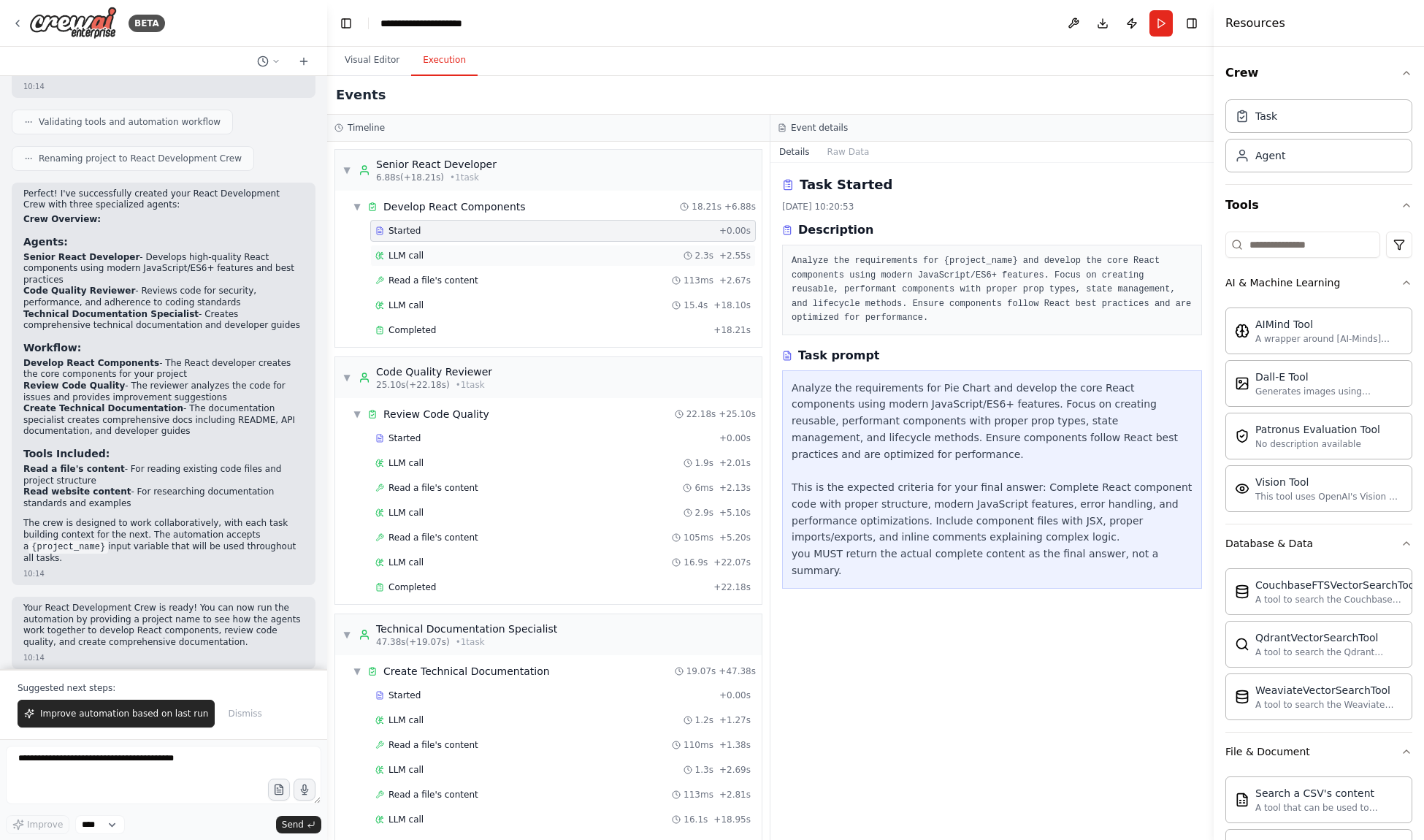
click at [596, 246] on div "LLM call 2.3s + 2.55s" at bounding box center [563, 255] width 385 height 22
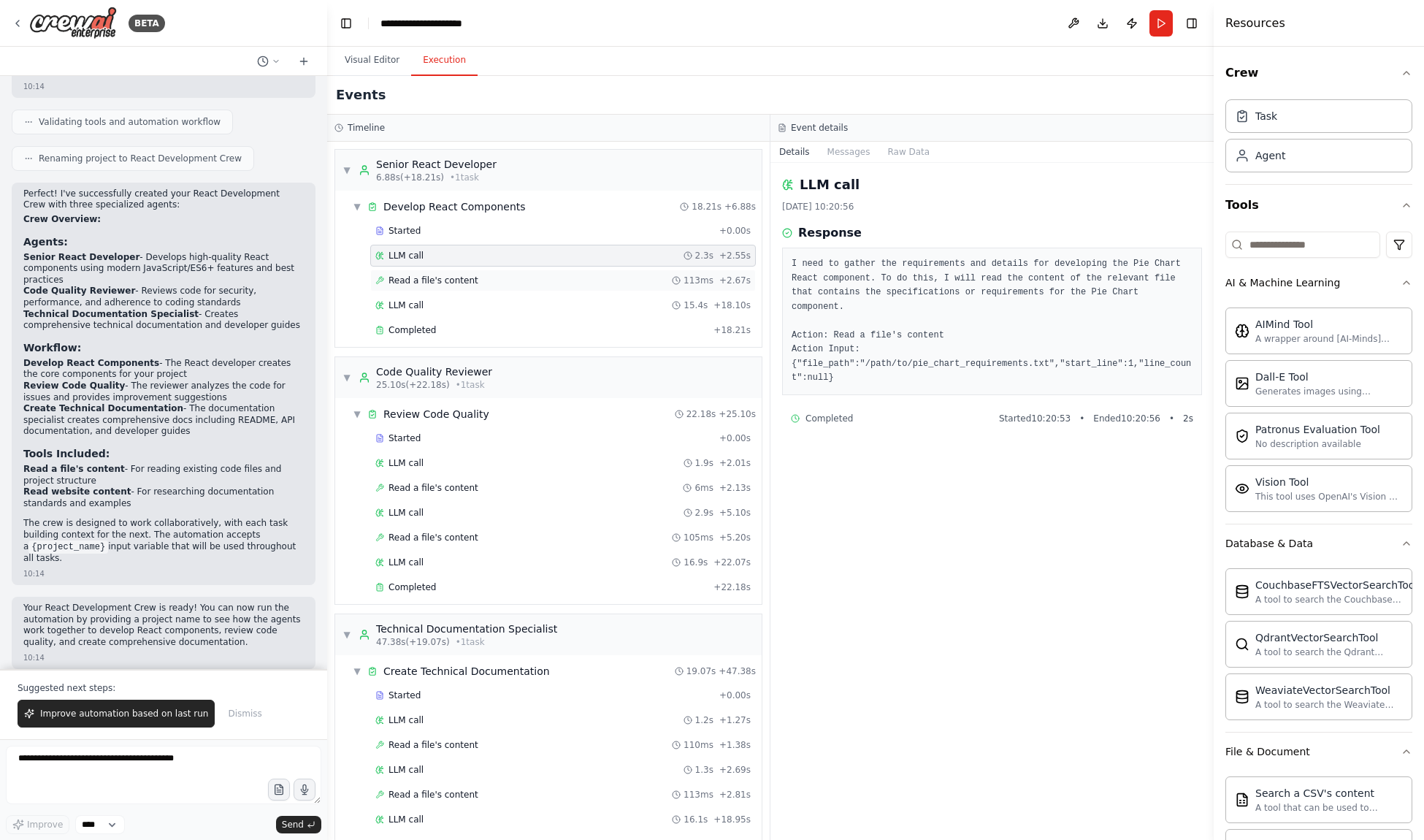
click at [590, 270] on div "Read a file's content 113ms + 2.67s" at bounding box center [563, 280] width 385 height 22
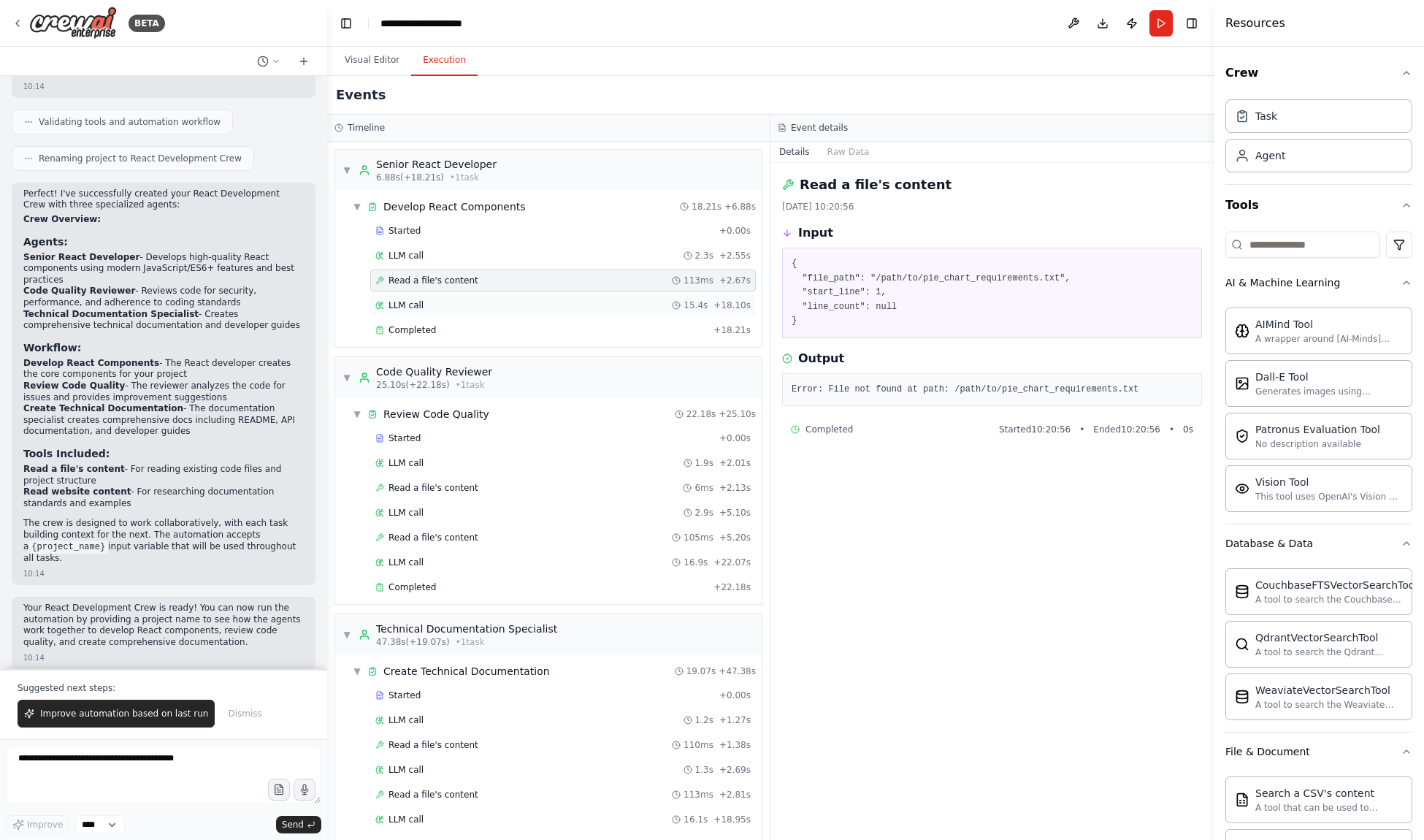
click at [590, 295] on div "LLM call 15.4s + 18.10s" at bounding box center [563, 305] width 385 height 22
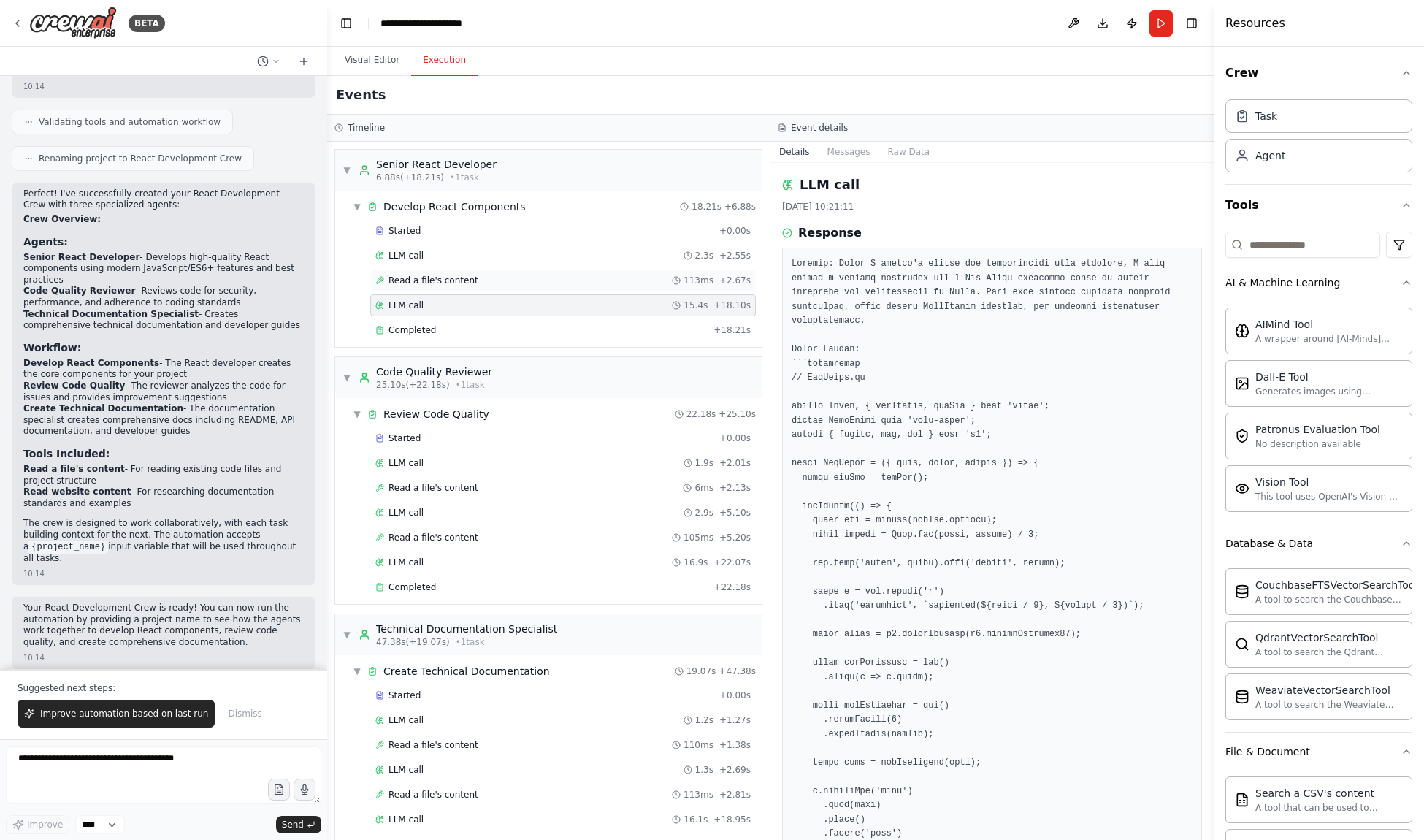
click at [589, 280] on div "Read a file's content 113ms + 2.67s" at bounding box center [563, 280] width 375 height 11
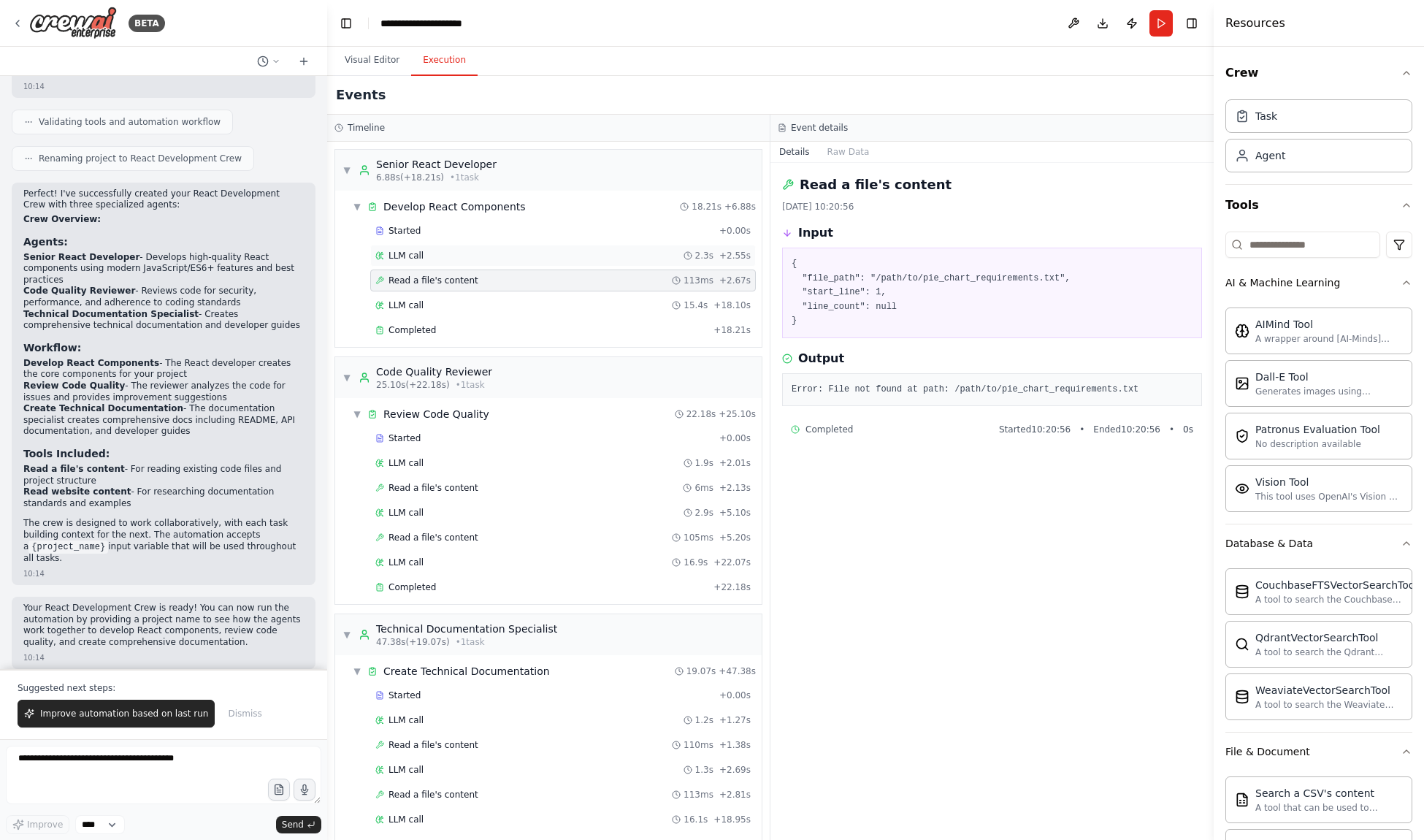
click at [543, 254] on div "LLM call 2.3s + 2.55s" at bounding box center [563, 256] width 375 height 11
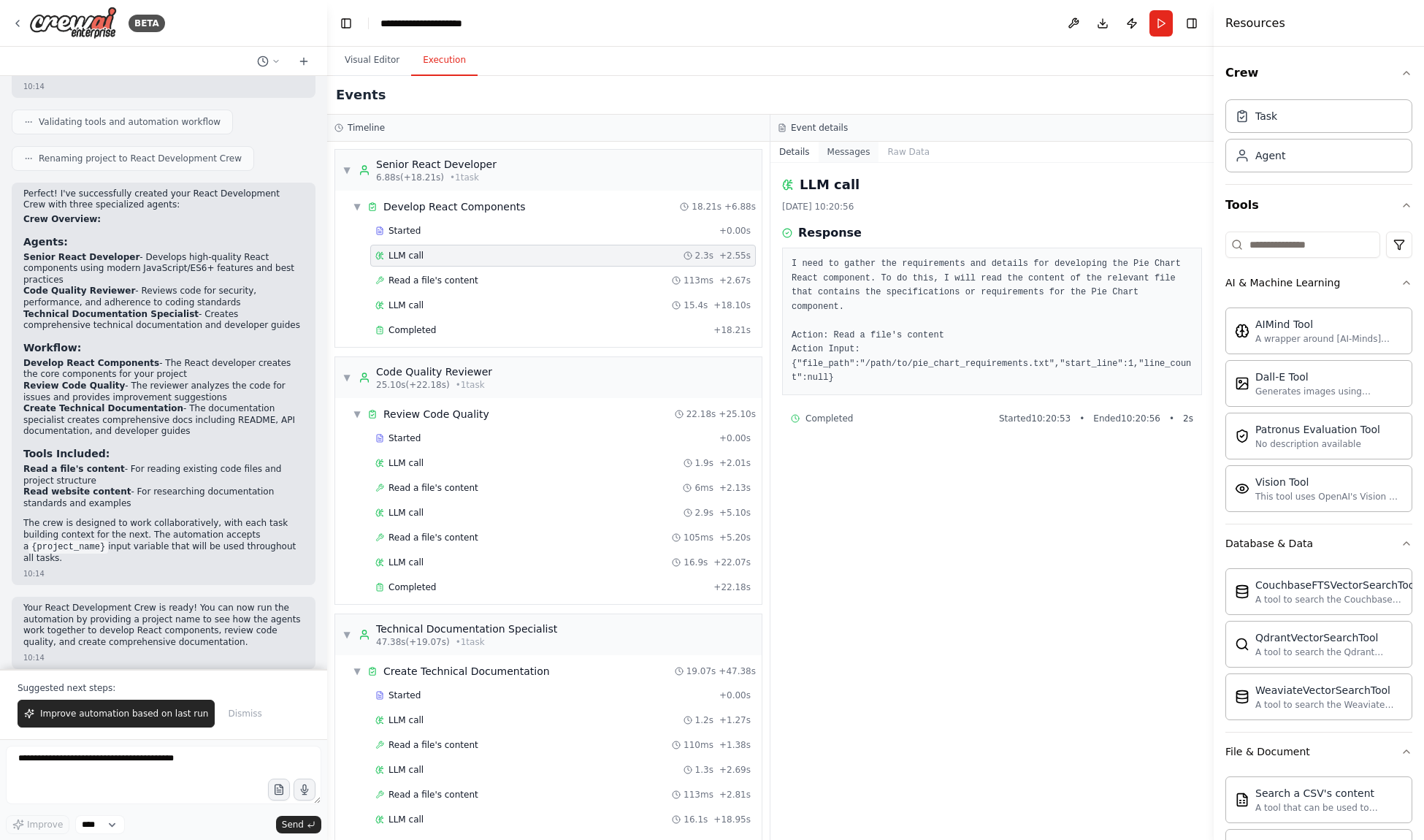
click at [818, 151] on div "Details Messages Raw Data" at bounding box center [992, 152] width 444 height 21
click at [844, 152] on button "Messages" at bounding box center [849, 152] width 61 height 20
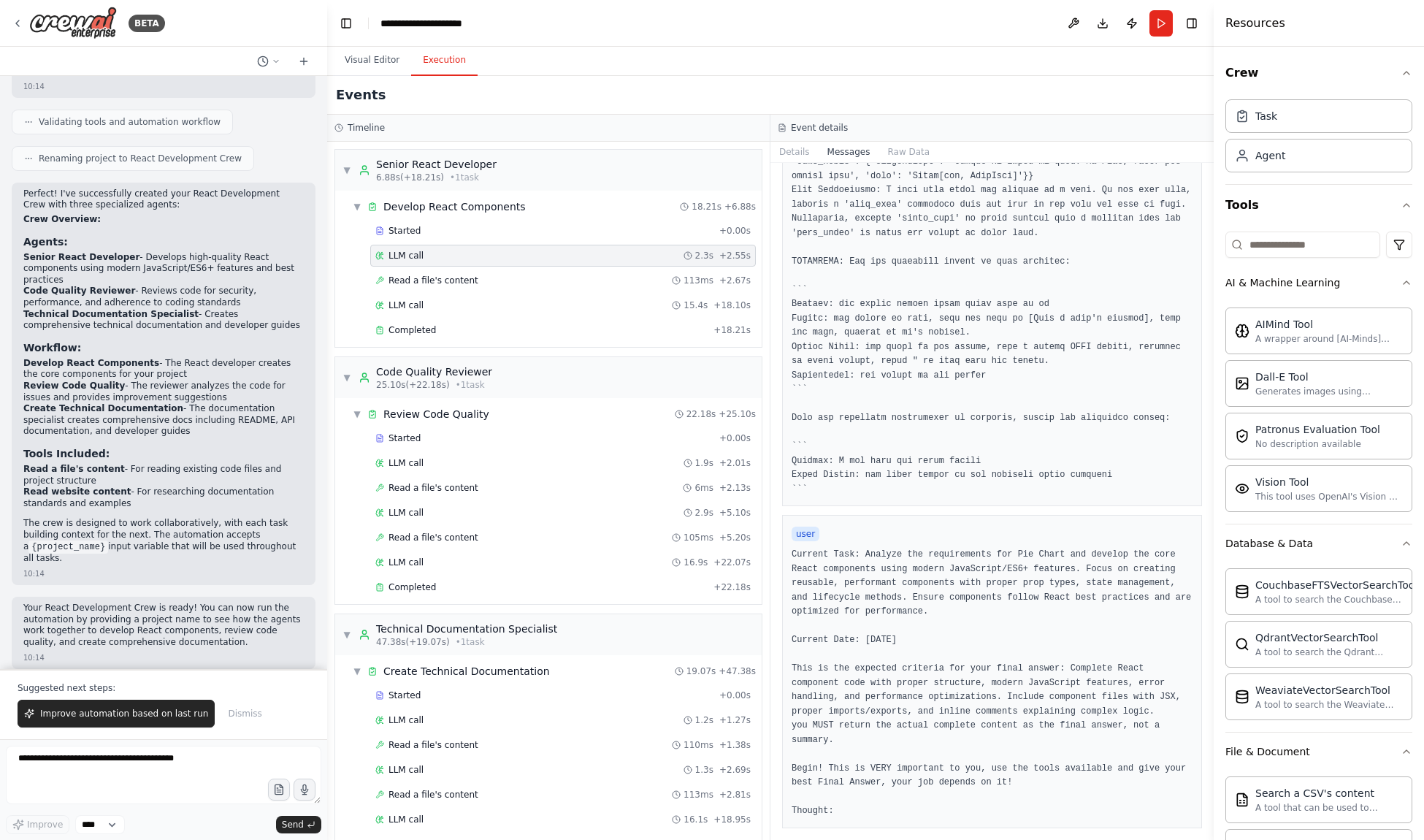
scroll to position [338, 0]
click at [633, 237] on div "Started + 0.00s" at bounding box center [563, 230] width 385 height 22
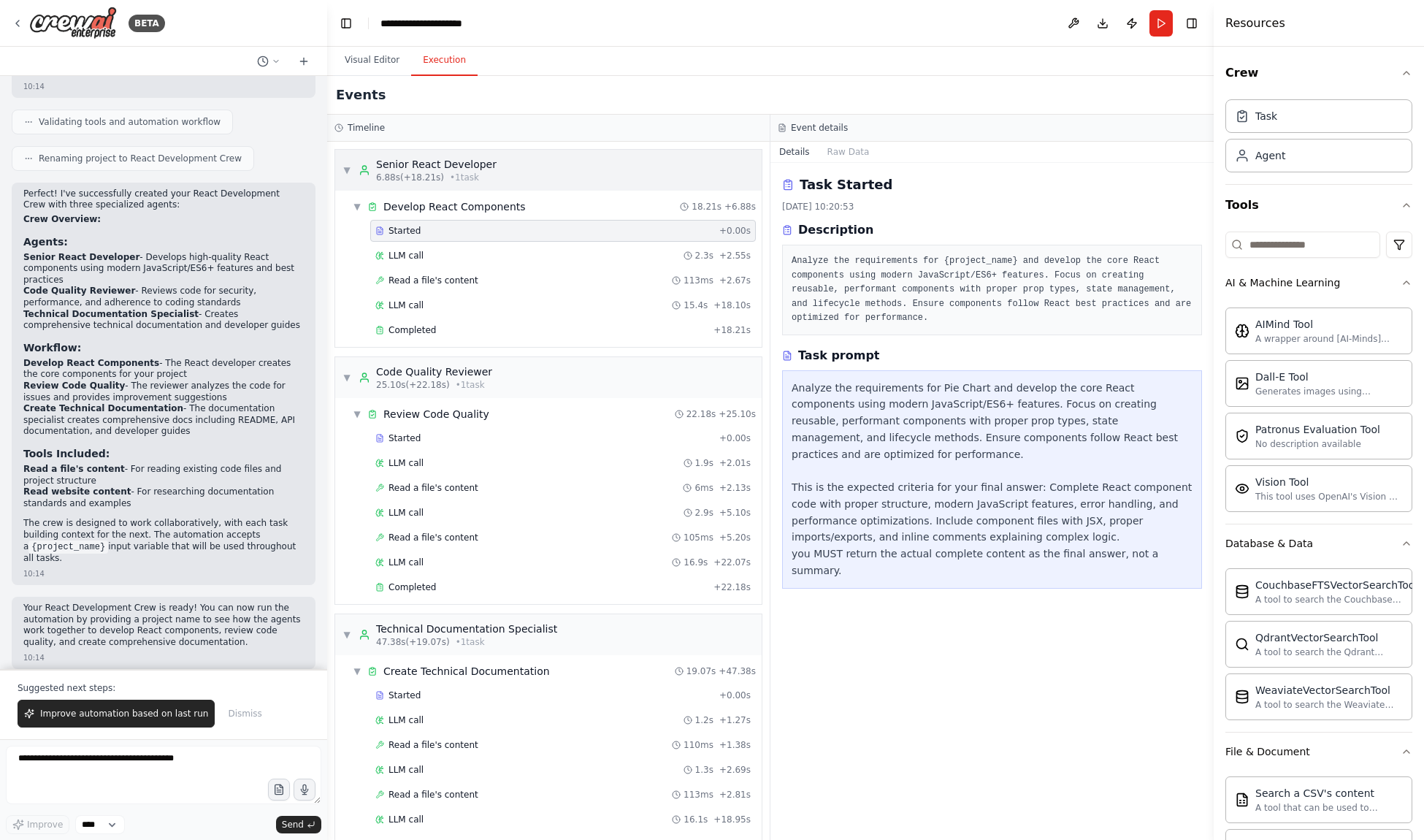
click at [576, 175] on div "▼ Senior React Developer 6.88s (+18.21s) • 1 task" at bounding box center [548, 170] width 426 height 41
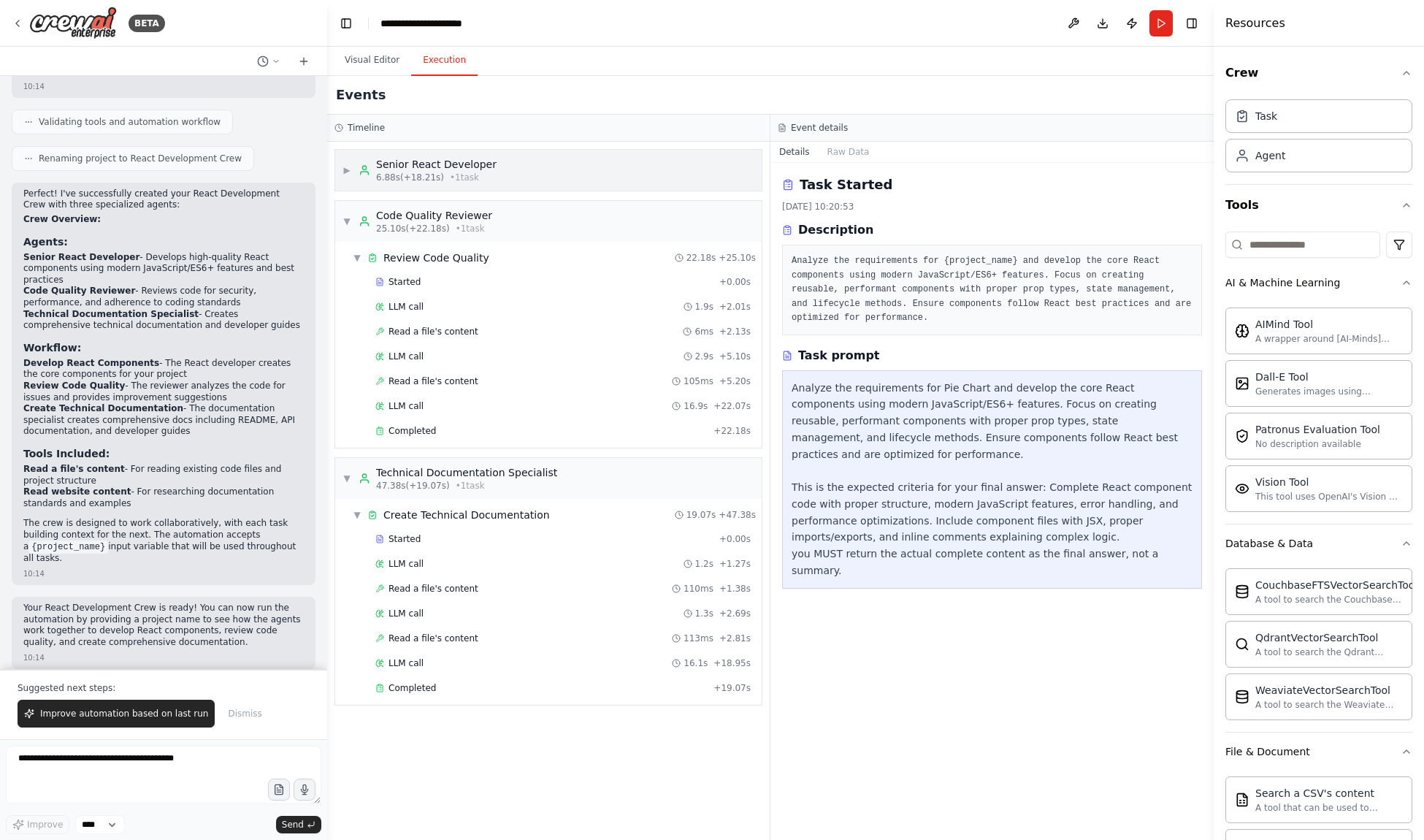
click at [576, 175] on div "▶ Senior React Developer 6.88s (+18.21s) • 1 task" at bounding box center [548, 170] width 426 height 41
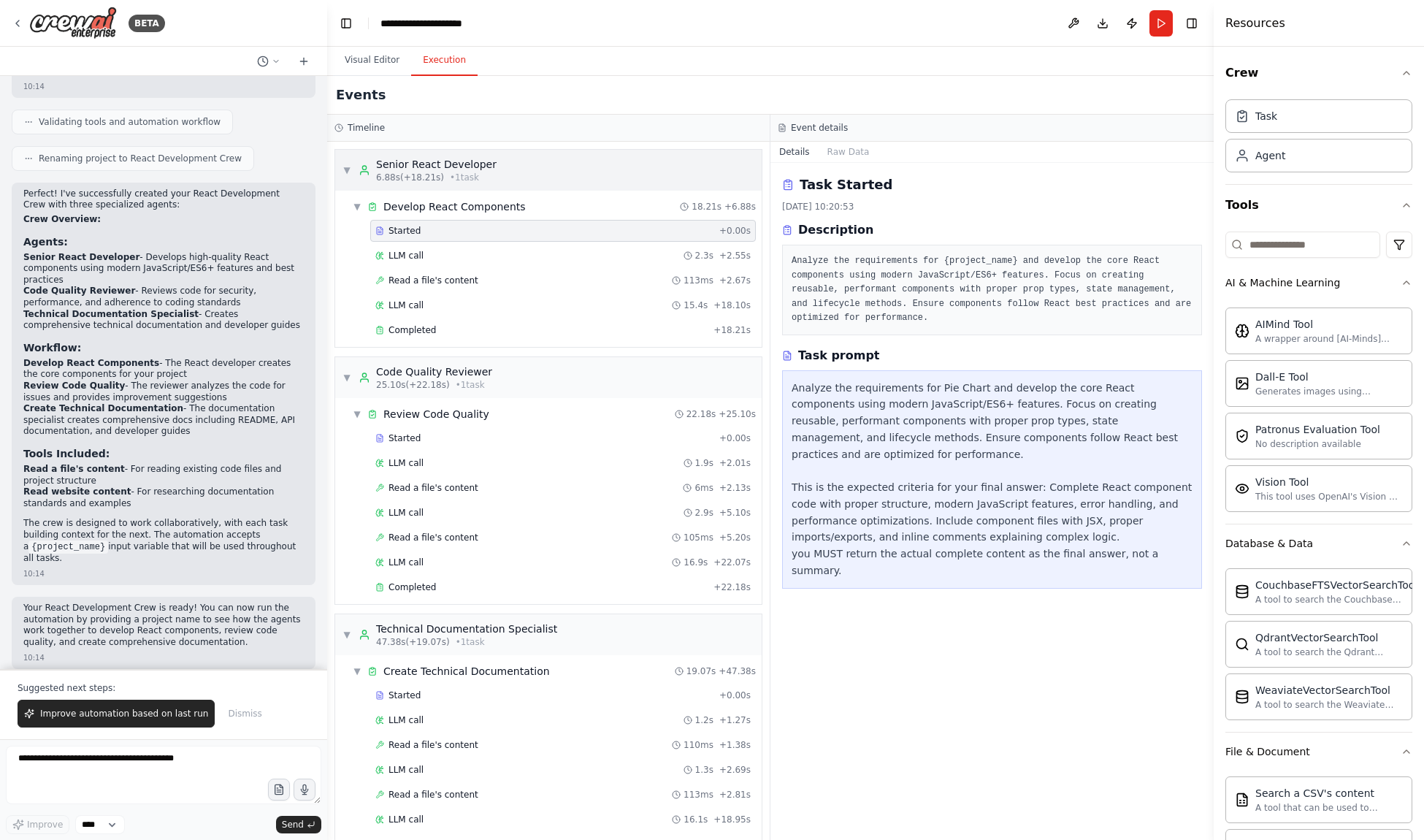
click at [577, 175] on div "▼ Senior React Developer 6.88s (+18.21s) • 1 task" at bounding box center [548, 170] width 426 height 41
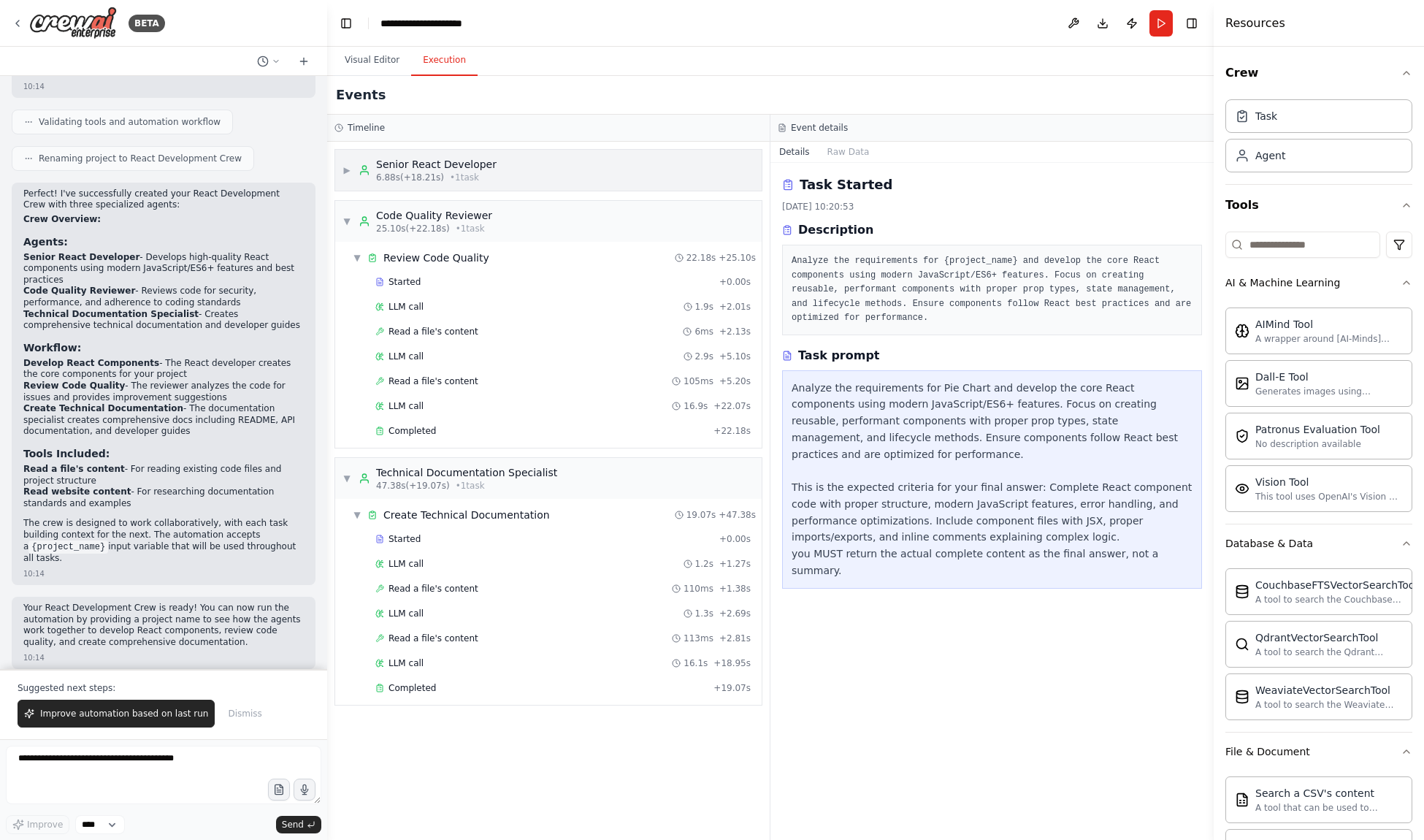
click at [577, 175] on div "▶ Senior React Developer 6.88s (+18.21s) • 1 task" at bounding box center [548, 170] width 426 height 41
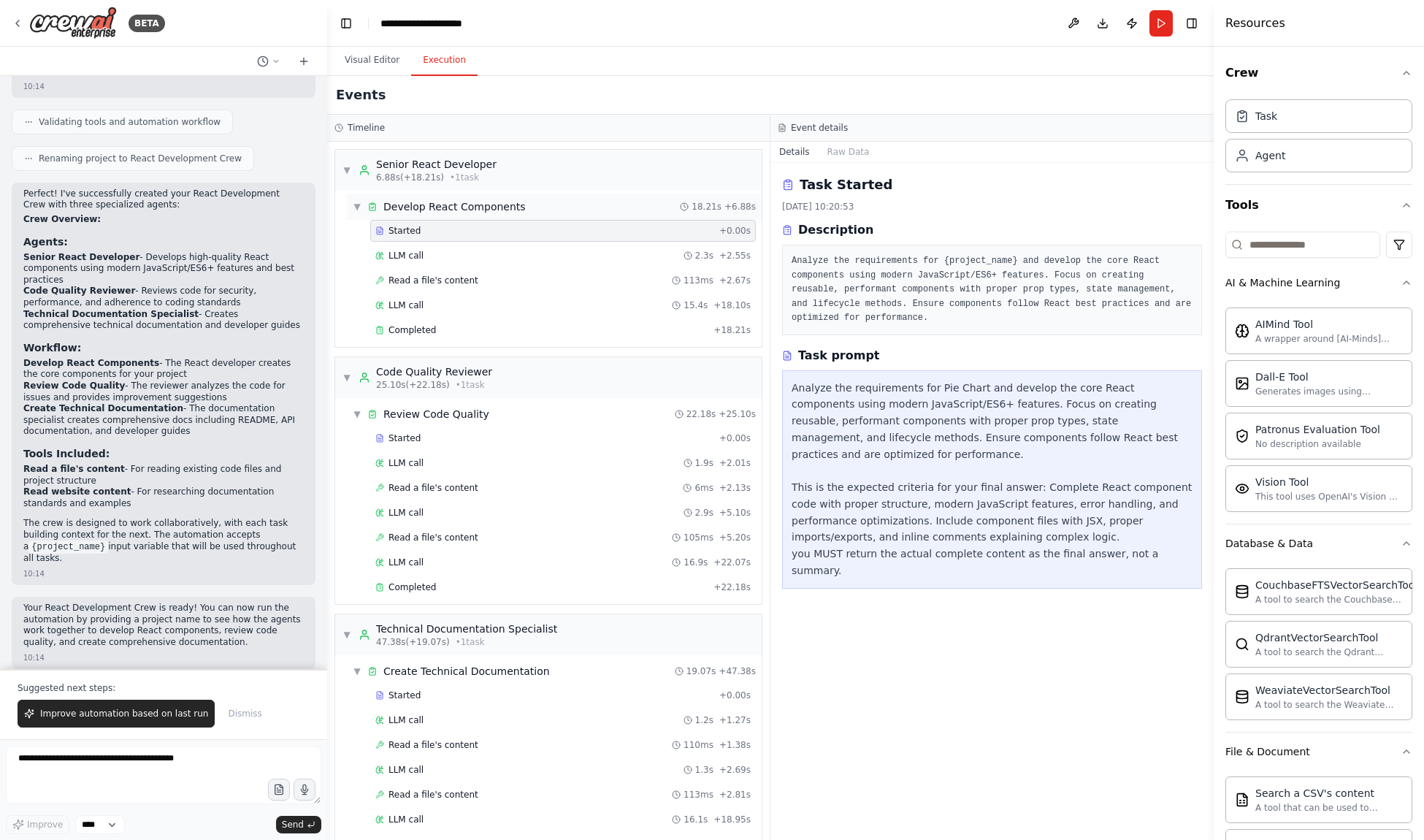
click at [559, 209] on div "▼ Develop React Components 18.21s + 6.88s" at bounding box center [554, 207] width 415 height 26
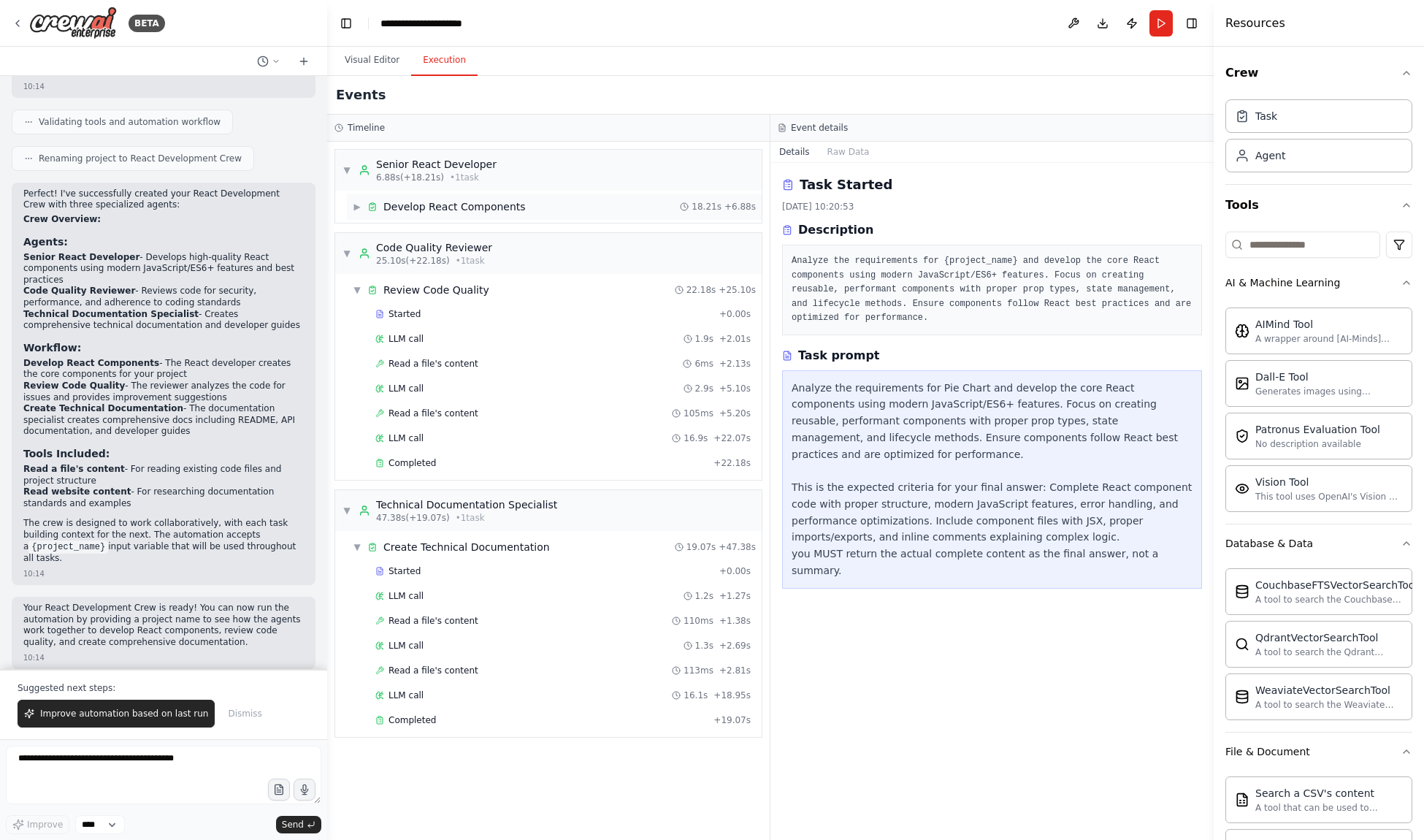
click at [558, 211] on div "▶ Develop React Components 18.21s + 6.88s" at bounding box center [554, 207] width 415 height 26
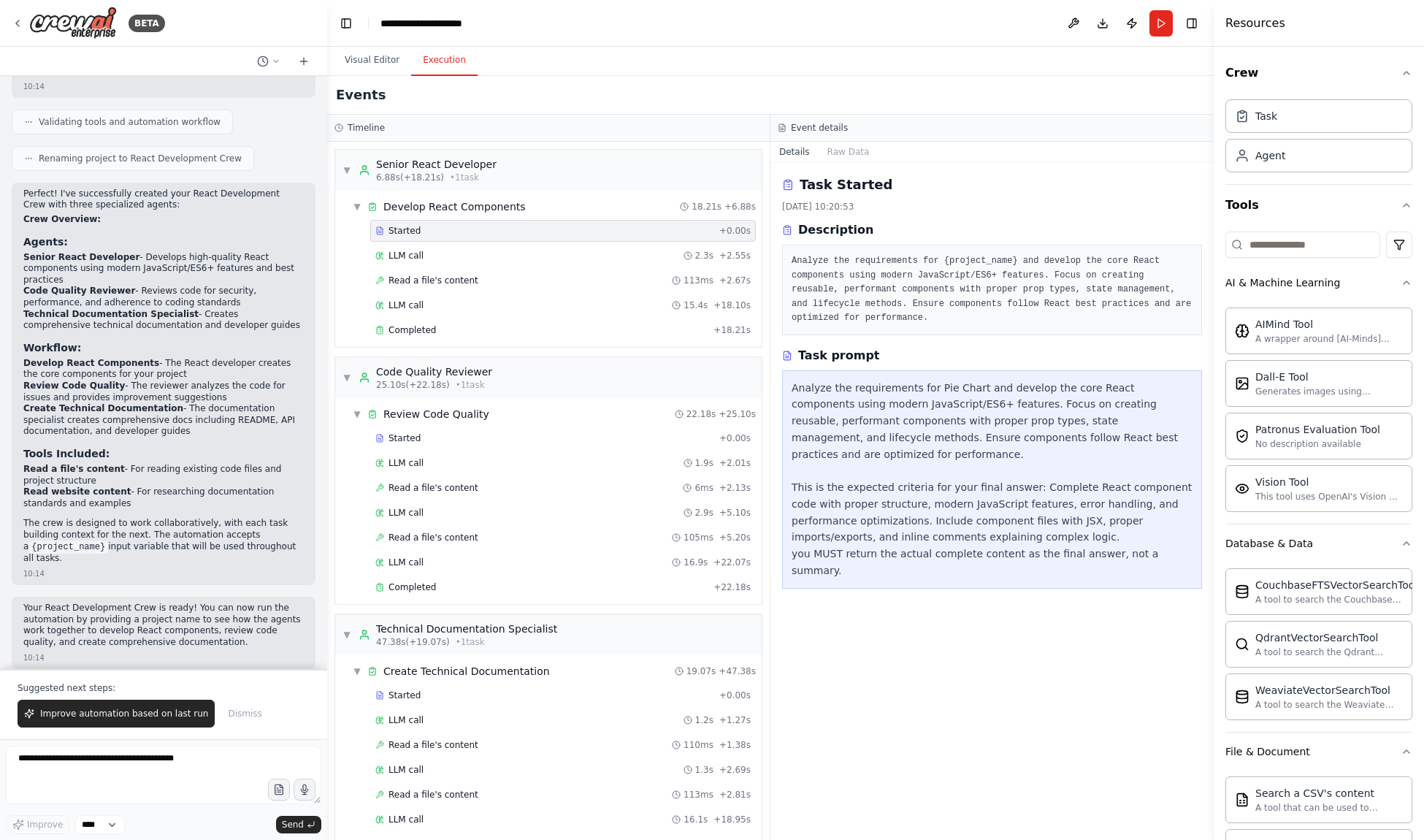
click at [539, 234] on div "Started" at bounding box center [544, 230] width 338 height 11
click at [532, 256] on div "LLM call 2.3s + 2.55s" at bounding box center [563, 256] width 375 height 11
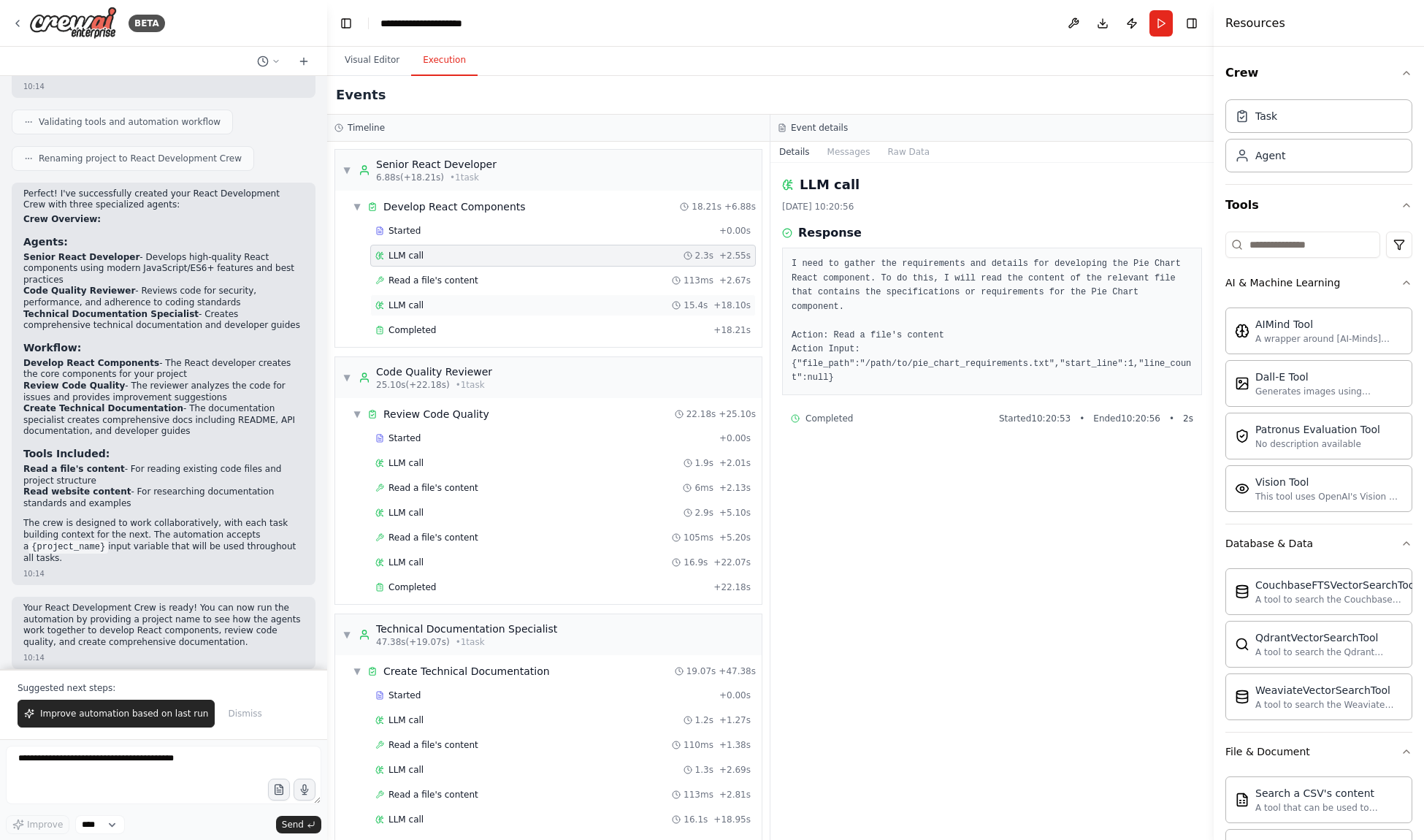
drag, startPoint x: 531, startPoint y: 279, endPoint x: 529, endPoint y: 302, distance: 23.1
click at [531, 279] on div "Read a file's content 113ms + 2.67s" at bounding box center [563, 280] width 375 height 11
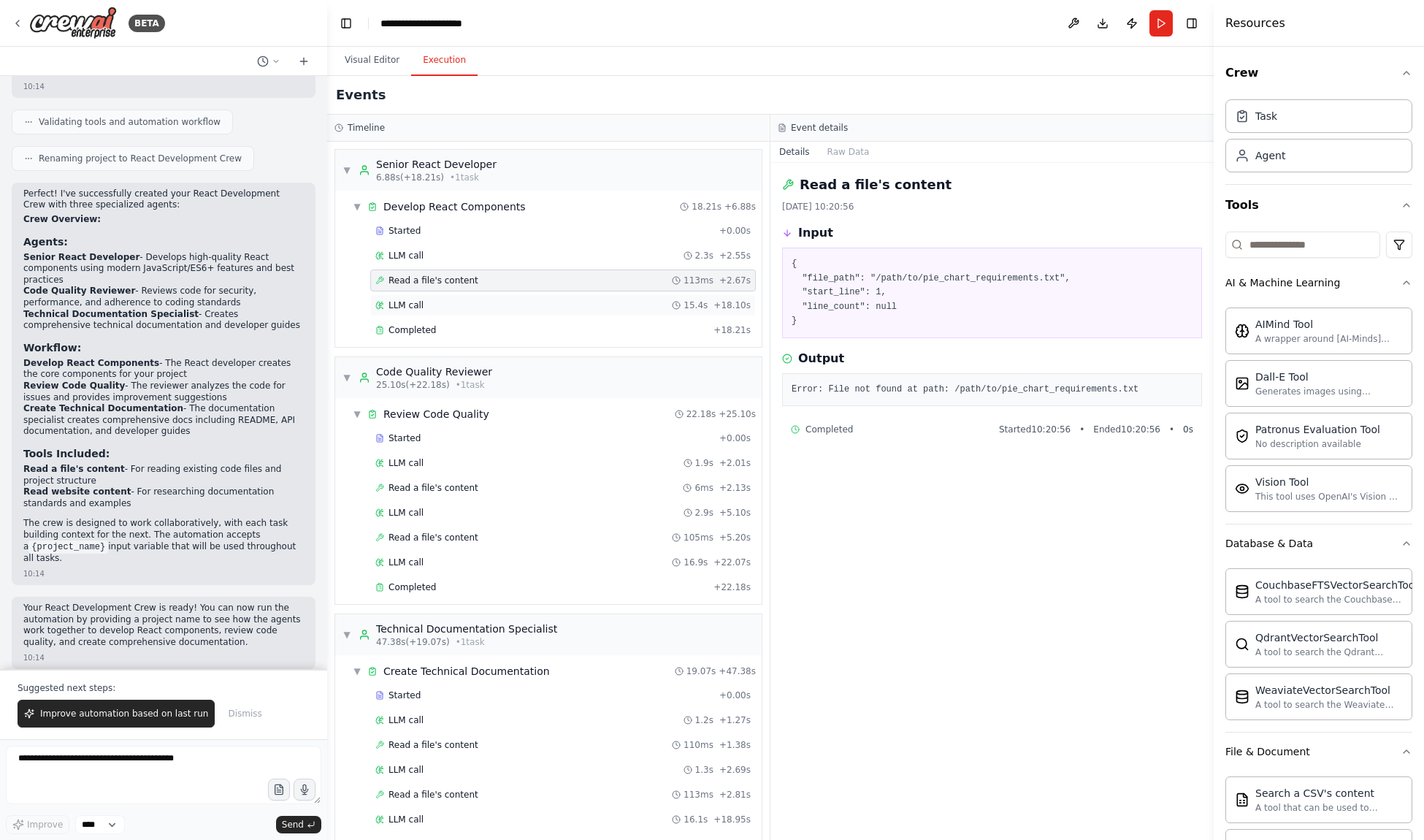
click at [528, 306] on div "LLM call 15.4s + 18.10s" at bounding box center [563, 305] width 375 height 11
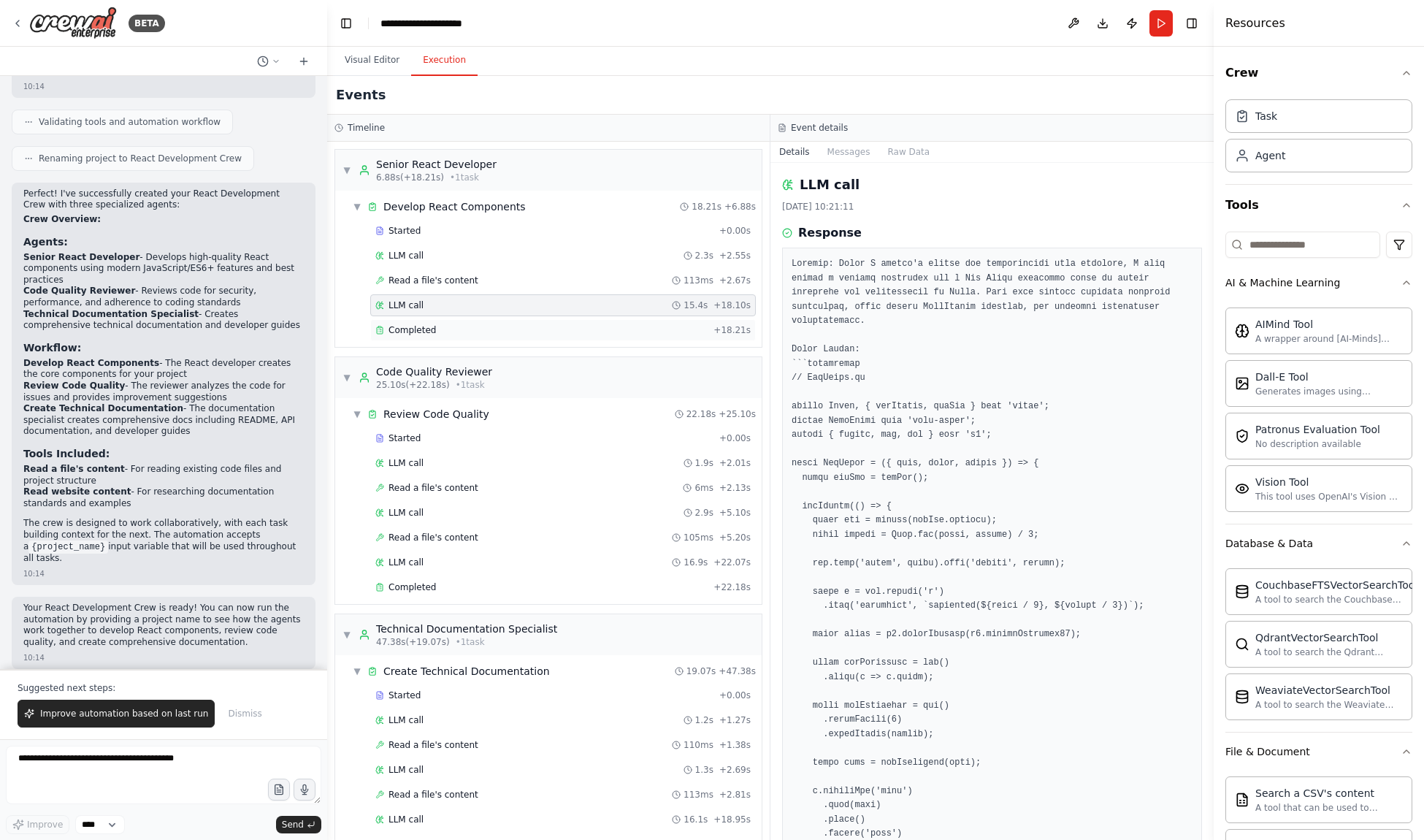
click at [521, 335] on div "Completed" at bounding box center [541, 330] width 332 height 11
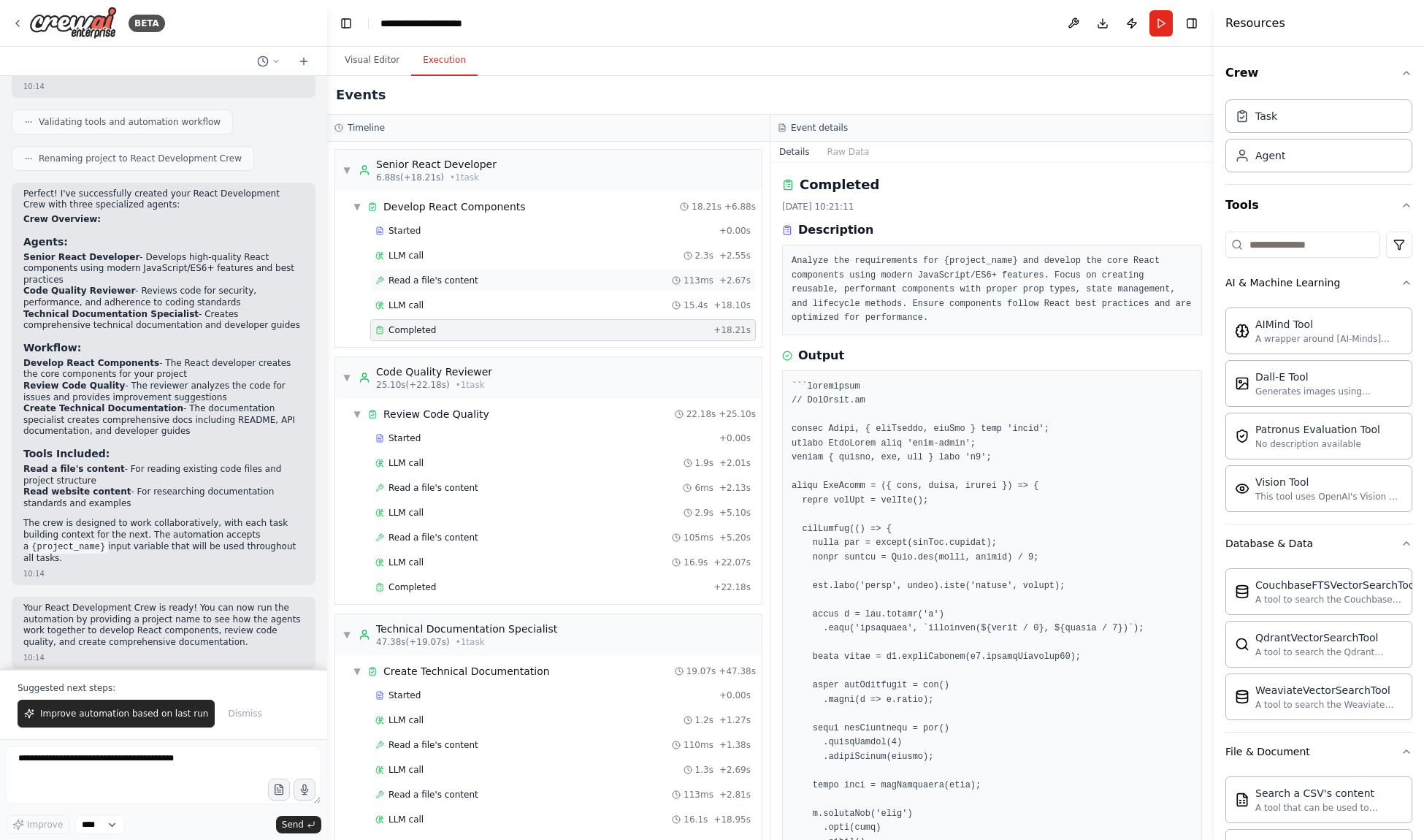
drag, startPoint x: 525, startPoint y: 305, endPoint x: 524, endPoint y: 276, distance: 29.0
click at [525, 304] on div "LLM call 15.4s + 18.10s" at bounding box center [563, 305] width 375 height 11
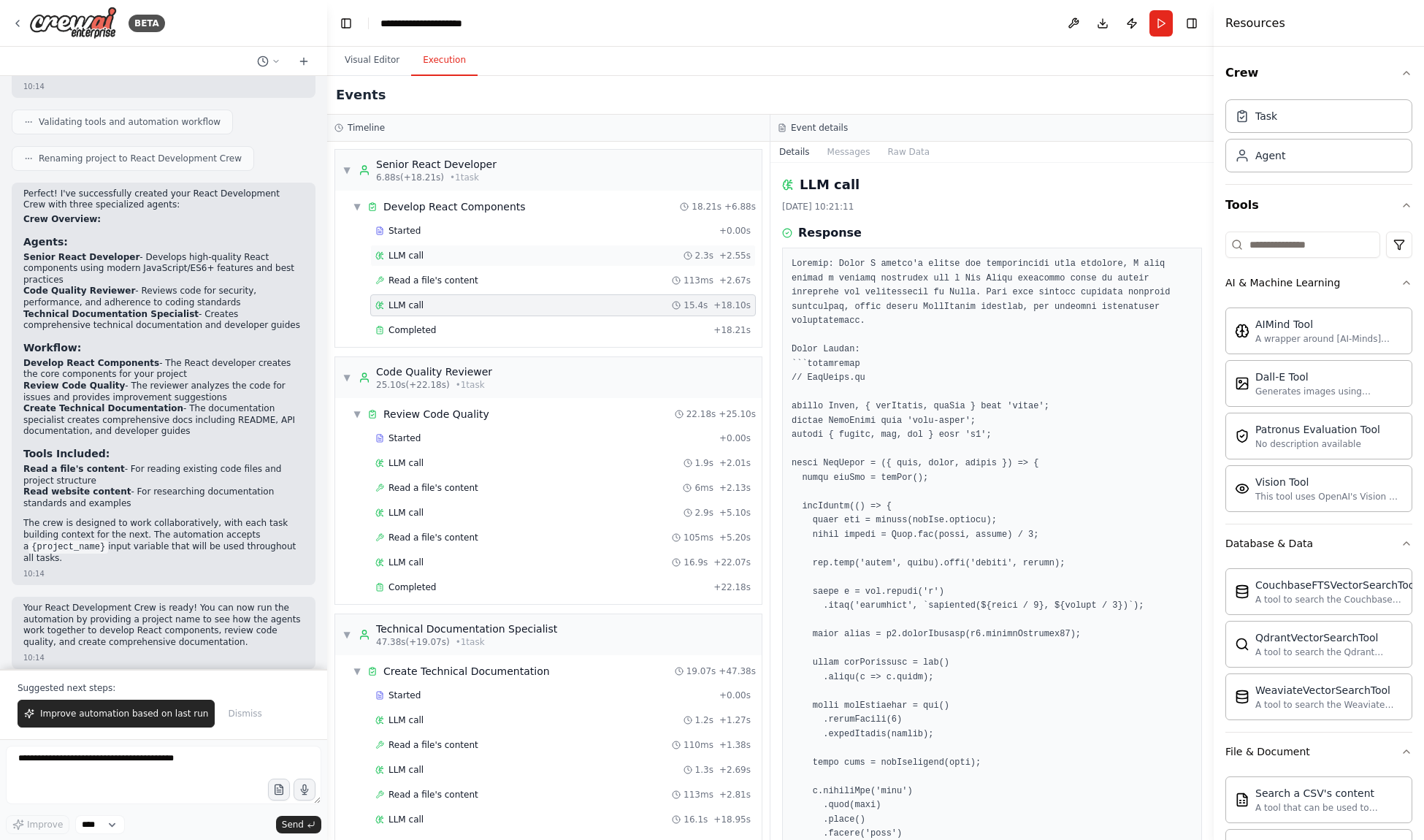
drag, startPoint x: 524, startPoint y: 276, endPoint x: 524, endPoint y: 261, distance: 15.0
click at [523, 275] on div "Read a file's content 113ms + 2.67s" at bounding box center [563, 280] width 375 height 11
click at [526, 251] on div "LLM call 2.3s + 2.55s" at bounding box center [563, 256] width 375 height 11
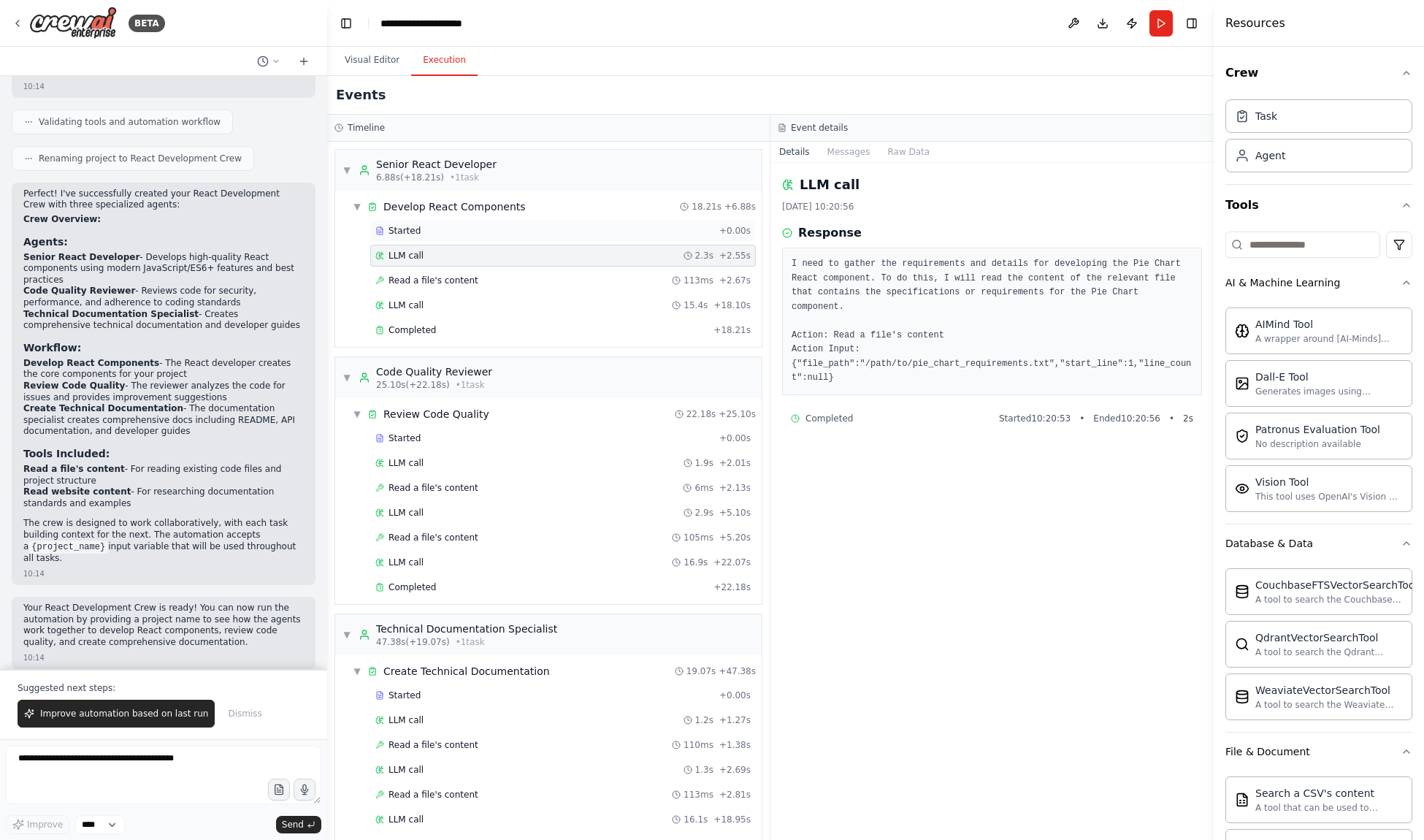
click at [529, 233] on div "Started" at bounding box center [544, 230] width 338 height 11
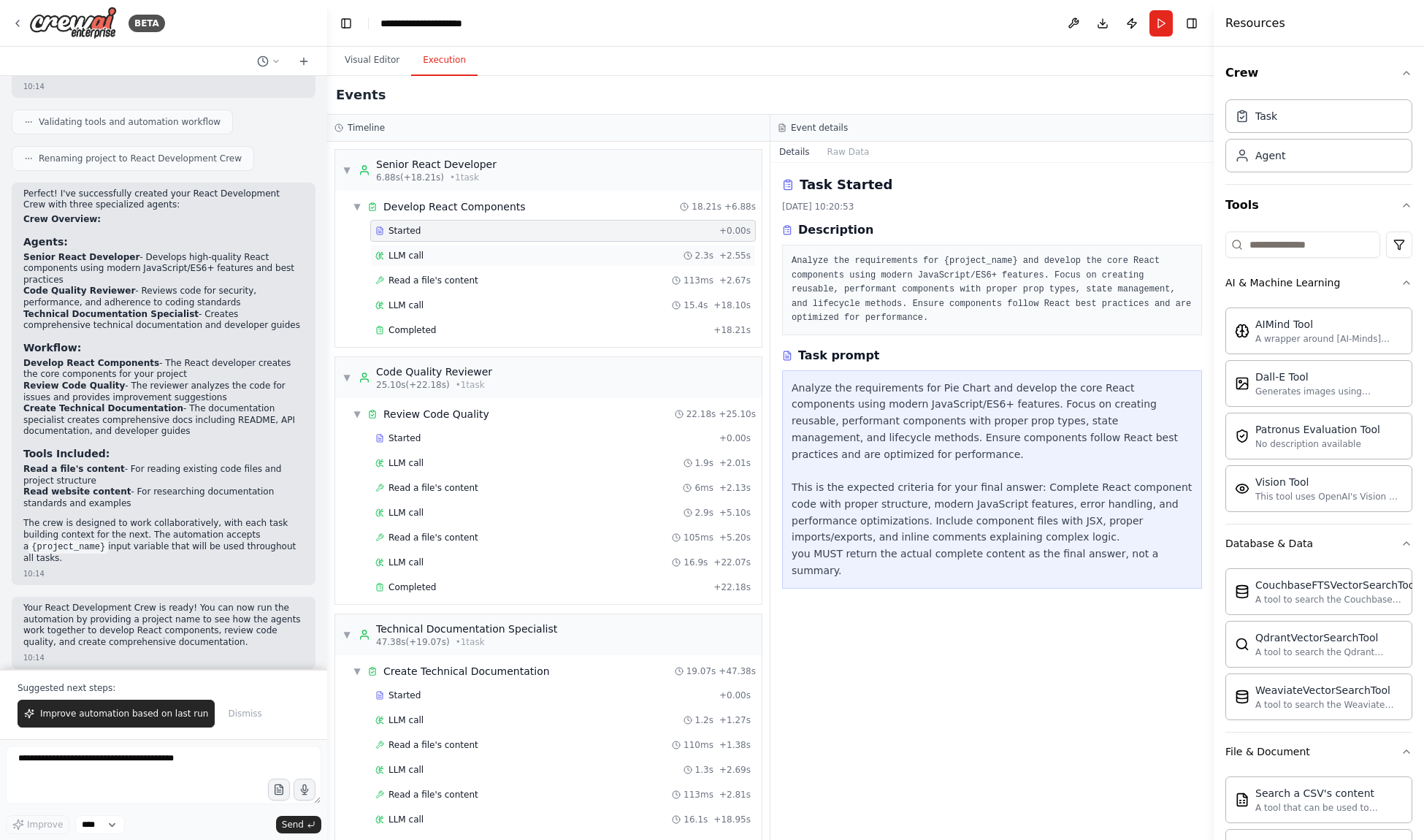
drag, startPoint x: 529, startPoint y: 254, endPoint x: 530, endPoint y: 264, distance: 10.0
click at [529, 254] on div "LLM call 2.3s + 2.55s" at bounding box center [563, 256] width 375 height 11
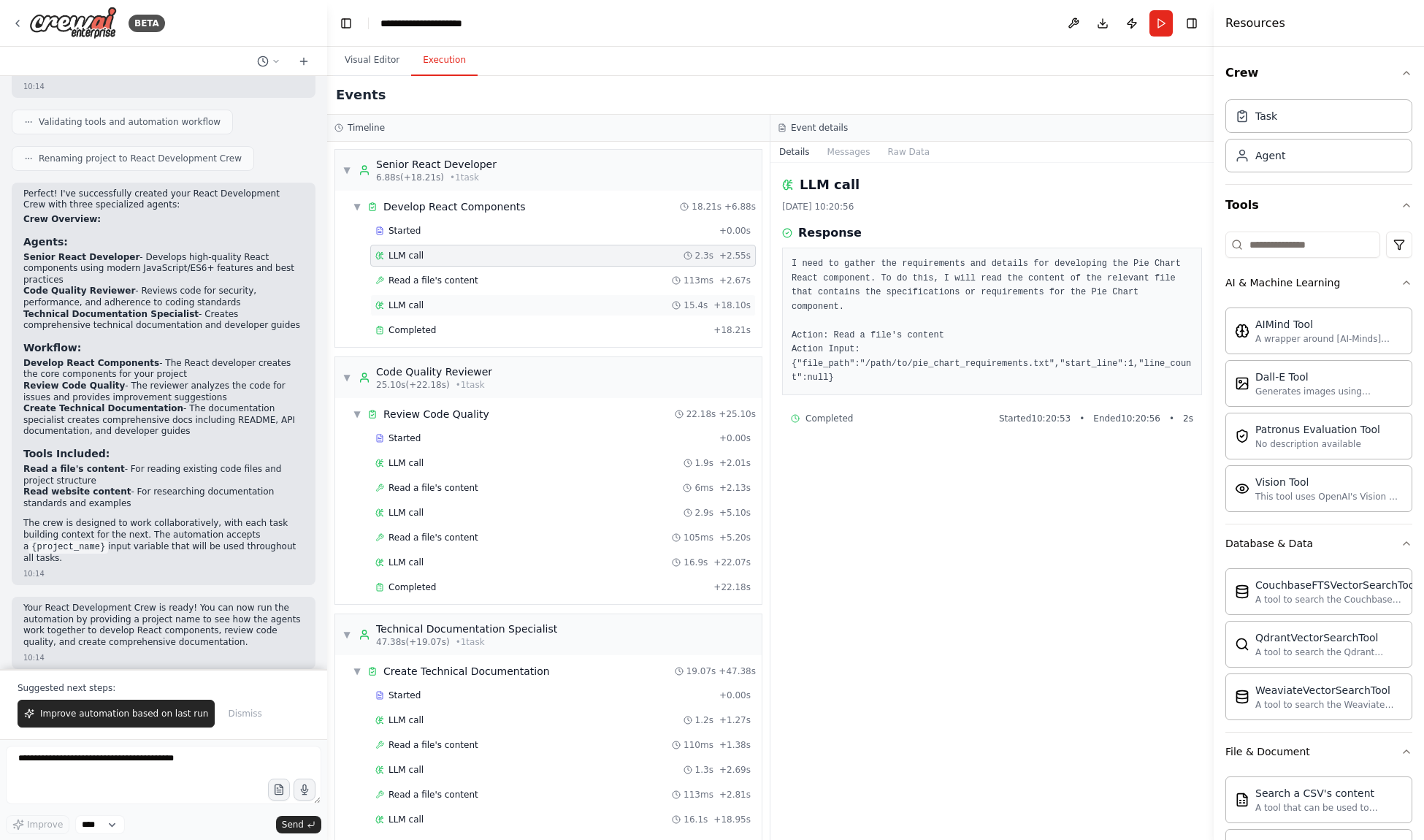
drag, startPoint x: 529, startPoint y: 278, endPoint x: 525, endPoint y: 301, distance: 23.3
click at [528, 280] on div "Read a file's content 113ms + 2.67s" at bounding box center [563, 280] width 375 height 11
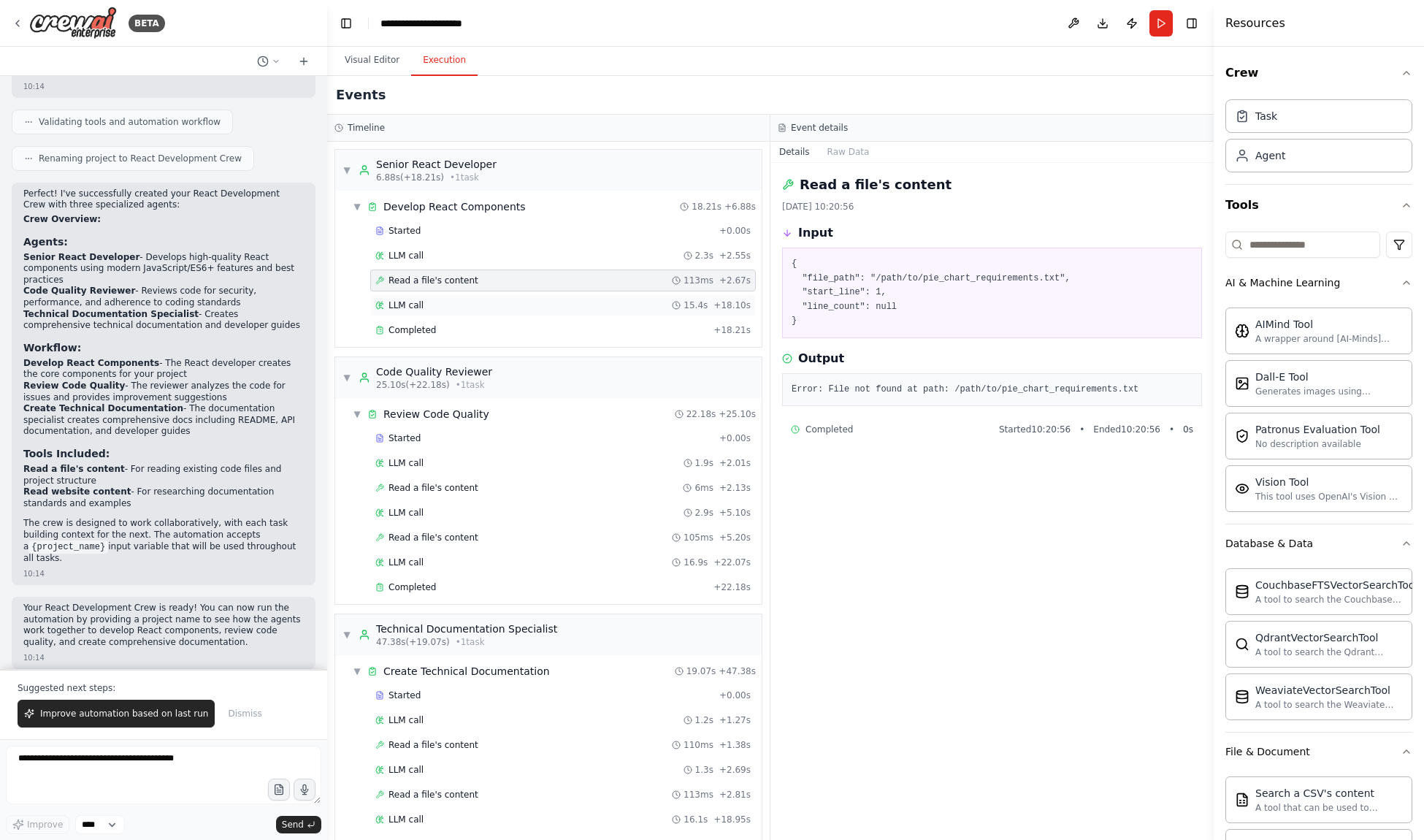
click at [526, 302] on div "LLM call 15.4s + 18.10s" at bounding box center [563, 305] width 375 height 11
click at [525, 317] on div "Started + 0.00s LLM call 2.3s + 2.55s Read a file's content 113ms + 2.67s LLM c…" at bounding box center [554, 281] width 415 height 124
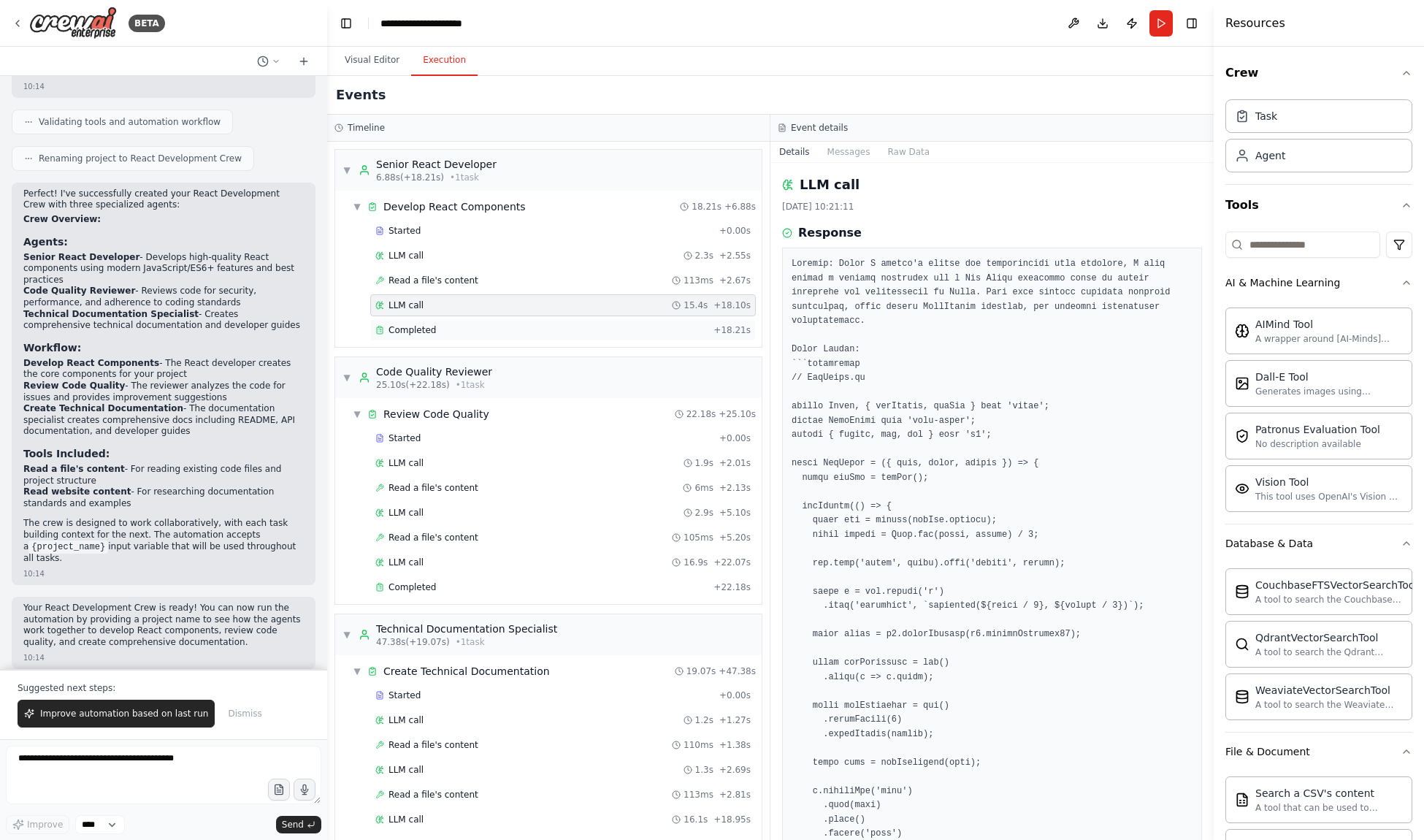
click at [526, 325] on div "Completed" at bounding box center [541, 330] width 332 height 11
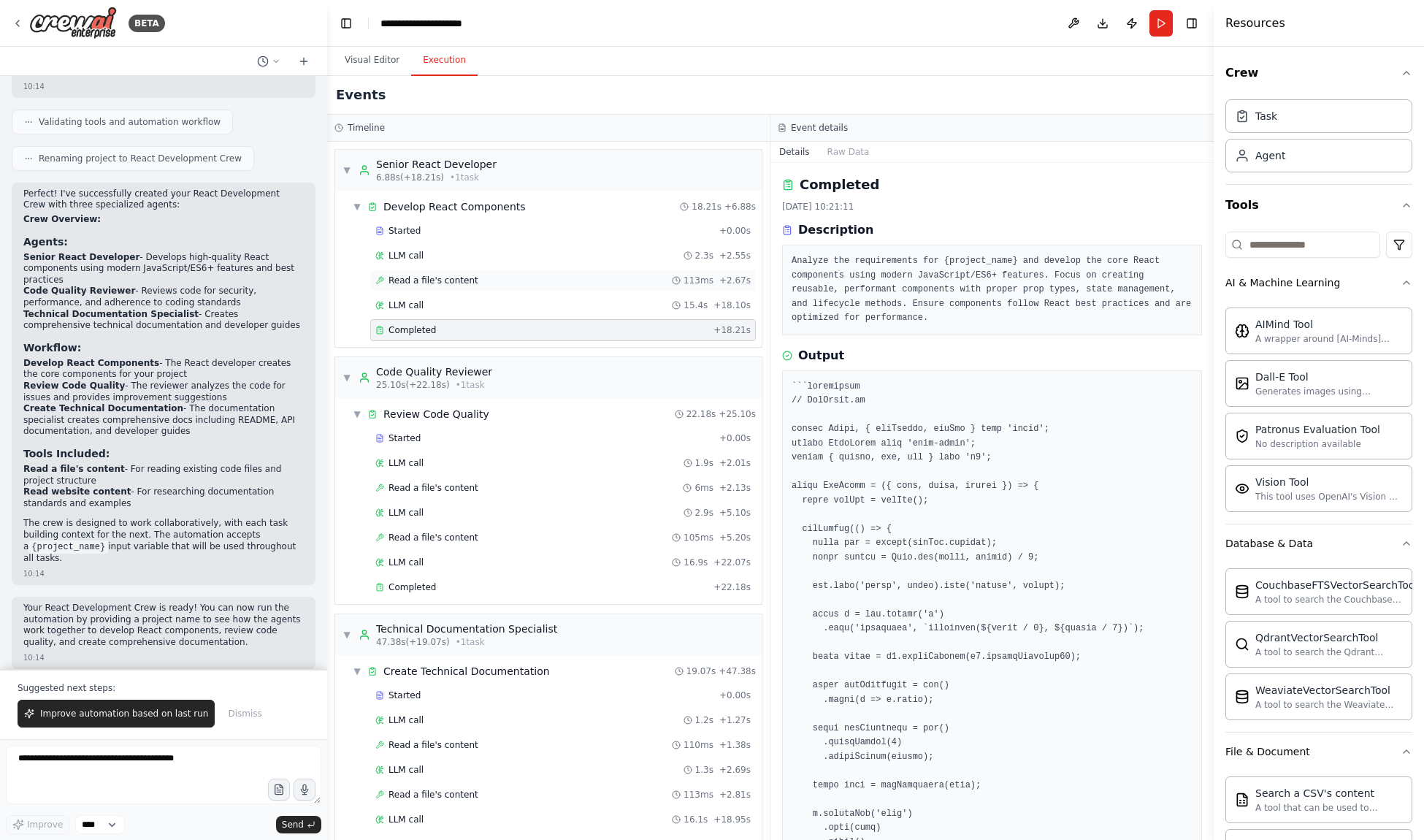
drag, startPoint x: 535, startPoint y: 306, endPoint x: 539, endPoint y: 286, distance: 20.4
click at [535, 302] on div "LLM call 15.4s + 18.10s" at bounding box center [563, 305] width 375 height 11
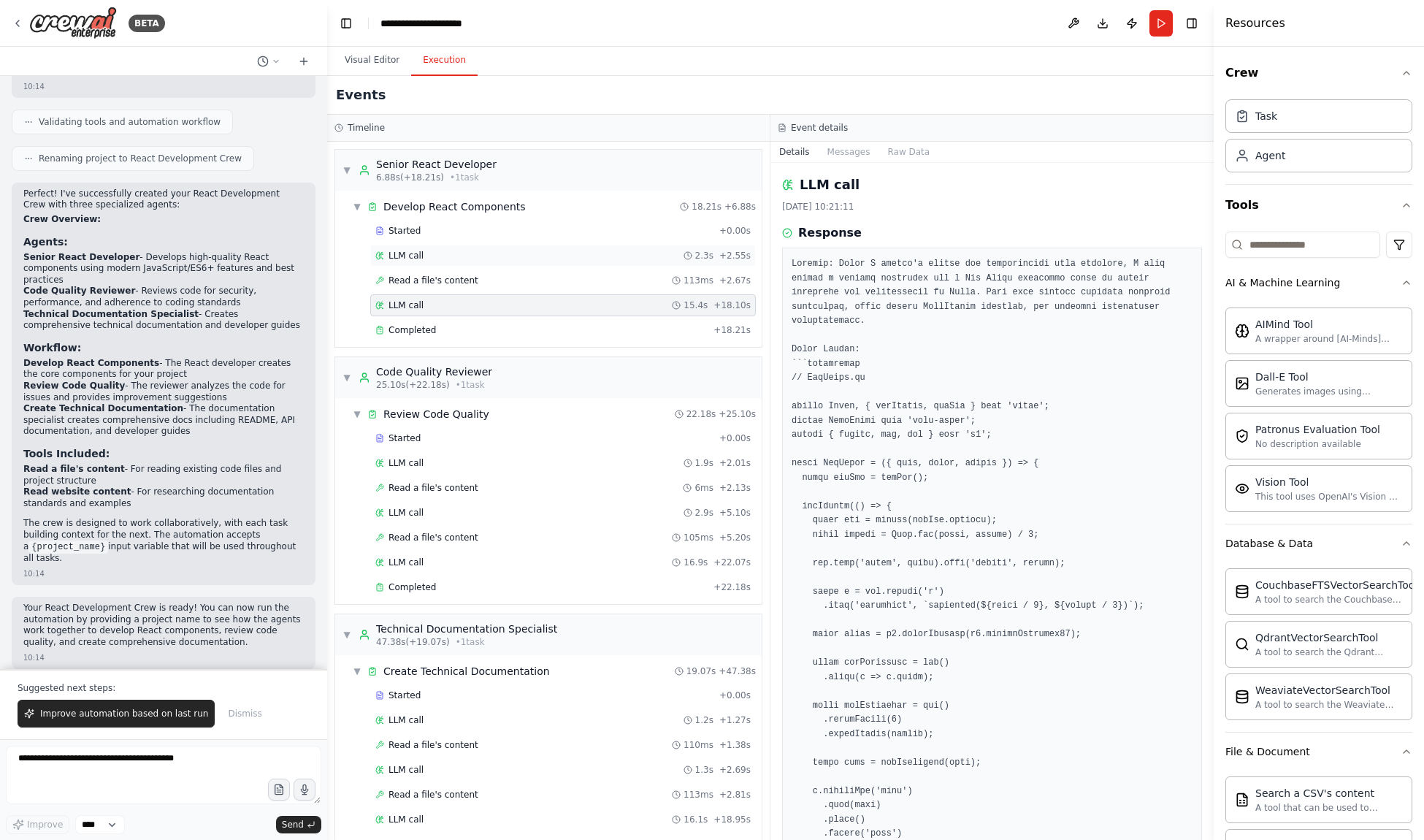
drag, startPoint x: 539, startPoint y: 286, endPoint x: 540, endPoint y: 261, distance: 25.0
click at [539, 278] on div "Read a file's content 113ms + 2.67s" at bounding box center [563, 280] width 385 height 22
click at [540, 257] on div "LLM call 2.3s + 2.55s" at bounding box center [563, 256] width 375 height 11
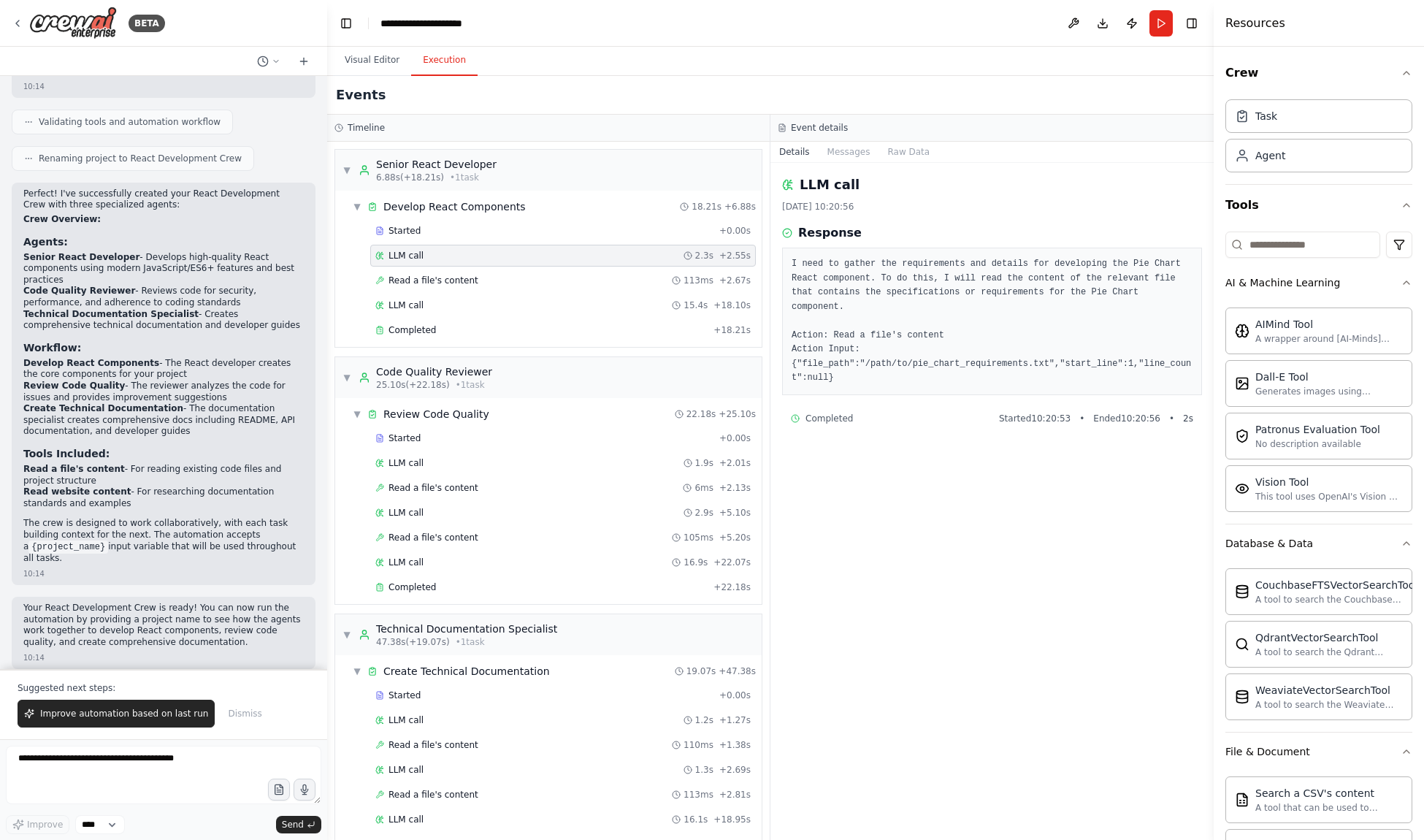
click at [542, 253] on div "LLM call 2.3s + 2.55s" at bounding box center [563, 256] width 375 height 11
click at [501, 305] on div "LLM call 15.4s + 18.10s" at bounding box center [563, 305] width 375 height 11
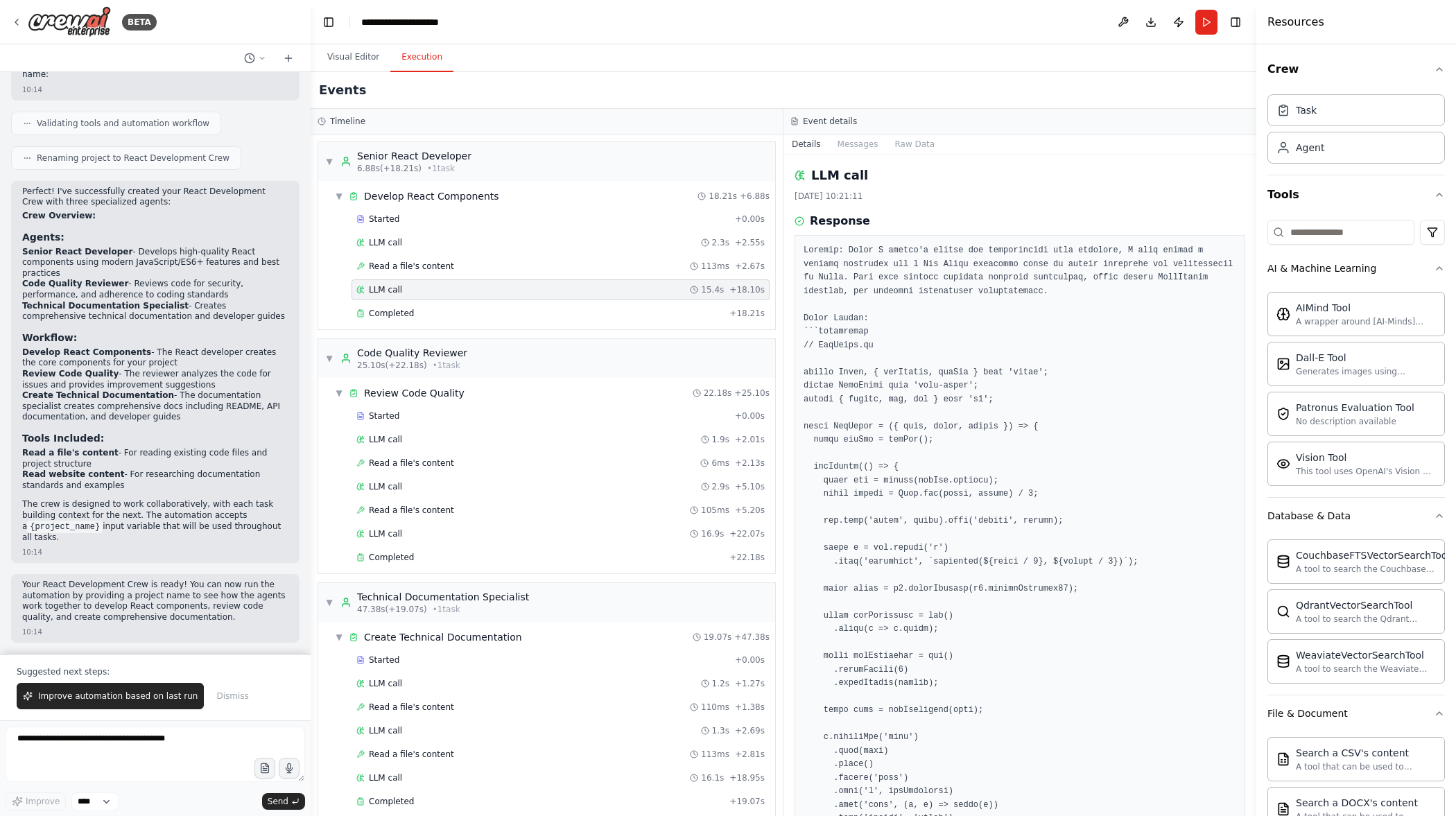
scroll to position [1217, 0]
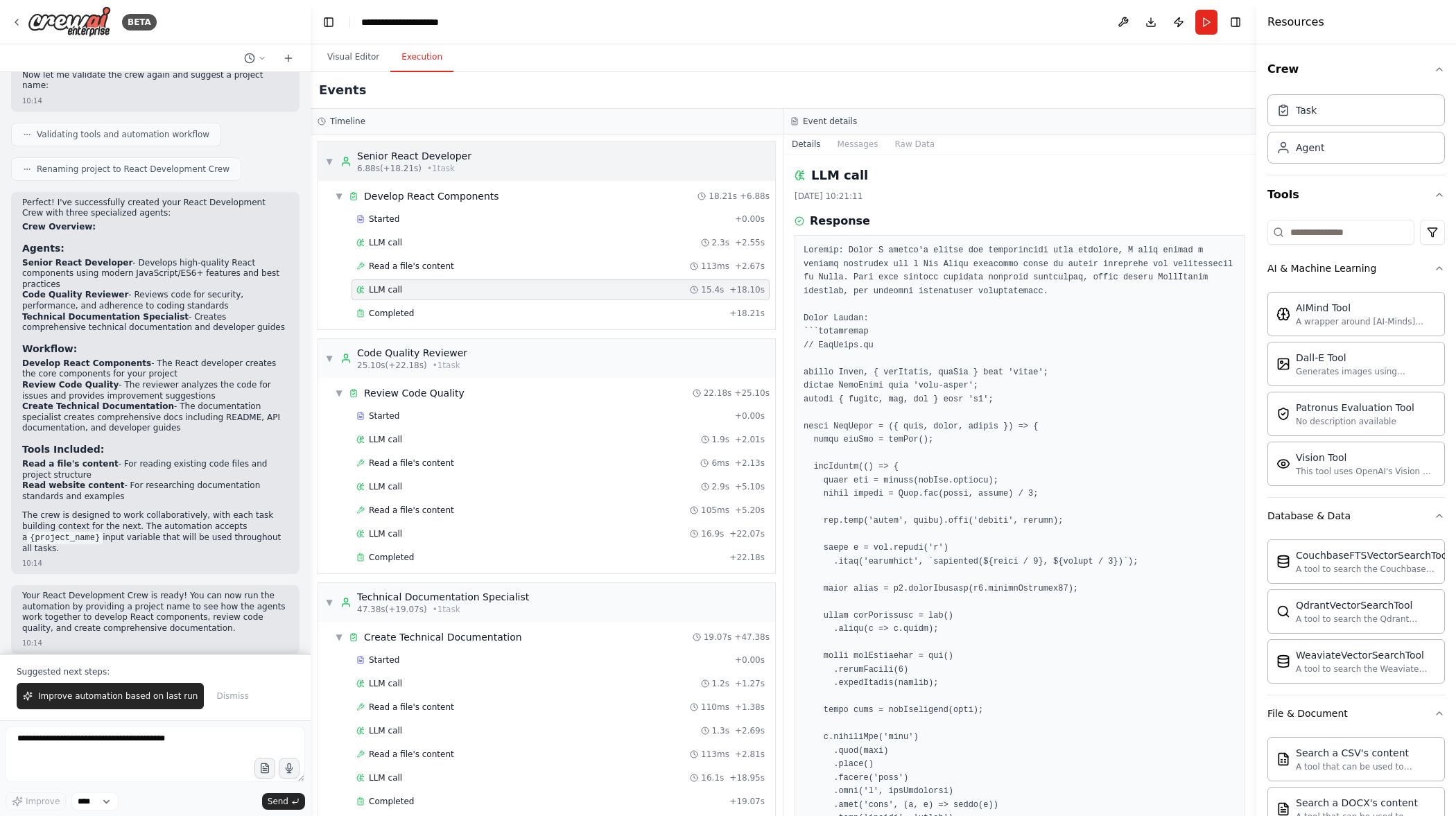
click at [594, 168] on div "▼ Senior React Developer 6.88s (+18.21s) • 1 task" at bounding box center [546, 162] width 457 height 39
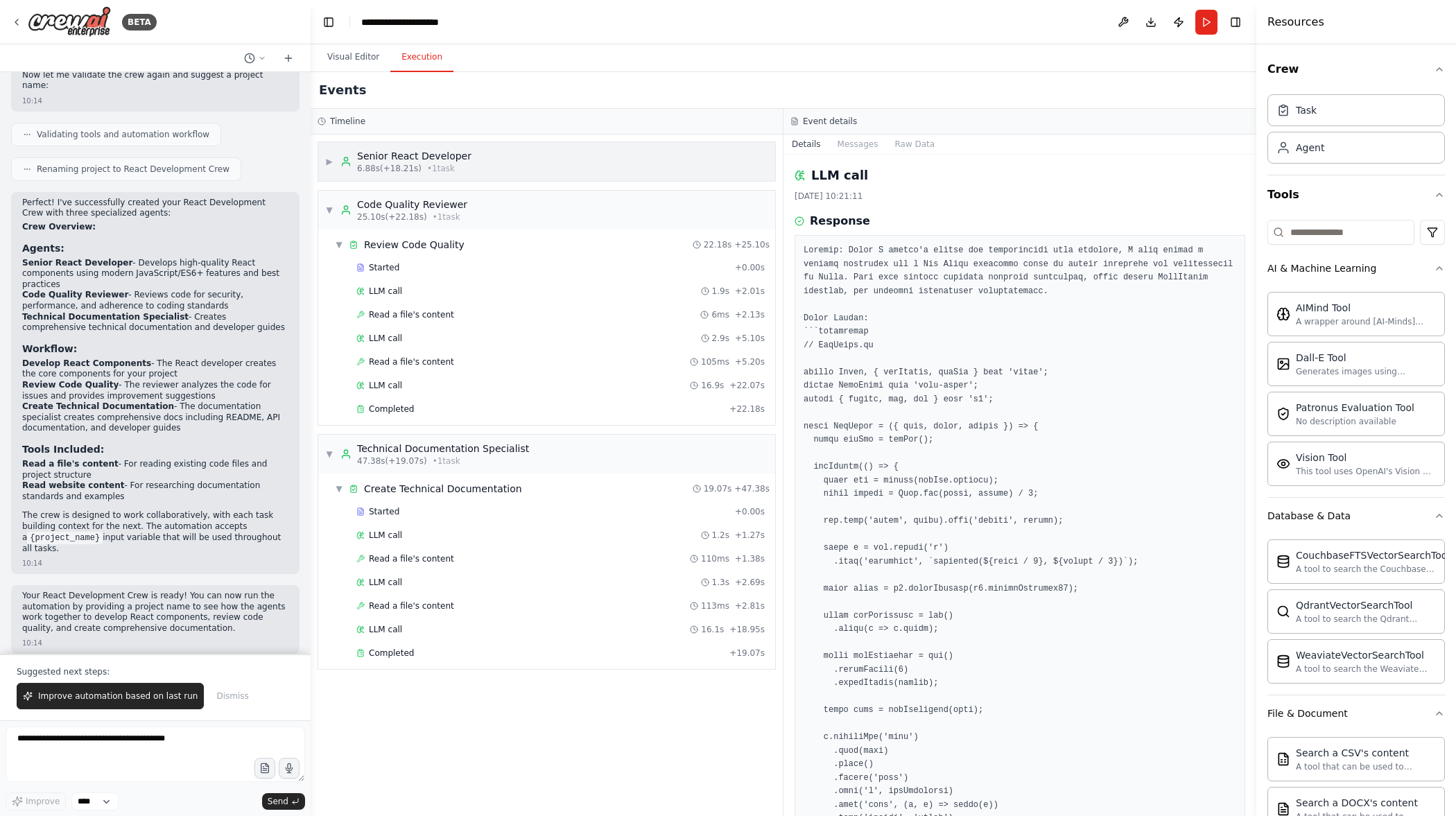
click at [583, 170] on div "▶ Senior React Developer 6.88s (+18.21s) • 1 task" at bounding box center [546, 162] width 457 height 39
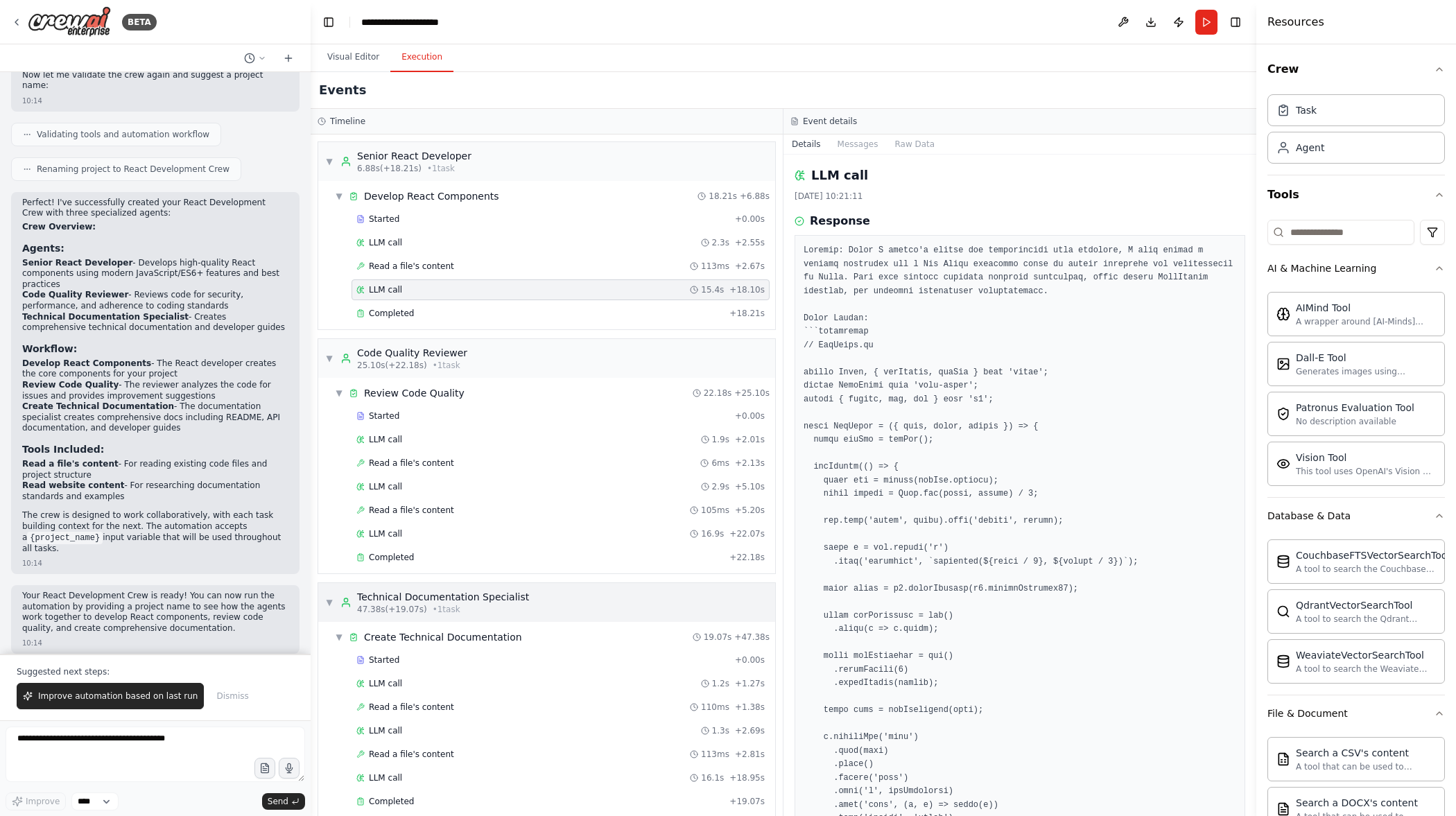
click at [550, 594] on div "▼ Technical Documentation Specialist 47.38s (+19.07s) • 1 task" at bounding box center [546, 602] width 457 height 39
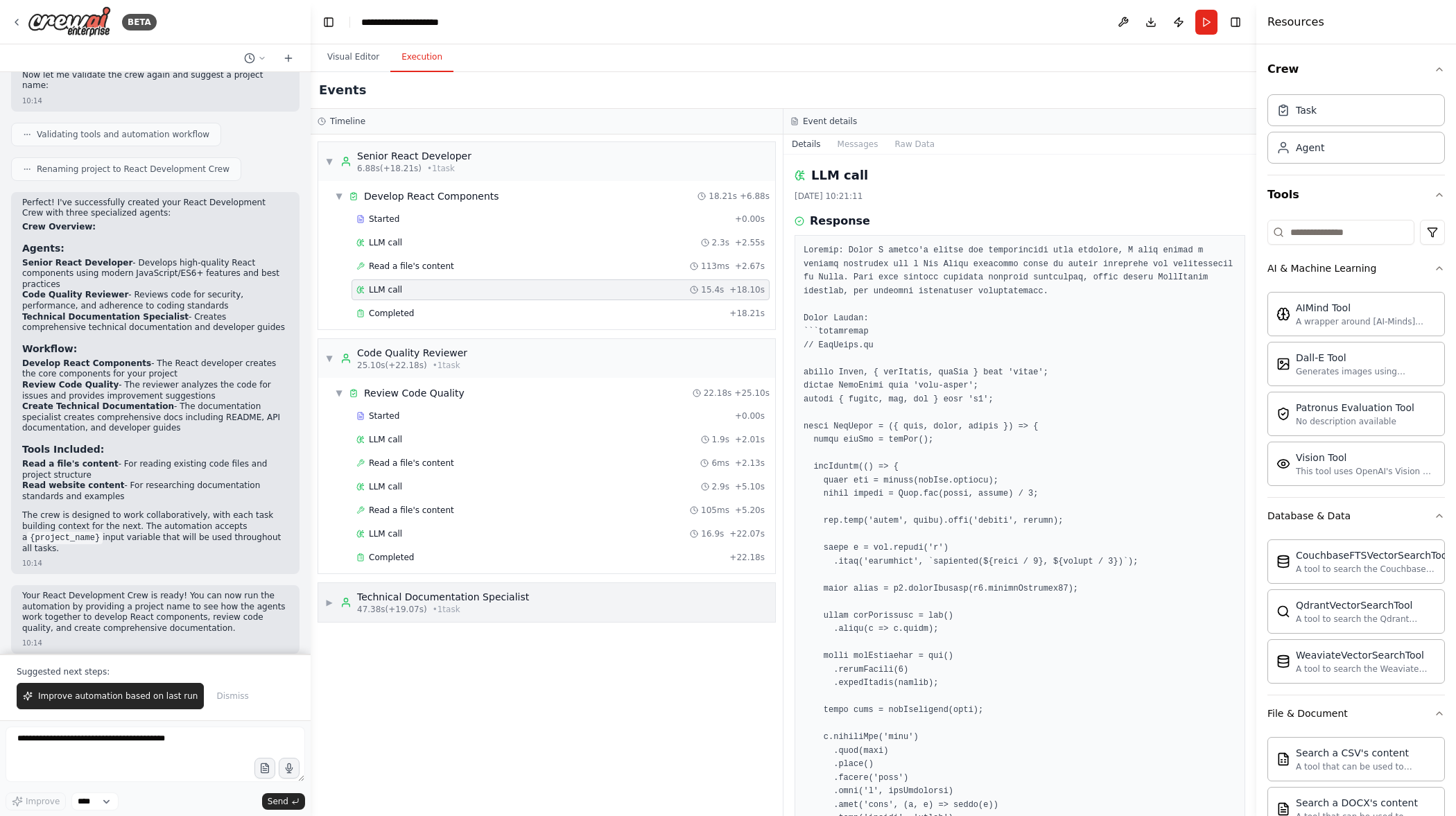
click at [335, 601] on div "▶ Technical Documentation Specialist 47.38s (+19.07s) • 1 task" at bounding box center [427, 602] width 204 height 25
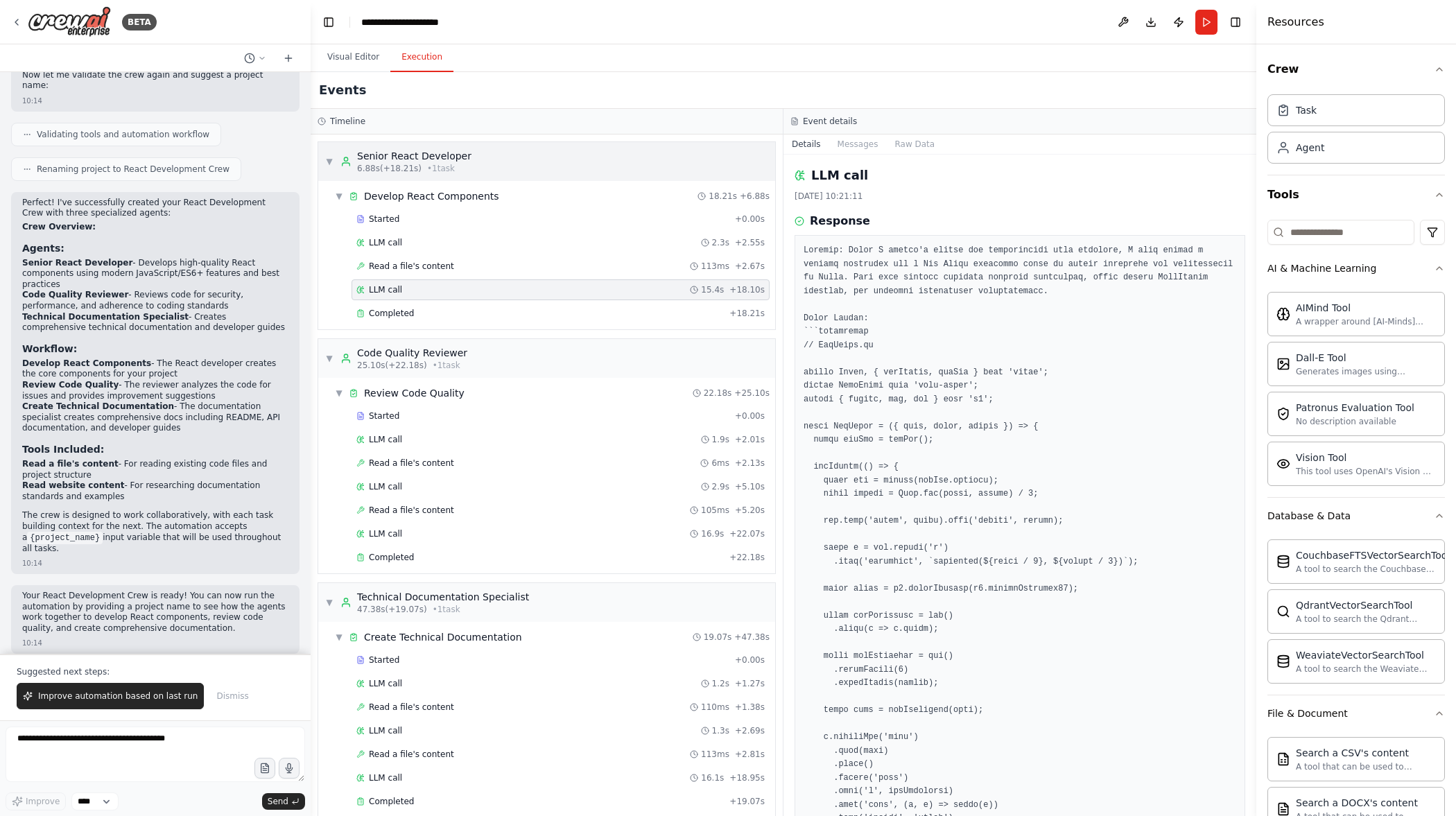
click at [332, 163] on span "▼" at bounding box center [329, 161] width 9 height 11
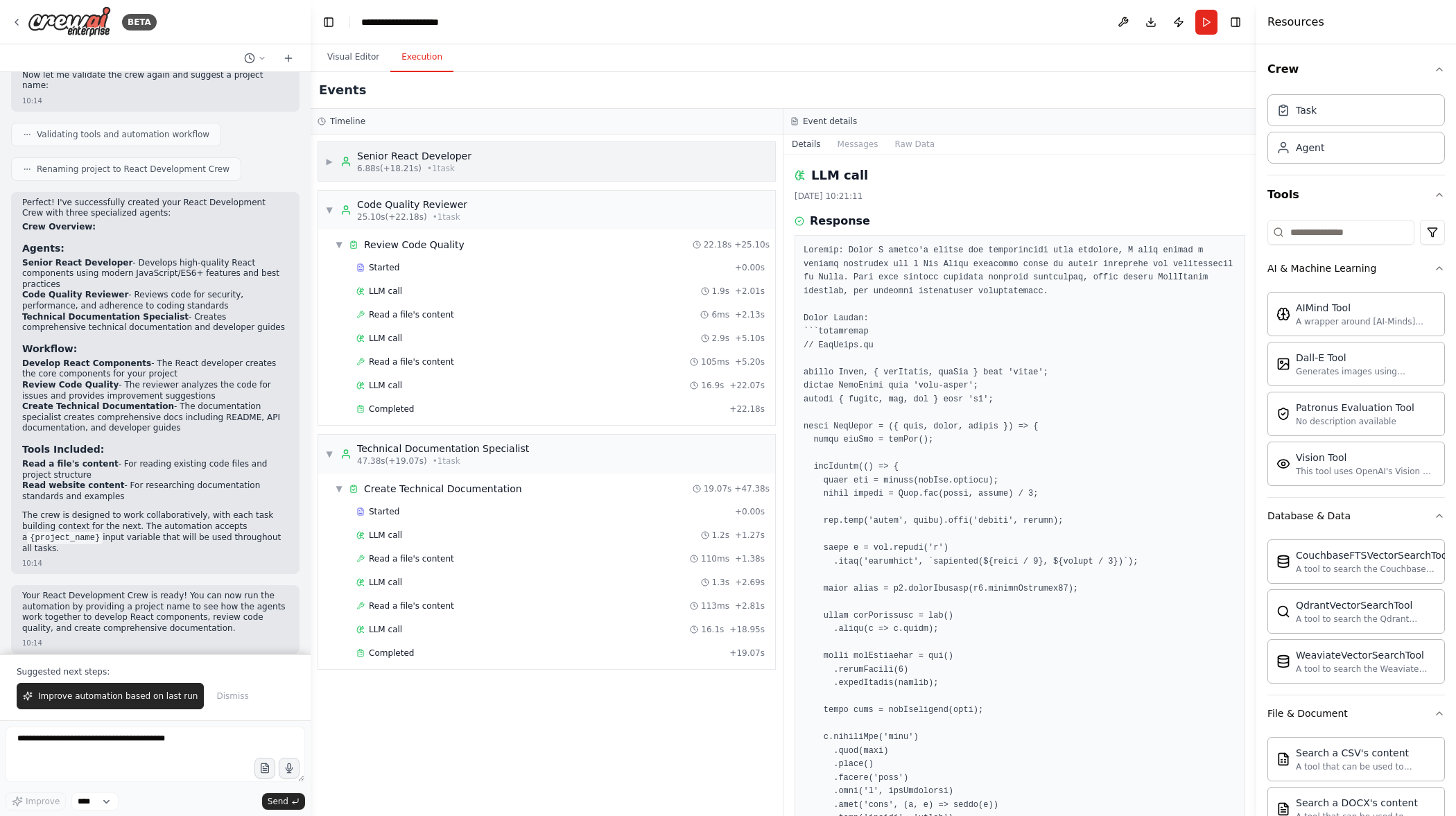
click at [332, 162] on span "▶" at bounding box center [329, 161] width 9 height 11
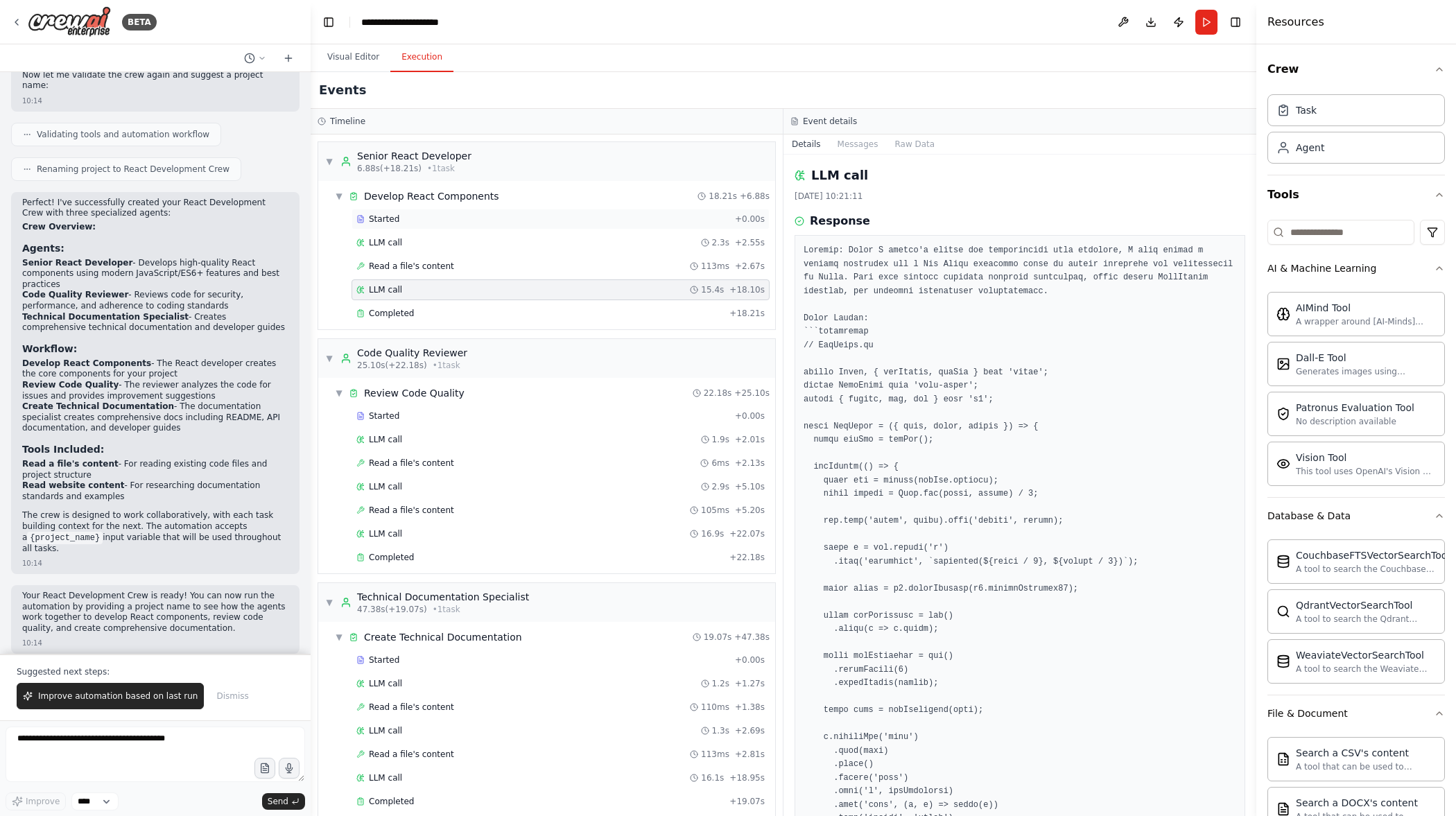
click at [518, 220] on div "Started" at bounding box center [542, 219] width 373 height 11
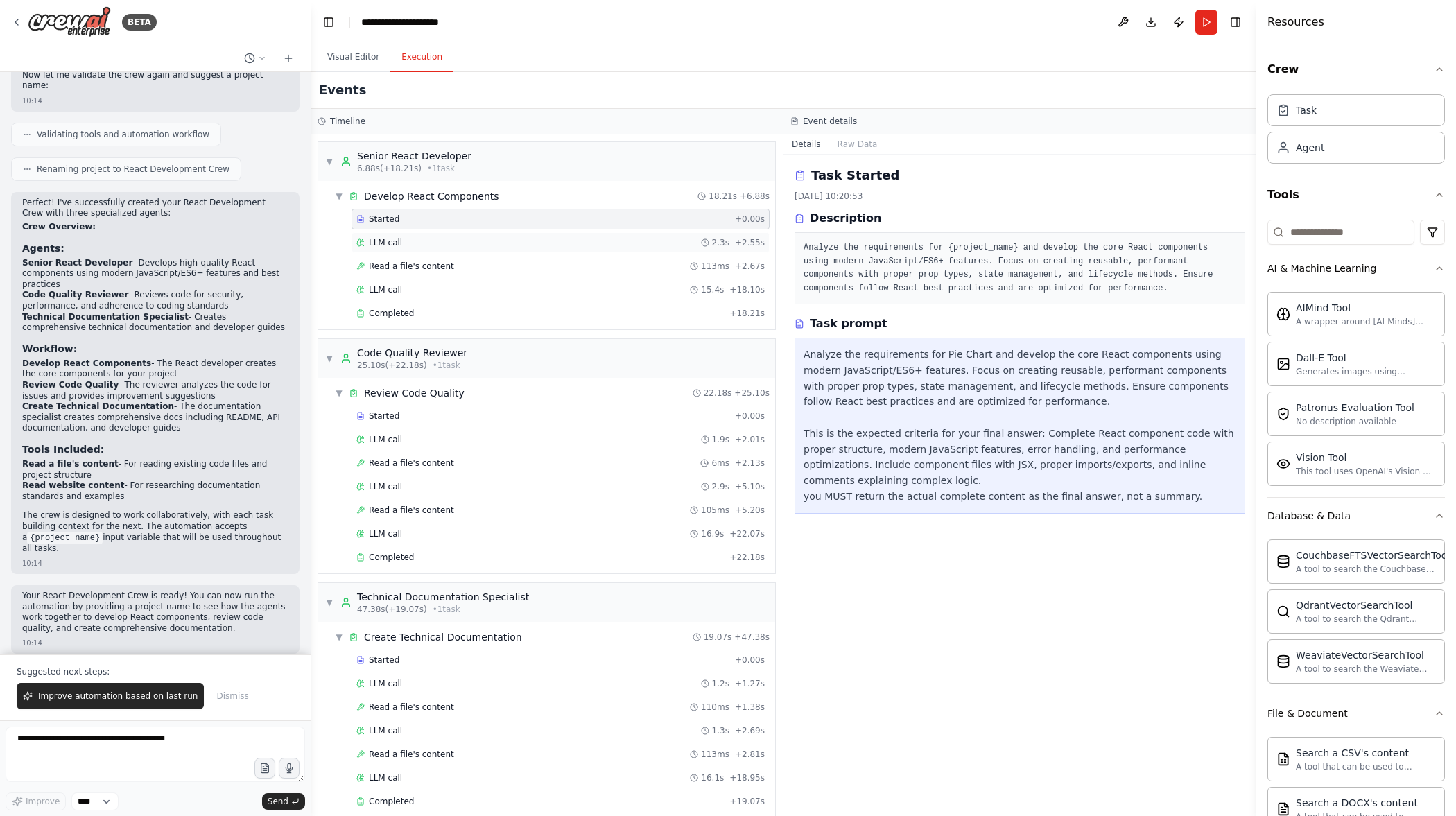
click at [605, 238] on div "LLM call 2.3s + 2.55s" at bounding box center [560, 243] width 409 height 11
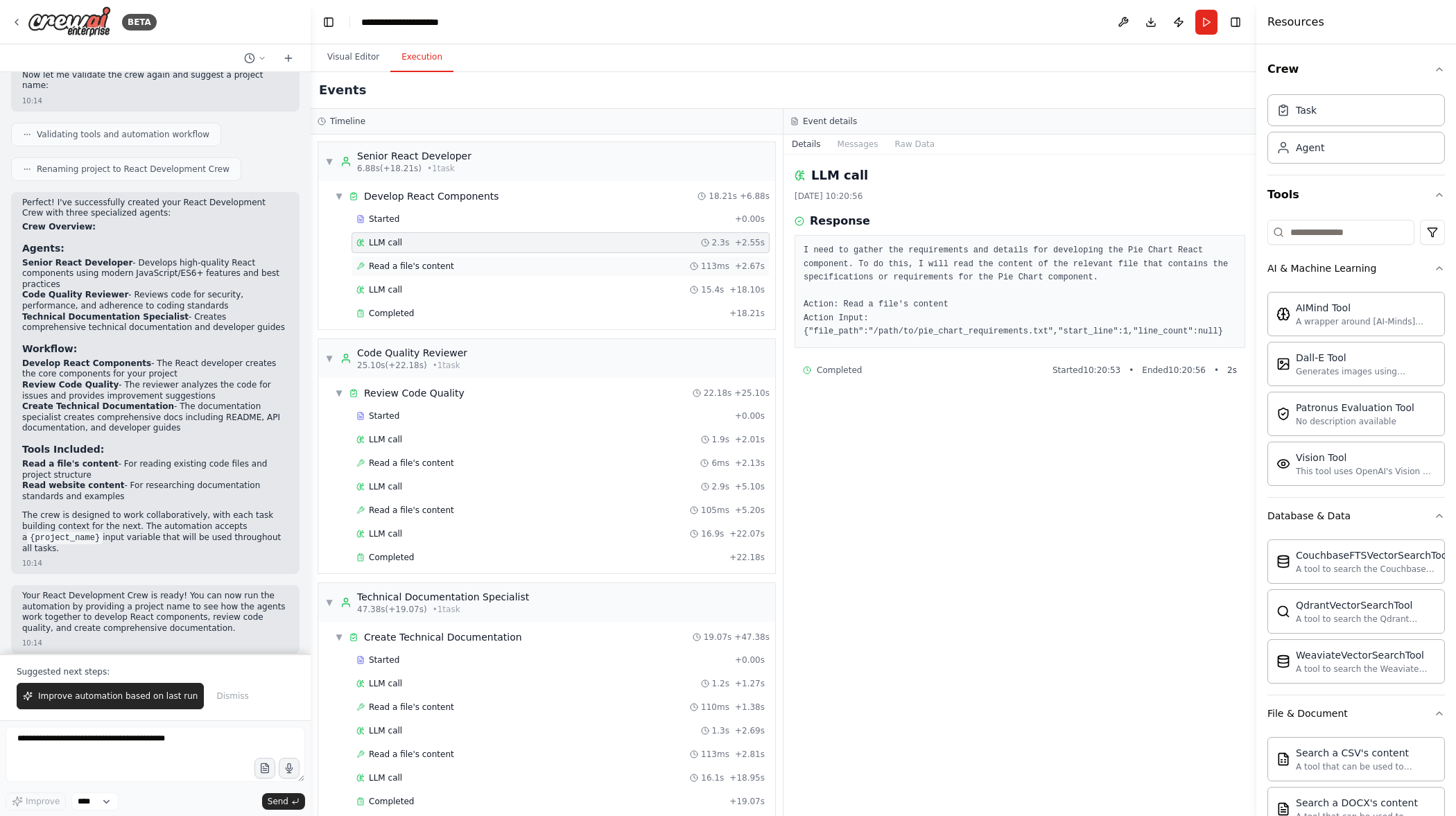
click at [606, 257] on div "Read a file's content 113ms + 2.67s" at bounding box center [560, 266] width 418 height 21
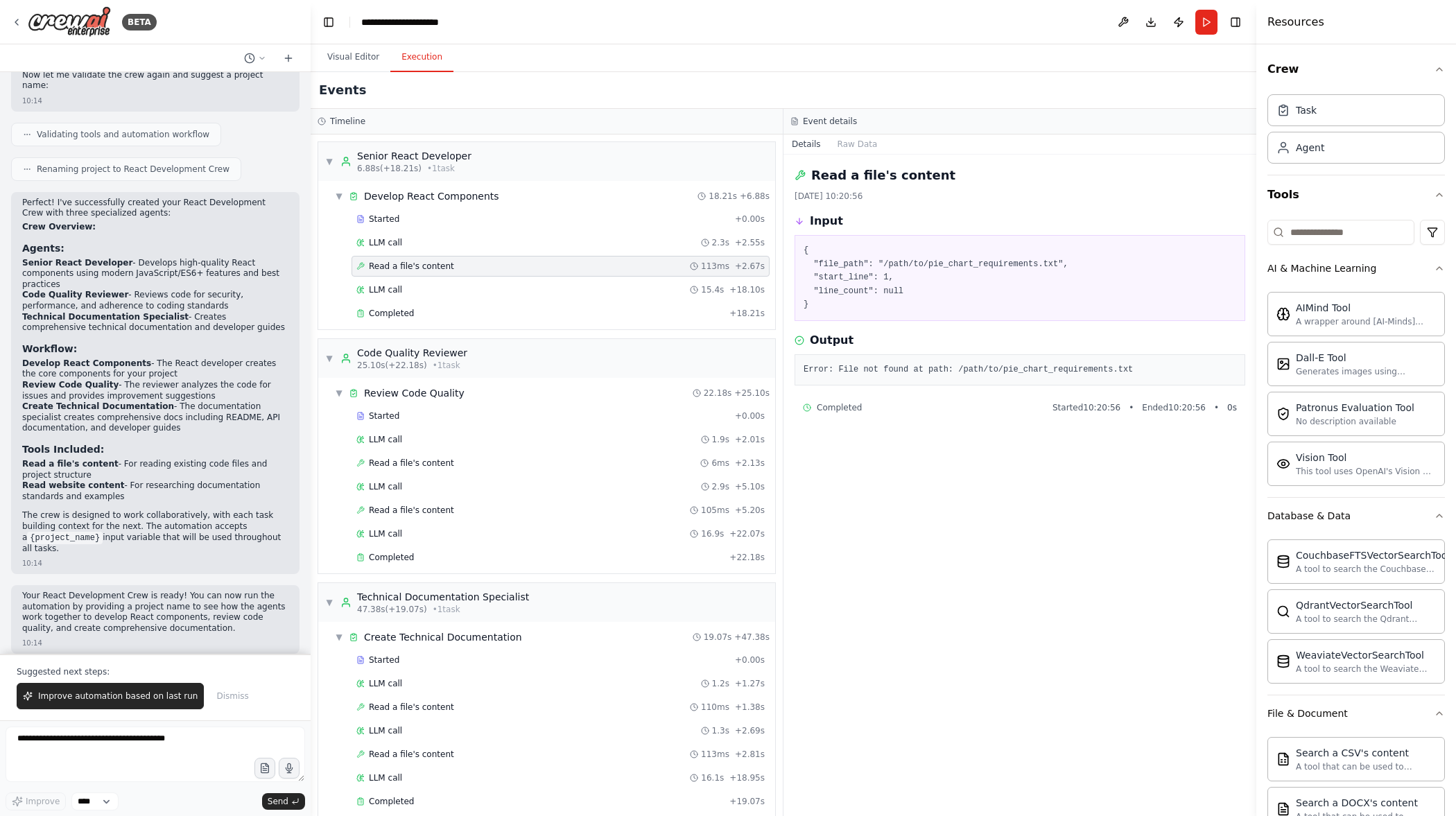
drag, startPoint x: 608, startPoint y: 278, endPoint x: 607, endPoint y: 268, distance: 10.0
click at [608, 278] on div "Started + 0.00s LLM call 2.3s + 2.55s Read a file's content 113ms + 2.67s LLM c…" at bounding box center [552, 267] width 446 height 117
click at [608, 232] on div "LLM call 2.3s + 2.55s" at bounding box center [560, 242] width 418 height 21
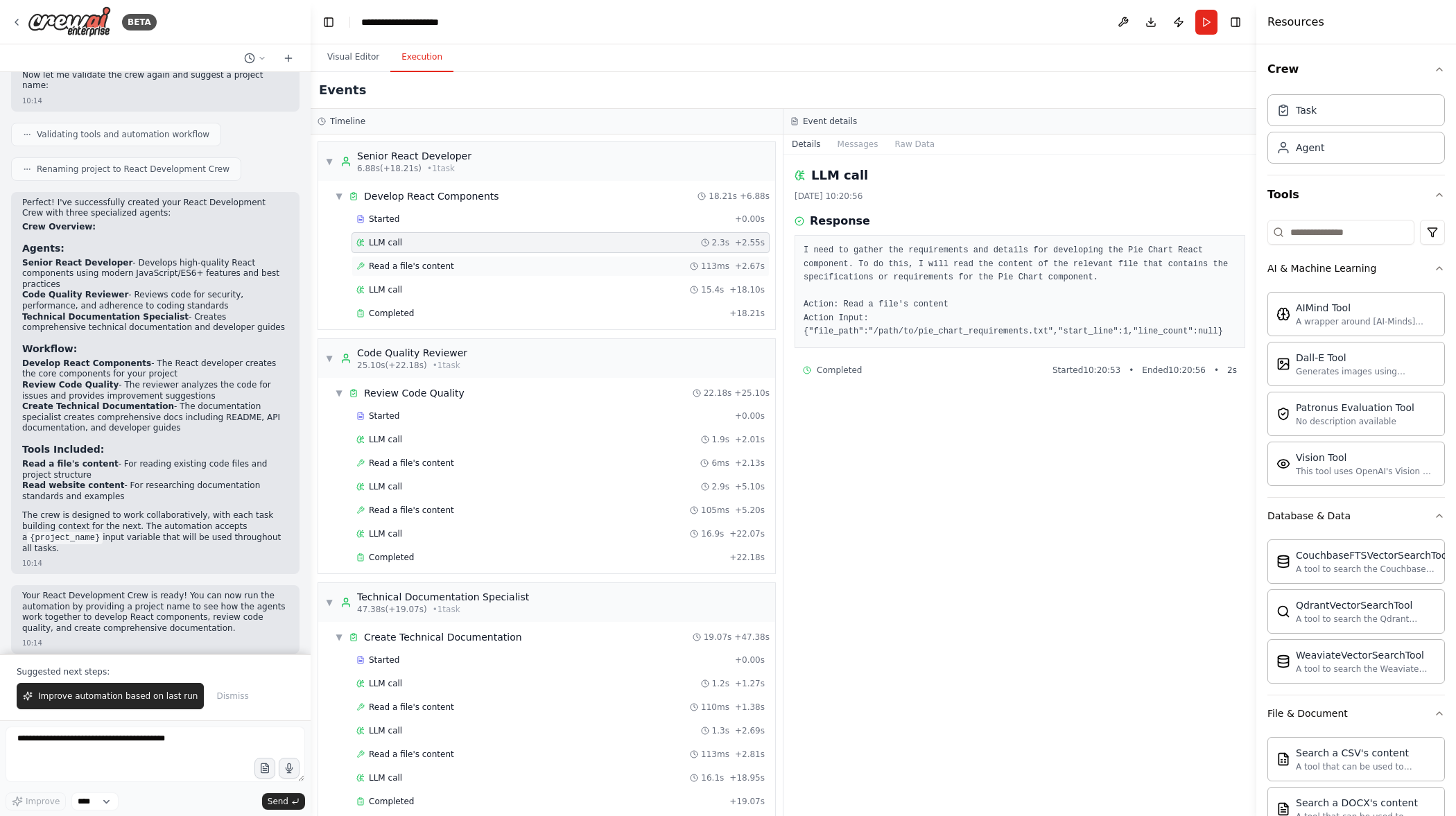
click at [651, 266] on div "Read a file's content 113ms + 2.67s" at bounding box center [560, 266] width 409 height 11
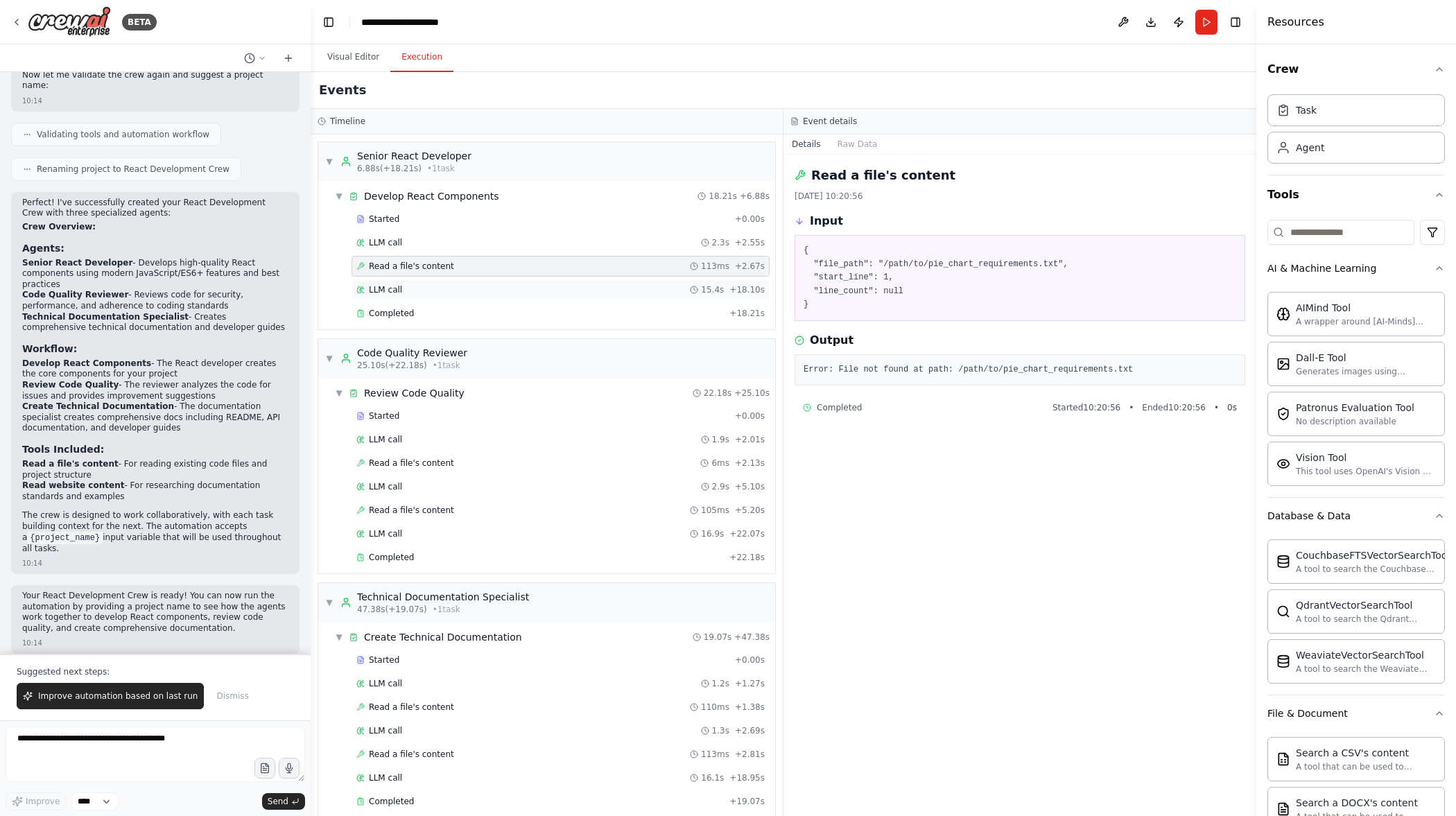
click at [639, 292] on div "LLM call 15.4s + 18.10s" at bounding box center [560, 289] width 409 height 11
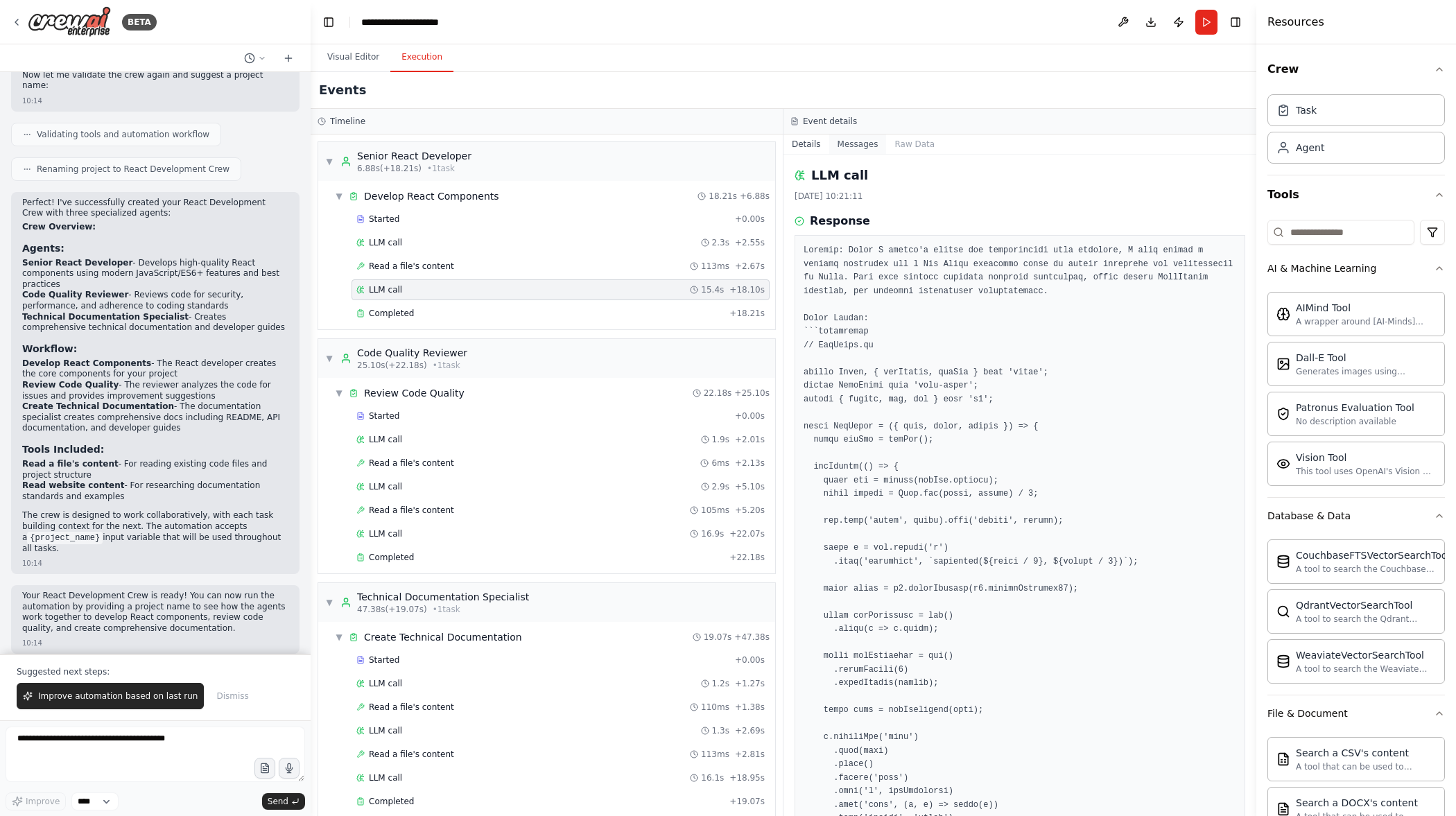
click at [848, 142] on button "Messages" at bounding box center [858, 144] width 58 height 19
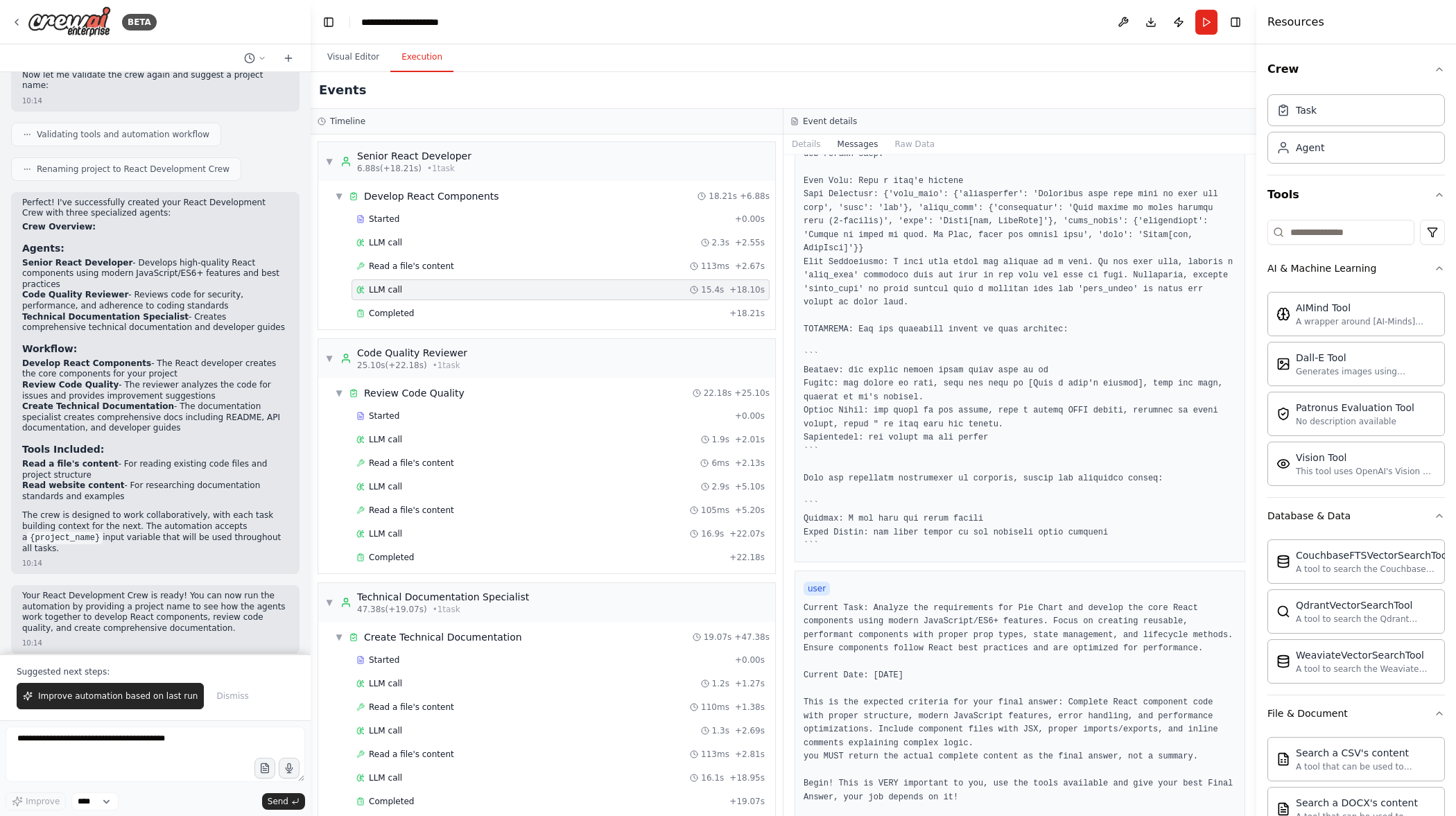
scroll to position [432, 0]
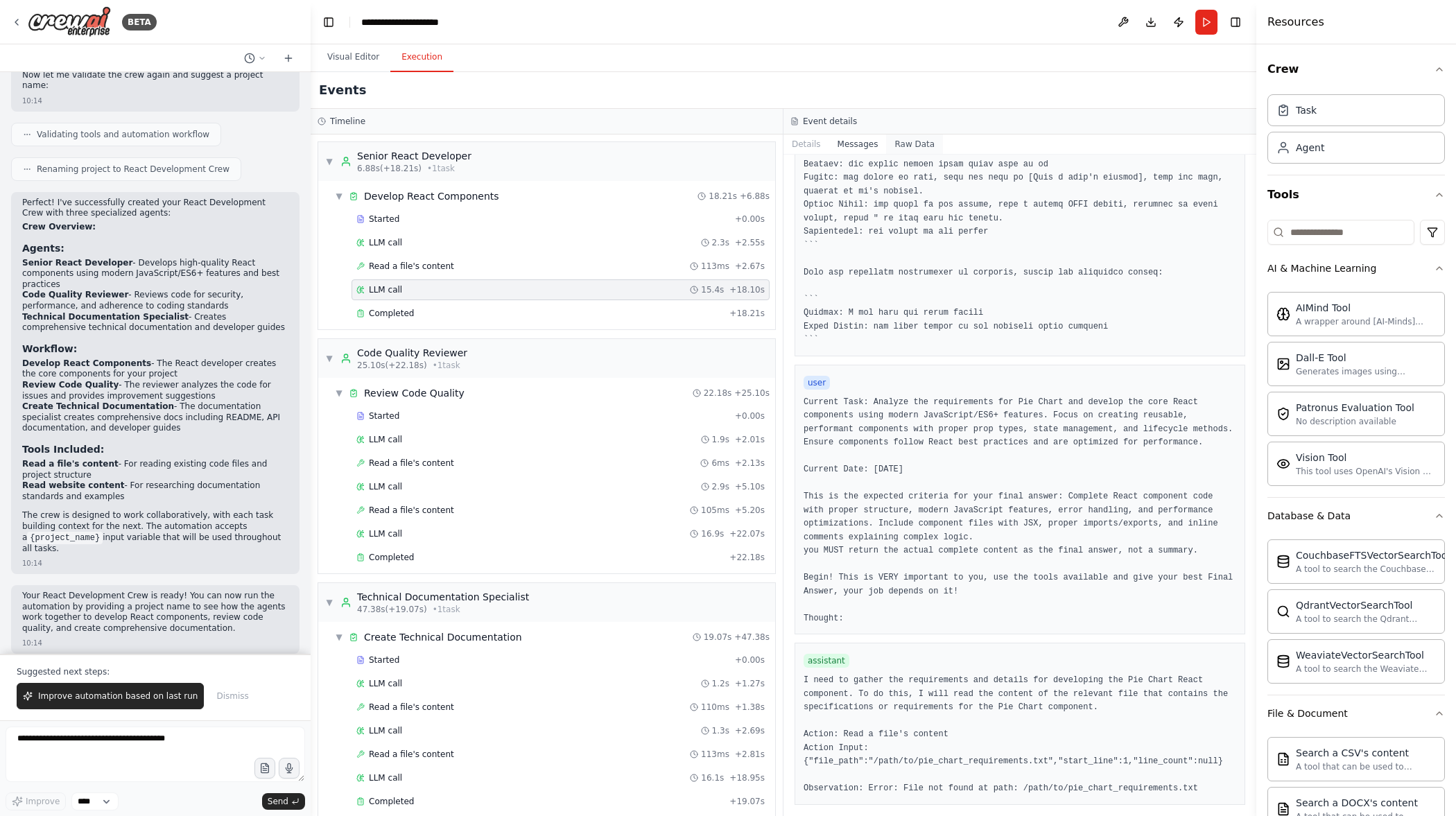
click at [913, 148] on button "Raw Data" at bounding box center [914, 144] width 57 height 19
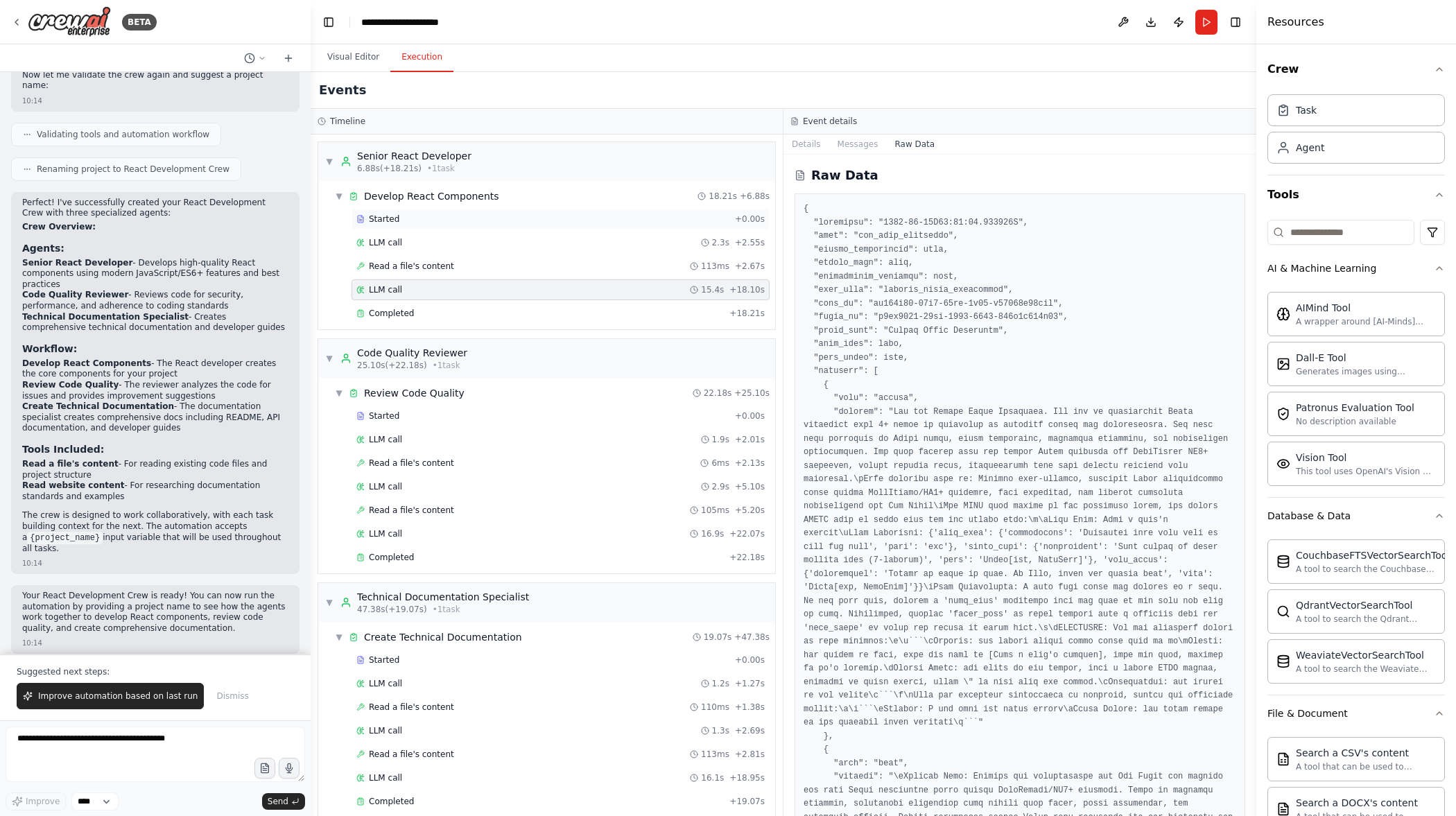
click at [686, 218] on div "Started" at bounding box center [542, 219] width 373 height 11
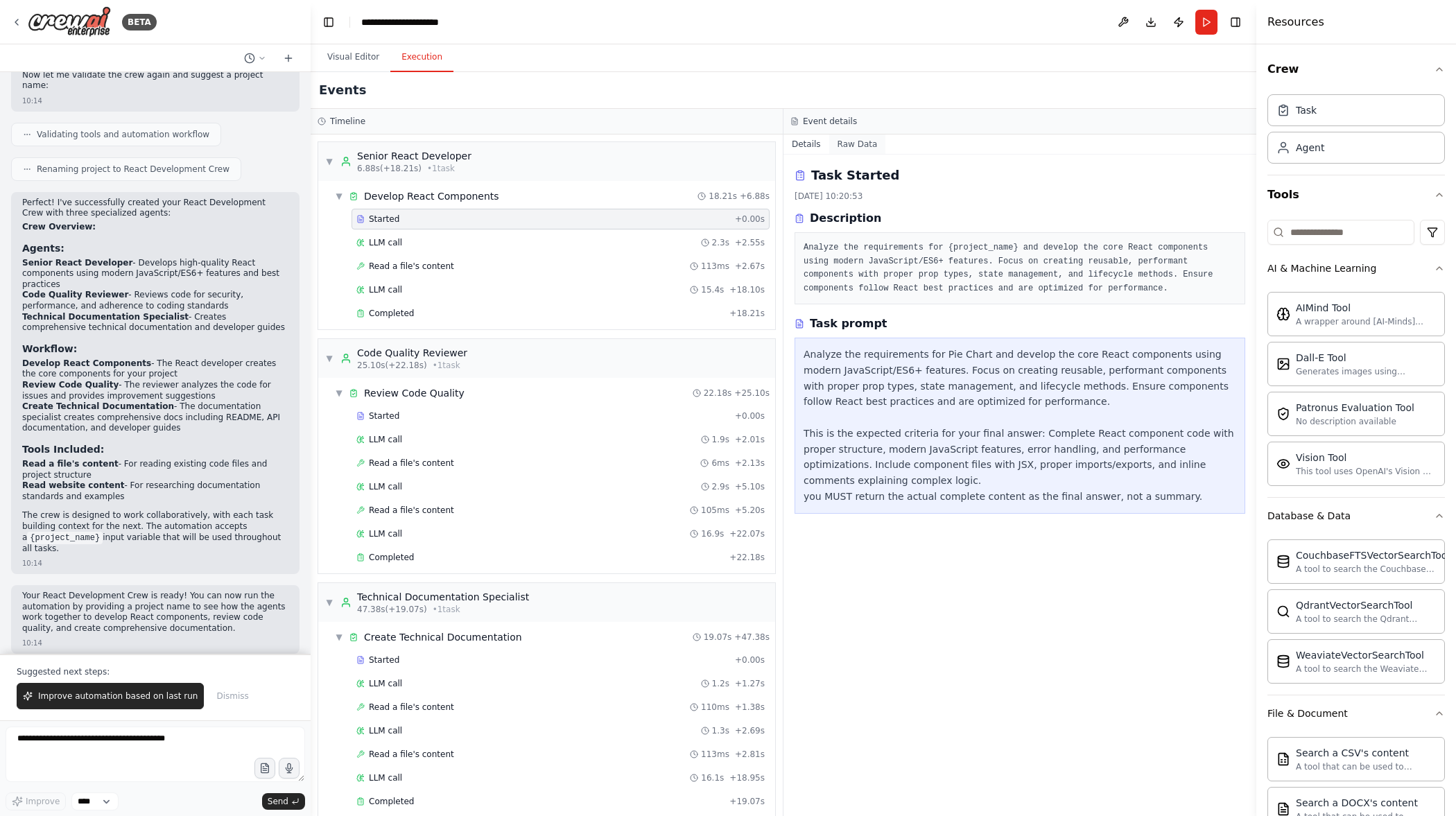
click at [850, 140] on button "Raw Data" at bounding box center [858, 144] width 57 height 19
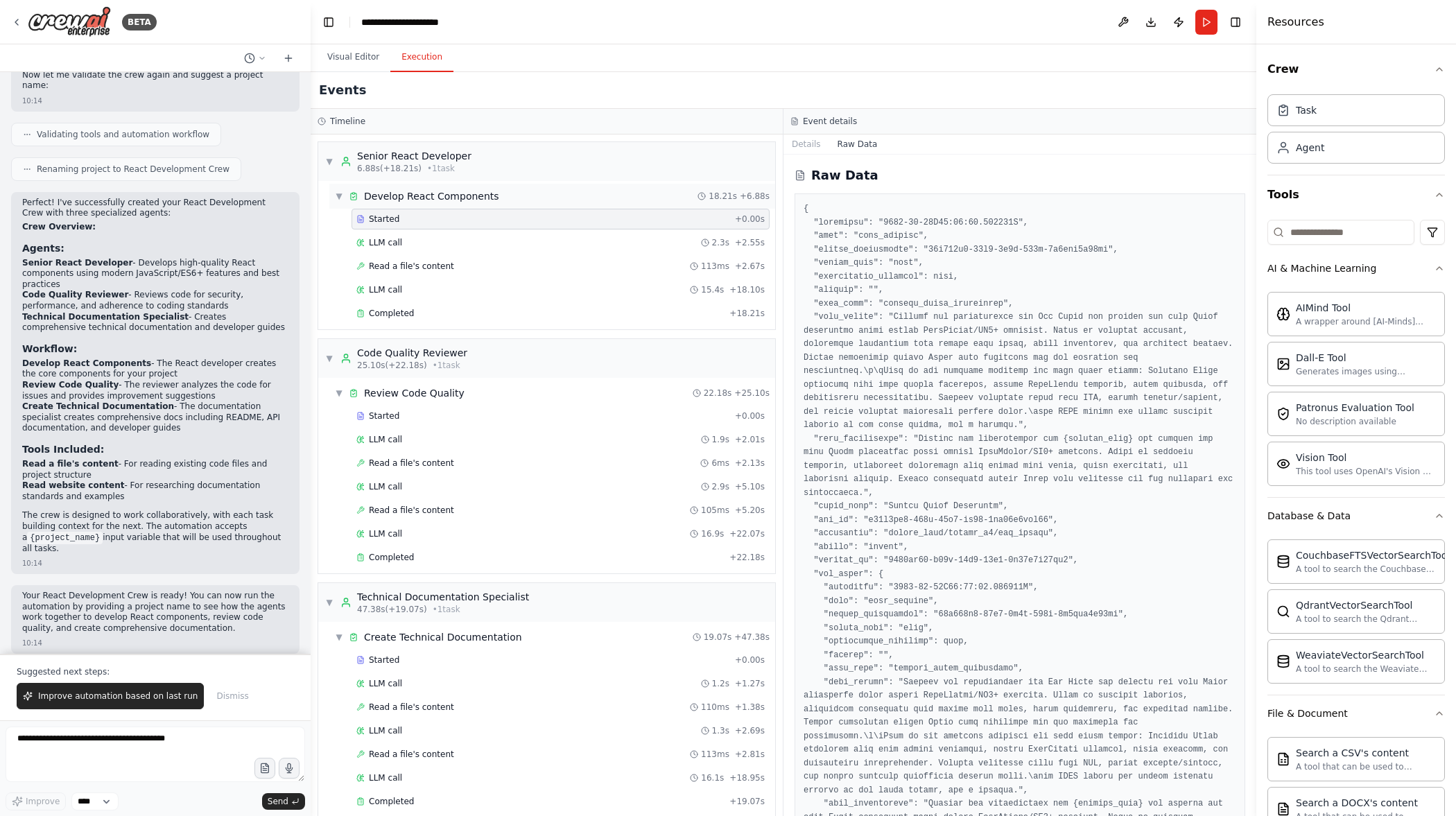
click at [600, 200] on div "▼ Develop React Components 18.21s + 6.88s" at bounding box center [552, 196] width 446 height 25
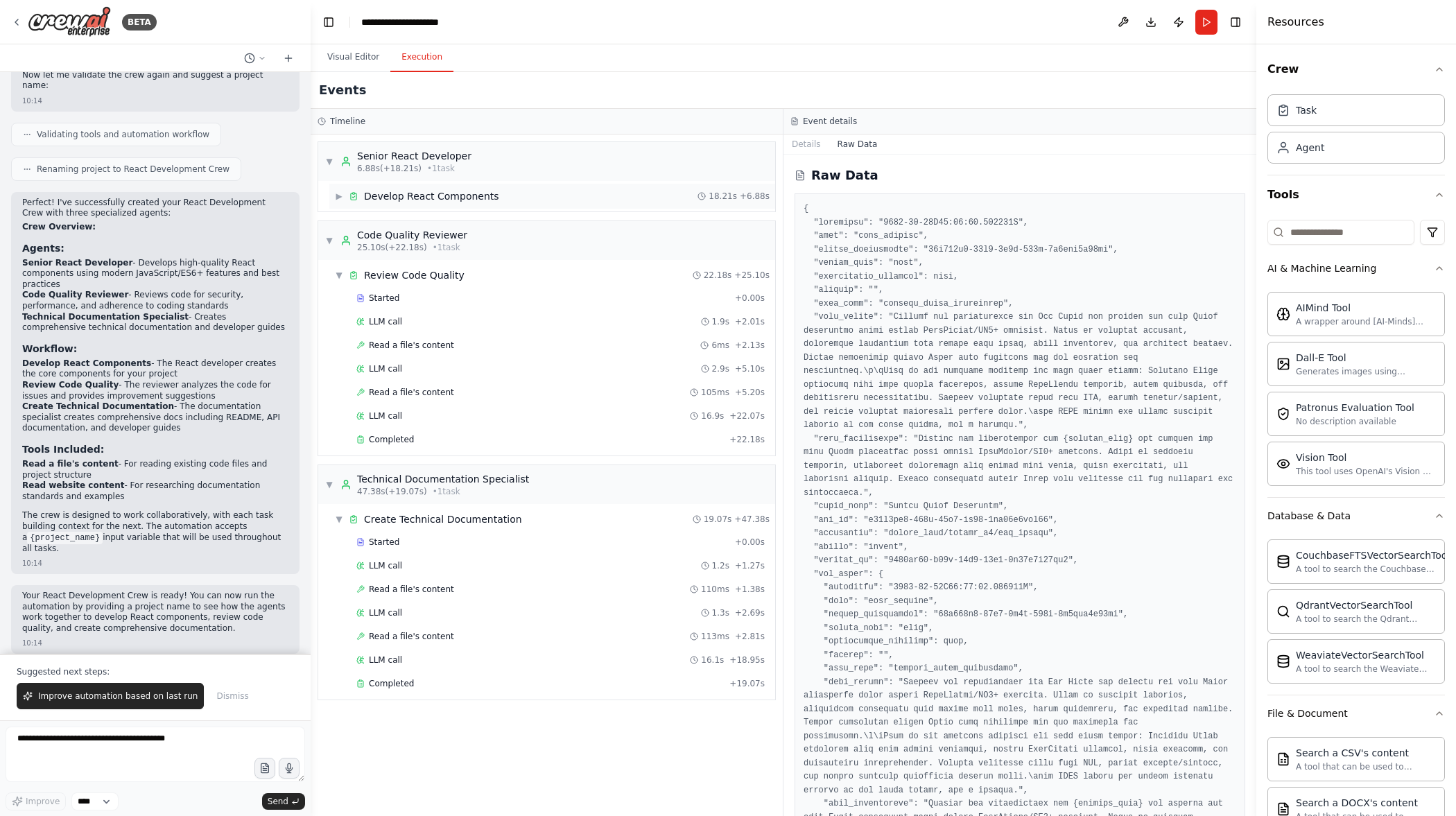
click at [601, 198] on div "▶ Develop React Components 18.21s + 6.88s" at bounding box center [552, 196] width 446 height 25
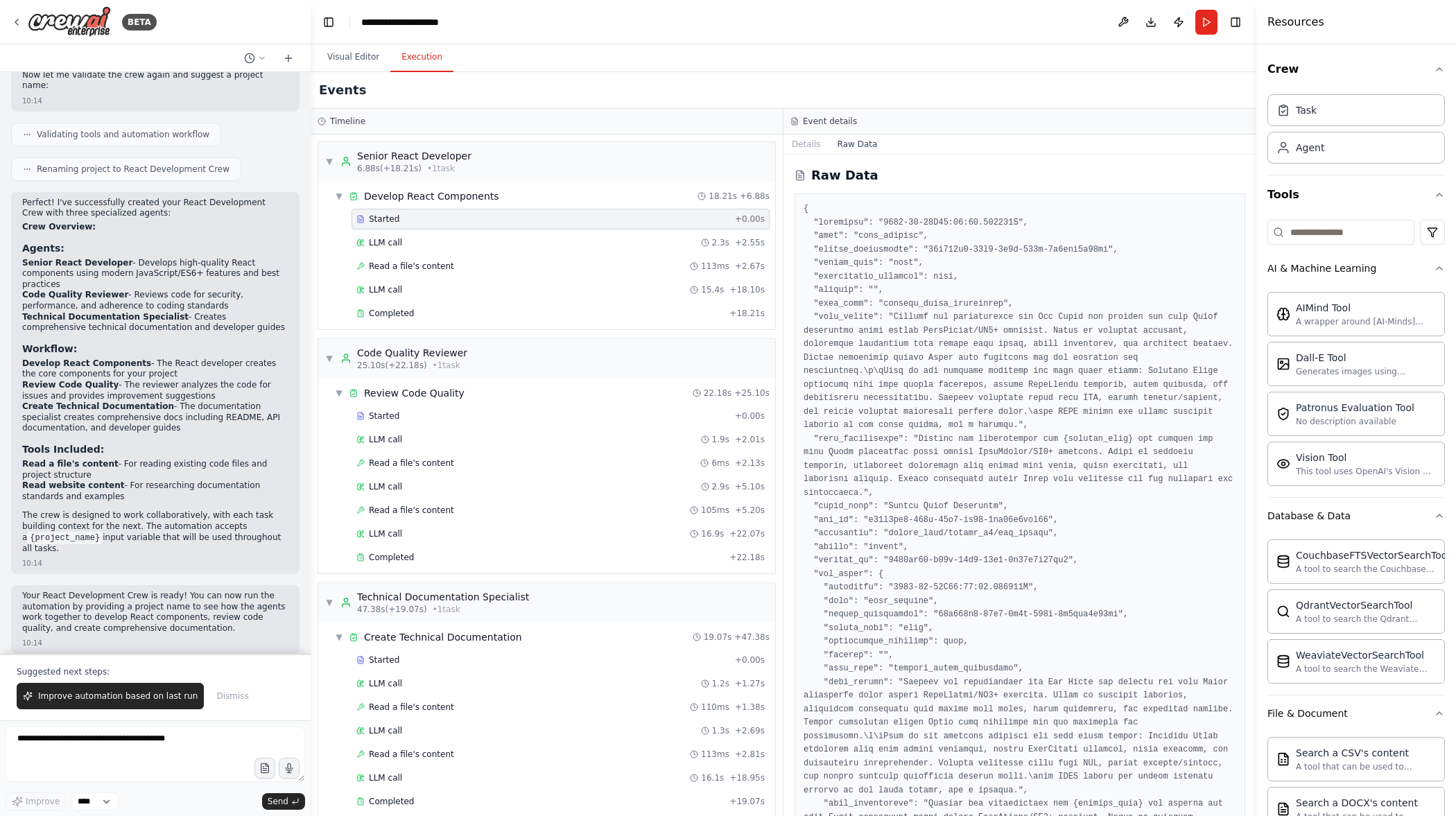
click at [556, 224] on div "Started" at bounding box center [542, 219] width 373 height 11
click at [558, 254] on div "Started + 0.00s LLM call 2.3s + 2.55s Read a file's content 113ms + 2.67s LLM c…" at bounding box center [552, 267] width 446 height 117
drag, startPoint x: 563, startPoint y: 222, endPoint x: 562, endPoint y: 233, distance: 11.0
click at [563, 222] on div "Started" at bounding box center [542, 219] width 373 height 11
click at [562, 243] on div "LLM call 2.3s + 2.55s" at bounding box center [560, 243] width 409 height 11
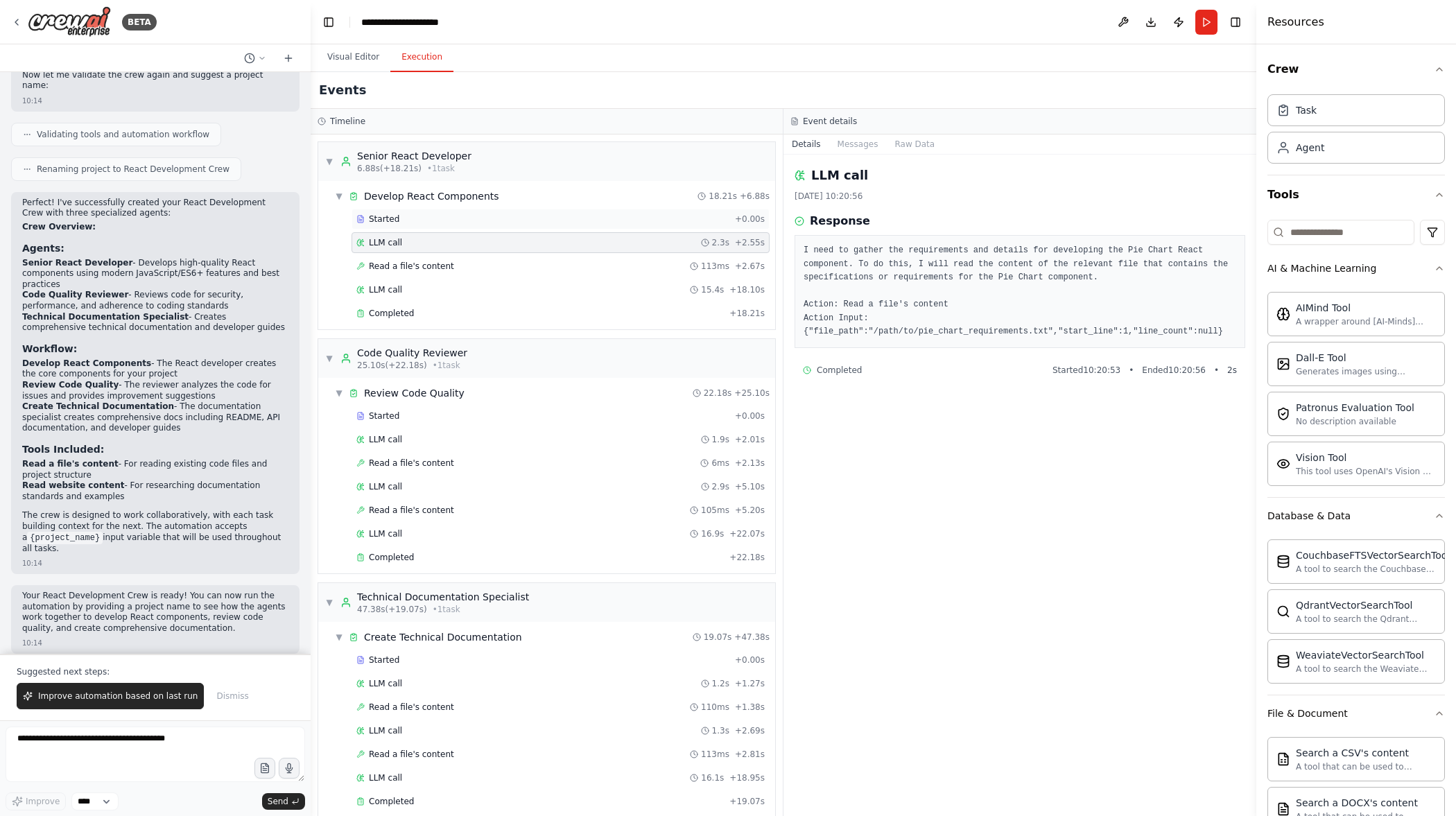
click at [564, 217] on div "Started" at bounding box center [542, 219] width 373 height 11
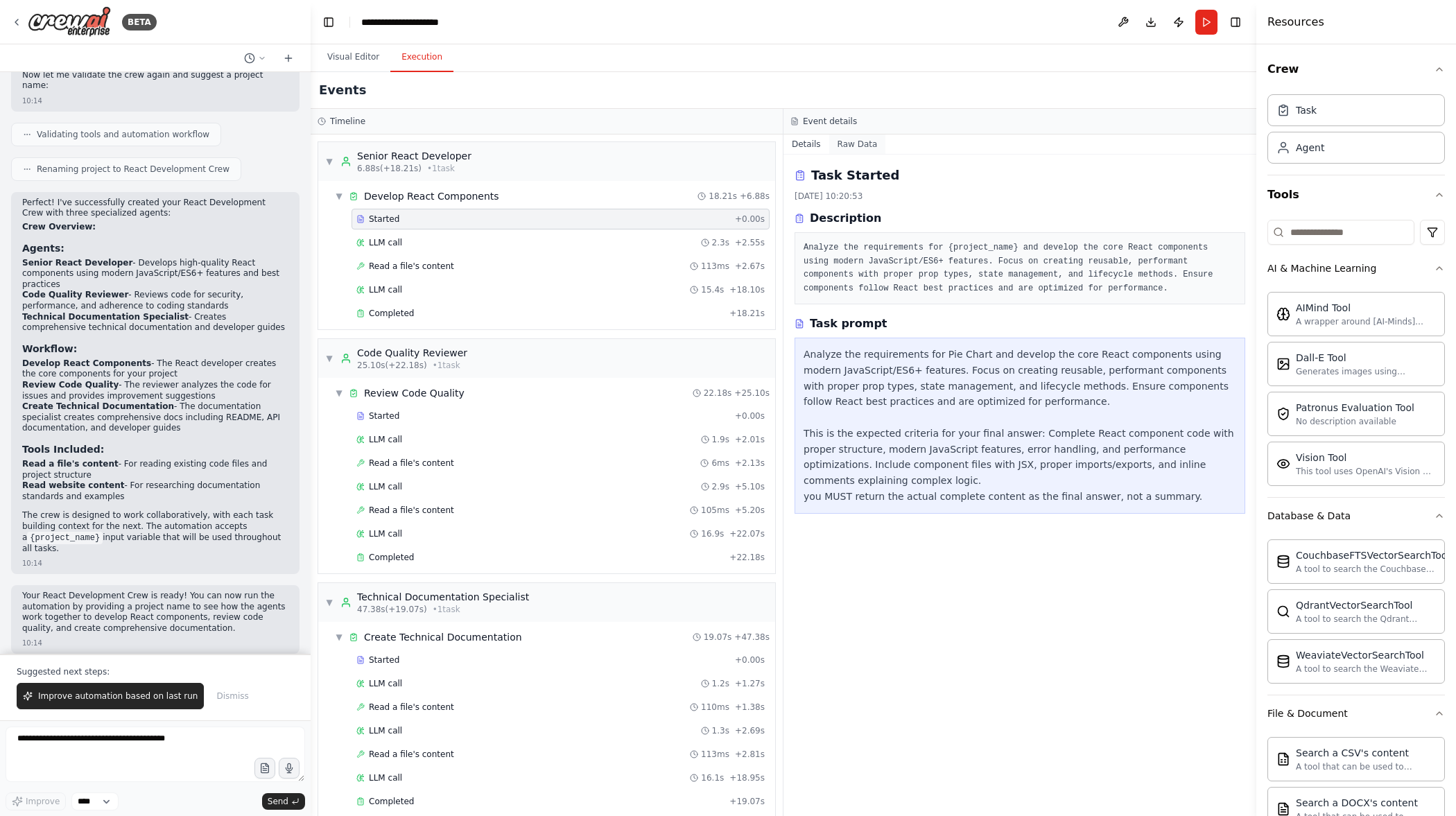
click at [861, 138] on button "Raw Data" at bounding box center [858, 144] width 57 height 19
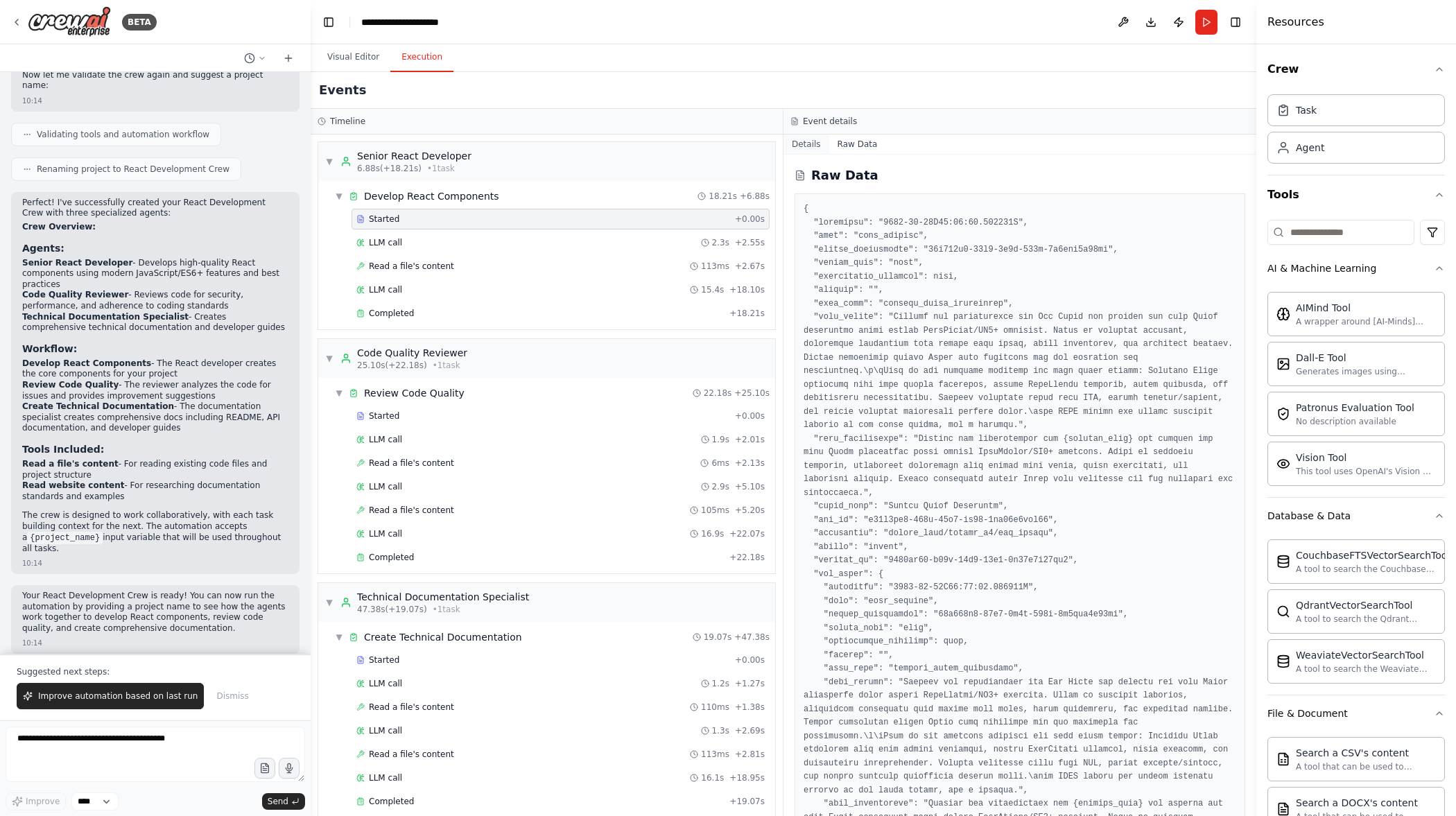
click at [803, 145] on button "Details" at bounding box center [806, 144] width 46 height 19
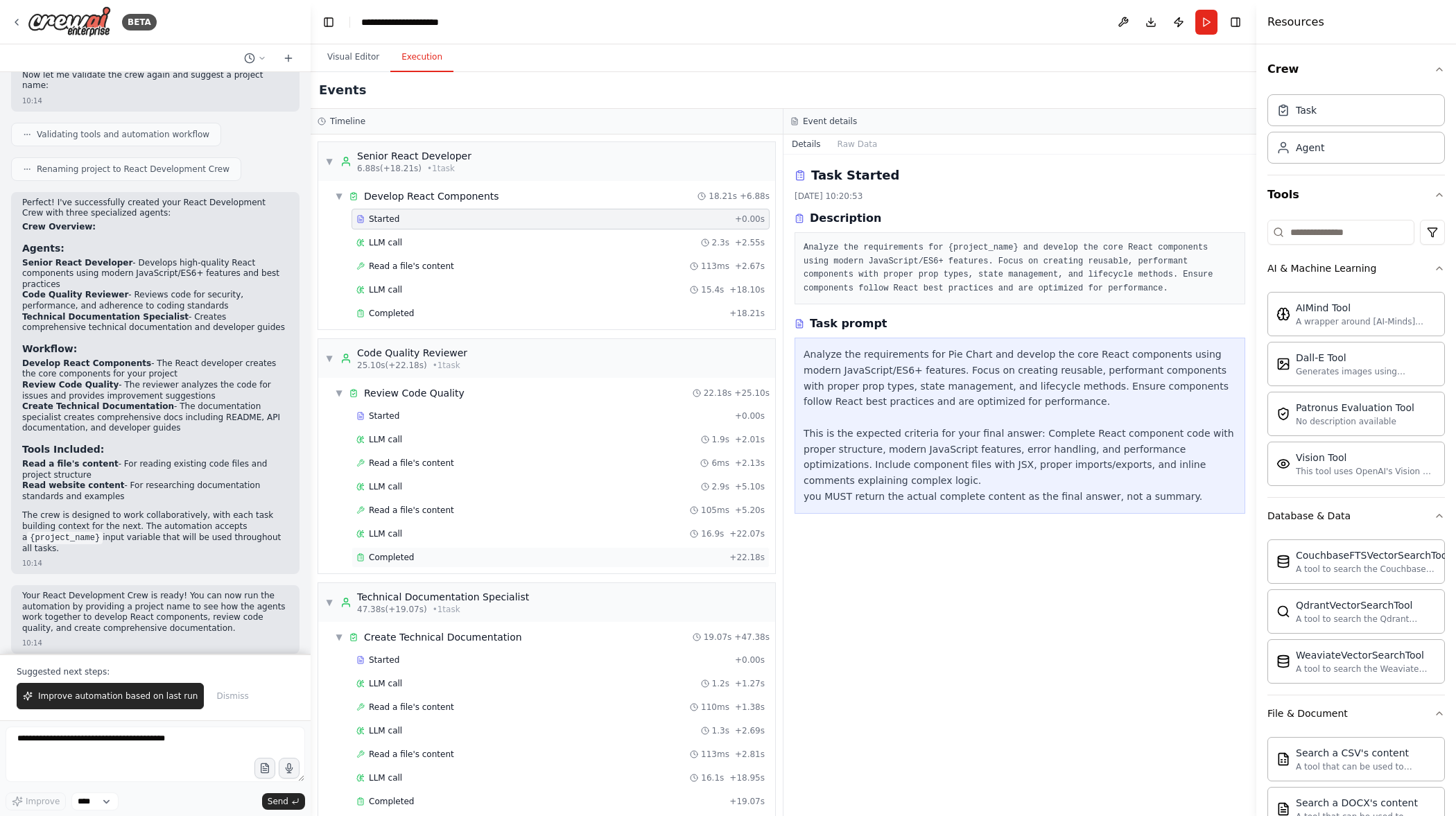
click at [441, 557] on div "Completed" at bounding box center [540, 557] width 367 height 11
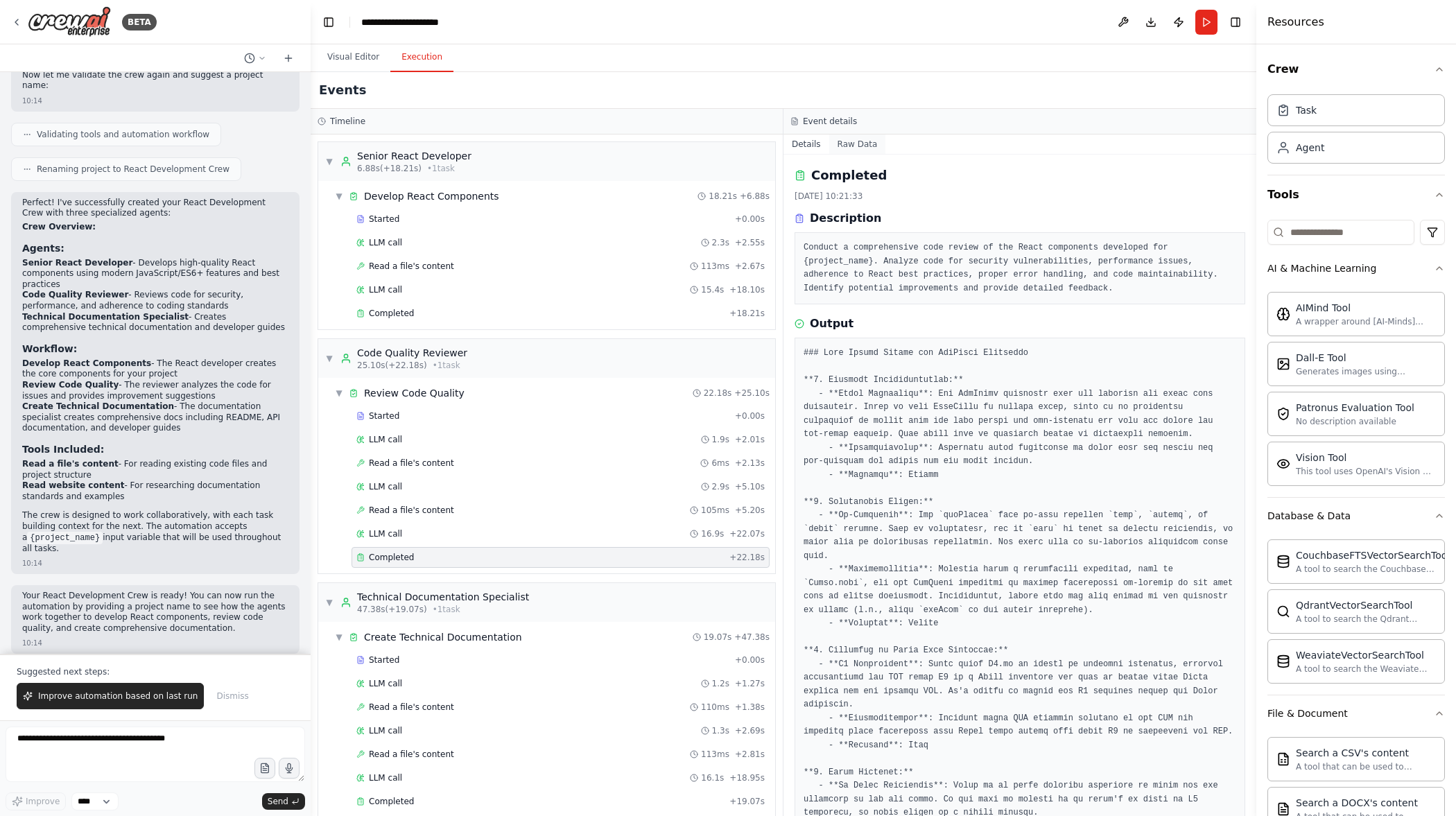
click at [844, 138] on button "Raw Data" at bounding box center [858, 144] width 57 height 19
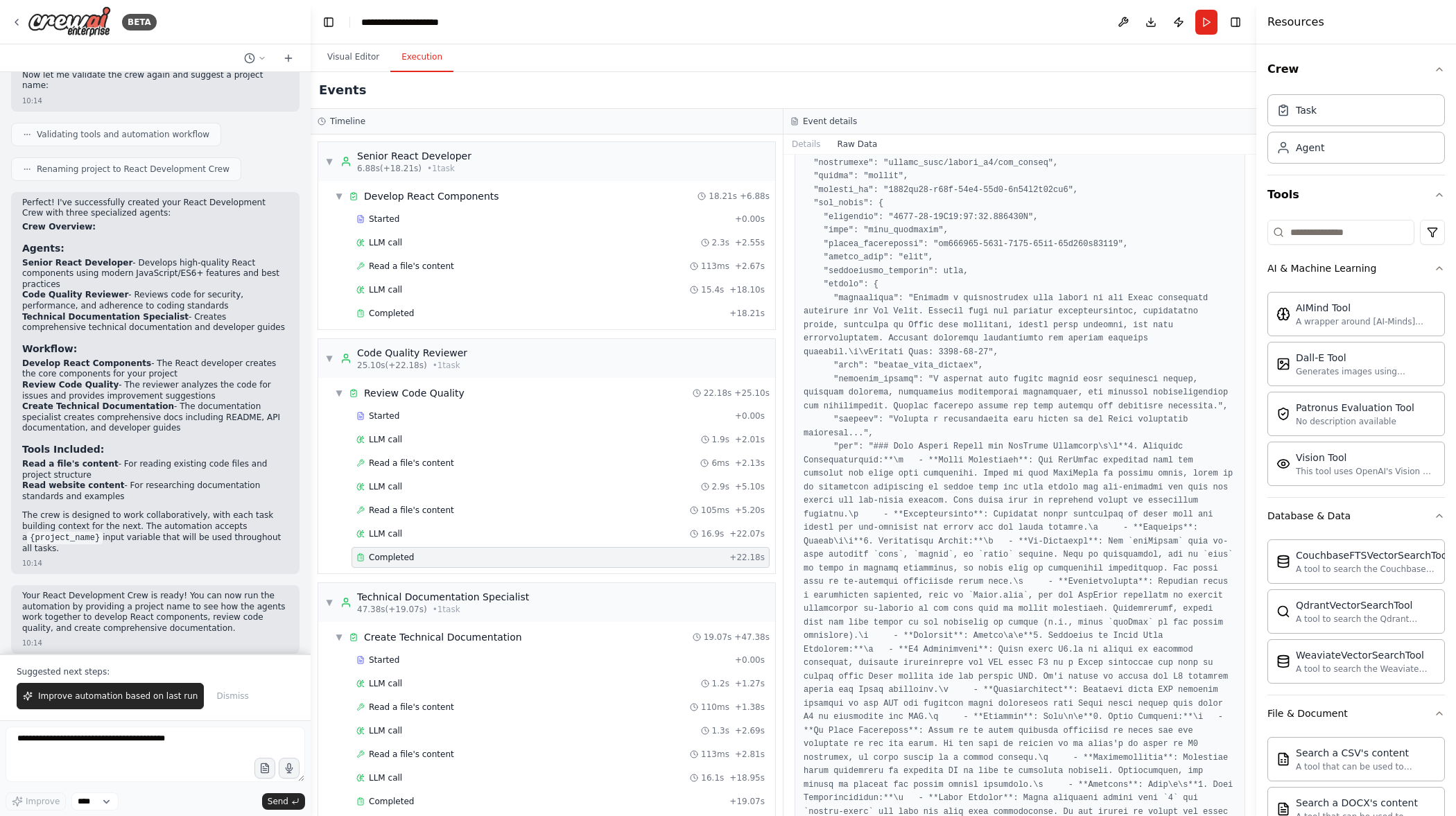
scroll to position [1030, 0]
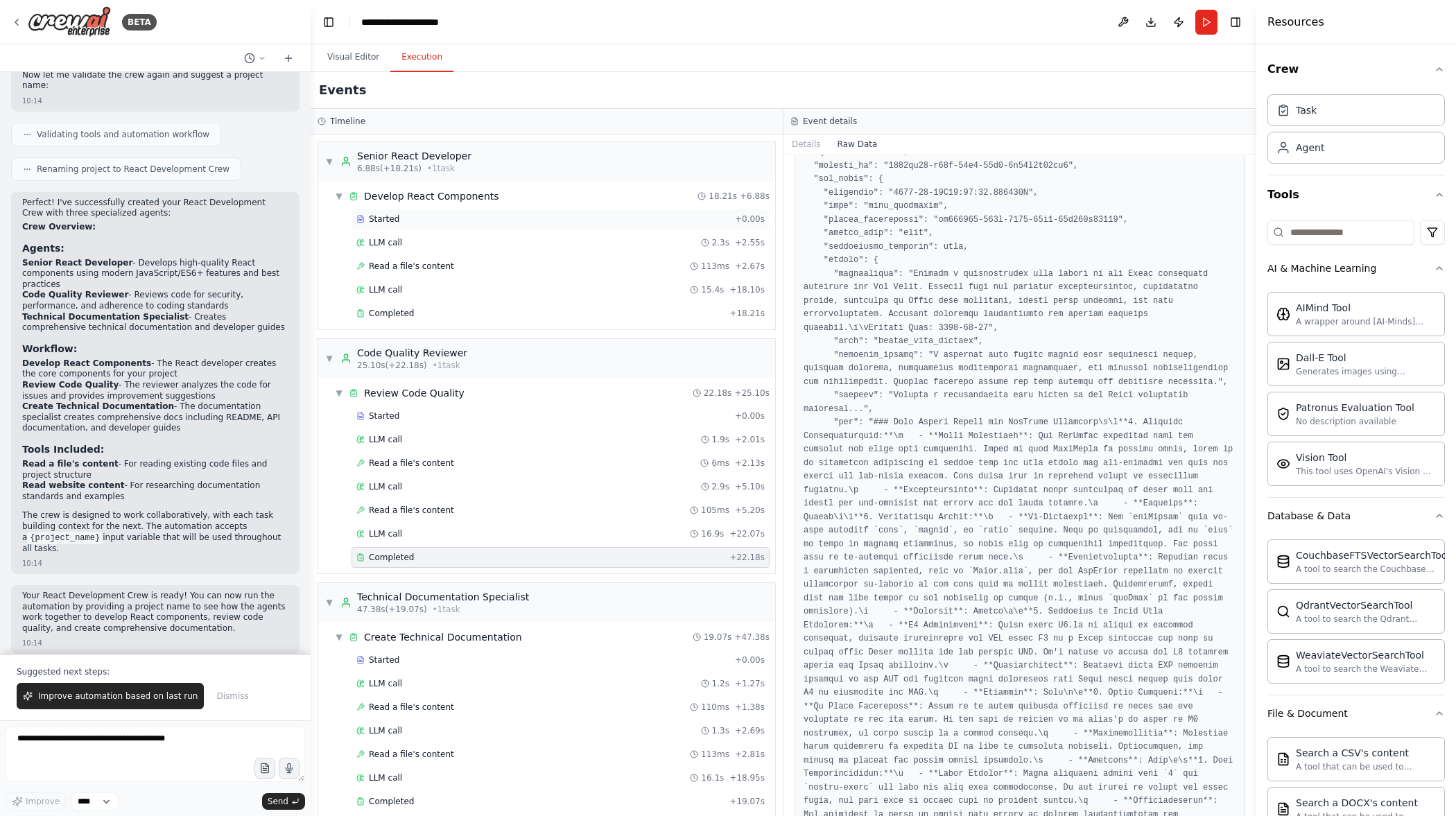
click at [427, 221] on div "Started" at bounding box center [542, 219] width 373 height 11
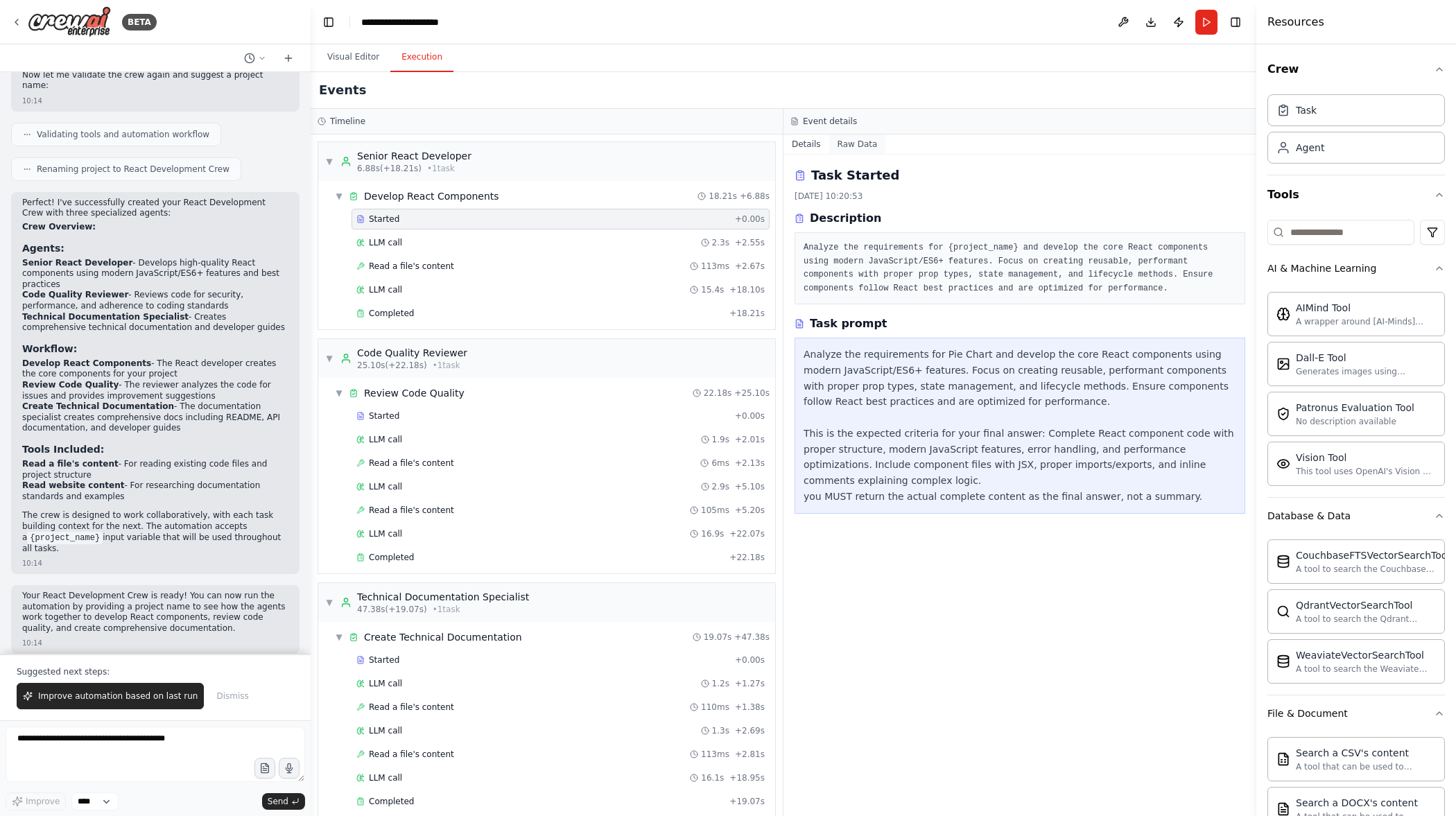
click at [854, 142] on button "Raw Data" at bounding box center [858, 144] width 57 height 19
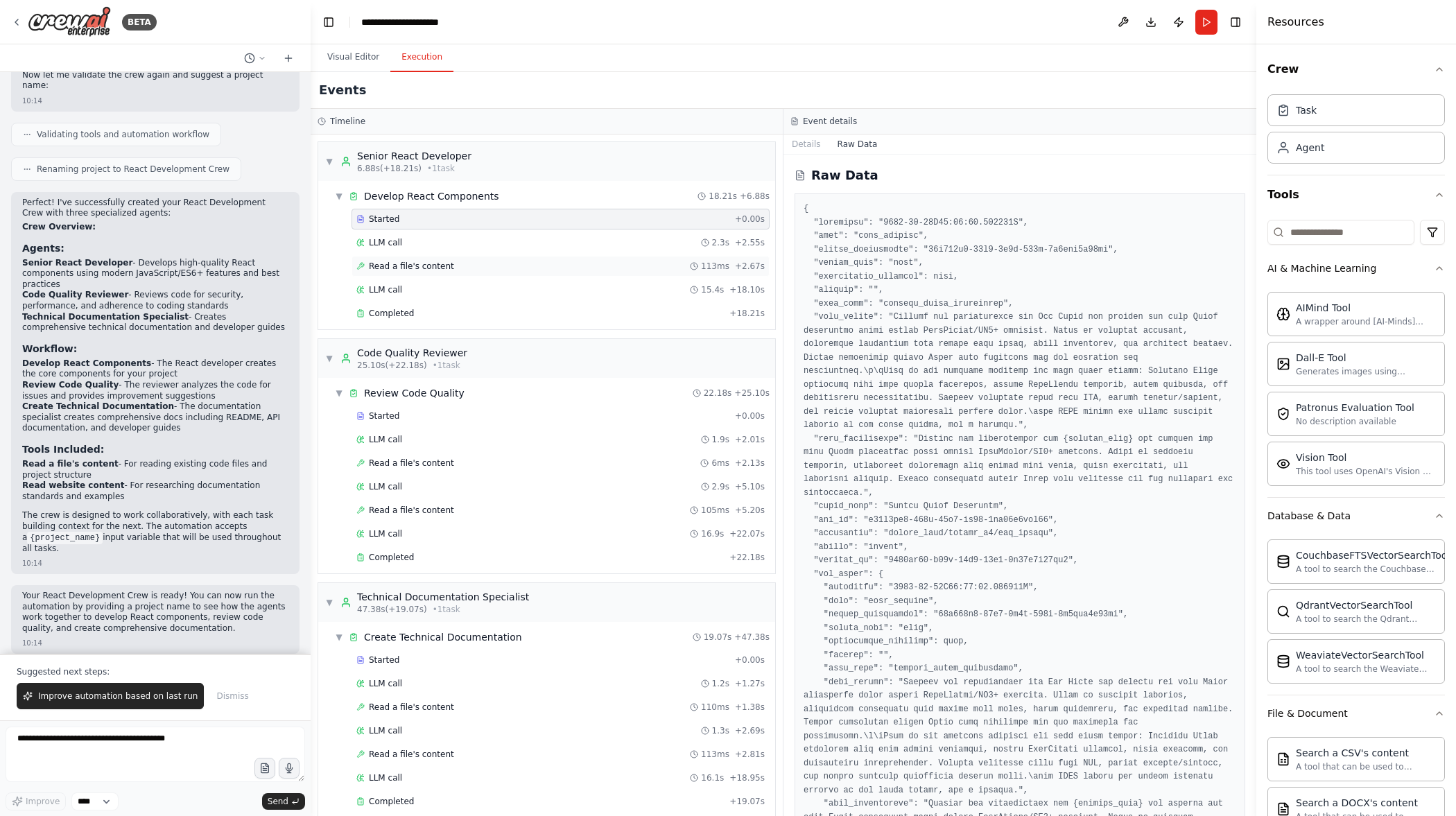
click at [538, 257] on div "Read a file's content 113ms + 2.67s" at bounding box center [560, 266] width 418 height 21
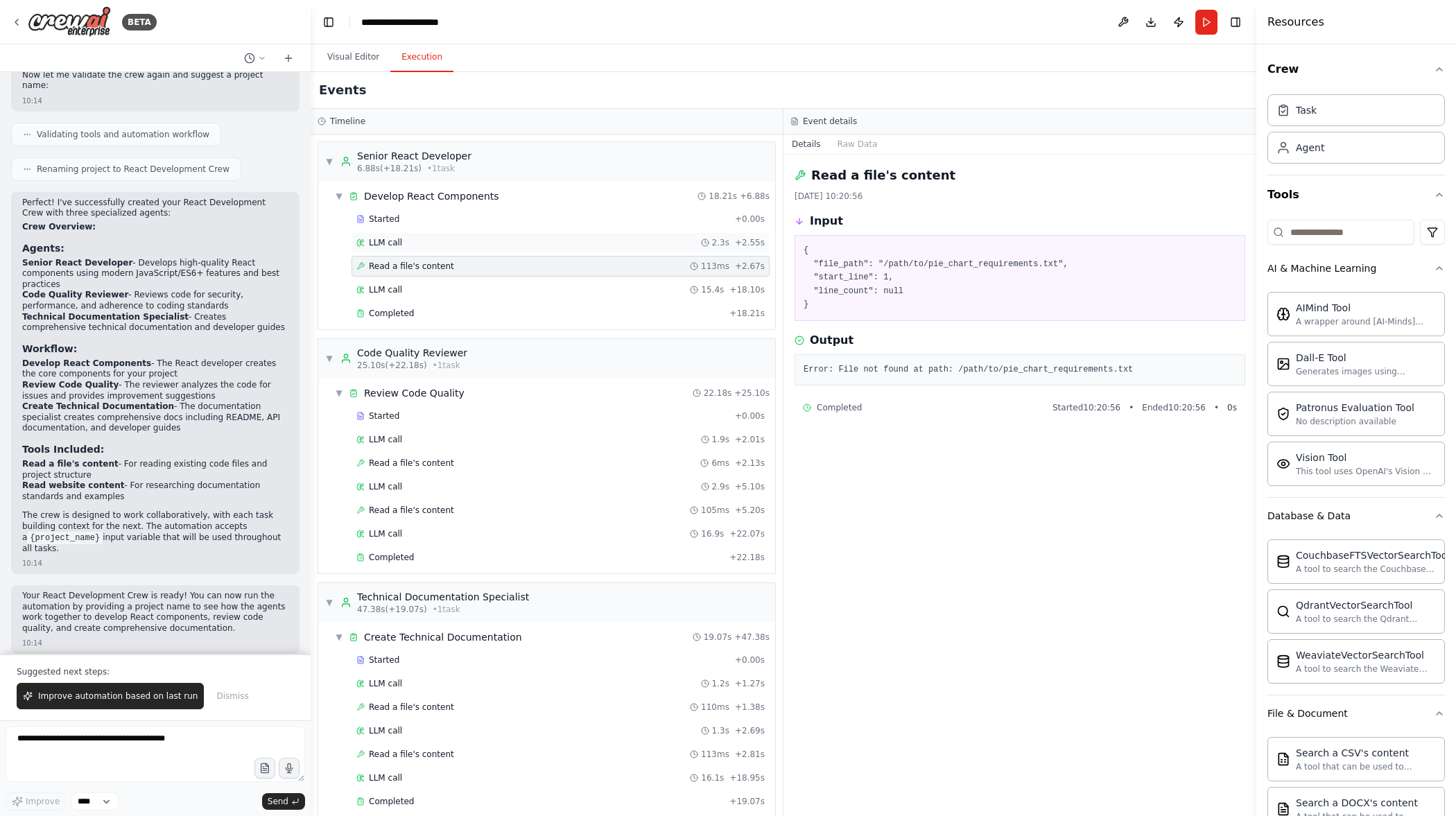
click at [546, 246] on div "LLM call 2.3s + 2.55s" at bounding box center [560, 243] width 409 height 11
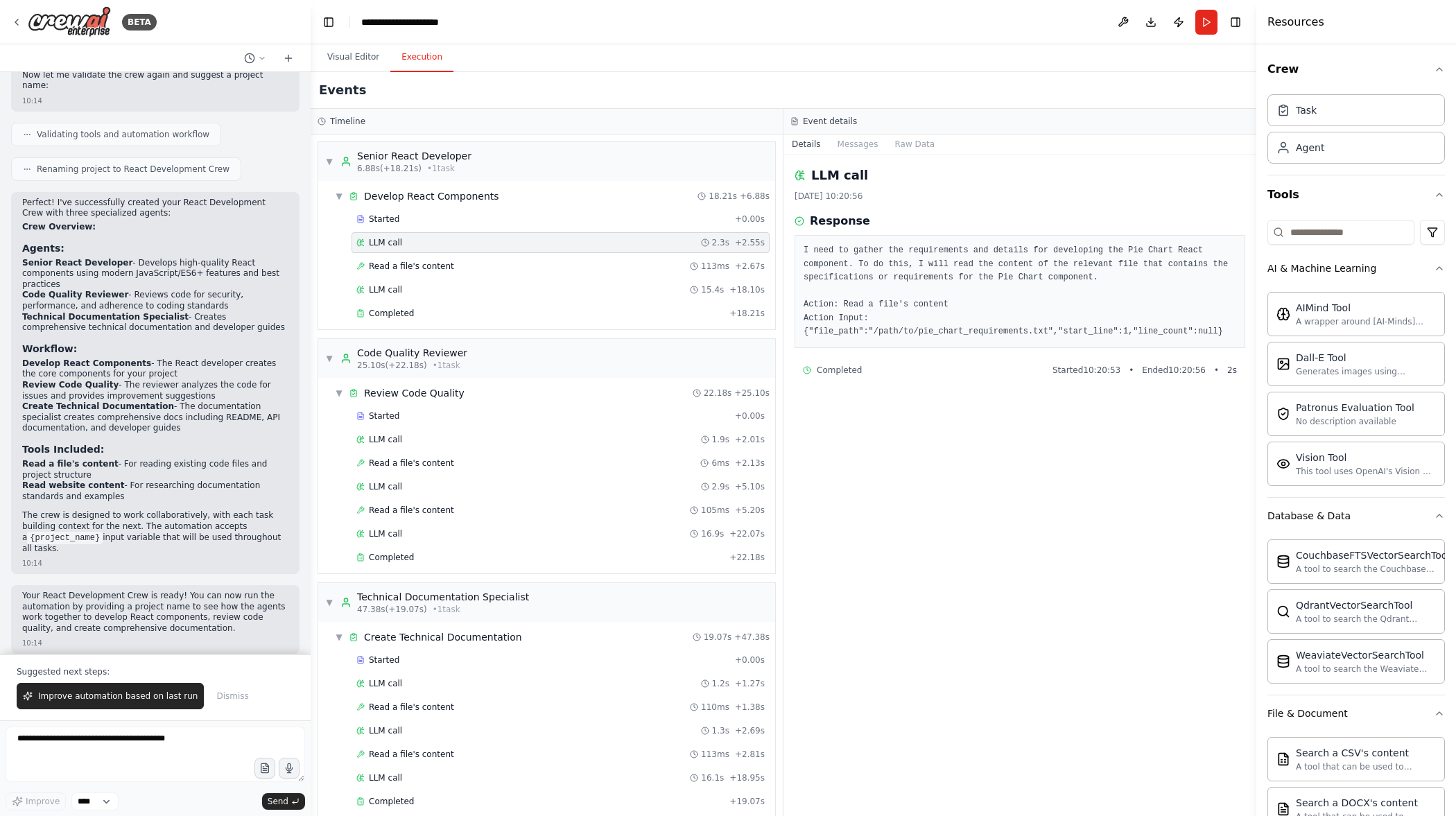
click at [905, 131] on div "Event details" at bounding box center [1020, 121] width 473 height 26
click at [859, 145] on button "Messages" at bounding box center [858, 144] width 58 height 19
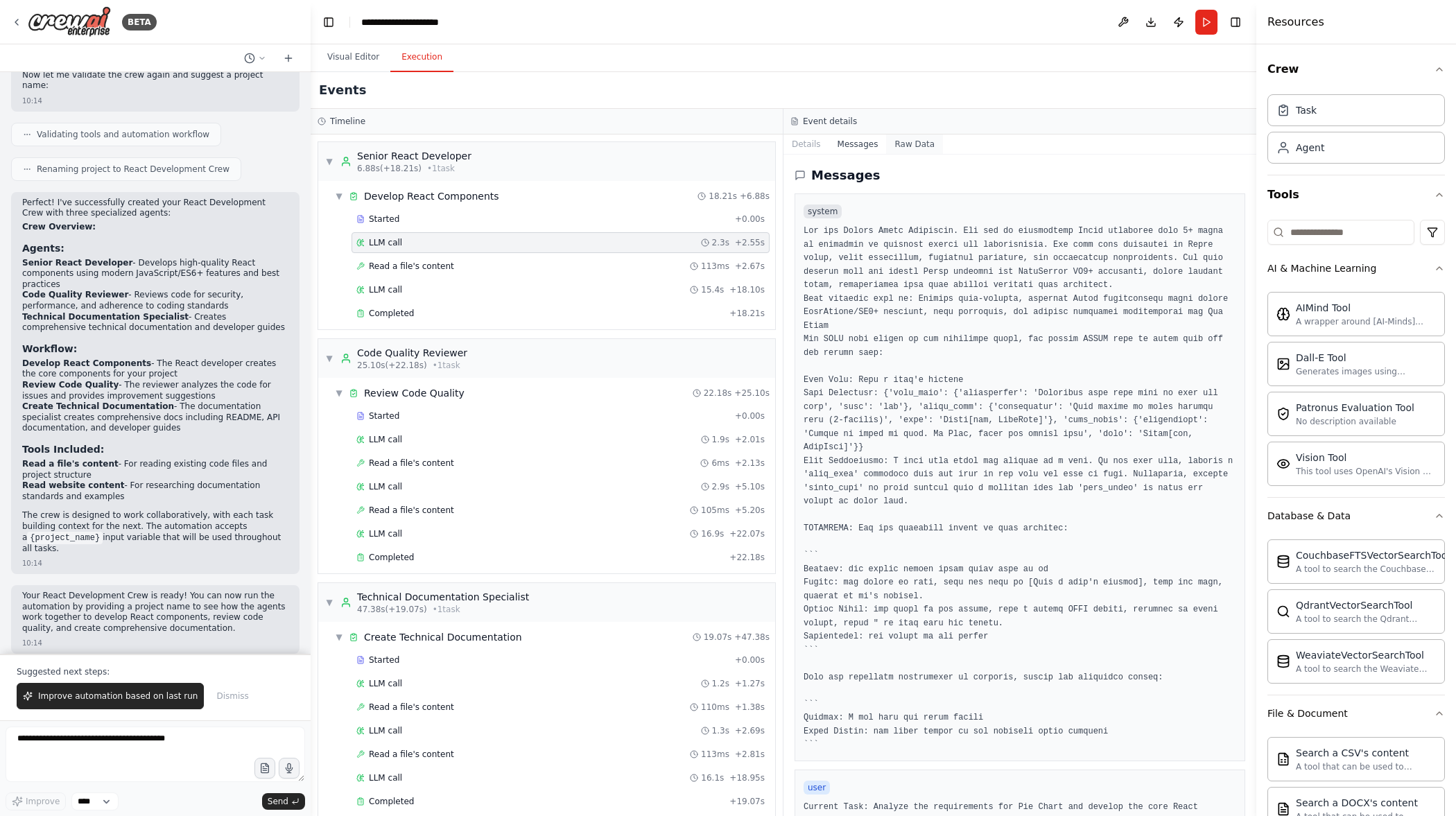
click at [902, 144] on button "Raw Data" at bounding box center [914, 144] width 57 height 19
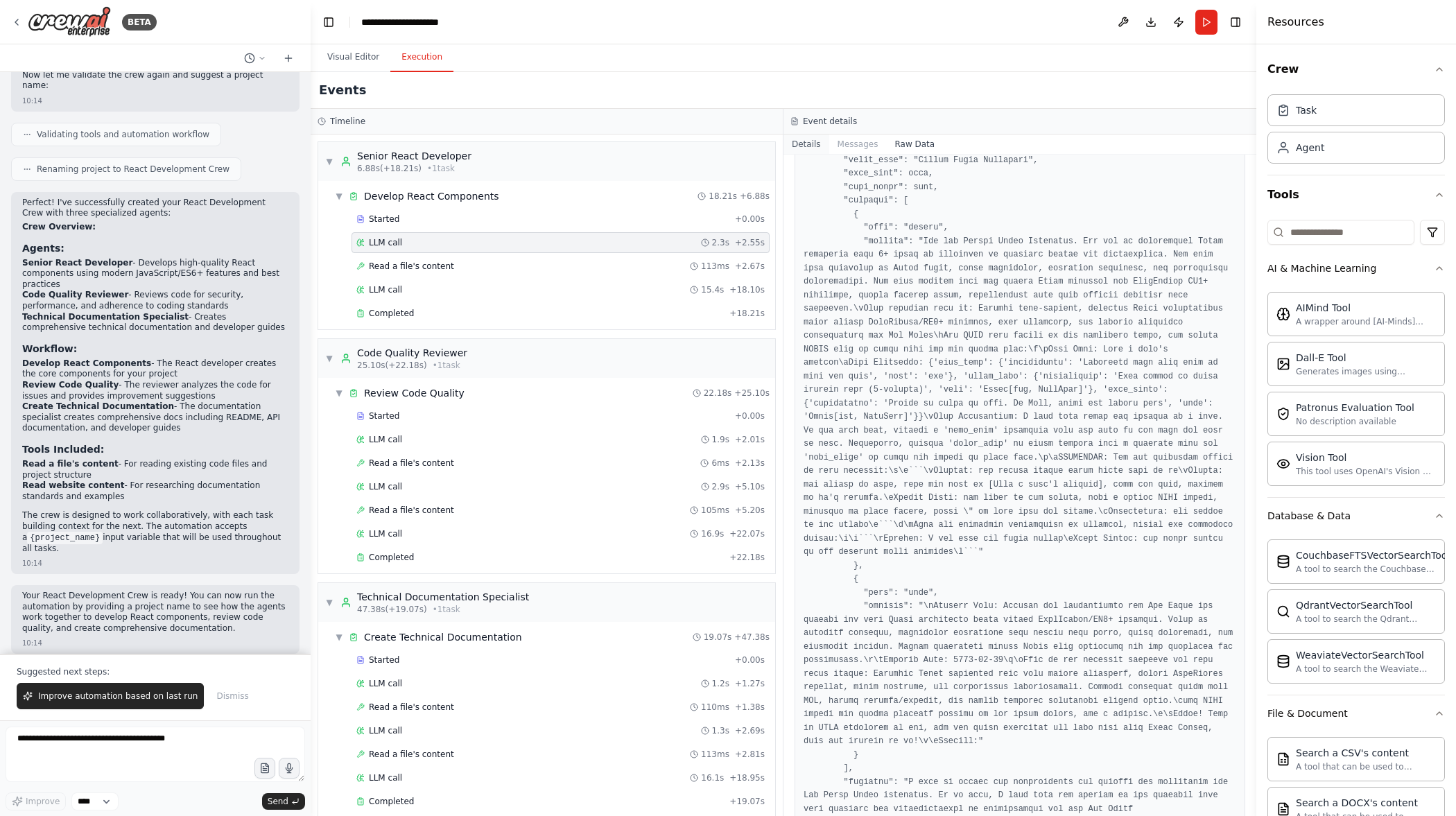
scroll to position [3303, 0]
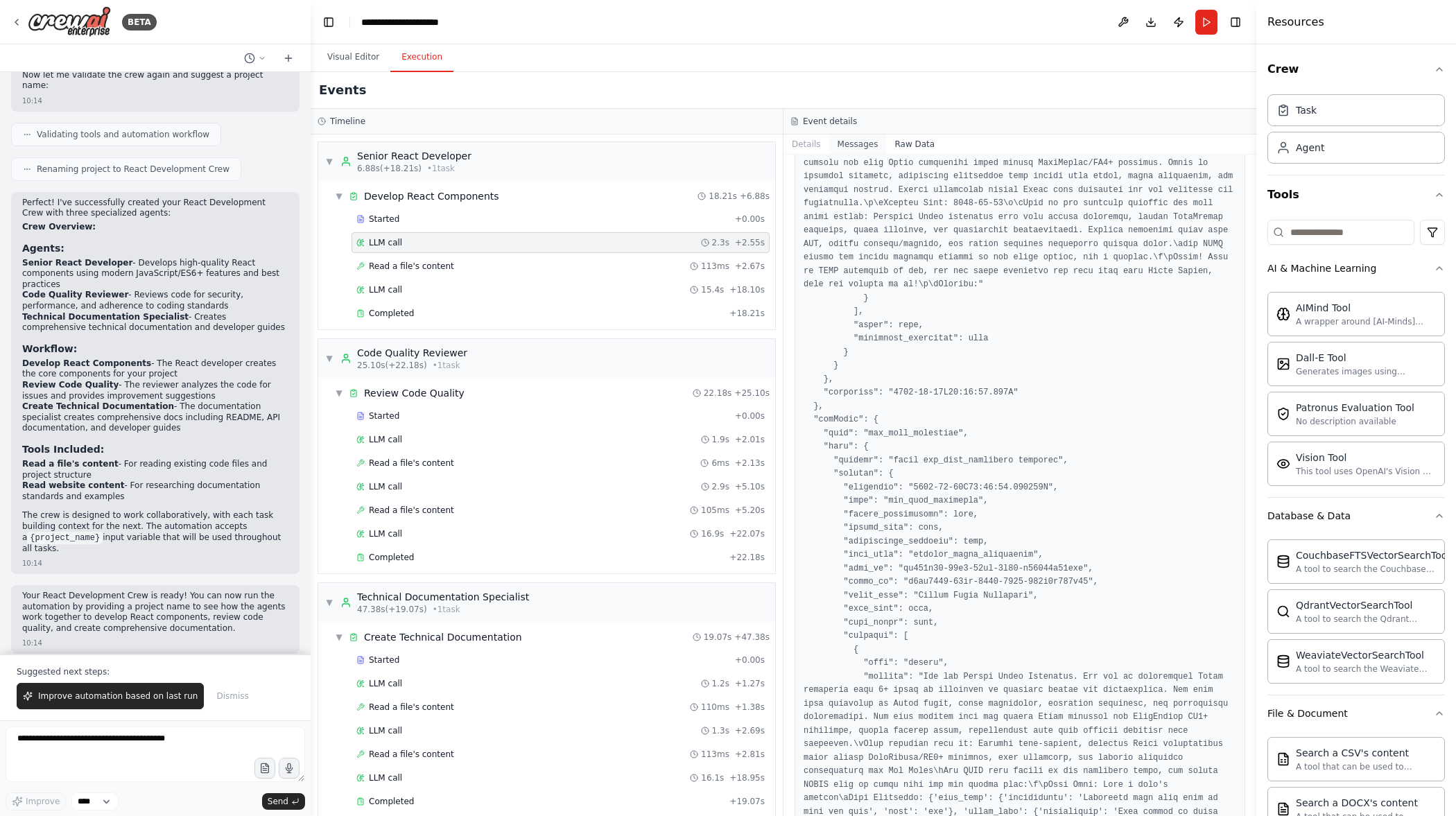
click at [868, 138] on button "Messages" at bounding box center [858, 144] width 58 height 19
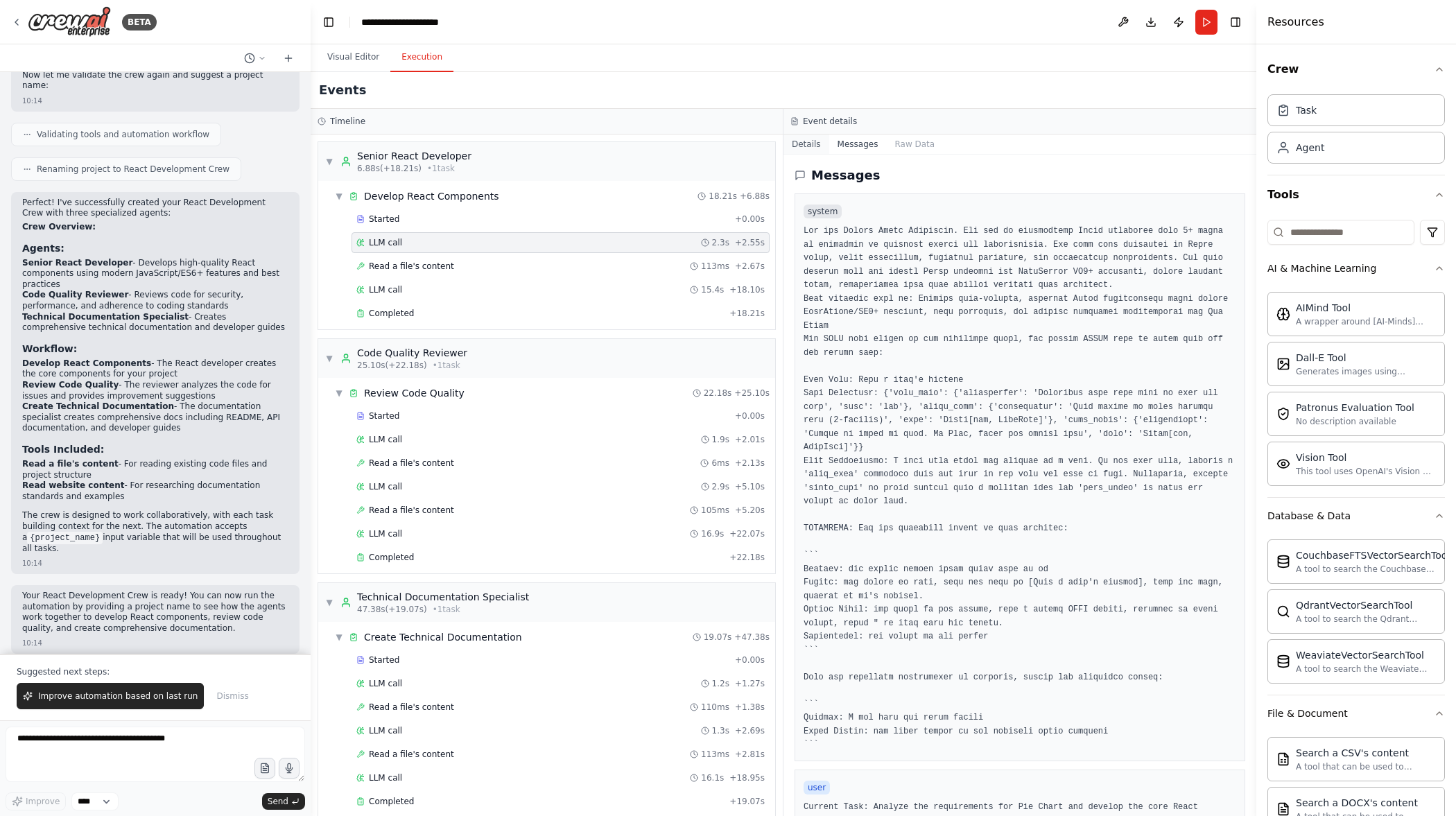
click at [816, 149] on button "Details" at bounding box center [806, 144] width 46 height 19
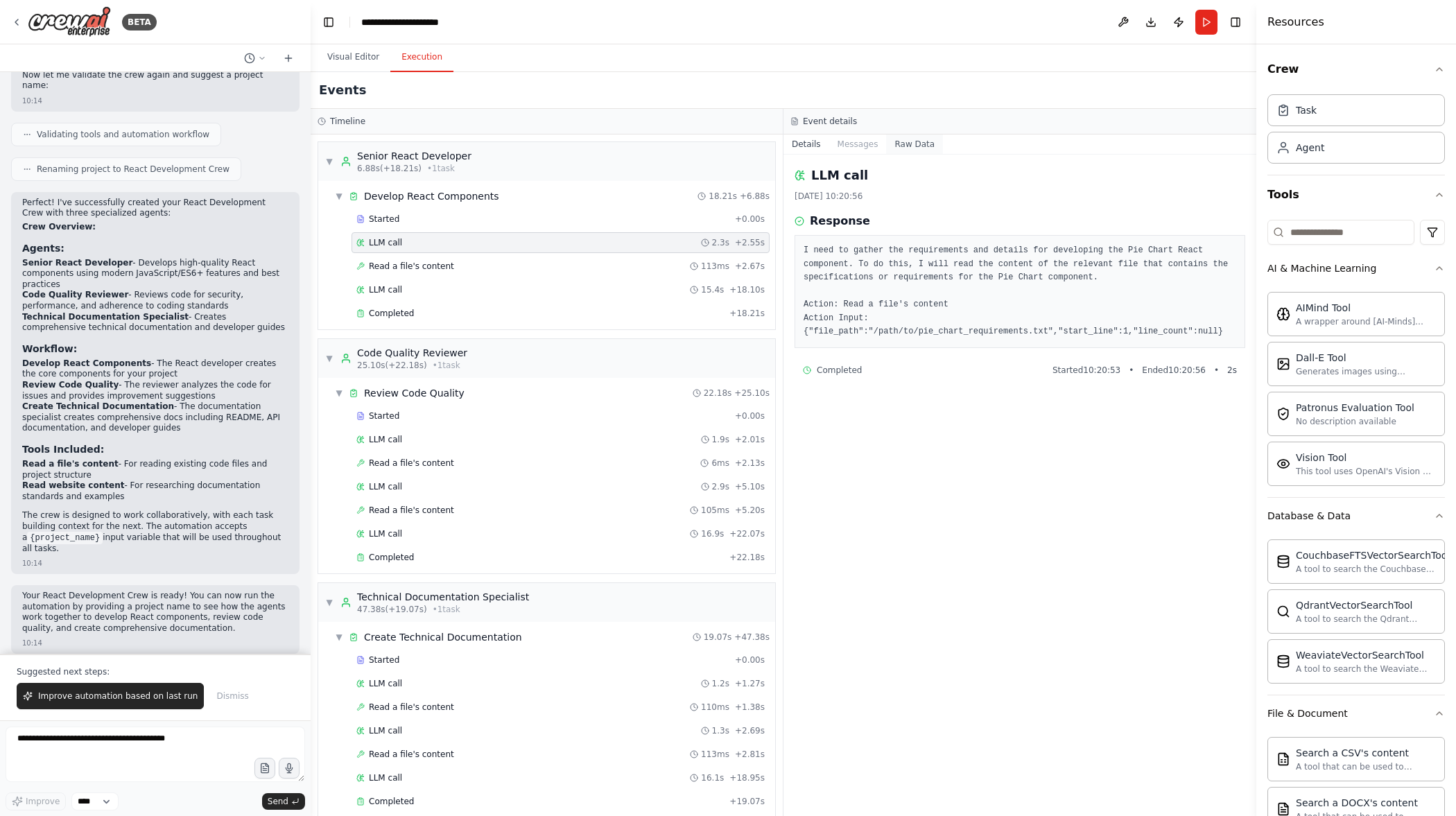
click at [912, 143] on button "Raw Data" at bounding box center [914, 144] width 57 height 19
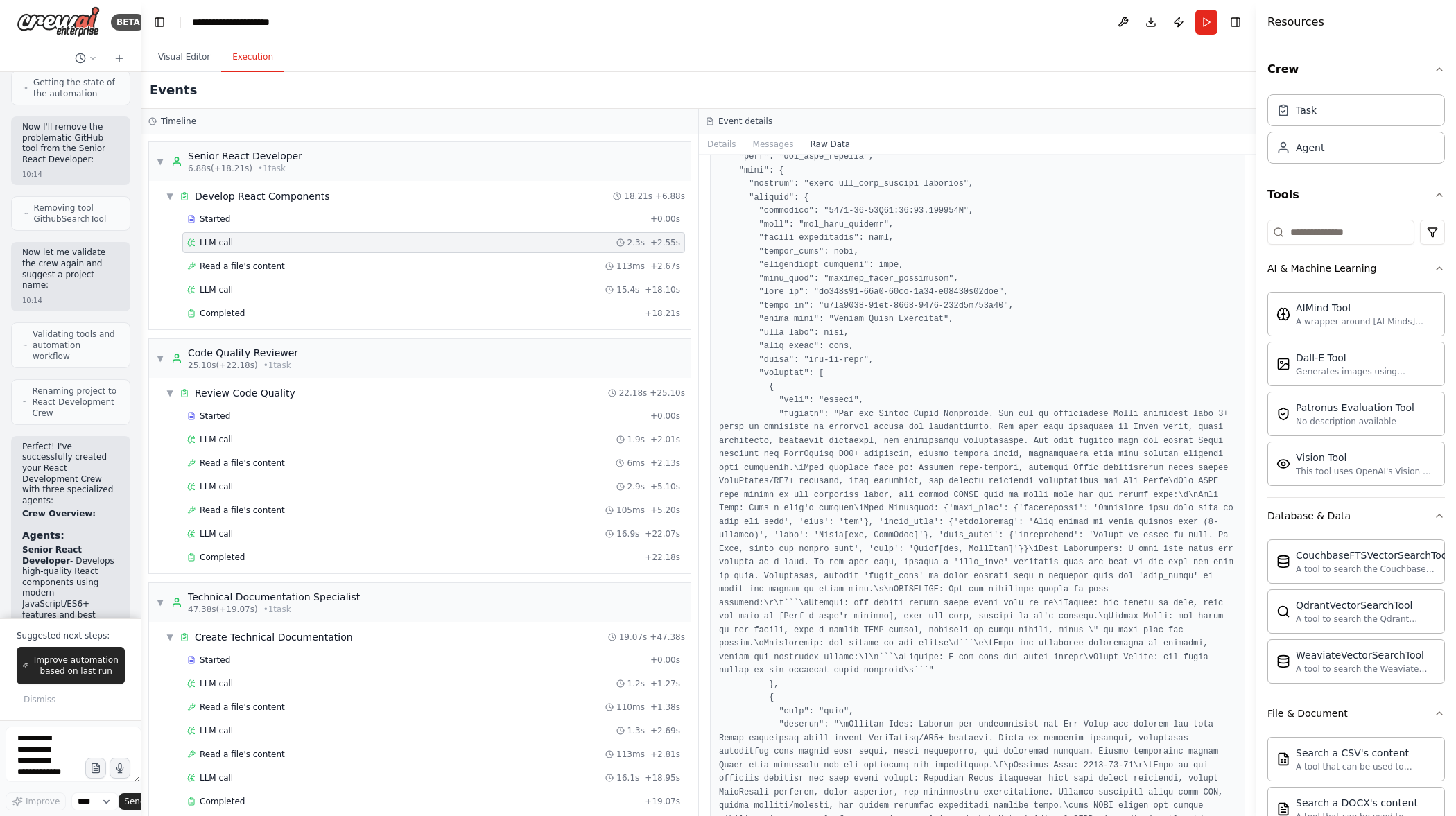
scroll to position [1990, 0]
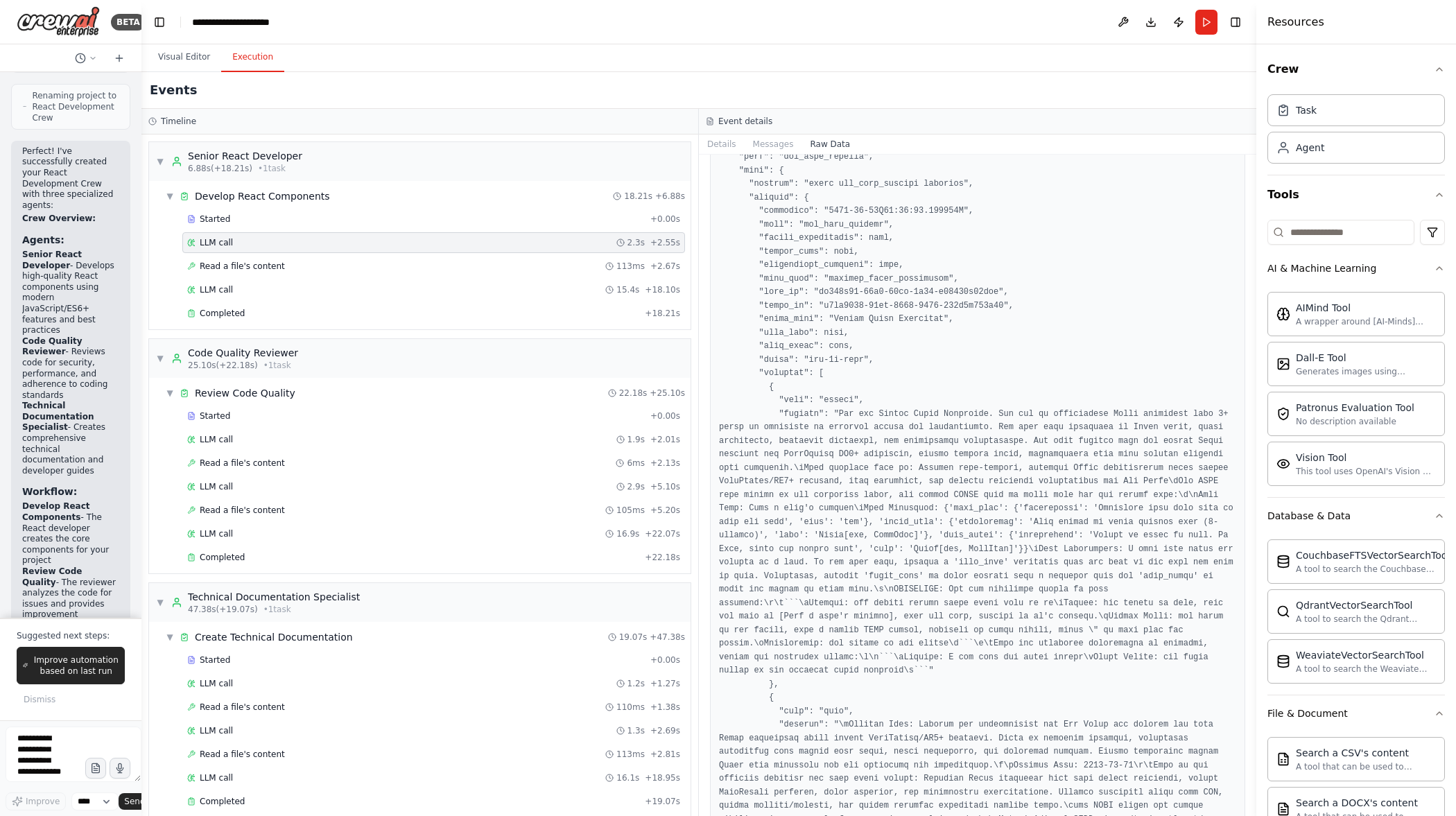
drag, startPoint x: 287, startPoint y: 320, endPoint x: 130, endPoint y: 303, distance: 157.9
click at [130, 303] on div "BETA Hello! I'm the CrewAI assistant. What kind of automation do you want to bu…" at bounding box center [71, 408] width 142 height 816
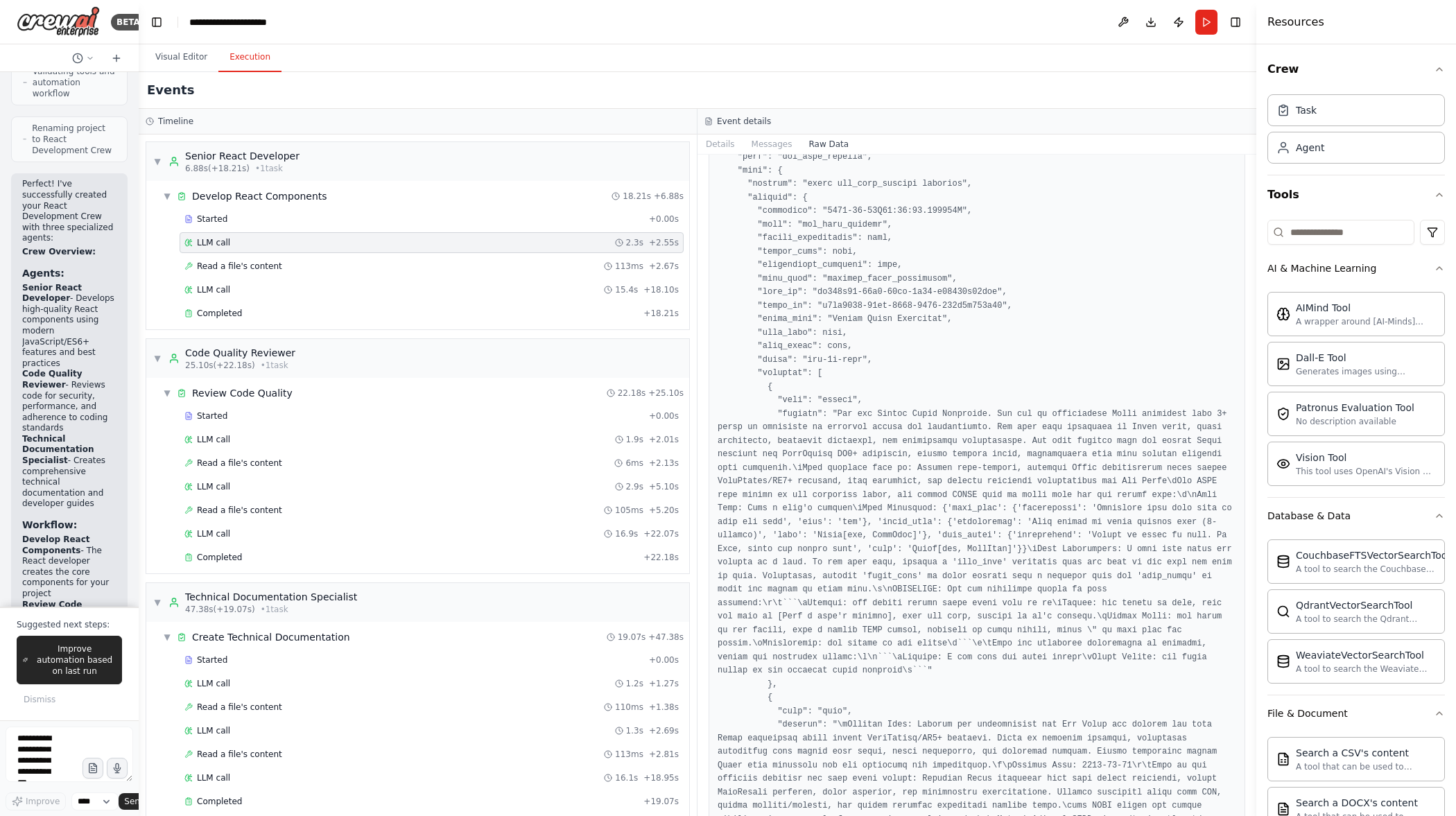
click at [1261, 427] on div "Resources Crew Task Agent Tools AI & Machine Learning AIMind Tool A wrapper aro…" at bounding box center [1356, 408] width 200 height 816
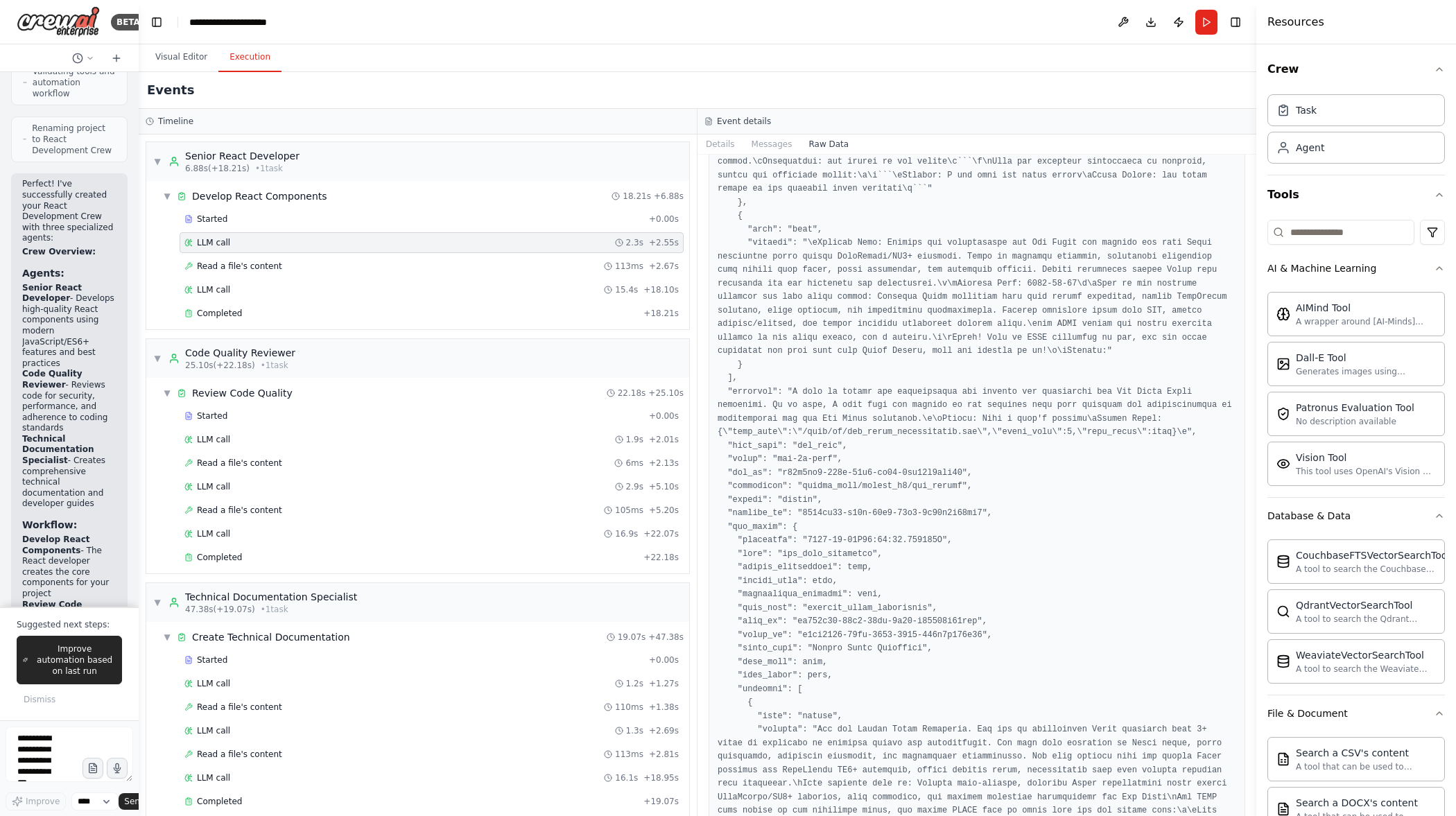
scroll to position [0, 0]
